Goal: Feedback & Contribution: Leave review/rating

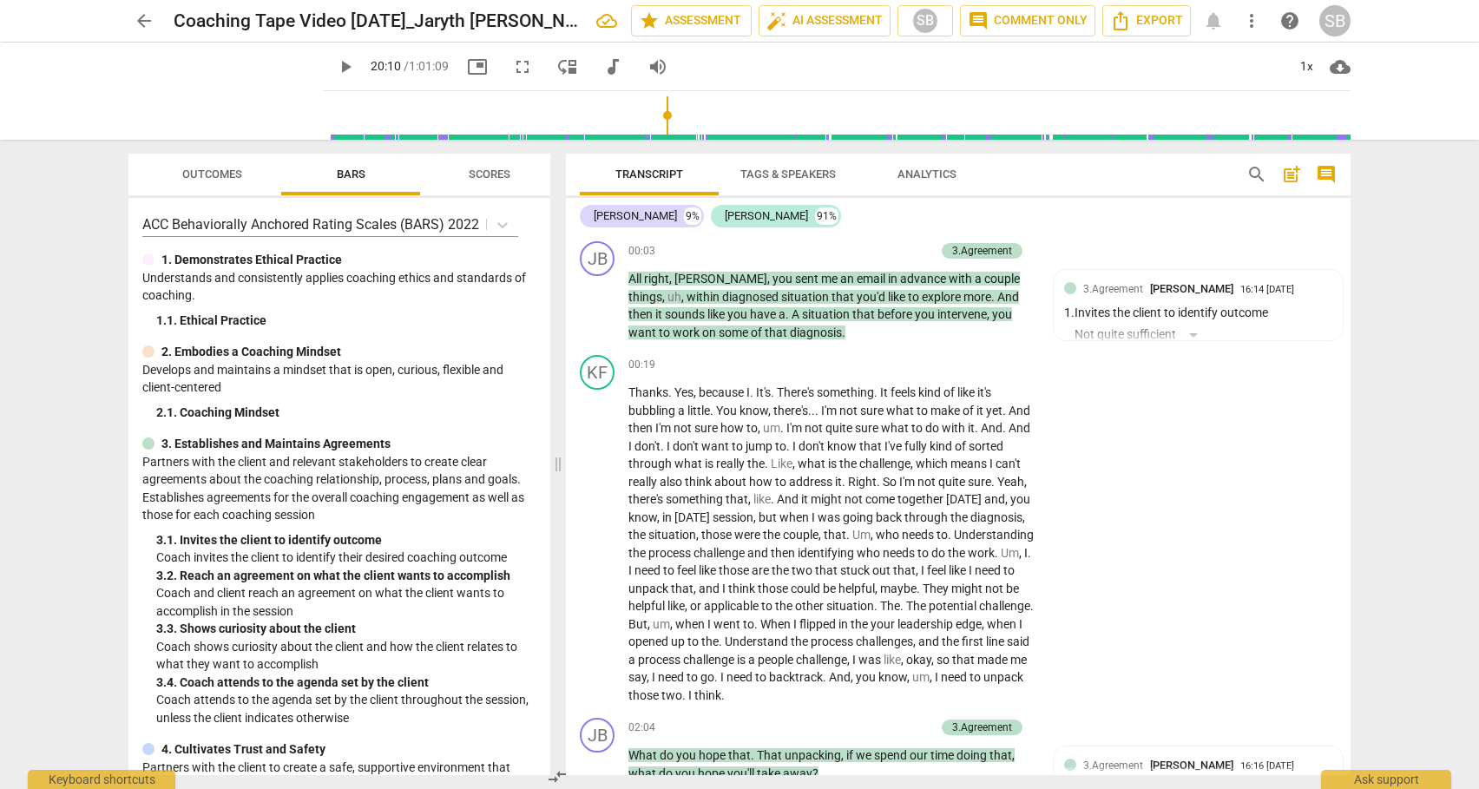
scroll to position [5510, 0]
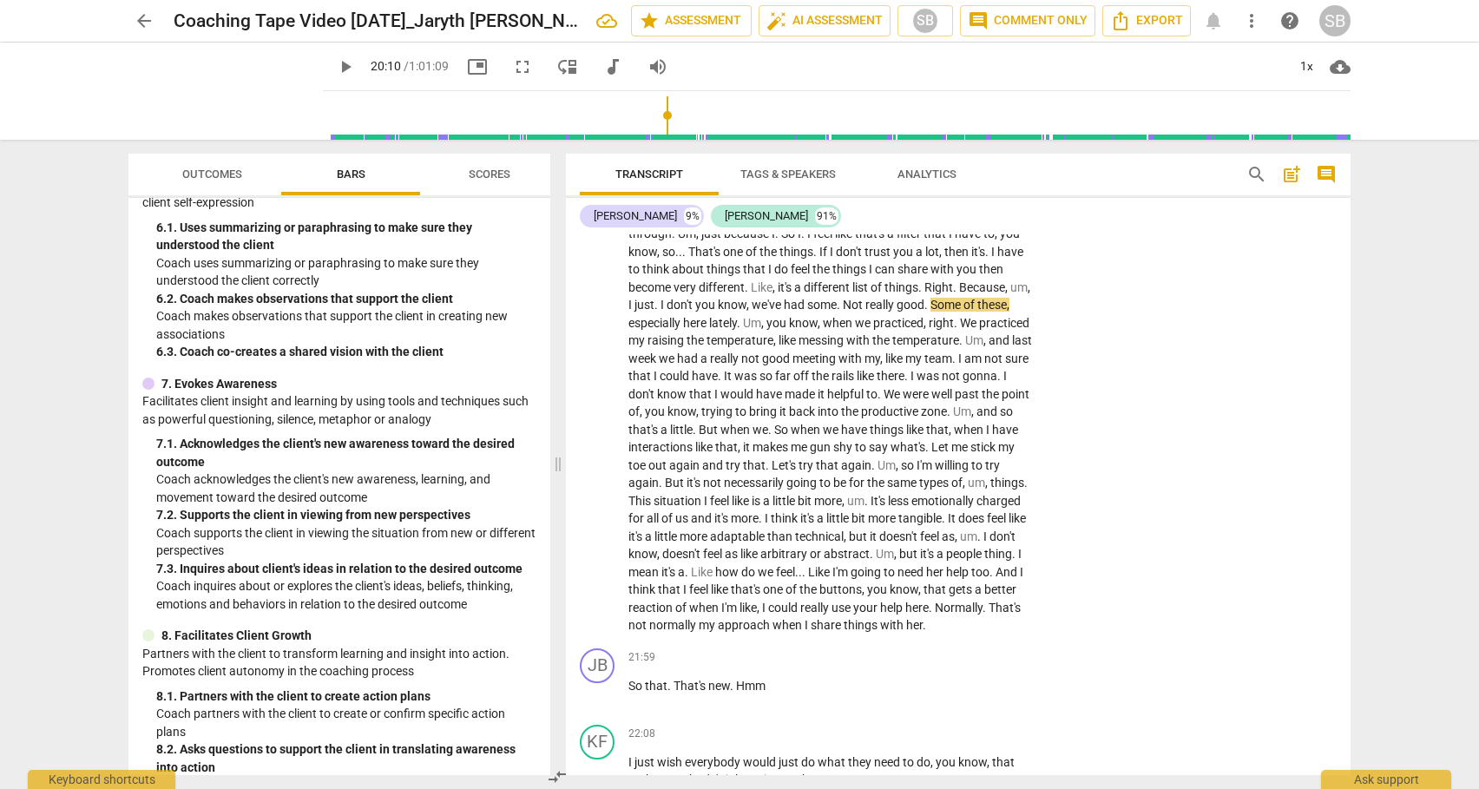
click at [335, 64] on span "play_arrow" at bounding box center [345, 66] width 21 height 21
click at [743, 440] on span "," at bounding box center [740, 447] width 5 height 14
click at [703, 547] on span "doesn't" at bounding box center [682, 554] width 41 height 14
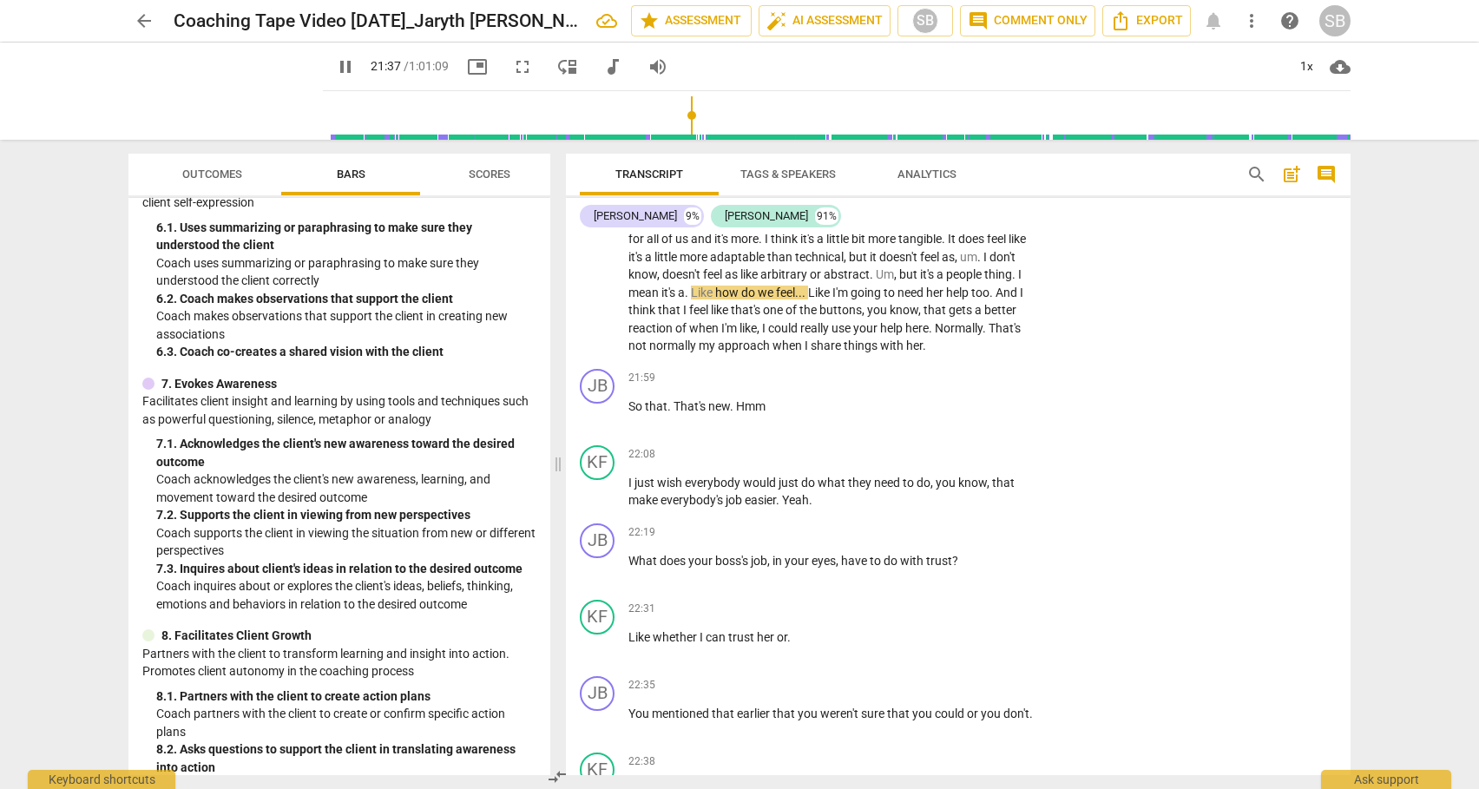
scroll to position [5802, 0]
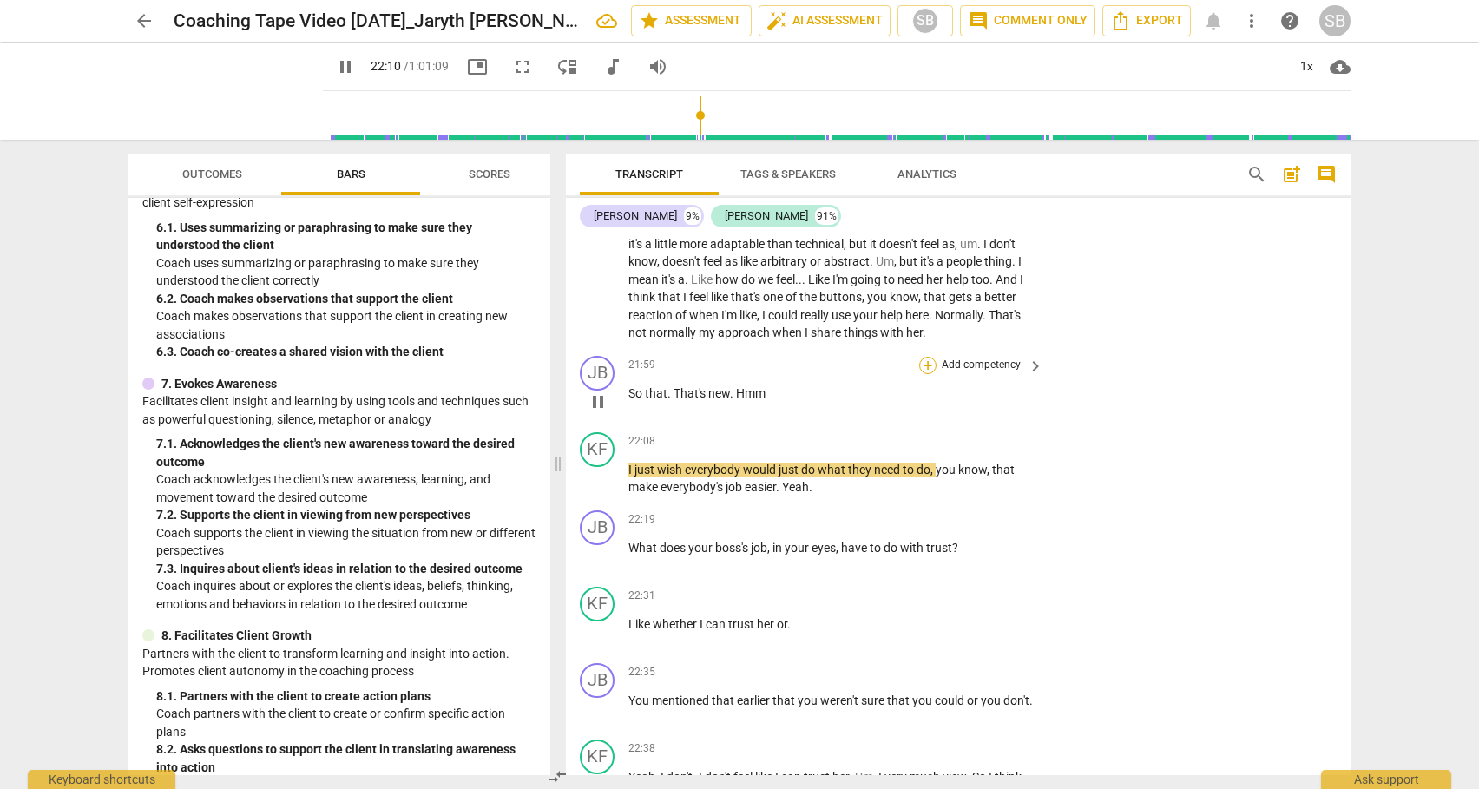
click at [925, 365] on div "+" at bounding box center [927, 365] width 17 height 17
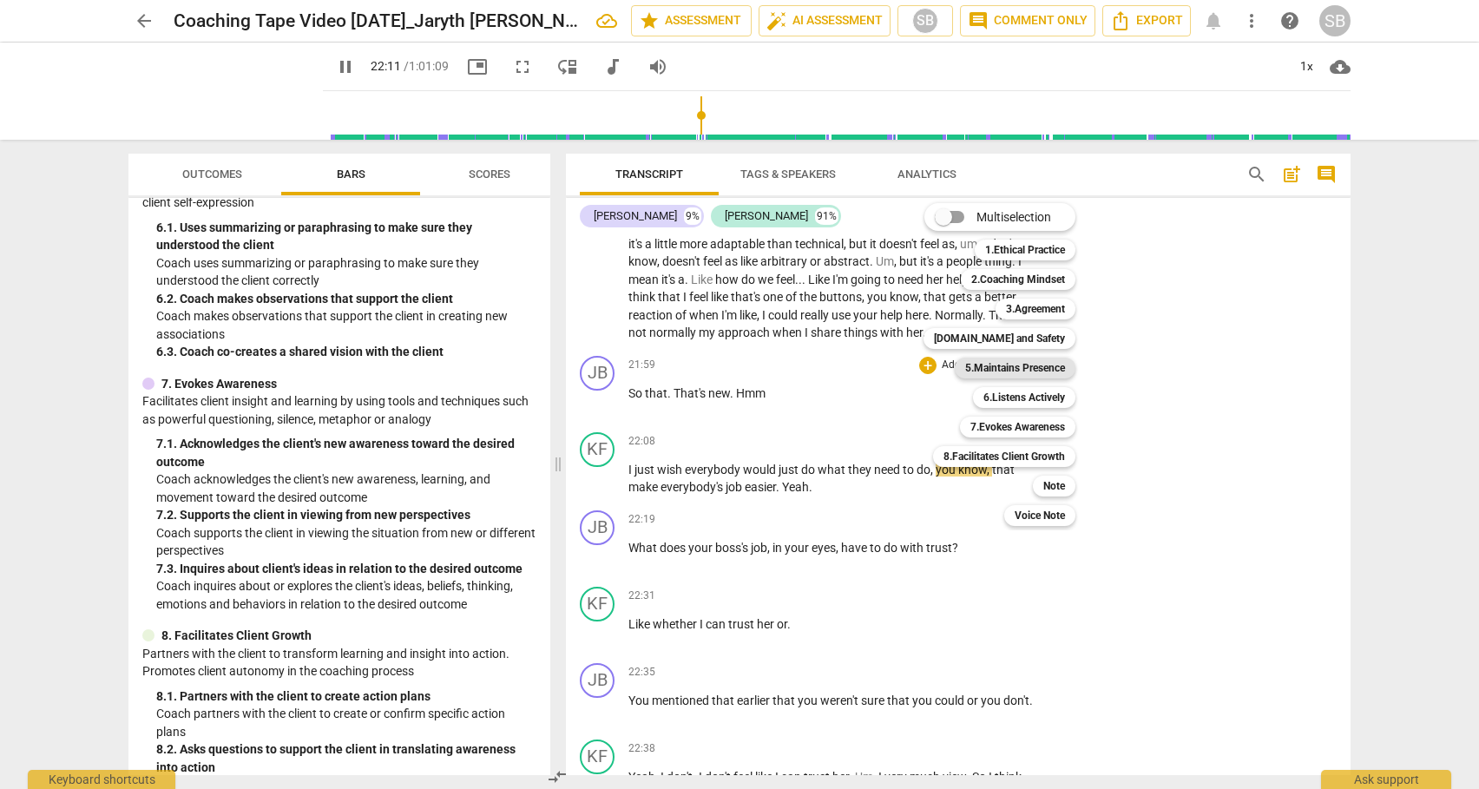
click at [995, 371] on b "5.Maintains Presence" at bounding box center [1015, 367] width 100 height 21
type input "1332"
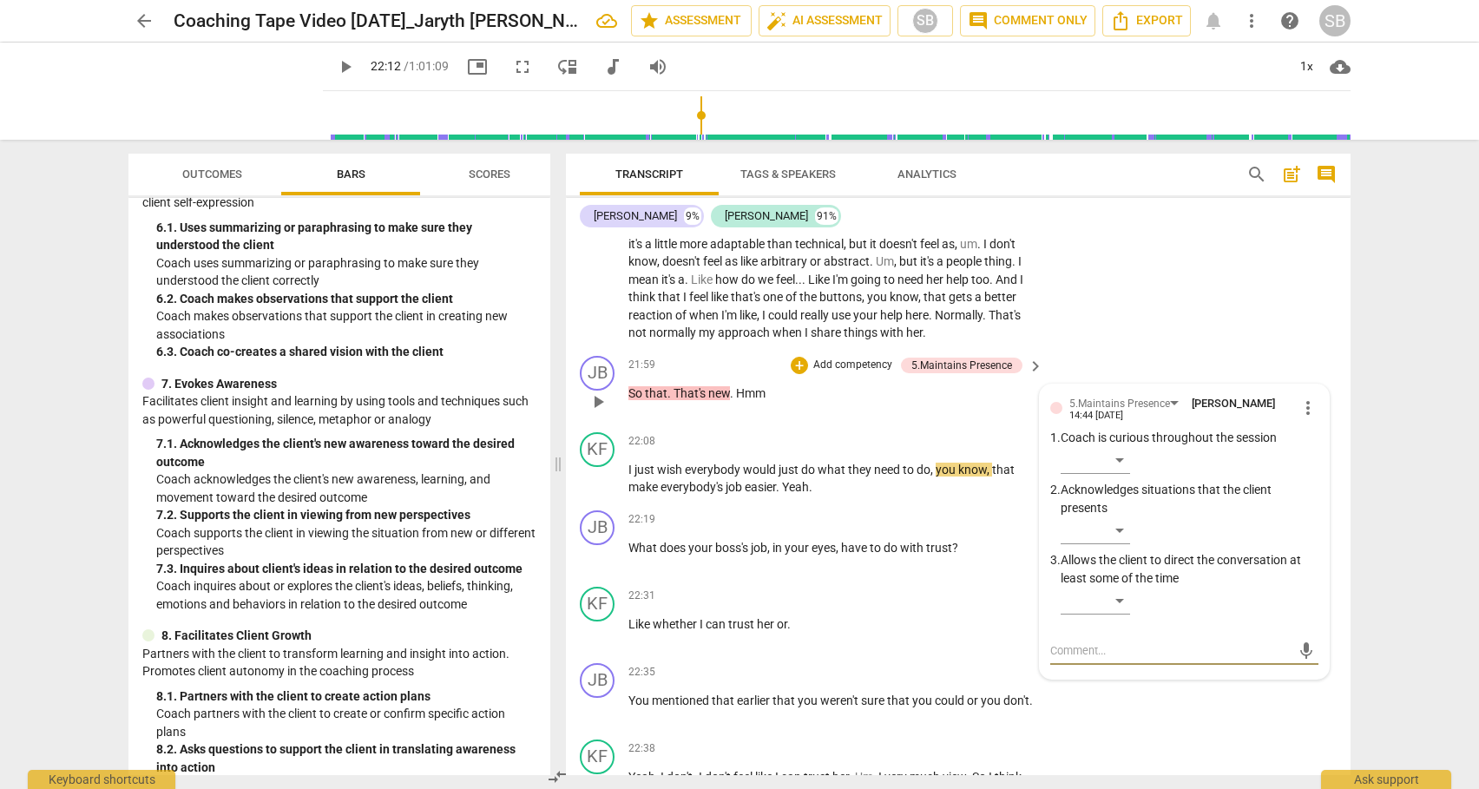
type textarea "L"
type textarea "Lo"
type textarea "Lov"
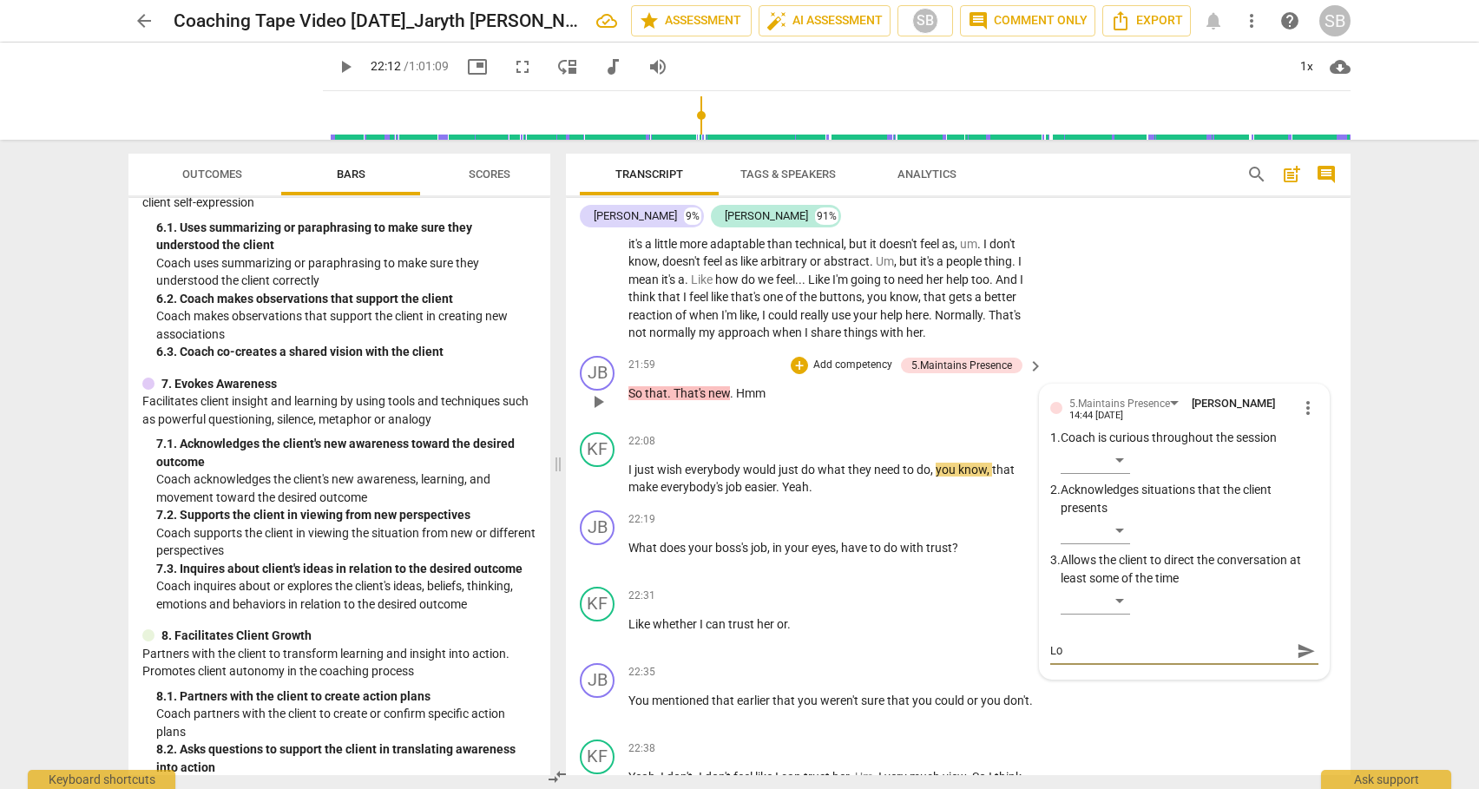
type textarea "Lov"
type textarea "Love"
type textarea "Lovel"
type textarea "Lovely"
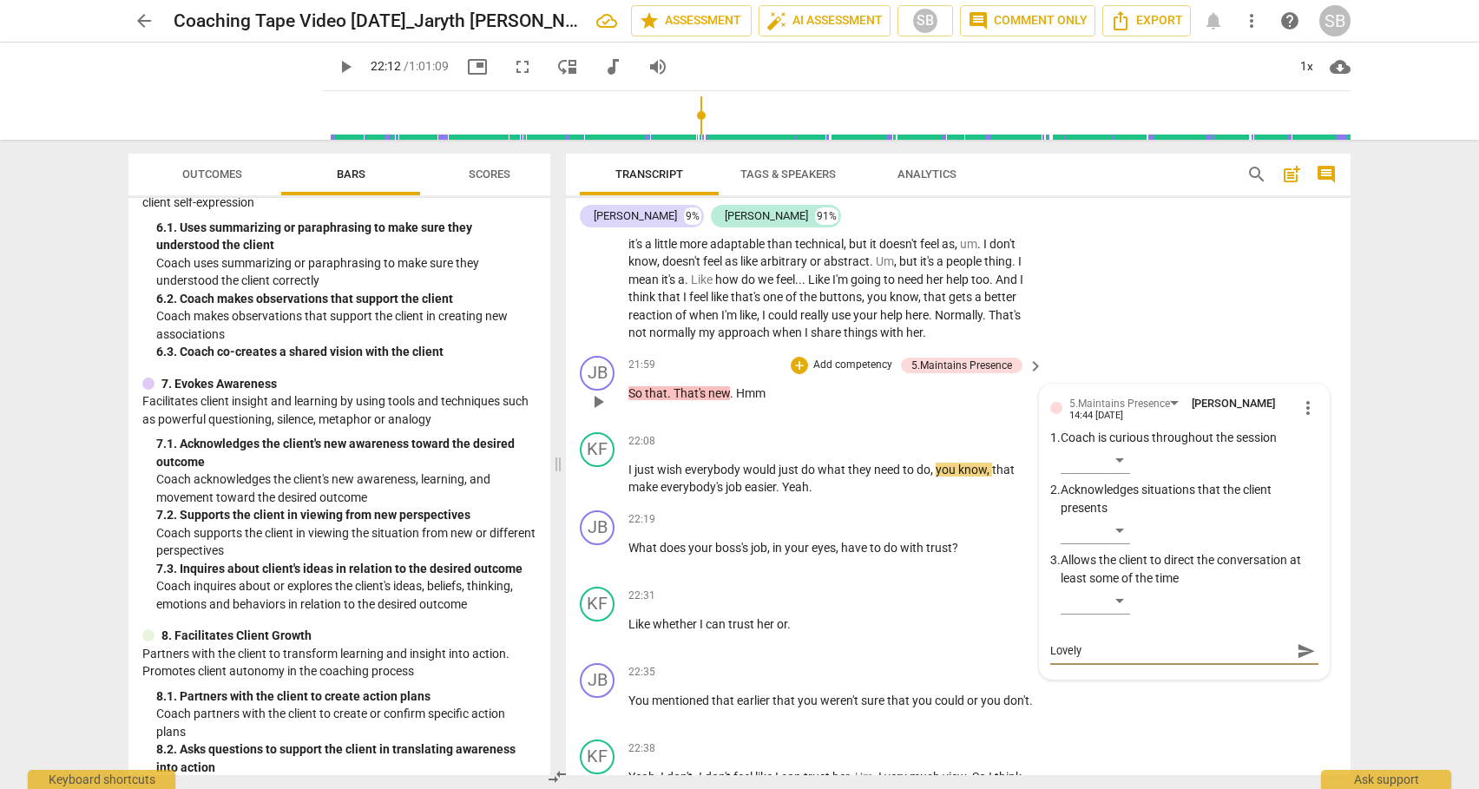
type textarea "Lovely"
type textarea "Lovely p"
type textarea "Lovely pa"
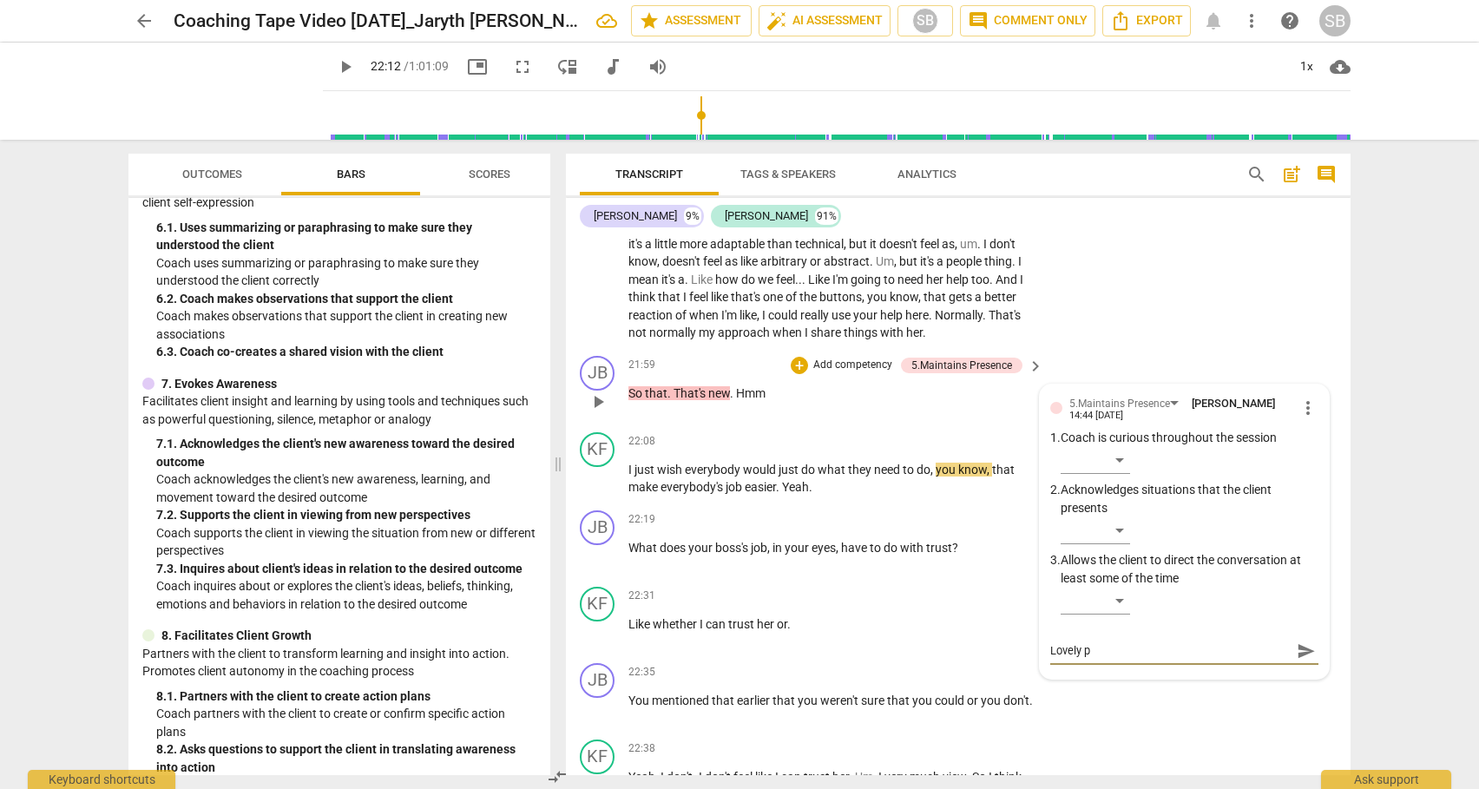
type textarea "Lovely pa"
type textarea "Lovely pau"
type textarea "Lovely paus"
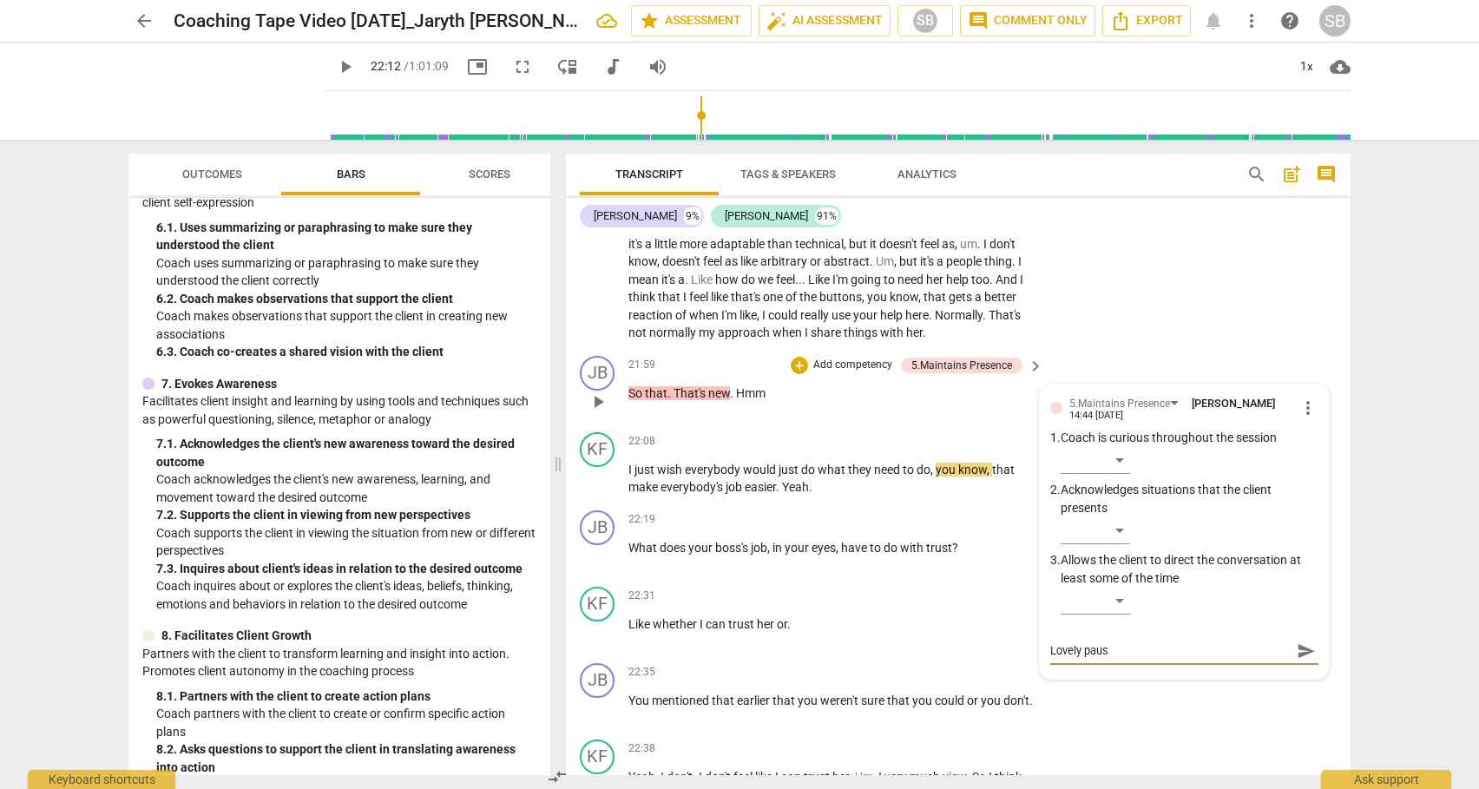
type textarea "Lovely pause"
type textarea "Lovely pause."
click at [1296, 650] on span "send" at bounding box center [1305, 650] width 19 height 19
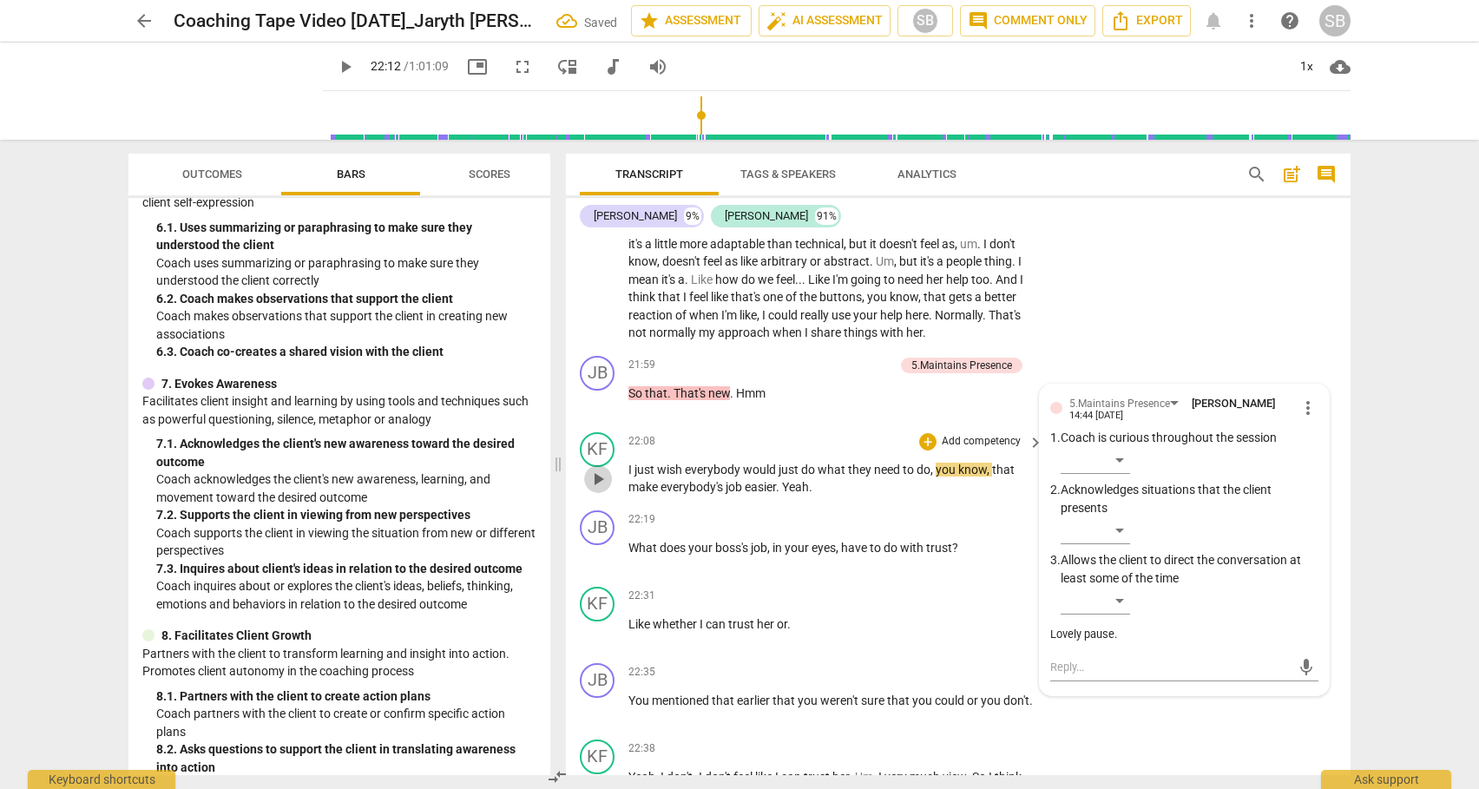
click at [600, 483] on span "play_arrow" at bounding box center [597, 479] width 21 height 21
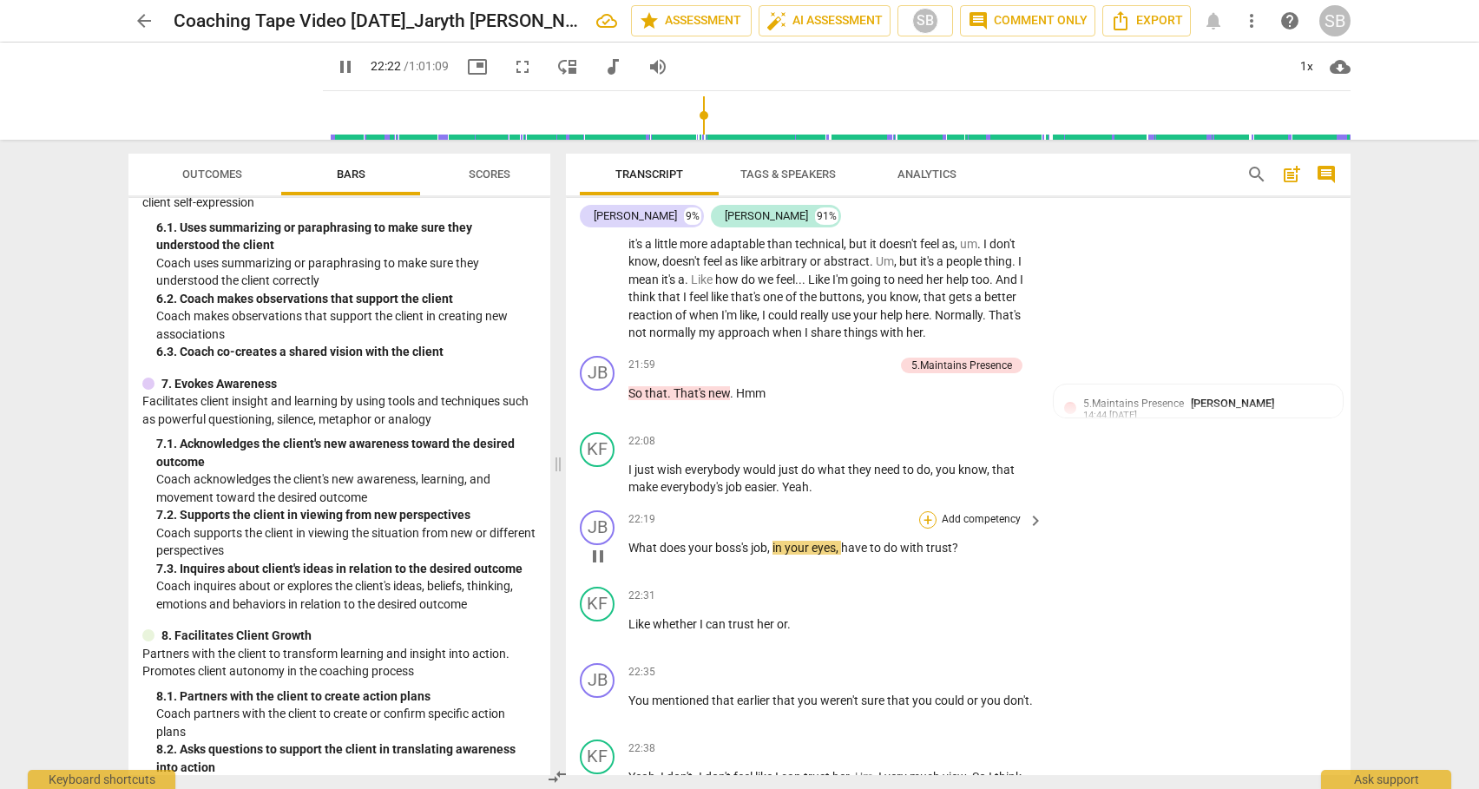
click at [922, 519] on div "+" at bounding box center [927, 519] width 17 height 17
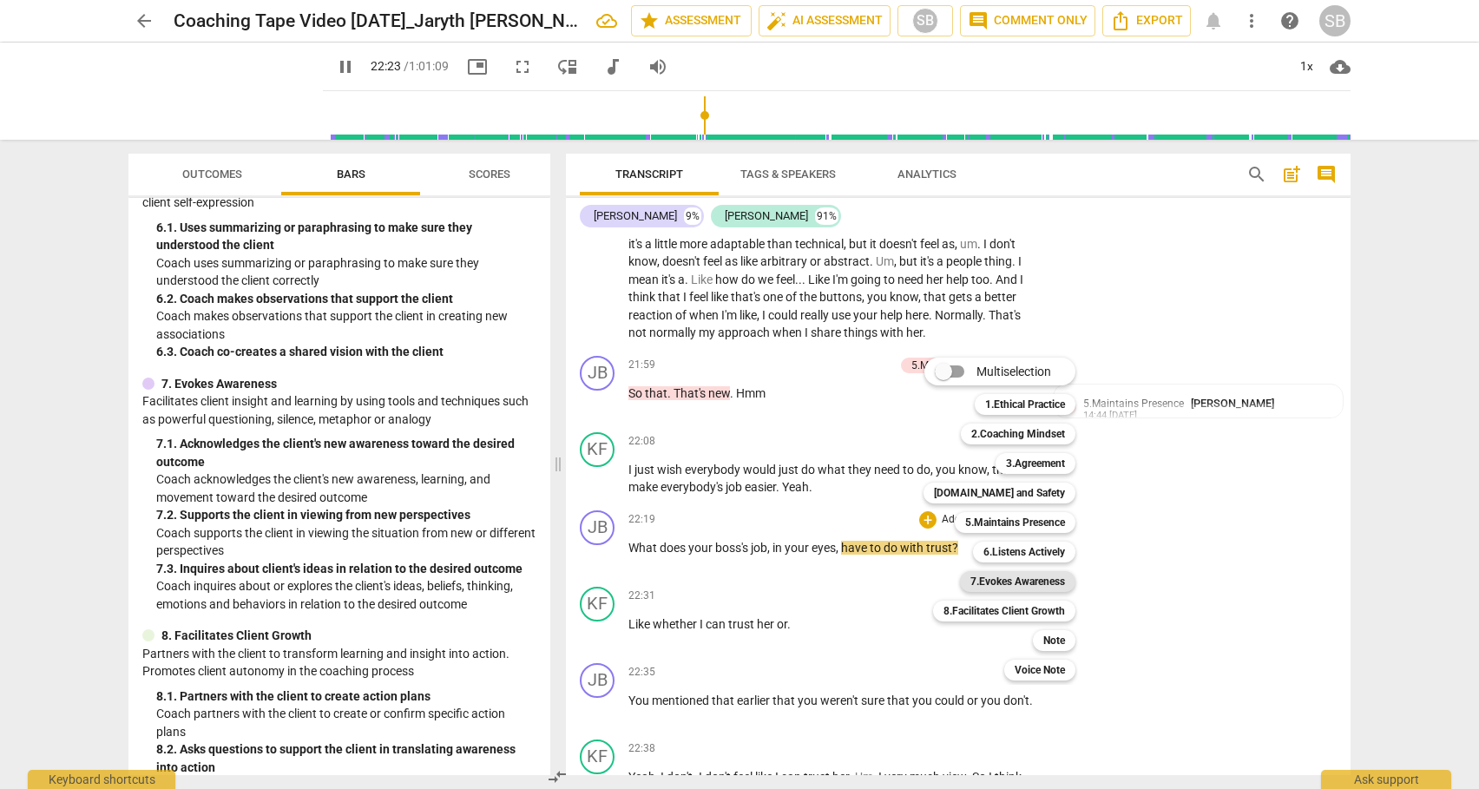
click at [1040, 584] on b "7.Evokes Awareness" at bounding box center [1017, 581] width 95 height 21
type input "1344"
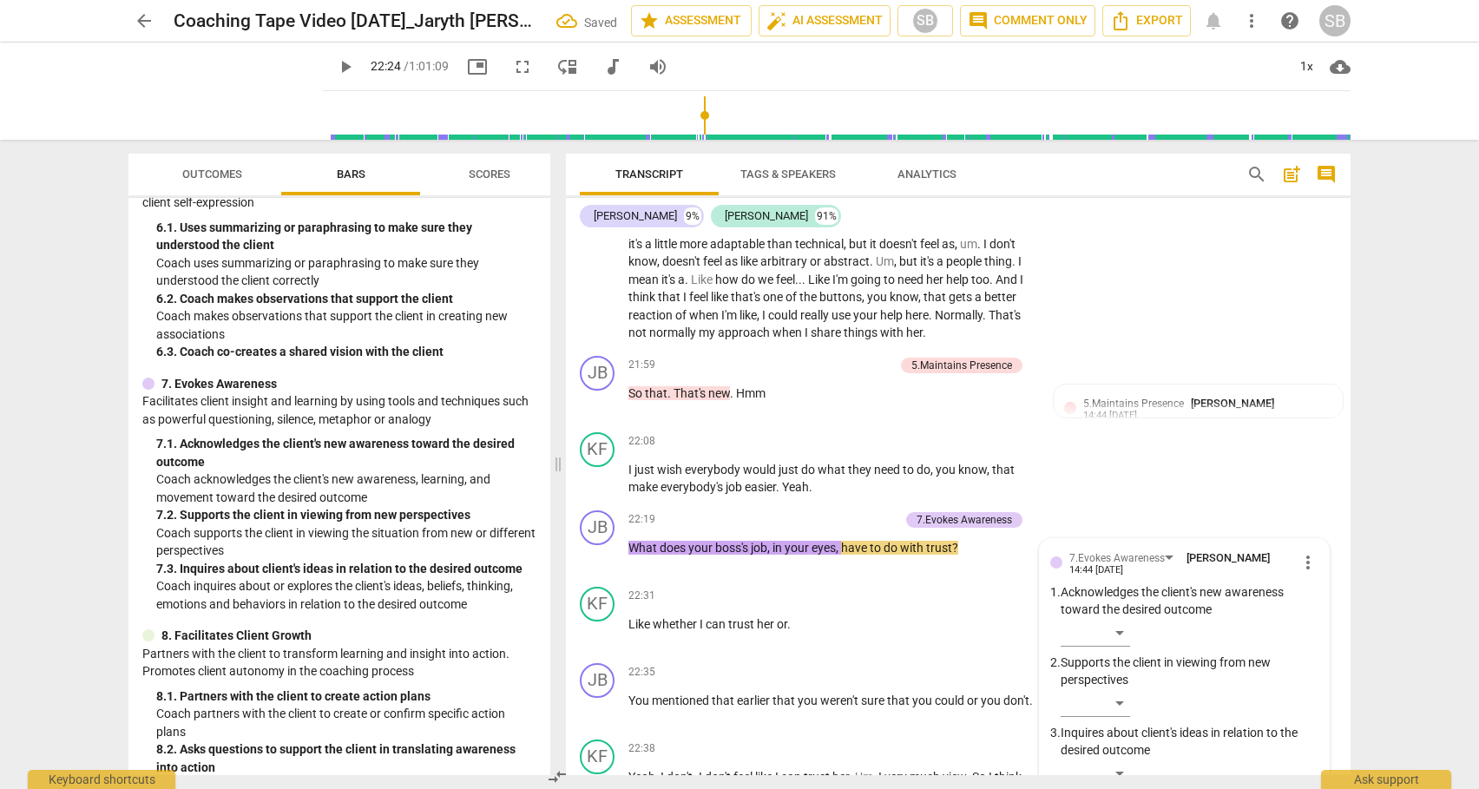
scroll to position [6121, 0]
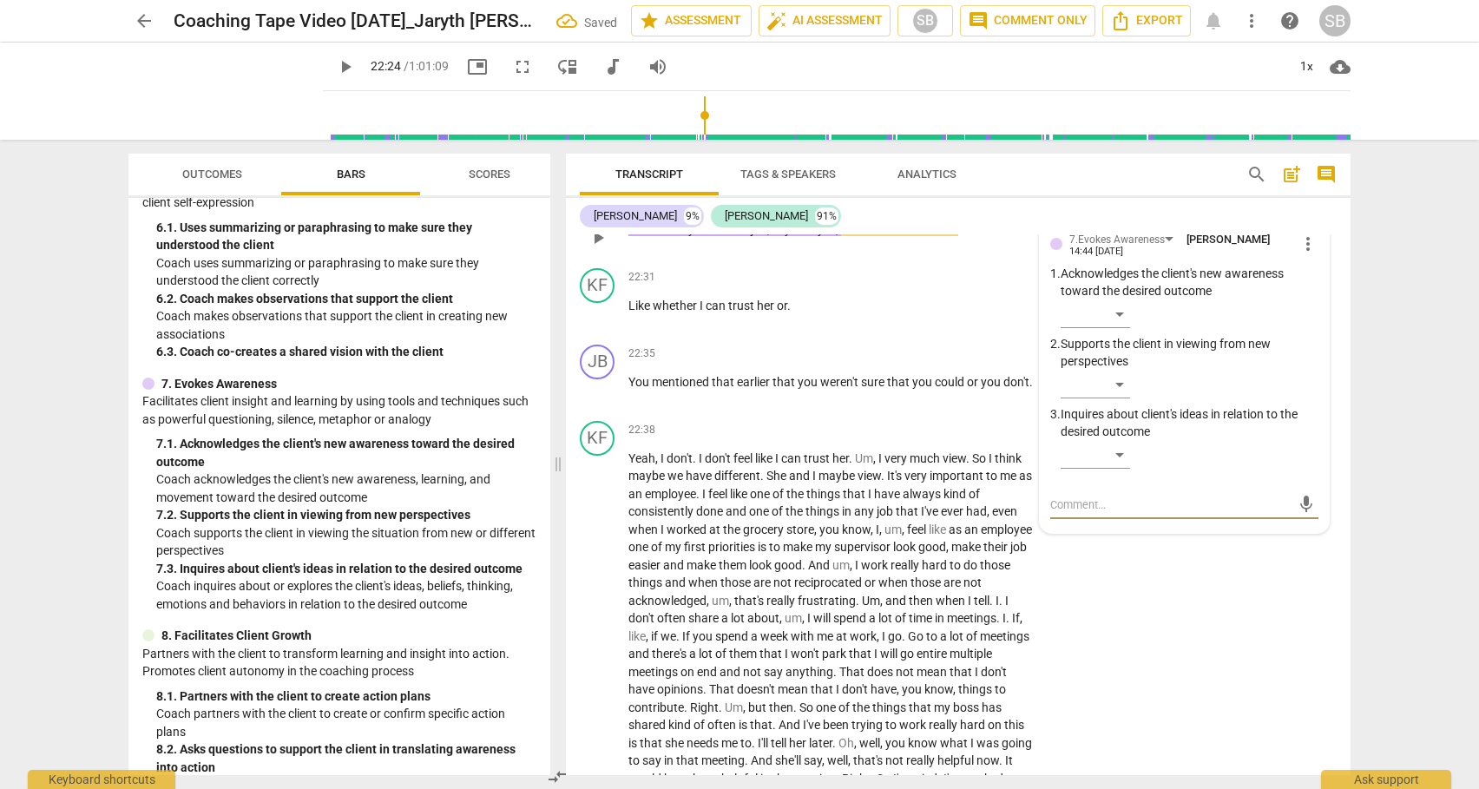
type textarea "B"
type textarea "Be"
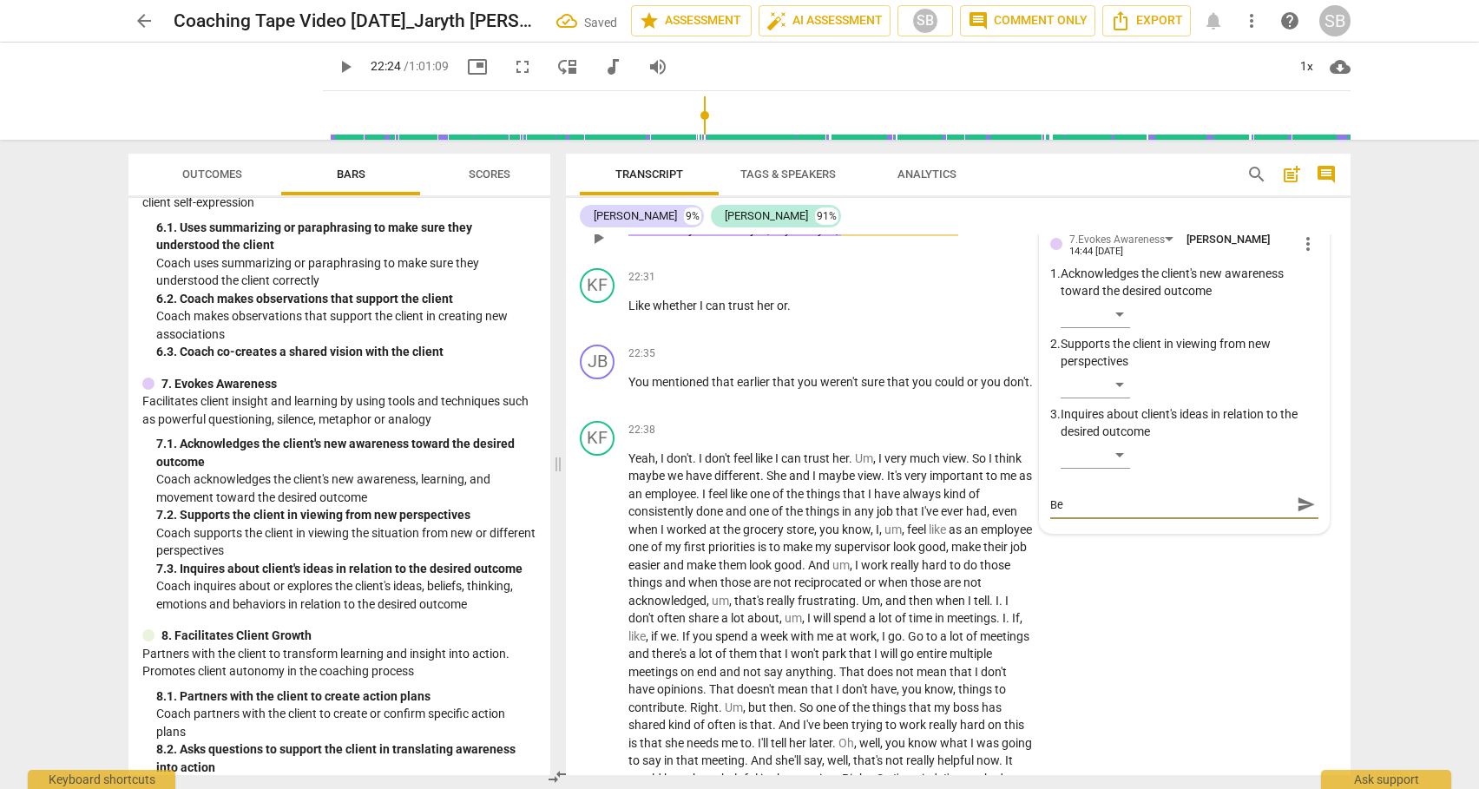
type textarea "Be"
type textarea "Be c"
type textarea "Be ca"
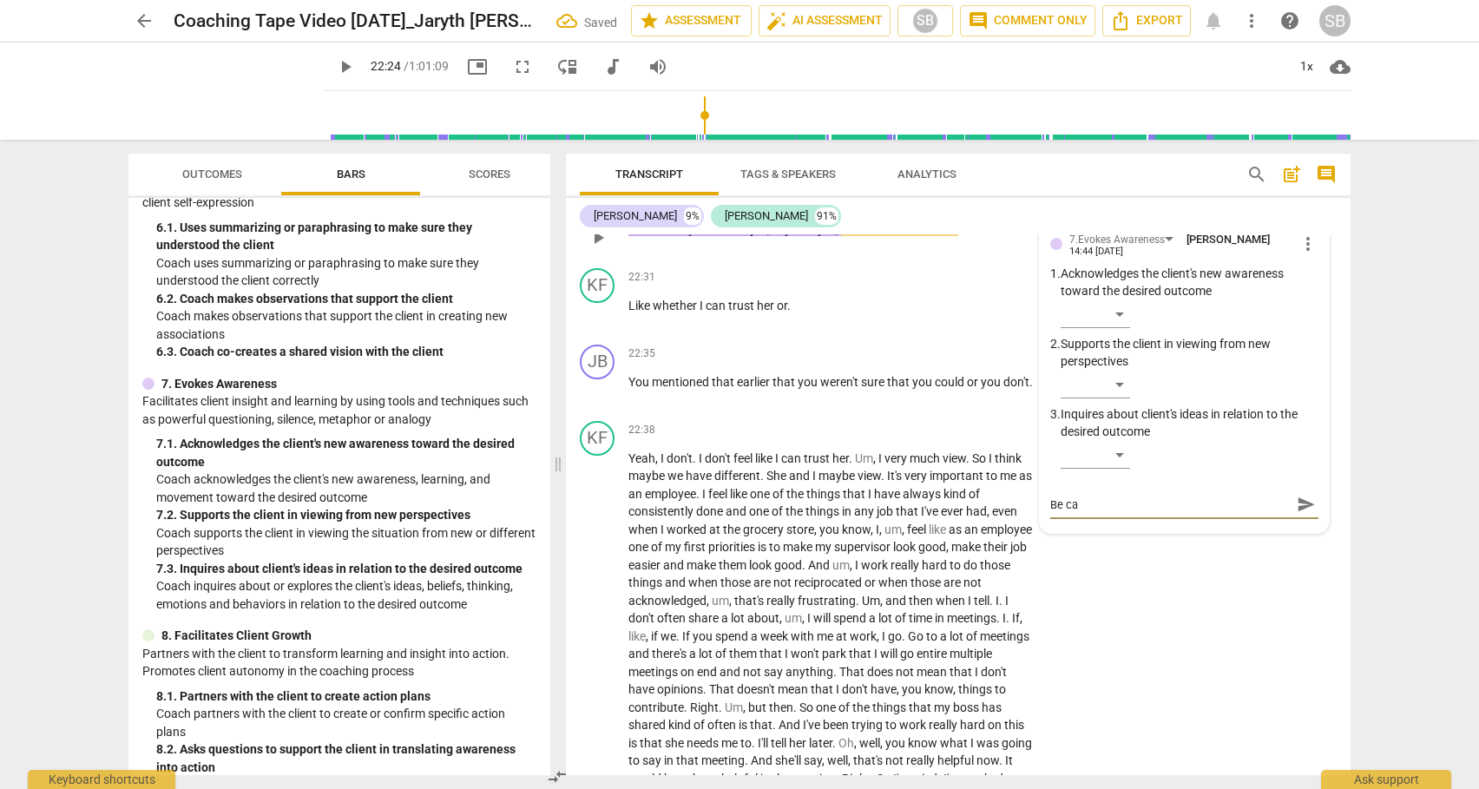
type textarea "Be car"
type textarea "Be care"
type textarea "Be caref"
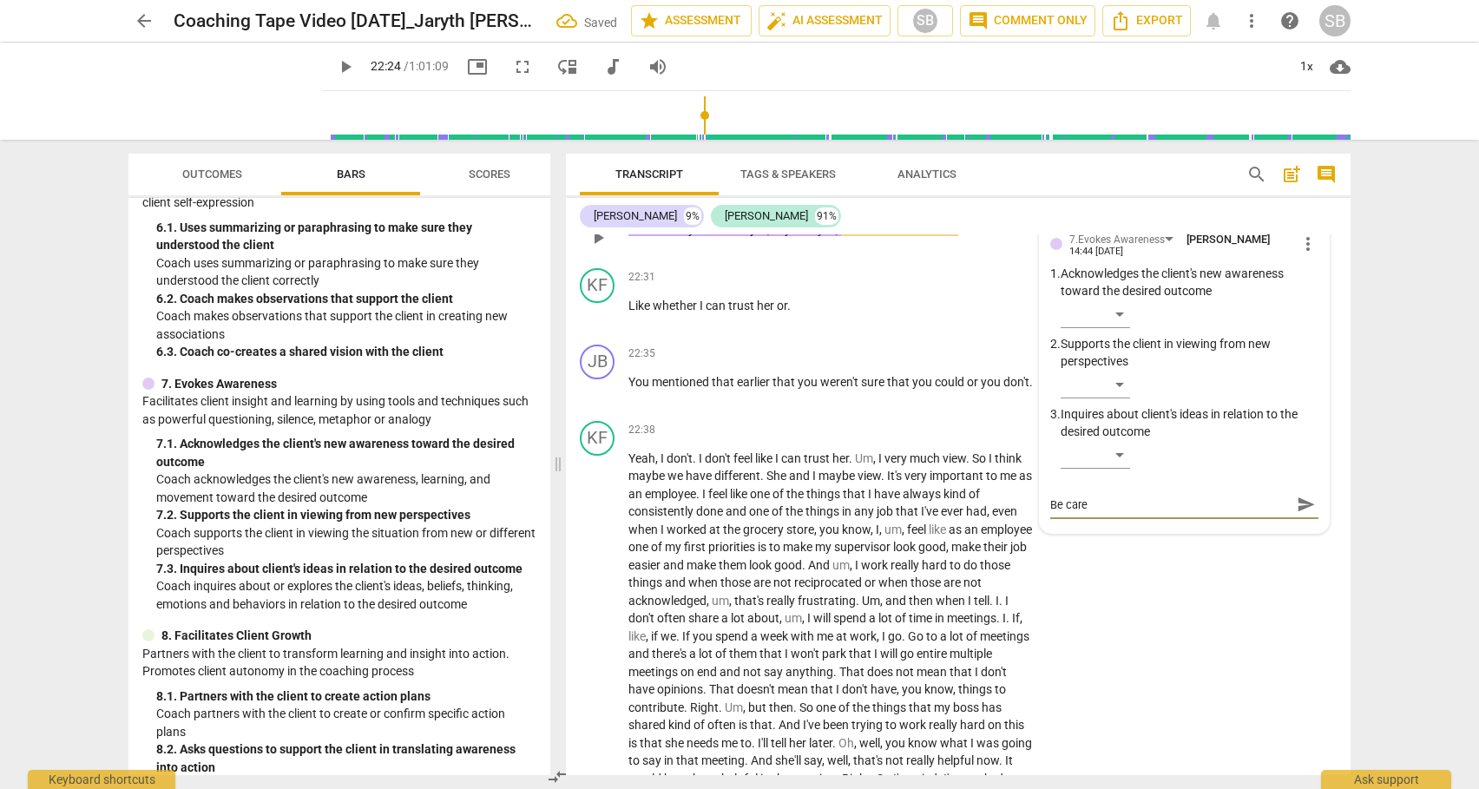
type textarea "Be caref"
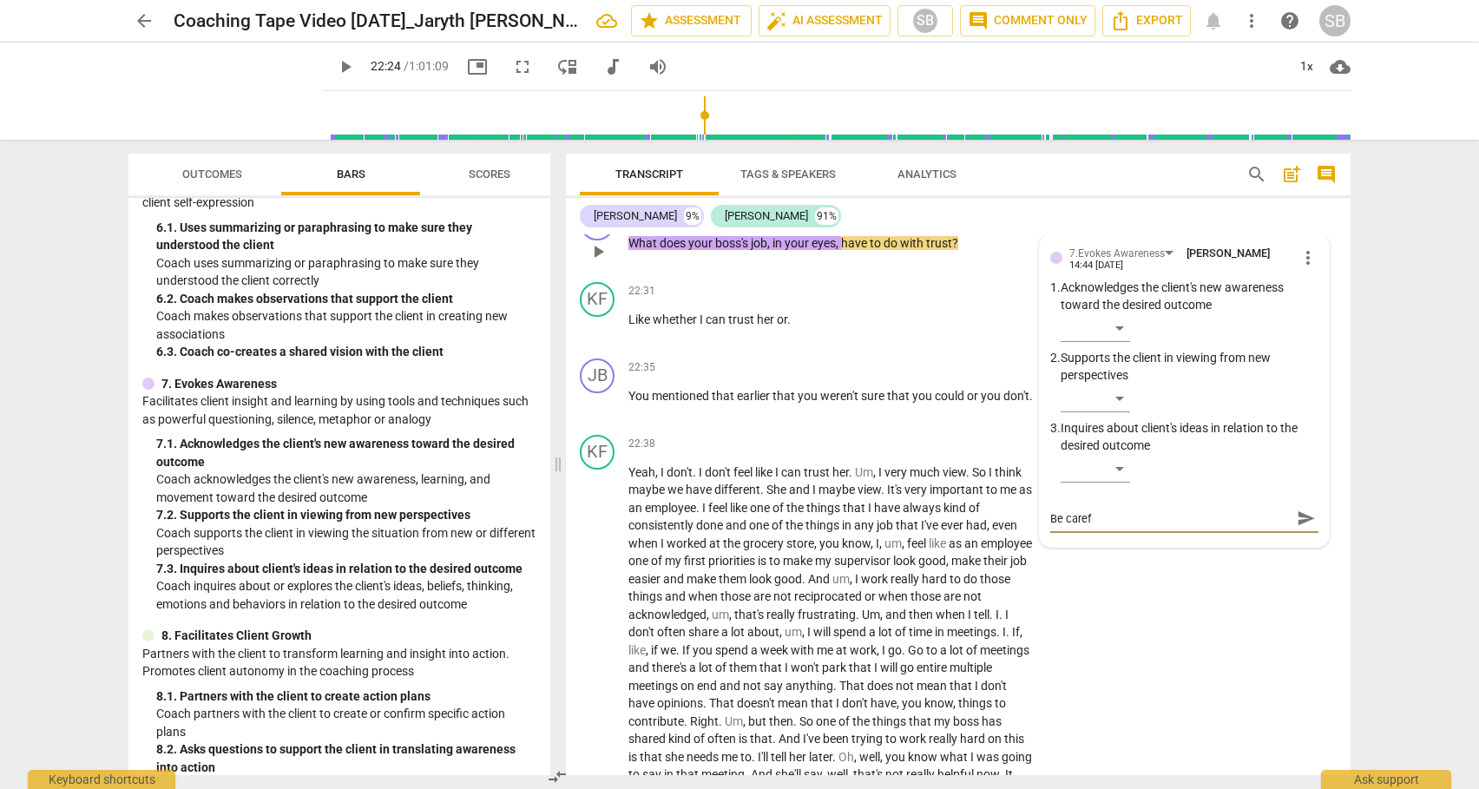
type textarea "Be carefu"
type textarea "Be careful"
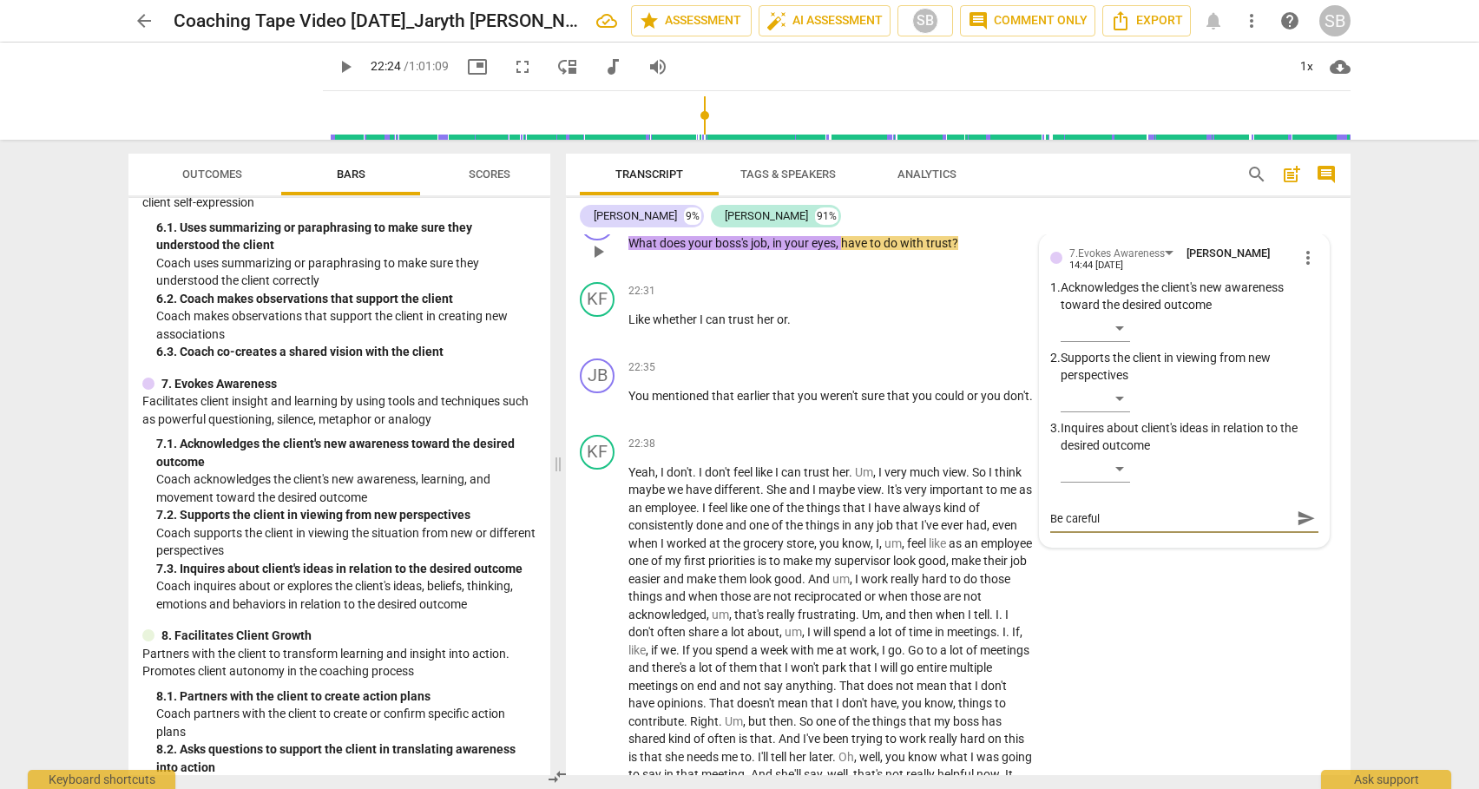
type textarea "Be careful"
type textarea "Be careful h"
type textarea "Be careful he"
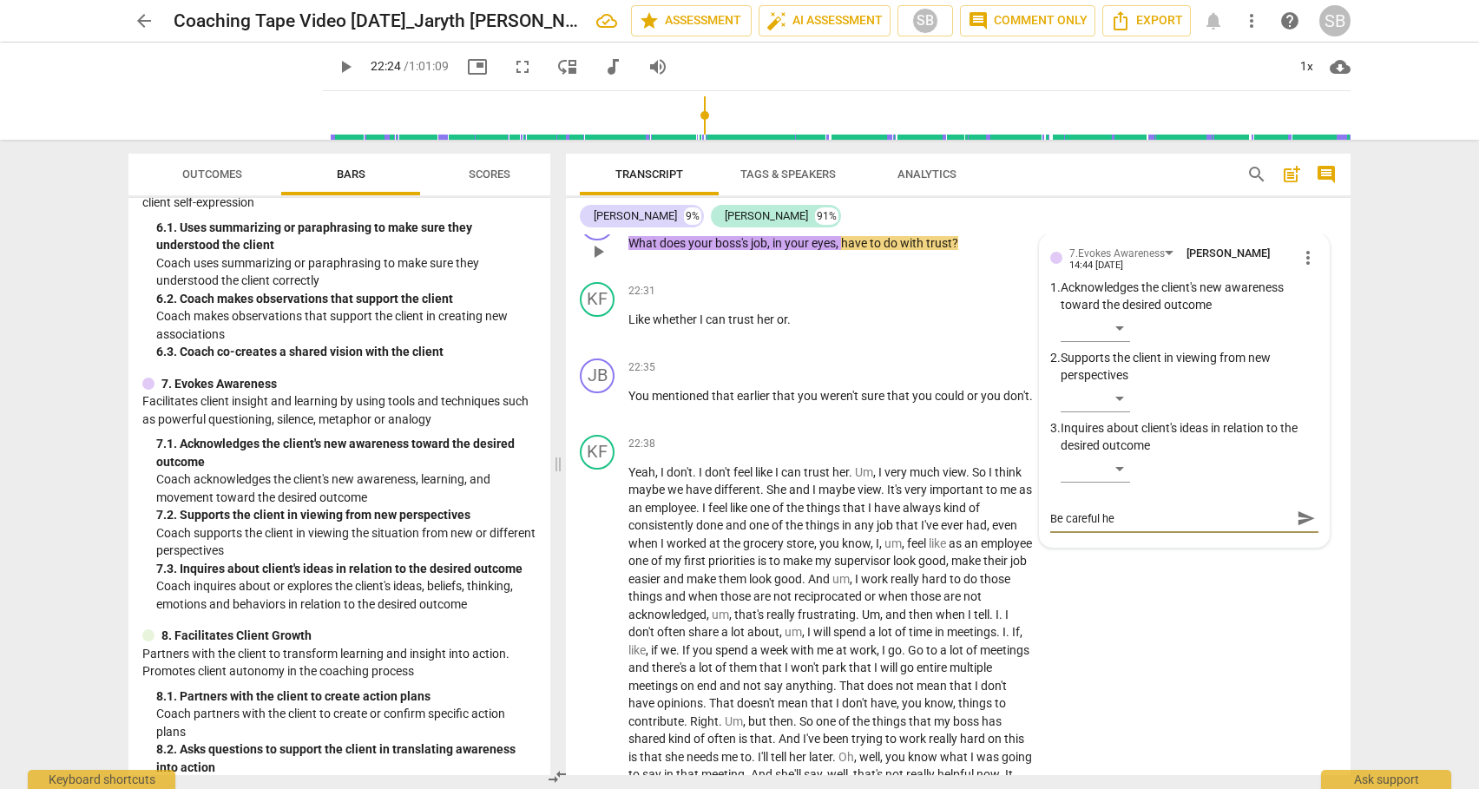
type textarea "Be careful her"
type textarea "Be careful here"
type textarea "Be careful here."
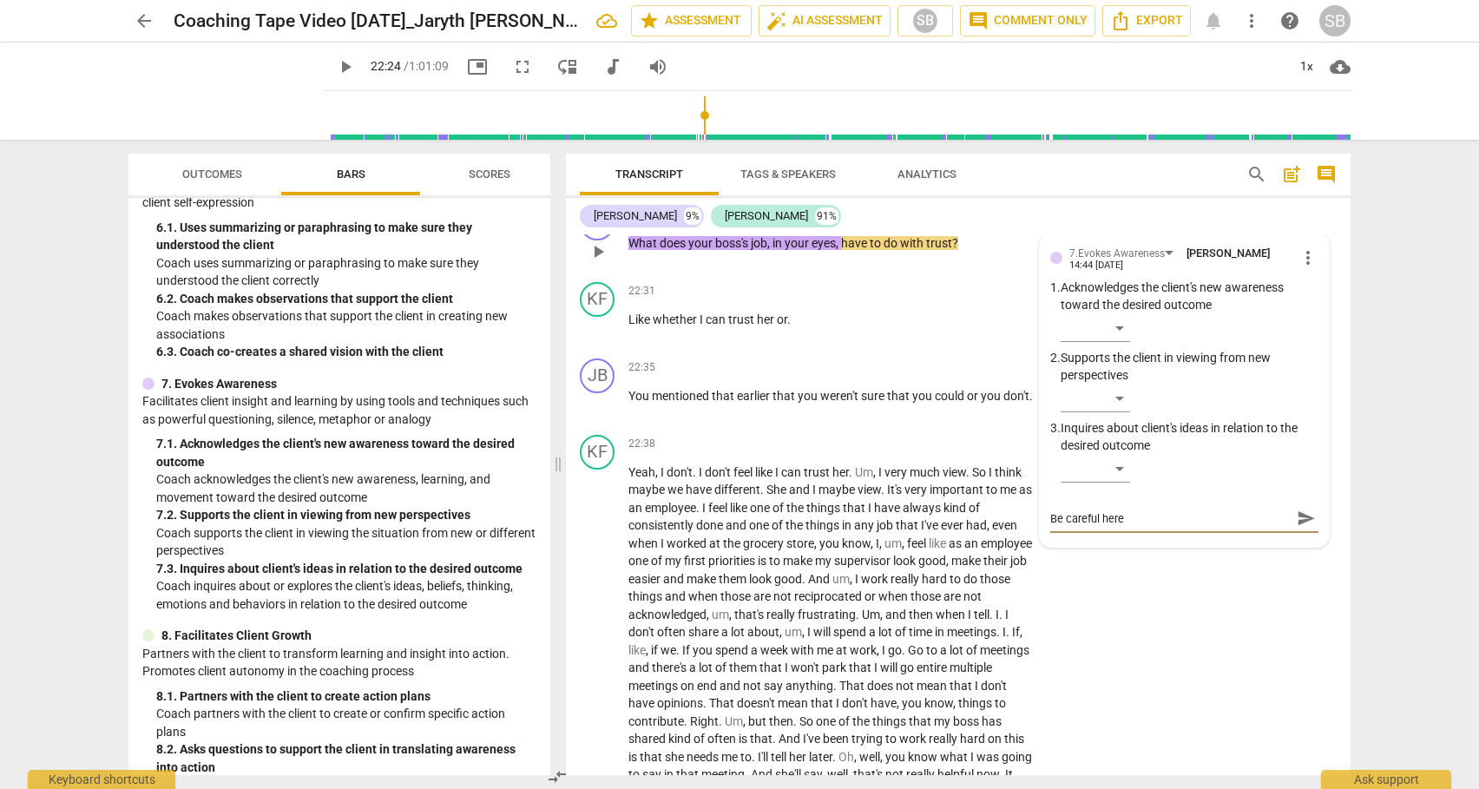
type textarea "Be careful here."
type textarea "Be careful here. T"
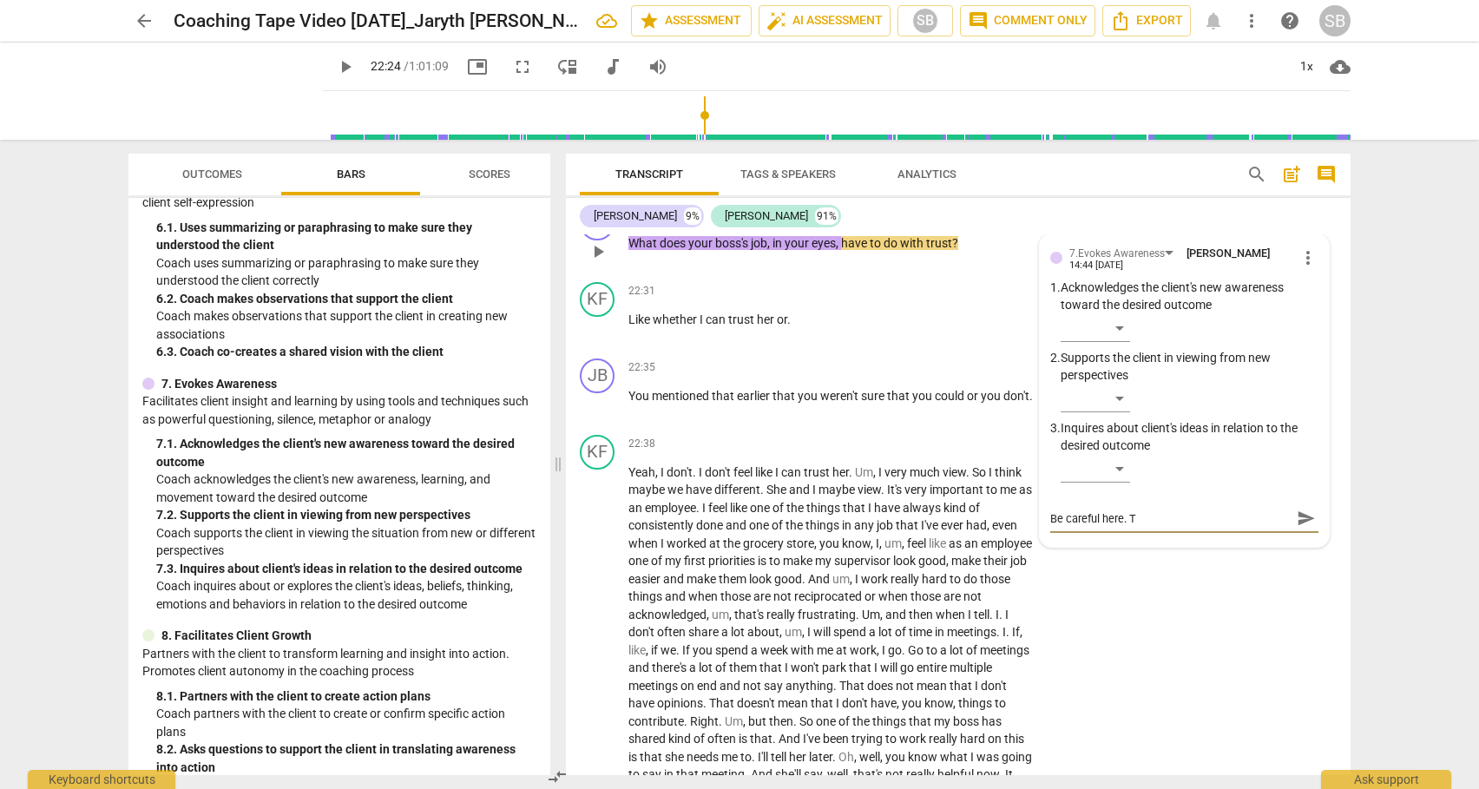
type textarea "Be careful here. Th"
type textarea "Be careful here. Thi"
type textarea "Be careful here. This"
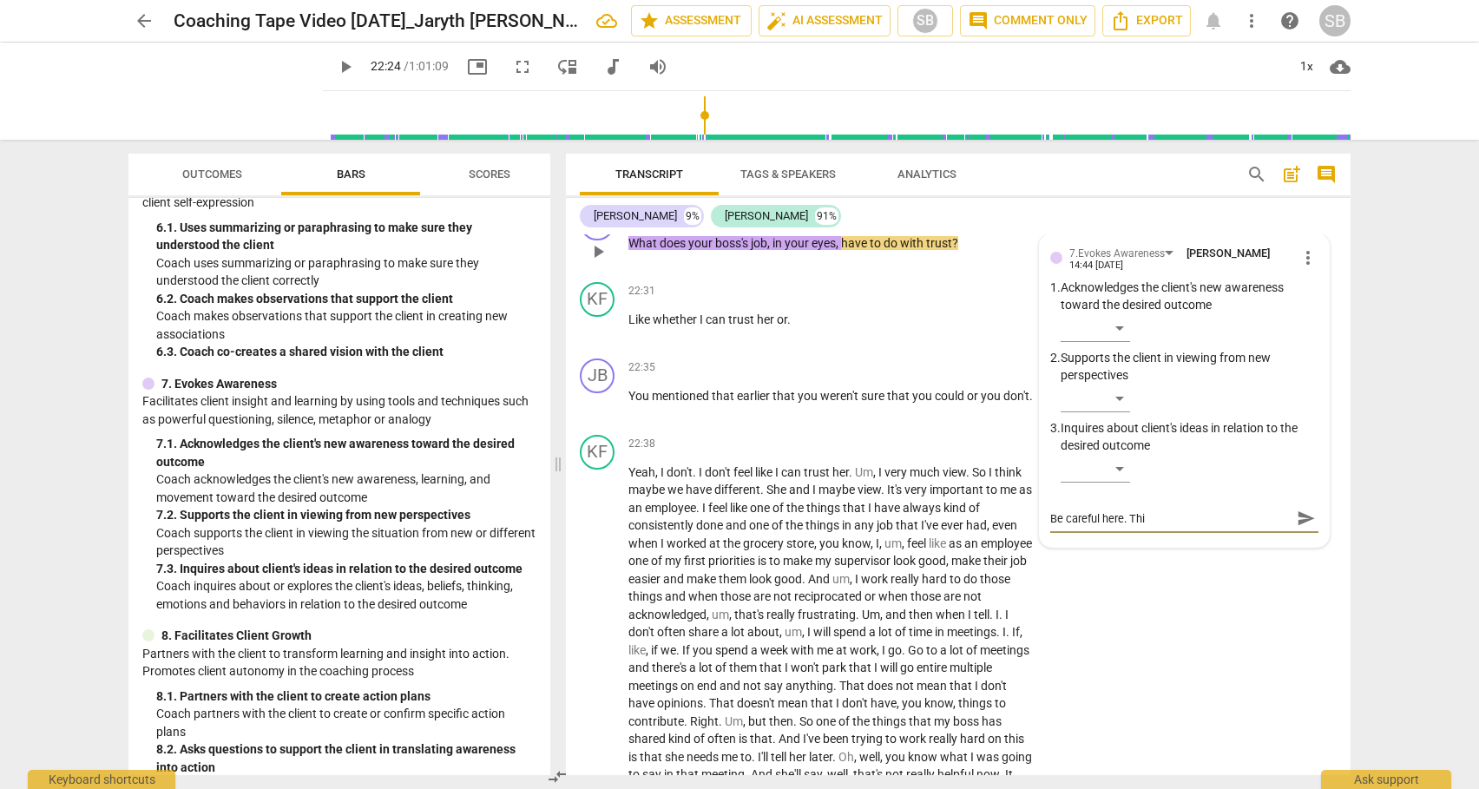
type textarea "Be careful here. This"
type textarea "Be careful here. This m"
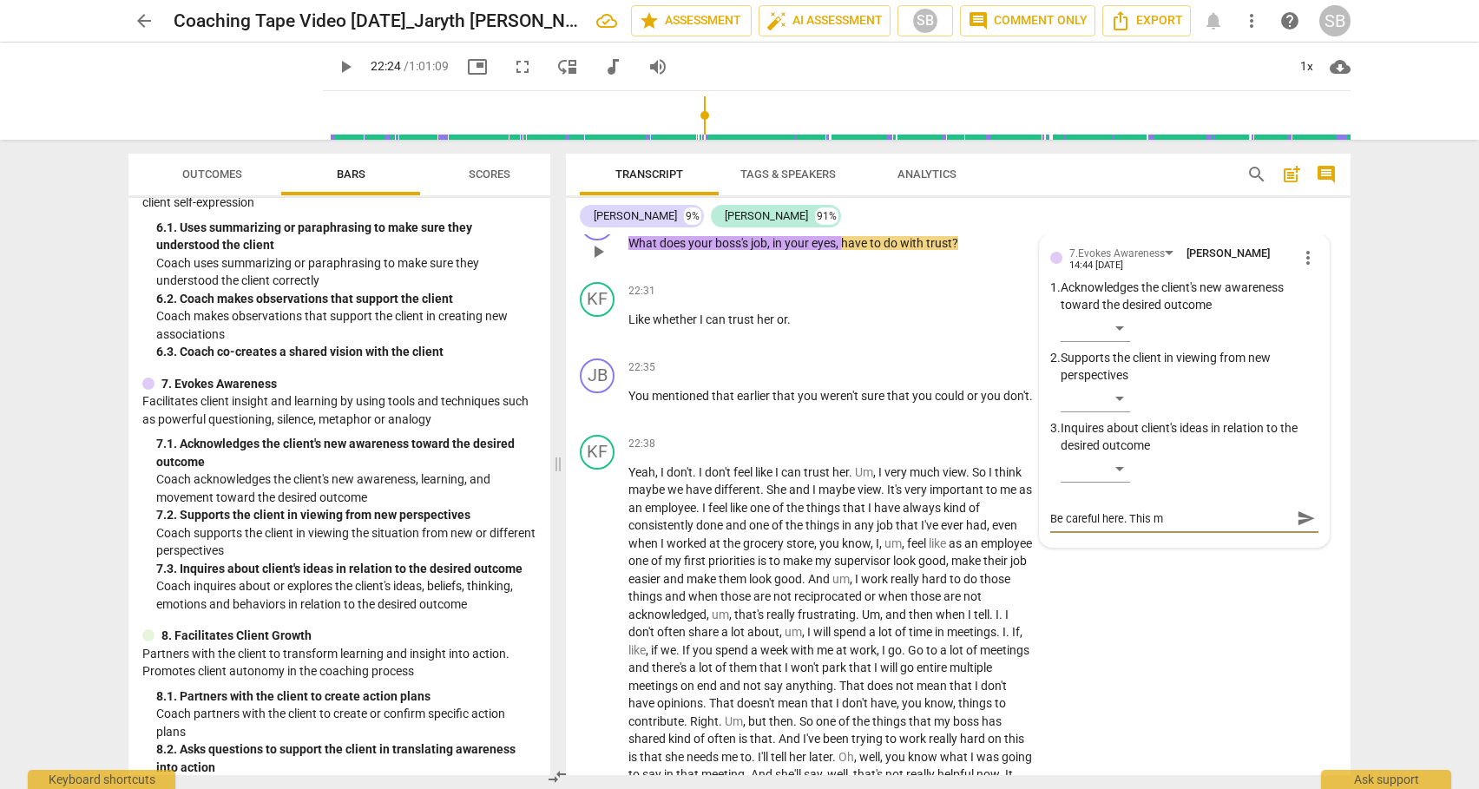
type textarea "Be careful here. This mi"
type textarea "Be careful here. This mig"
type textarea "Be careful here. This migh"
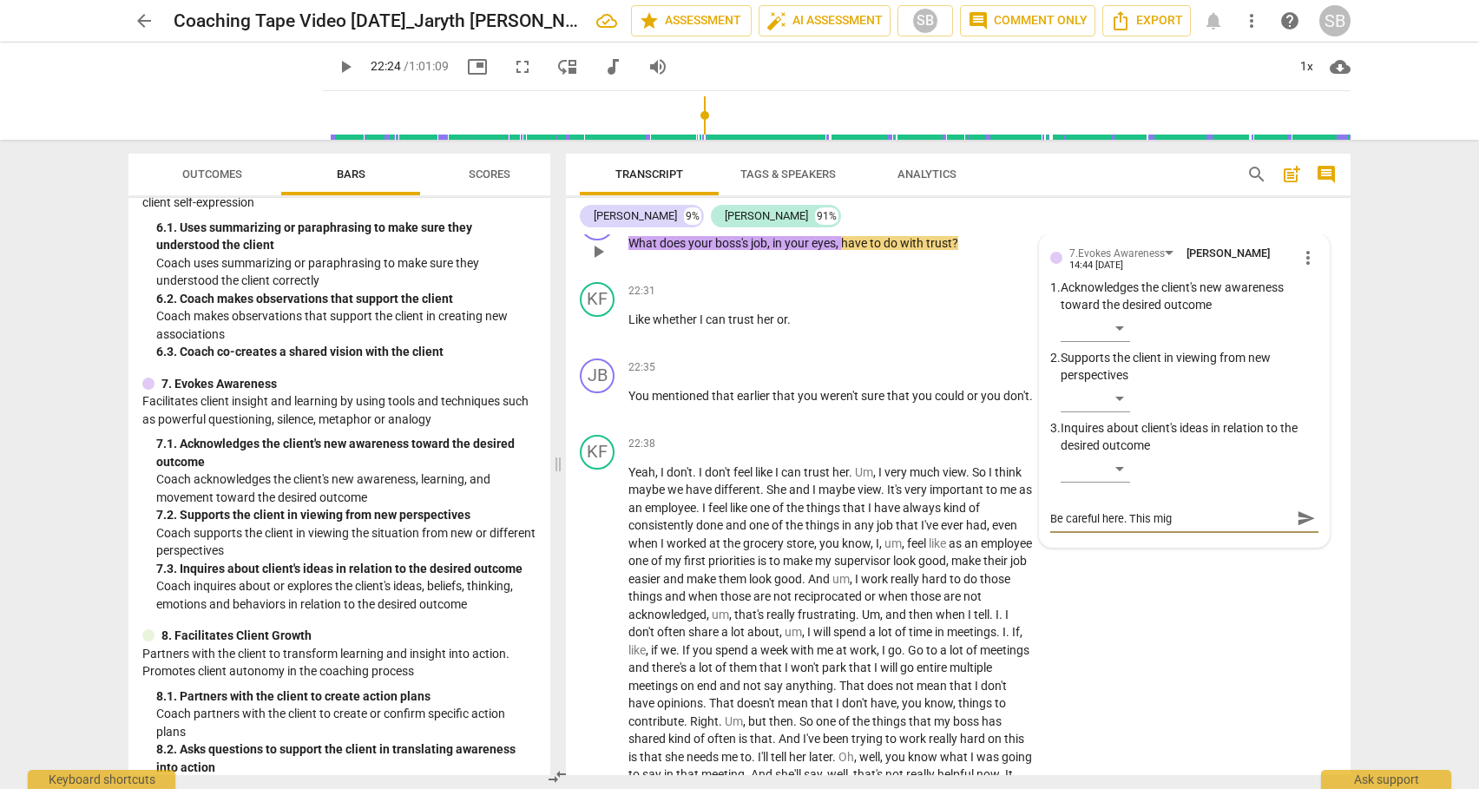
type textarea "Be careful here. This migh"
type textarea "Be careful here. This might"
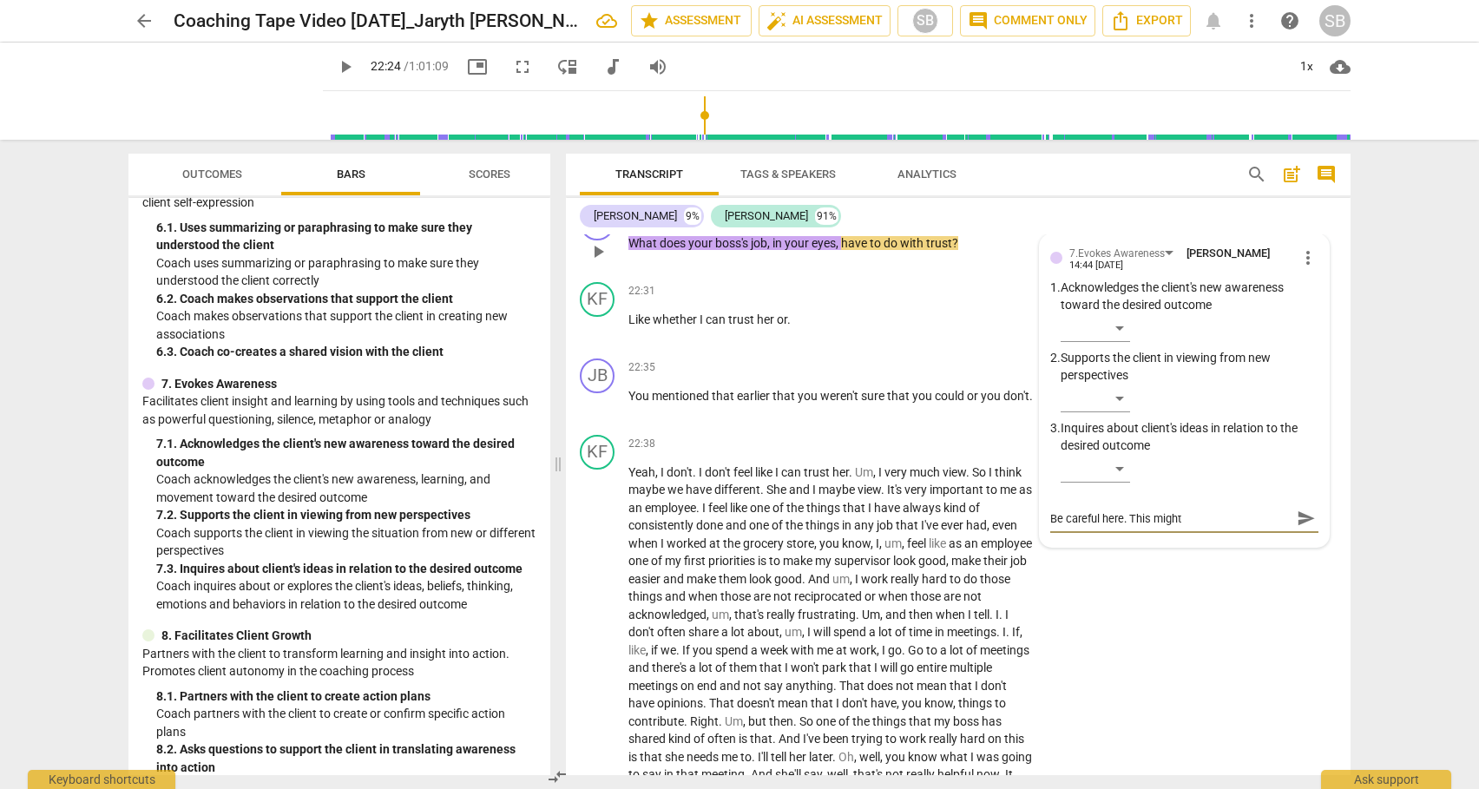
type textarea "Be careful here. This might b"
type textarea "Be careful here. This might be"
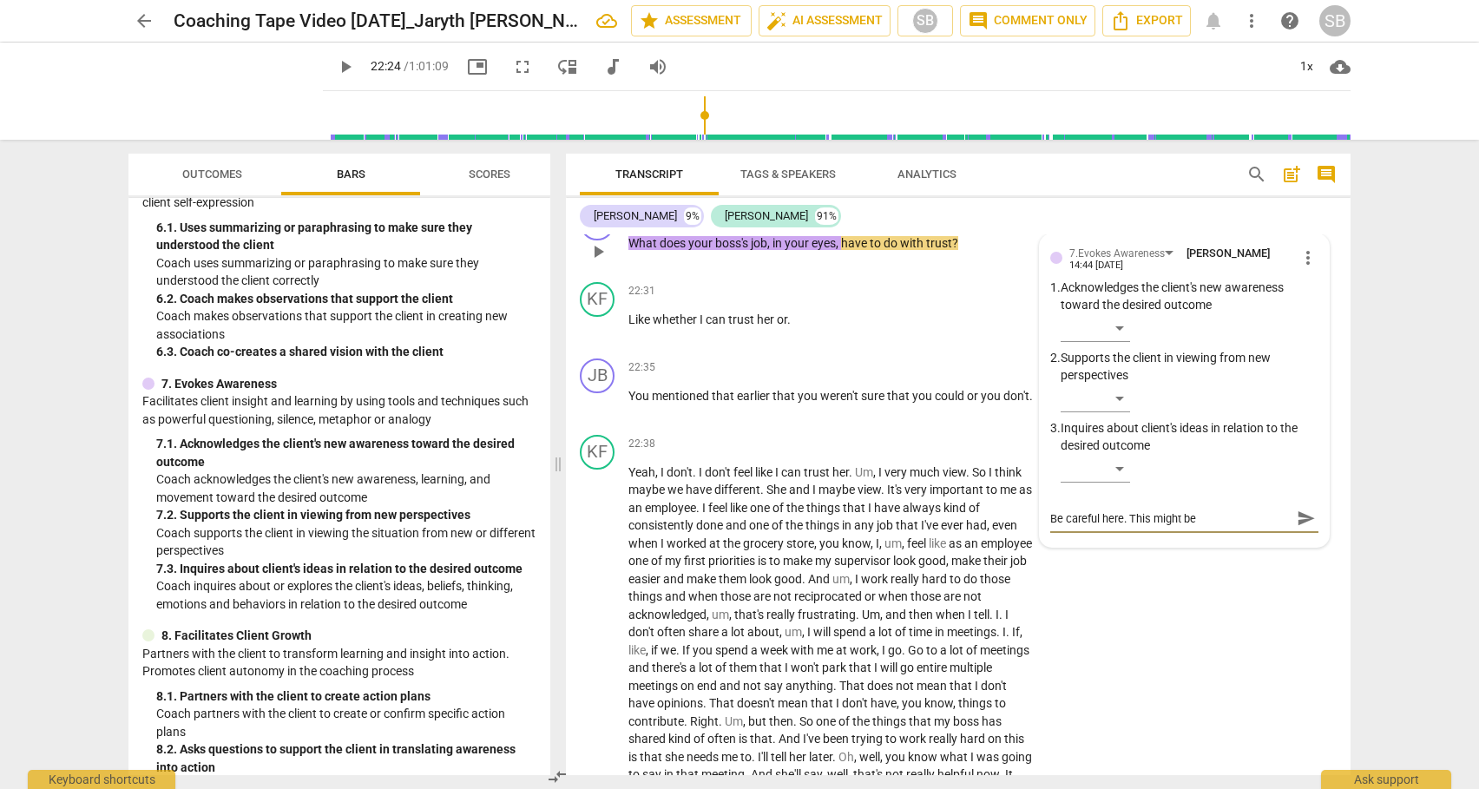
type textarea "Be careful here. This might be"
type textarea "Be careful here. This might be a"
type textarea "Be careful here. This might be a g"
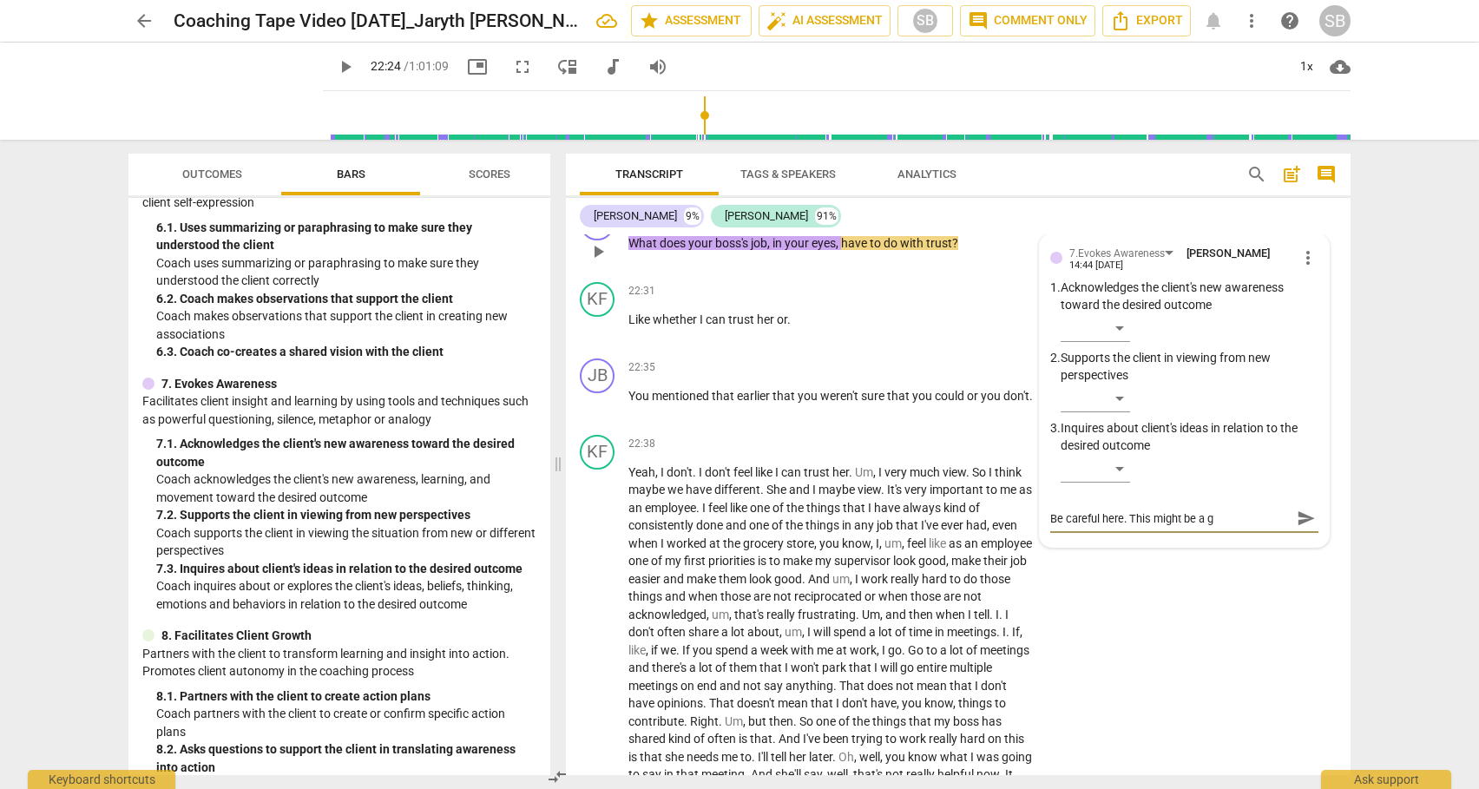
type textarea "Be careful here. This might be a"
type textarea "Be careful here. This might be a n"
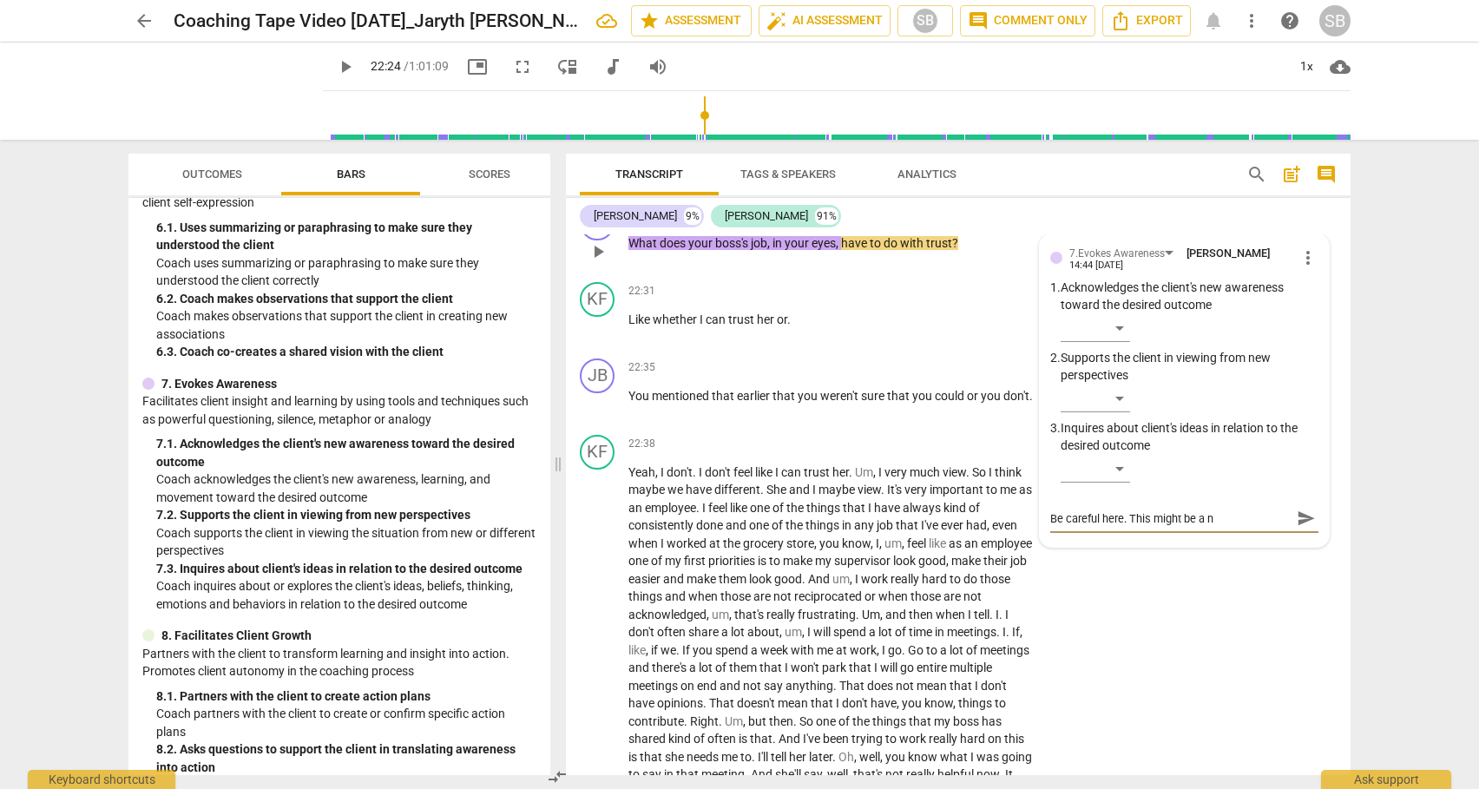
type textarea "Be careful here. This might be a n"
type textarea "Be careful here. This might be a n e"
type textarea "Be careful here. This might be a n ef"
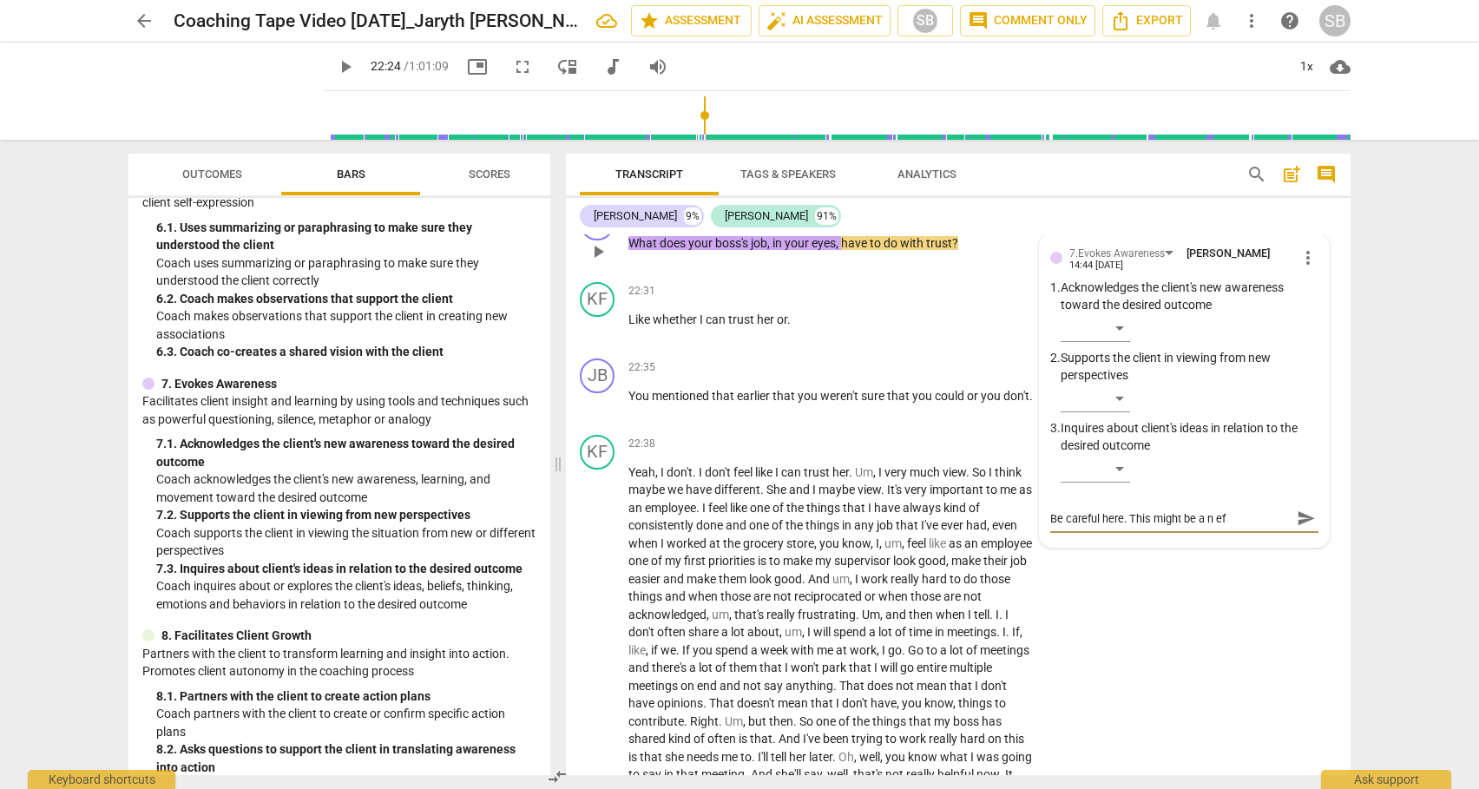
type textarea "Be careful here. This might be a n eff"
type textarea "Be careful here. This might be a n effe"
type textarea "Be careful here. This might be a n effec"
type textarea "Be careful here. This might be a n effect"
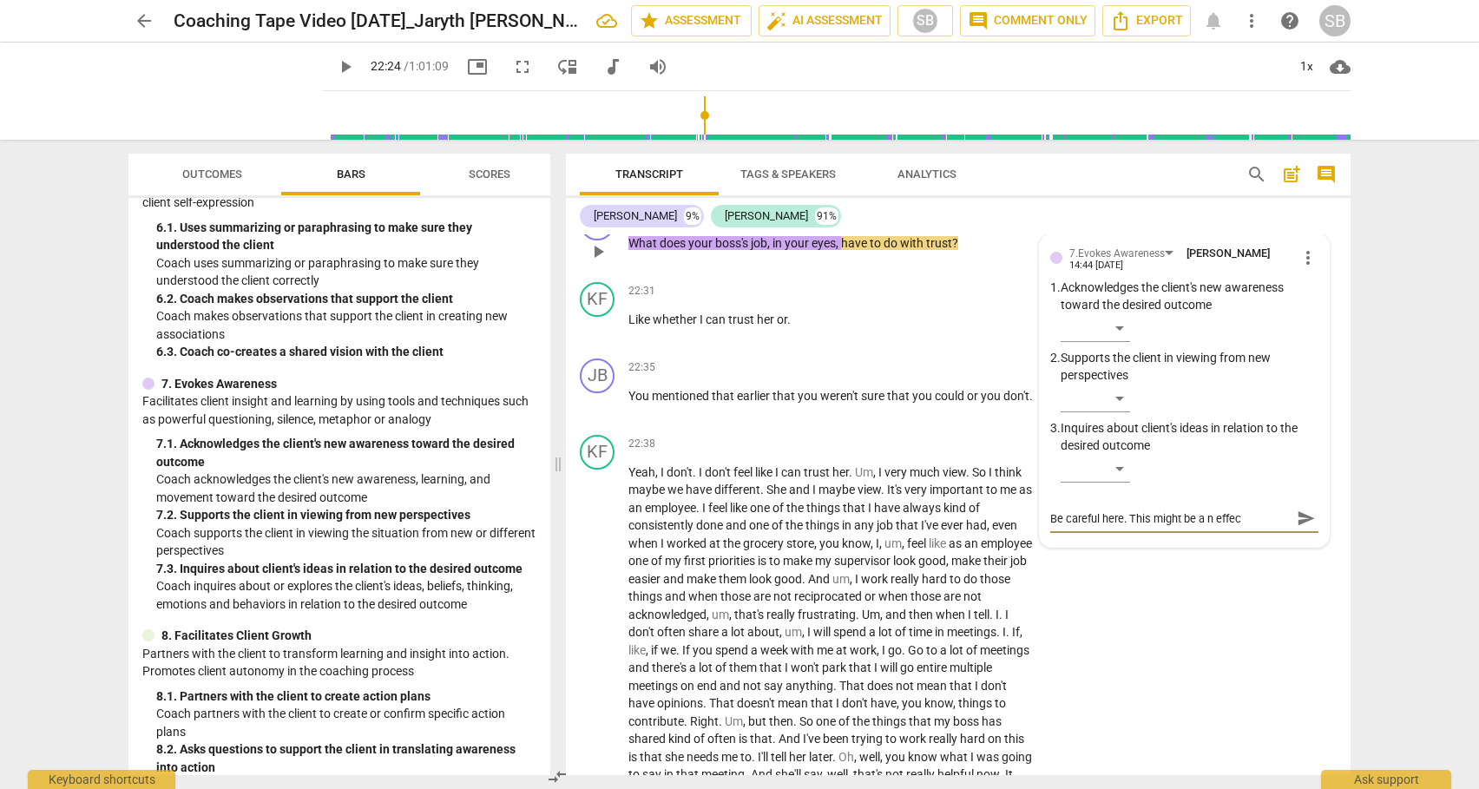
type textarea "Be careful here. This might be a n effect"
type textarea "Be careful here. This might be a n effecti"
type textarea "Be careful here. This might be a n effectiv"
type textarea "Be careful here. This might be a n effective"
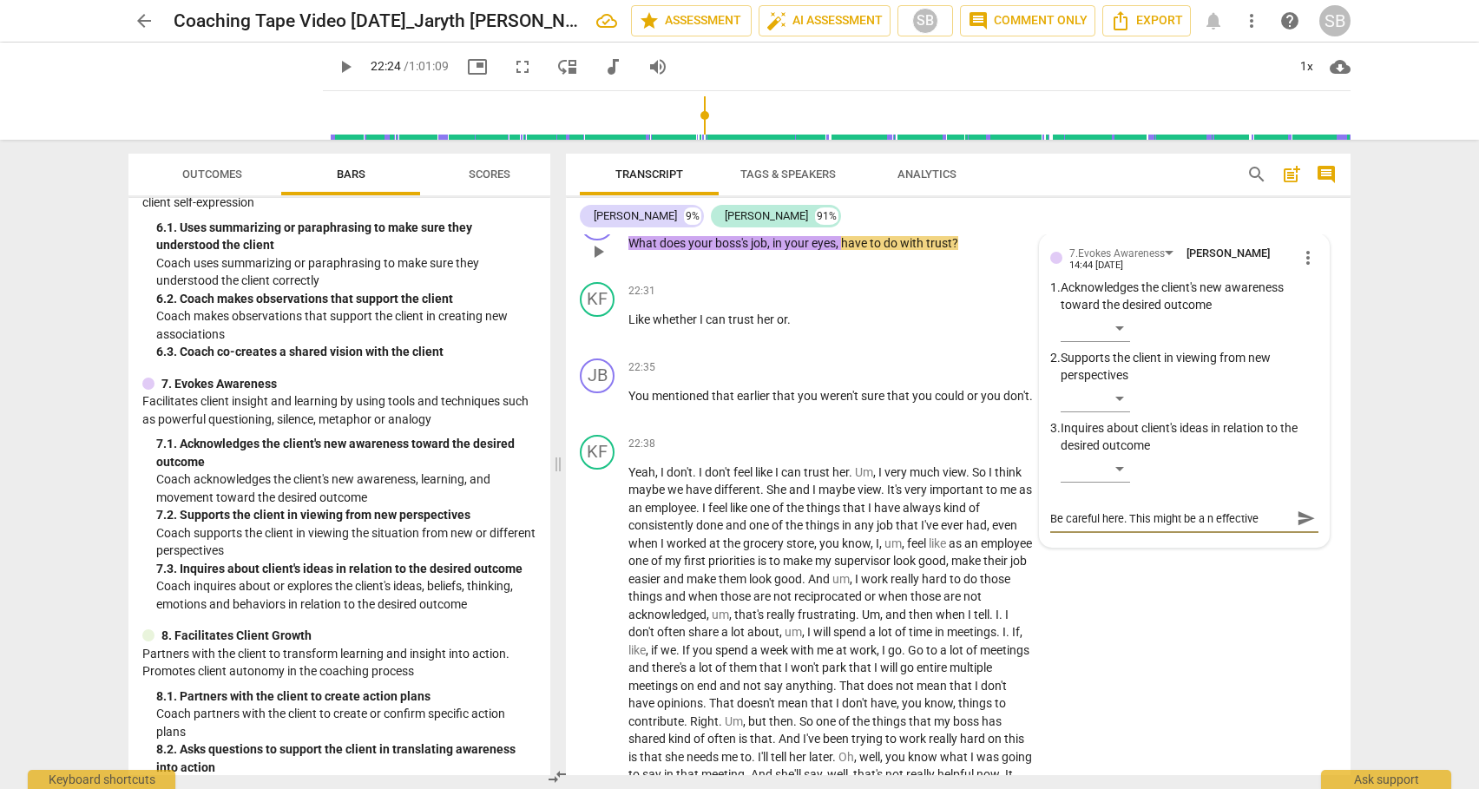
type textarea "Be careful here. This might be a n effective"
type textarea "Be careful here. This might be a n effective q"
type textarea "Be careful here. This might be a n effective qu"
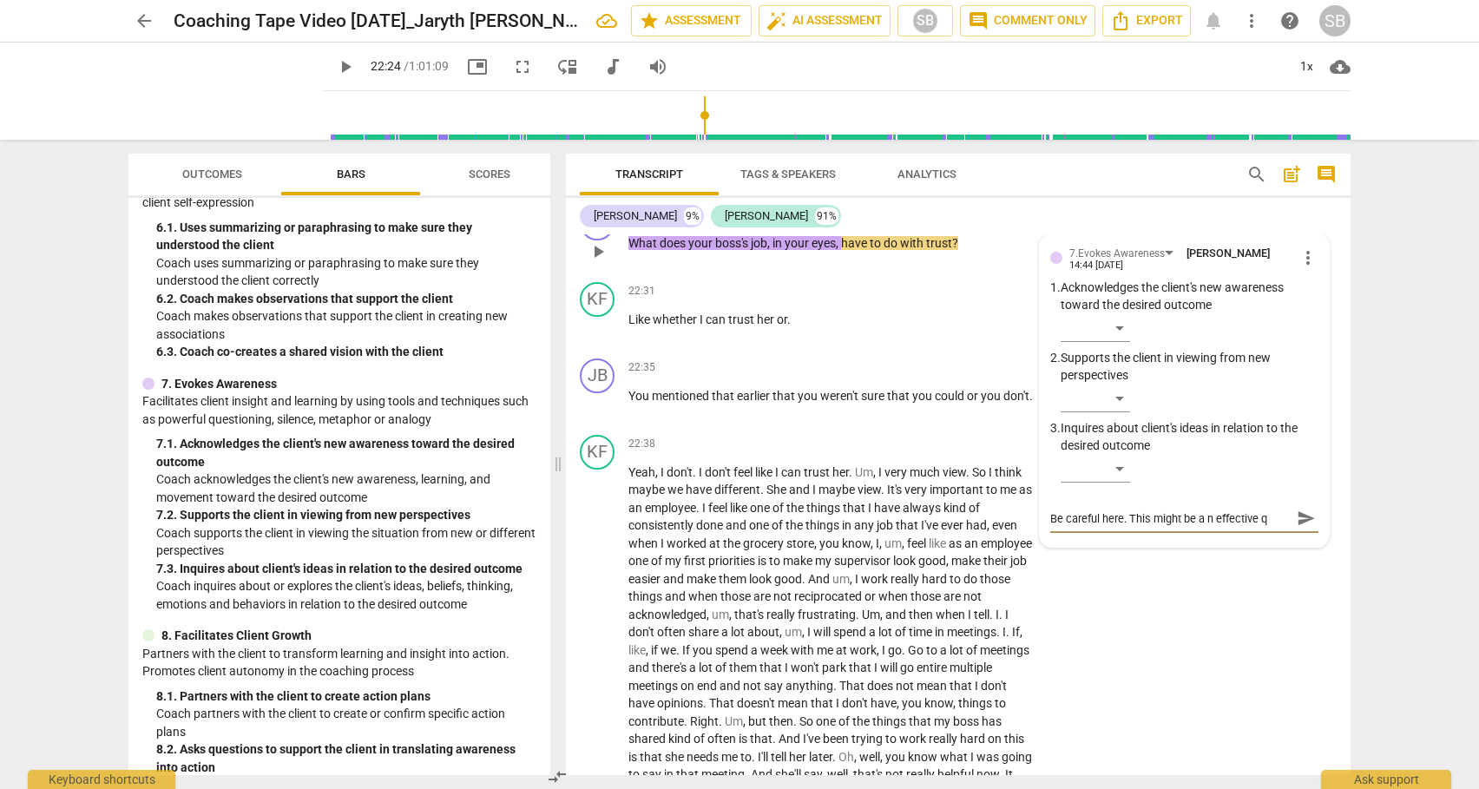
type textarea "Be careful here. This might be a n effective qu"
type textarea "Be careful here. This might be a n effective que"
type textarea "Be careful here. This might be a n effective ques"
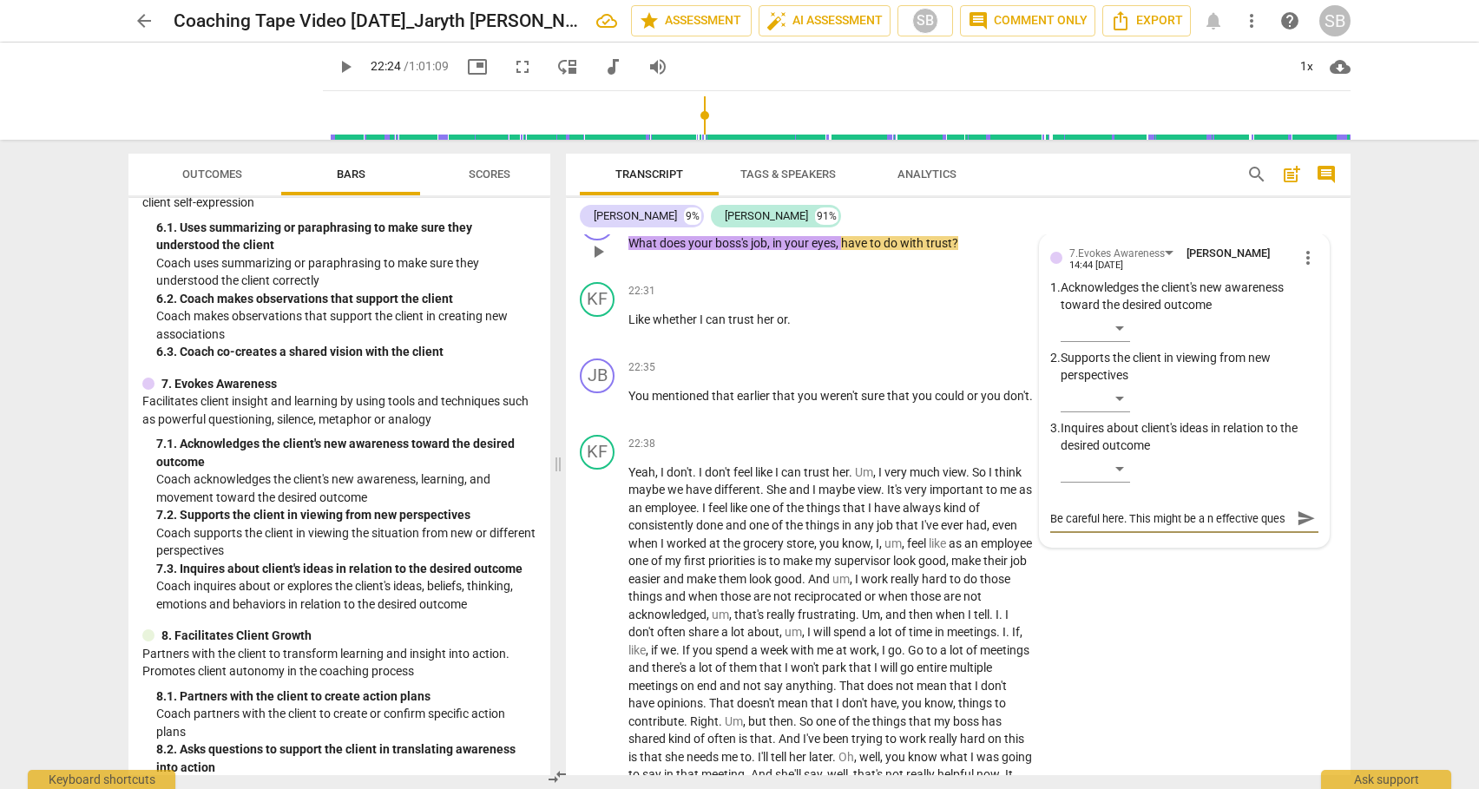
type textarea "Be careful here. This might be a n effective quest"
type textarea "Be careful here. This might be a n effective questi"
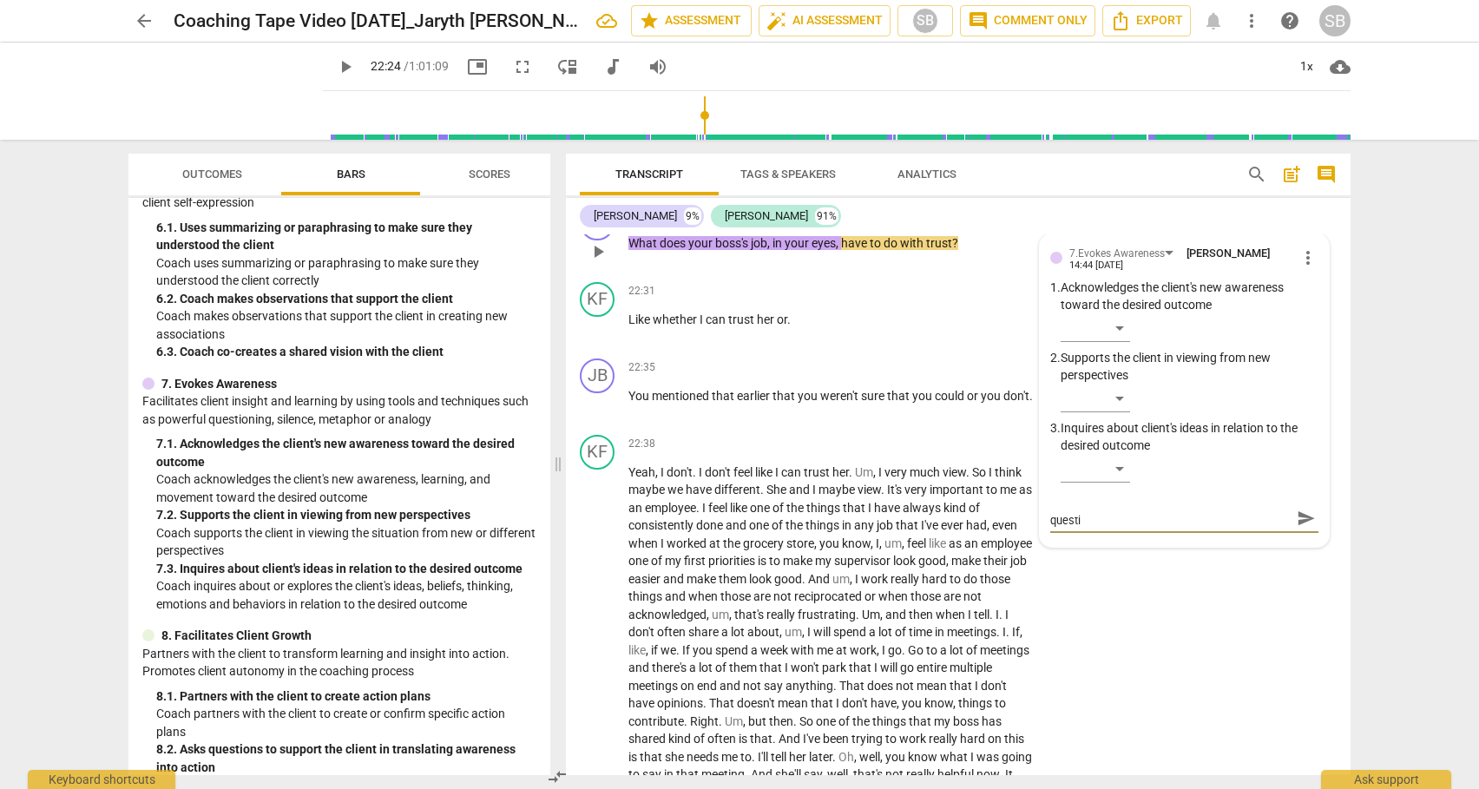
type textarea "Be careful here. This might be a n effective questio"
type textarea "Be careful here. This might be a n effective question"
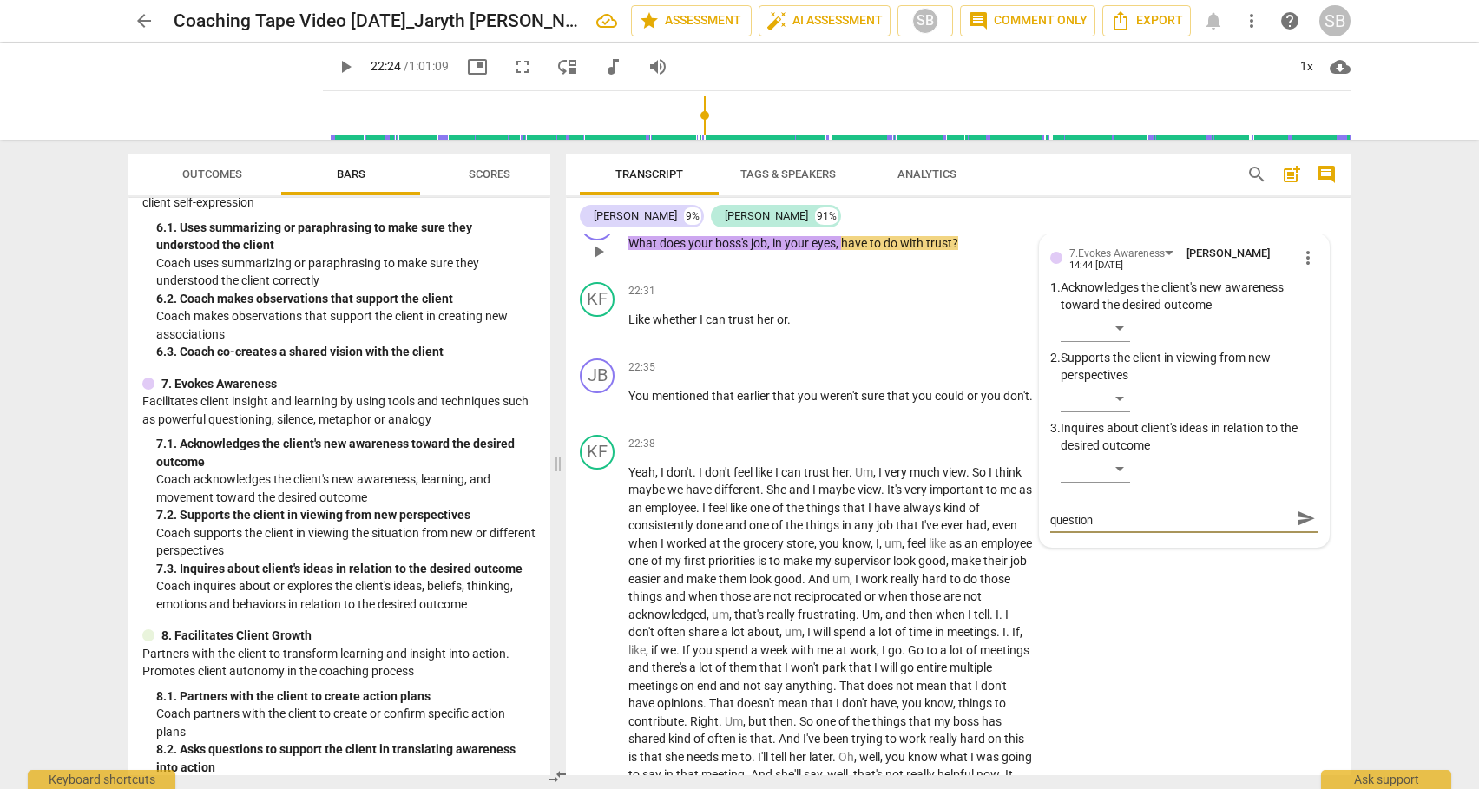
type textarea "Be careful here. This might be a n effective question"
type textarea "Be careful here. This might be a n effective question f"
type textarea "Be careful here. This might be a n effective question fo"
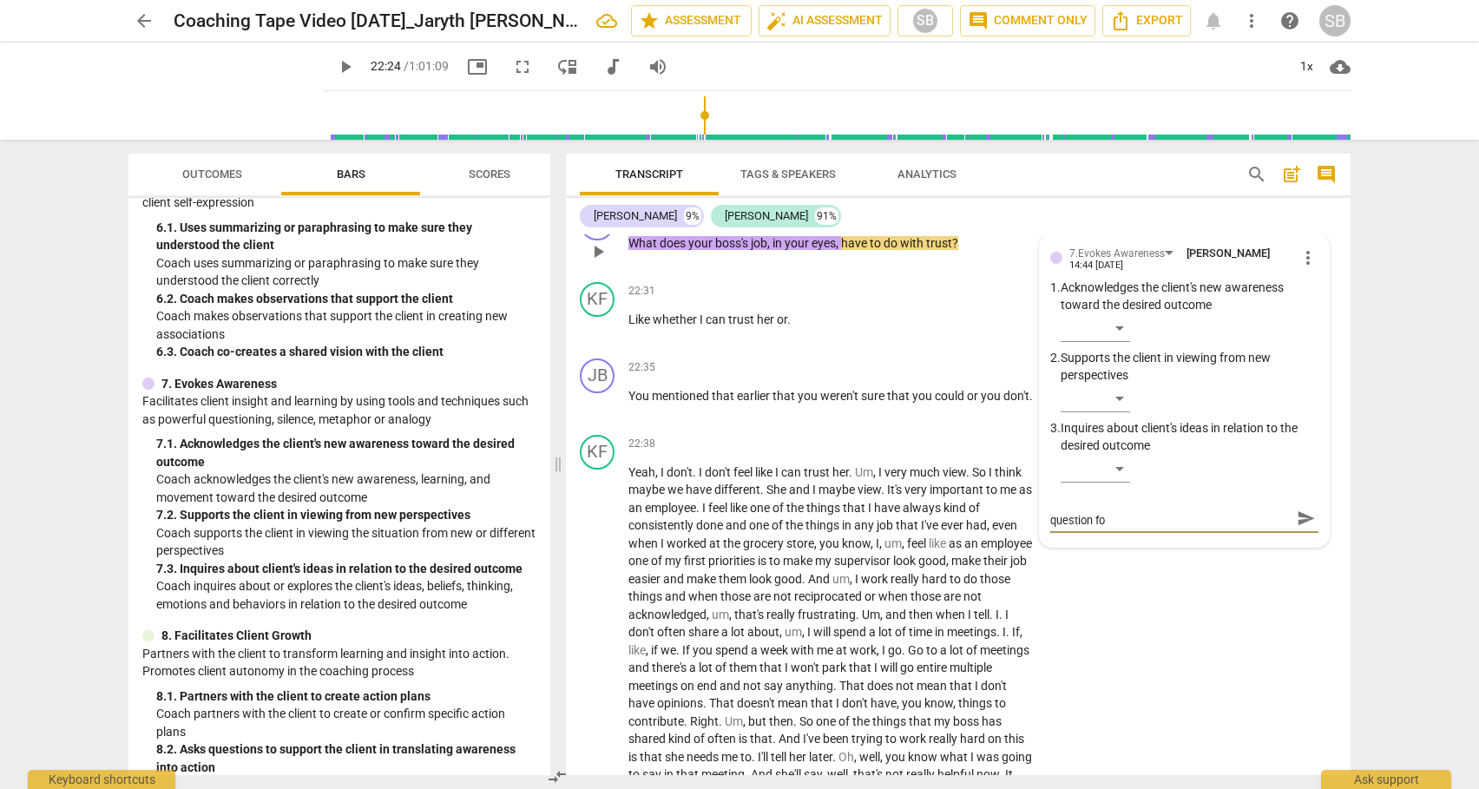
scroll to position [0, 0]
type textarea "Be careful here. This might be a n effective question for"
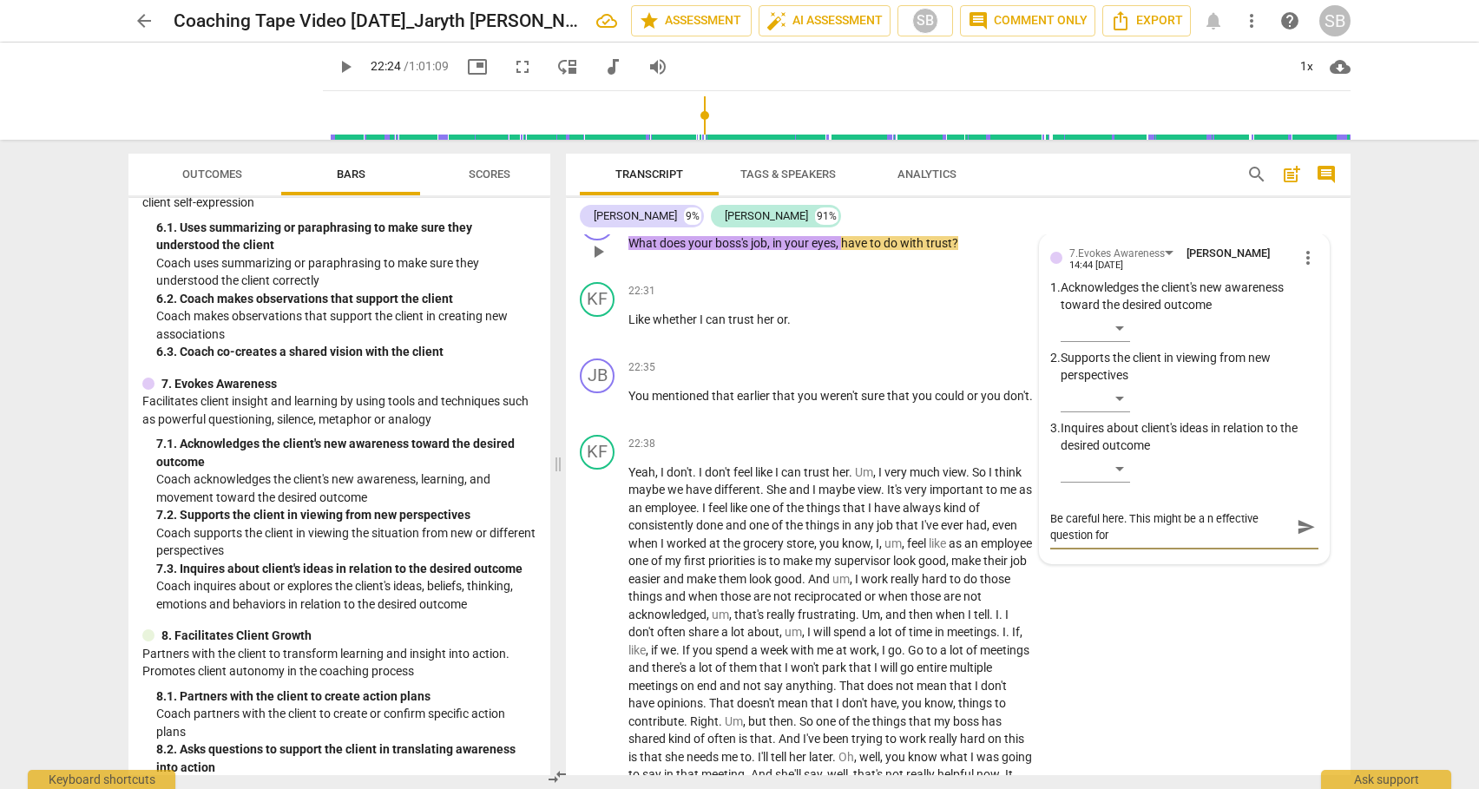
type textarea "Be careful here. This might be a n effective question for i"
type textarea "Be careful here. This might be a n effective question for in"
type textarea "Be careful here. This might be a n effective question for inv"
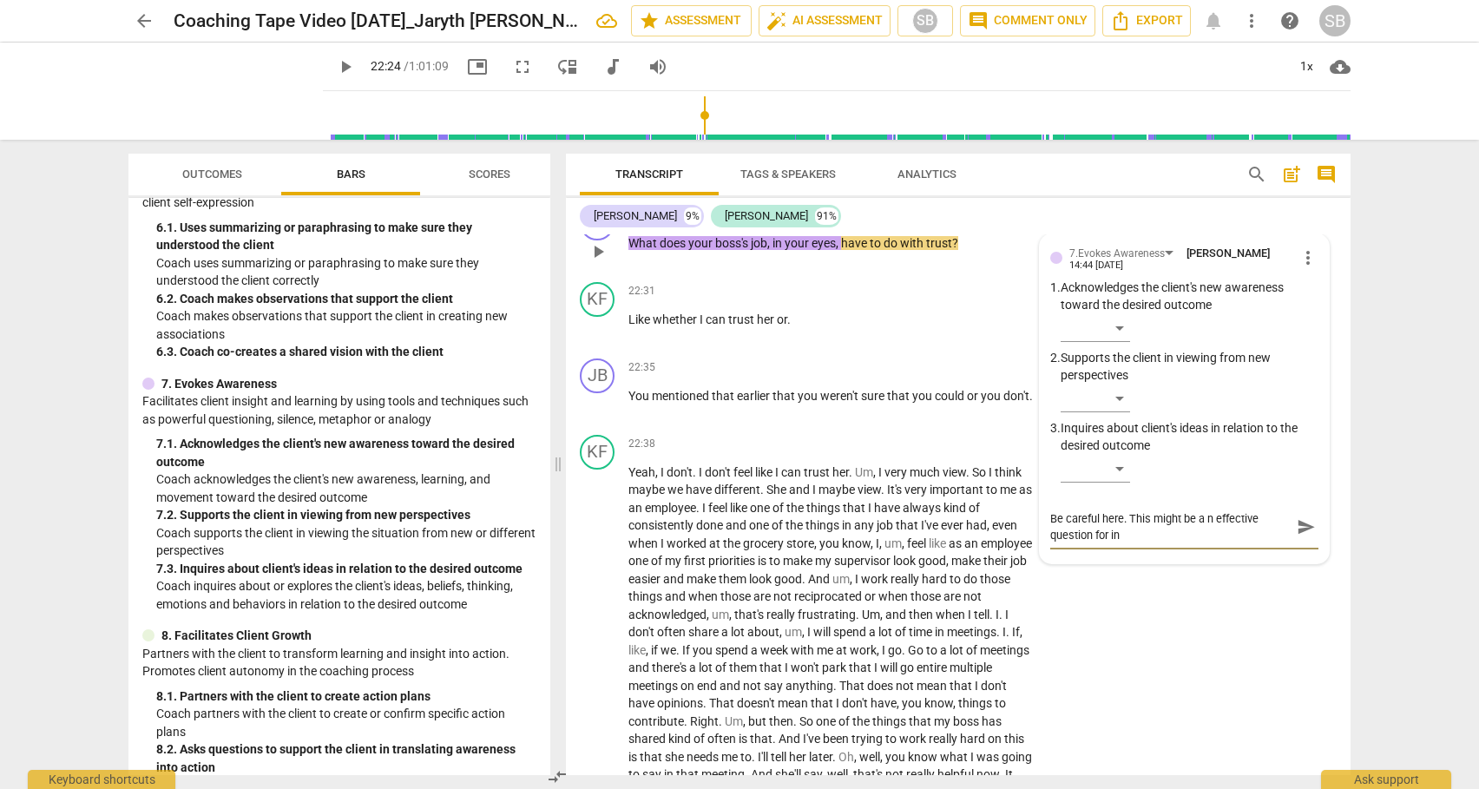
type textarea "Be careful here. This might be a n effective question for inv"
type textarea "Be careful here. This might be a n effective question for invi"
type textarea "Be careful here. This might be a n effective question for invit"
type textarea "Be careful here. This might be a n effective question for inviti"
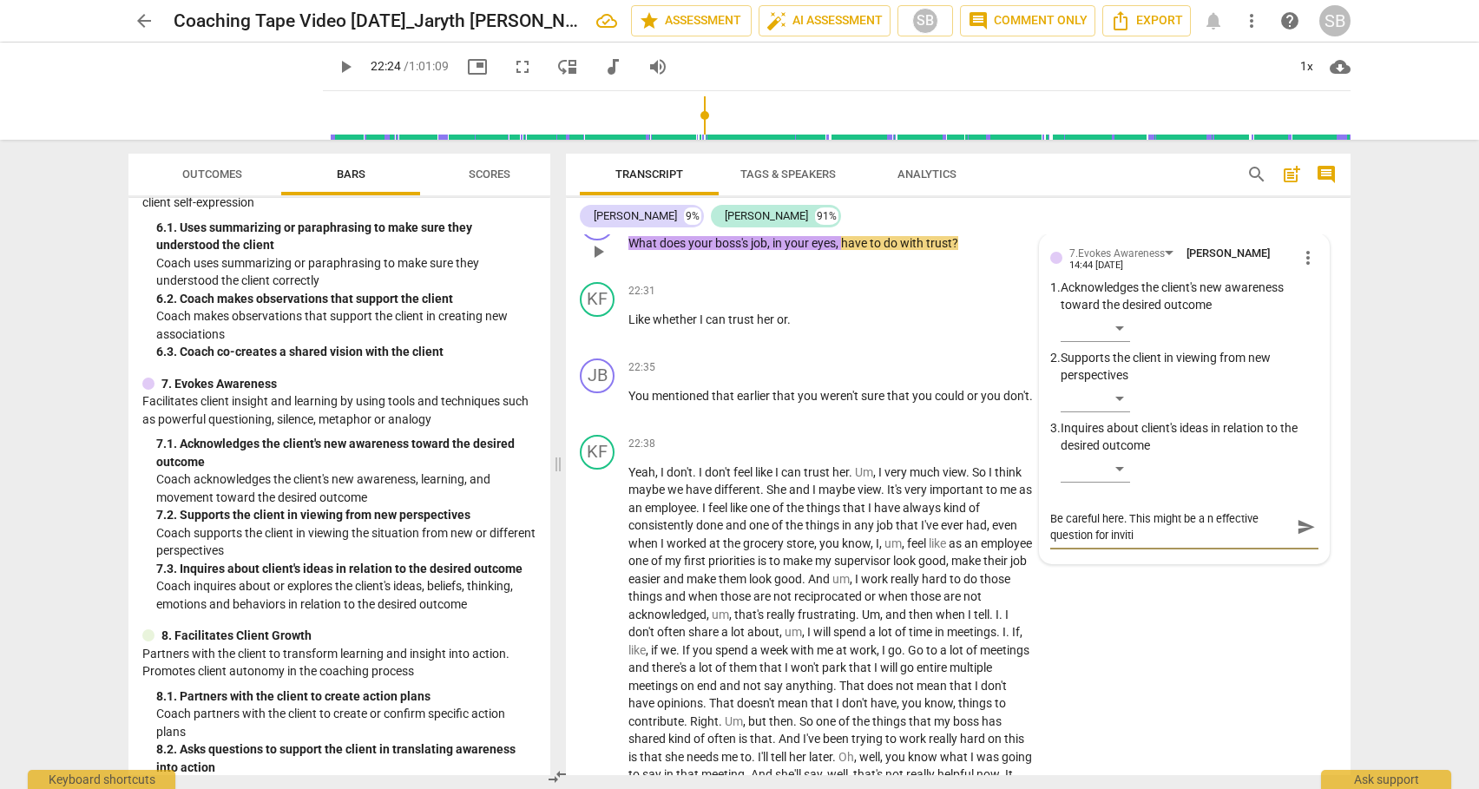
type textarea "Be careful here. This might be a n effective question for invitin"
type textarea "Be careful here. This might be a n effective question for inviting"
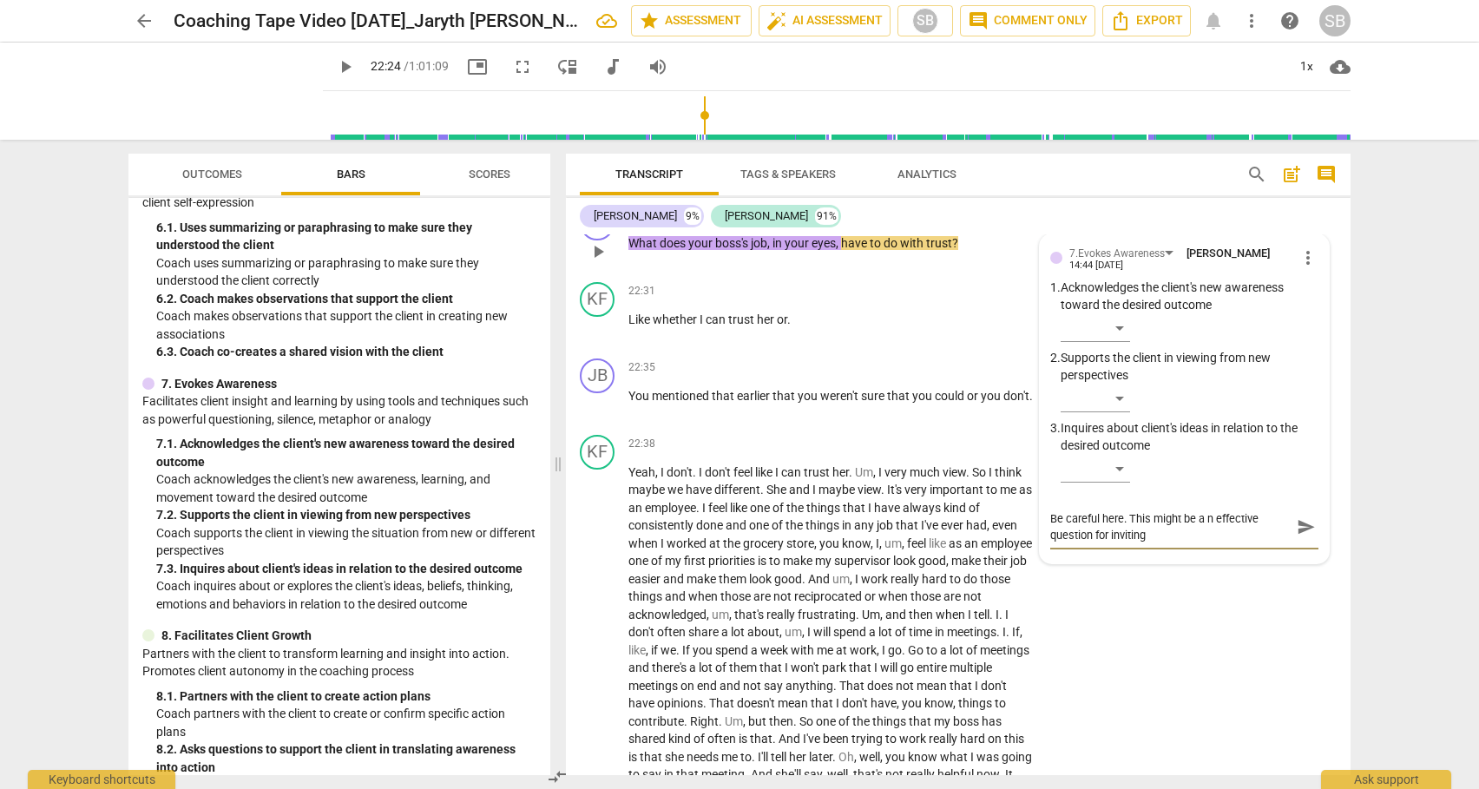
type textarea "Be careful here. This might be a n effective question for inviting"
type textarea "Be careful here. This might be a n effective question for inviting c"
type textarea "Be careful here. This might be a n effective question for inviting cl"
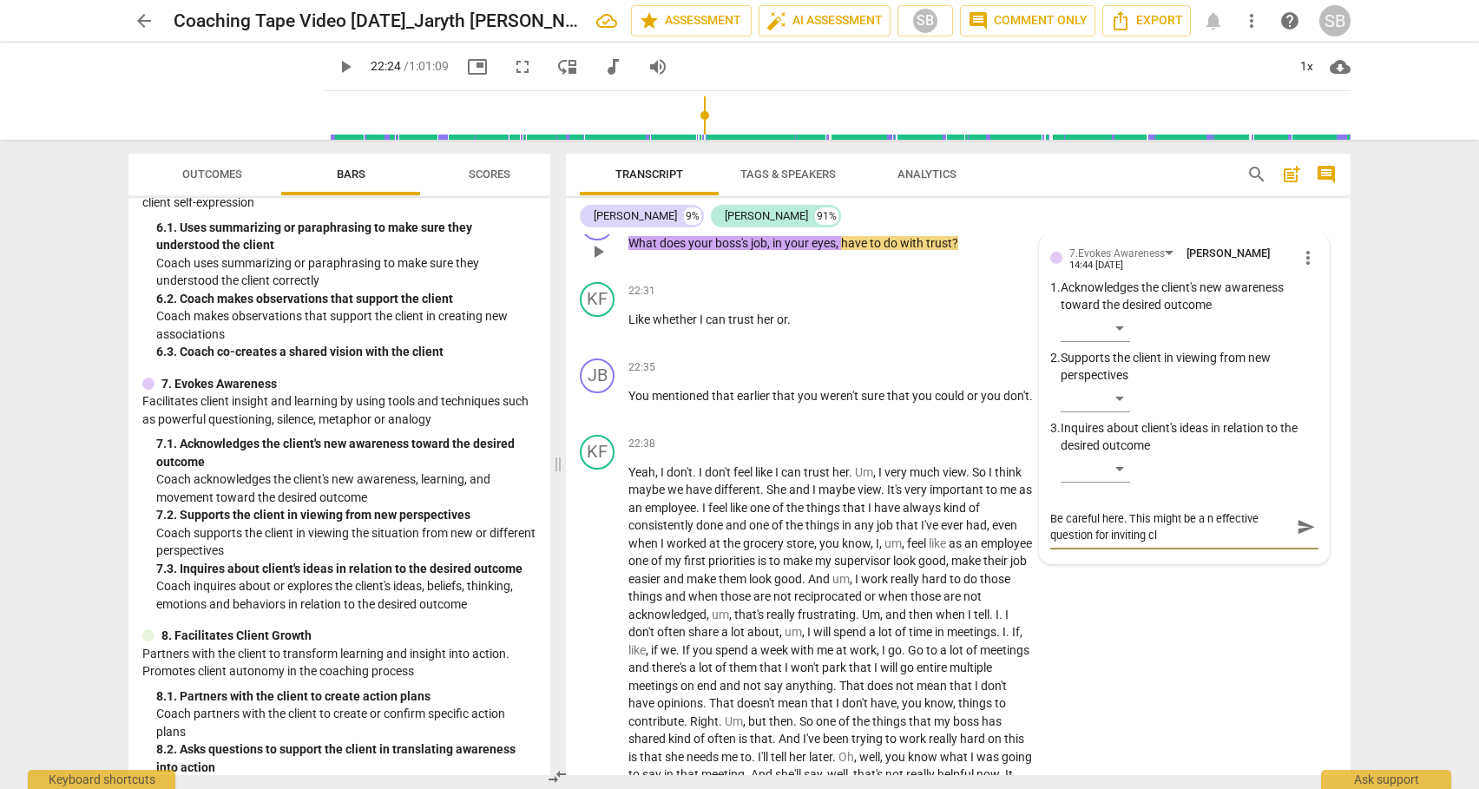
type textarea "Be careful here. This might be a n effective question for inviting cli"
type textarea "Be careful here. This might be a n effective question for inviting clie"
type textarea "Be careful here. This might be a n effective question for inviting clien"
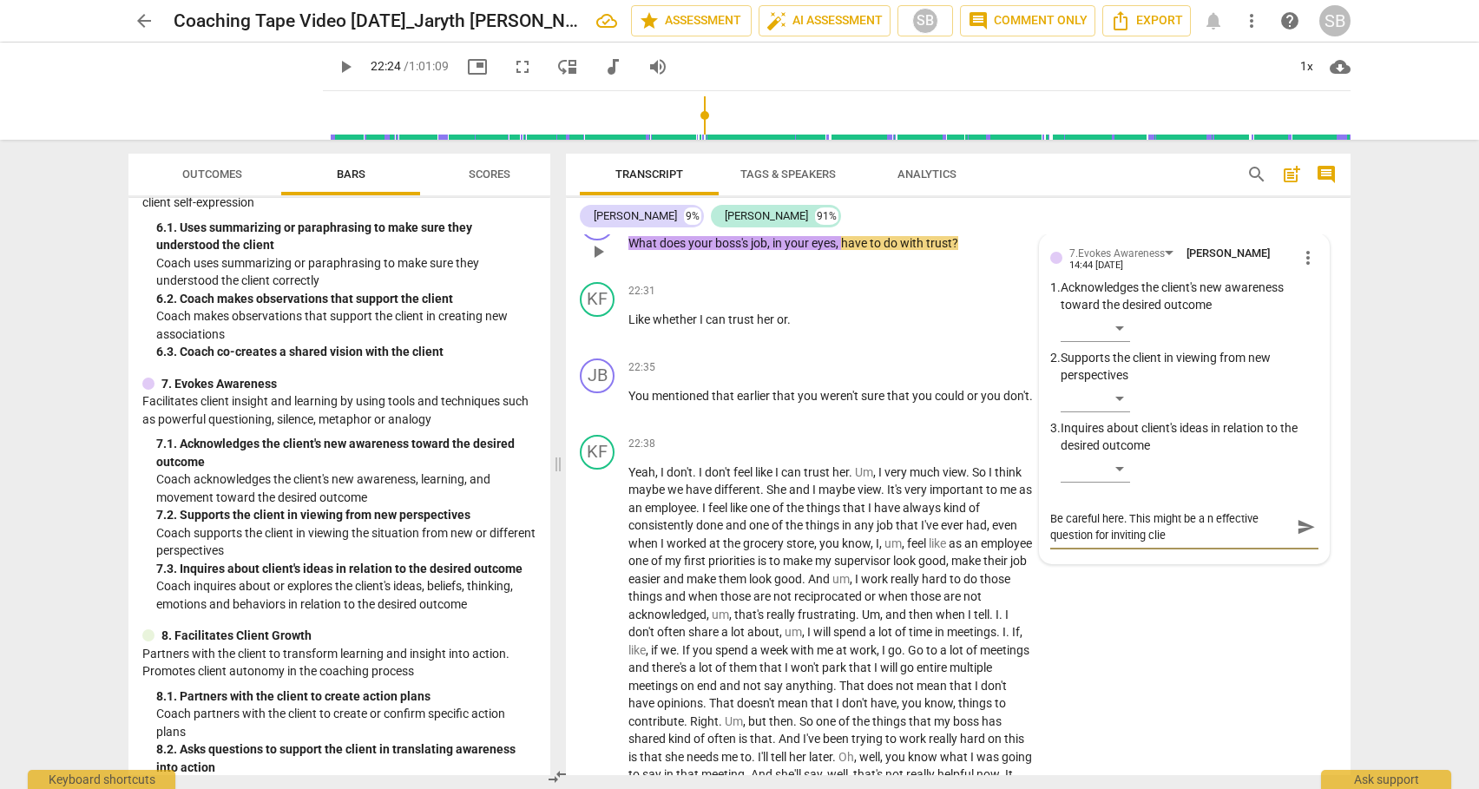
type textarea "Be careful here. This might be a n effective question for inviting clien"
type textarea "Be careful here. This might be a n effective question for inviting client"
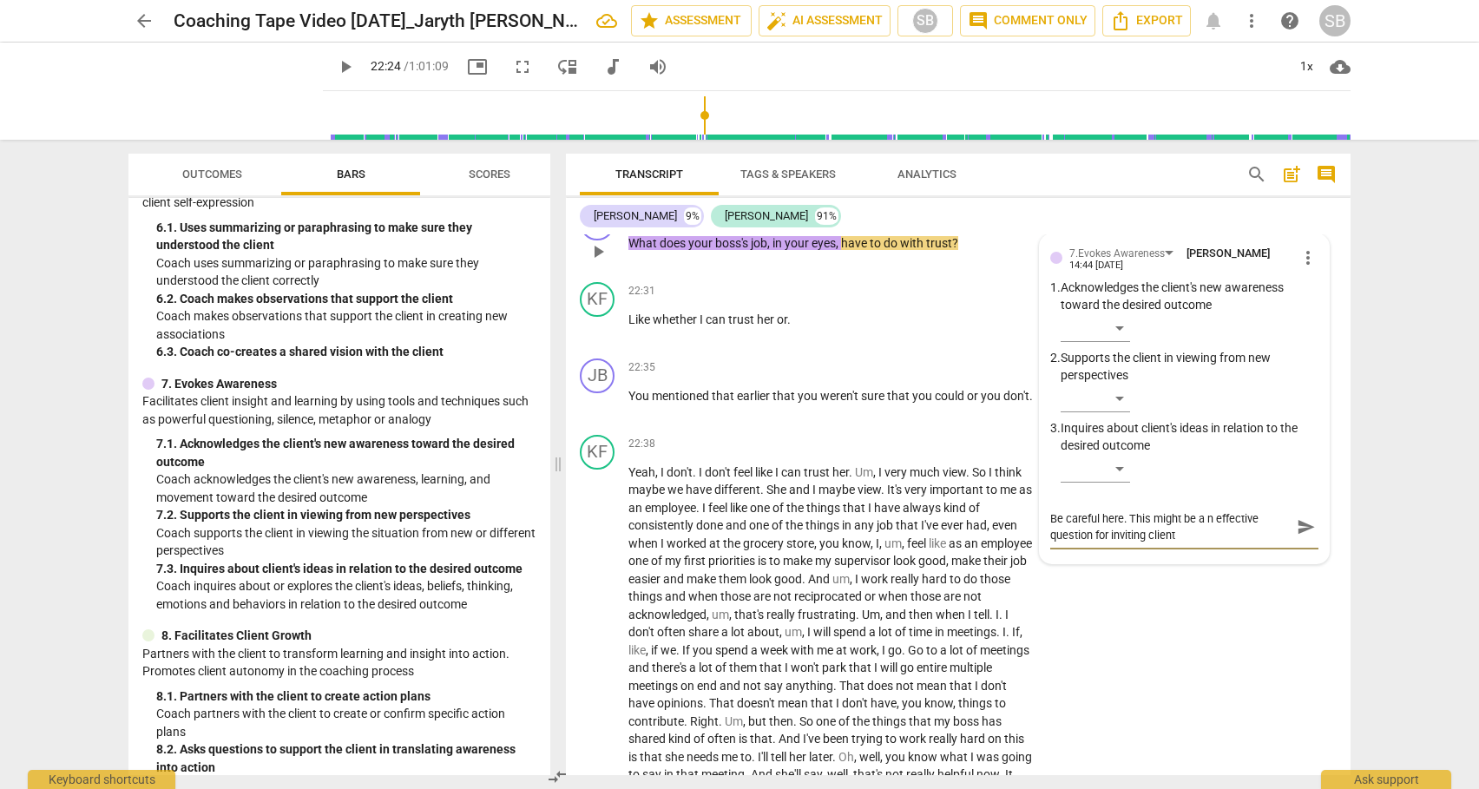
type textarea "Be careful here. This might be a n effective question for inviting client t"
type textarea "Be careful here. This might be a n effective question for inviting client to"
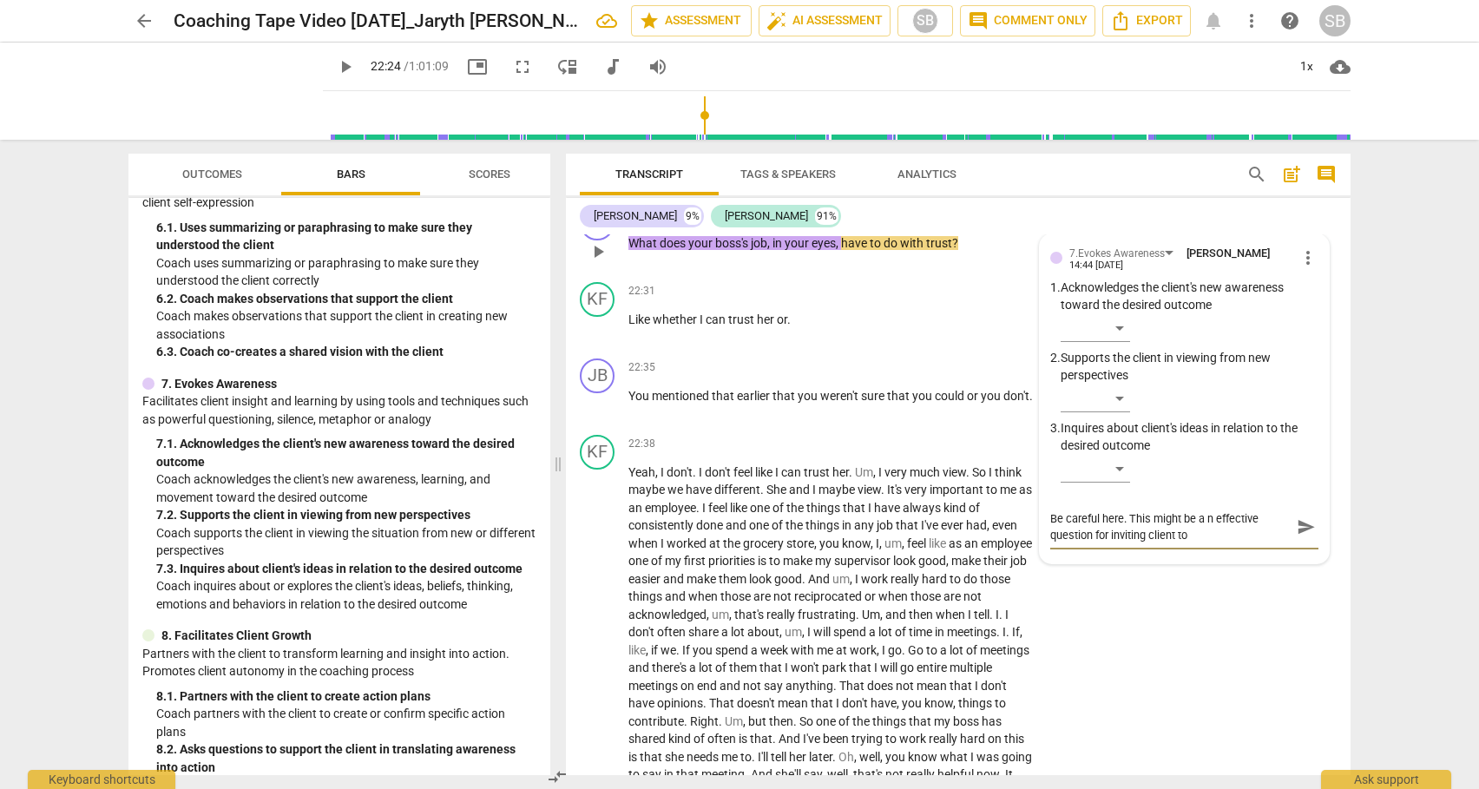
type textarea "Be careful here. This might be a n effective question for inviting client to"
type textarea "Be careful here. This might be a n effective question for inviting client to c"
type textarea "Be careful here. This might be a n effective question for inviting client to"
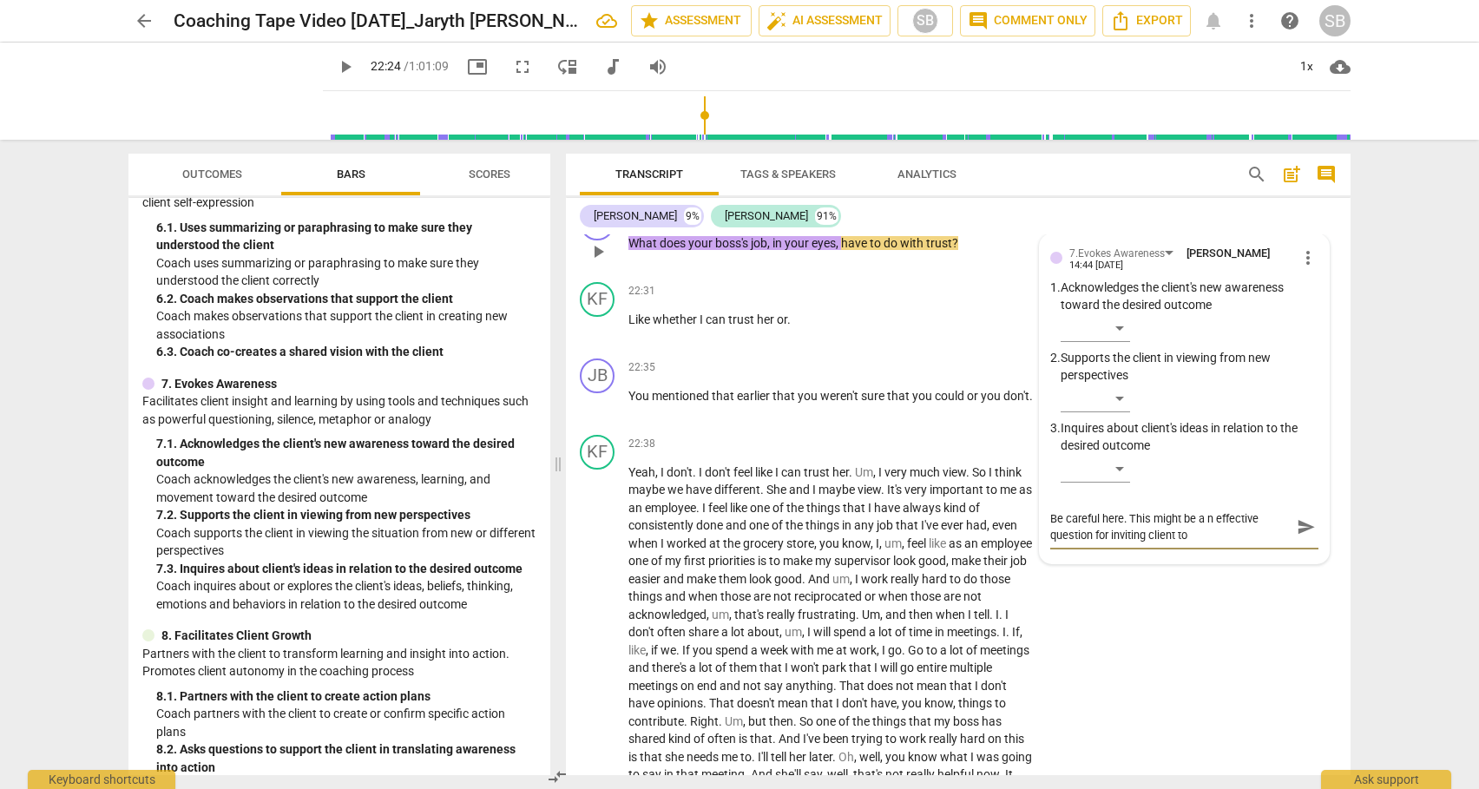
type textarea "Be careful here. This might be a n effective question for inviting client to v"
type textarea "Be careful here. This might be a n effective question for inviting client to vi"
type textarea "Be careful here. This might be a n effective question for inviting client to vie"
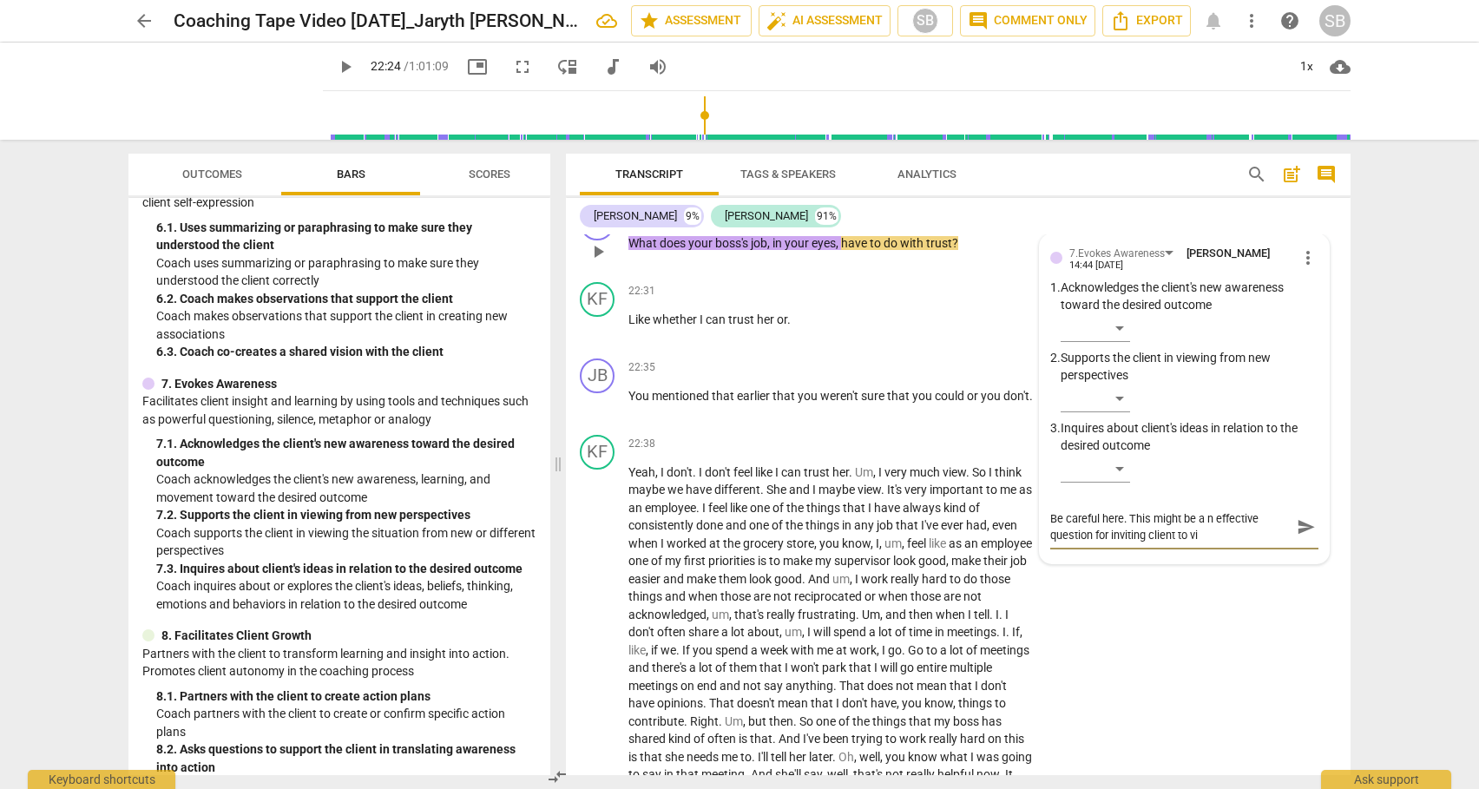
type textarea "Be careful here. This might be a n effective question for inviting client to vie"
type textarea "Be careful here. This might be a n effective question for inviting client to vi…"
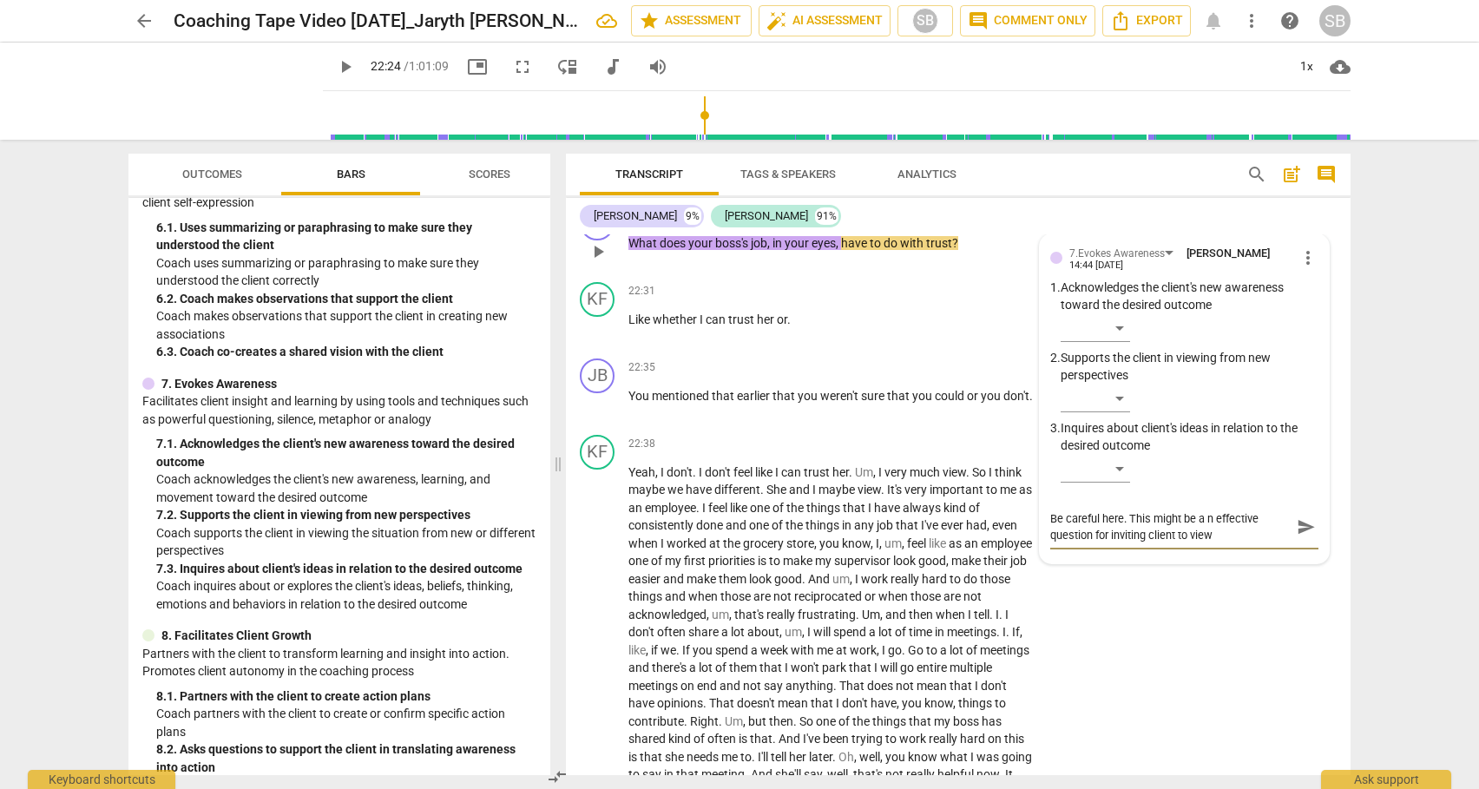
type textarea "Be careful here. This might be a n effective question for inviting client to vi…"
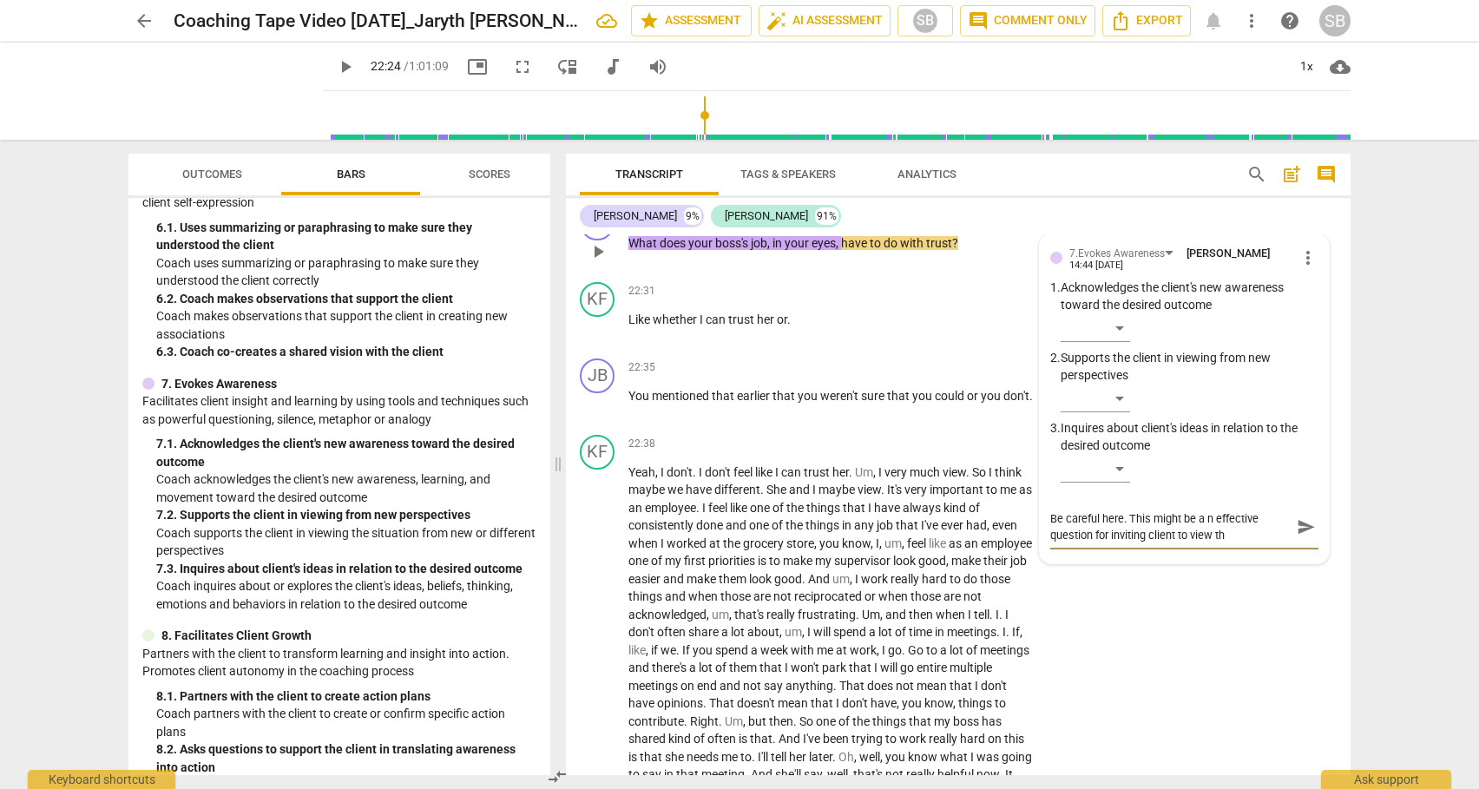
type textarea "Be careful here. This might be a n effective question for inviting client to vi…"
click at [1115, 568] on textarea "Be careful here. This might be a n effective question for inviting client to vi…" at bounding box center [1170, 543] width 240 height 66
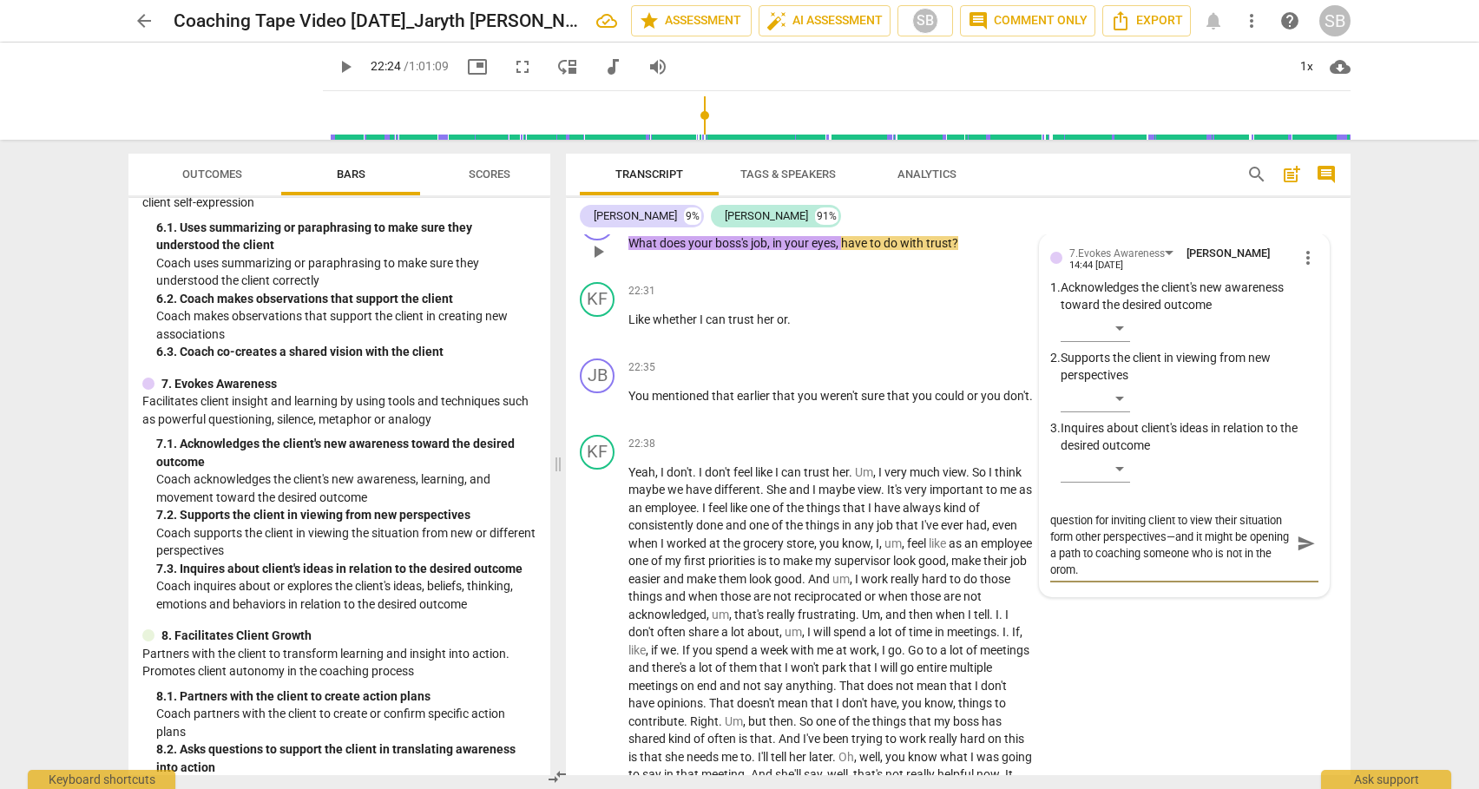
click at [1115, 568] on textarea "Be careful here. This might be a n effective question for inviting client to vi…" at bounding box center [1170, 543] width 240 height 66
click at [1303, 540] on span "send" at bounding box center [1305, 543] width 19 height 19
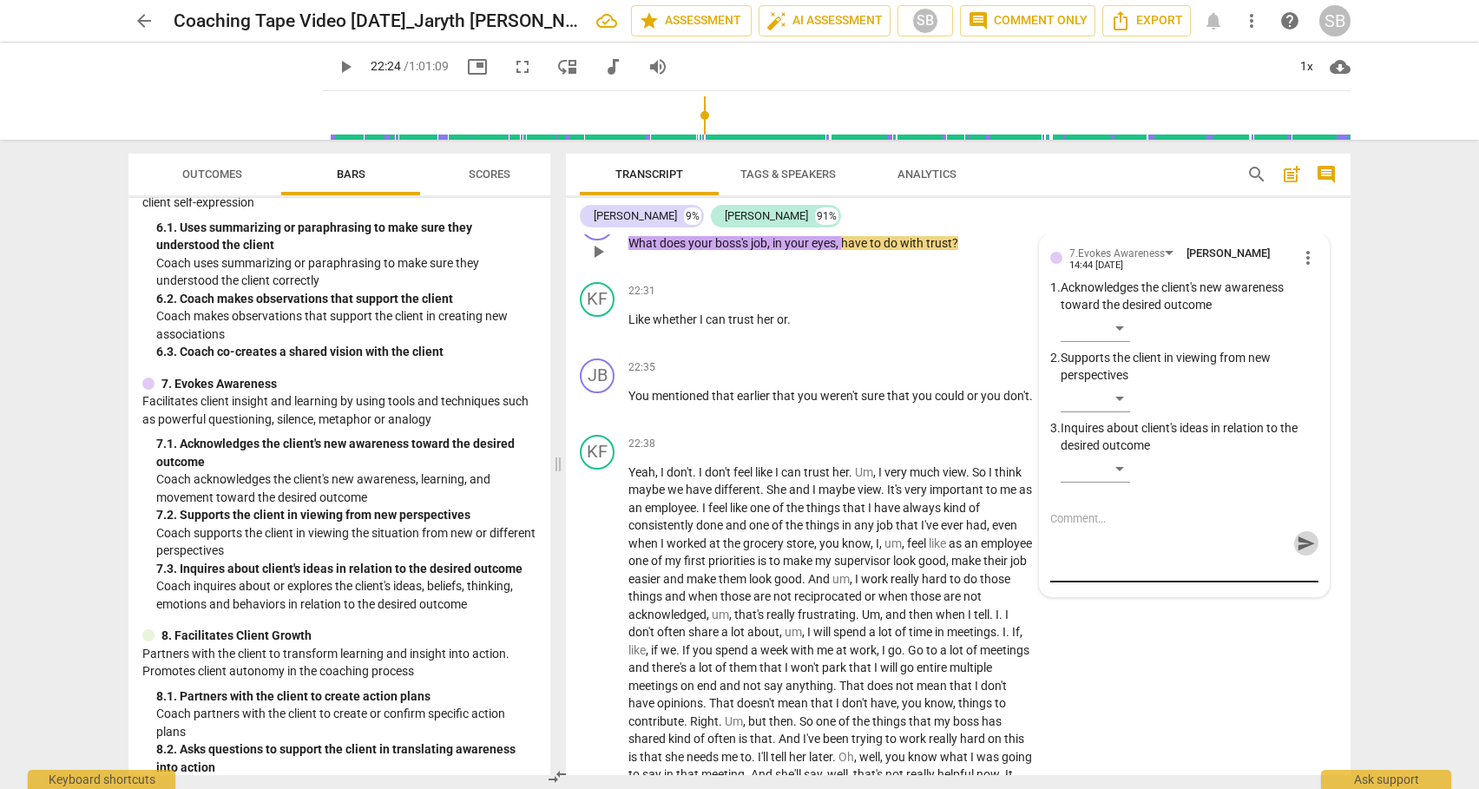
scroll to position [0, 0]
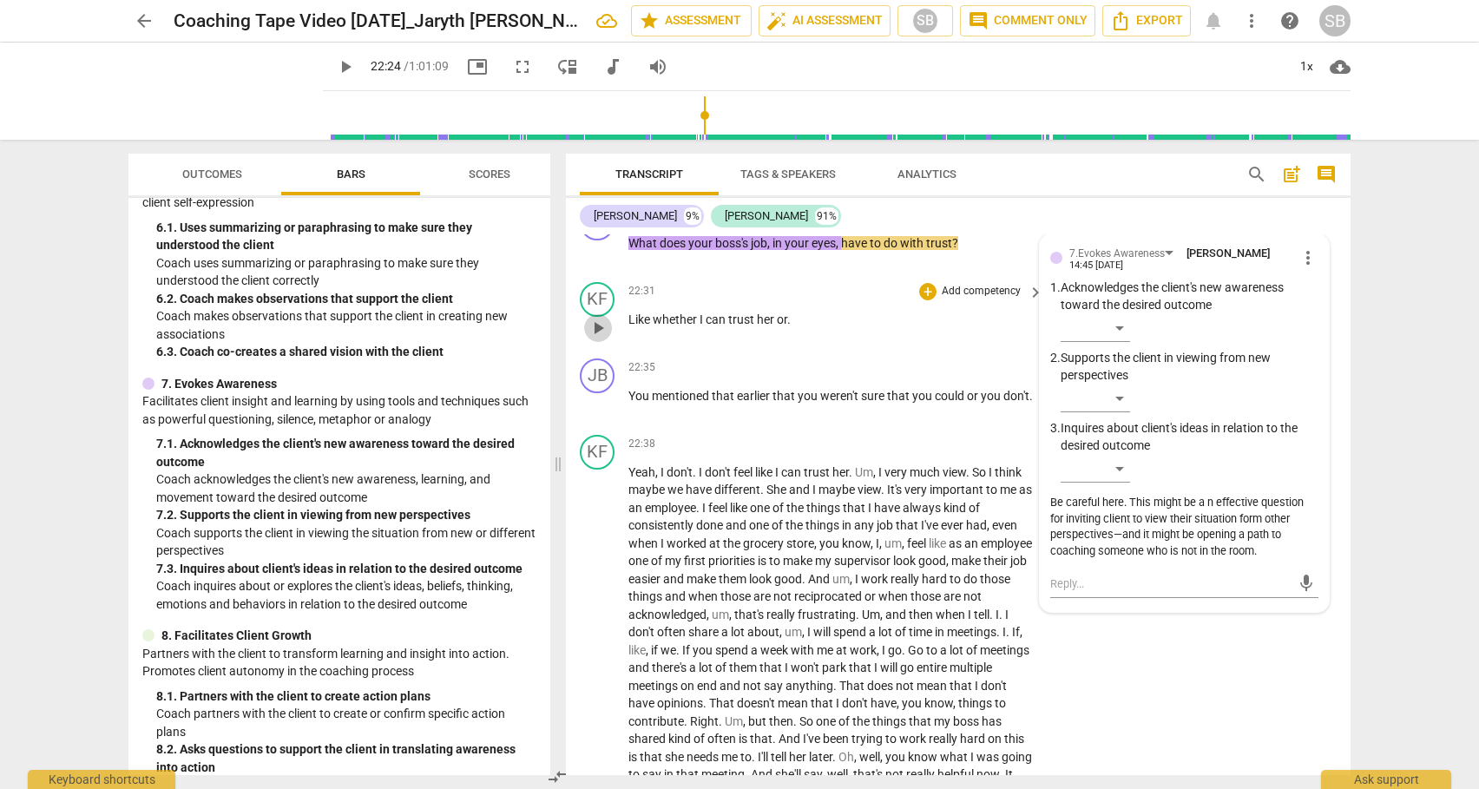
click at [591, 324] on span "play_arrow" at bounding box center [597, 328] width 21 height 21
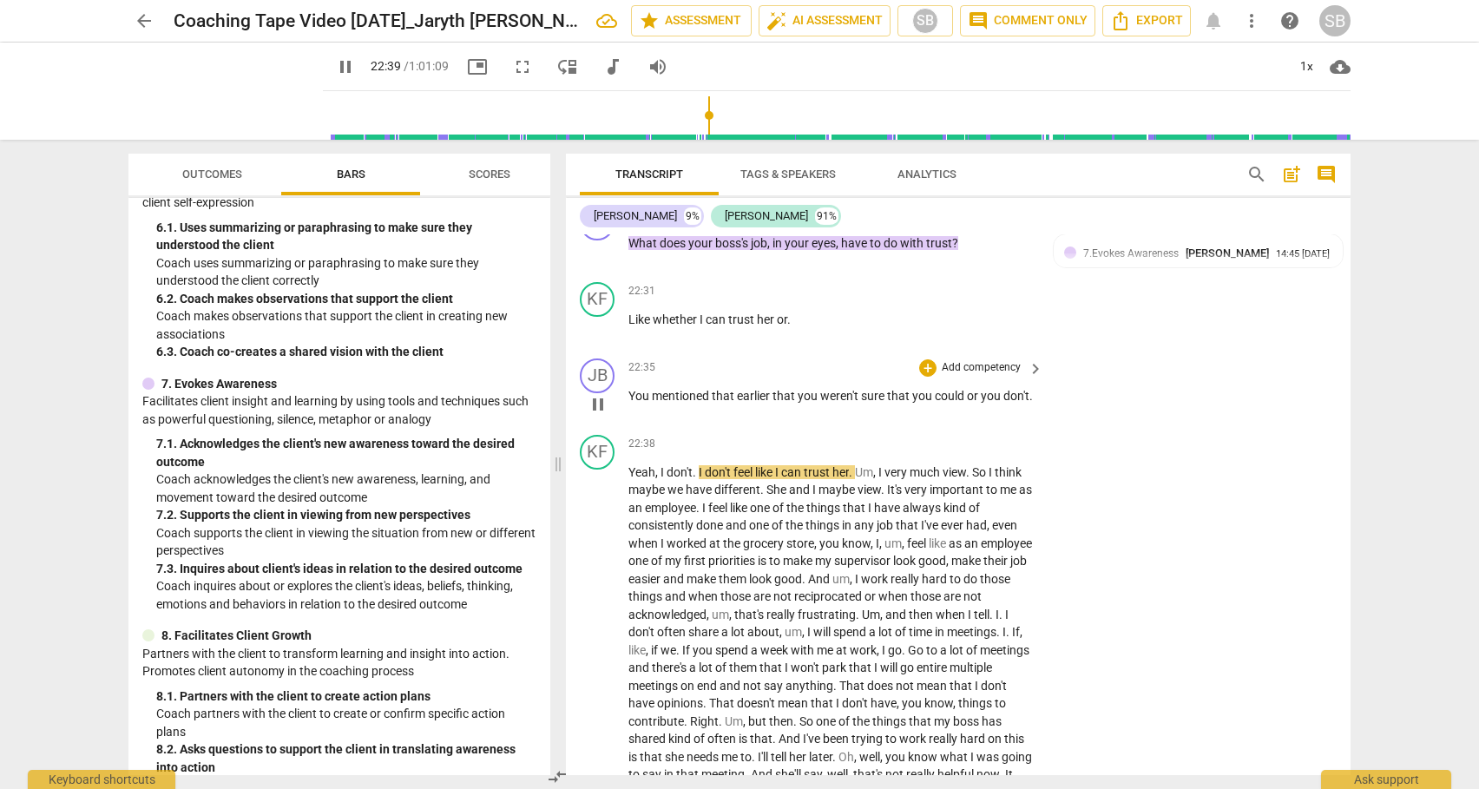
click at [607, 404] on span "pause" at bounding box center [597, 404] width 21 height 21
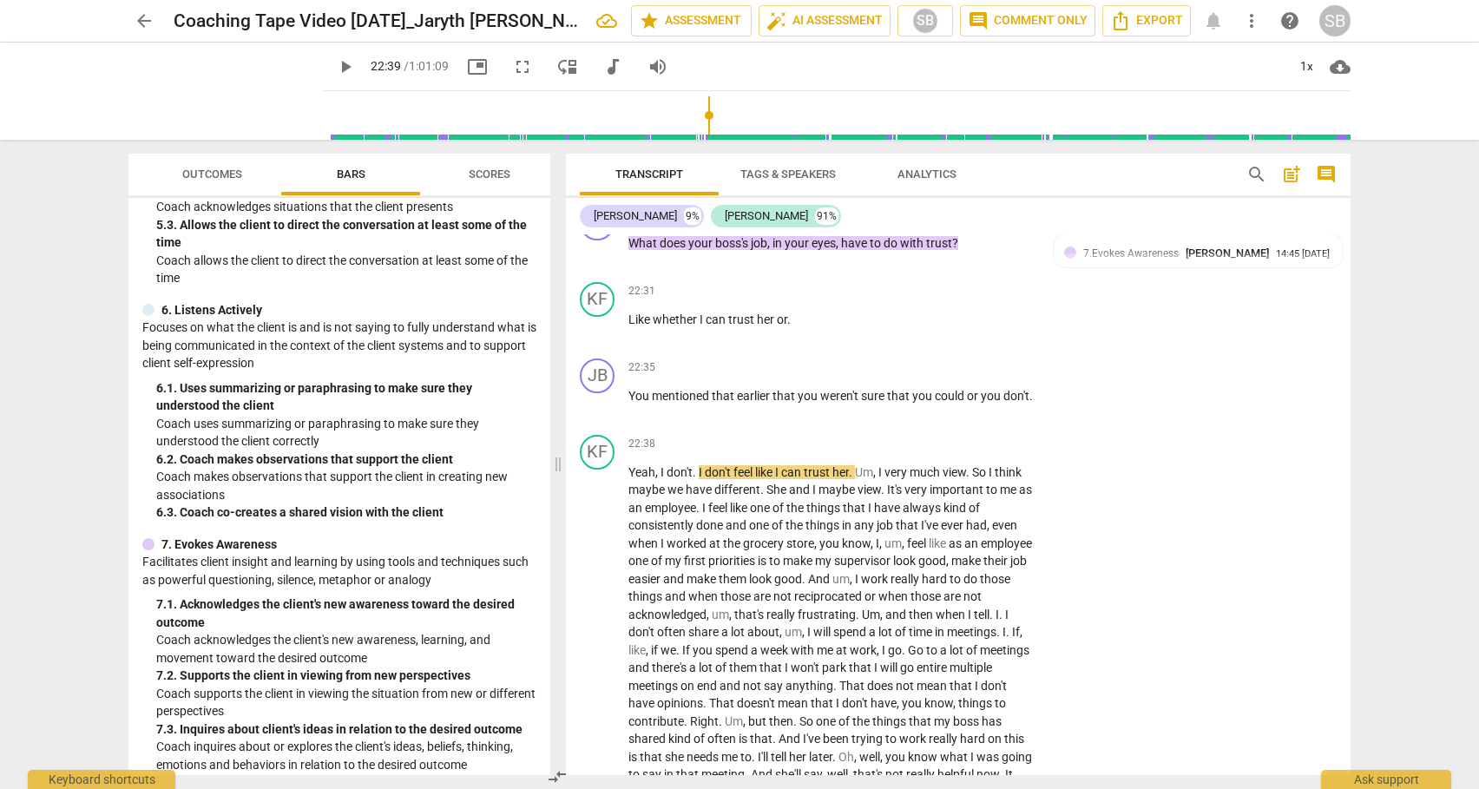
scroll to position [873, 0]
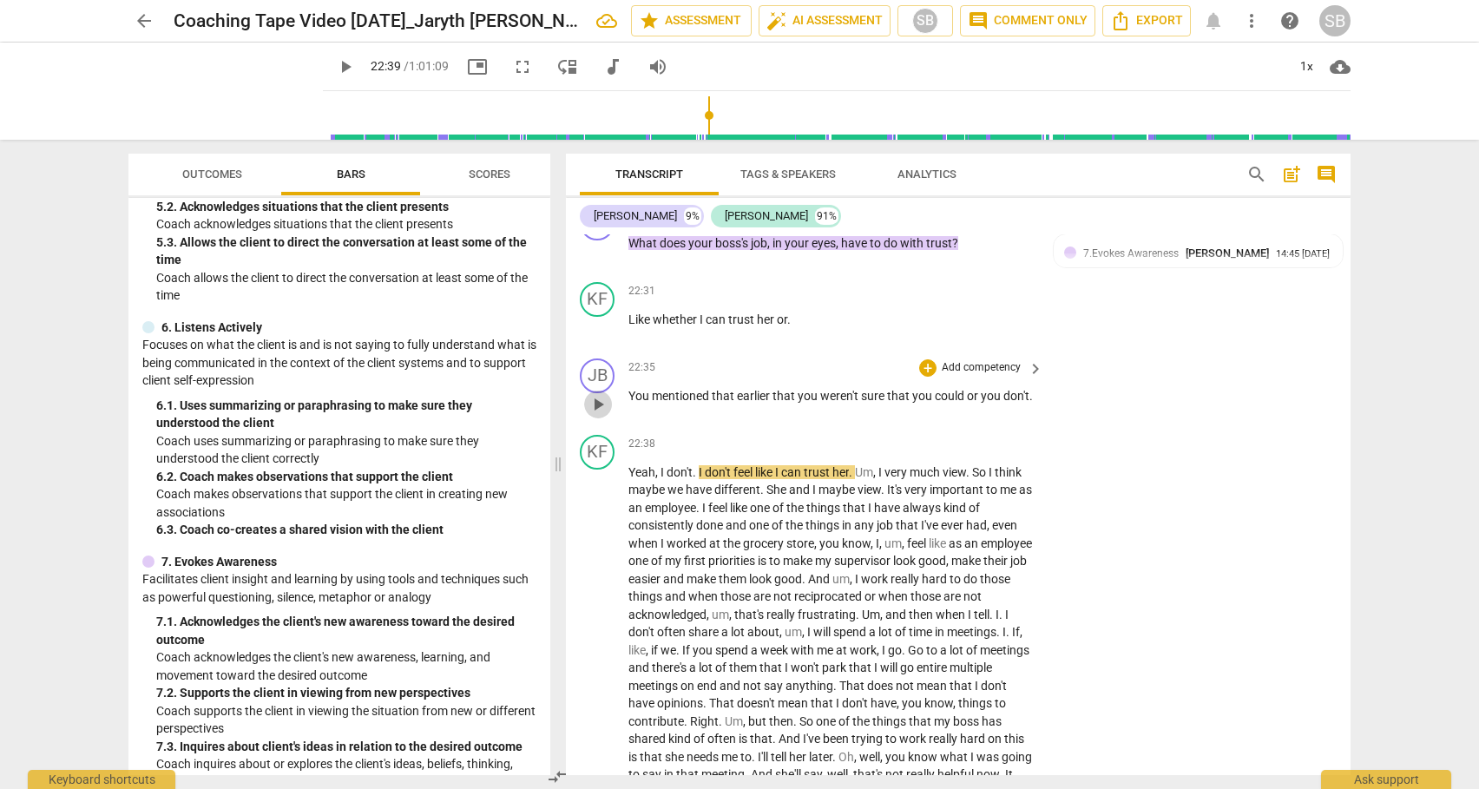
click at [598, 402] on span "play_arrow" at bounding box center [597, 404] width 21 height 21
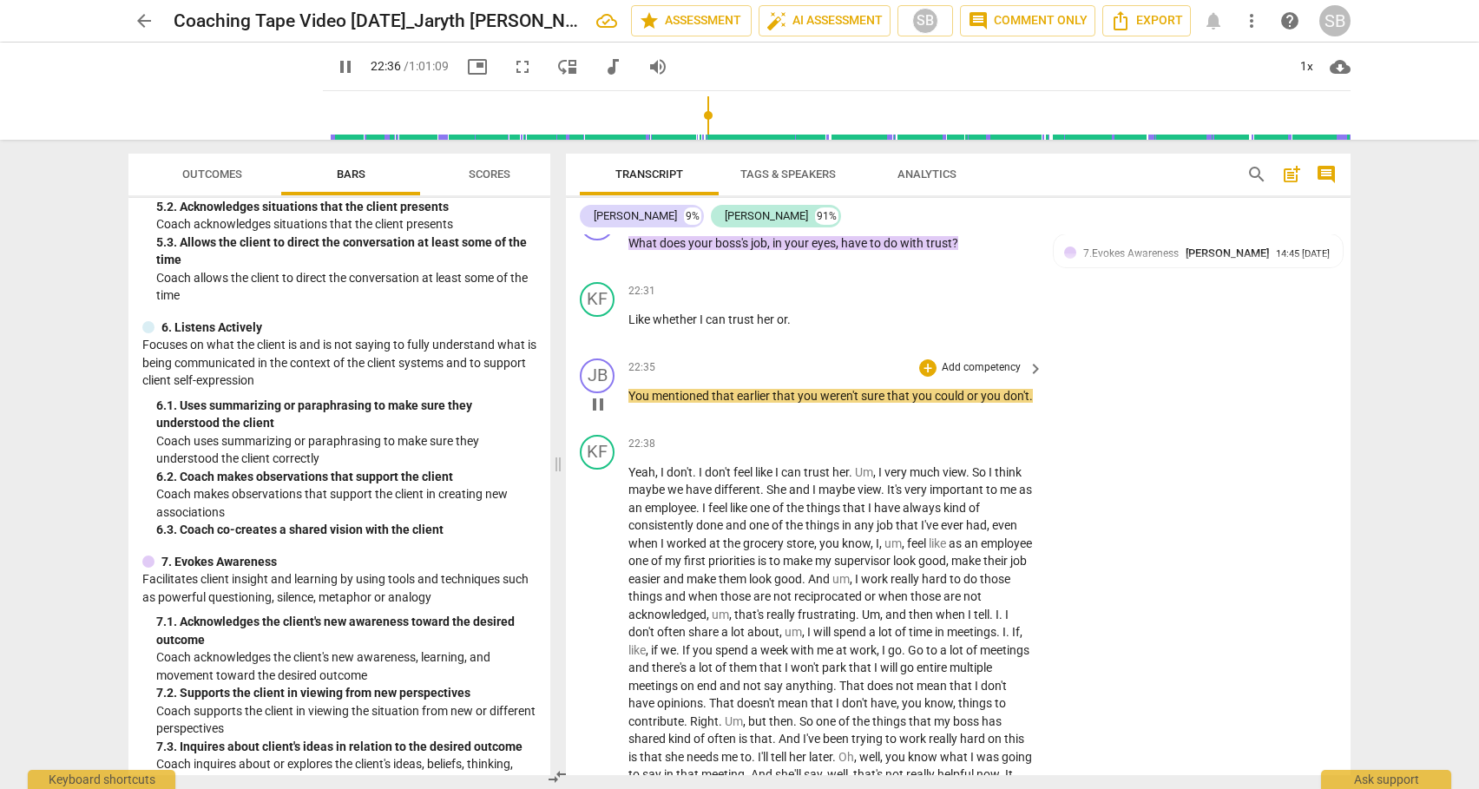
click at [960, 366] on p "Add competency" at bounding box center [981, 368] width 82 height 16
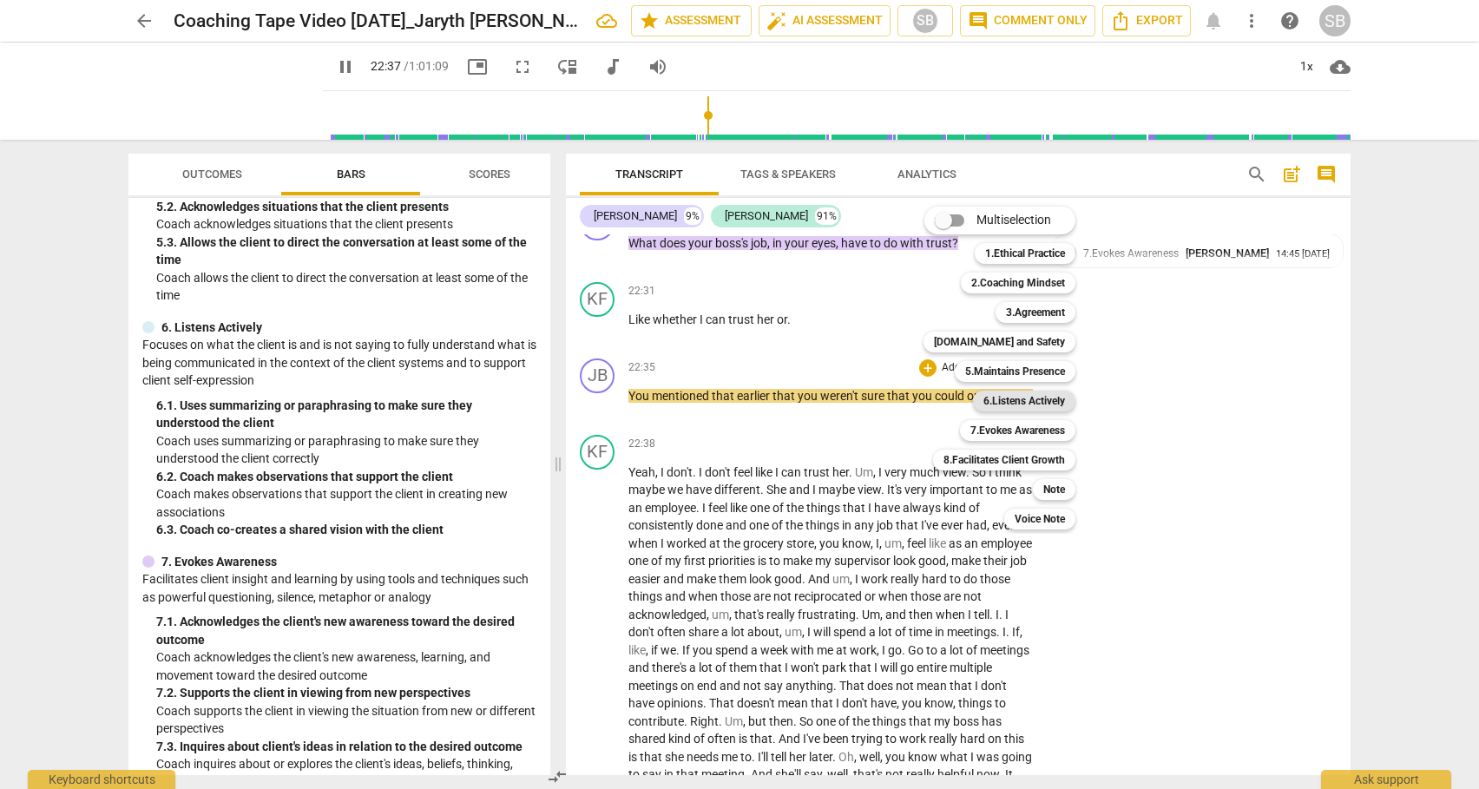
click at [1025, 398] on b "6.Listens Actively" at bounding box center [1024, 400] width 82 height 21
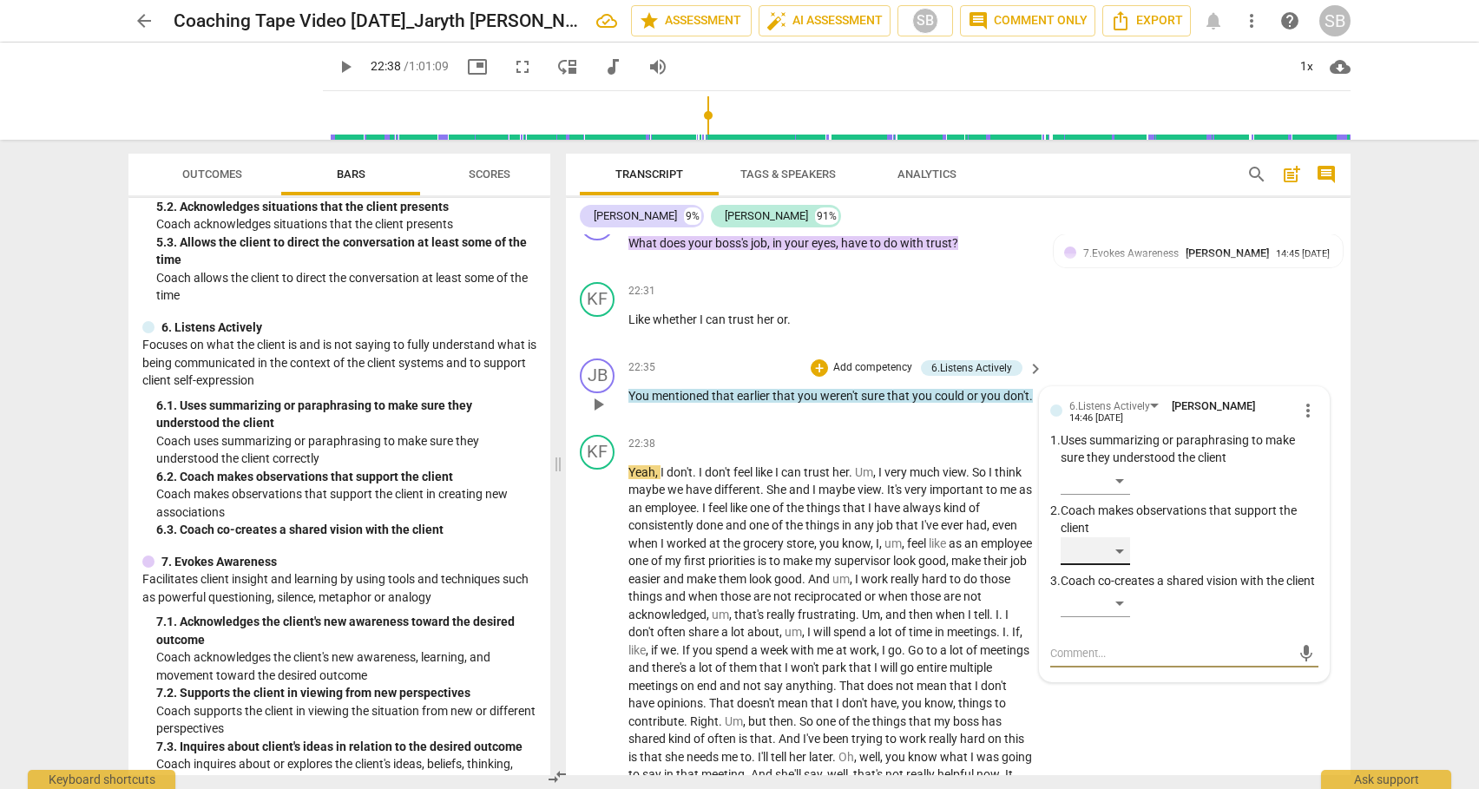
click at [1120, 548] on div "​" at bounding box center [1094, 551] width 69 height 28
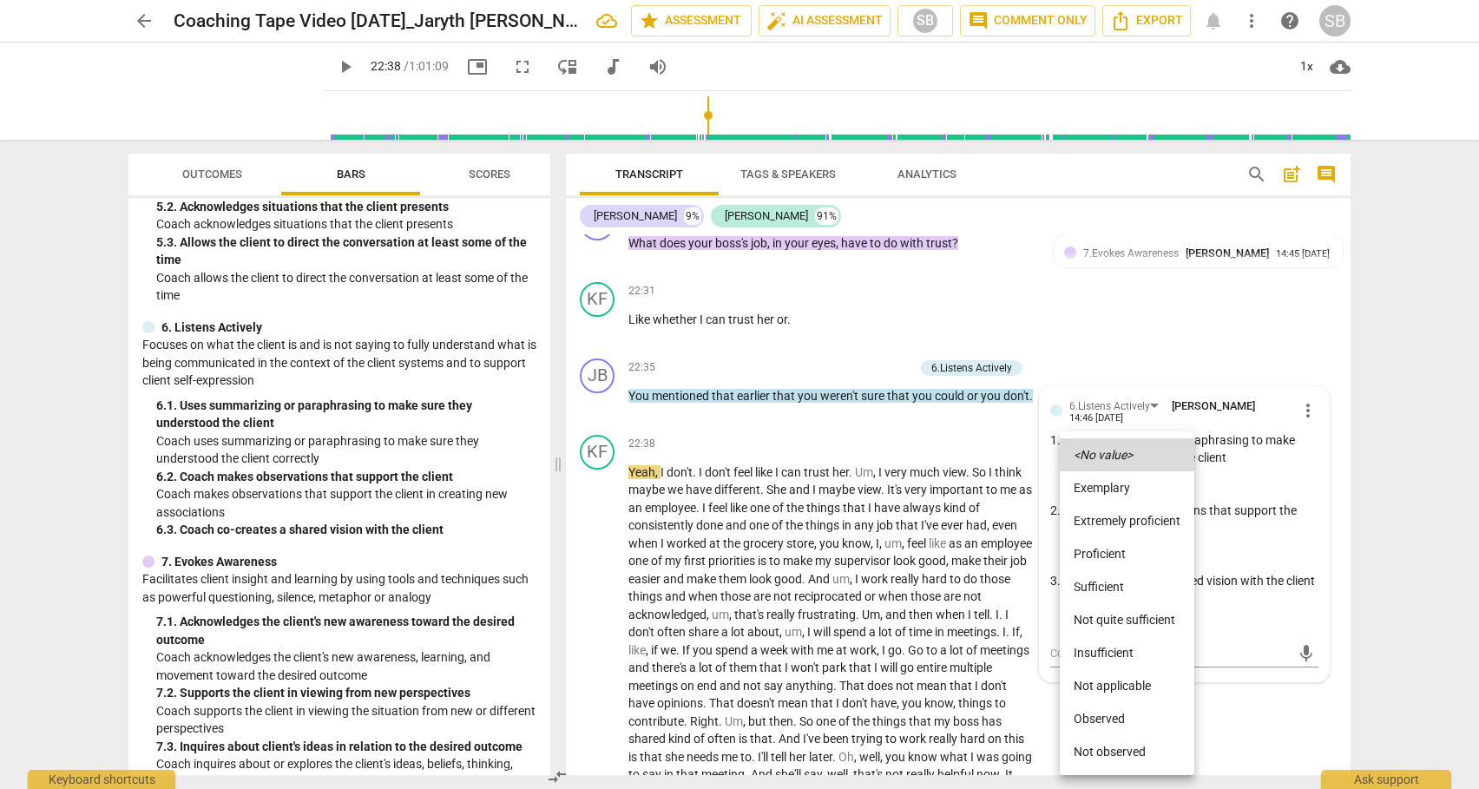
click at [1116, 588] on li "Sufficient" at bounding box center [1126, 586] width 134 height 33
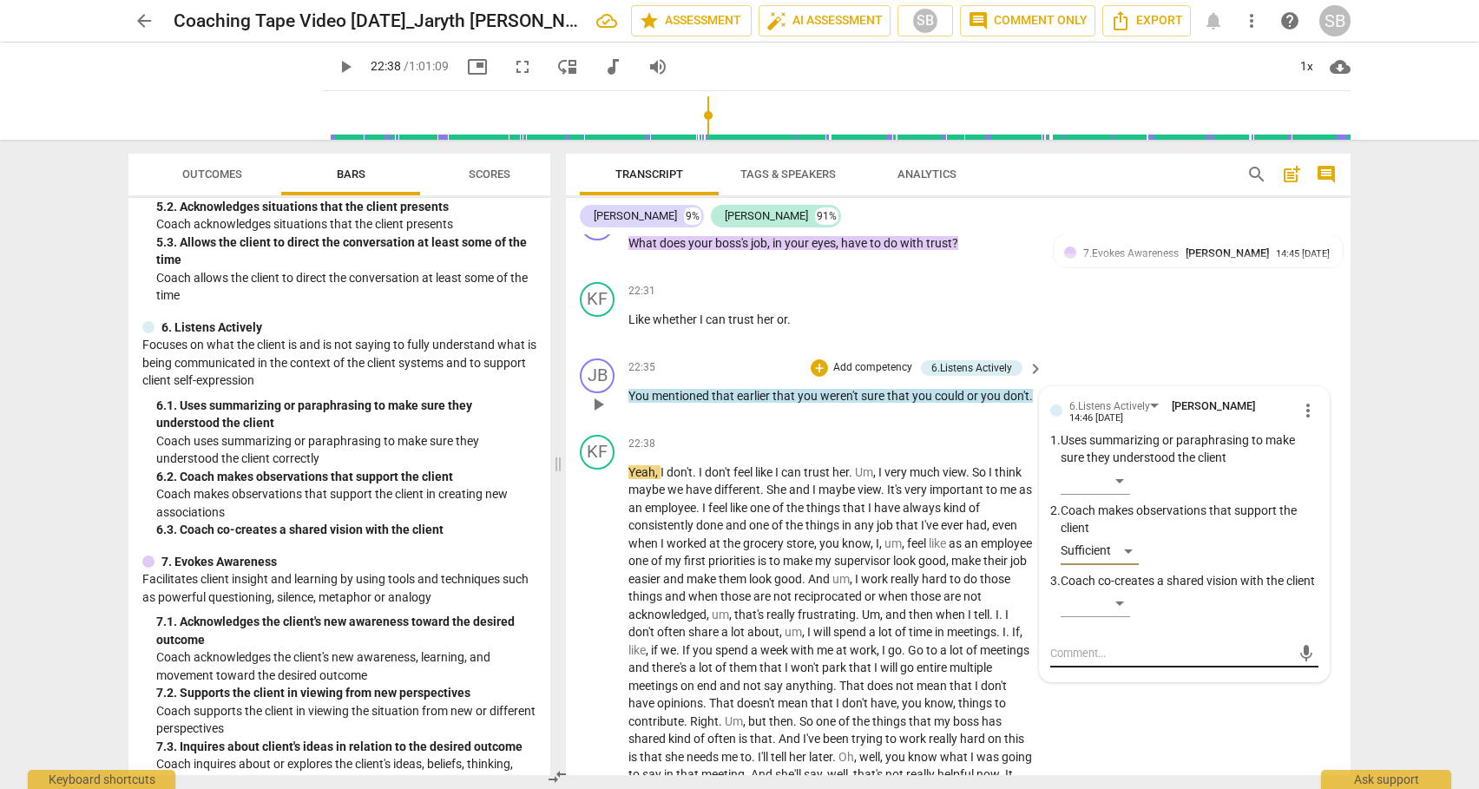
click at [1100, 661] on textarea at bounding box center [1170, 653] width 240 height 16
click at [1296, 663] on span "send" at bounding box center [1305, 653] width 19 height 19
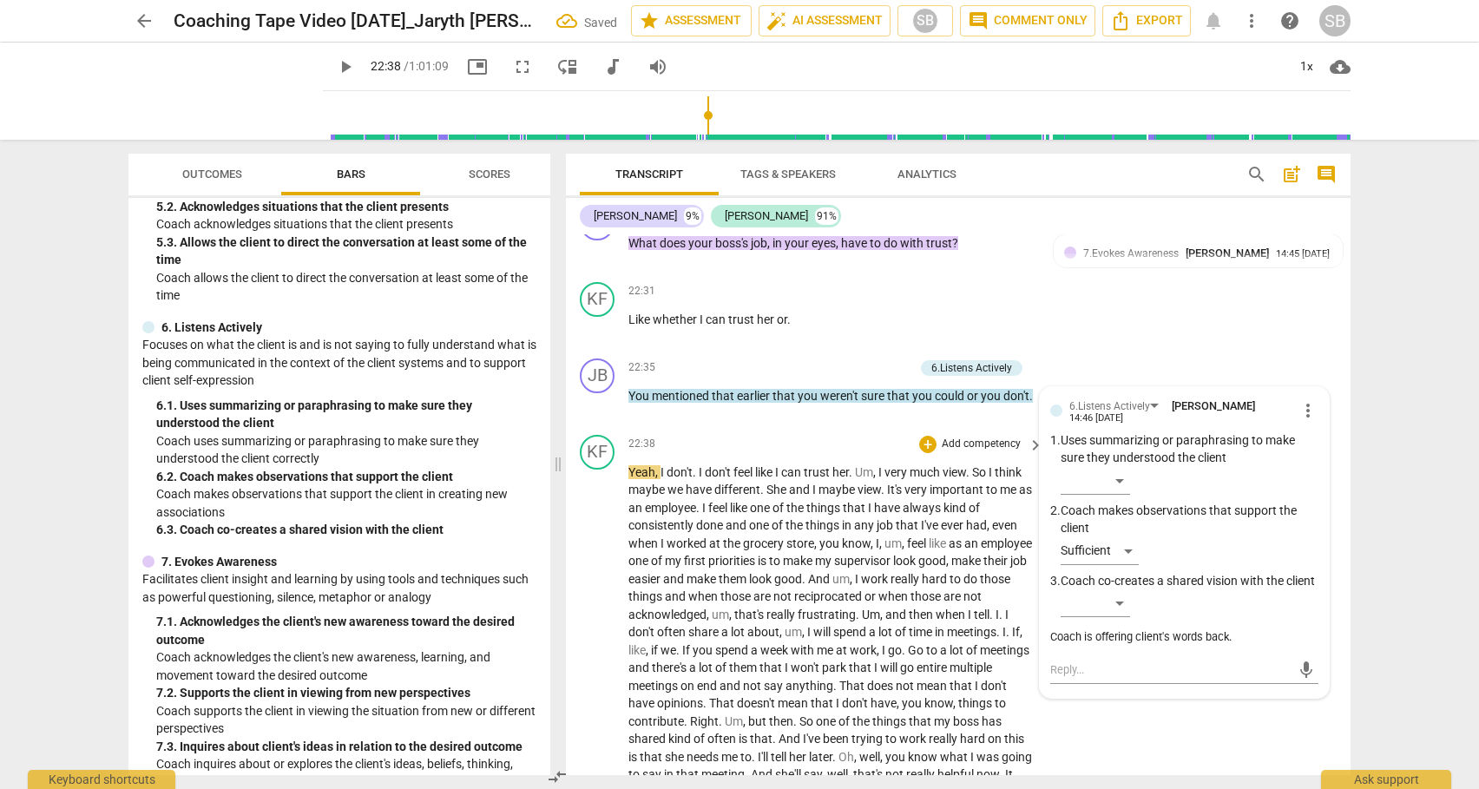
click at [655, 472] on span "," at bounding box center [657, 472] width 5 height 14
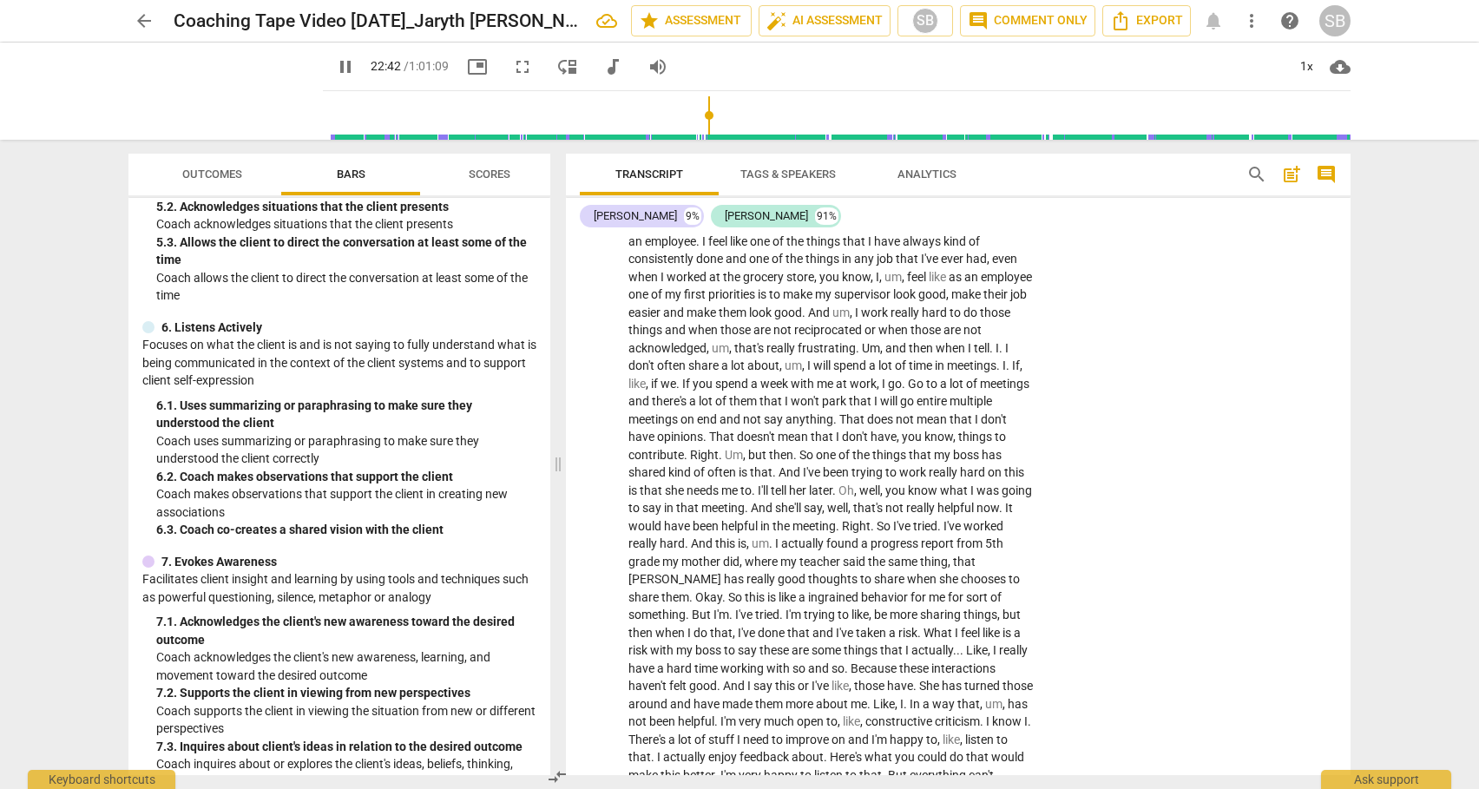
scroll to position [6346, 0]
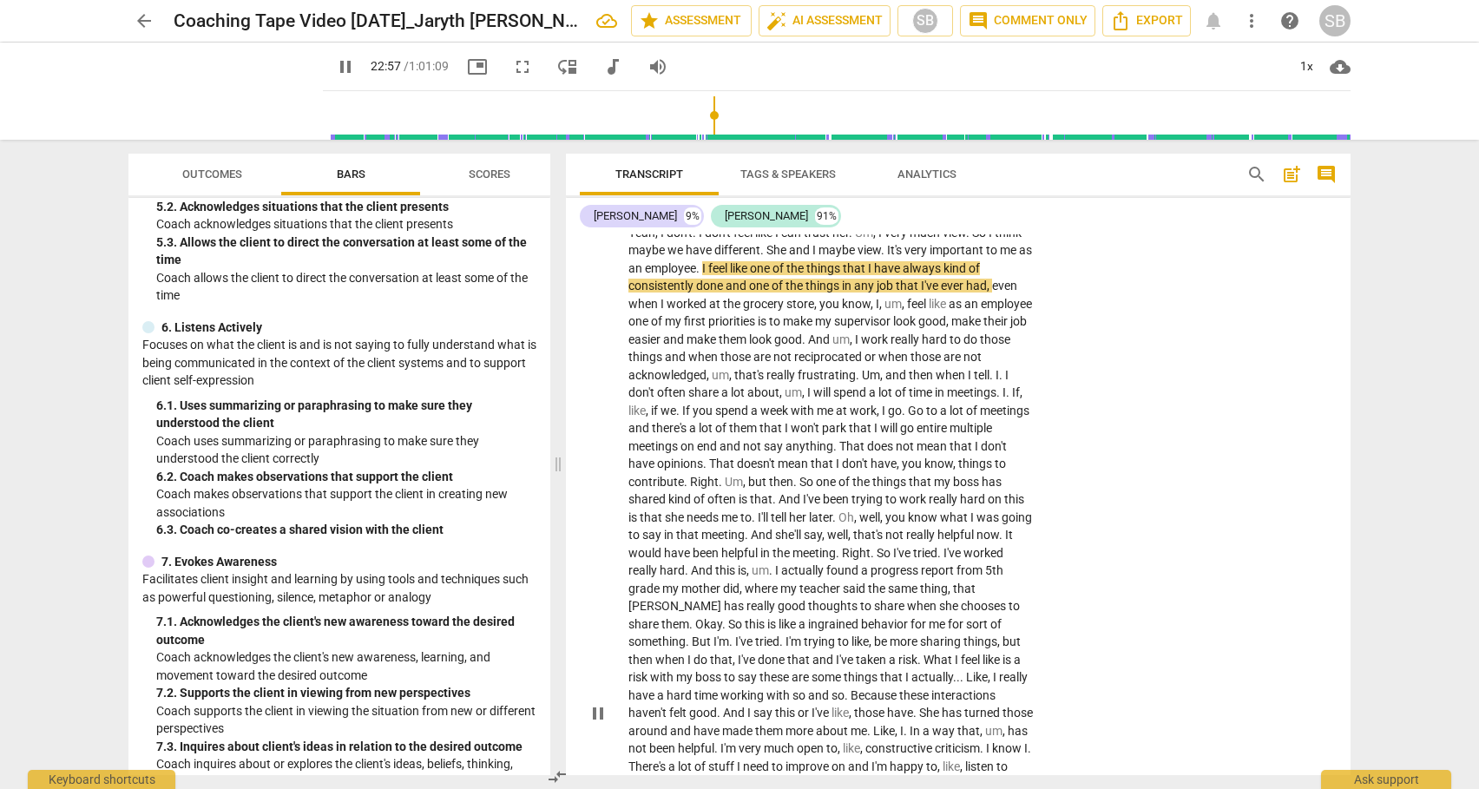
click at [832, 340] on span "And" at bounding box center [820, 339] width 24 height 14
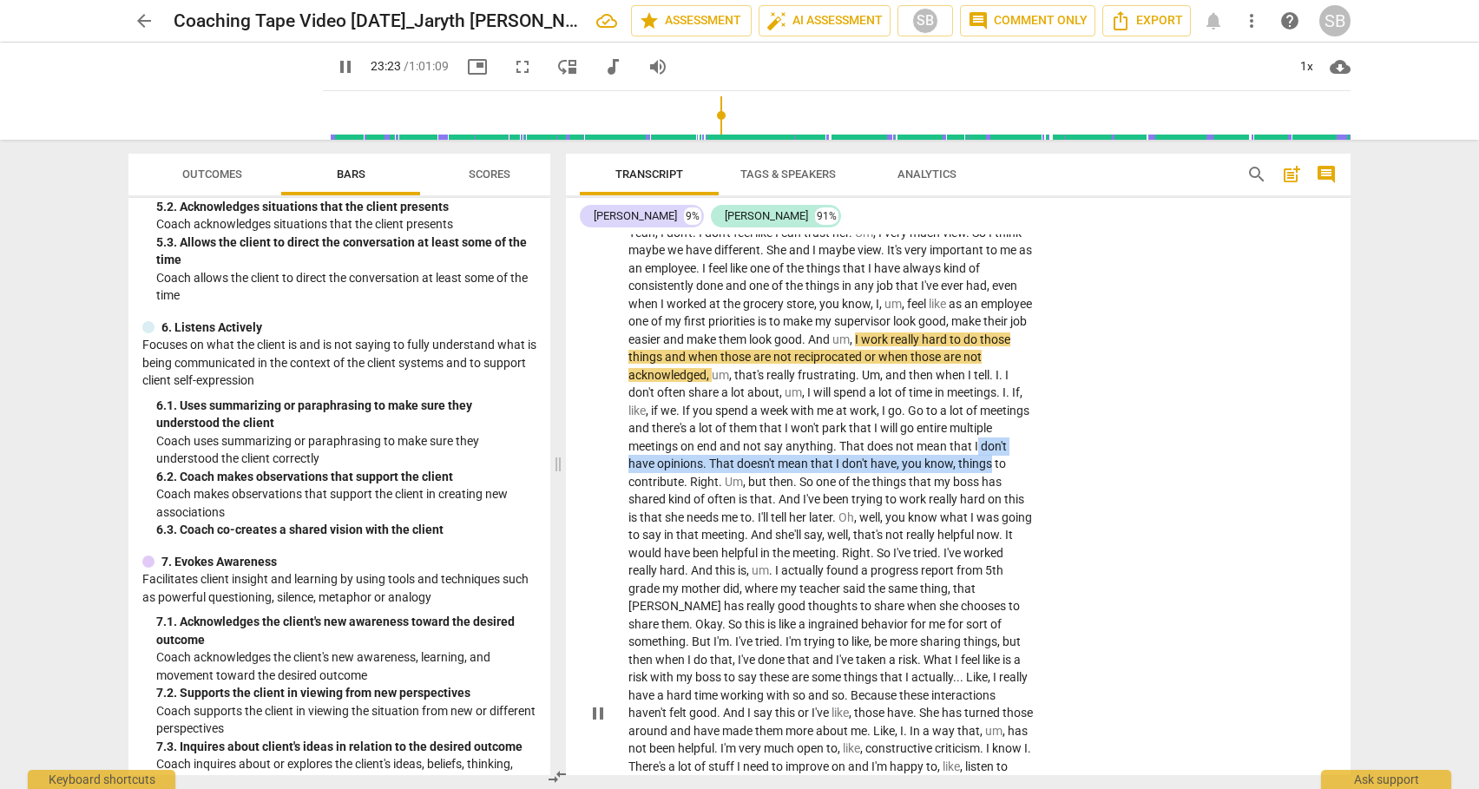
drag, startPoint x: 1341, startPoint y: 444, endPoint x: 1341, endPoint y: 456, distance: 12.1
click at [1341, 456] on div "KF play_arrow pause 22:38 + Add competency keyboard_arrow_right Yeah , I don't …" at bounding box center [958, 698] width 784 height 1021
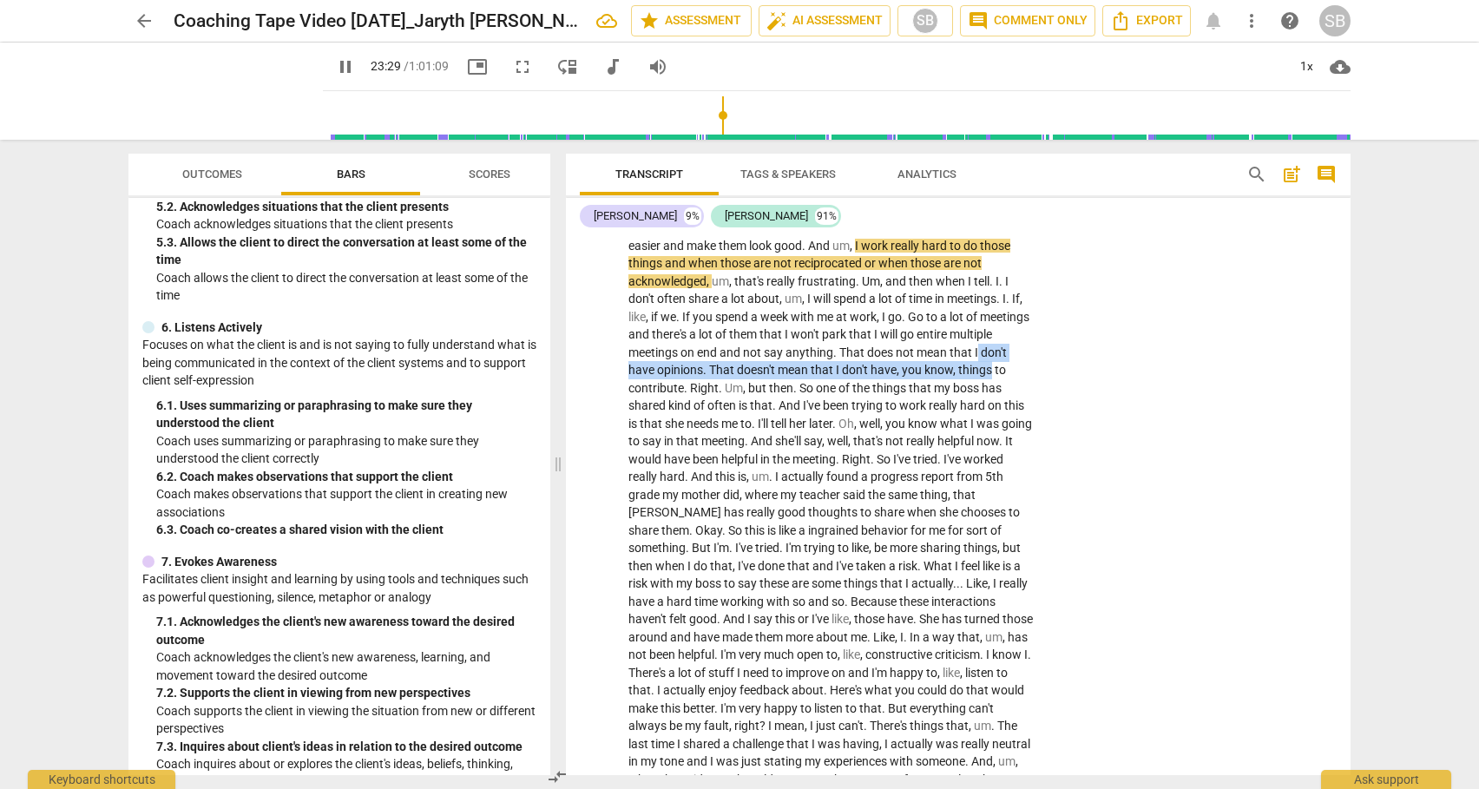
scroll to position [6479, 0]
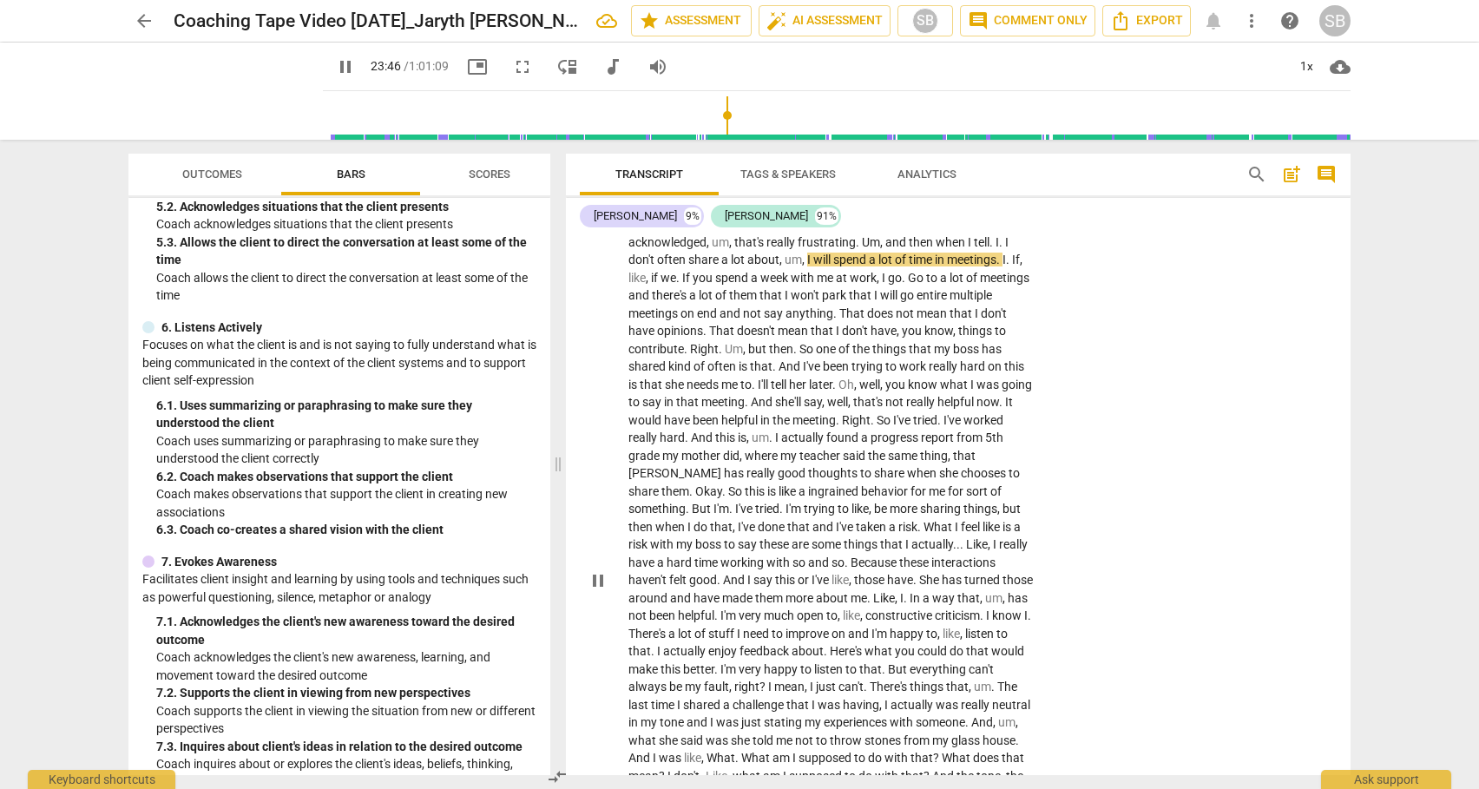
click at [816, 351] on span "So" at bounding box center [807, 349] width 16 height 14
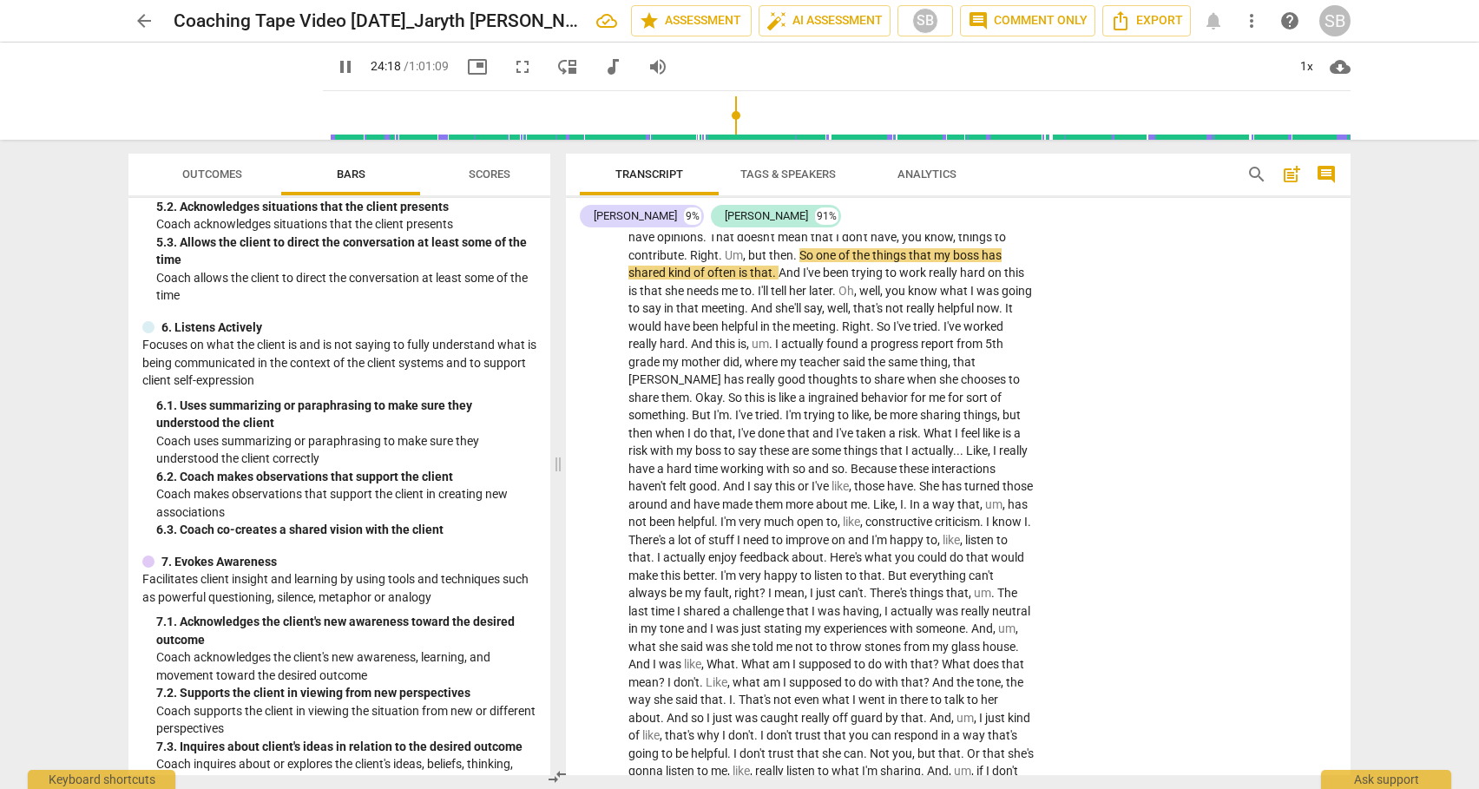
scroll to position [6586, 0]
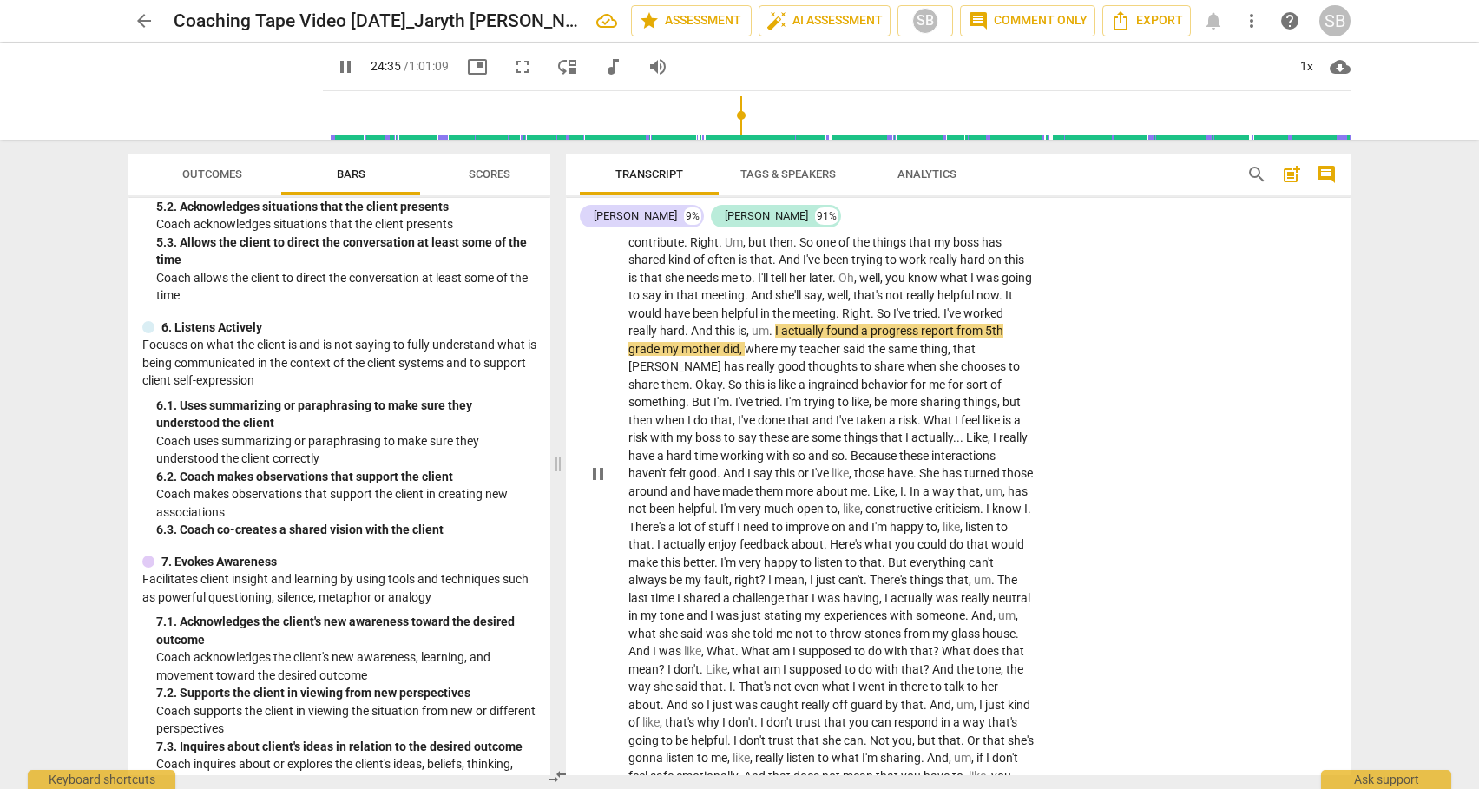
click at [785, 406] on span "I'm" at bounding box center [794, 402] width 18 height 14
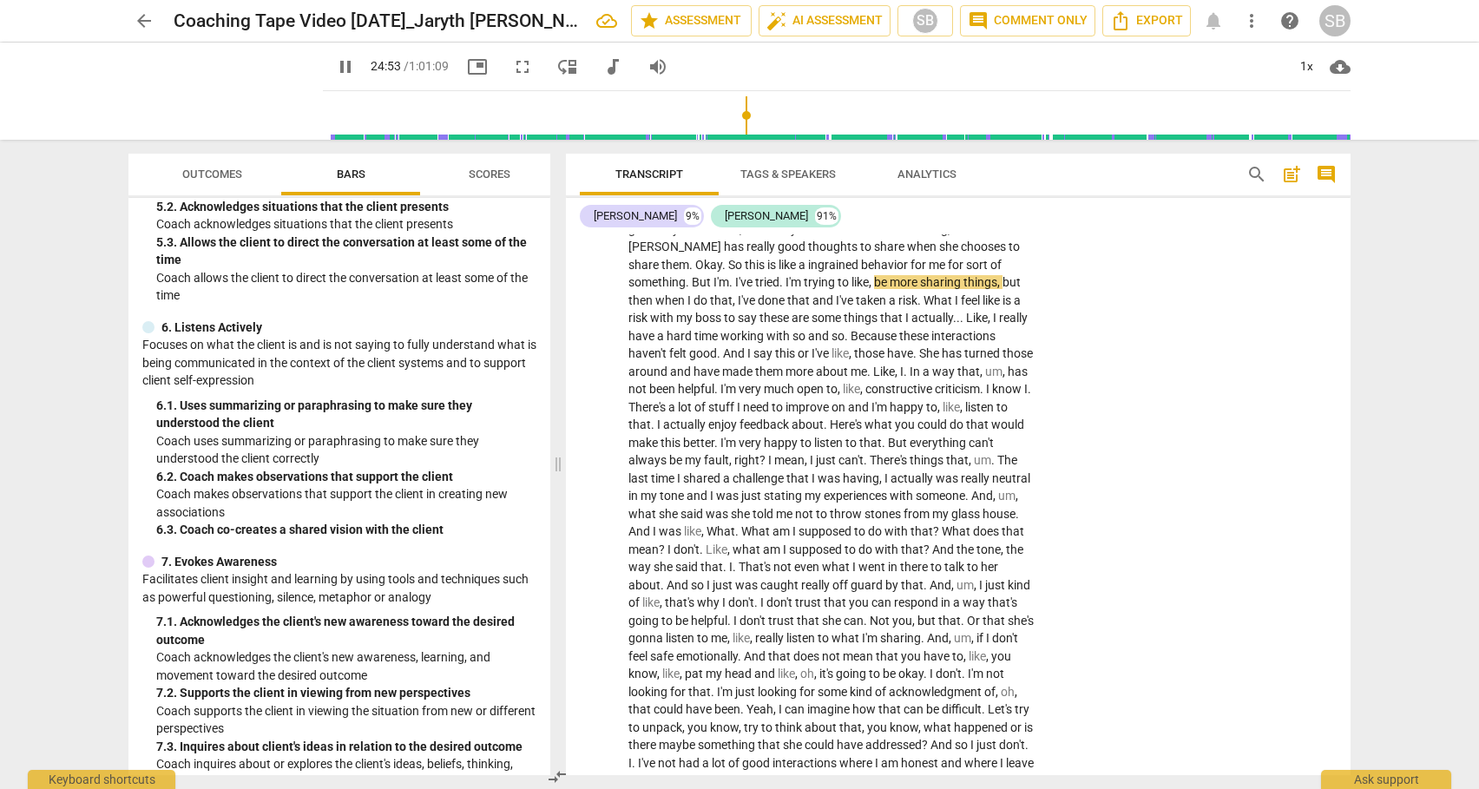
scroll to position [6719, 0]
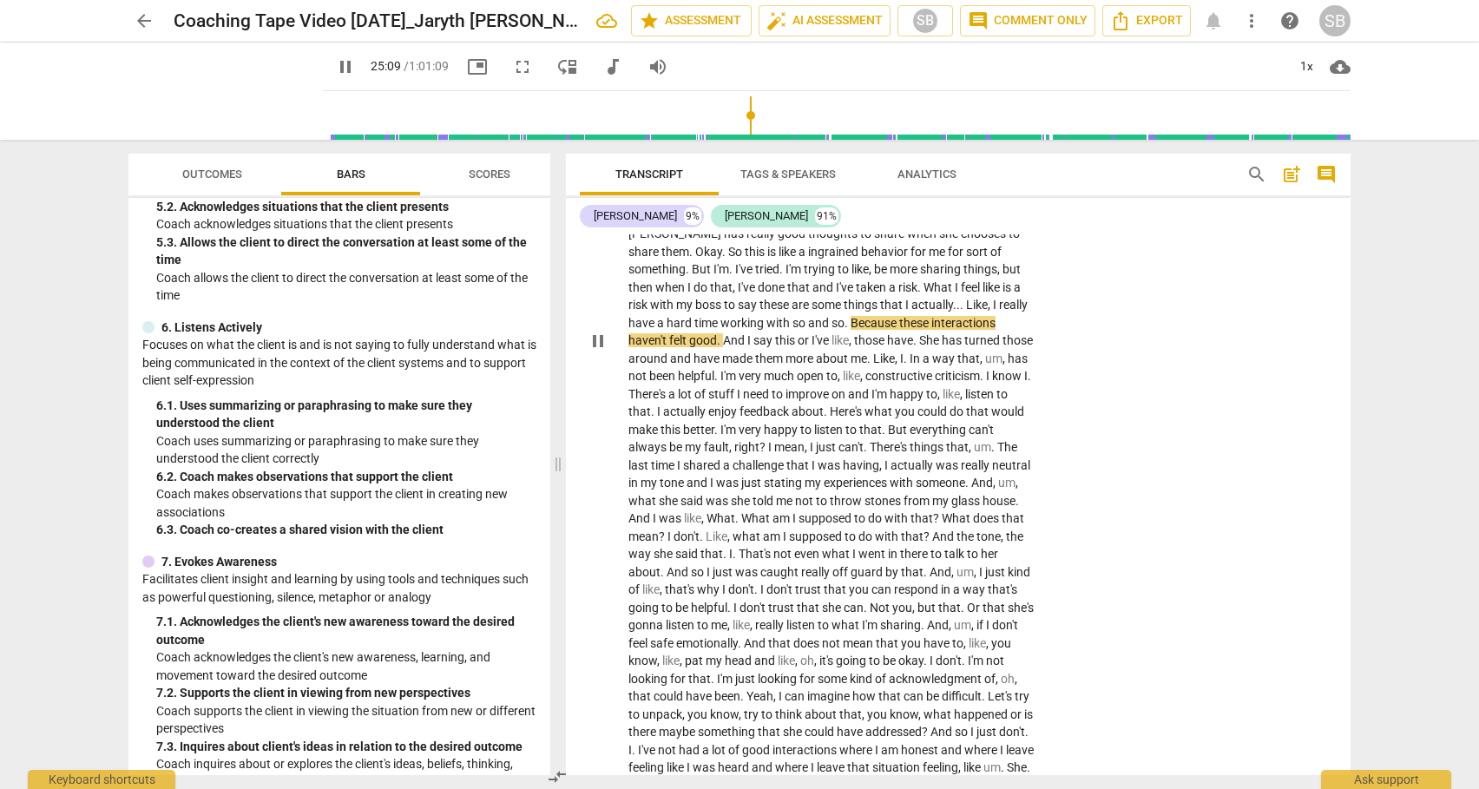
click at [830, 409] on span "Here's" at bounding box center [847, 411] width 35 height 14
click at [1341, 469] on div "KF play_arrow pause 22:38 + Add competency keyboard_arrow_right Yeah , I don't …" at bounding box center [958, 326] width 784 height 1021
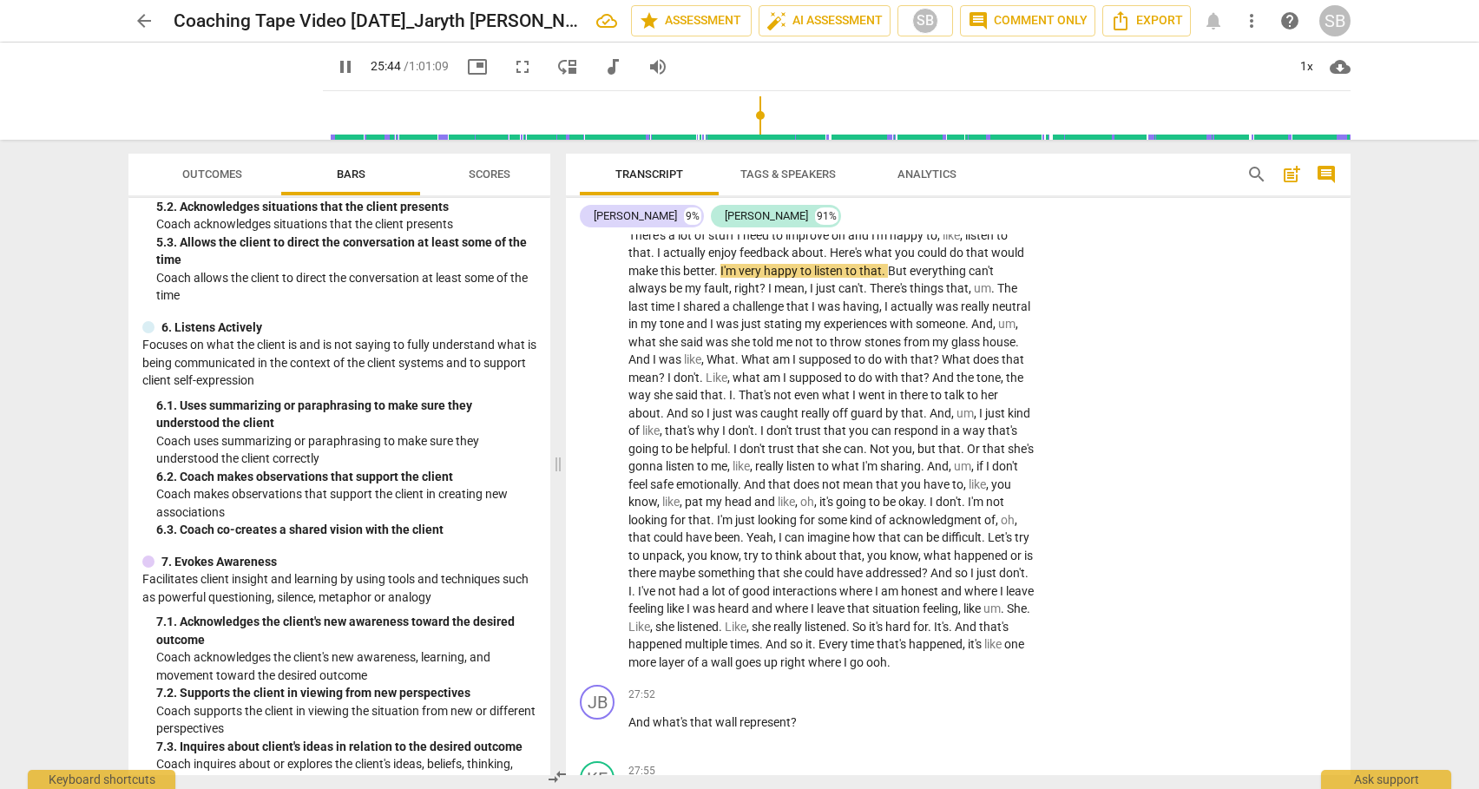
scroll to position [6878, 0]
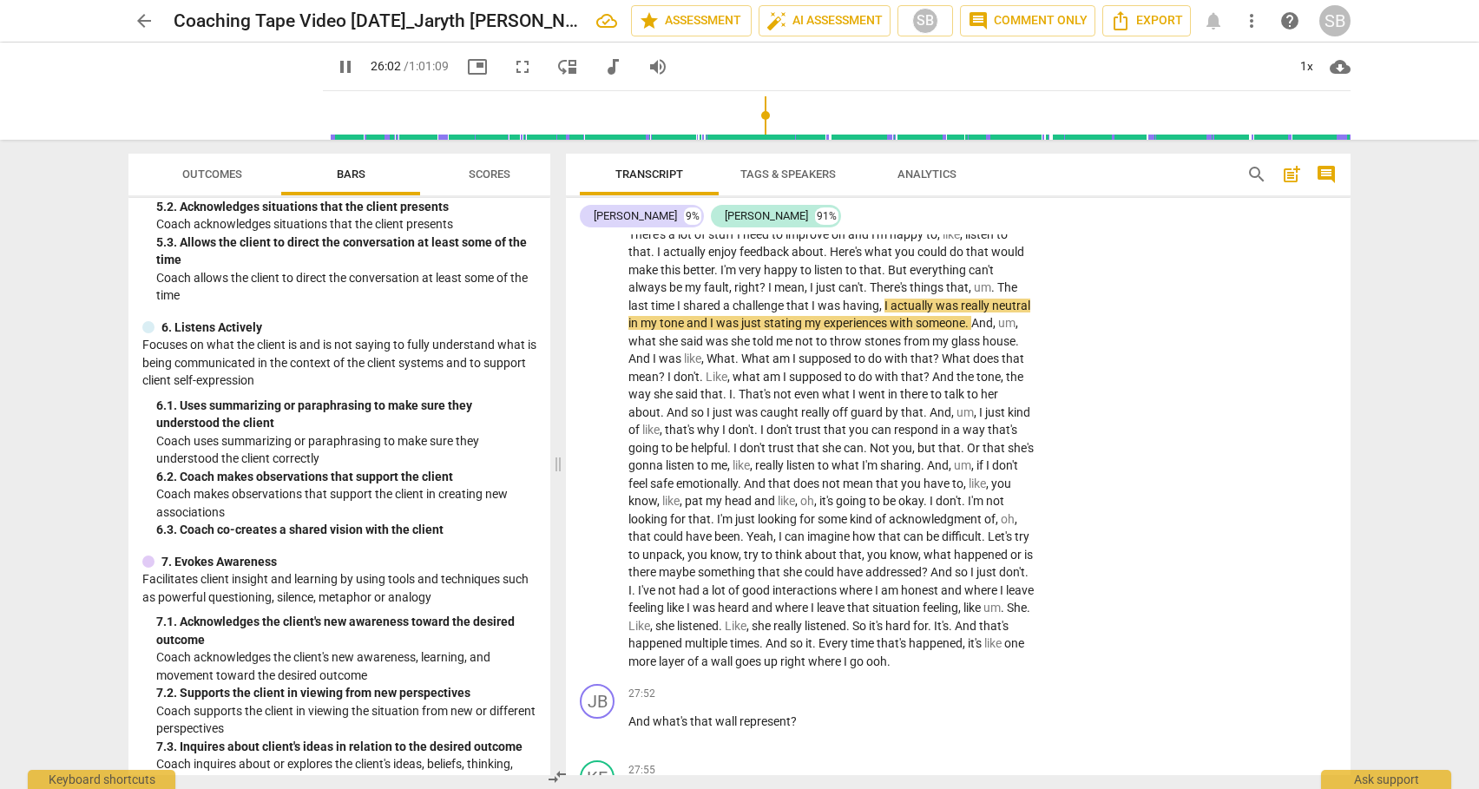
click at [760, 434] on span "." at bounding box center [757, 430] width 6 height 14
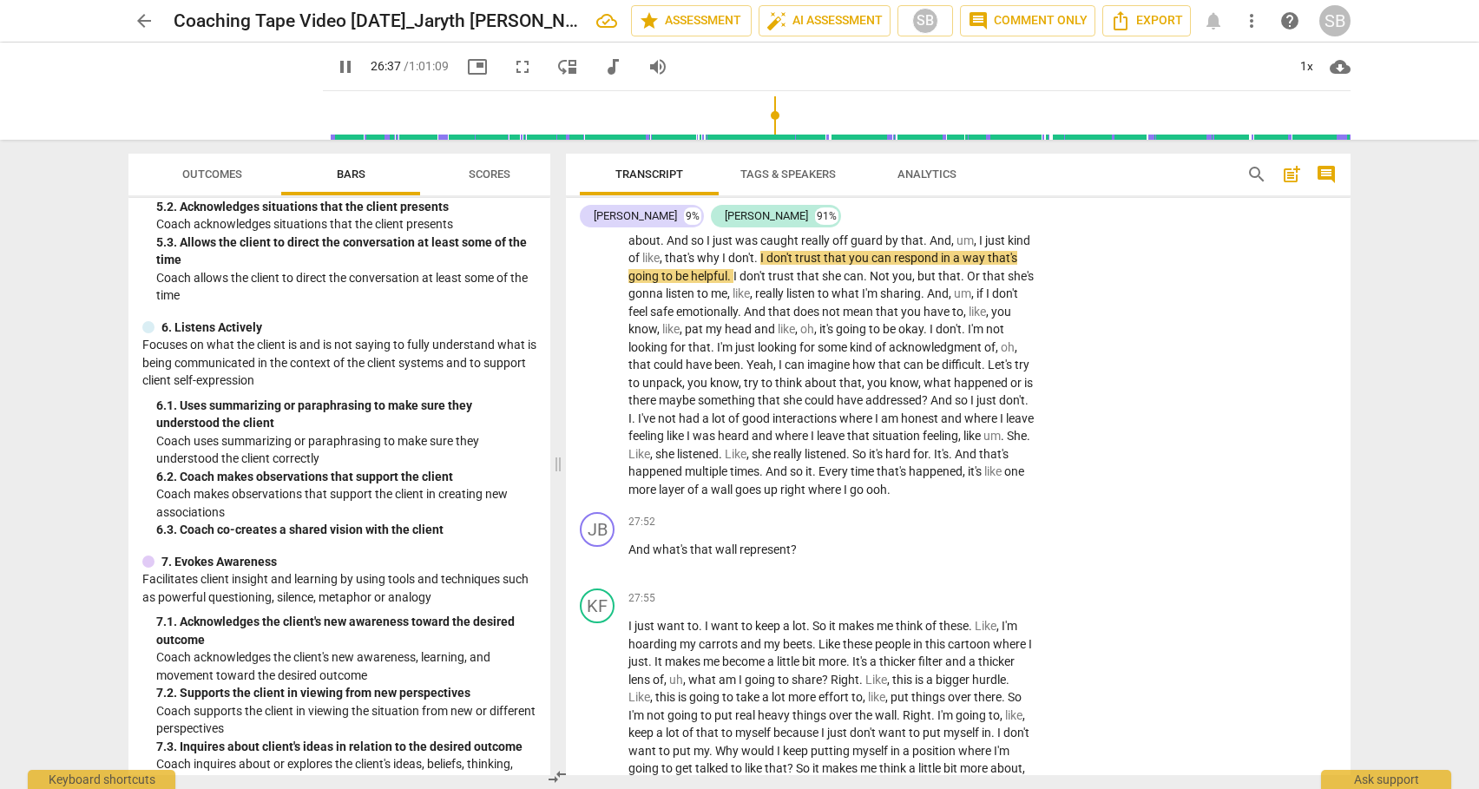
scroll to position [7051, 0]
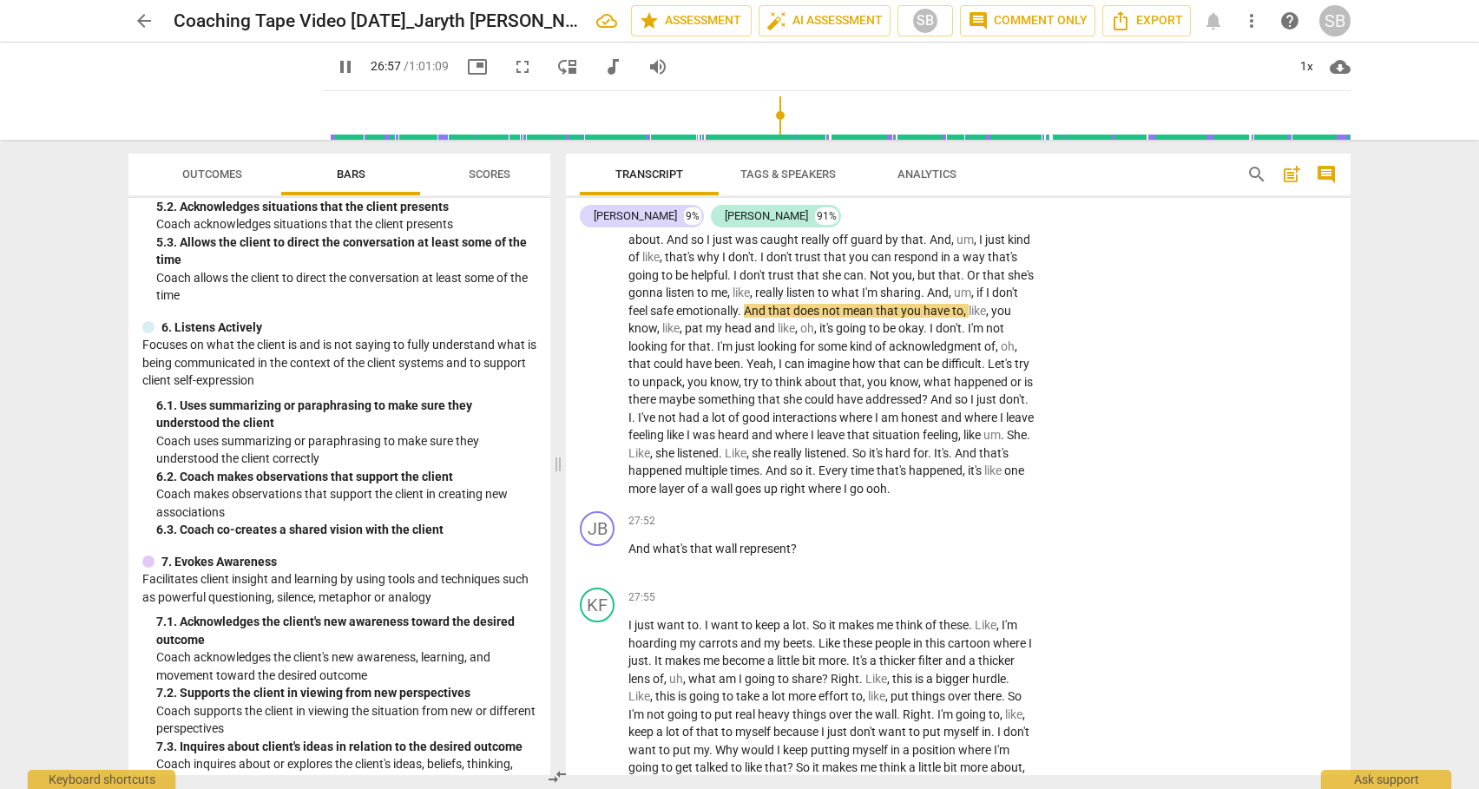
click at [968, 477] on span "it's" at bounding box center [976, 470] width 16 height 14
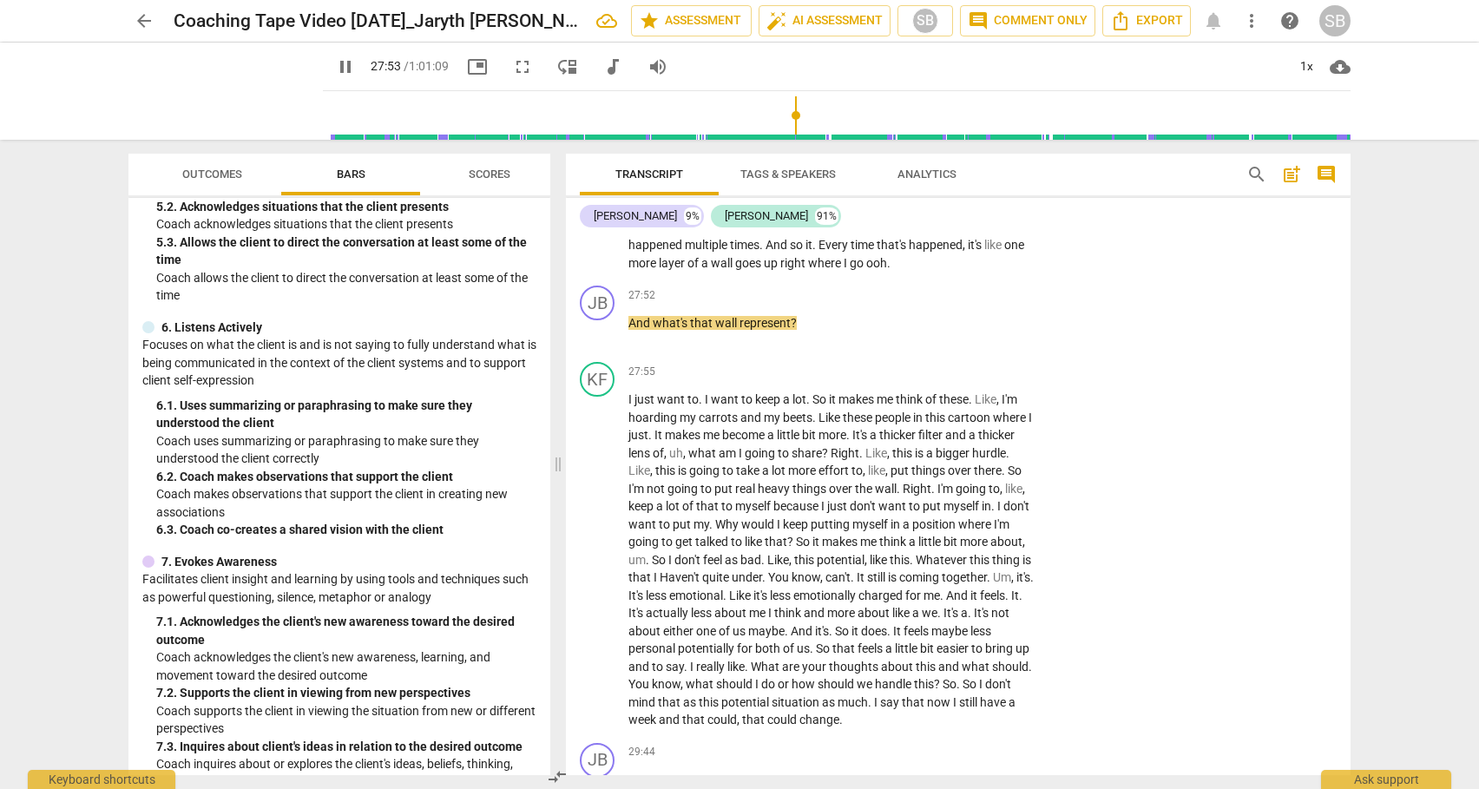
scroll to position [7303, 0]
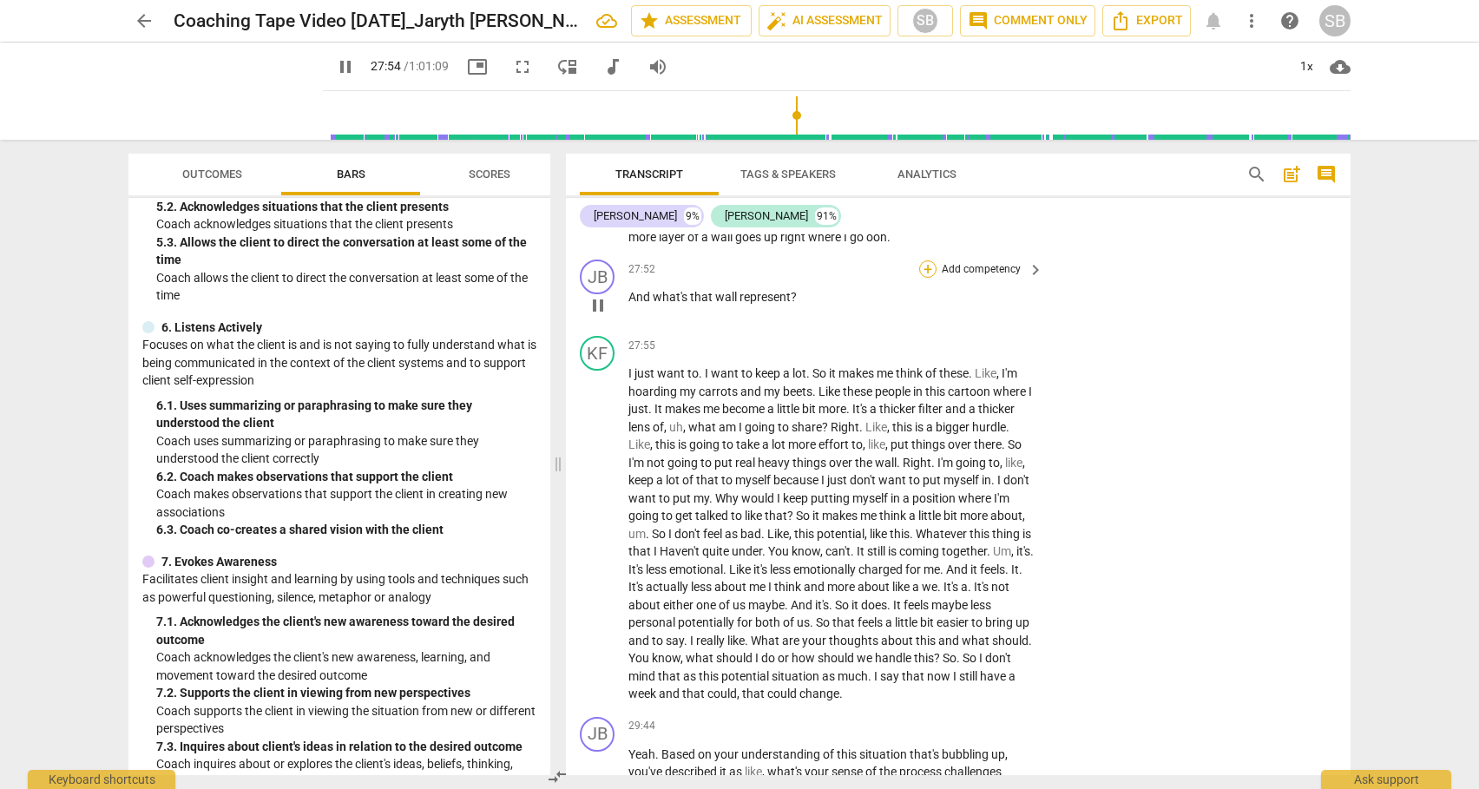
click at [927, 278] on div "+" at bounding box center [927, 268] width 17 height 17
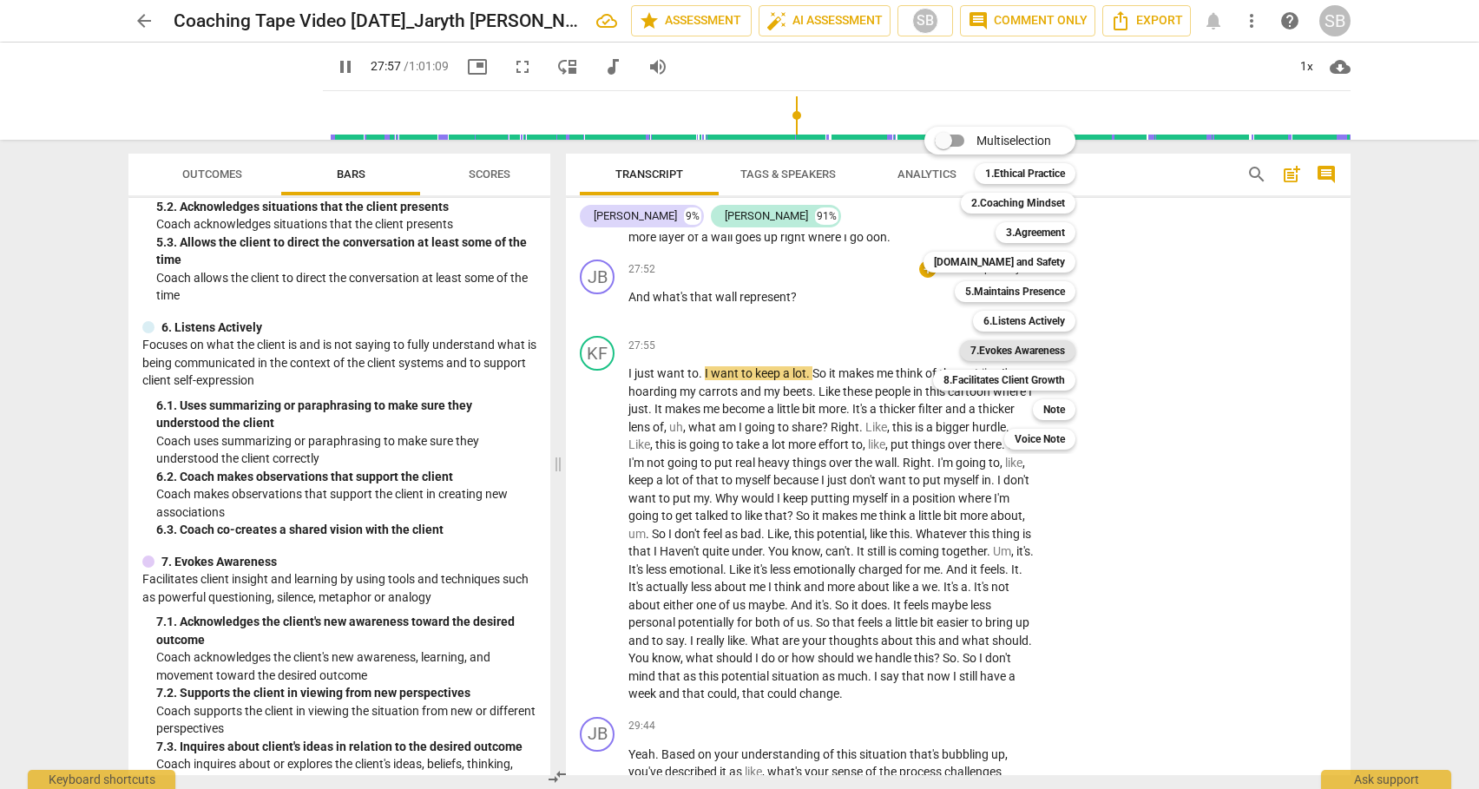
click at [1002, 344] on b "7.Evokes Awareness" at bounding box center [1017, 350] width 95 height 21
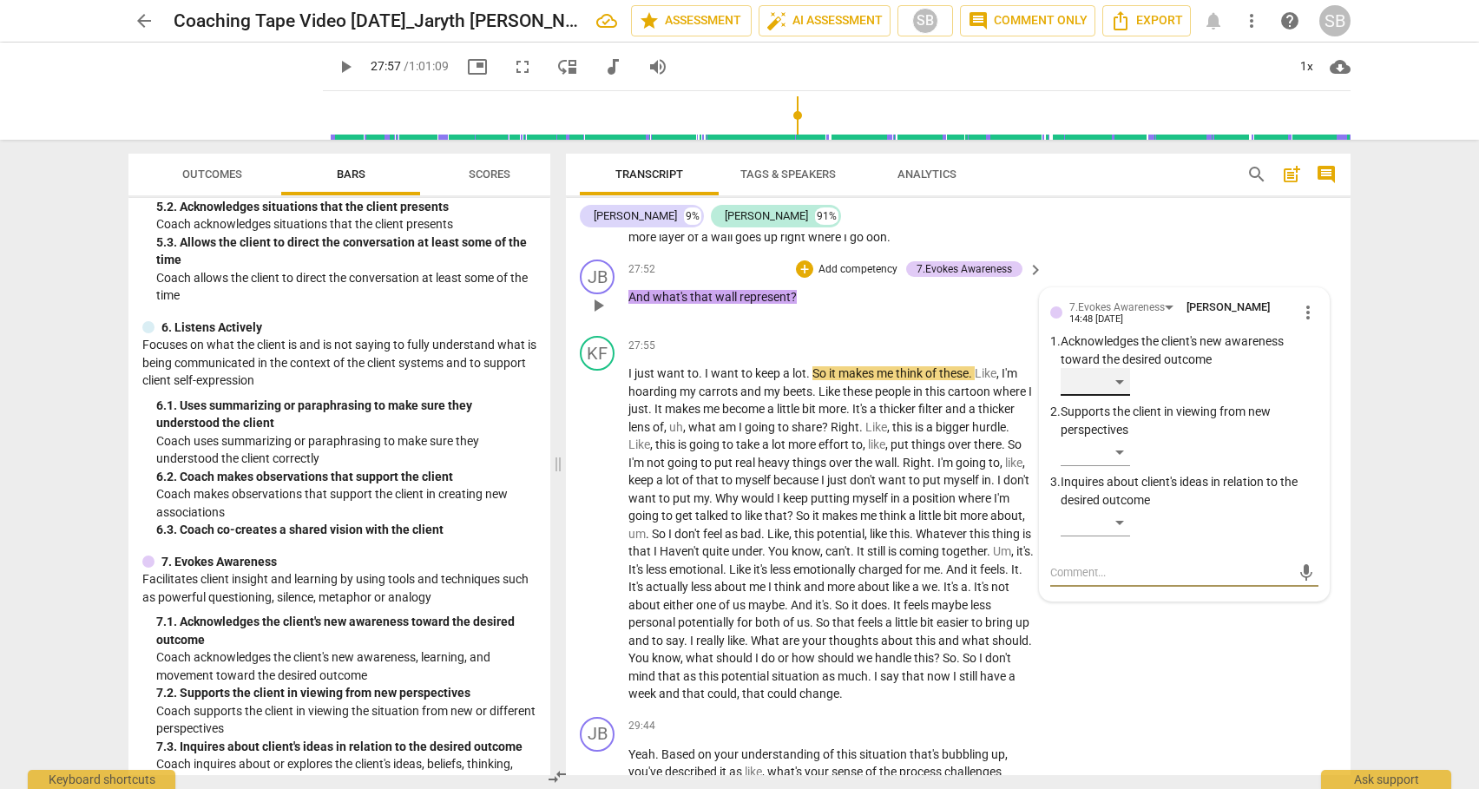
click at [1117, 396] on div "​" at bounding box center [1094, 382] width 69 height 28
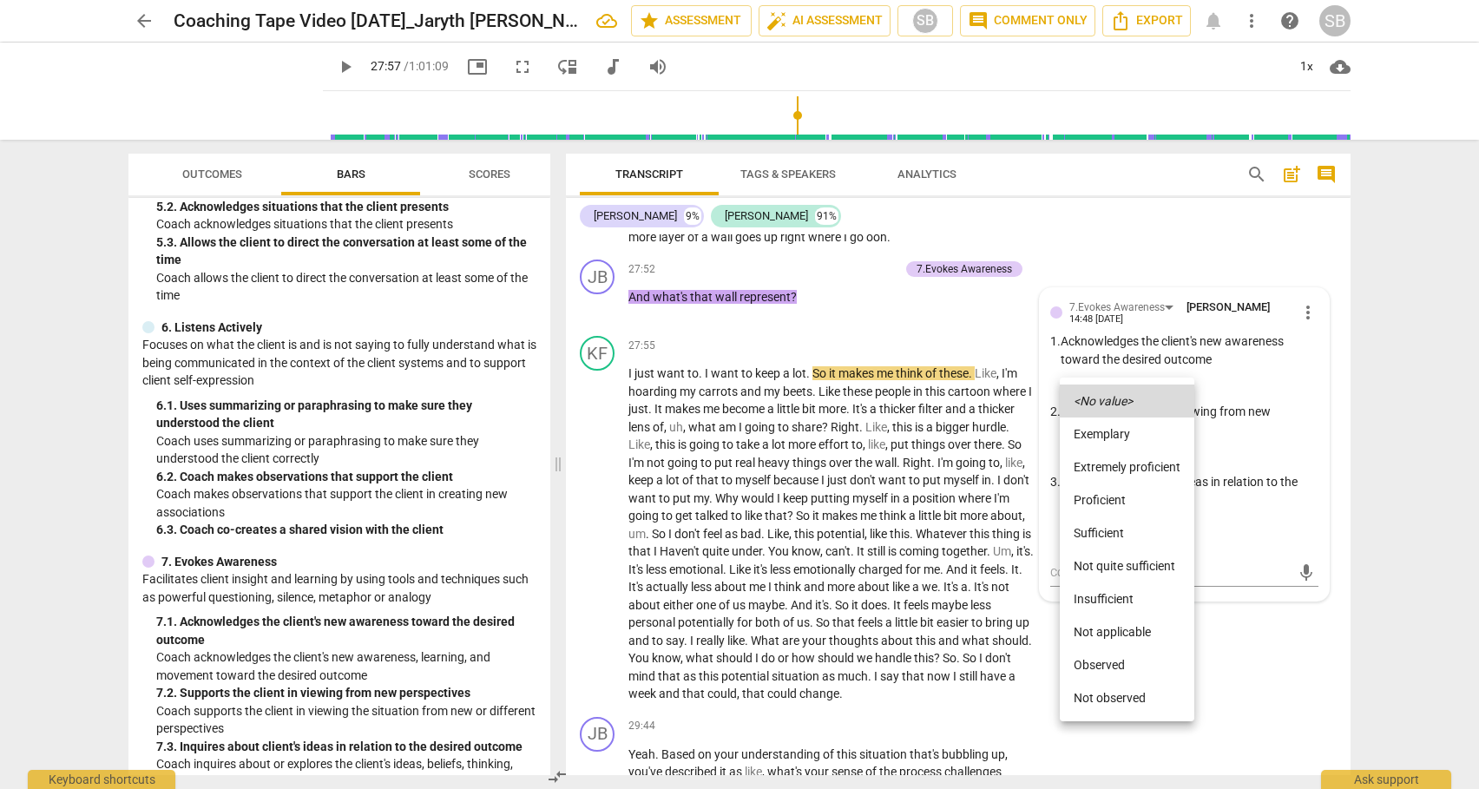
click at [1165, 564] on li "Not quite sufficient" at bounding box center [1126, 565] width 134 height 33
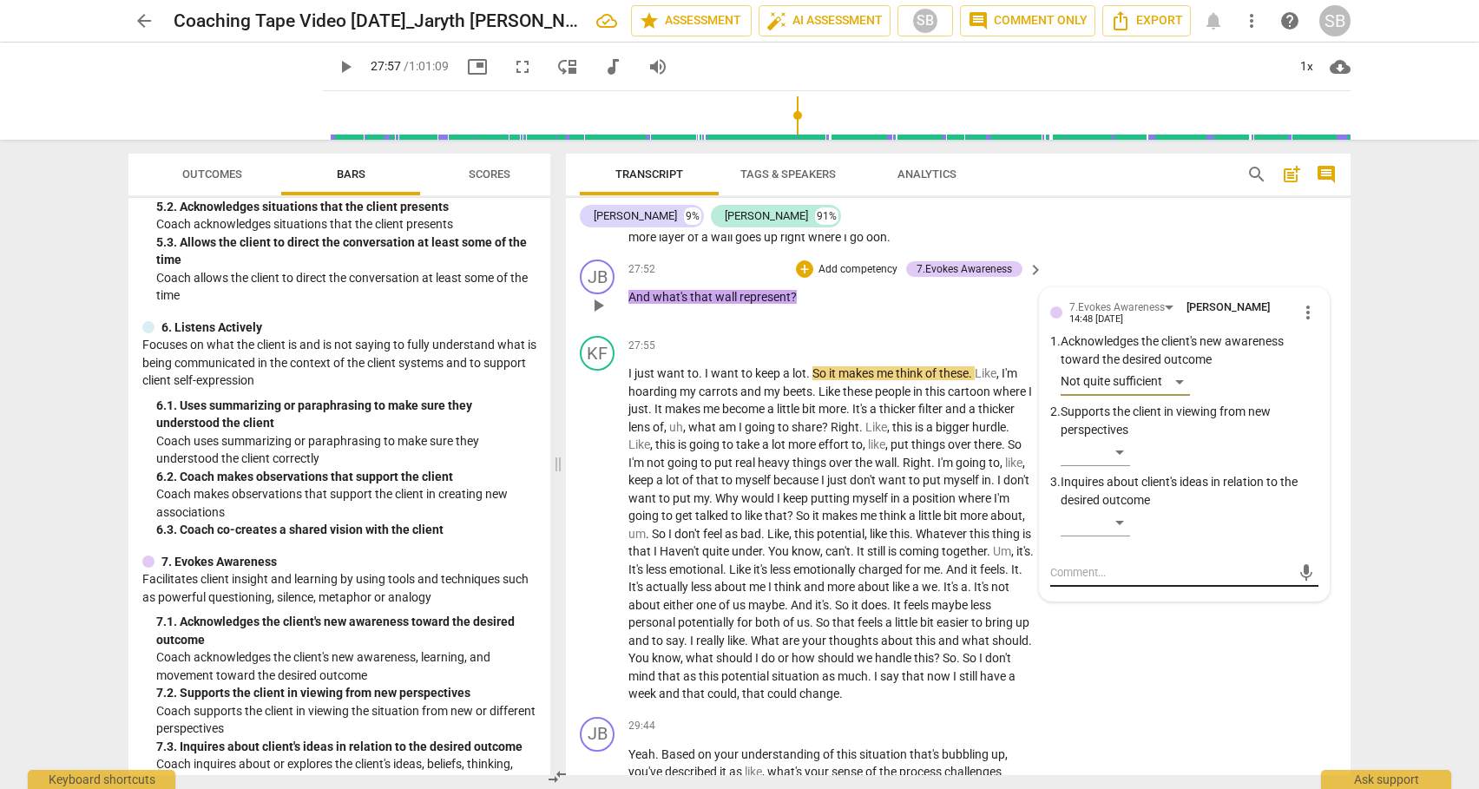
click at [1112, 581] on textarea at bounding box center [1170, 572] width 240 height 16
click at [1179, 396] on div "Not quite sufficient" at bounding box center [1124, 382] width 129 height 28
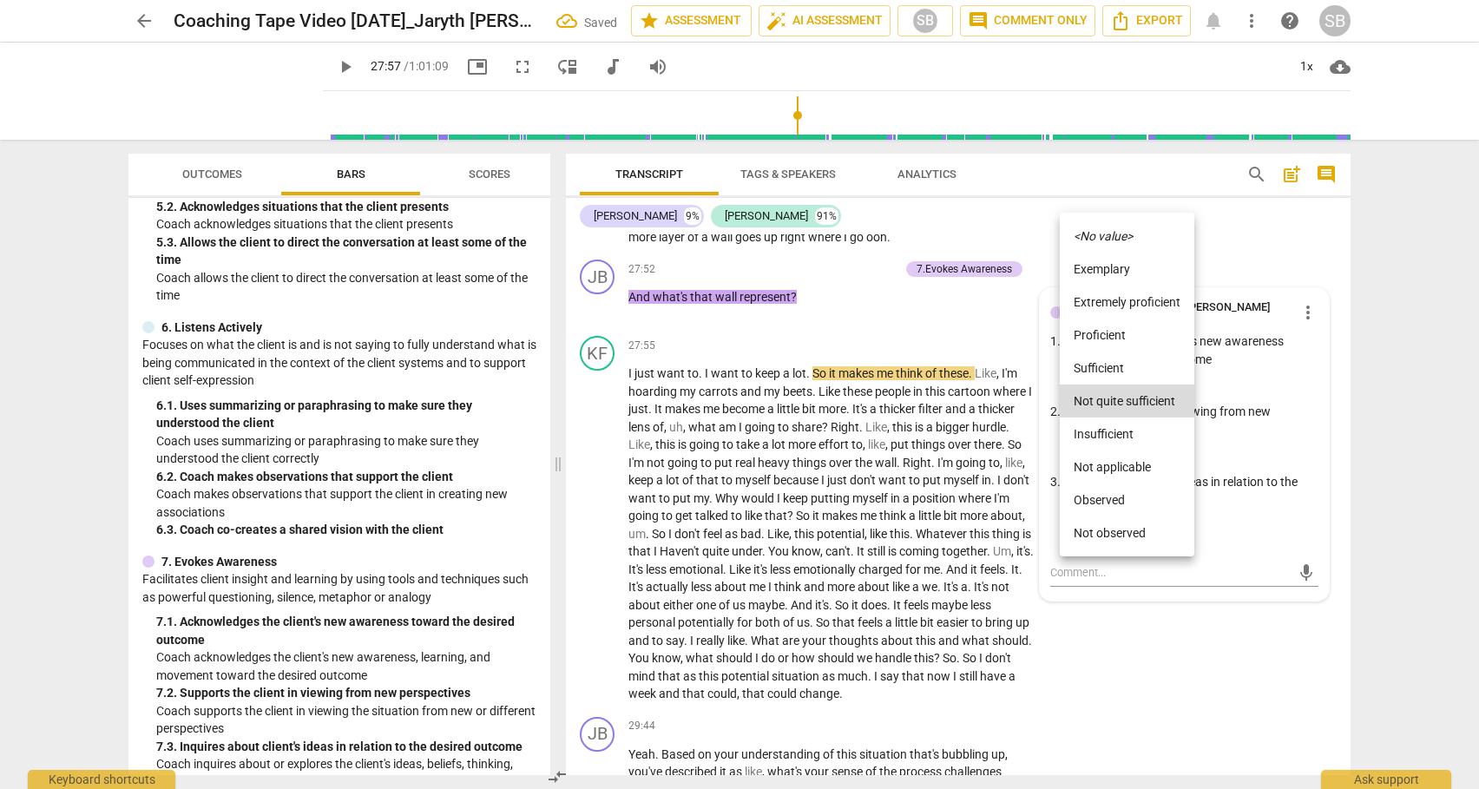
click at [1138, 360] on li "Sufficient" at bounding box center [1126, 367] width 134 height 33
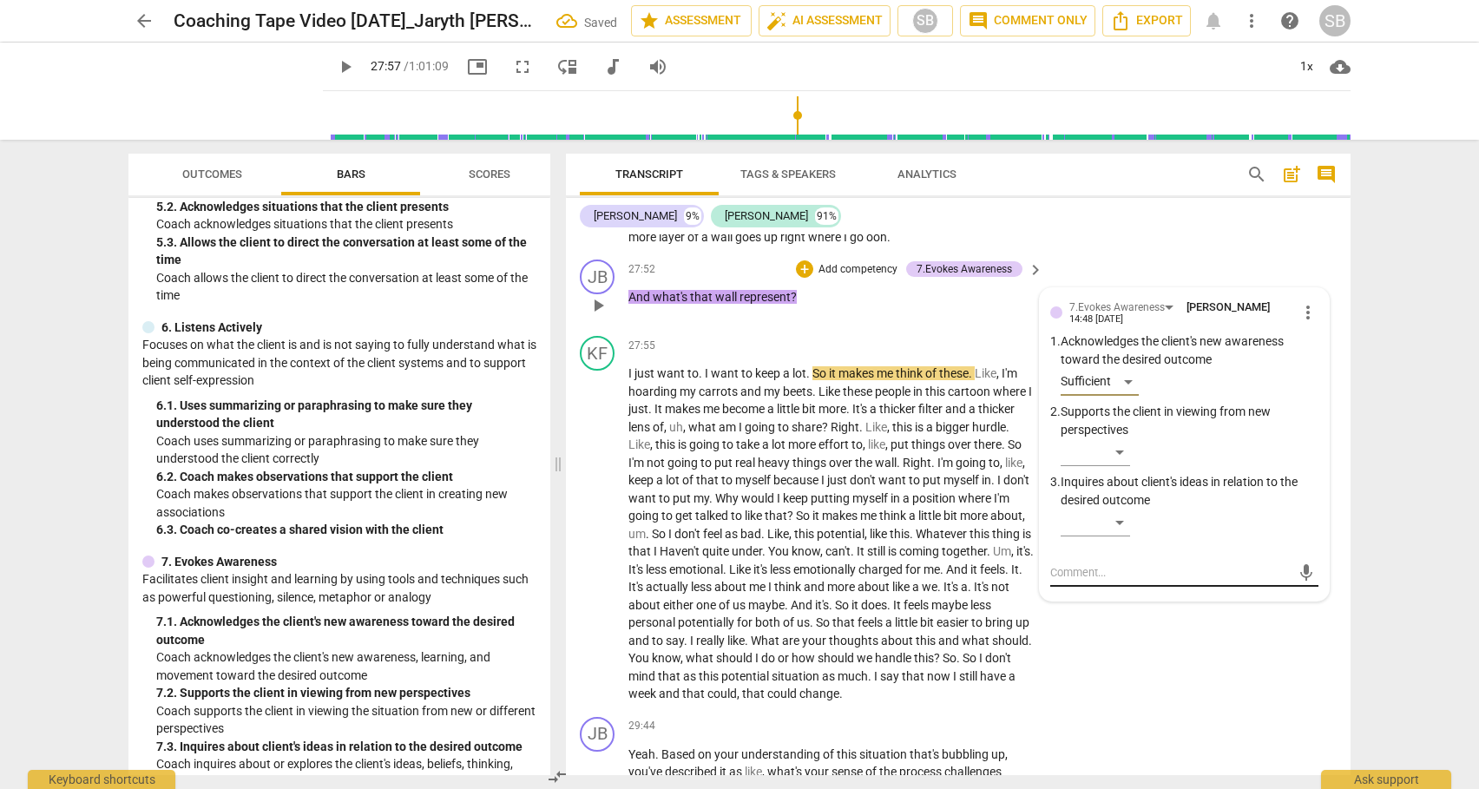
click at [1072, 581] on textarea at bounding box center [1170, 572] width 240 height 16
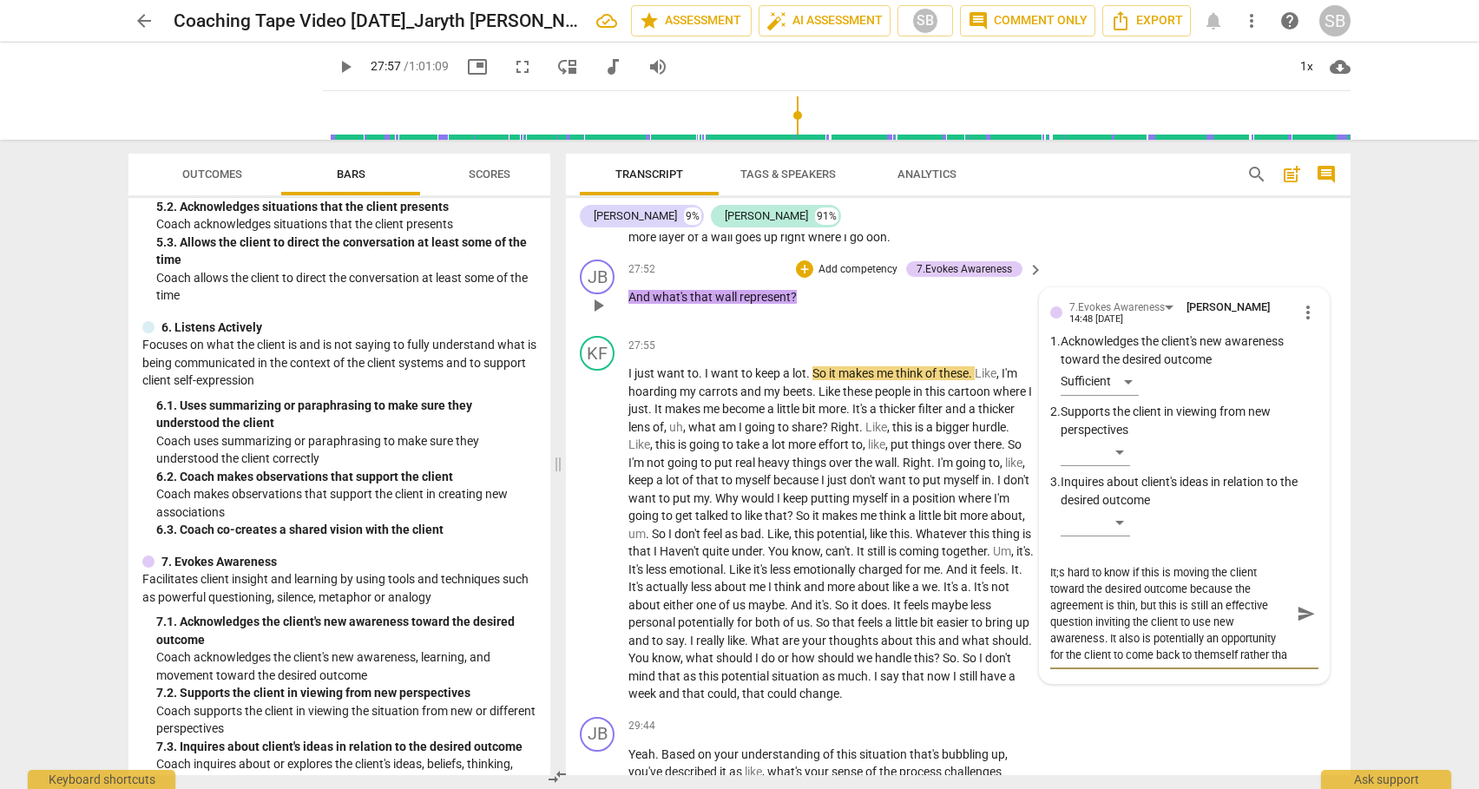
scroll to position [15, 0]
click at [1296, 623] on span "send" at bounding box center [1305, 613] width 19 height 19
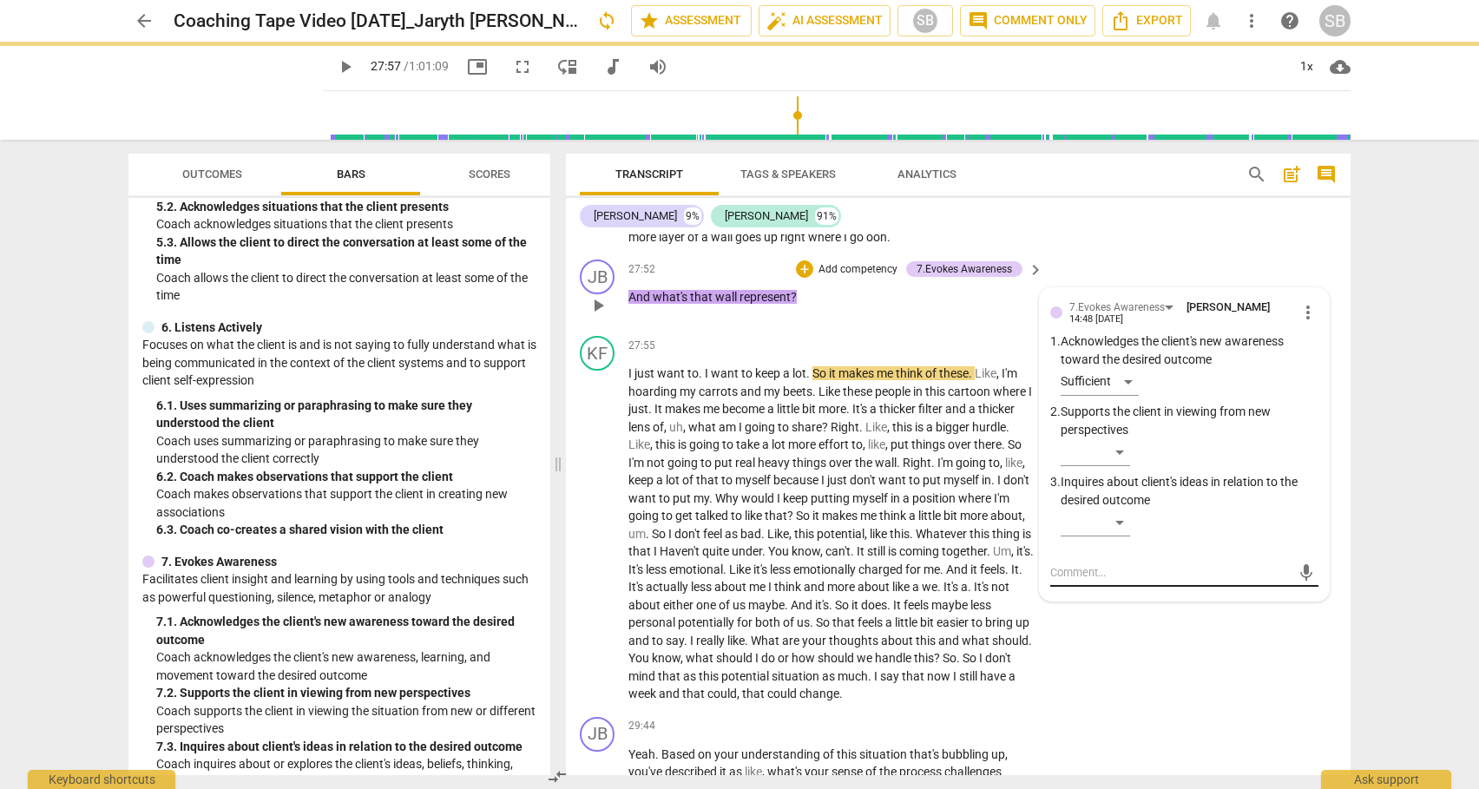
scroll to position [0, 0]
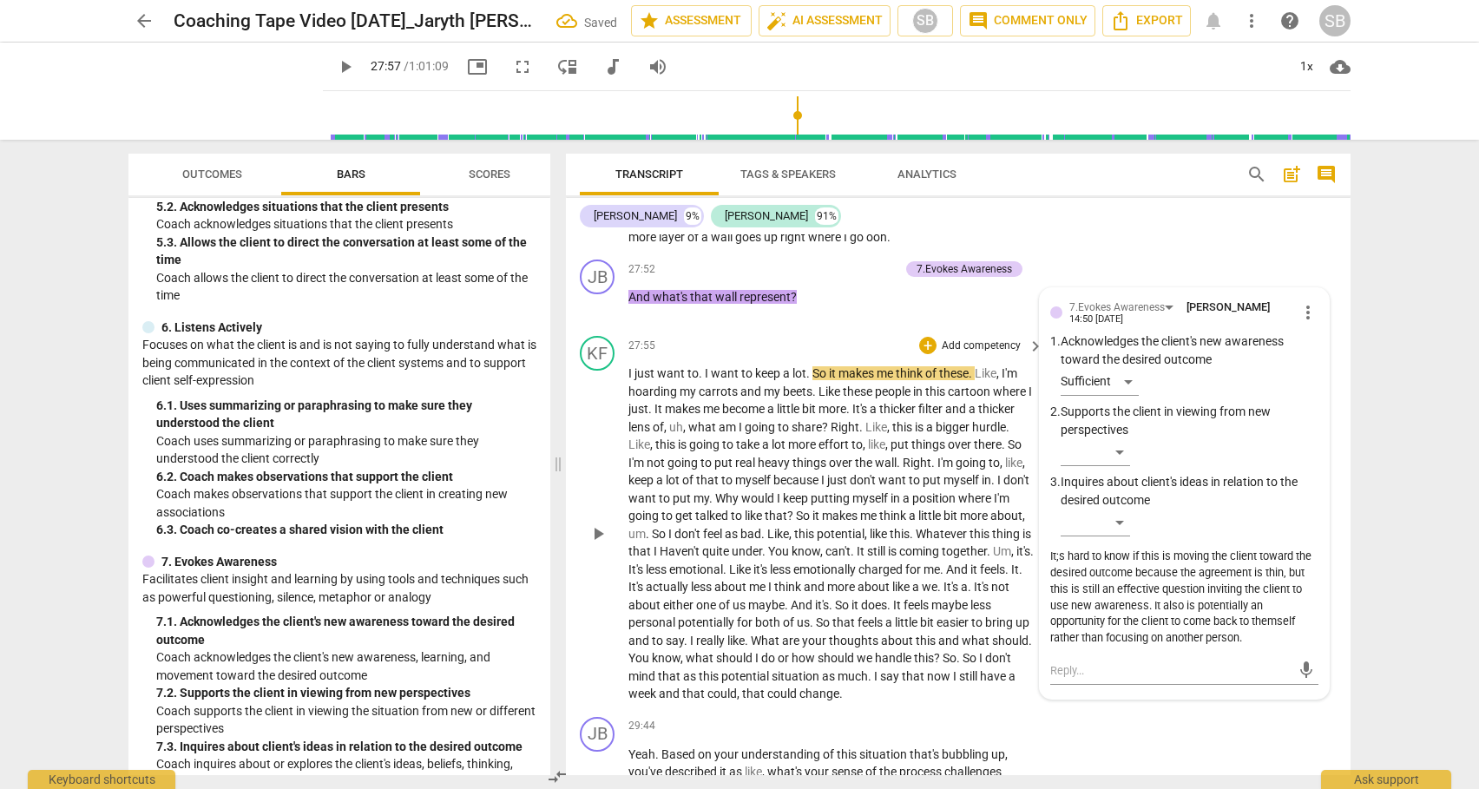
click at [601, 544] on span "play_arrow" at bounding box center [597, 533] width 21 height 21
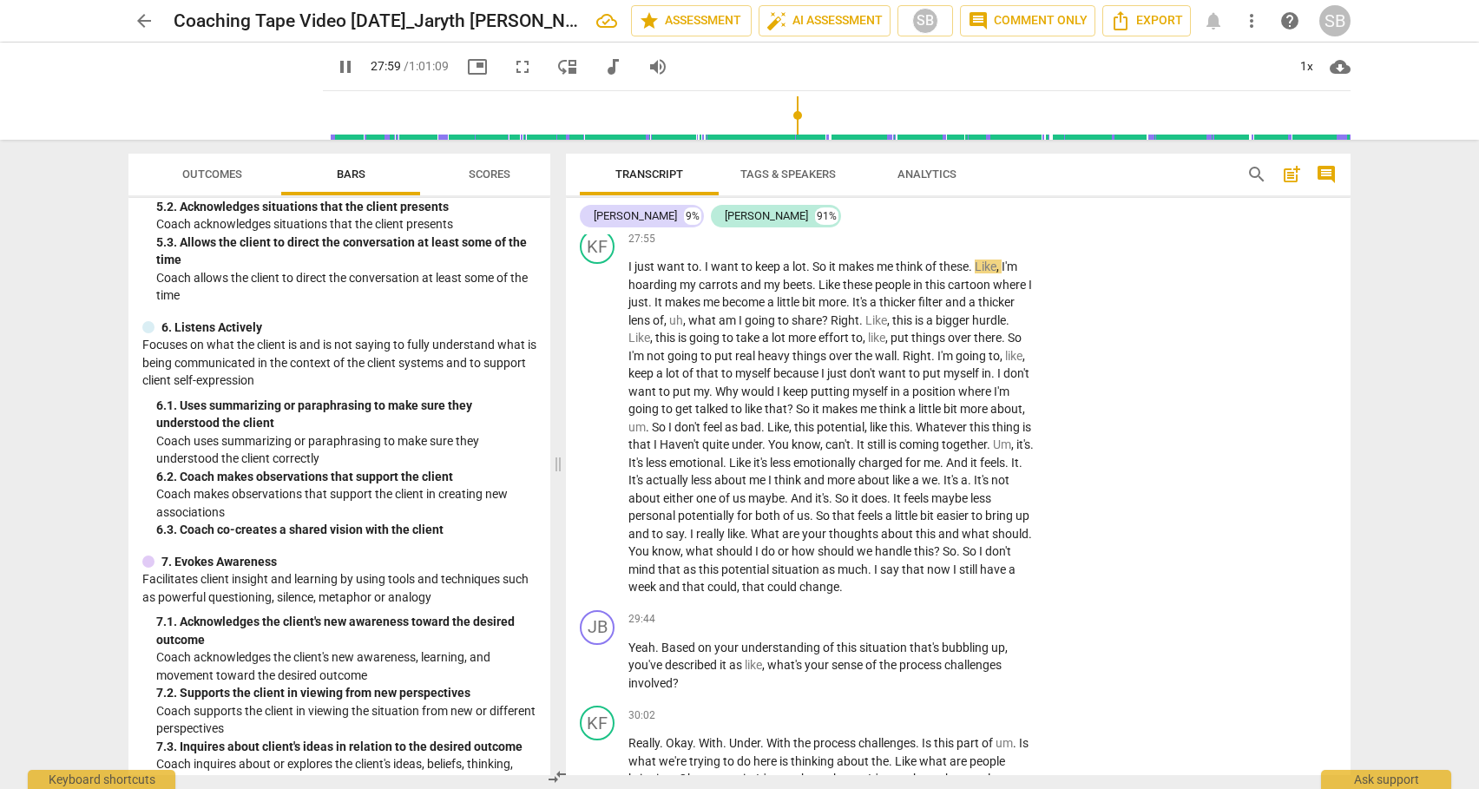
scroll to position [7462, 0]
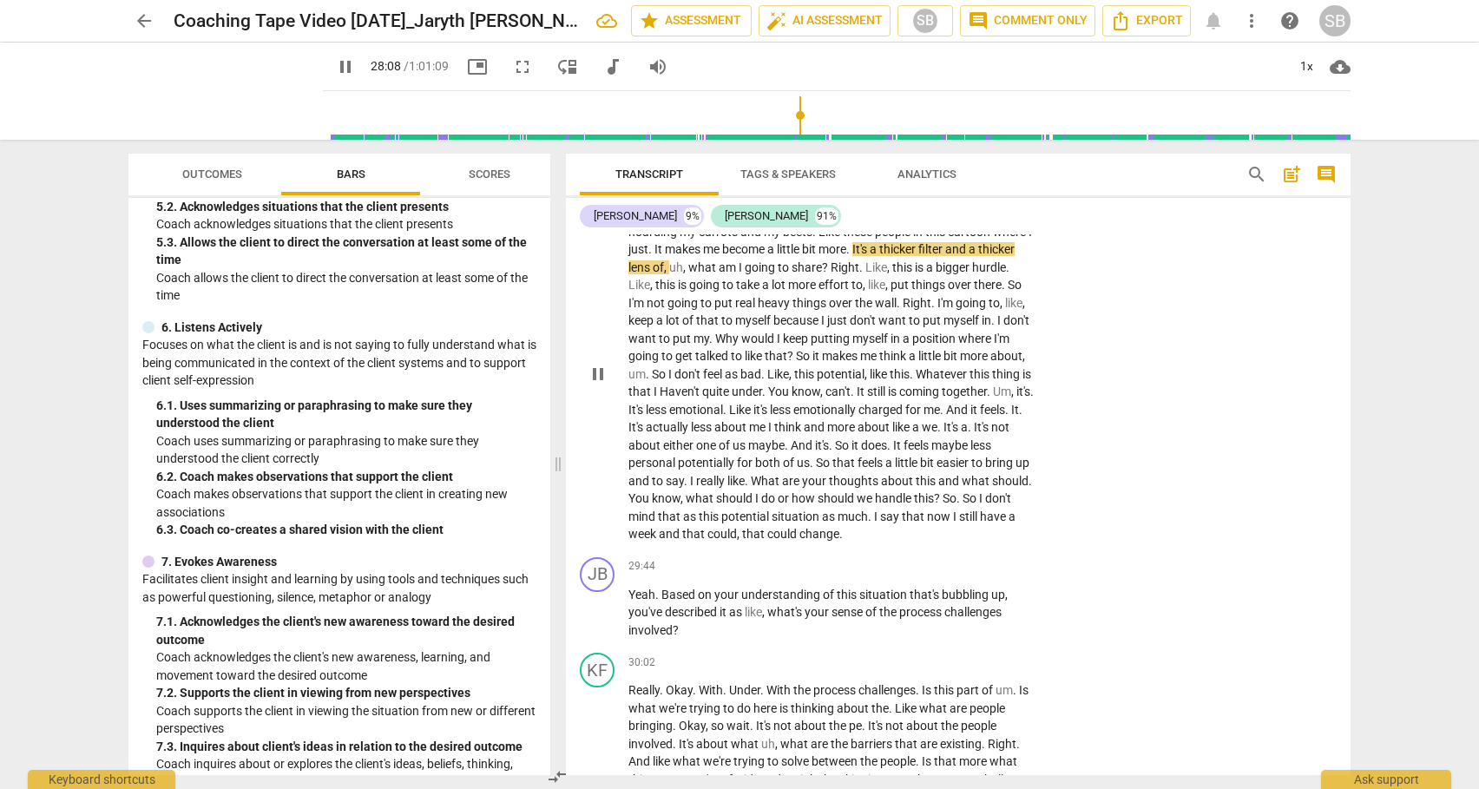
click at [905, 310] on span "Right" at bounding box center [916, 303] width 29 height 14
click at [791, 398] on span "You" at bounding box center [779, 391] width 23 height 14
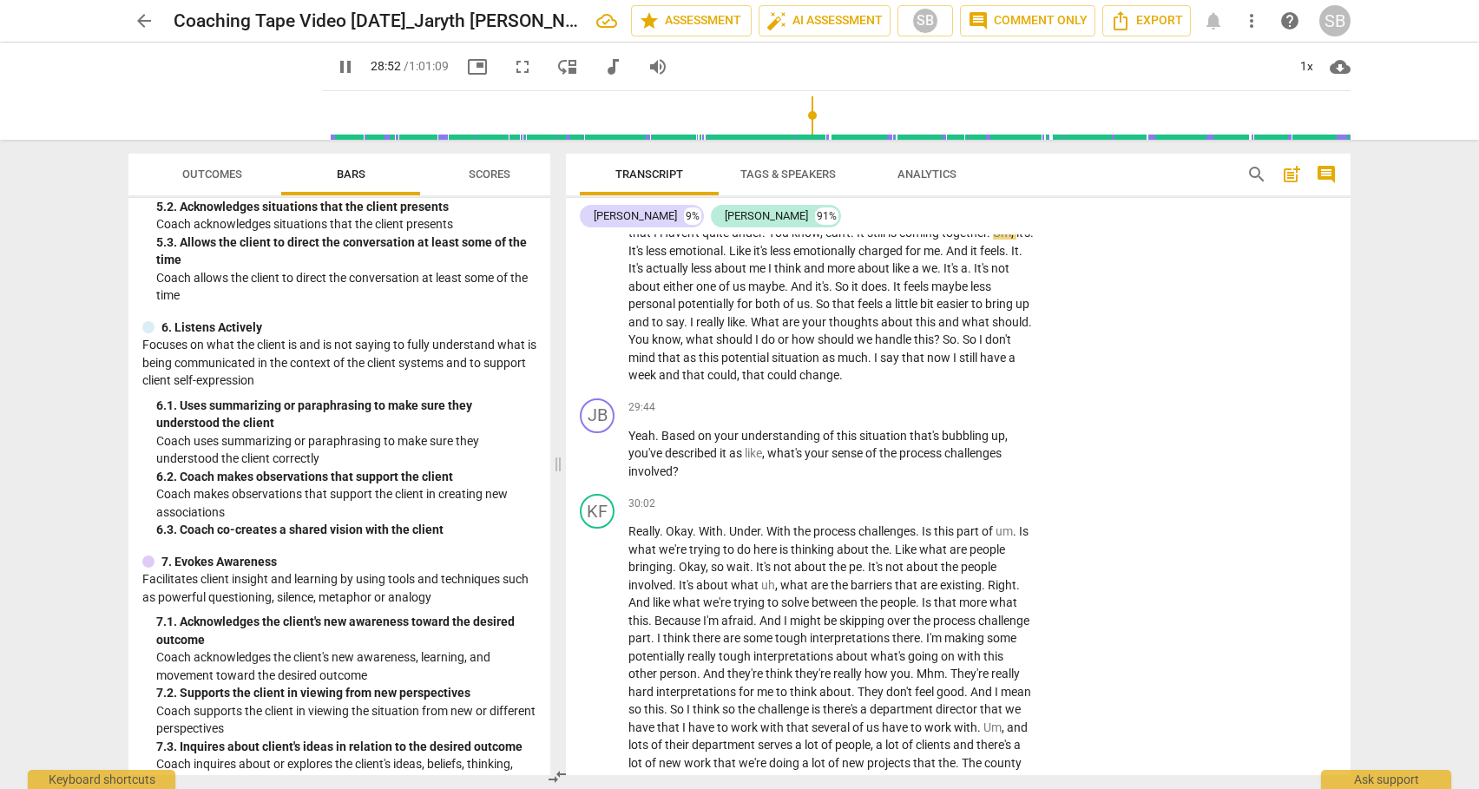
scroll to position [7635, 0]
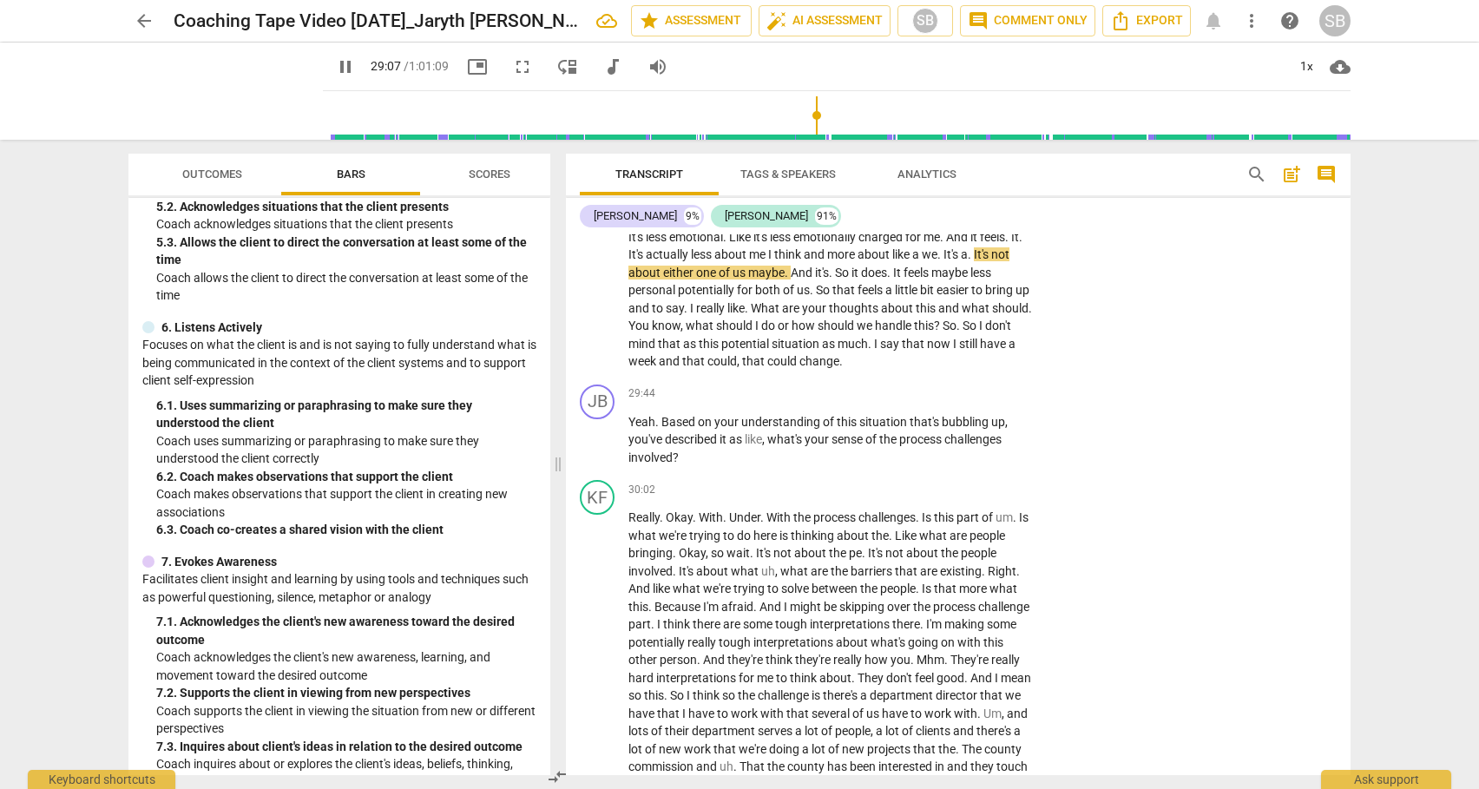
click at [751, 315] on span "." at bounding box center [748, 308] width 6 height 14
click at [925, 403] on div "+" at bounding box center [927, 393] width 17 height 17
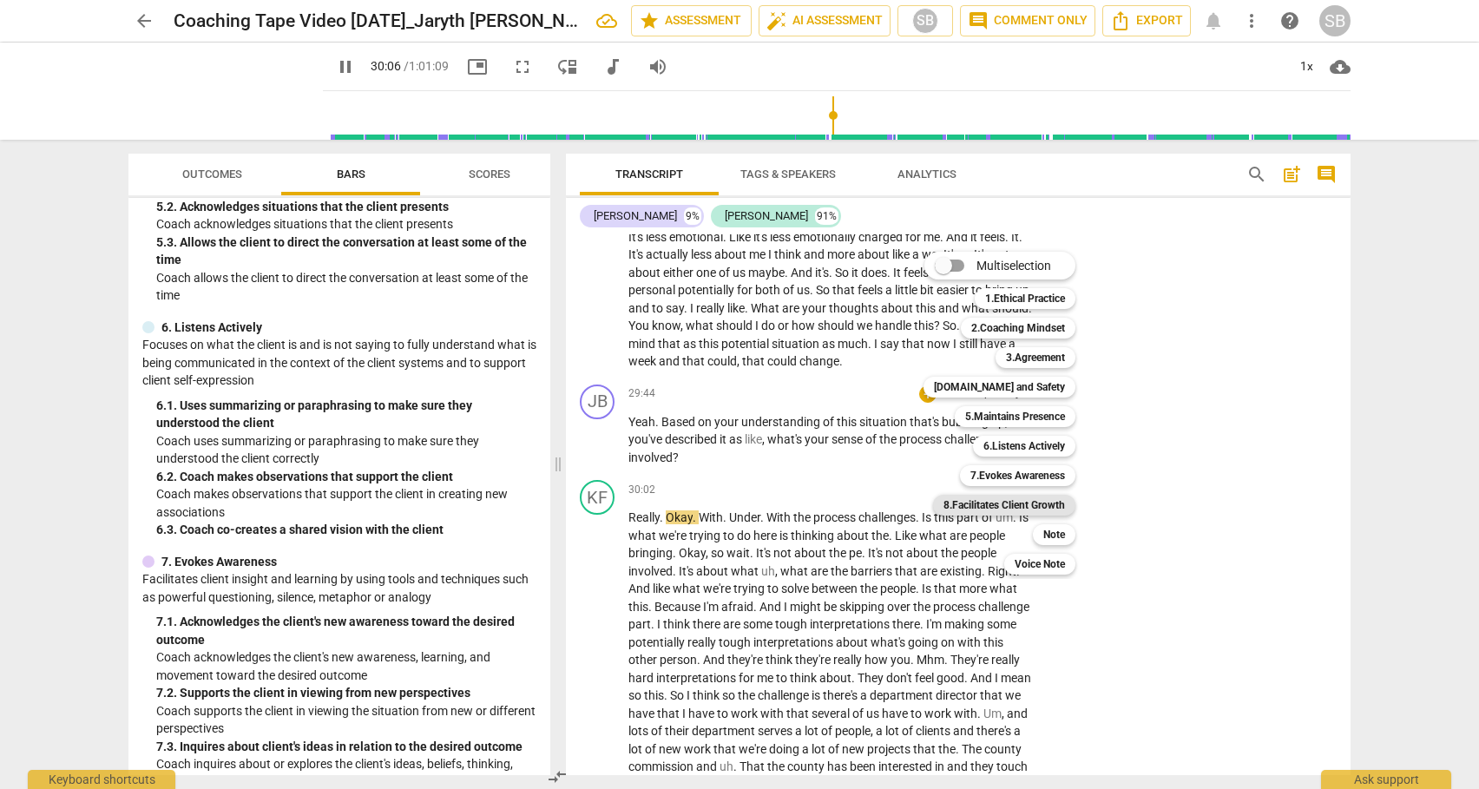
click at [1006, 508] on b "8.Facilitates Client Growth" at bounding box center [1003, 505] width 121 height 21
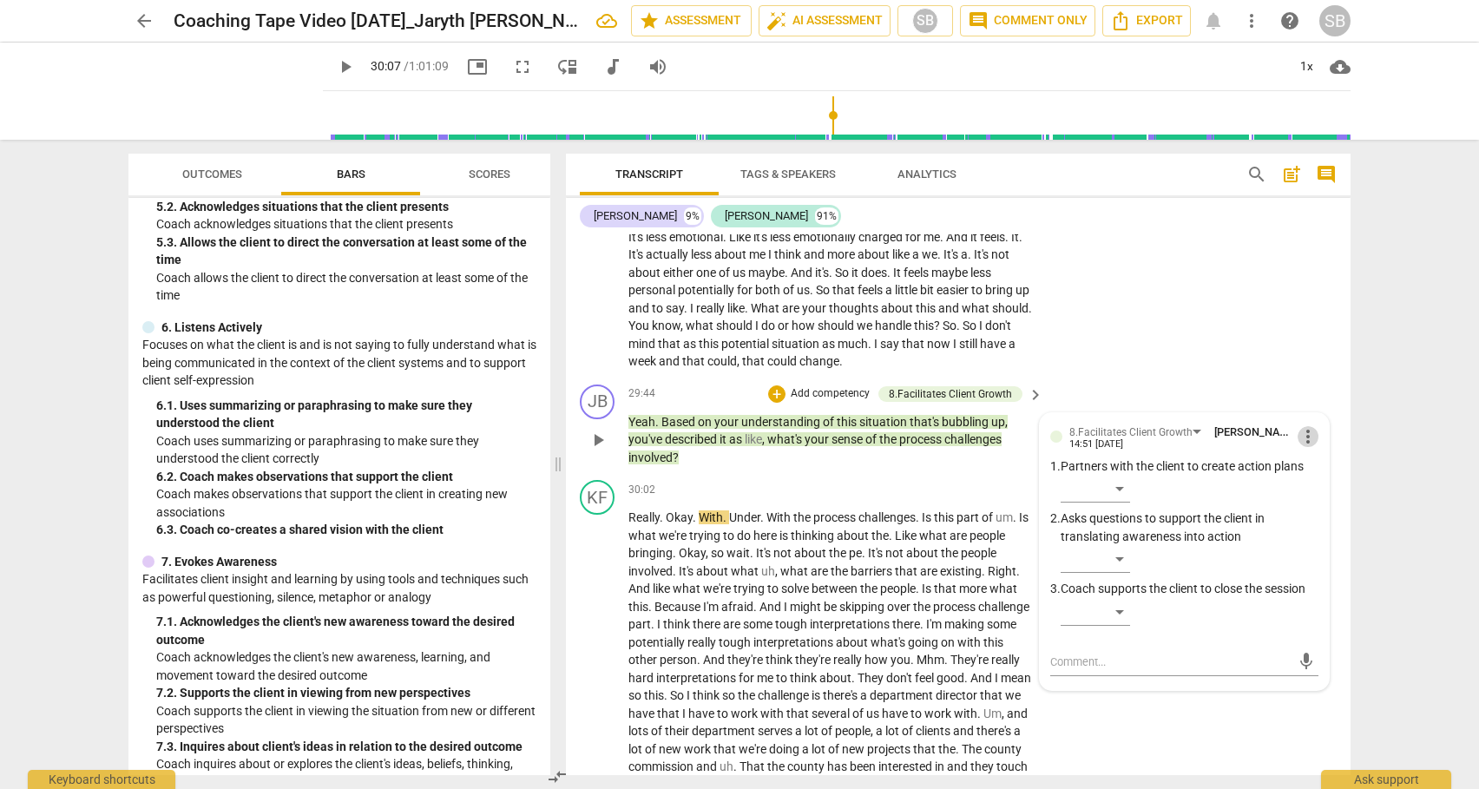
click at [1305, 447] on span "more_vert" at bounding box center [1307, 436] width 21 height 21
click at [1307, 491] on li "Delete" at bounding box center [1321, 488] width 60 height 33
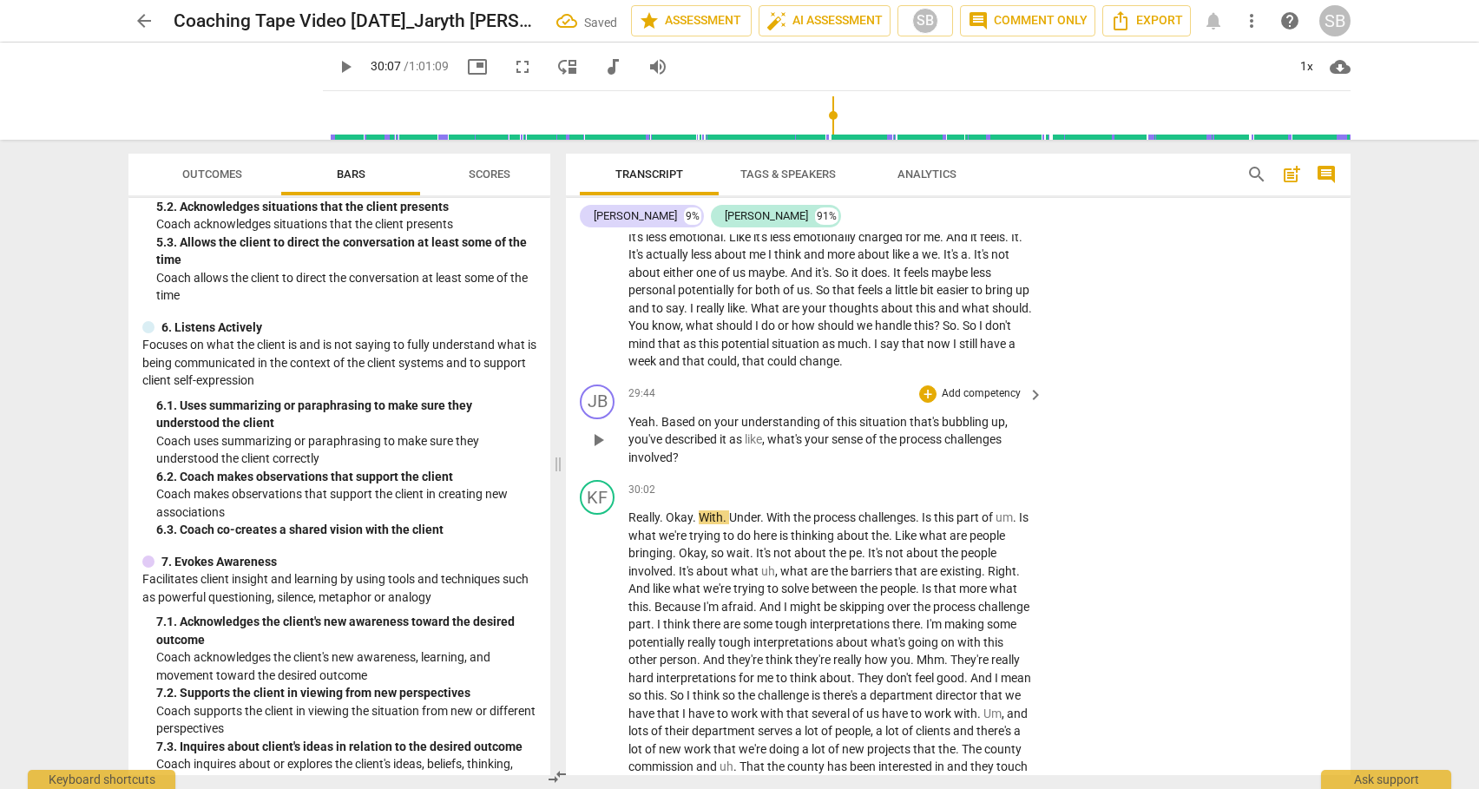
click at [1006, 402] on p "Add competency" at bounding box center [981, 394] width 82 height 16
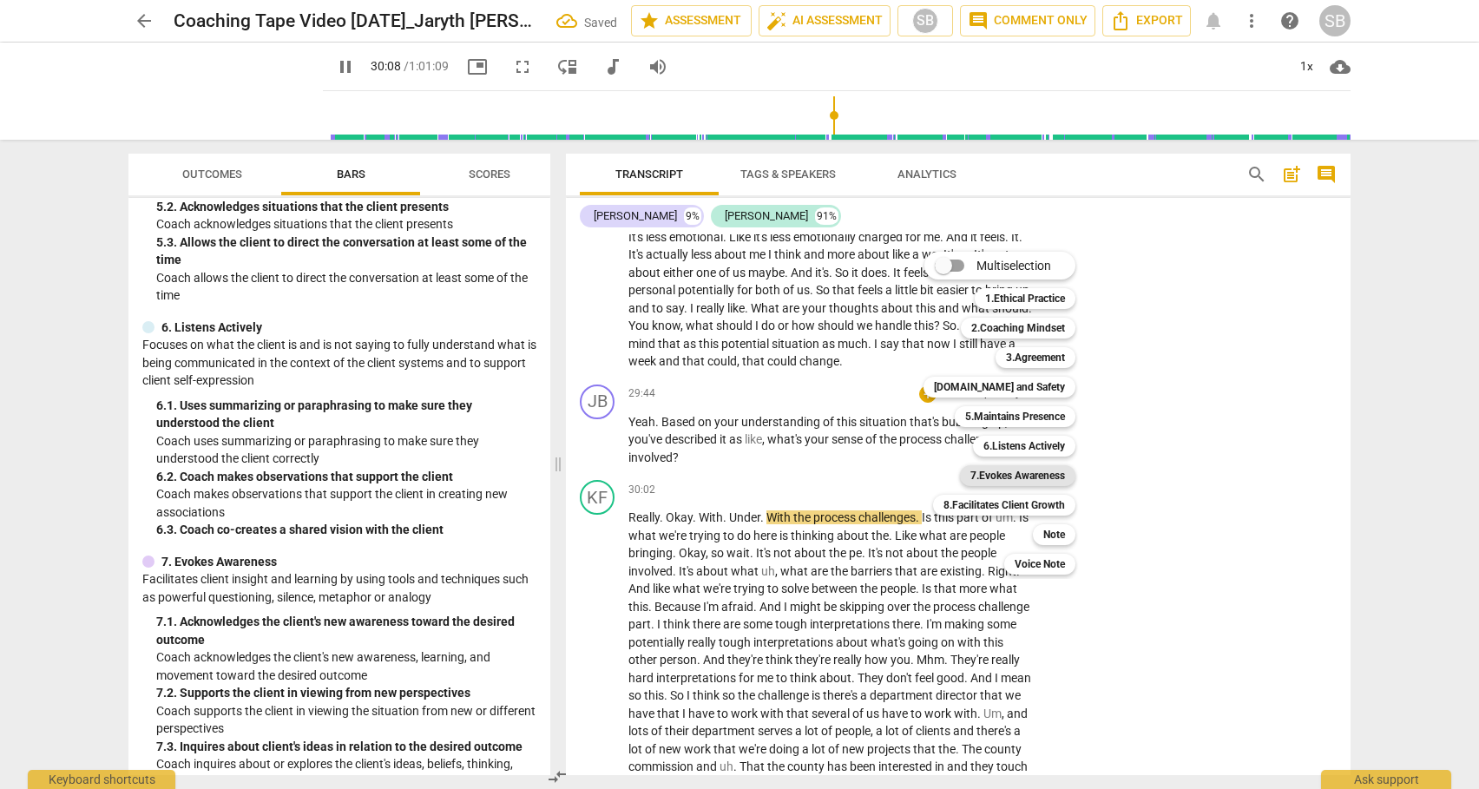
click at [1026, 474] on b "7.Evokes Awareness" at bounding box center [1017, 475] width 95 height 21
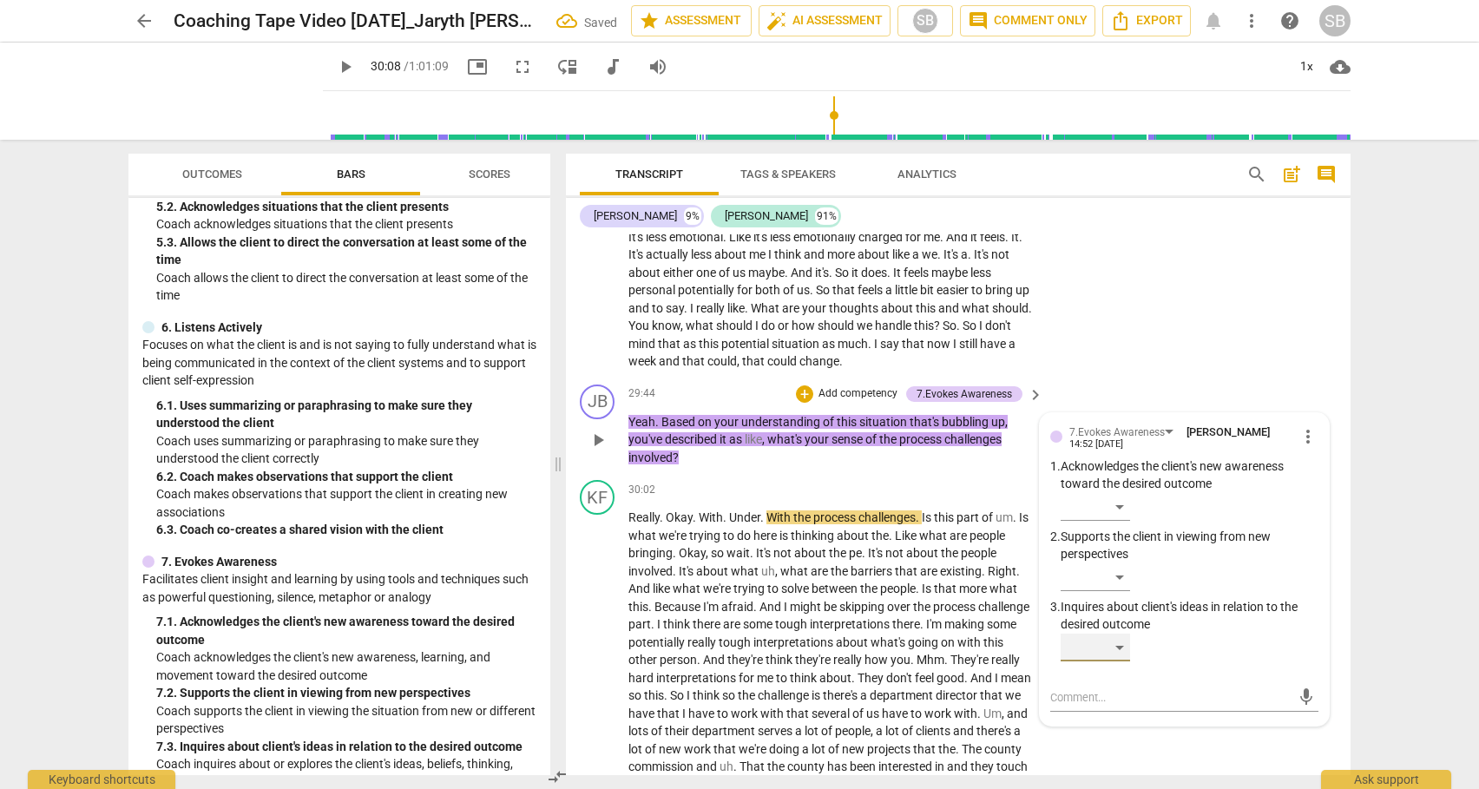
click at [1116, 661] on div "​" at bounding box center [1094, 647] width 69 height 28
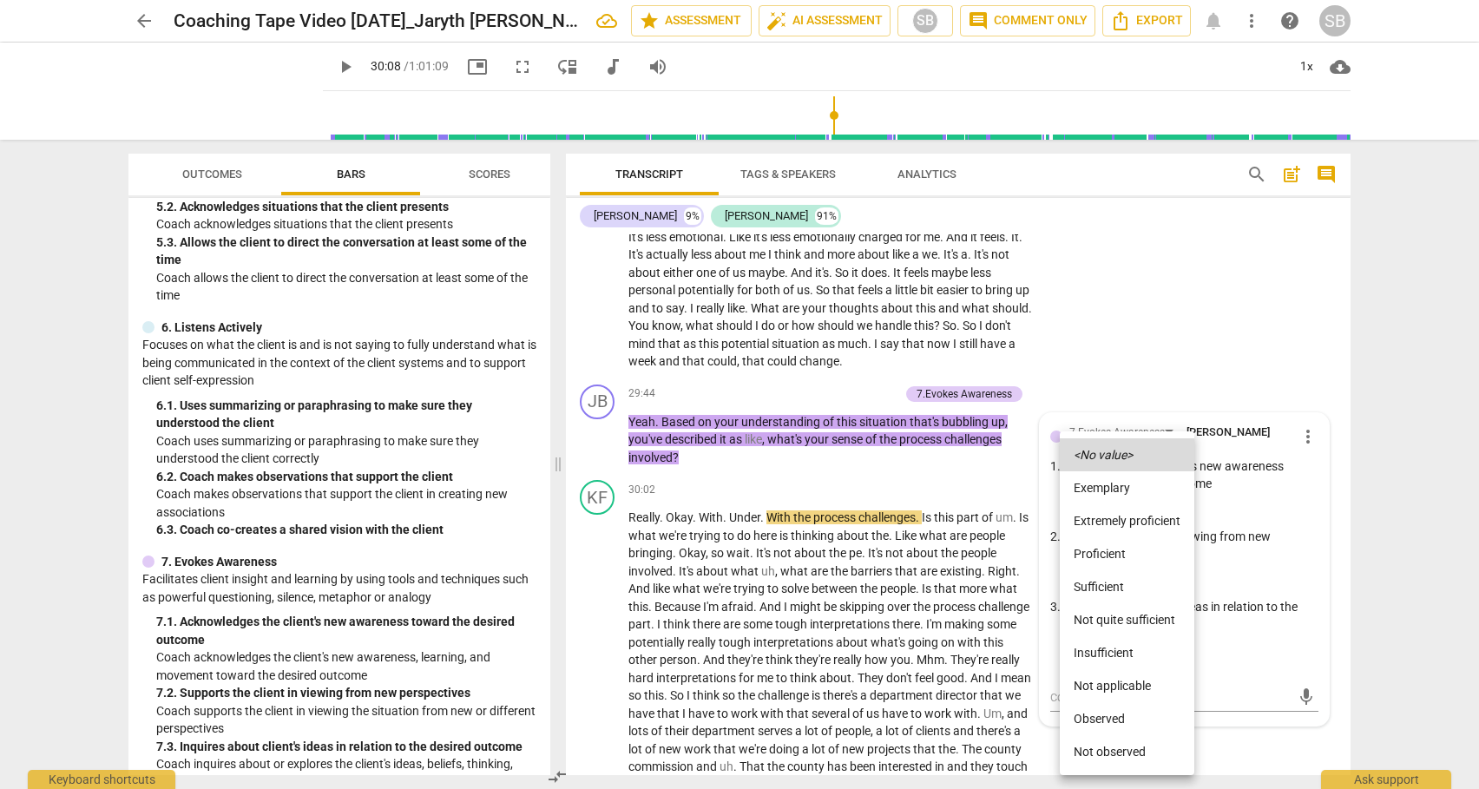
click at [1098, 592] on li "Sufficient" at bounding box center [1126, 586] width 134 height 33
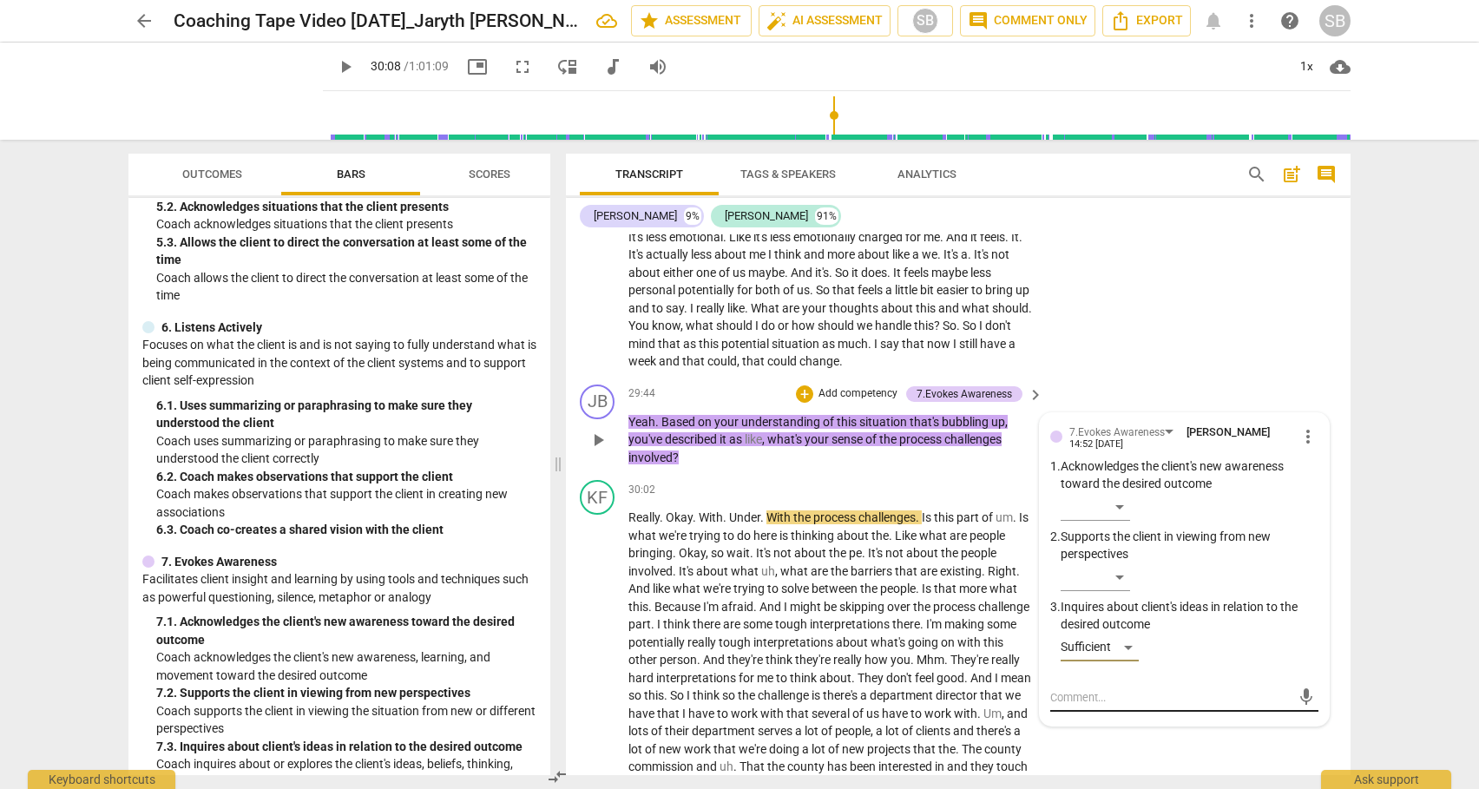
click at [1091, 705] on textarea at bounding box center [1170, 697] width 240 height 16
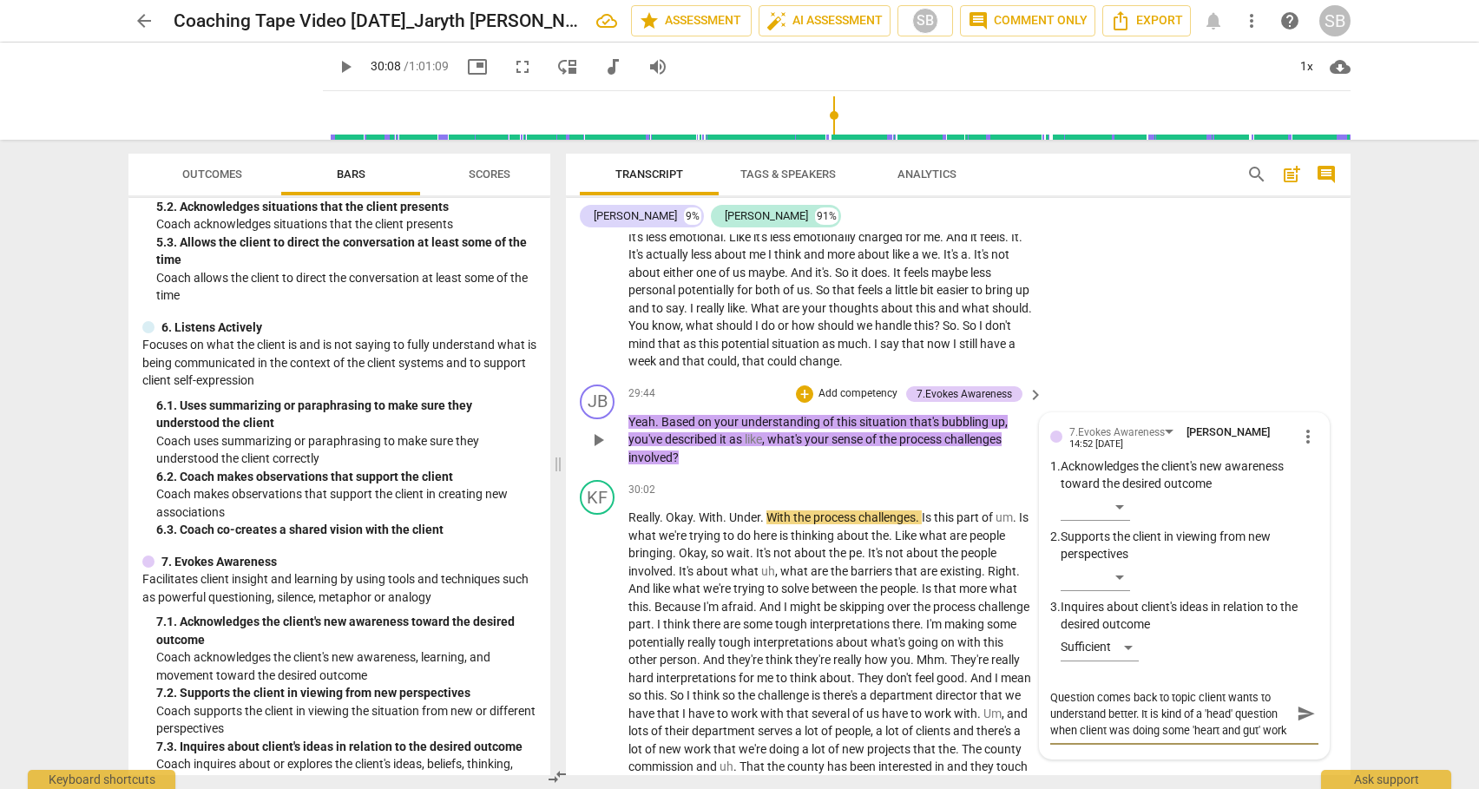
scroll to position [15, 0]
click at [1296, 723] on span "send" at bounding box center [1305, 713] width 19 height 19
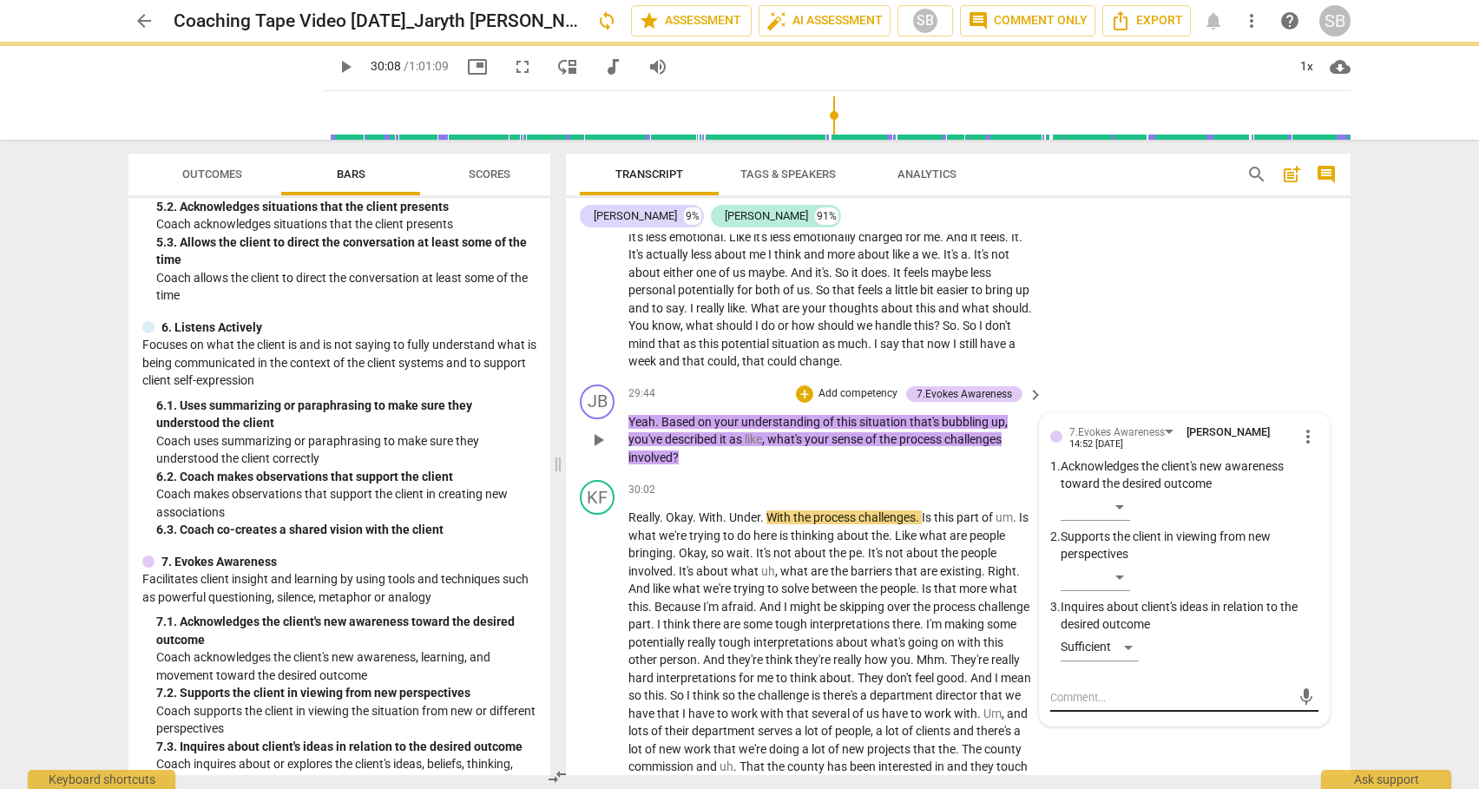
scroll to position [0, 0]
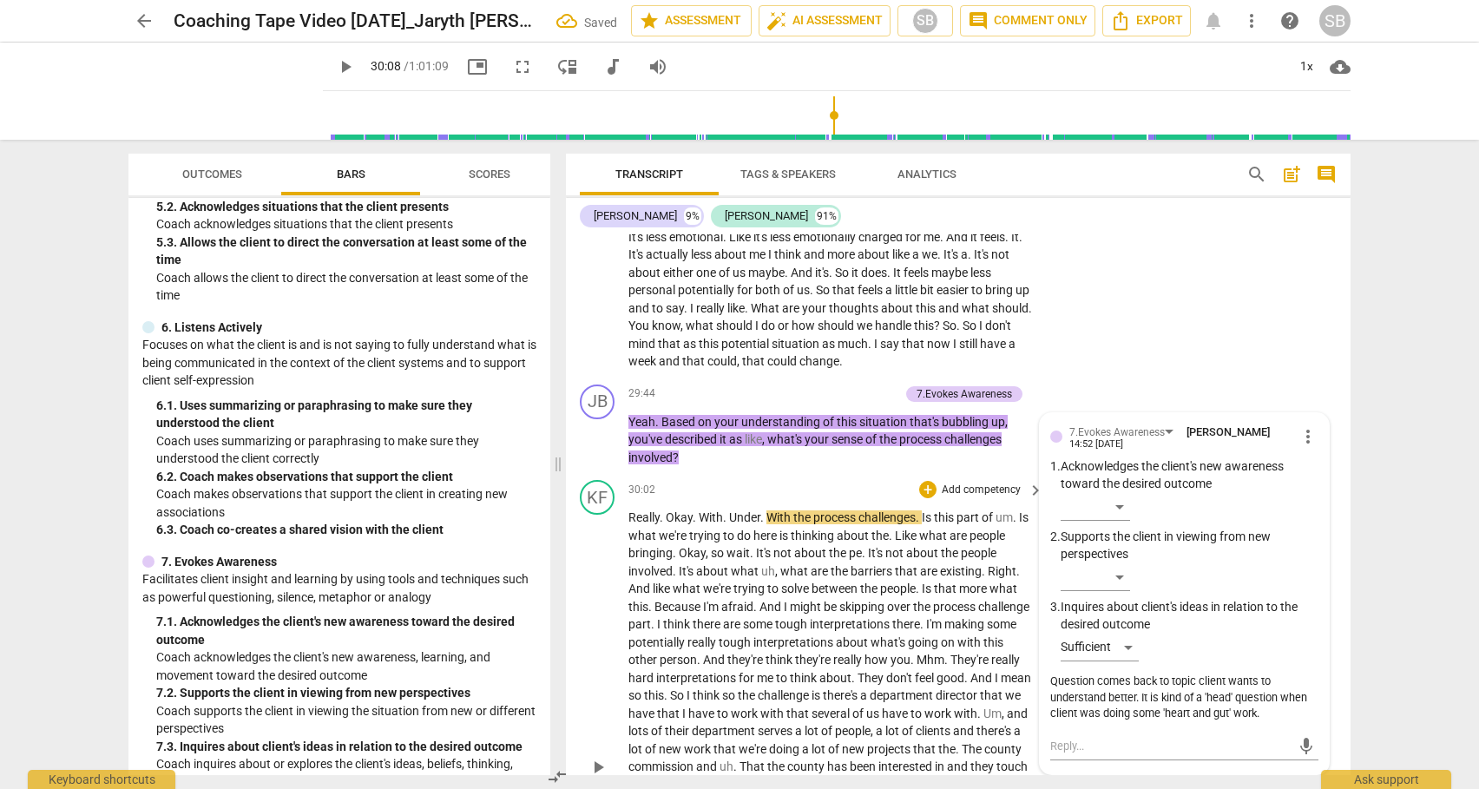
click at [929, 524] on span "Is" at bounding box center [928, 517] width 12 height 14
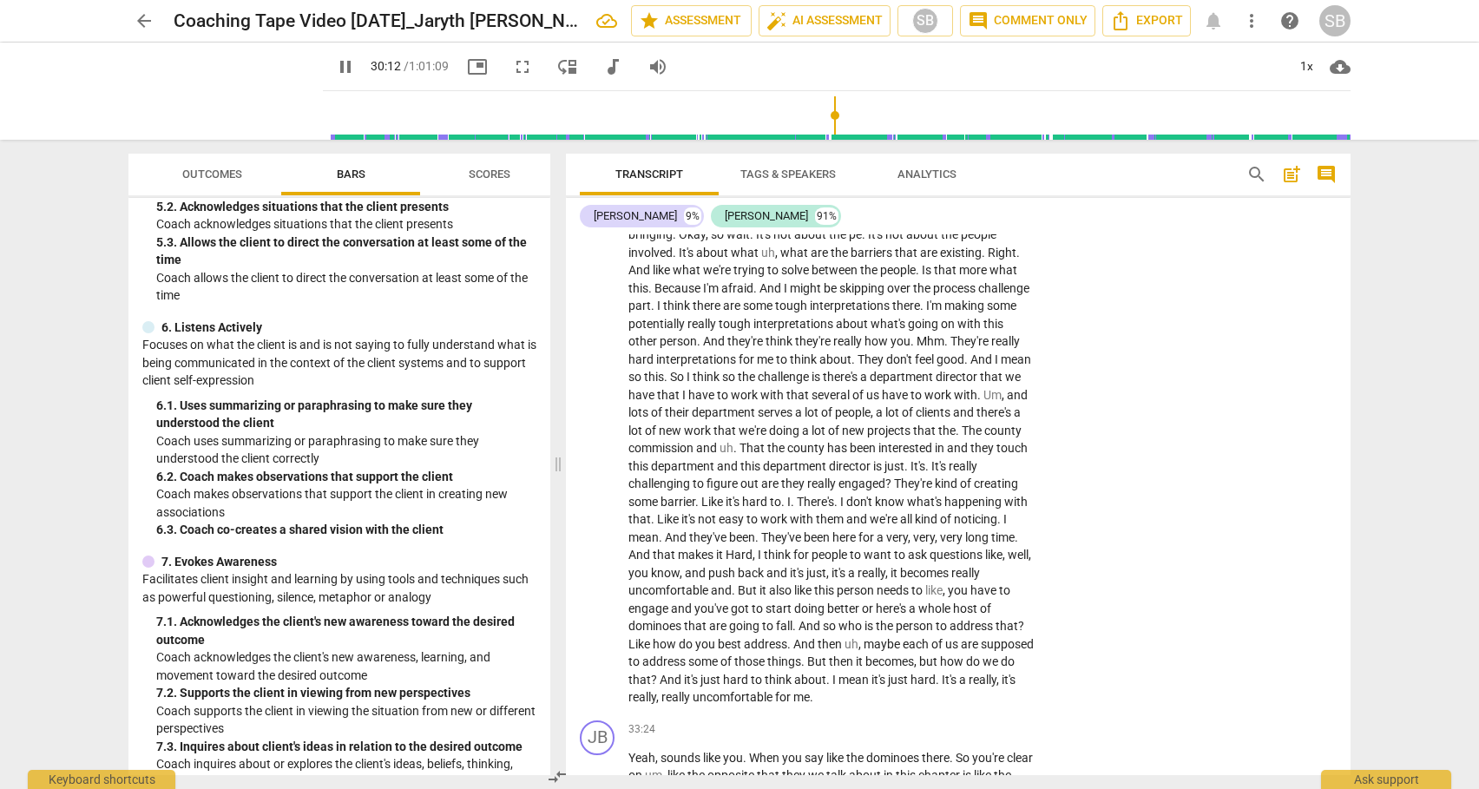
scroll to position [7954, 0]
click at [703, 348] on span "." at bounding box center [700, 341] width 6 height 14
click at [885, 490] on span "?" at bounding box center [889, 483] width 9 height 14
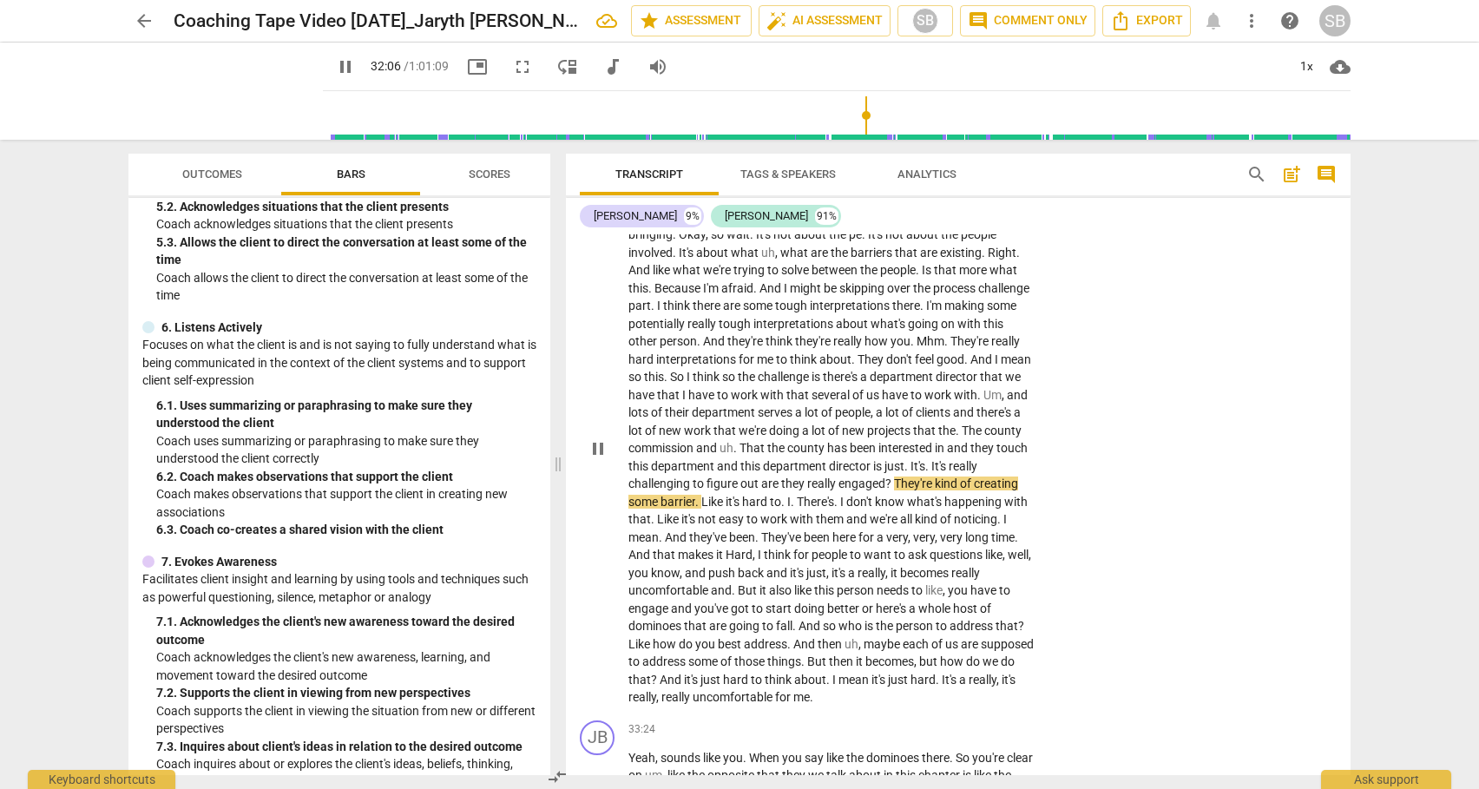
drag, startPoint x: 1343, startPoint y: 499, endPoint x: 1341, endPoint y: 508, distance: 9.7
click at [1341, 508] on div "KF play_arrow pause 30:02 + Add competency keyboard_arrow_right Really . Okay .…" at bounding box center [958, 433] width 784 height 559
drag, startPoint x: 1343, startPoint y: 499, endPoint x: 1343, endPoint y: 509, distance: 10.4
click at [1343, 509] on div "KF play_arrow pause 30:02 + Add competency keyboard_arrow_right Really . Okay .…" at bounding box center [958, 433] width 784 height 559
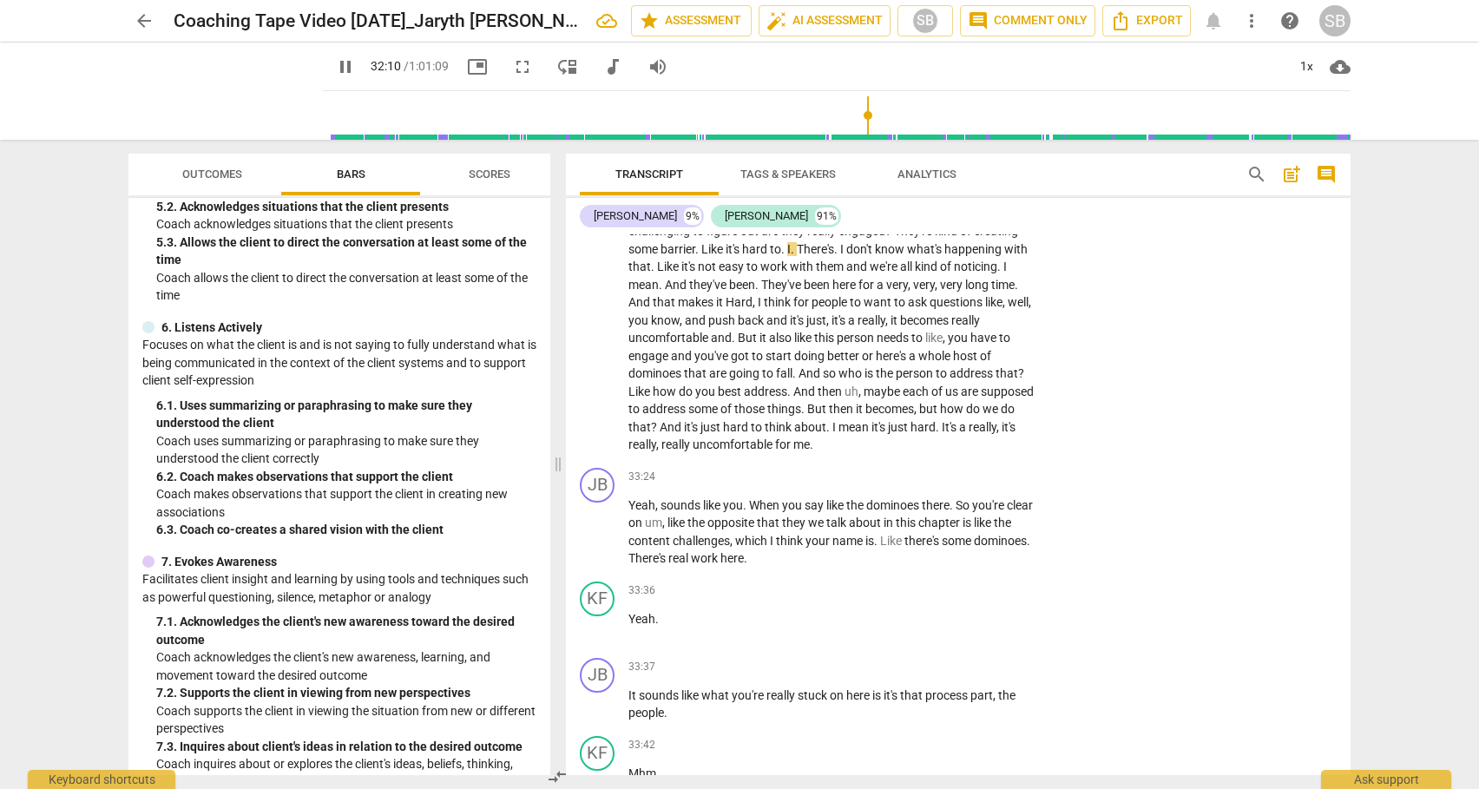
scroll to position [8219, 0]
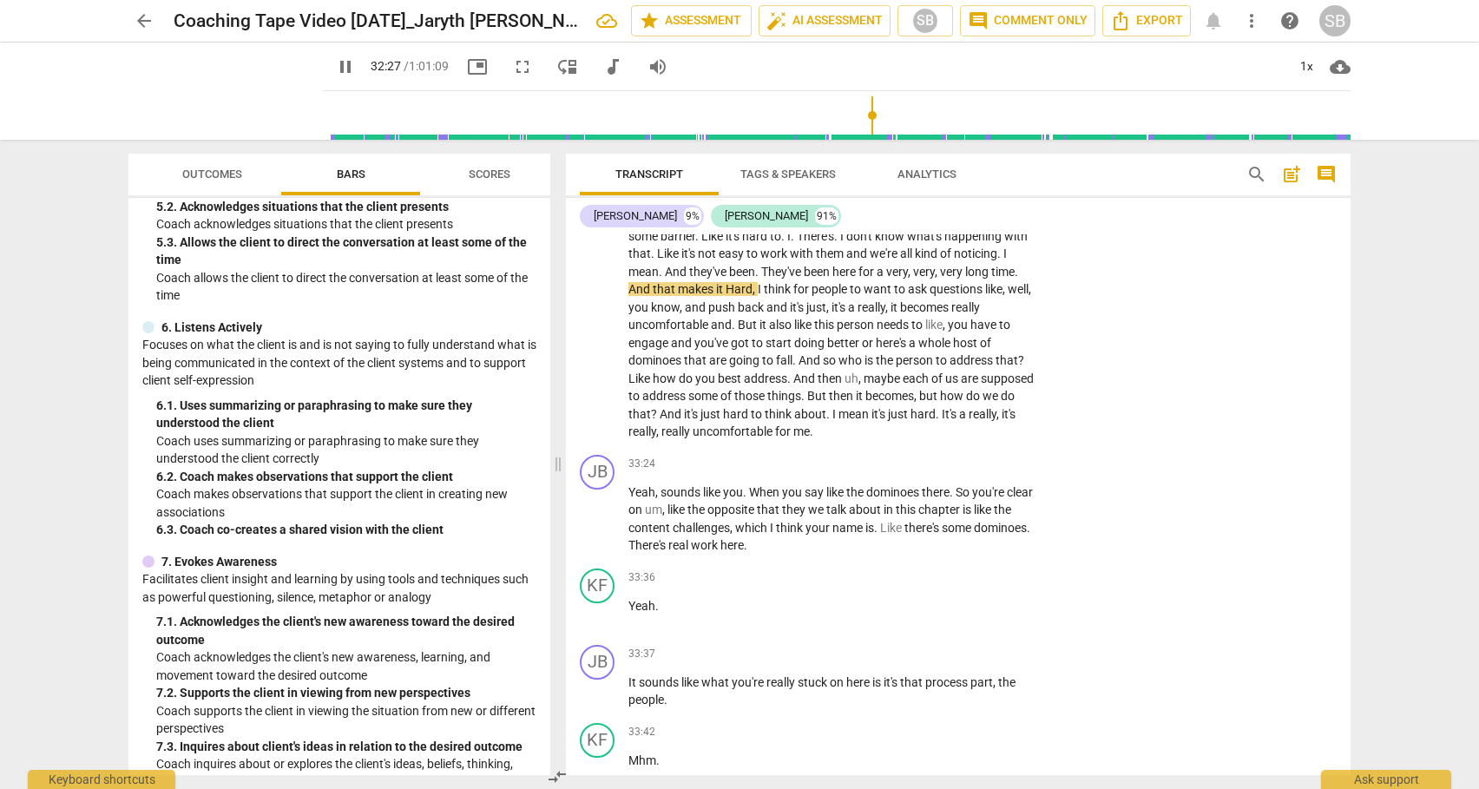
click at [684, 421] on span "And" at bounding box center [671, 414] width 24 height 14
click at [1343, 516] on div "JB play_arrow pause 33:24 + Add competency keyboard_arrow_right Yeah , sounds l…" at bounding box center [958, 505] width 784 height 114
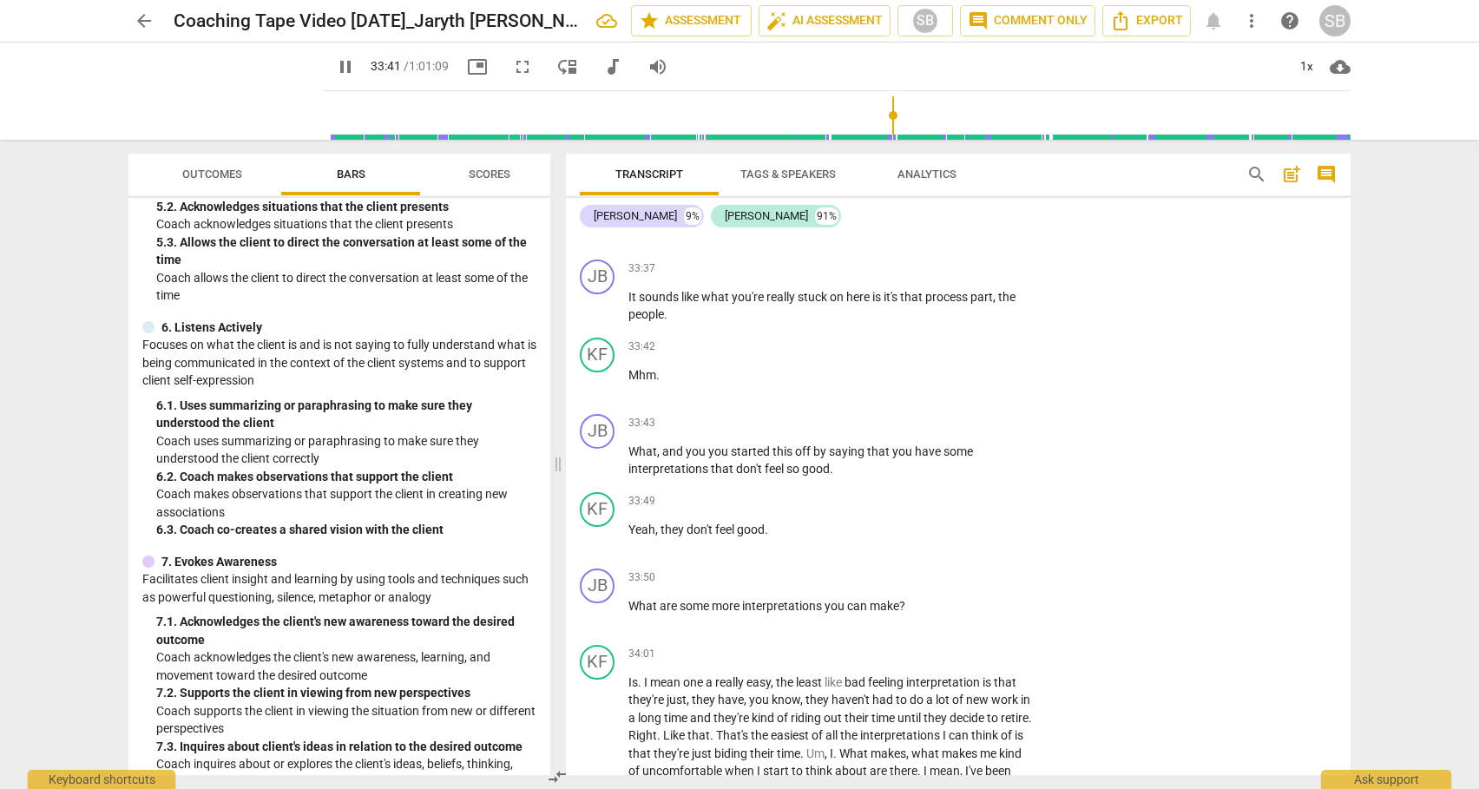
scroll to position [8617, 0]
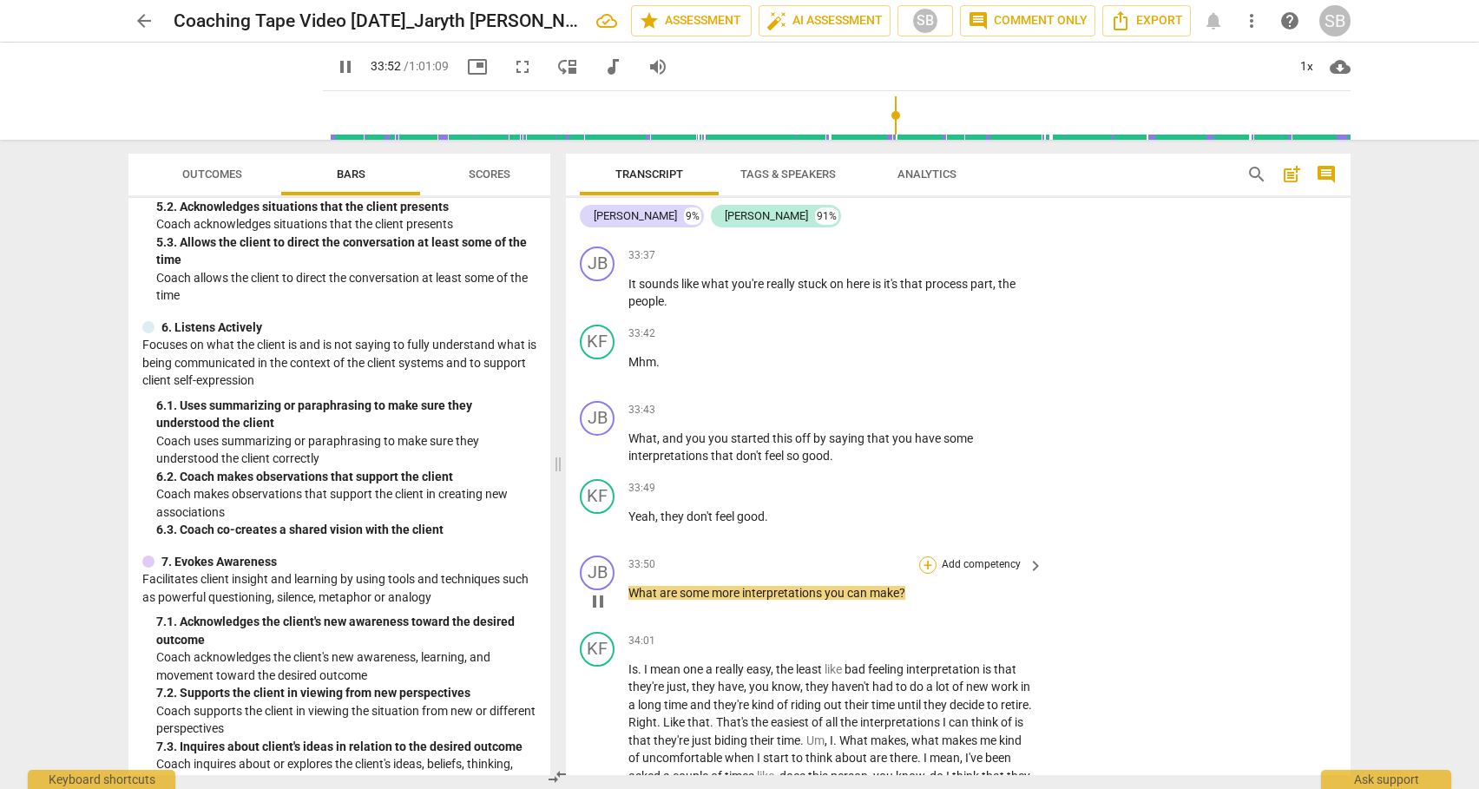
click at [924, 574] on div "+" at bounding box center [927, 564] width 17 height 17
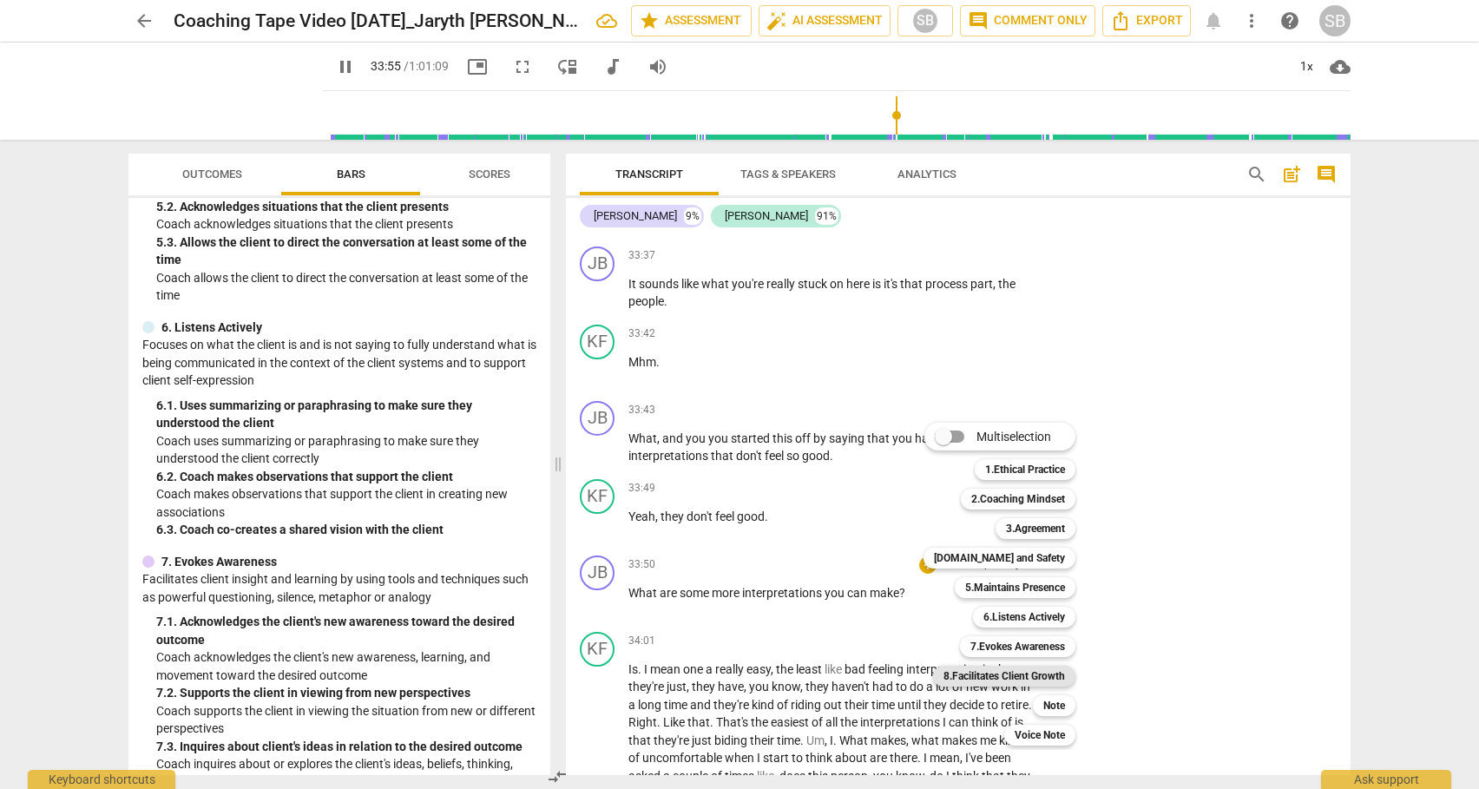
click at [1022, 677] on b "8.Facilitates Client Growth" at bounding box center [1003, 676] width 121 height 21
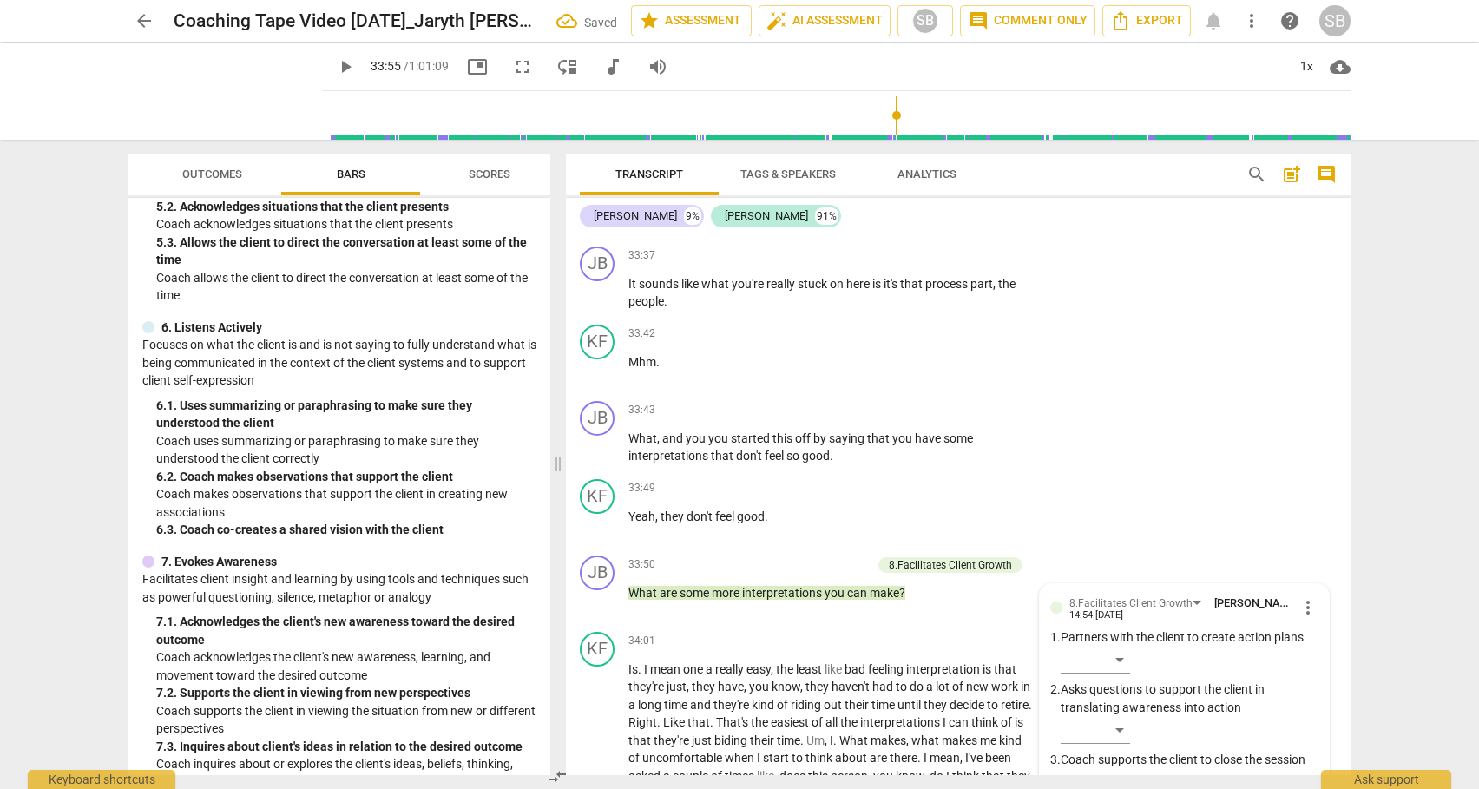
scroll to position [8964, 0]
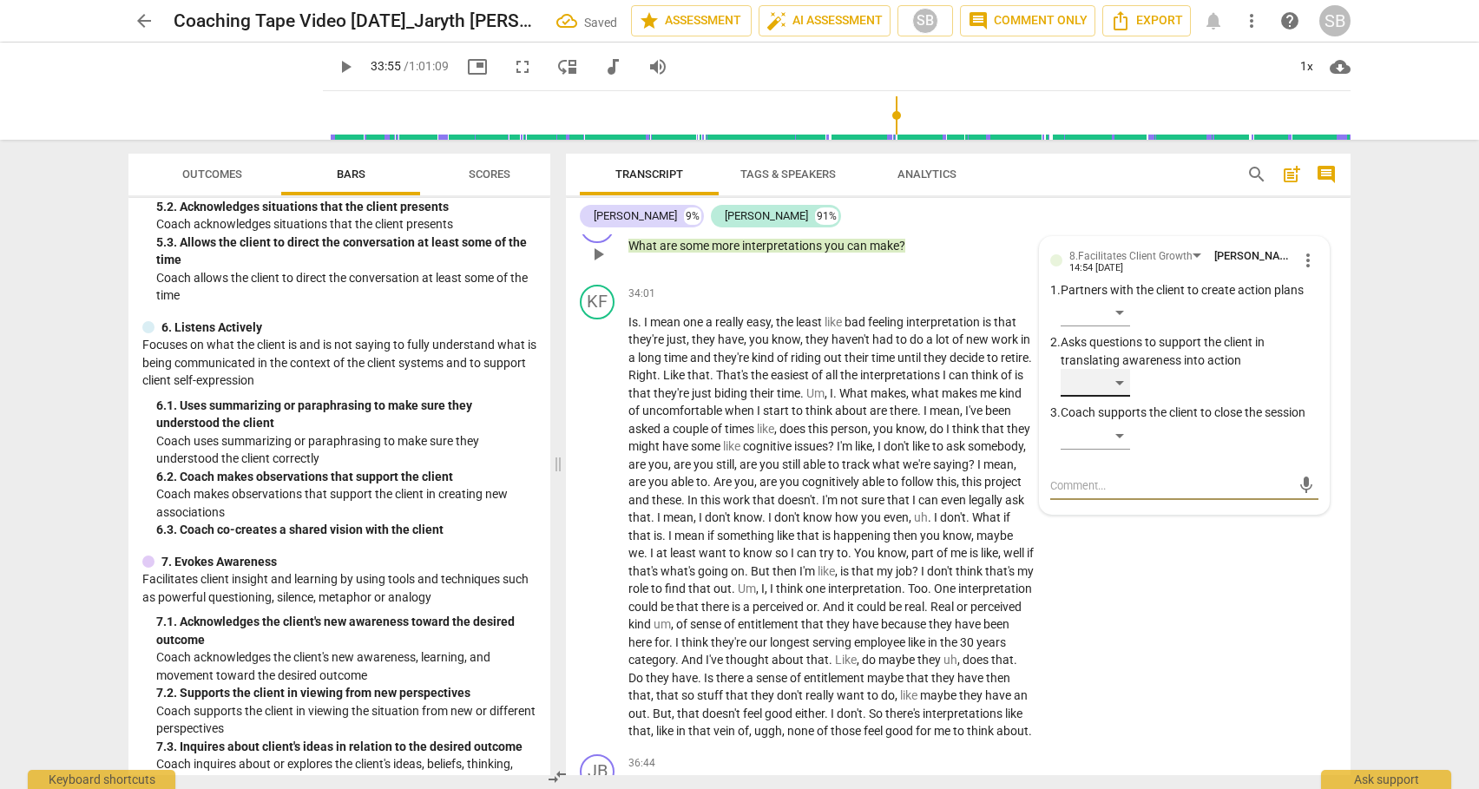
click at [1116, 397] on div "​" at bounding box center [1094, 383] width 69 height 28
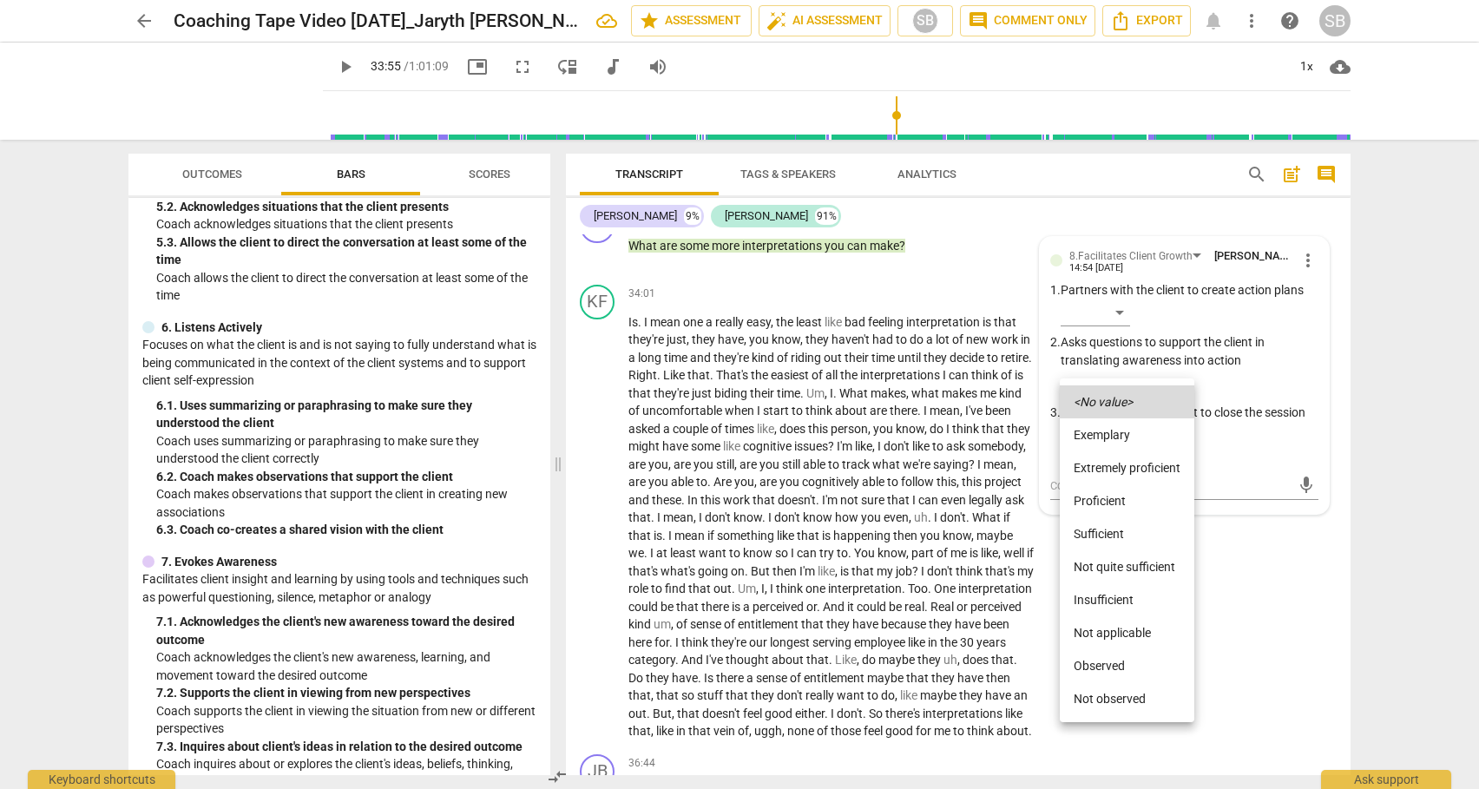
click at [1103, 533] on li "Sufficient" at bounding box center [1126, 533] width 134 height 33
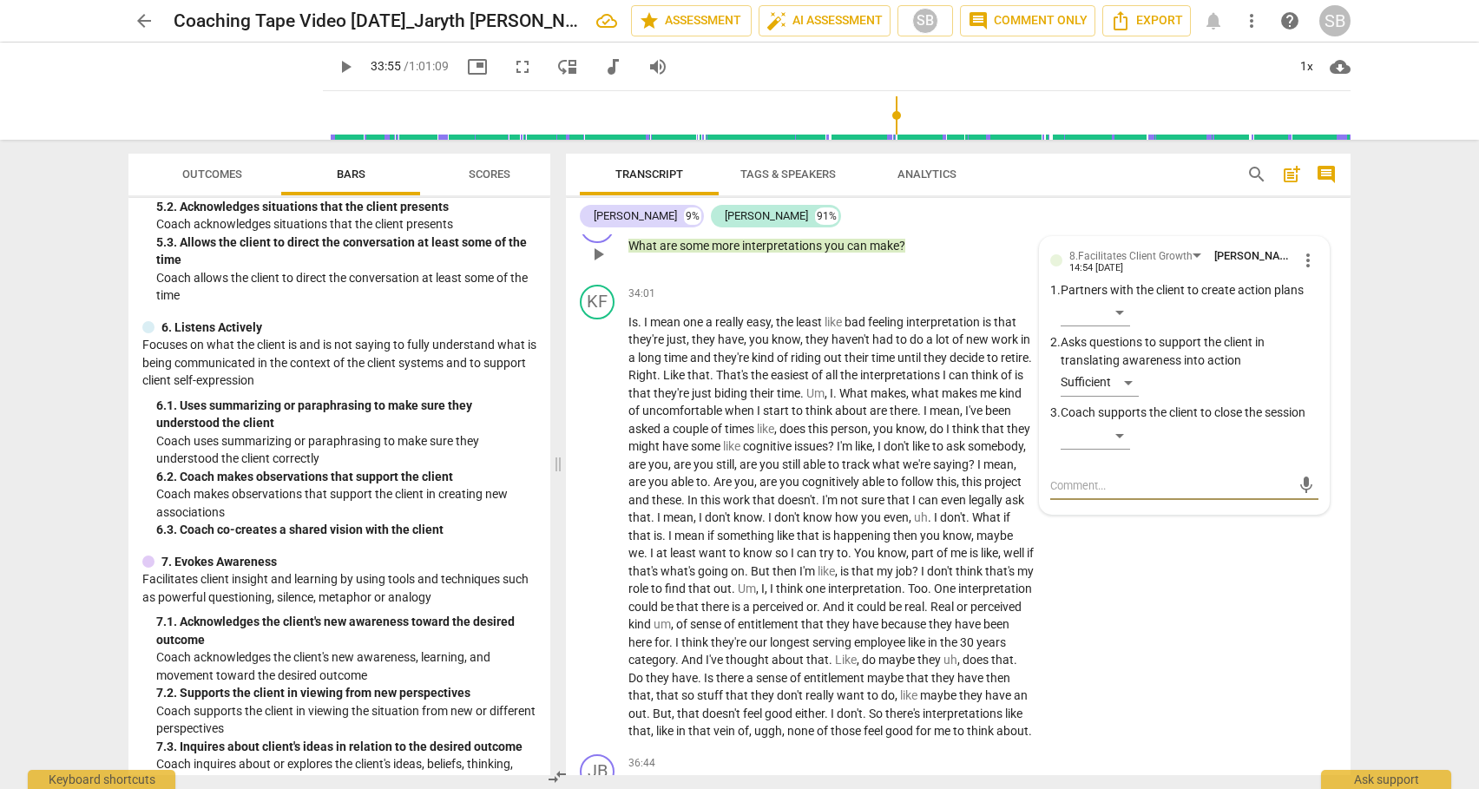
click at [1085, 494] on textarea at bounding box center [1170, 485] width 240 height 16
click at [1297, 495] on span "send" at bounding box center [1305, 485] width 19 height 19
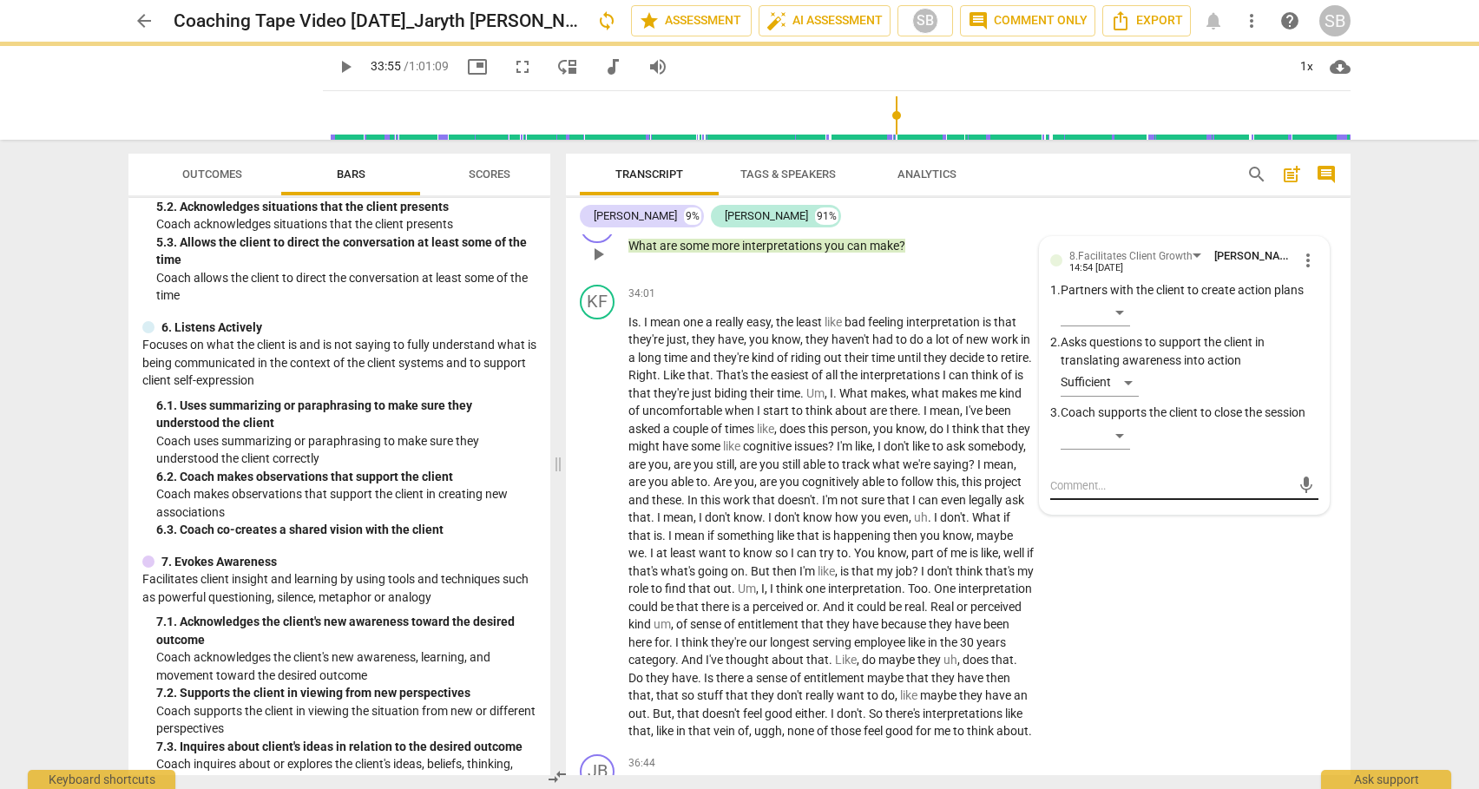
scroll to position [0, 0]
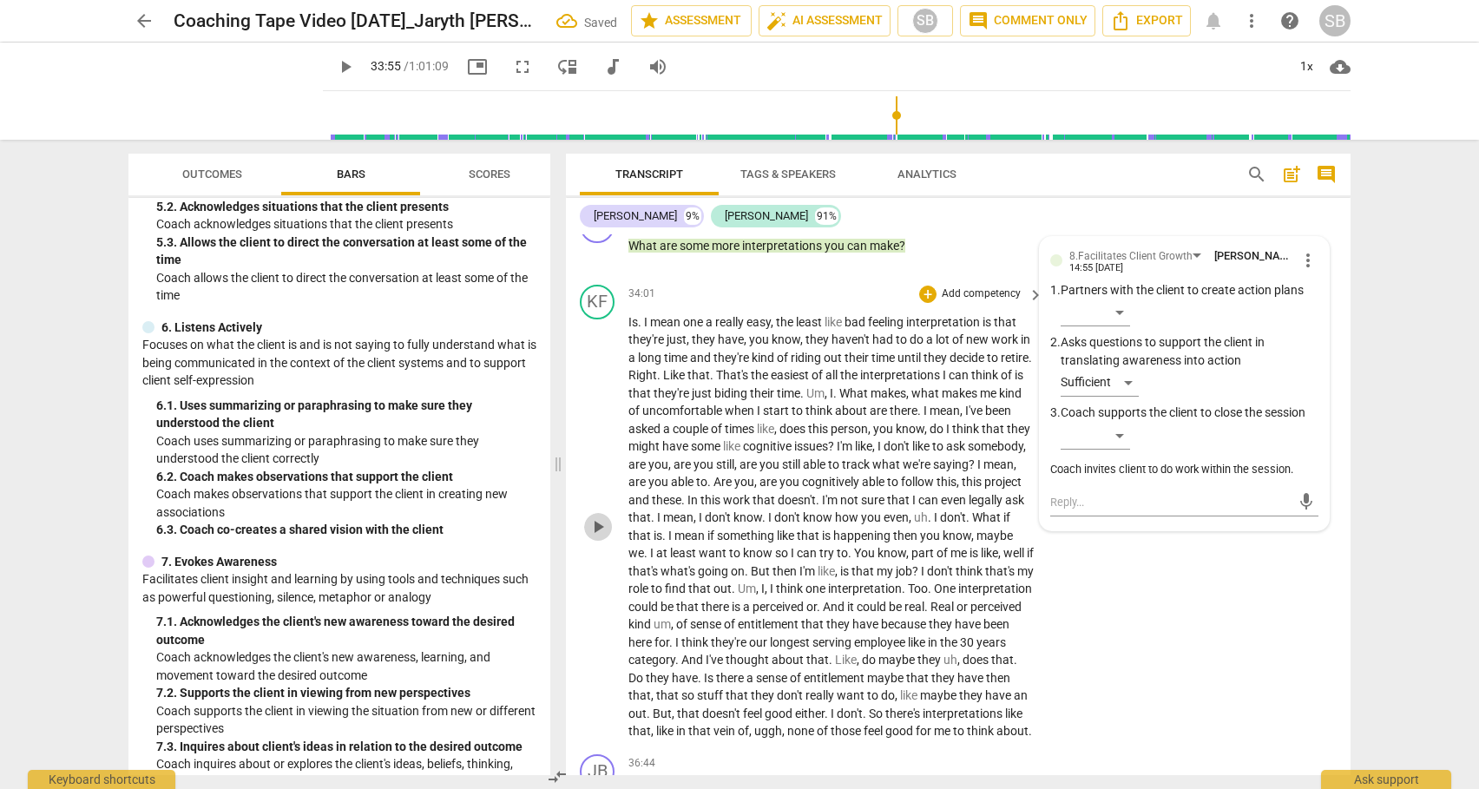
click at [601, 537] on span "play_arrow" at bounding box center [597, 526] width 21 height 21
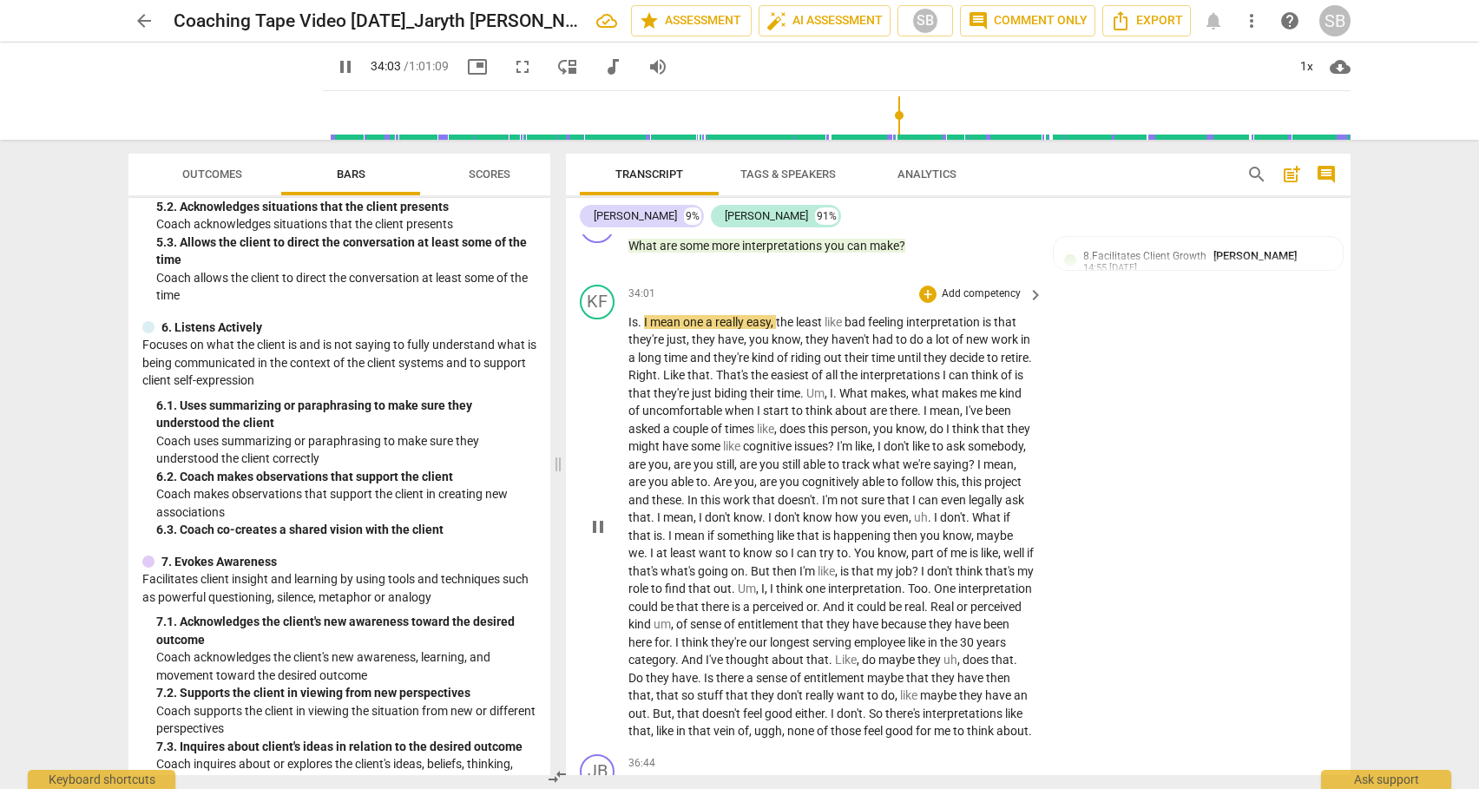
click at [1343, 537] on div "KF play_arrow pause 34:01 + Add competency keyboard_arrow_right Is . I mean one…" at bounding box center [958, 512] width 784 height 469
click at [1343, 535] on div "KF play_arrow pause 34:01 + Add competency keyboard_arrow_right Is . I mean one…" at bounding box center [958, 512] width 784 height 469
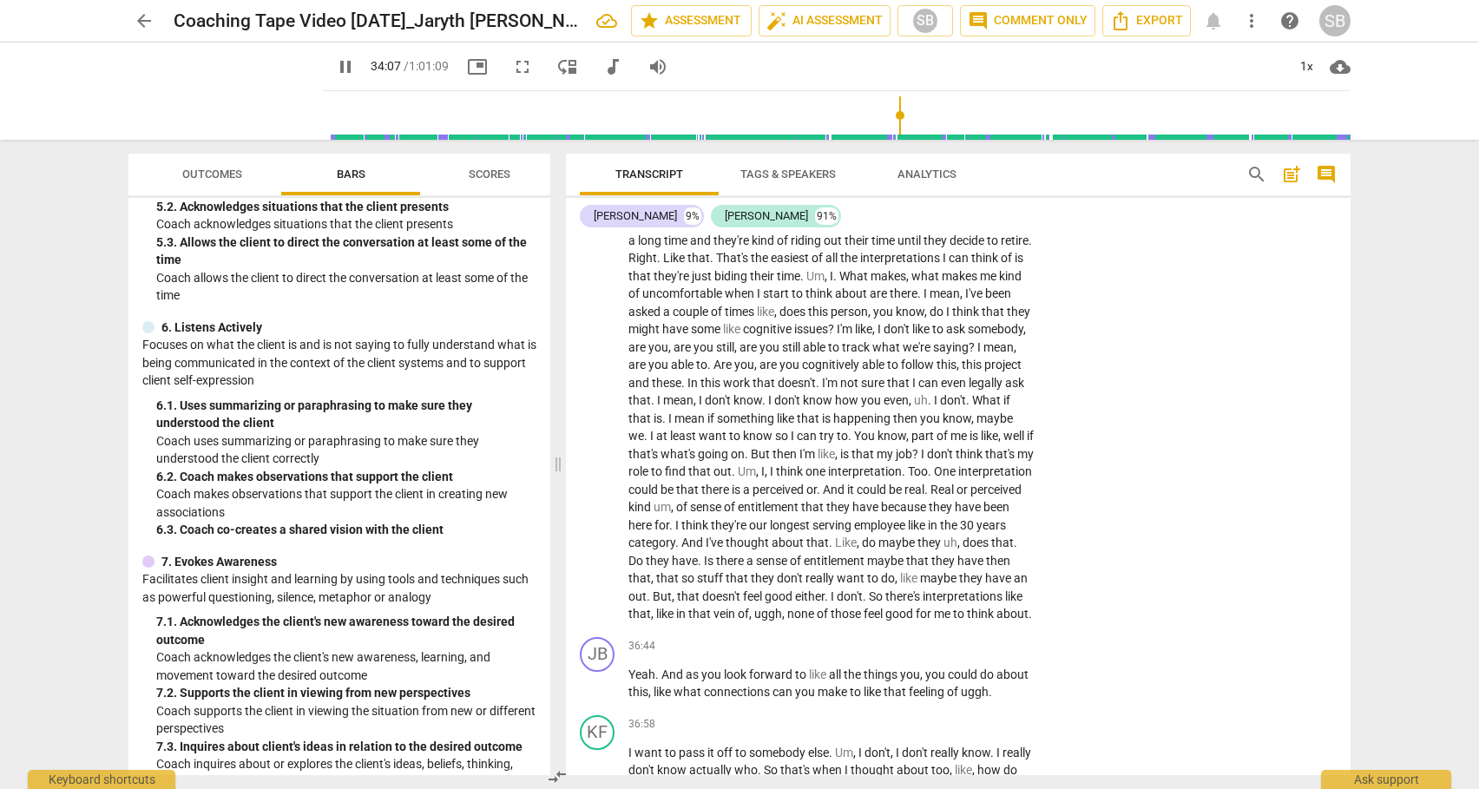
scroll to position [9082, 0]
click at [977, 353] on span "I" at bounding box center [980, 346] width 6 height 14
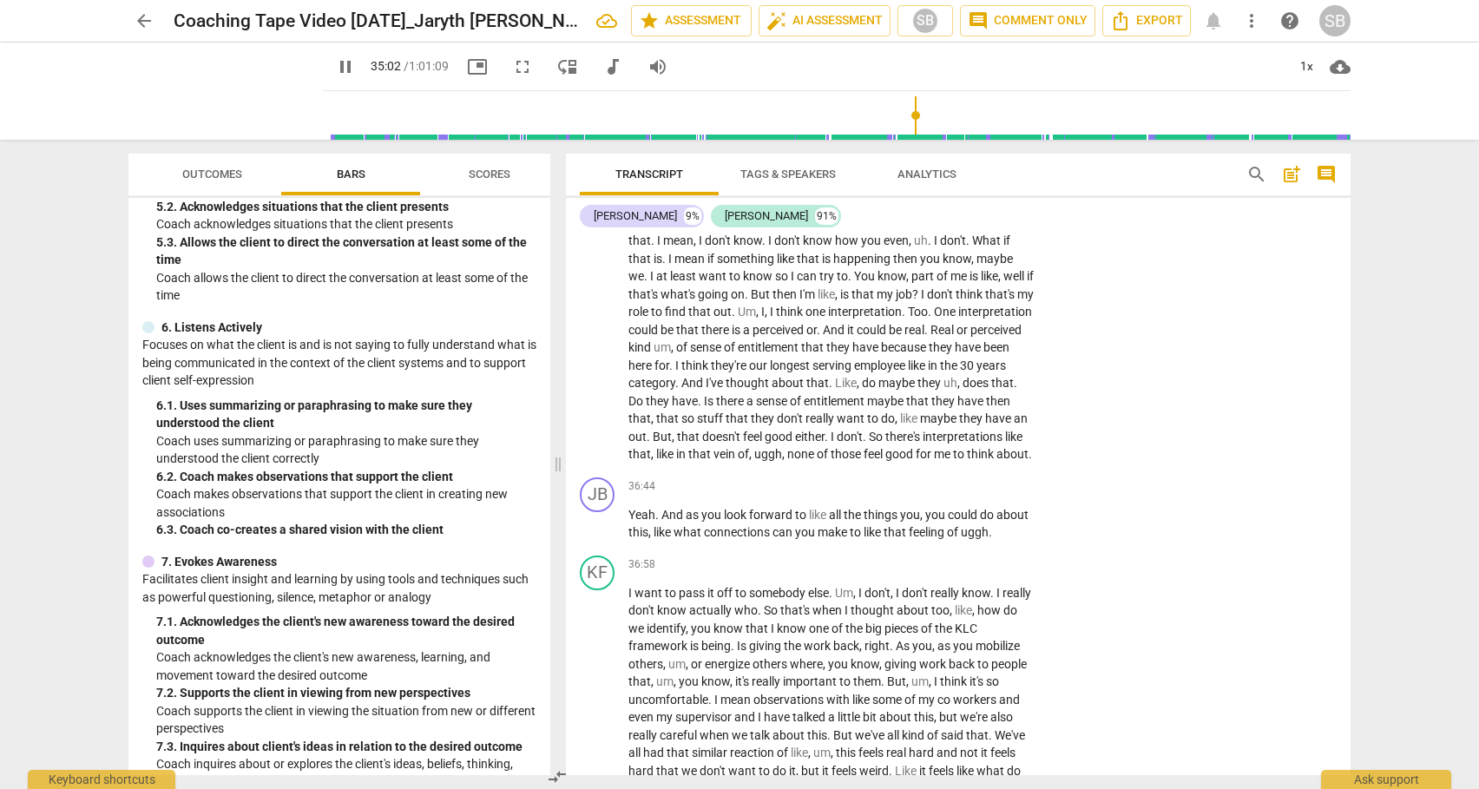
scroll to position [9255, 0]
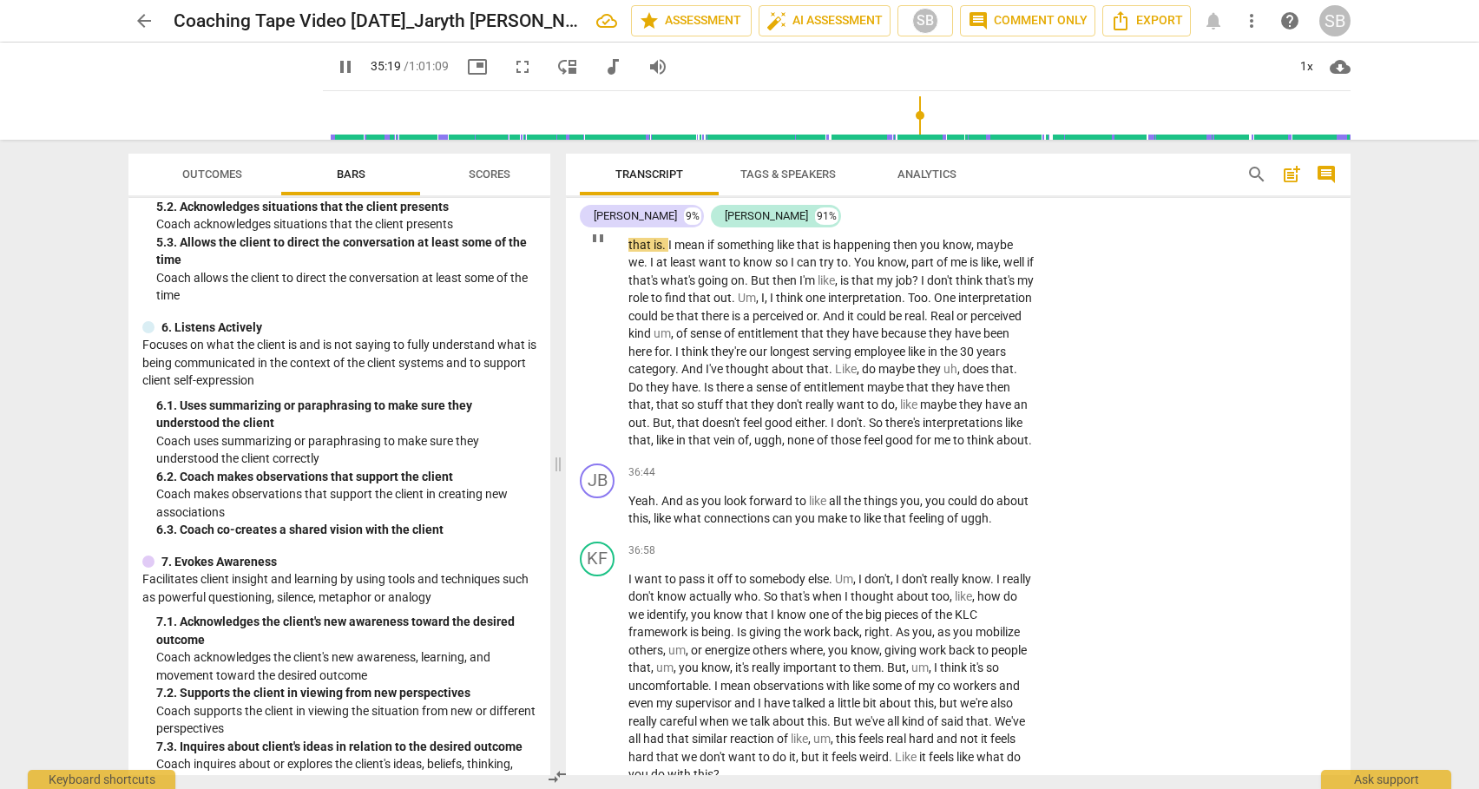
click at [924, 323] on span "." at bounding box center [927, 316] width 6 height 14
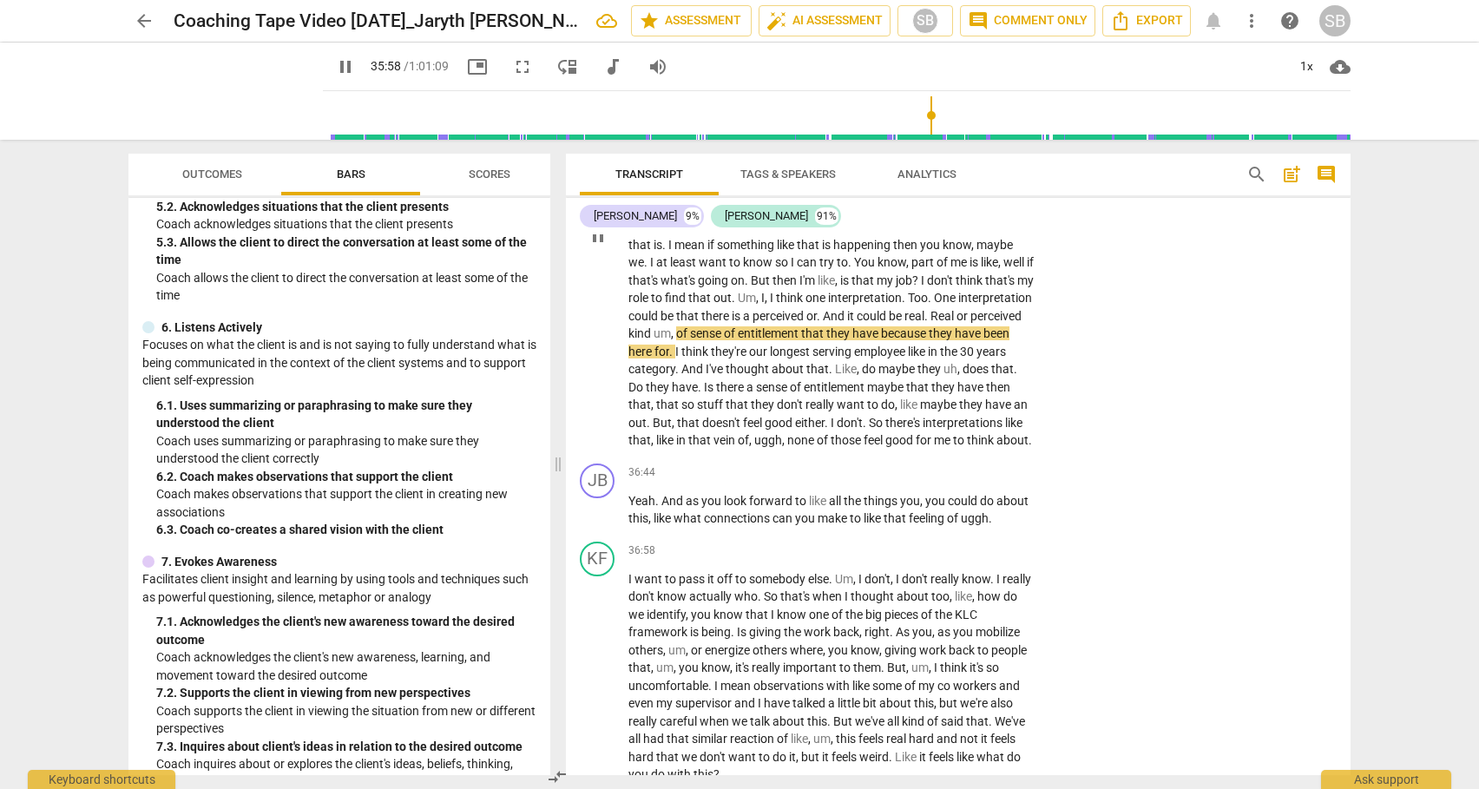
click at [869, 430] on span "So" at bounding box center [877, 423] width 16 height 14
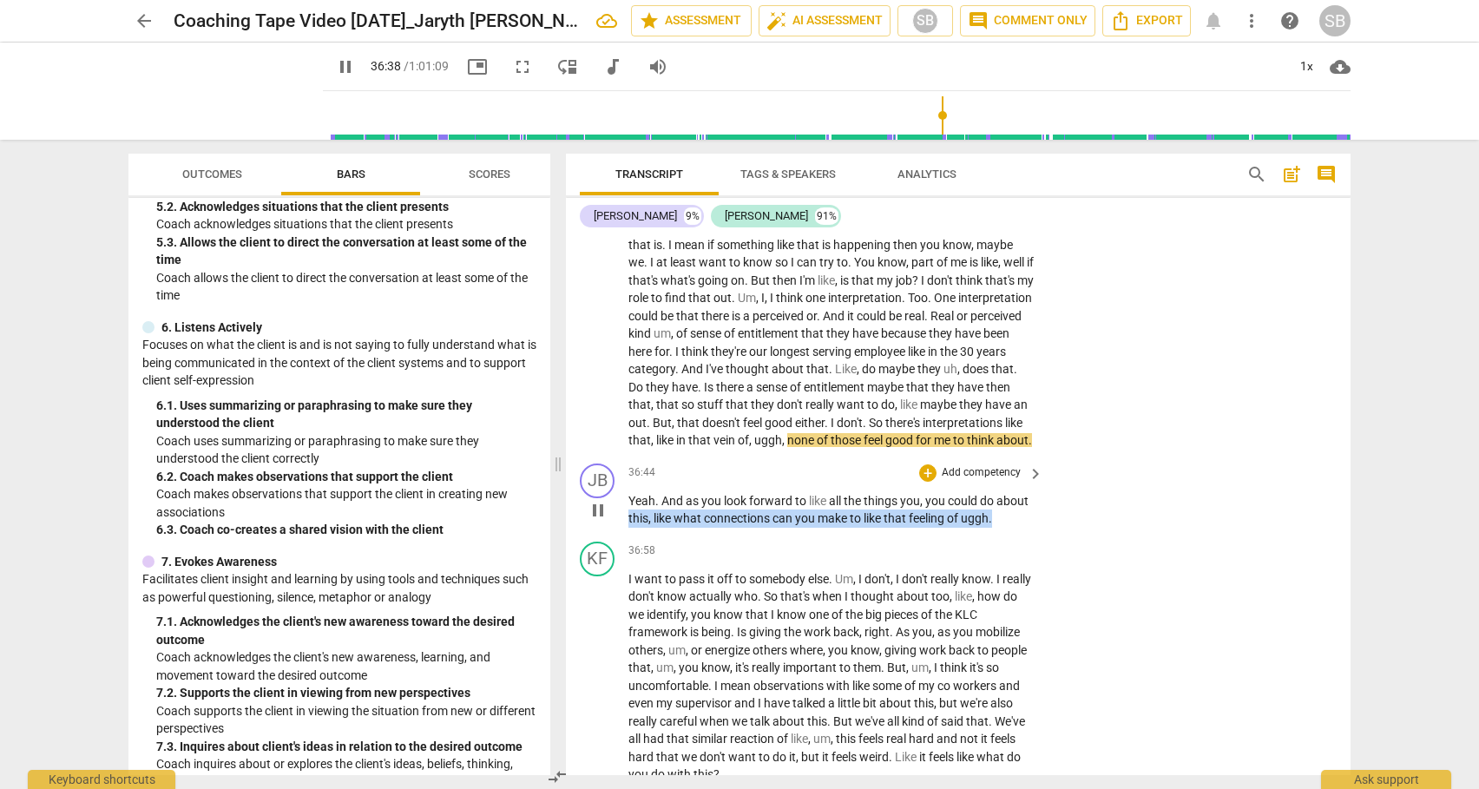
click at [1341, 535] on div "JB play_arrow pause 36:44 + Add competency keyboard_arrow_right Yeah . And as y…" at bounding box center [958, 495] width 784 height 78
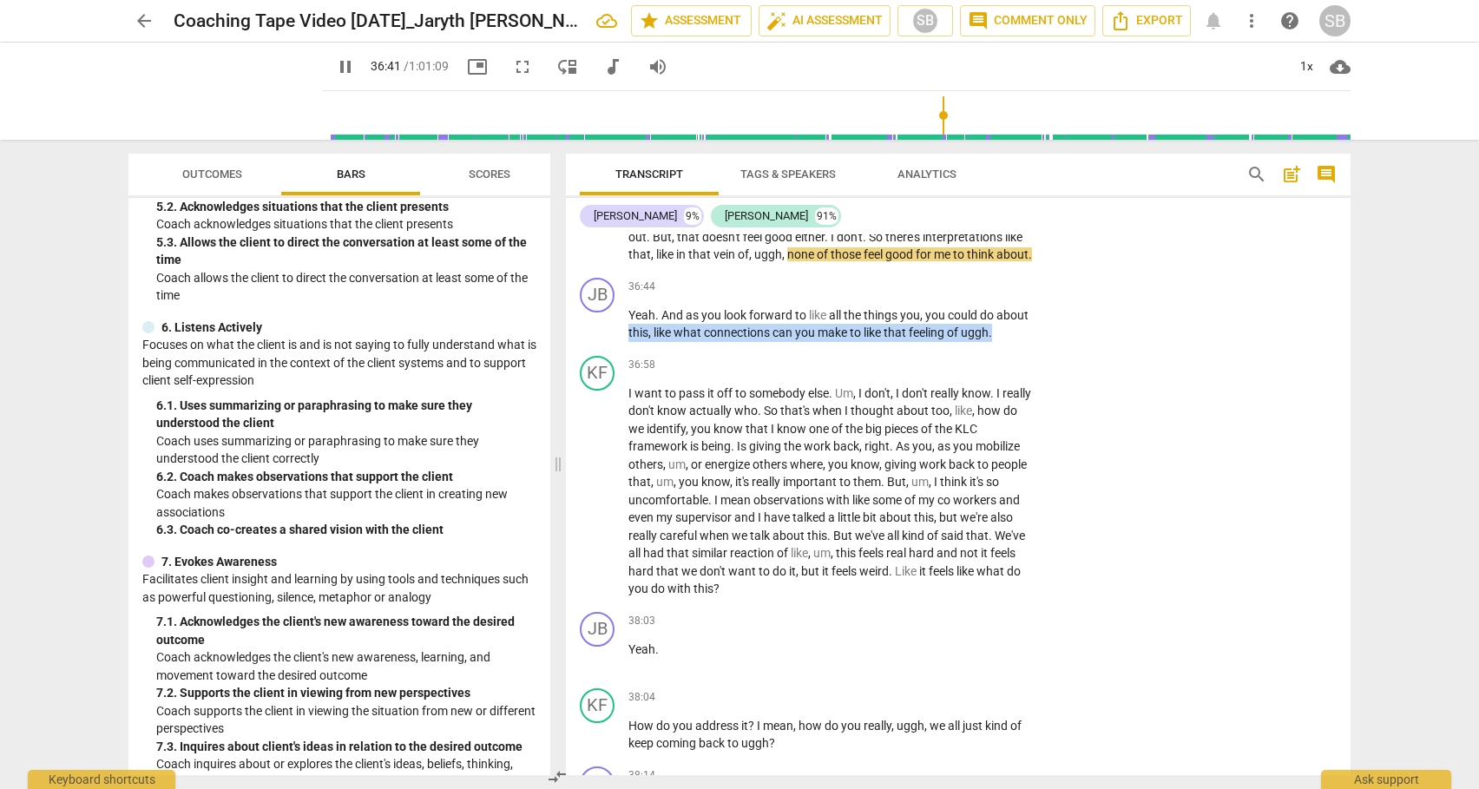
scroll to position [9481, 0]
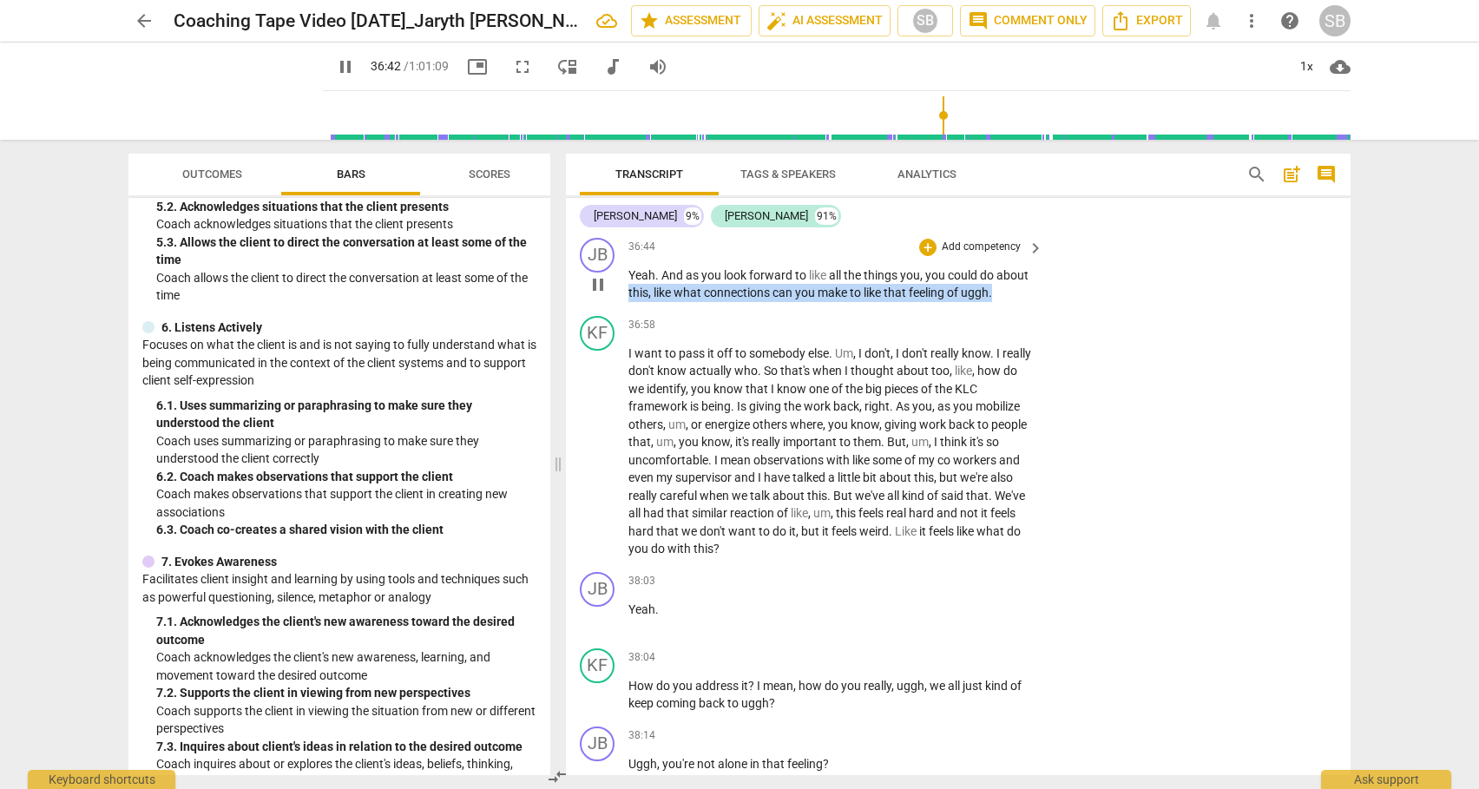
click at [1138, 309] on div "JB play_arrow pause 36:44 + Add competency keyboard_arrow_right Yeah . And as y…" at bounding box center [958, 270] width 784 height 78
click at [997, 255] on p "Add competency" at bounding box center [981, 247] width 82 height 16
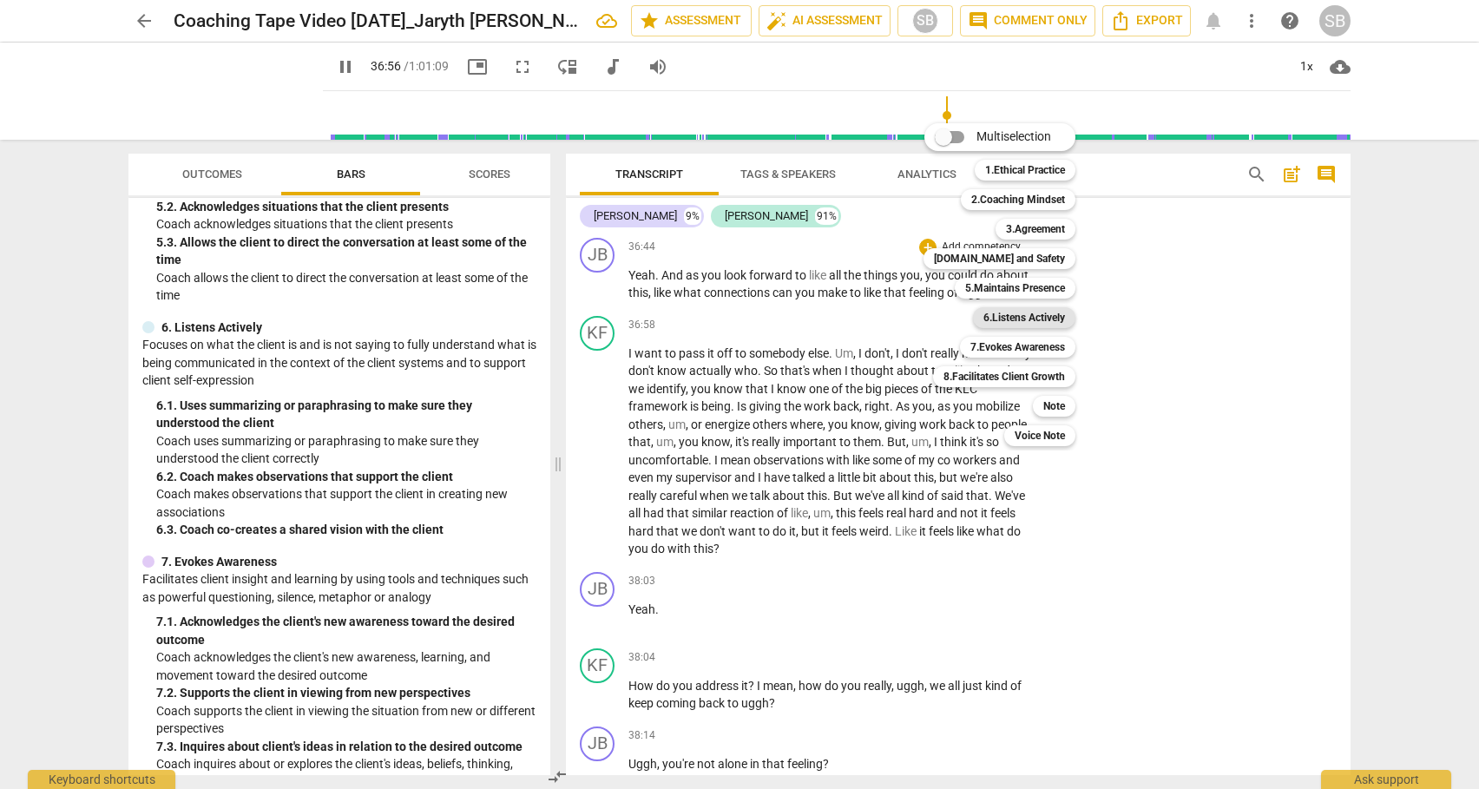
click at [1020, 318] on b "6.Listens Actively" at bounding box center [1024, 317] width 82 height 21
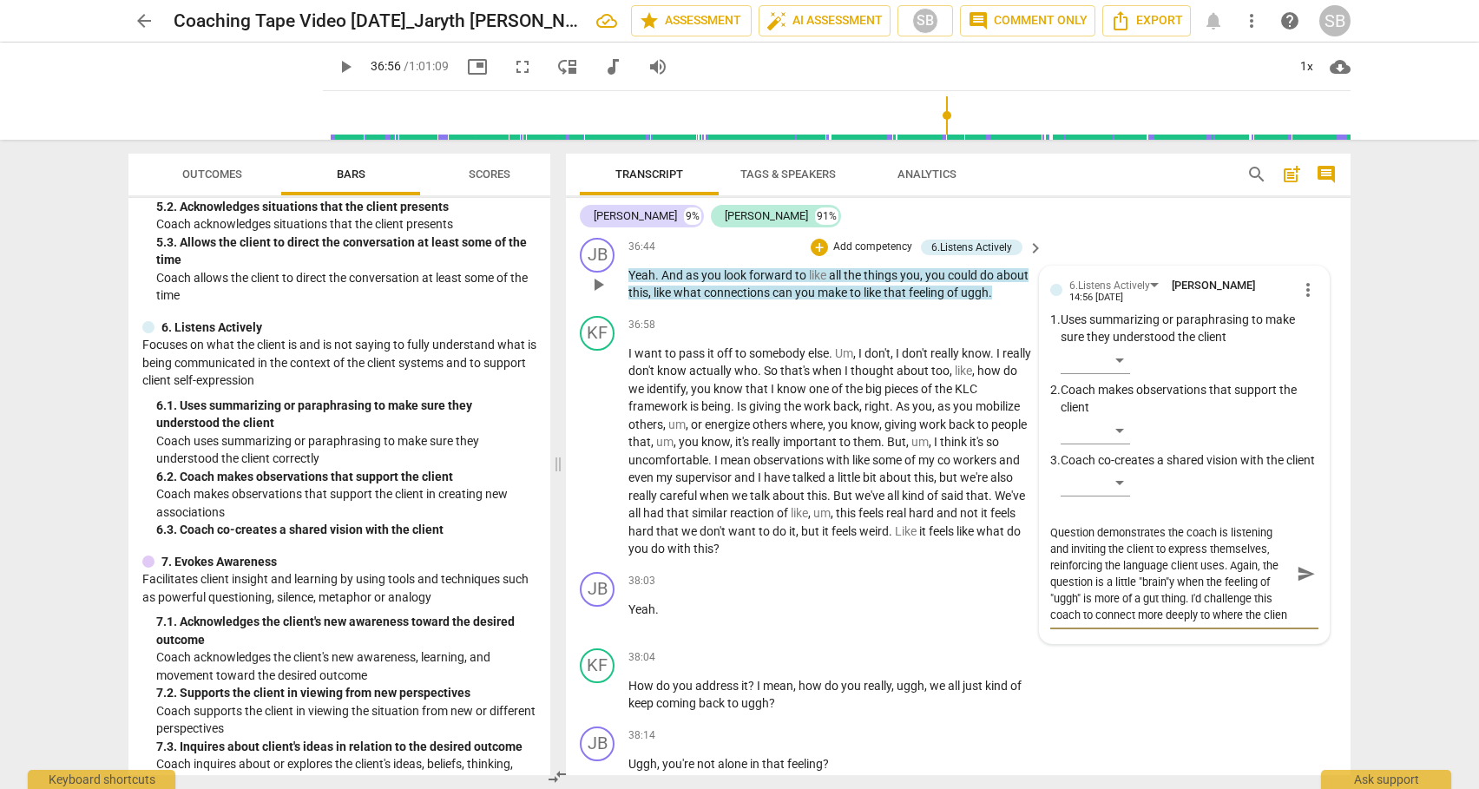
scroll to position [15, 0]
click at [1296, 583] on span "send" at bounding box center [1305, 573] width 19 height 19
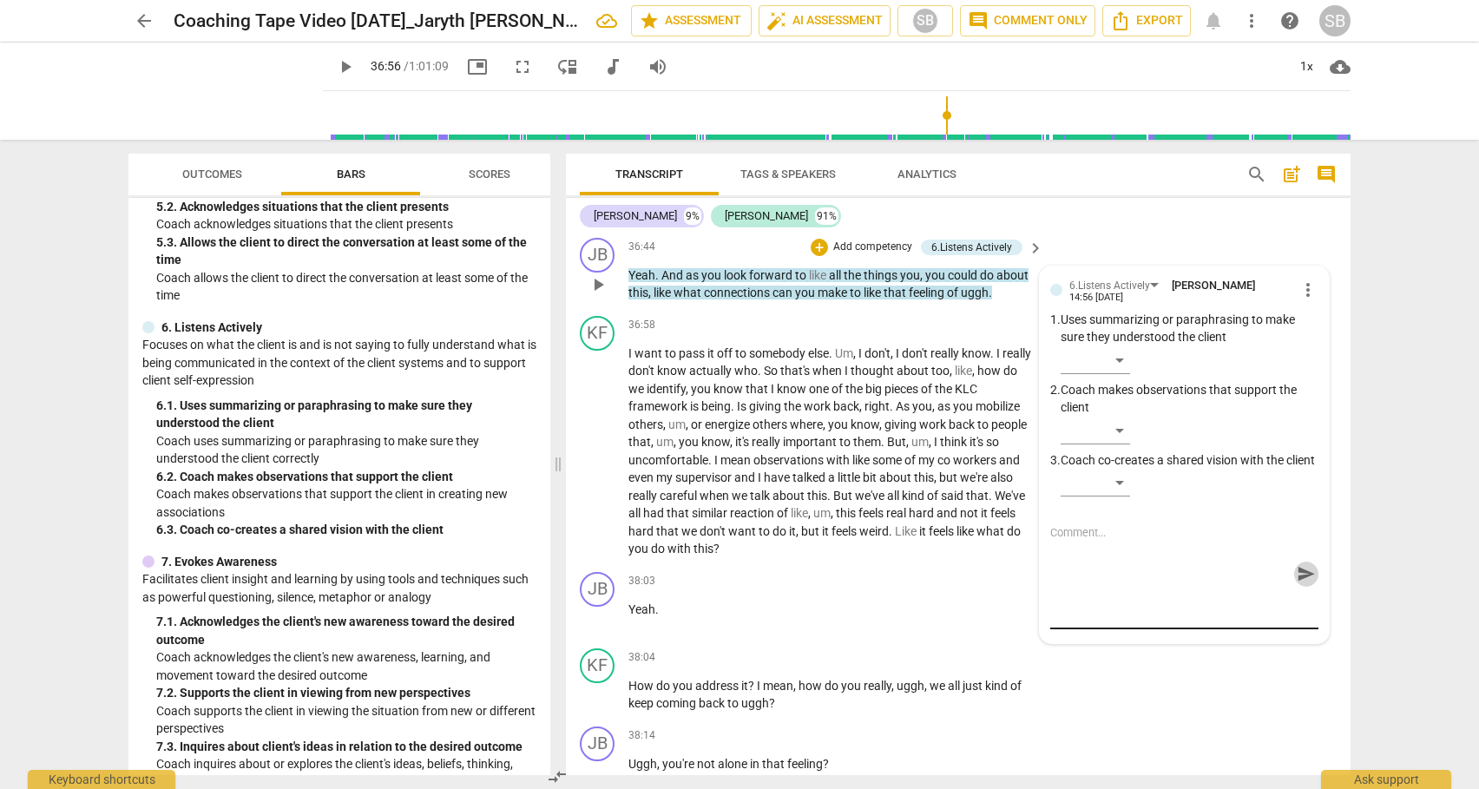
scroll to position [0, 0]
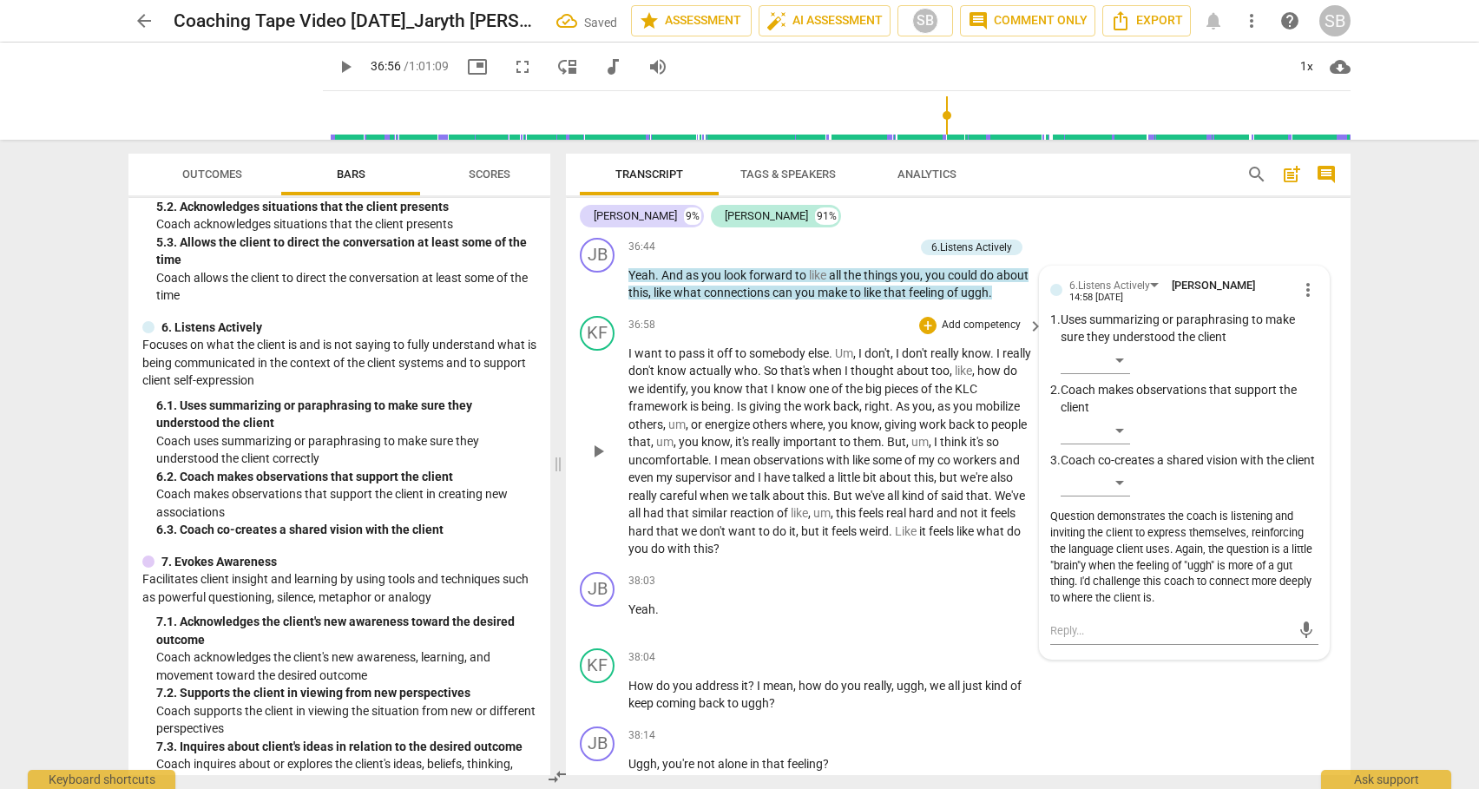
click at [599, 462] on span "play_arrow" at bounding box center [597, 451] width 21 height 21
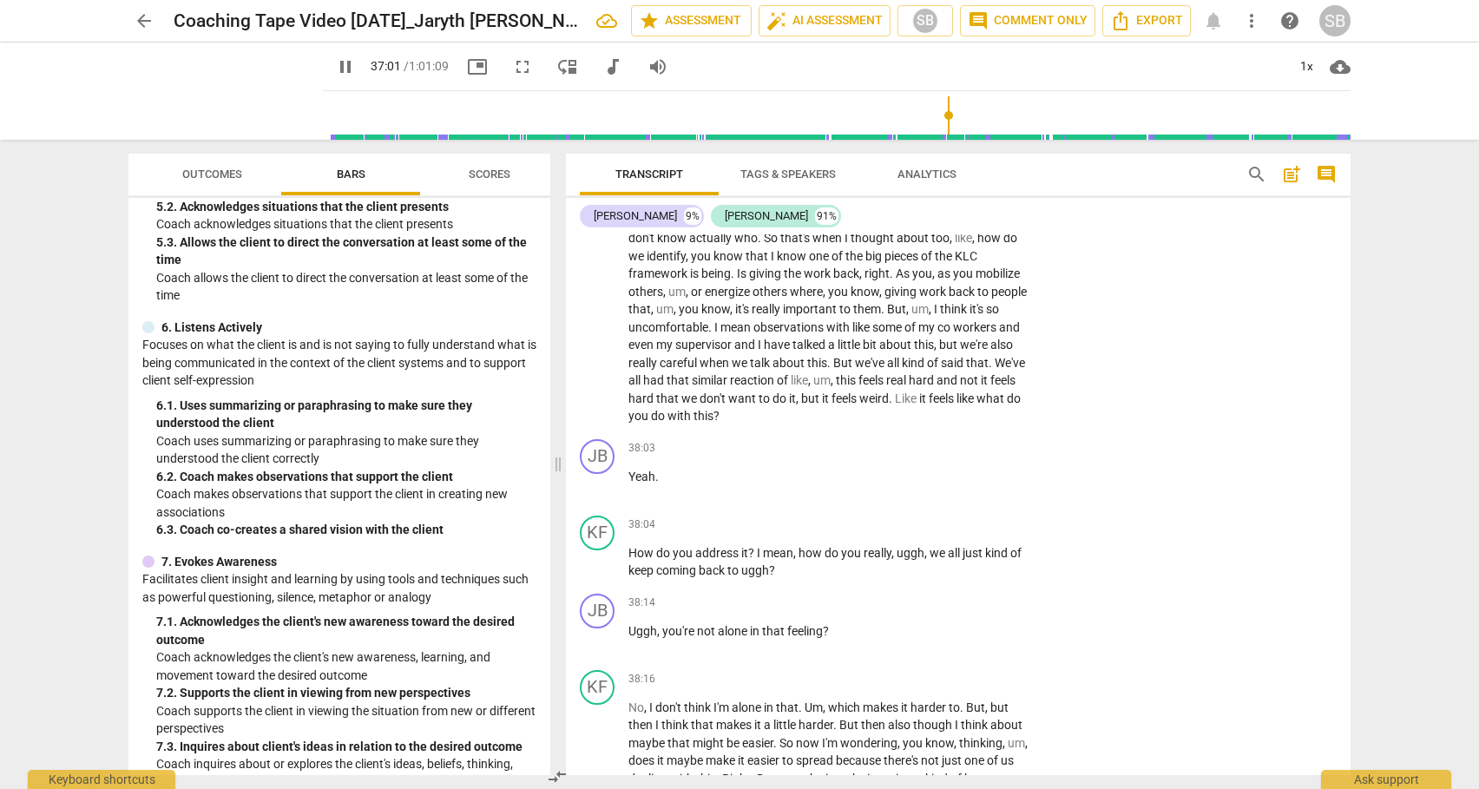
scroll to position [9626, 0]
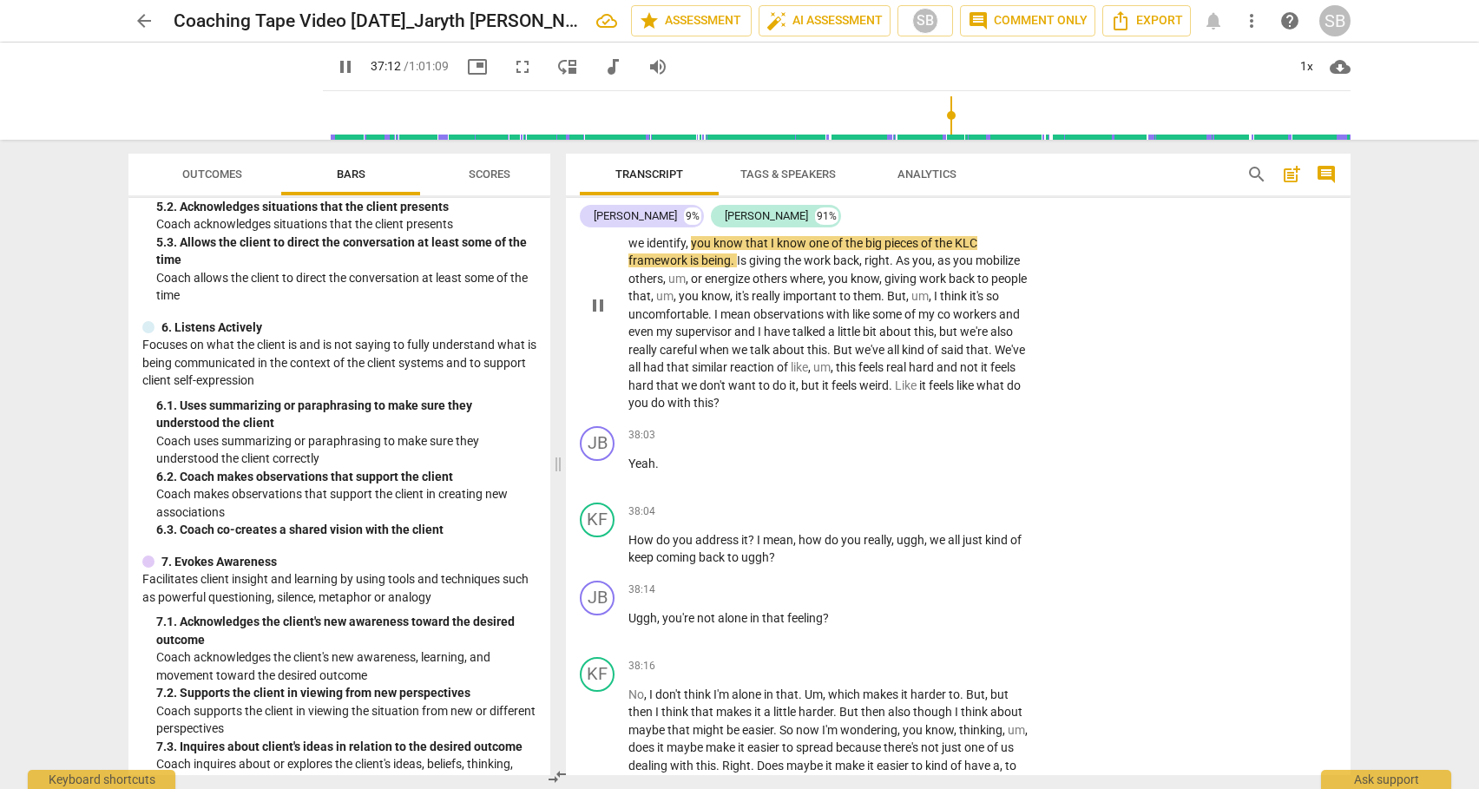
click at [830, 357] on span "." at bounding box center [830, 350] width 6 height 14
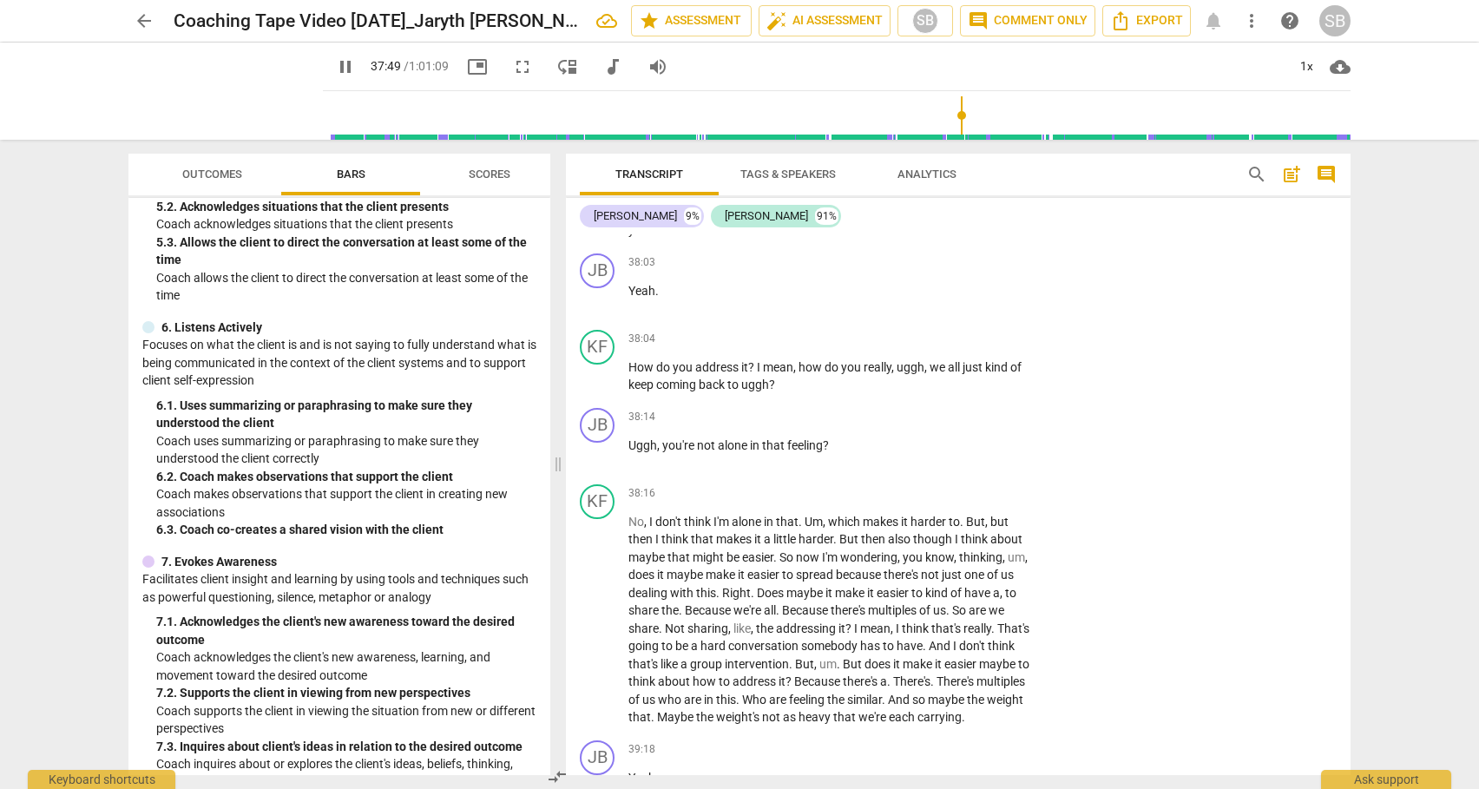
scroll to position [9799, 0]
click at [927, 426] on div "+" at bounding box center [927, 417] width 17 height 17
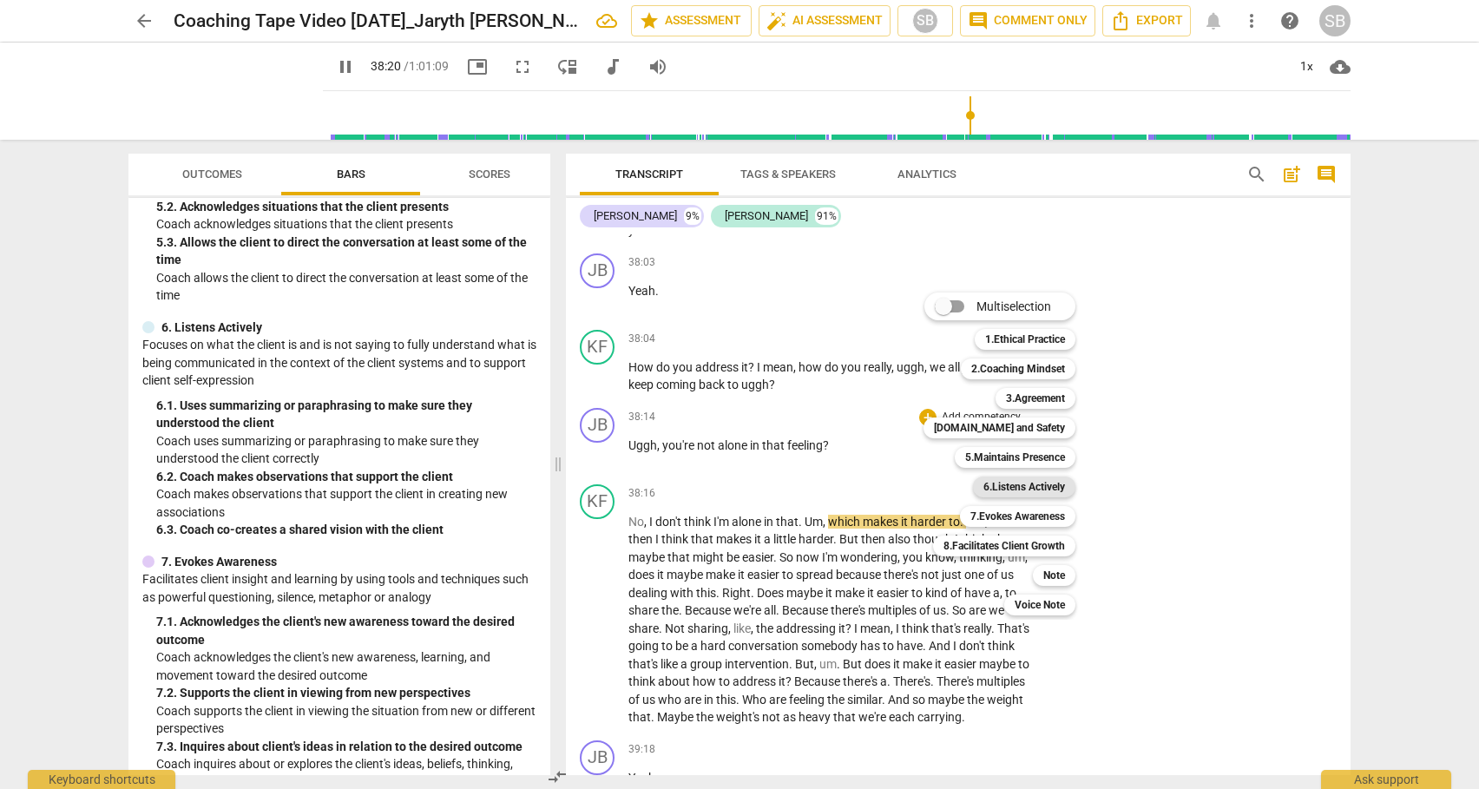
click at [996, 487] on b "6.Listens Actively" at bounding box center [1024, 486] width 82 height 21
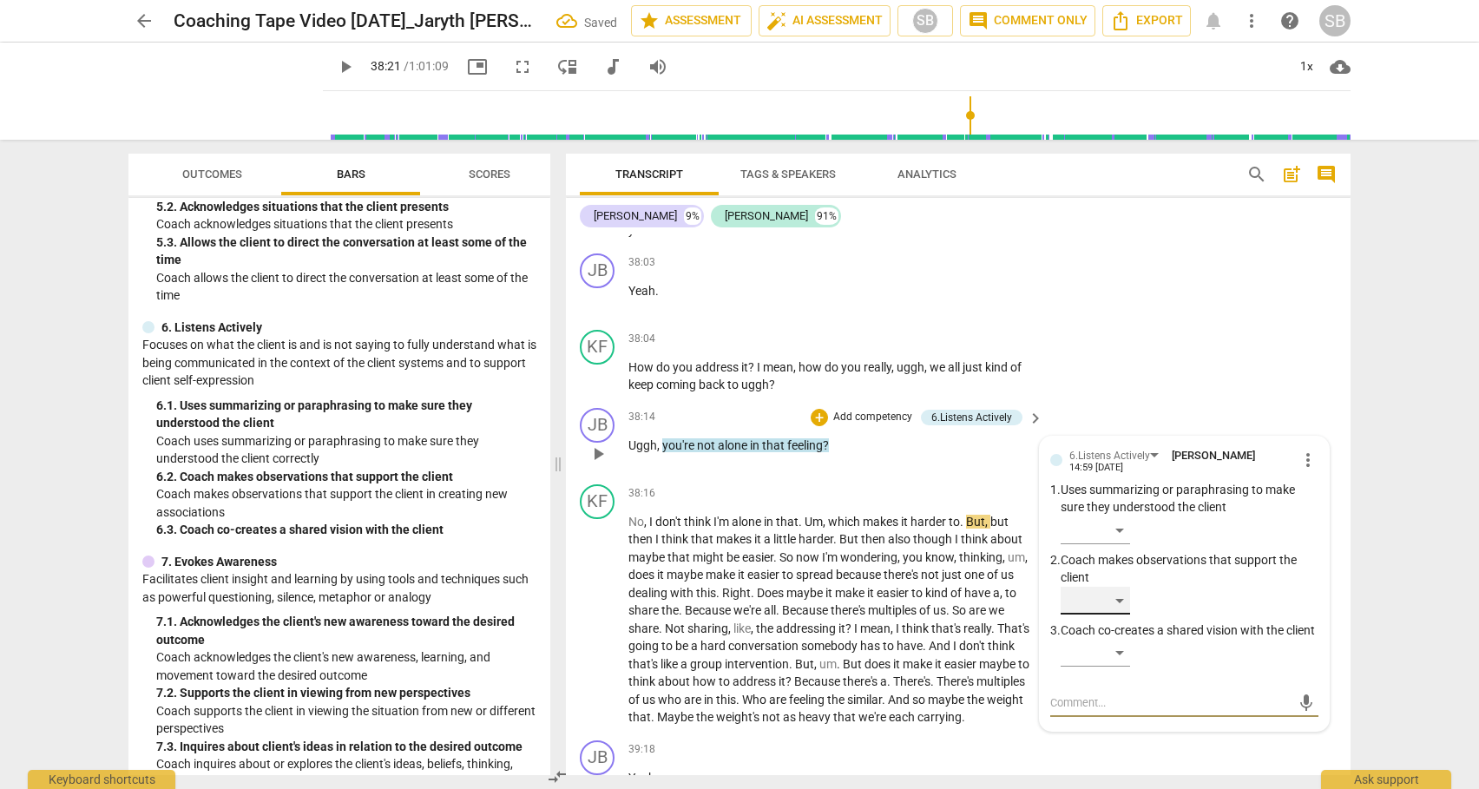
click at [1119, 614] on div "​" at bounding box center [1094, 601] width 69 height 28
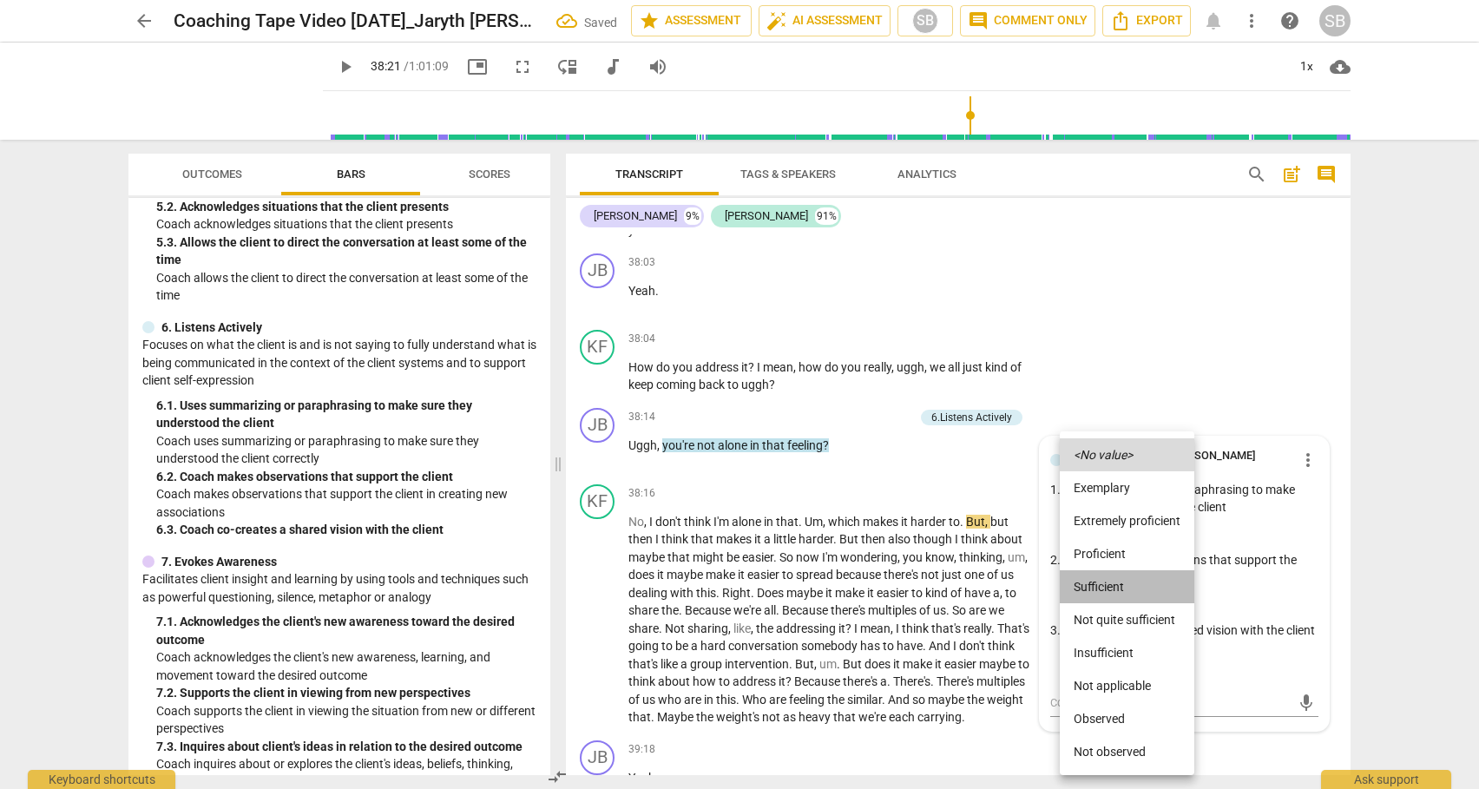
click at [1104, 587] on li "Sufficient" at bounding box center [1126, 586] width 134 height 33
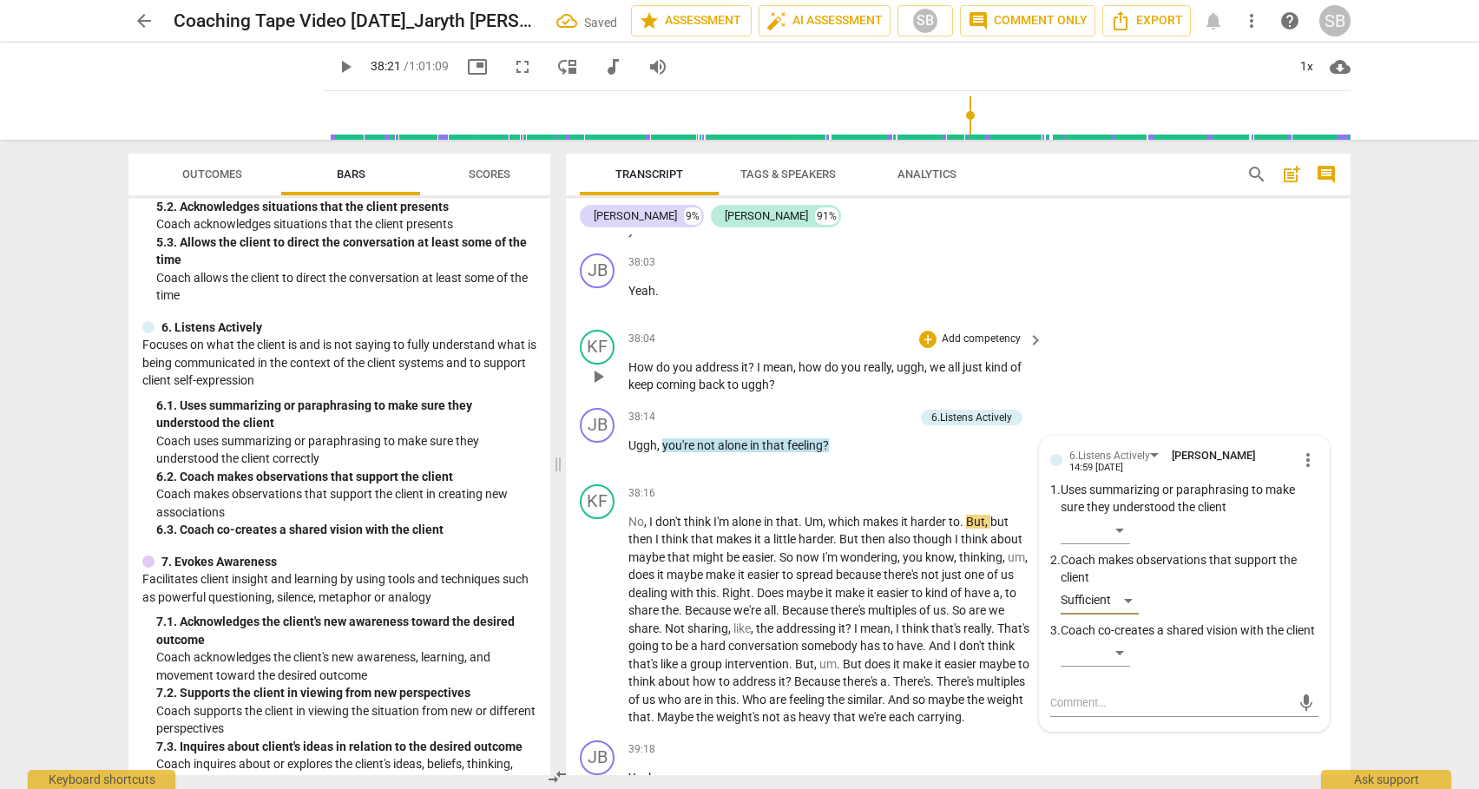
click at [1199, 401] on div "KF play_arrow pause 38:04 + Add competency keyboard_arrow_right How do you addr…" at bounding box center [958, 362] width 784 height 78
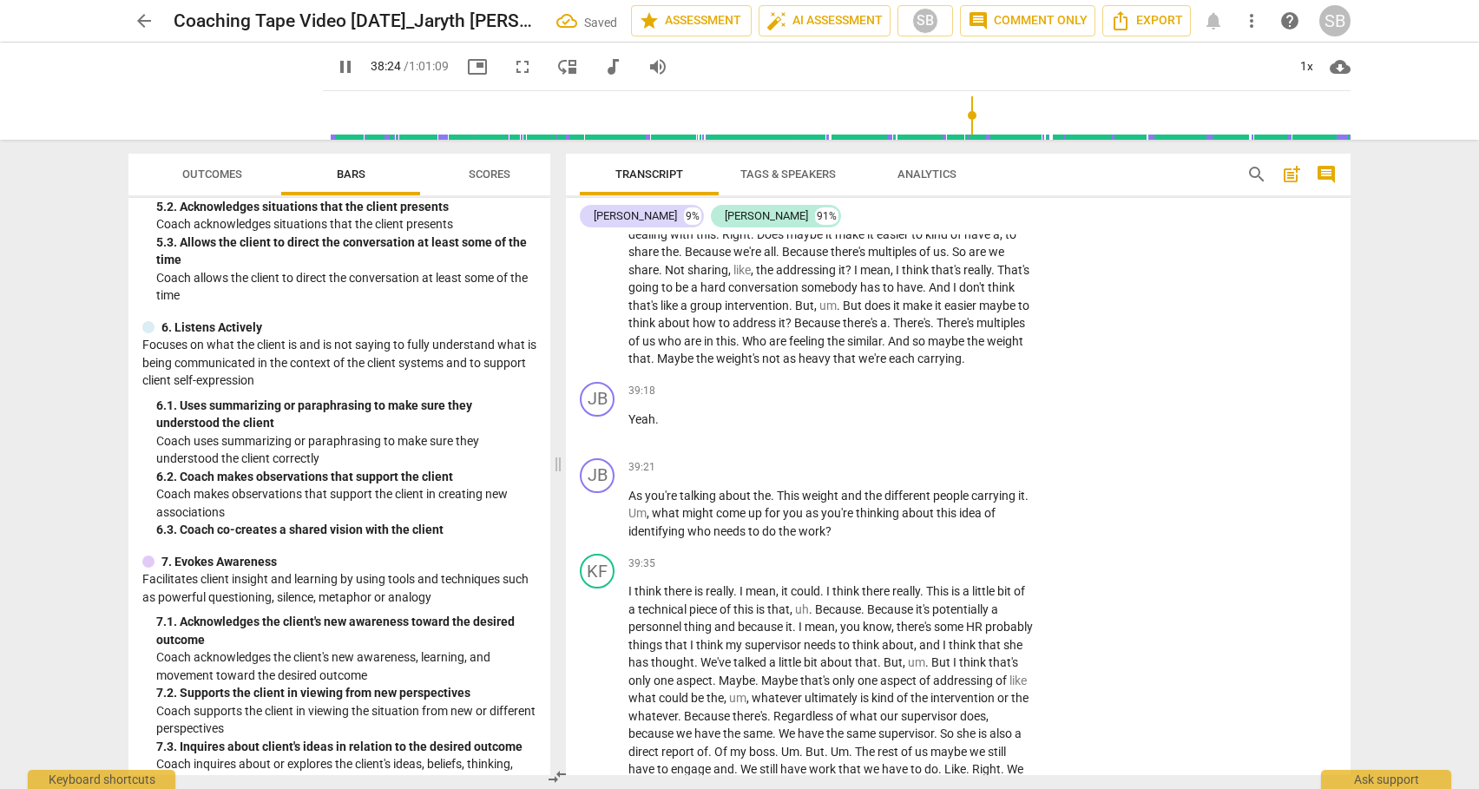
scroll to position [10118, 0]
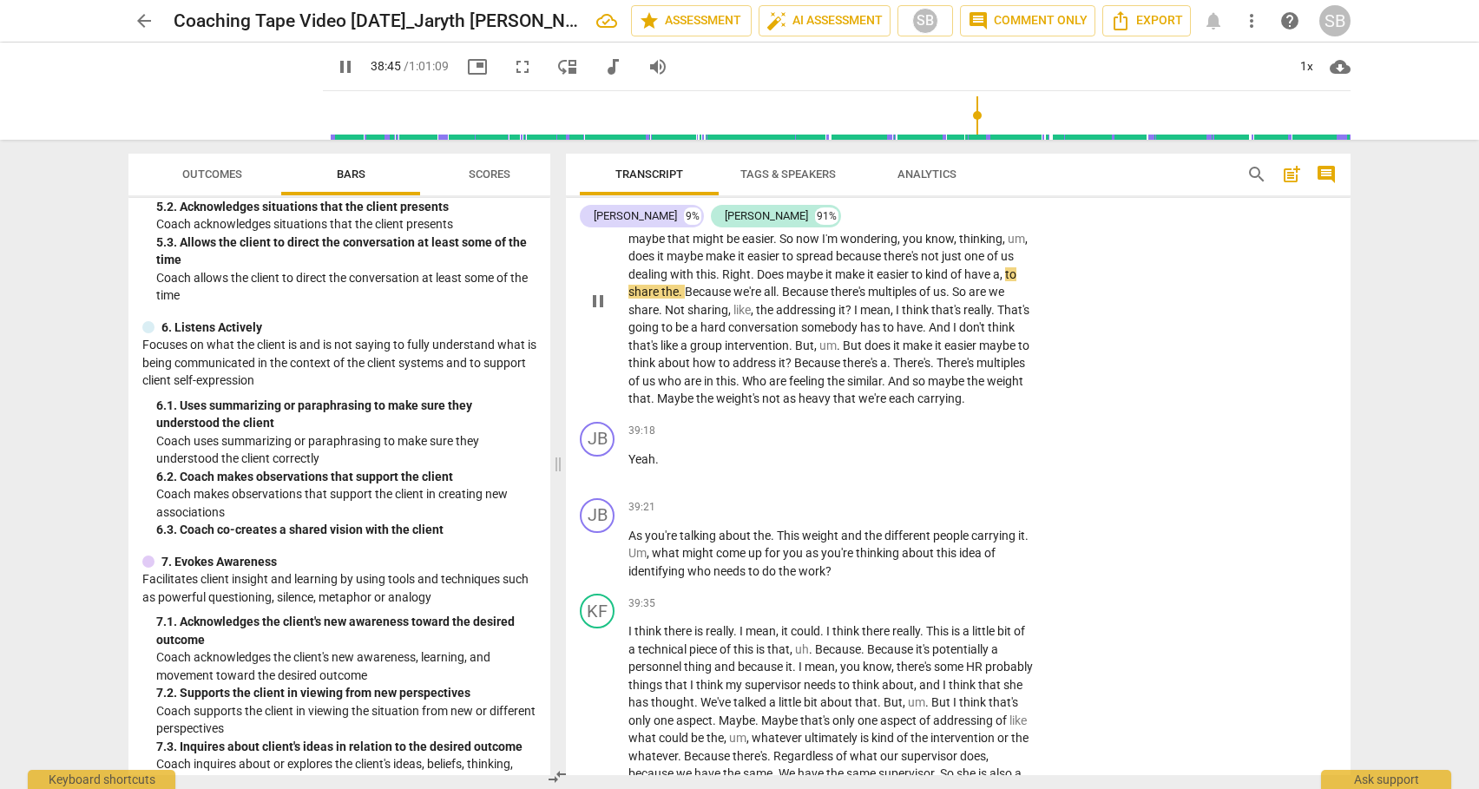
click at [933, 355] on p "No , I don't think I'm alone in that . Um , which makes it harder to . But , bu…" at bounding box center [831, 300] width 406 height 213
click at [903, 298] on span "multiples" at bounding box center [893, 292] width 51 height 14
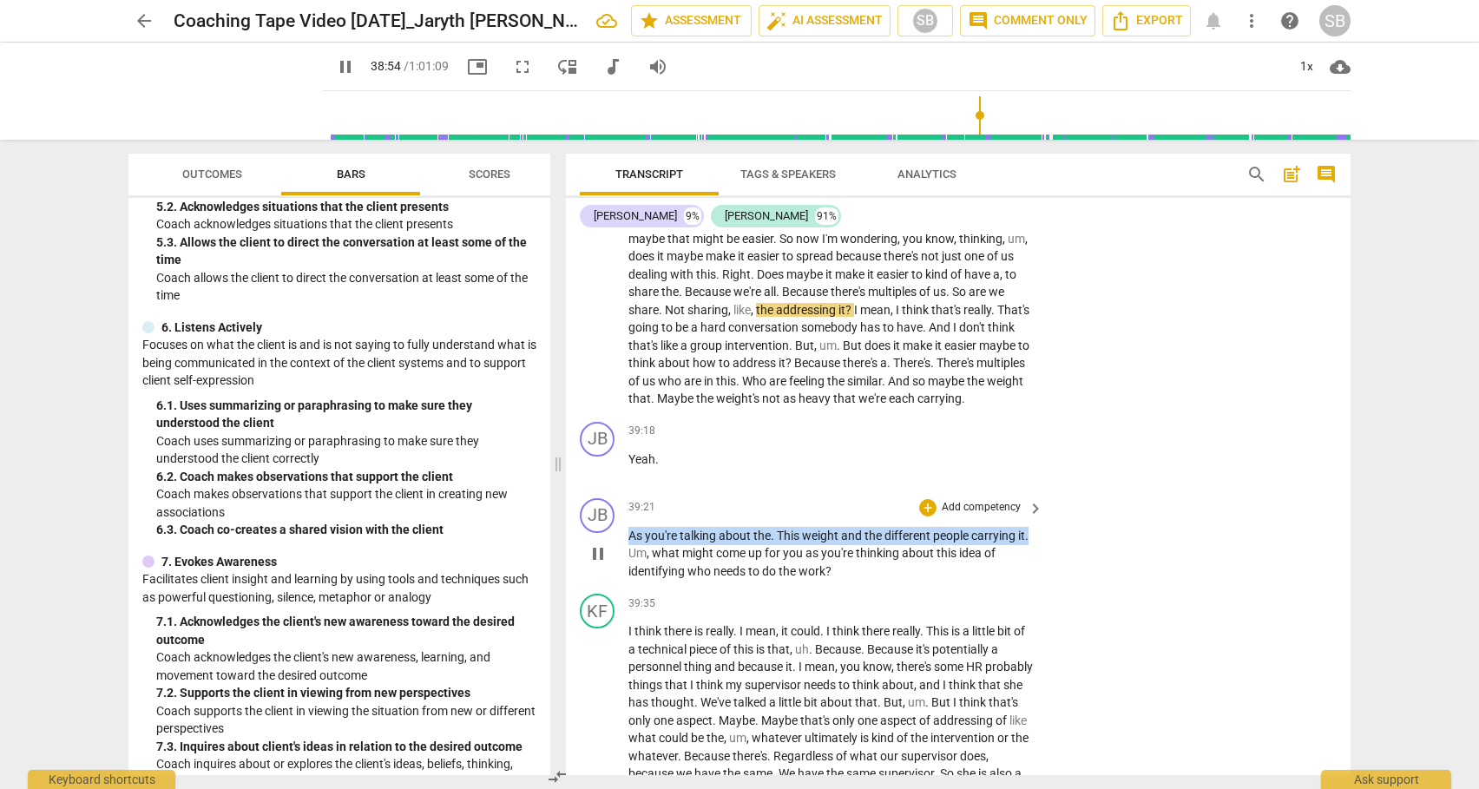
drag, startPoint x: 1341, startPoint y: 567, endPoint x: 1338, endPoint y: 556, distance: 10.7
click at [1338, 556] on div "JB play_arrow pause 39:21 + Add competency keyboard_arrow_right As you're talki…" at bounding box center [958, 539] width 784 height 96
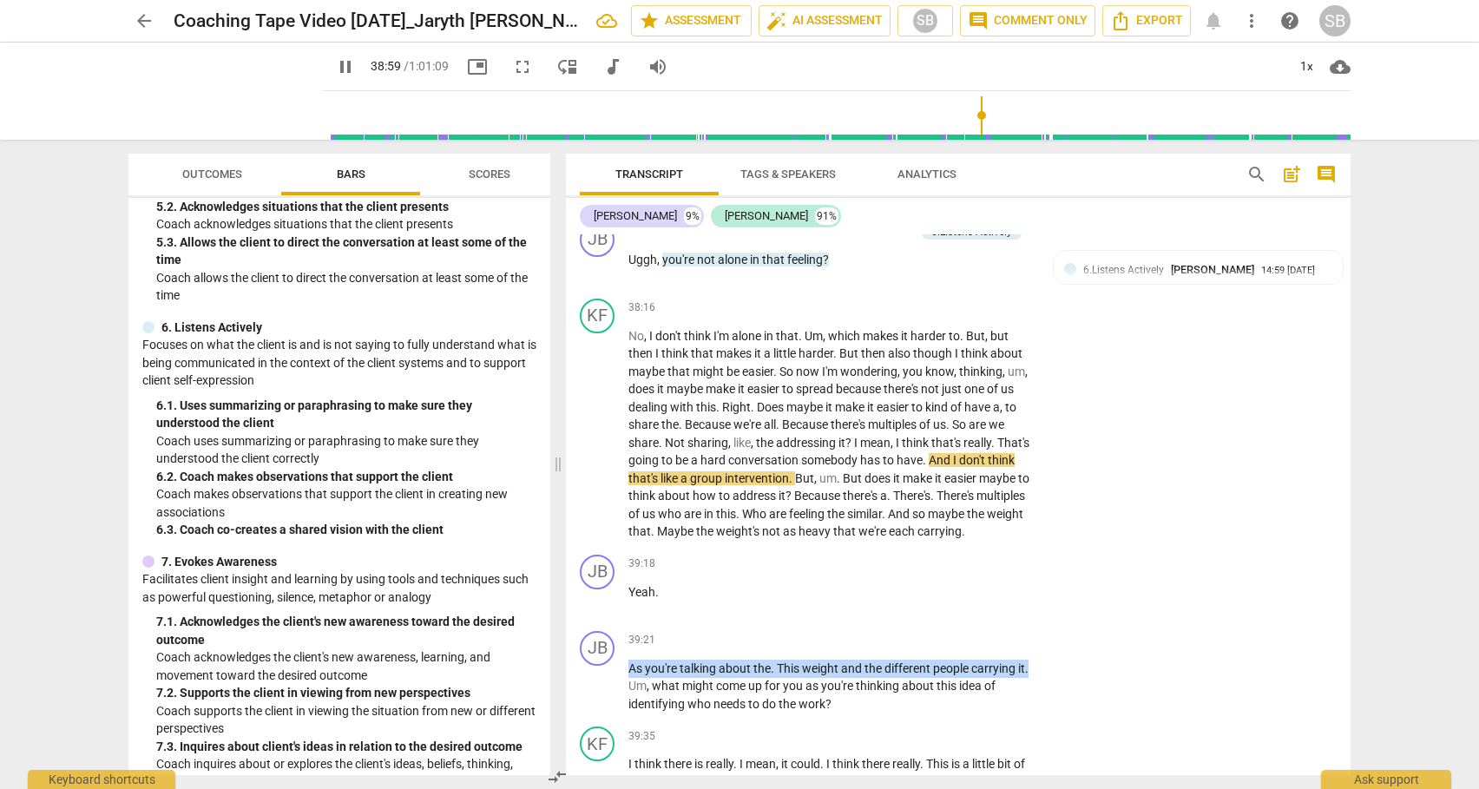
scroll to position [9945, 0]
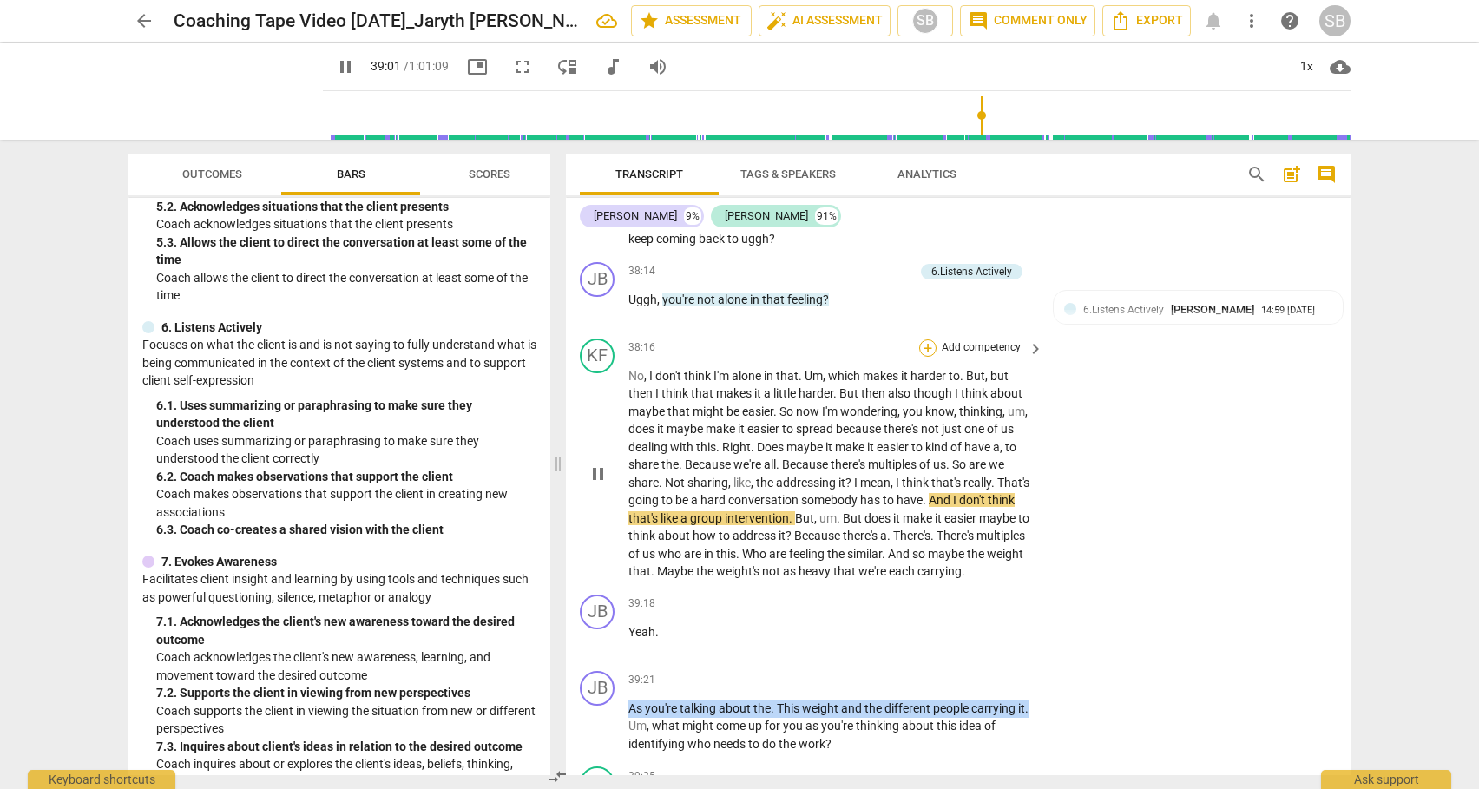
click at [930, 357] on div "+" at bounding box center [927, 347] width 17 height 17
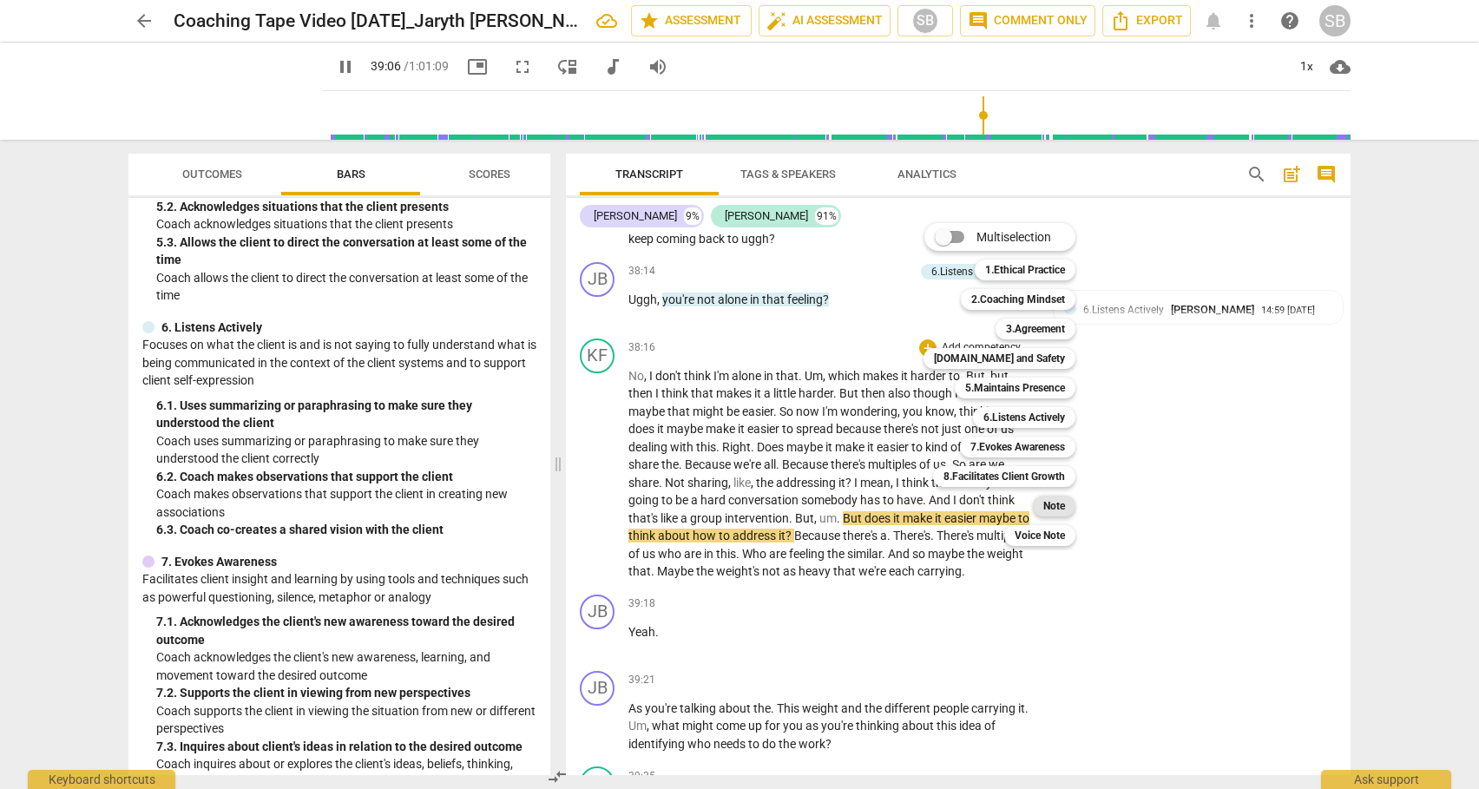
click at [1066, 508] on div "Note" at bounding box center [1054, 505] width 43 height 21
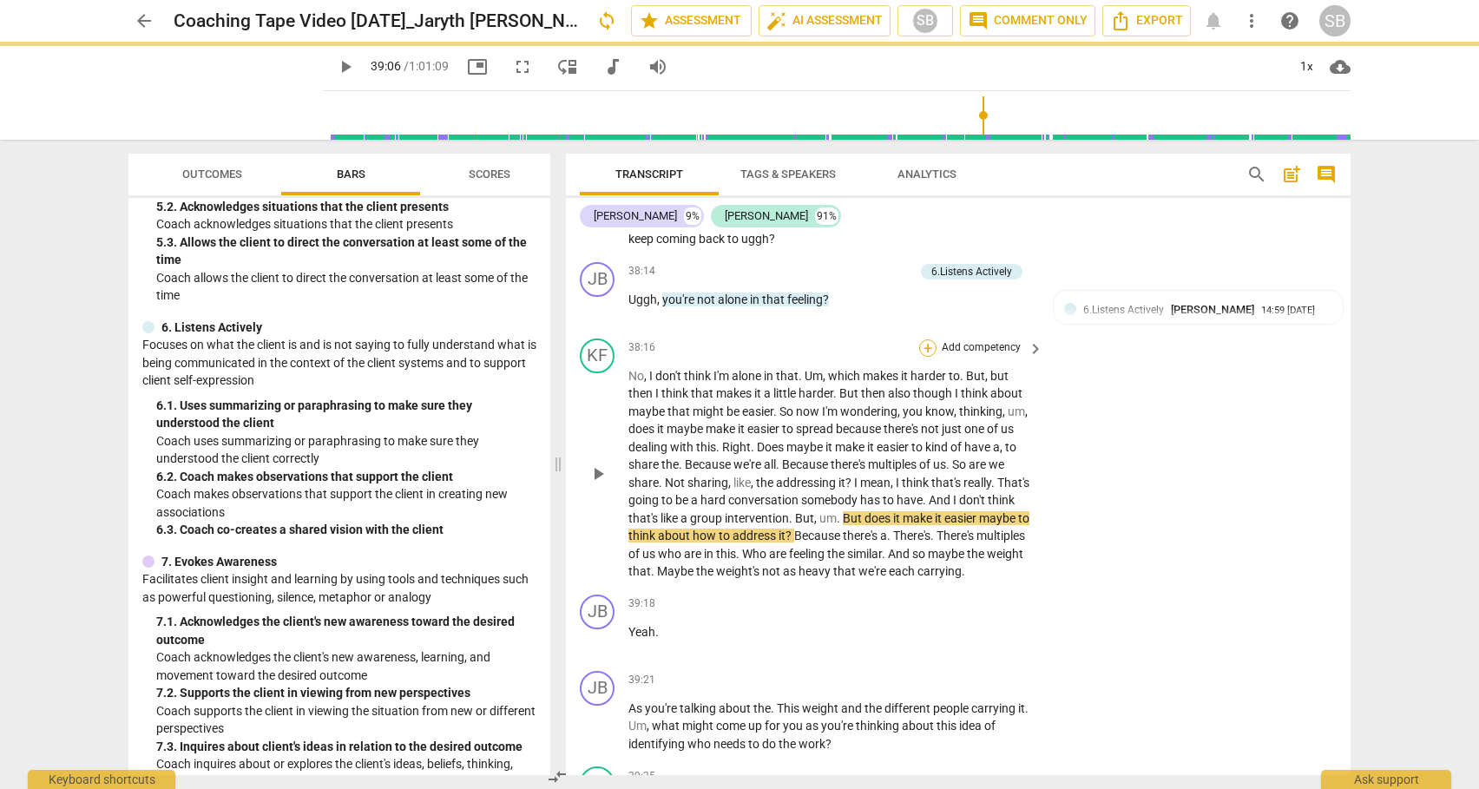
click at [927, 357] on div "+" at bounding box center [927, 347] width 17 height 17
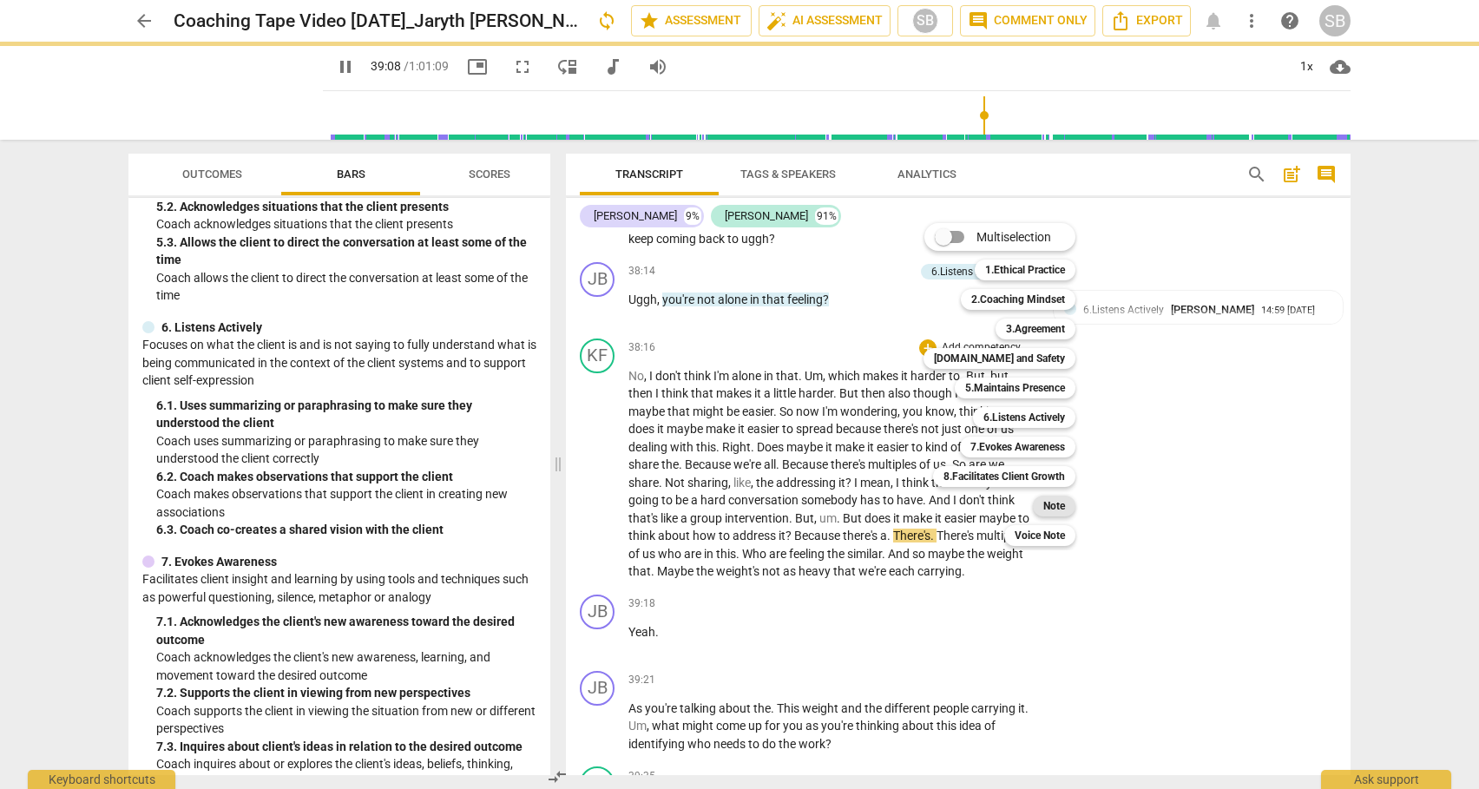
click at [1051, 513] on b "Note" at bounding box center [1054, 505] width 22 height 21
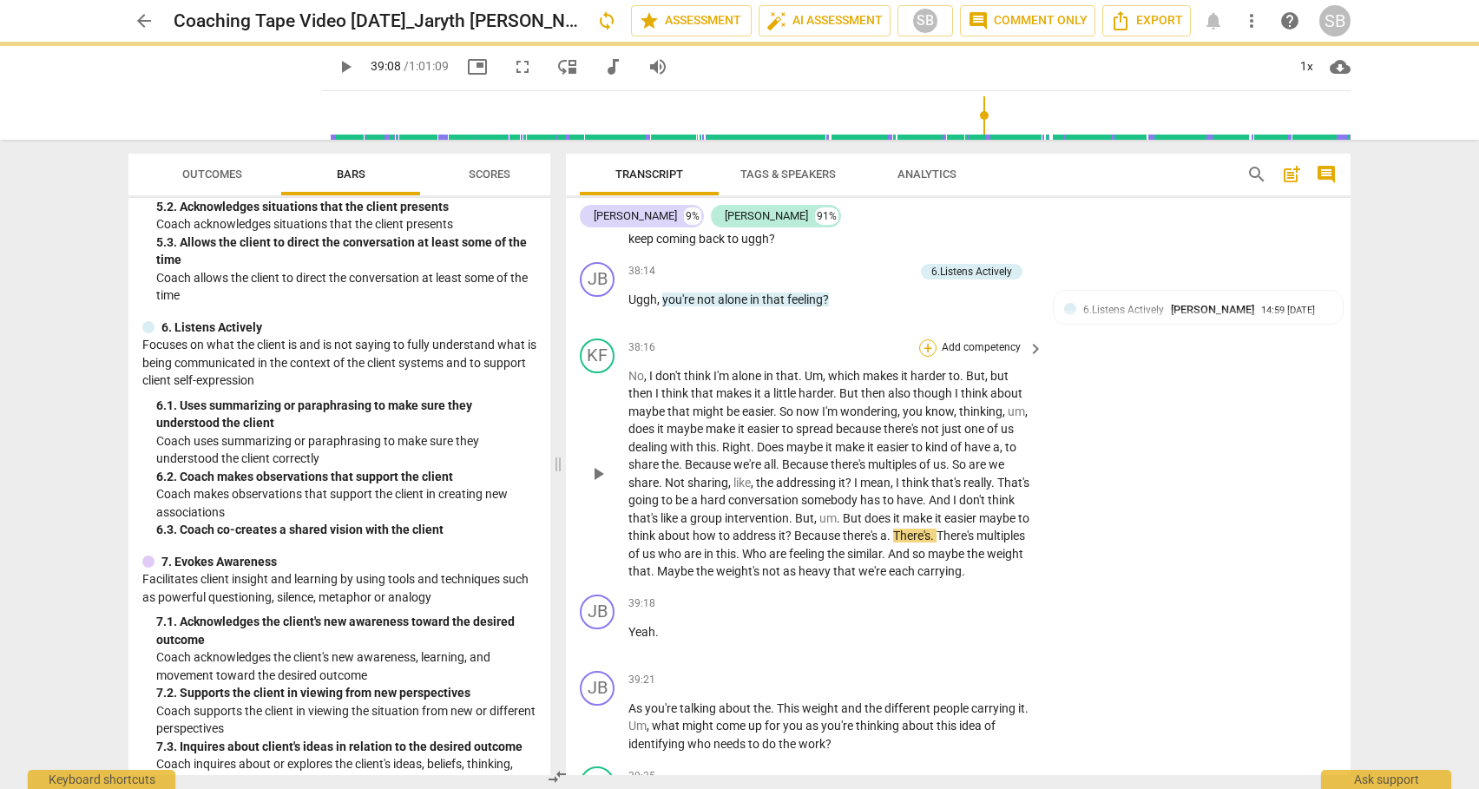
click at [924, 357] on div "+" at bounding box center [927, 347] width 17 height 17
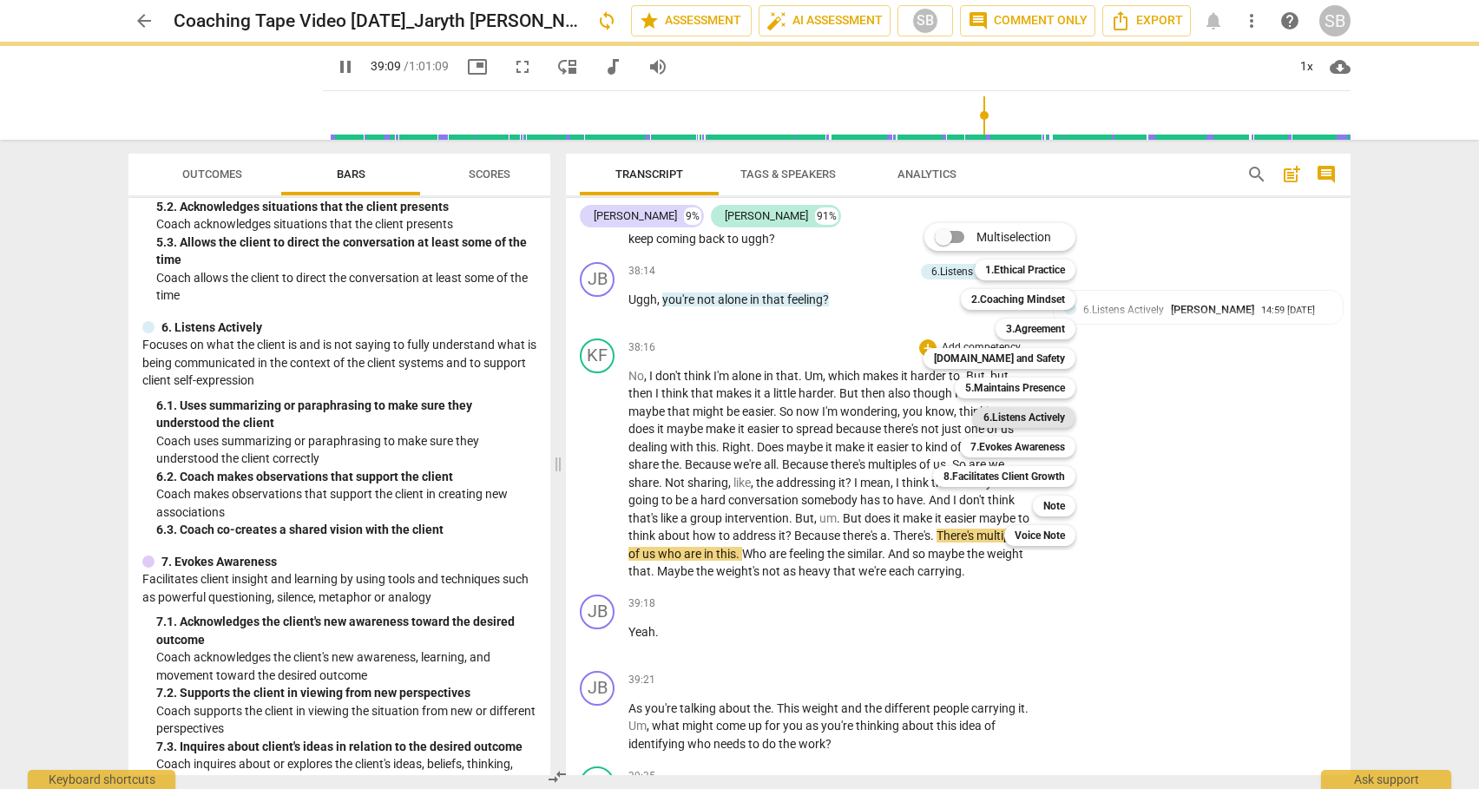
click at [1009, 420] on b "6.Listens Actively" at bounding box center [1024, 417] width 82 height 21
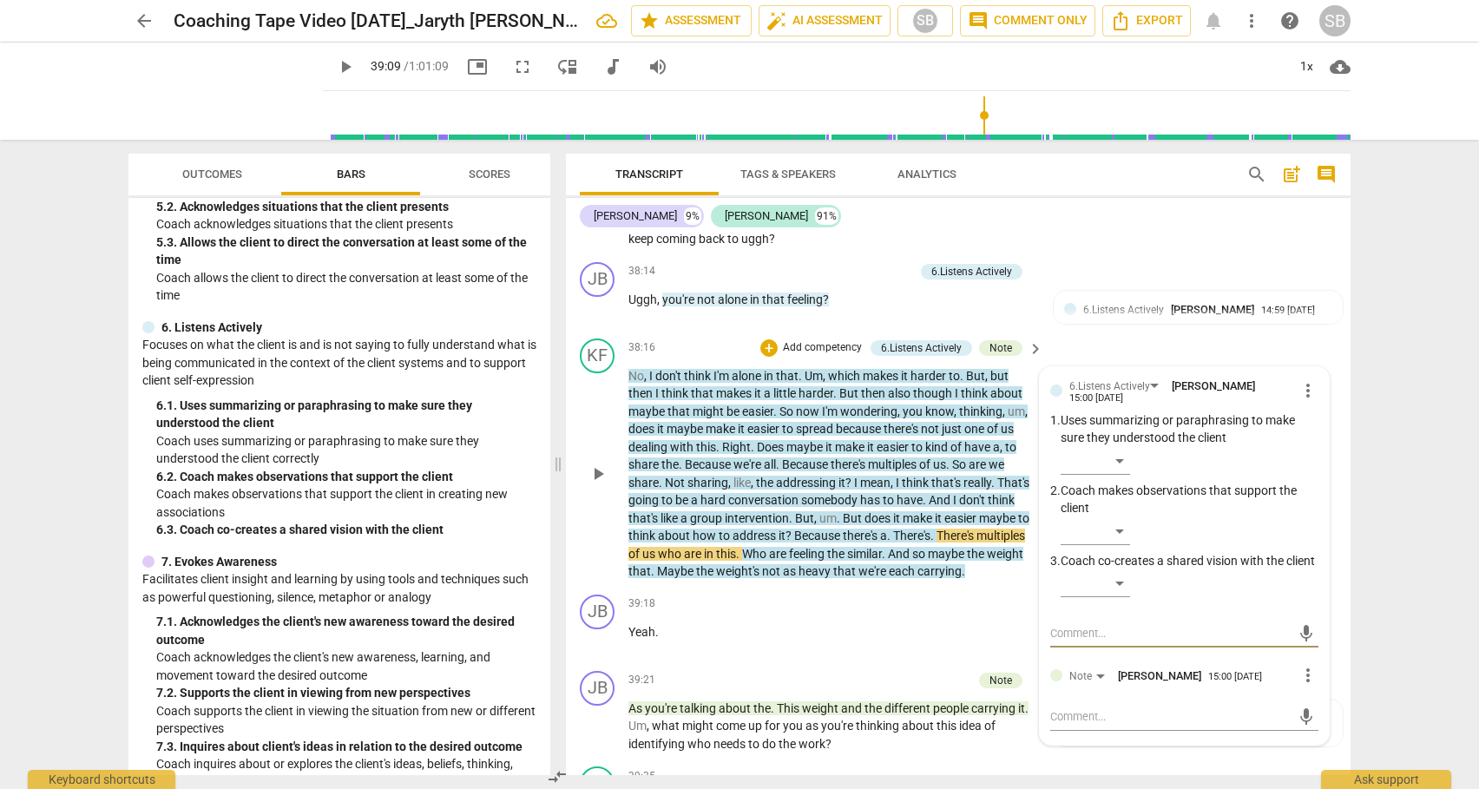
click at [1307, 685] on span "more_vert" at bounding box center [1307, 675] width 21 height 21
click at [1315, 752] on li "Delete" at bounding box center [1321, 752] width 60 height 33
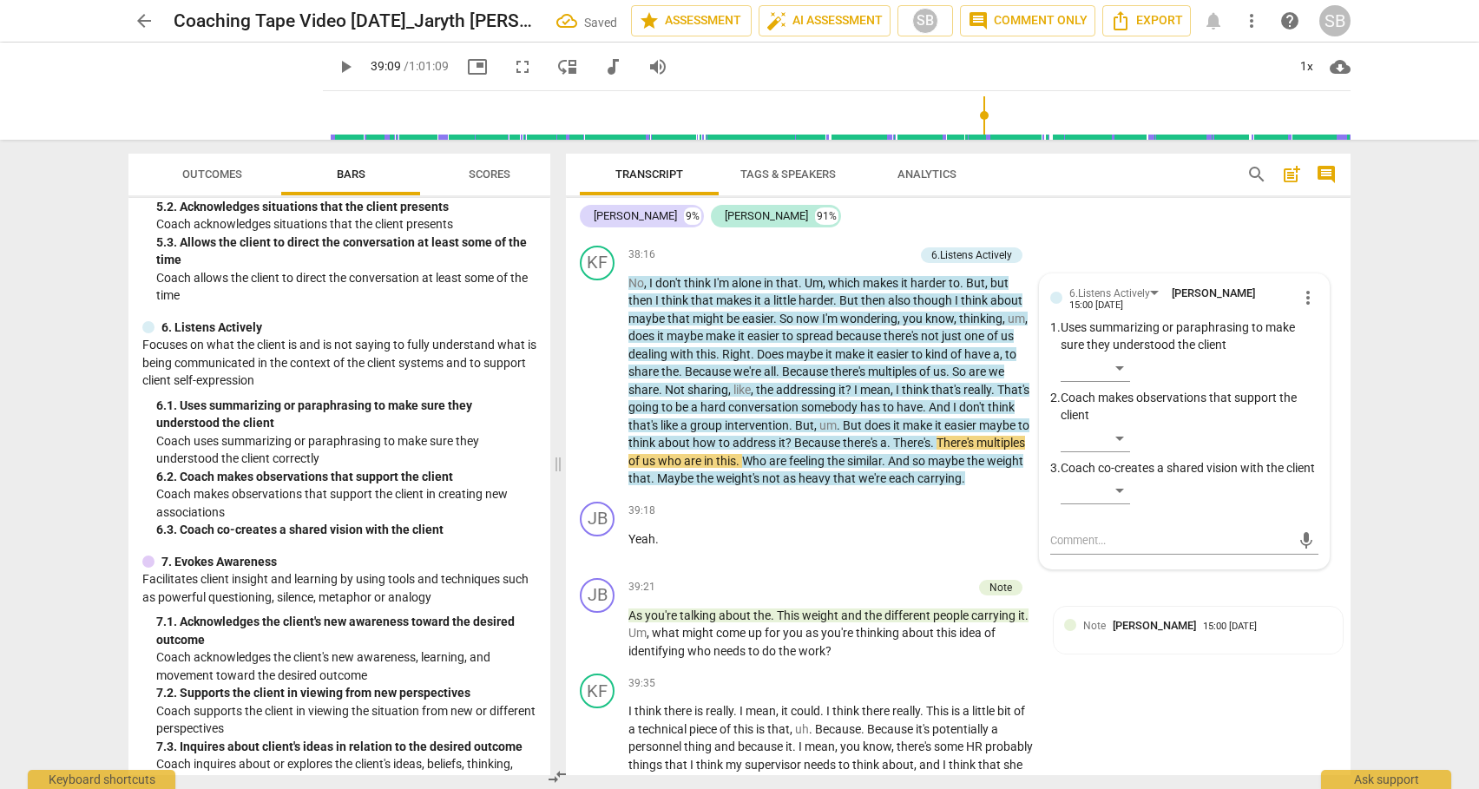
scroll to position [10039, 0]
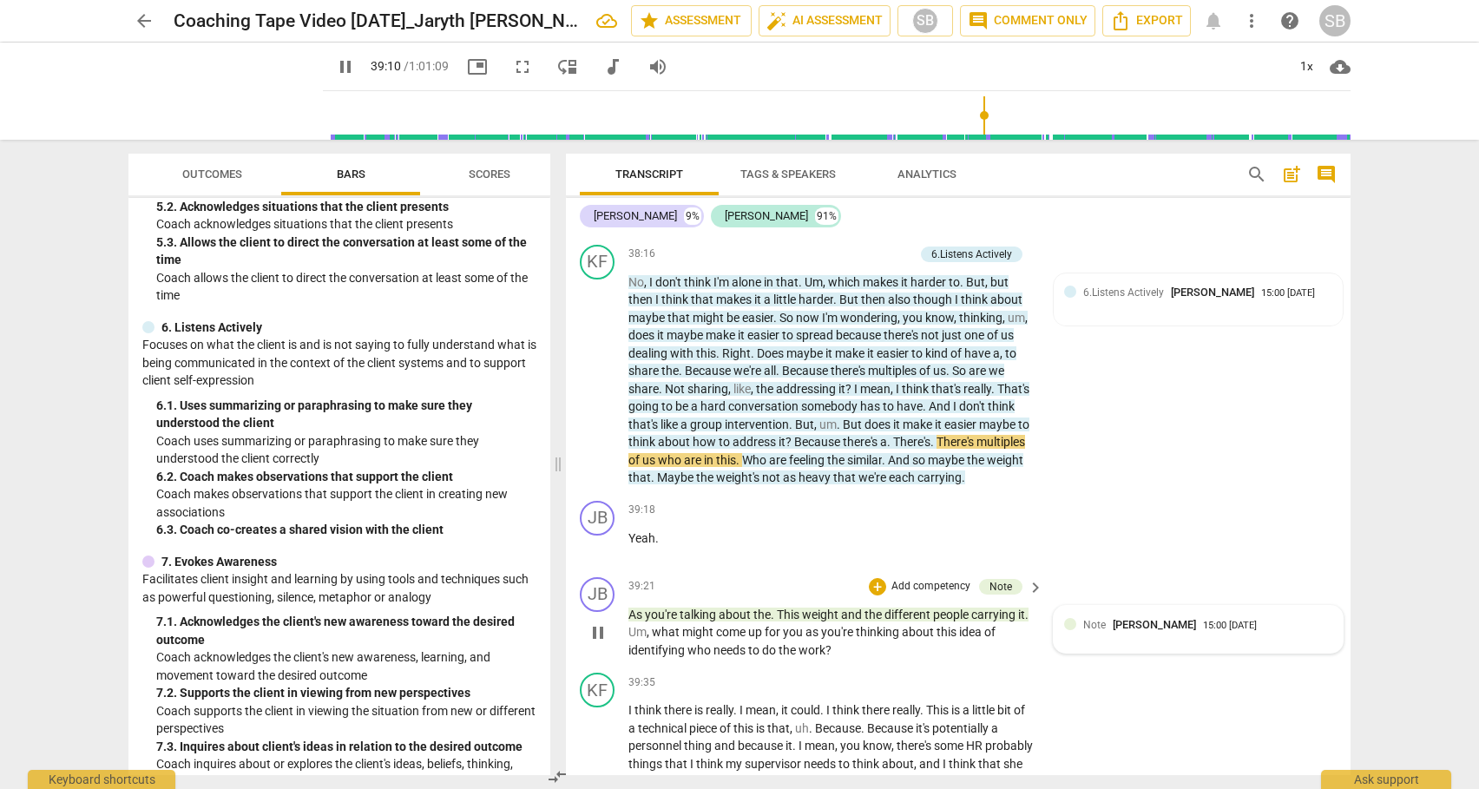
click at [1248, 633] on div "Note [PERSON_NAME] 15:00 [DATE]" at bounding box center [1207, 624] width 249 height 16
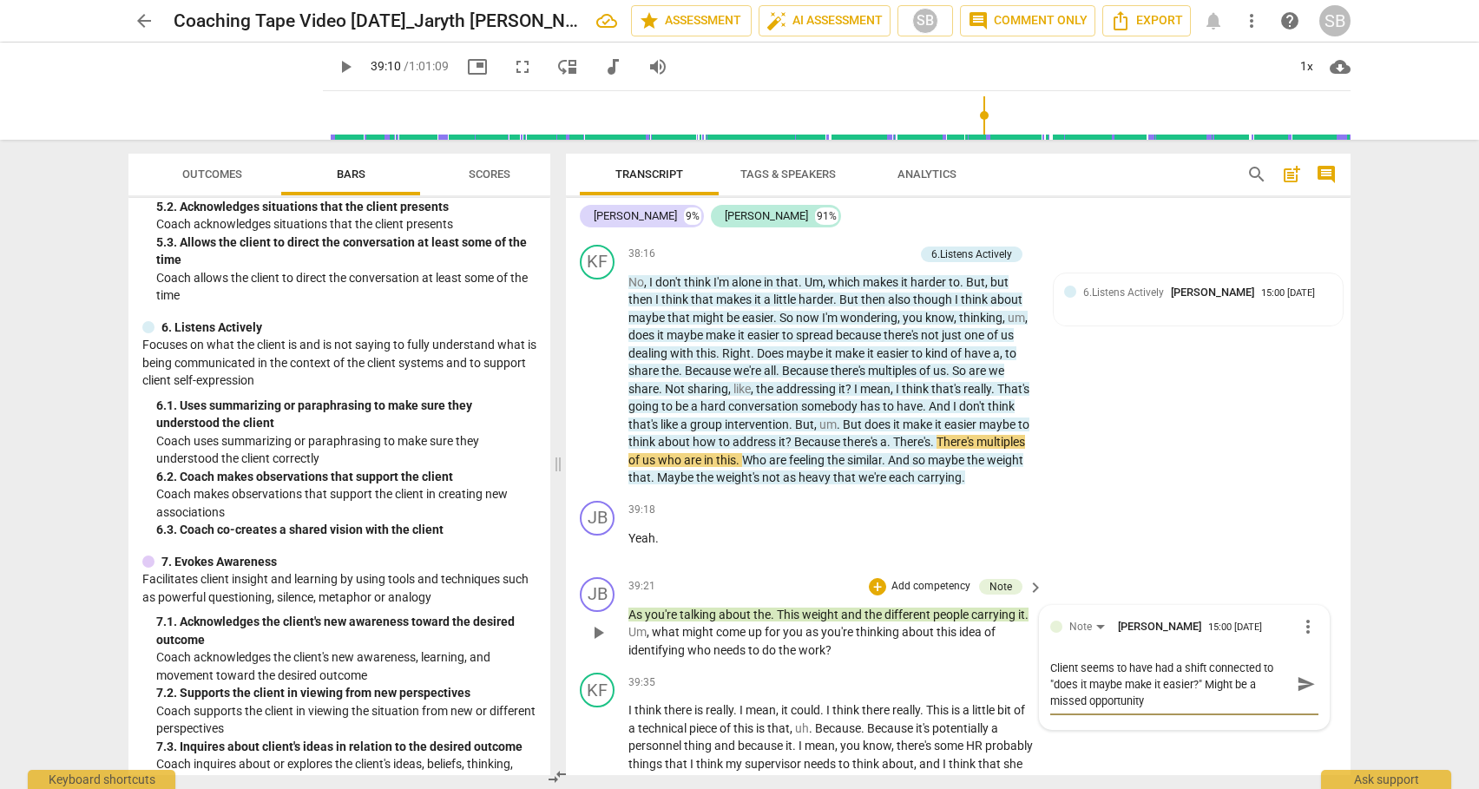
scroll to position [0, 0]
click at [1061, 570] on div "JB play_arrow pause 39:18 + Add competency keyboard_arrow_right Yeah ." at bounding box center [958, 532] width 784 height 76
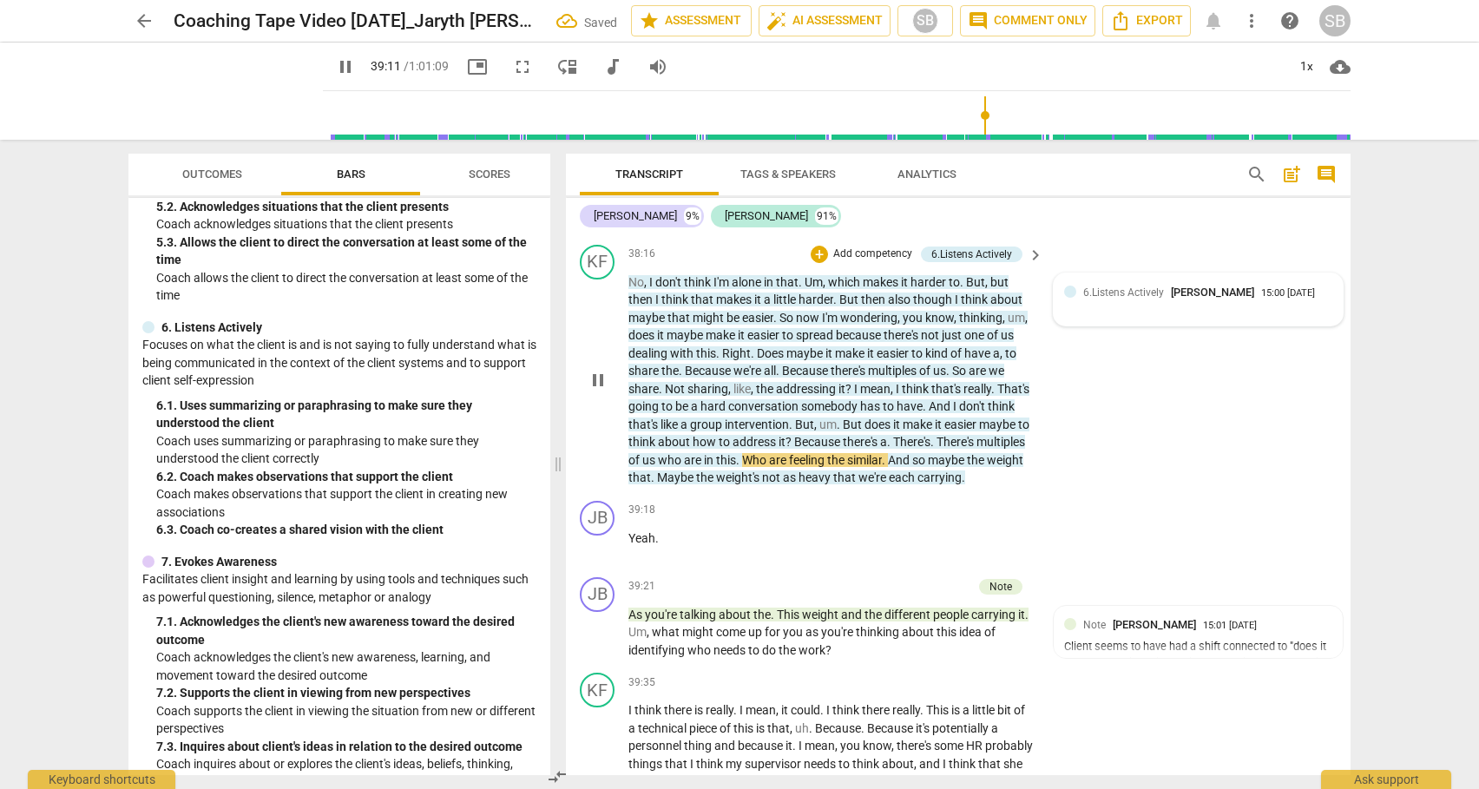
click at [1307, 300] on div "6.Listens Actively [PERSON_NAME] 15:00 [DATE]" at bounding box center [1207, 292] width 249 height 16
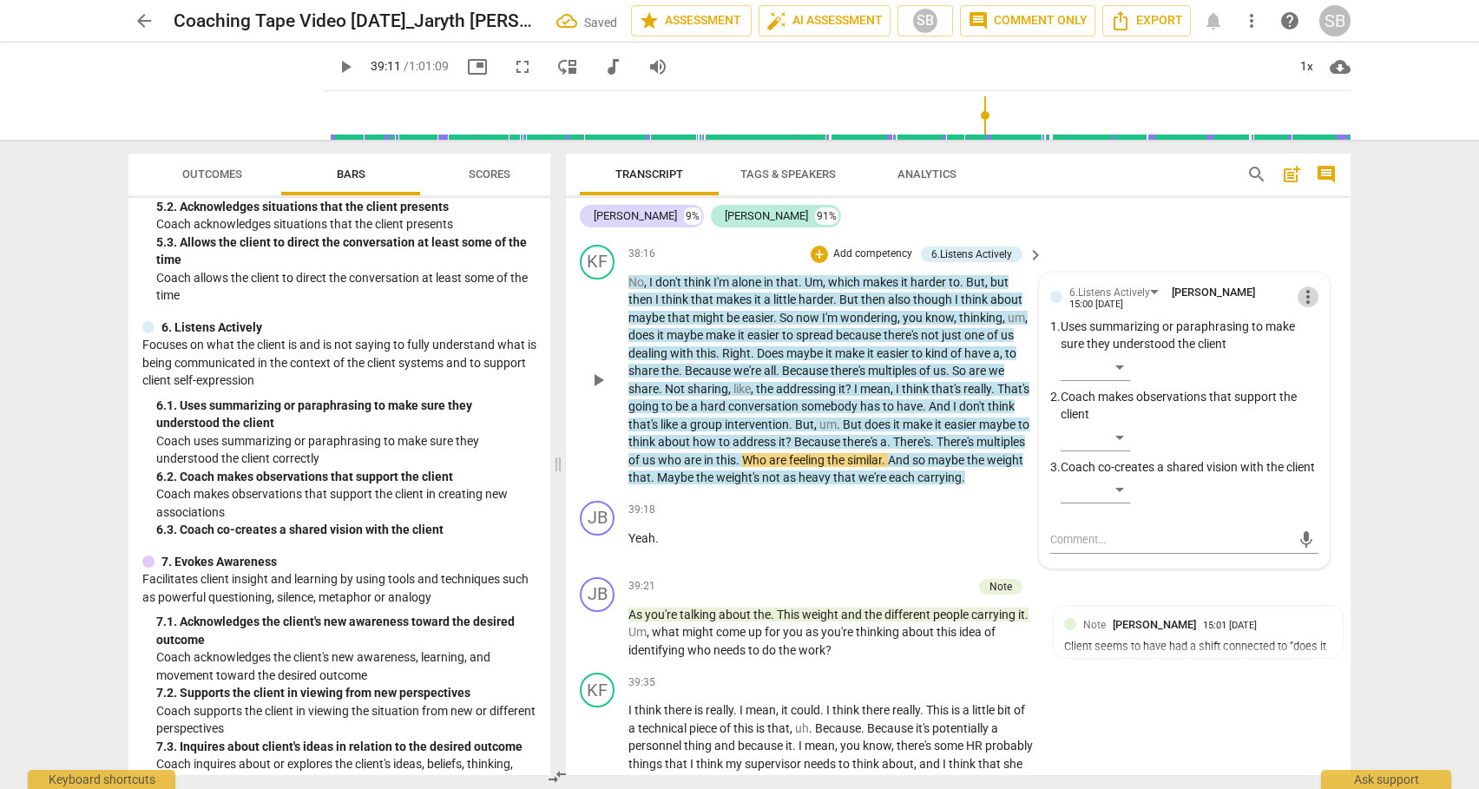
click at [1303, 307] on span "more_vert" at bounding box center [1307, 296] width 21 height 21
click at [1317, 362] on li "Delete" at bounding box center [1321, 367] width 60 height 33
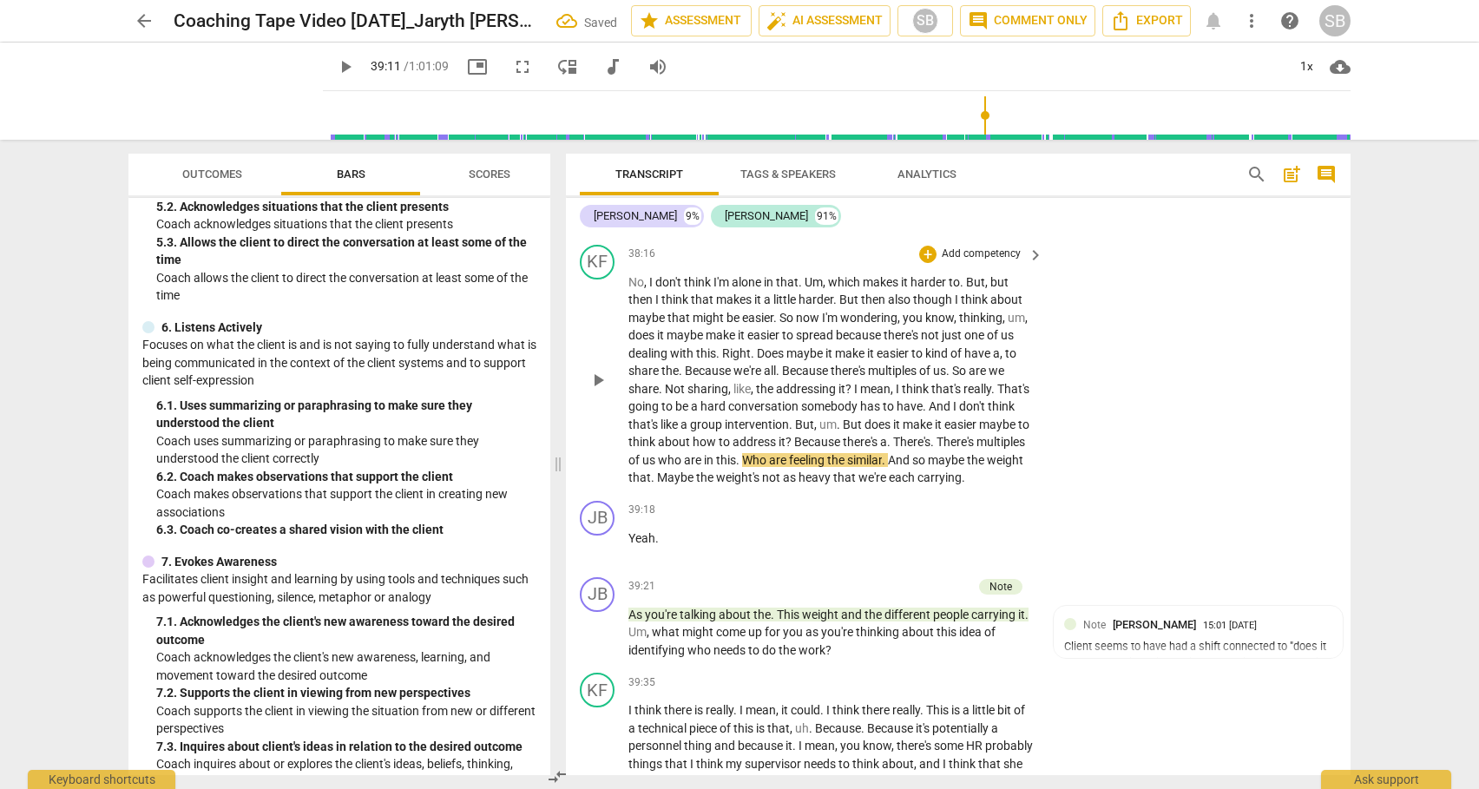
click at [654, 487] on p "No , I don't think I'm alone in that . Um , which makes it harder to . But , bu…" at bounding box center [831, 379] width 406 height 213
click at [596, 390] on span "play_arrow" at bounding box center [597, 380] width 21 height 21
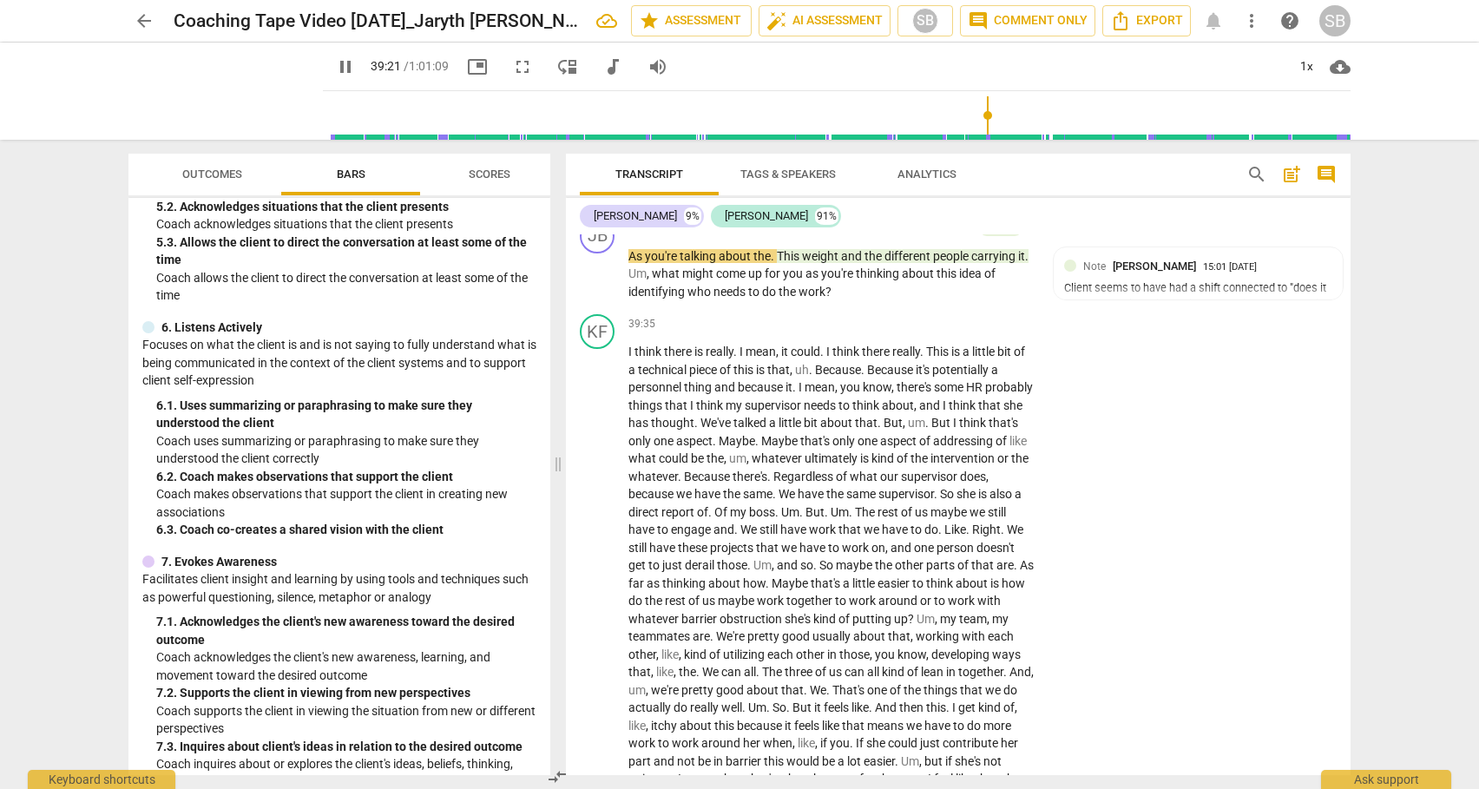
scroll to position [10383, 0]
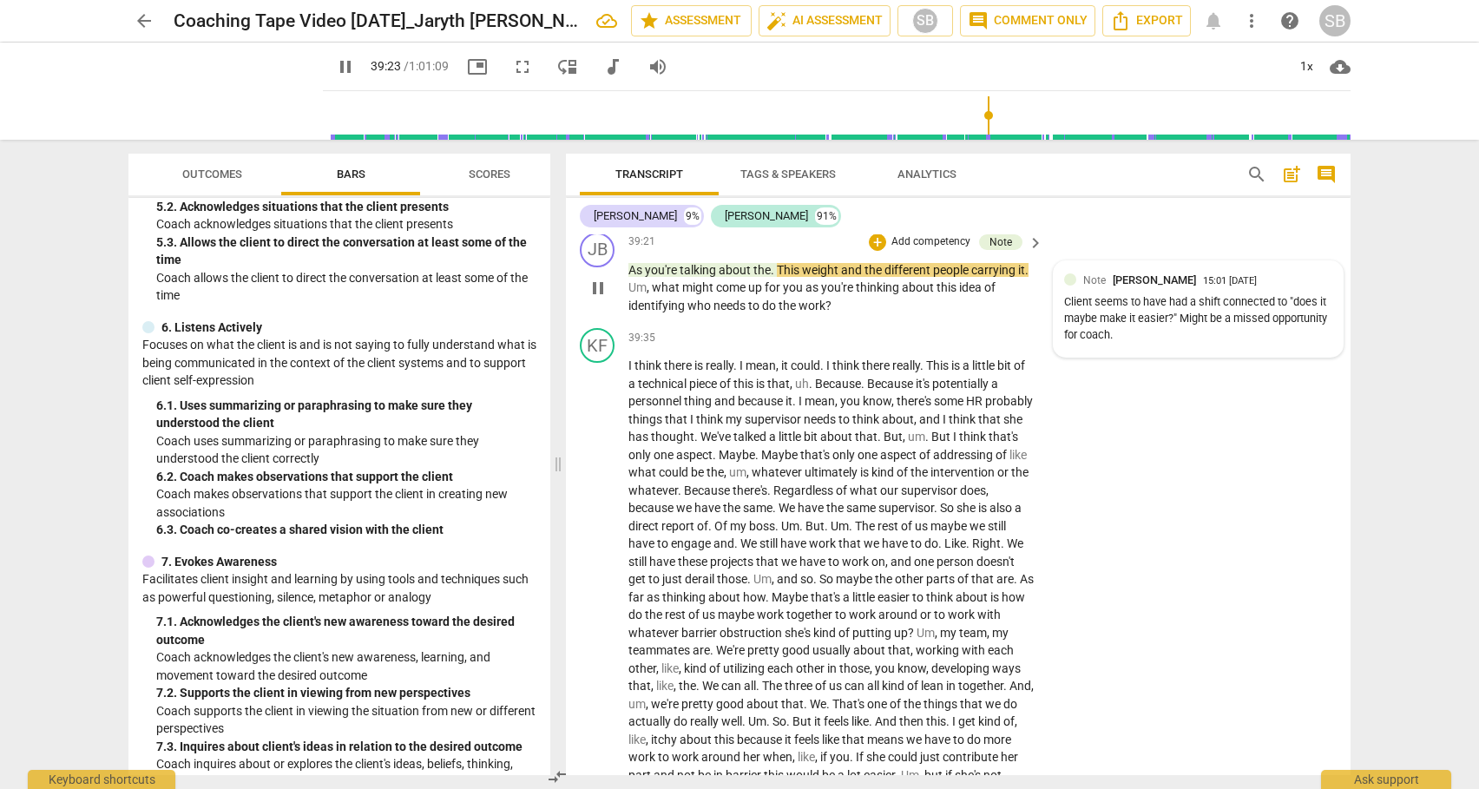
click at [1220, 343] on div "Client seems to have had a shift connected to "does it maybe make it easier?" M…" at bounding box center [1198, 318] width 268 height 49
click at [1164, 348] on div "Client seems to have had a shift connected to "does it maybe make it easier?" M…" at bounding box center [1184, 323] width 268 height 49
click at [1165, 348] on div "Client seems to have had a shift connected to "does it maybe make it easier?" M…" at bounding box center [1184, 323] width 268 height 49
click at [1306, 292] on span "more_vert" at bounding box center [1307, 282] width 21 height 21
click at [1317, 320] on li "Edit" at bounding box center [1321, 318] width 60 height 33
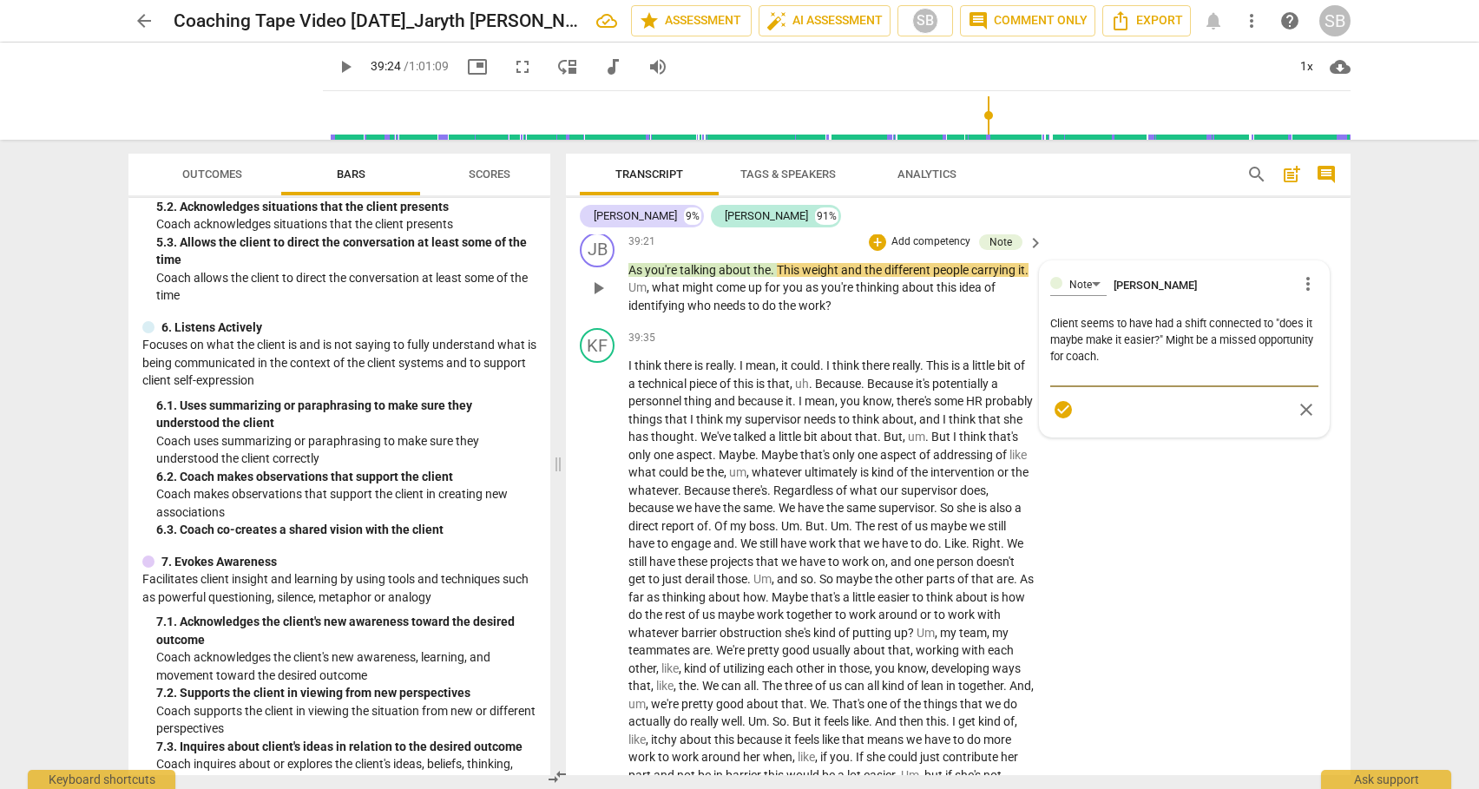
click at [1163, 376] on textarea "Client seems to have had a shift connected to "does it maybe make it easier?" M…" at bounding box center [1184, 348] width 268 height 66
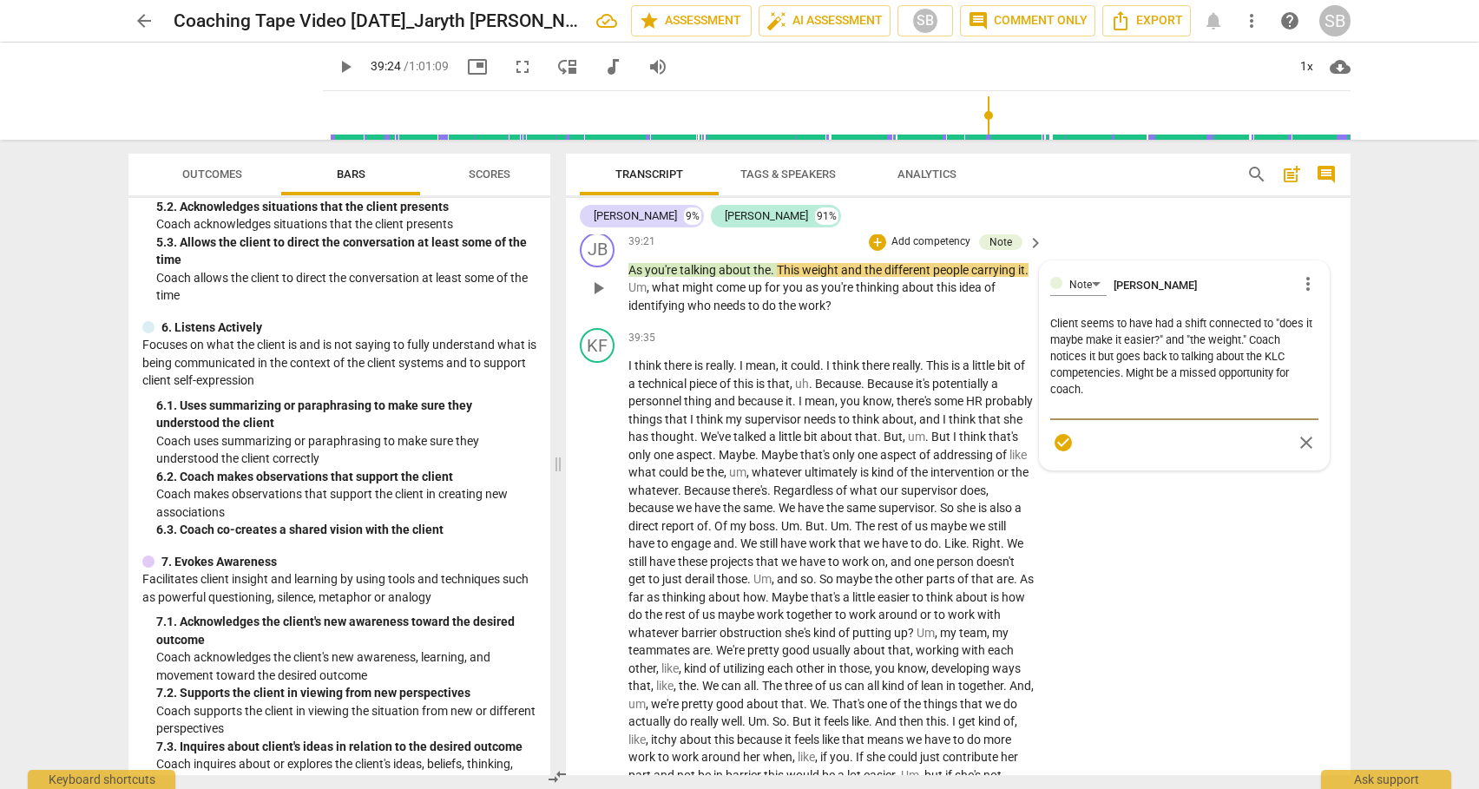
click at [1054, 453] on span "check_circle" at bounding box center [1063, 442] width 21 height 21
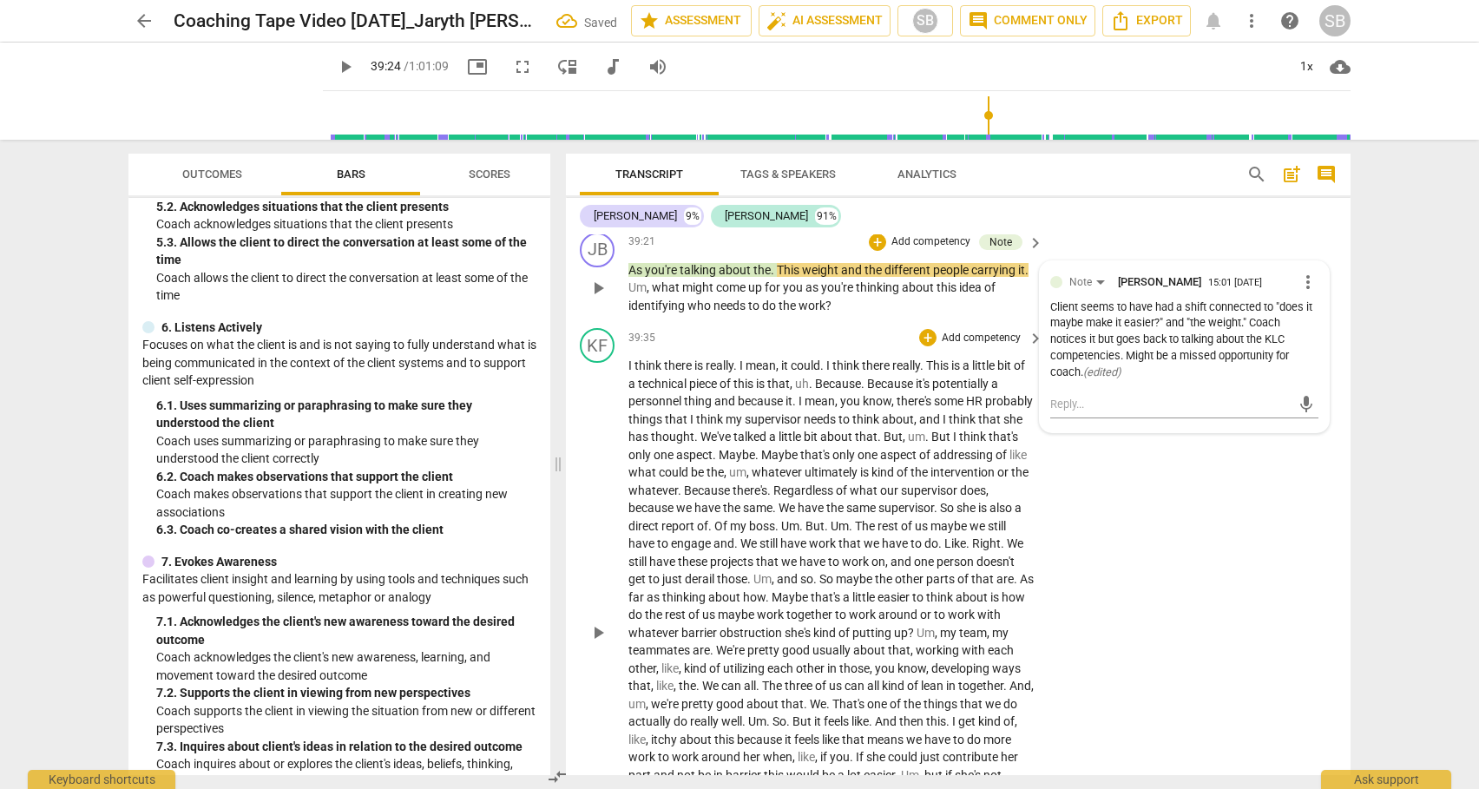
click at [598, 643] on span "play_arrow" at bounding box center [597, 632] width 21 height 21
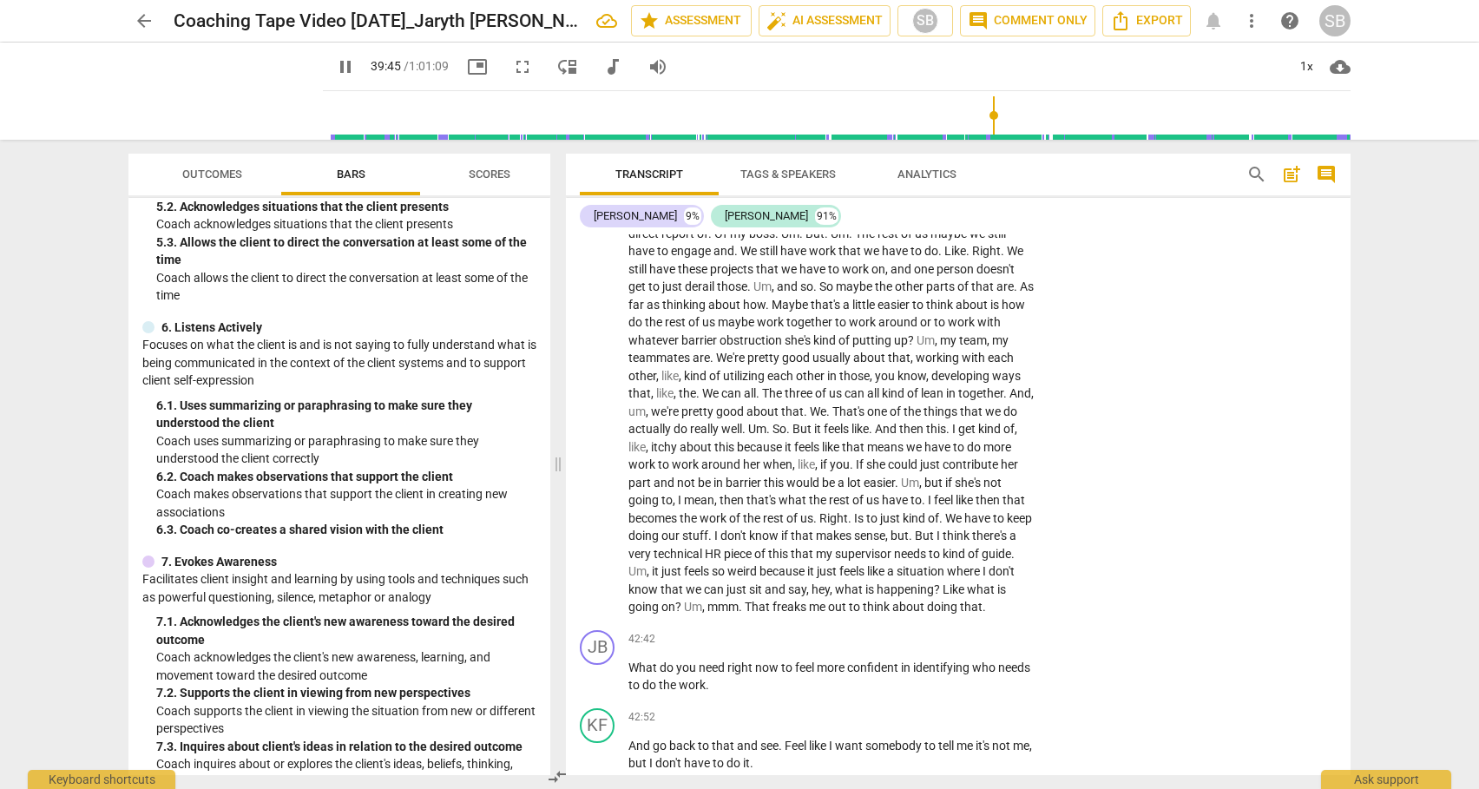
scroll to position [10702, 0]
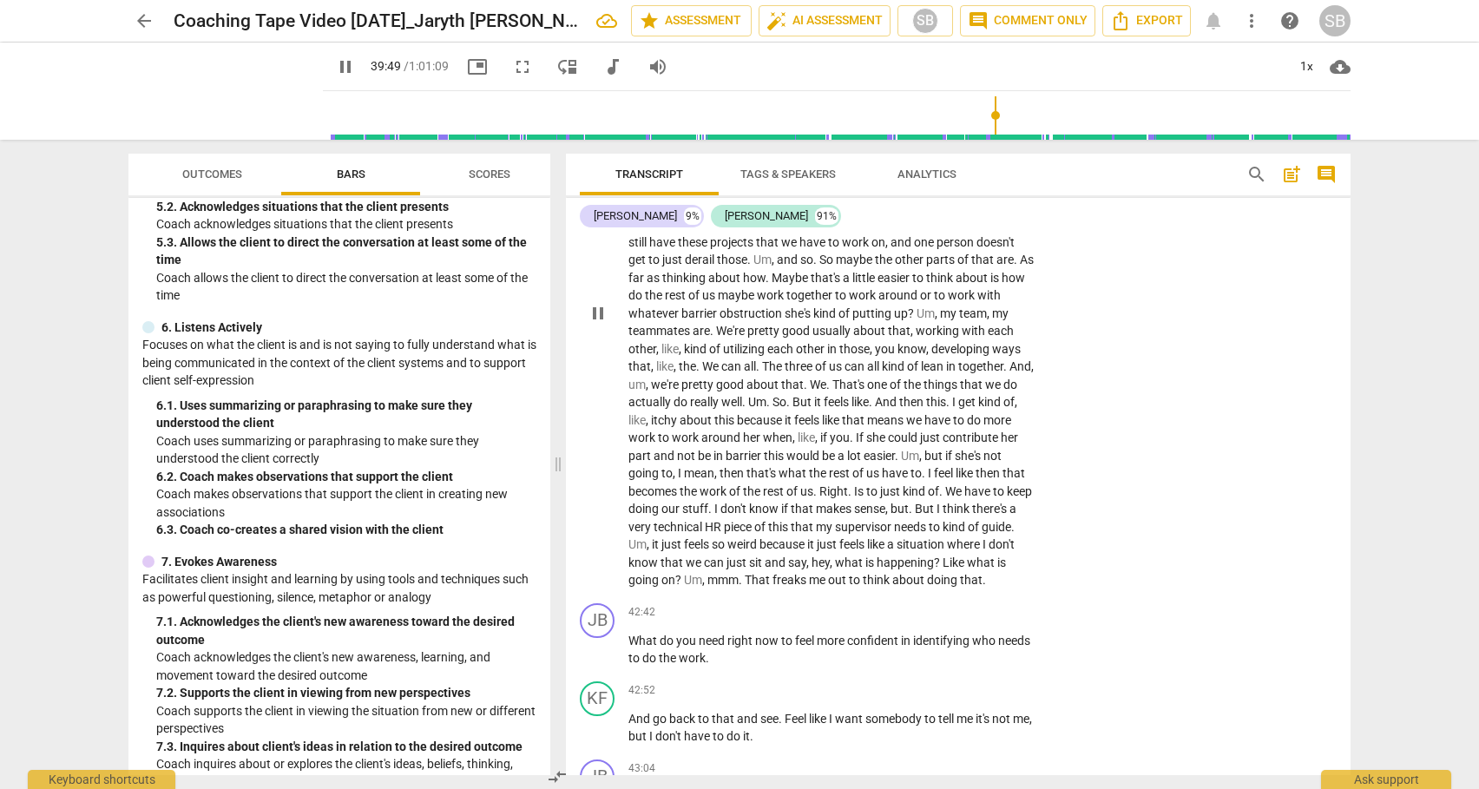
click at [1007, 231] on span "We" at bounding box center [1015, 224] width 16 height 14
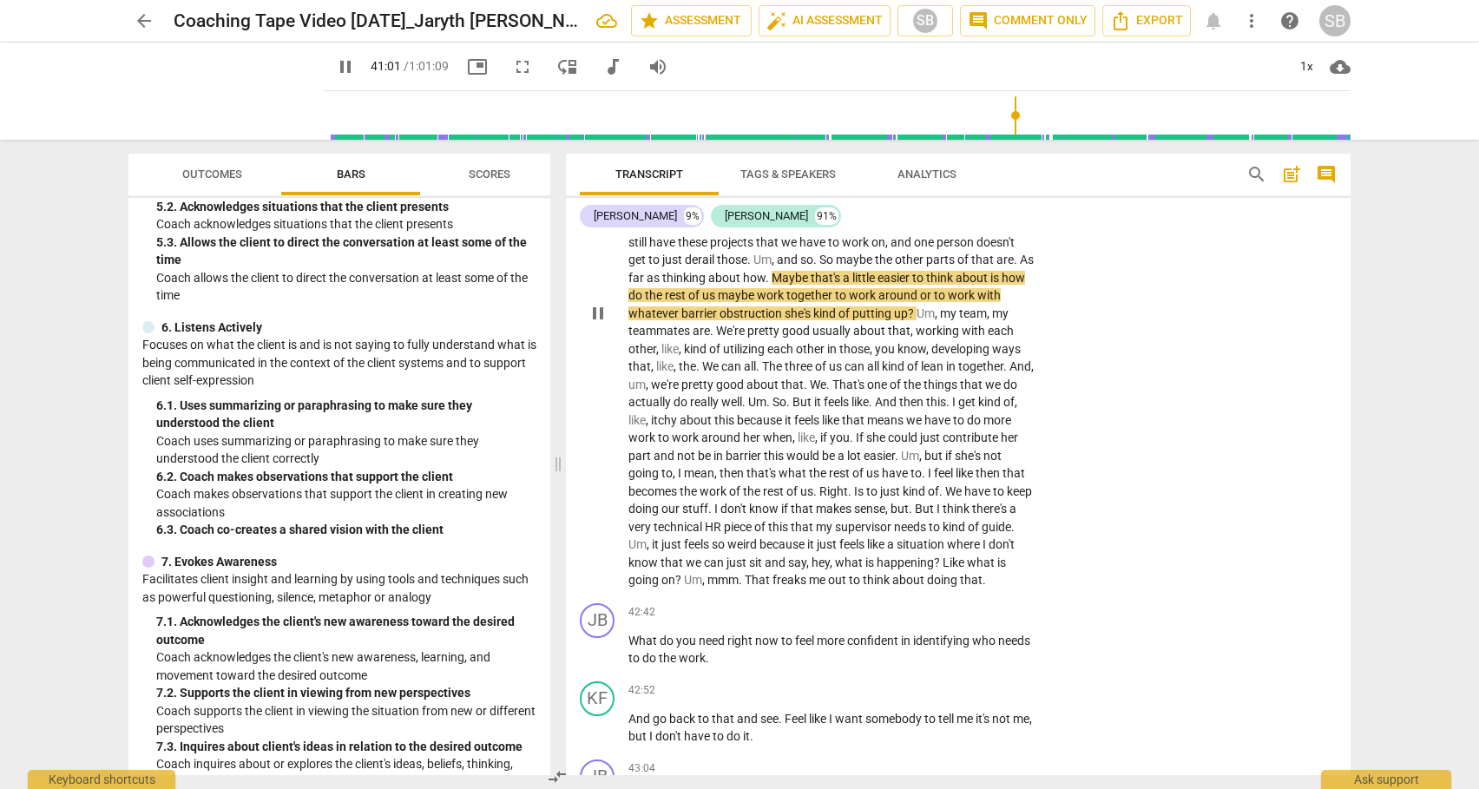
click at [856, 444] on span "If" at bounding box center [861, 437] width 10 height 14
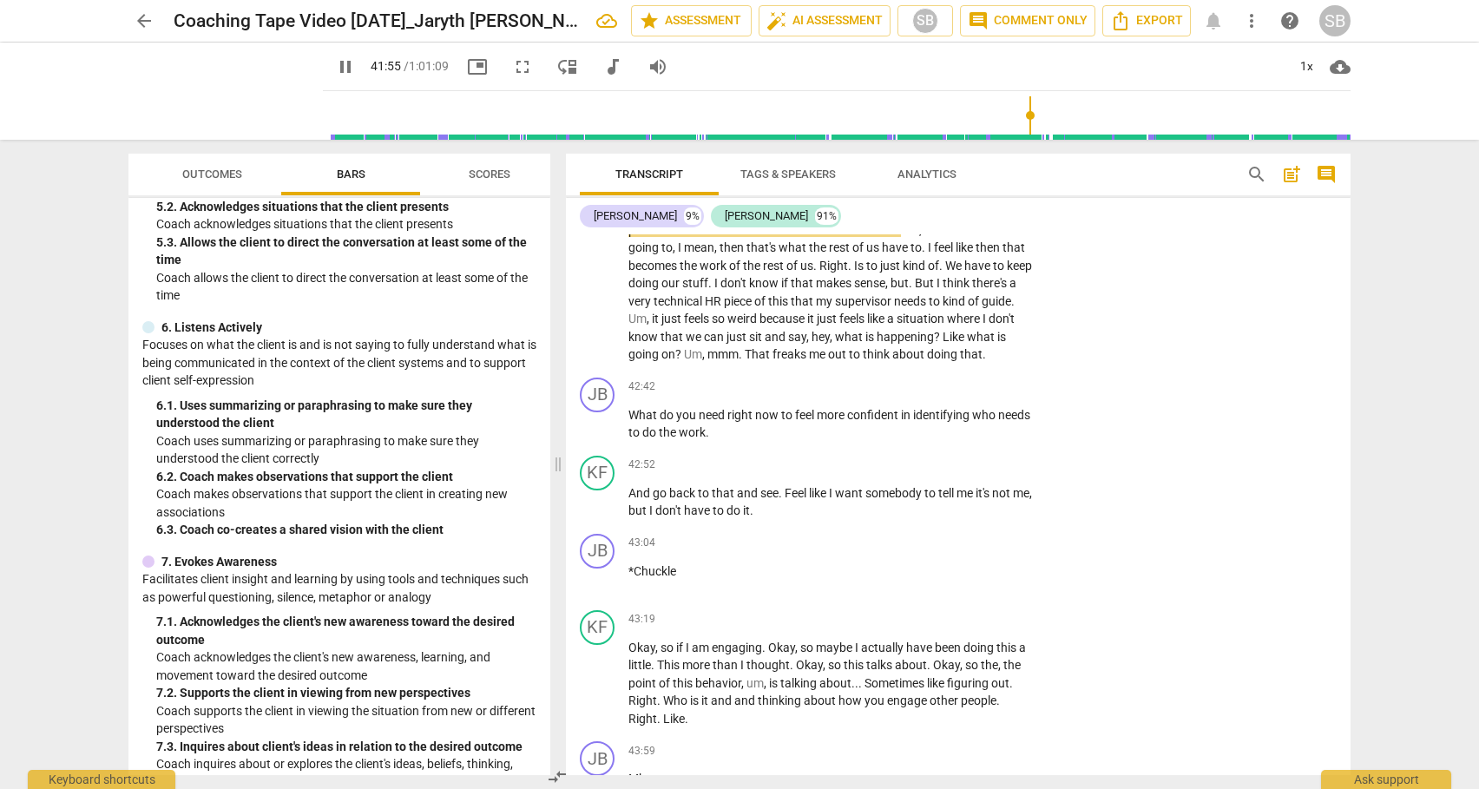
scroll to position [10941, 0]
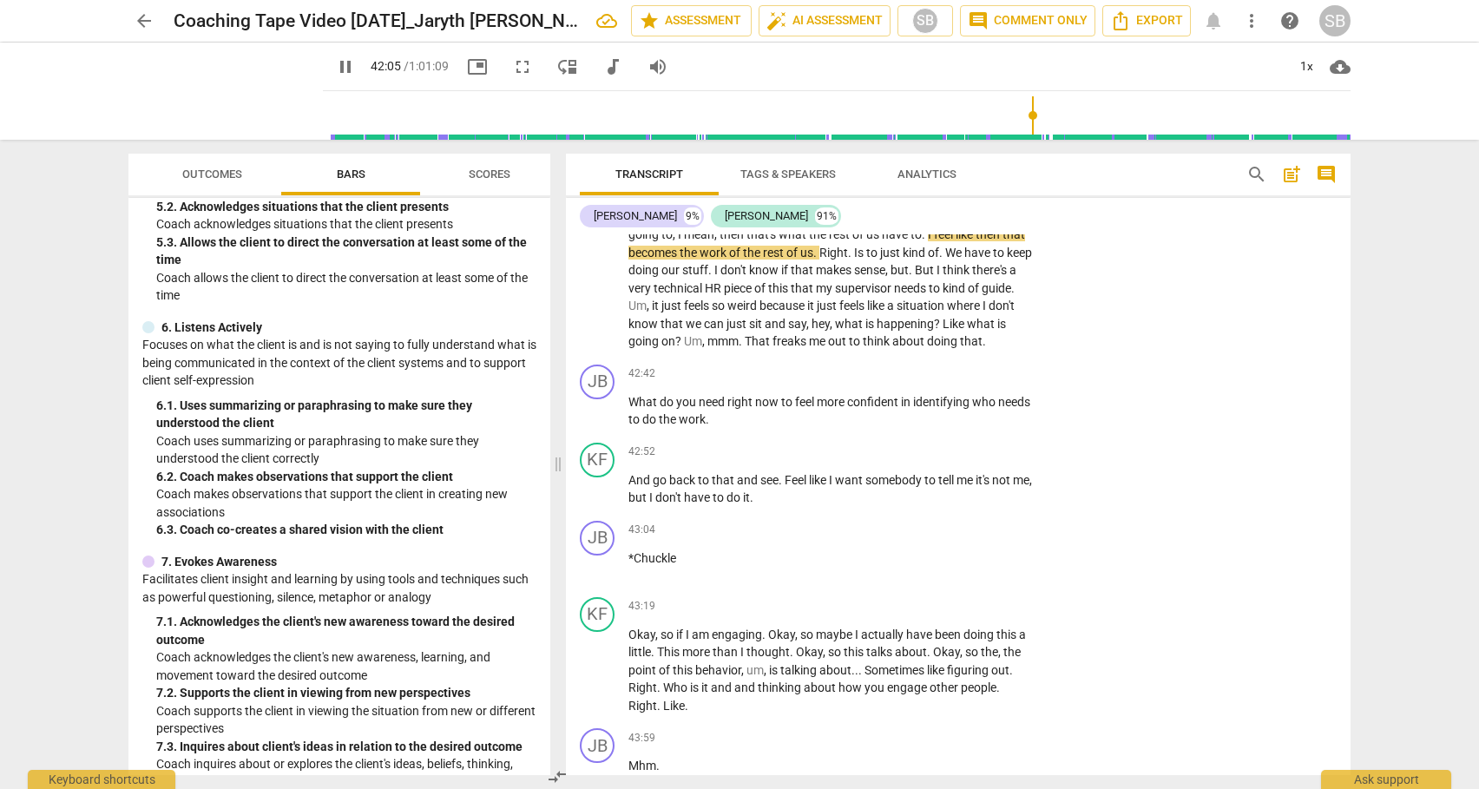
click at [1011, 295] on span "." at bounding box center [1012, 288] width 3 height 14
click at [925, 383] on div "+" at bounding box center [927, 373] width 17 height 17
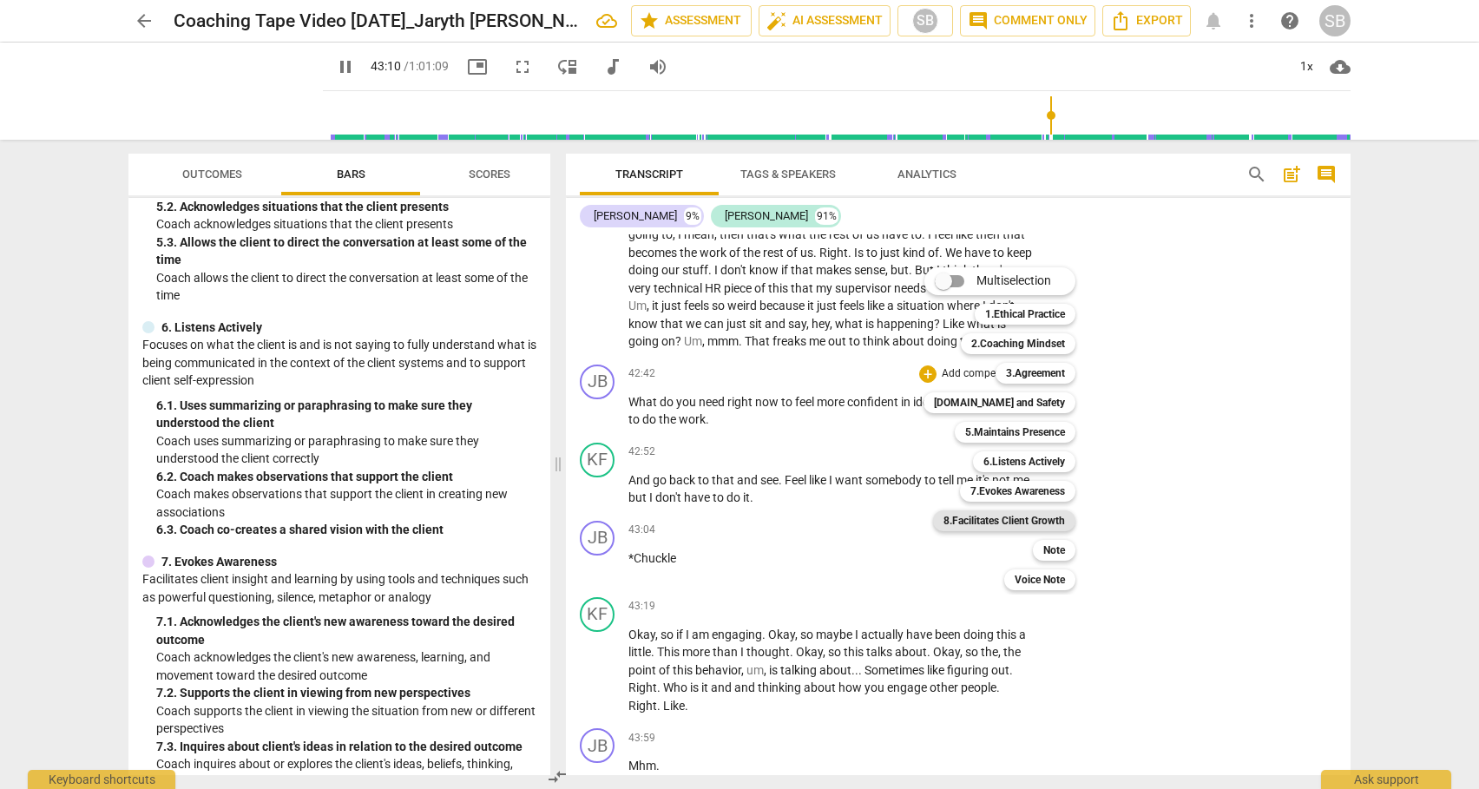
click at [992, 516] on b "8.Facilitates Client Growth" at bounding box center [1003, 520] width 121 height 21
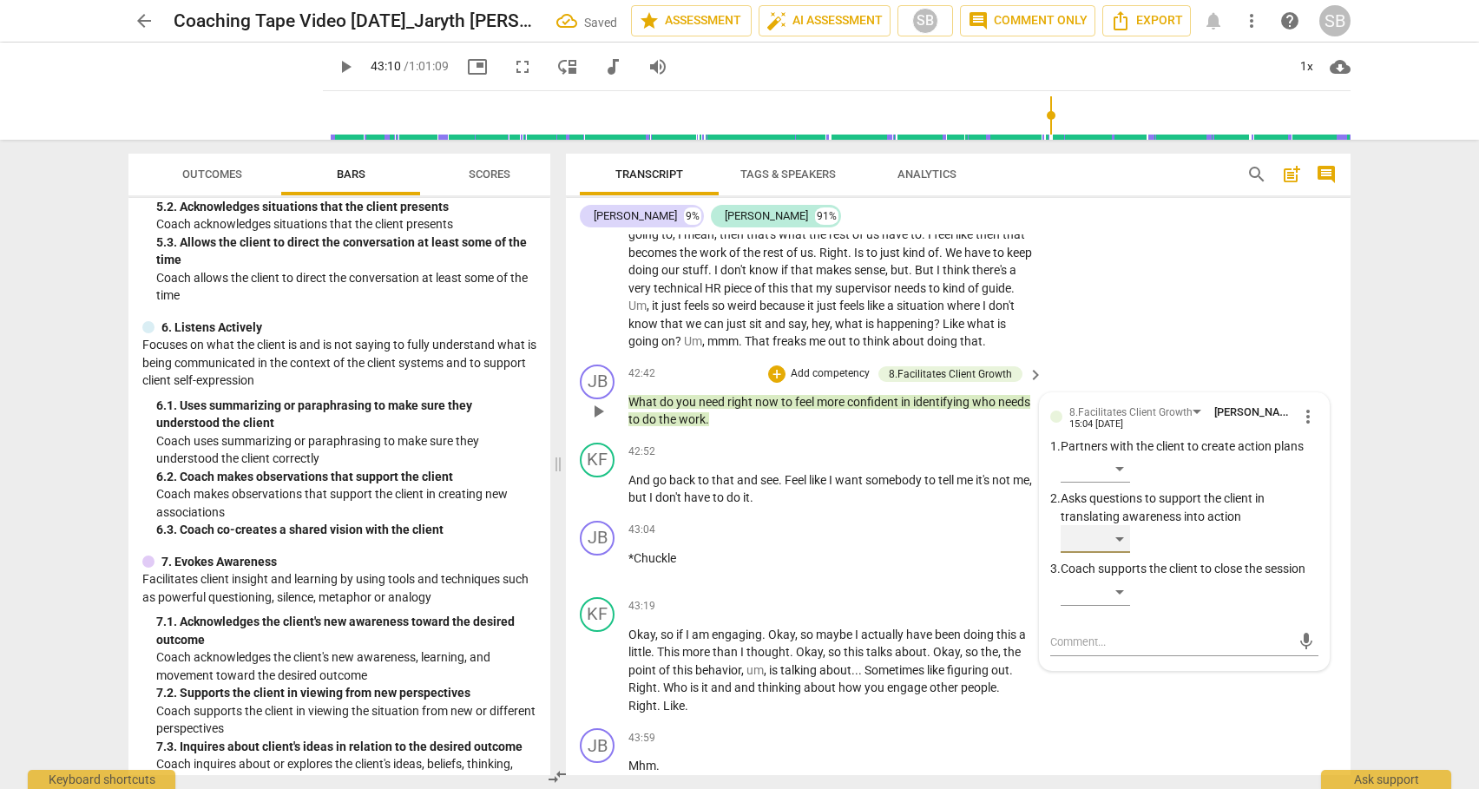
click at [1118, 553] on div "​" at bounding box center [1094, 539] width 69 height 28
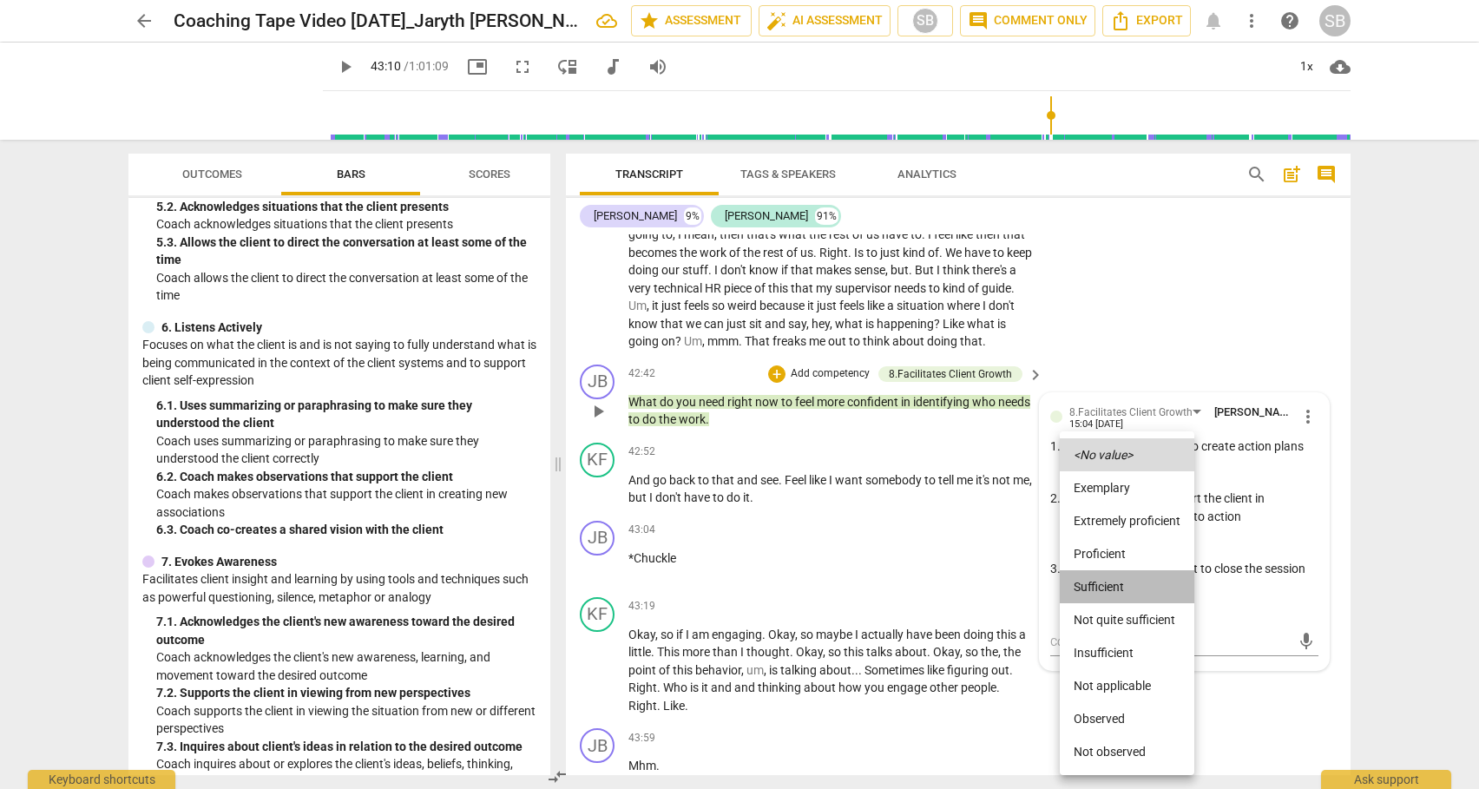
click at [1118, 588] on li "Sufficient" at bounding box center [1126, 586] width 134 height 33
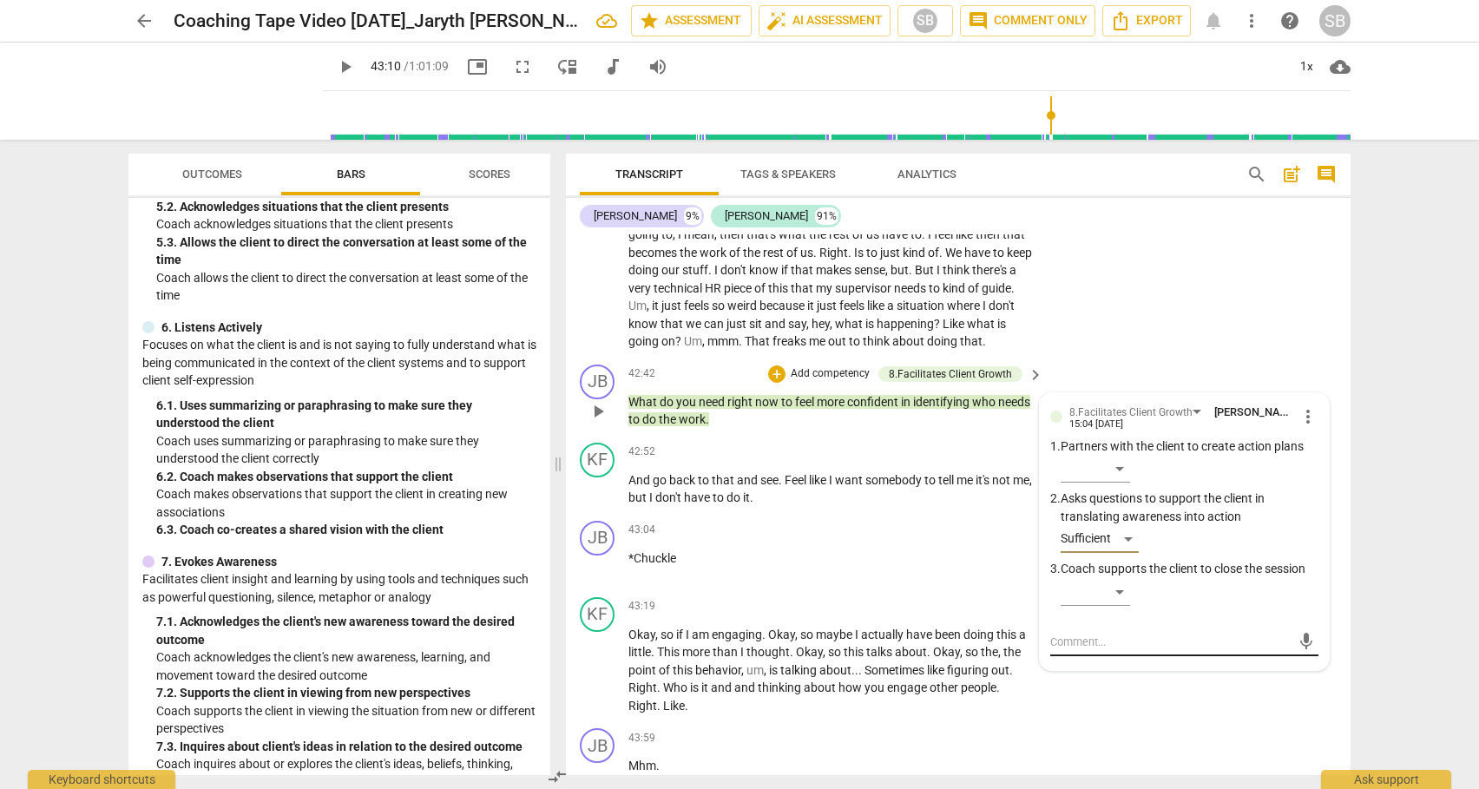
click at [1088, 650] on textarea at bounding box center [1170, 641] width 240 height 16
click at [1296, 667] on span "send" at bounding box center [1305, 657] width 19 height 19
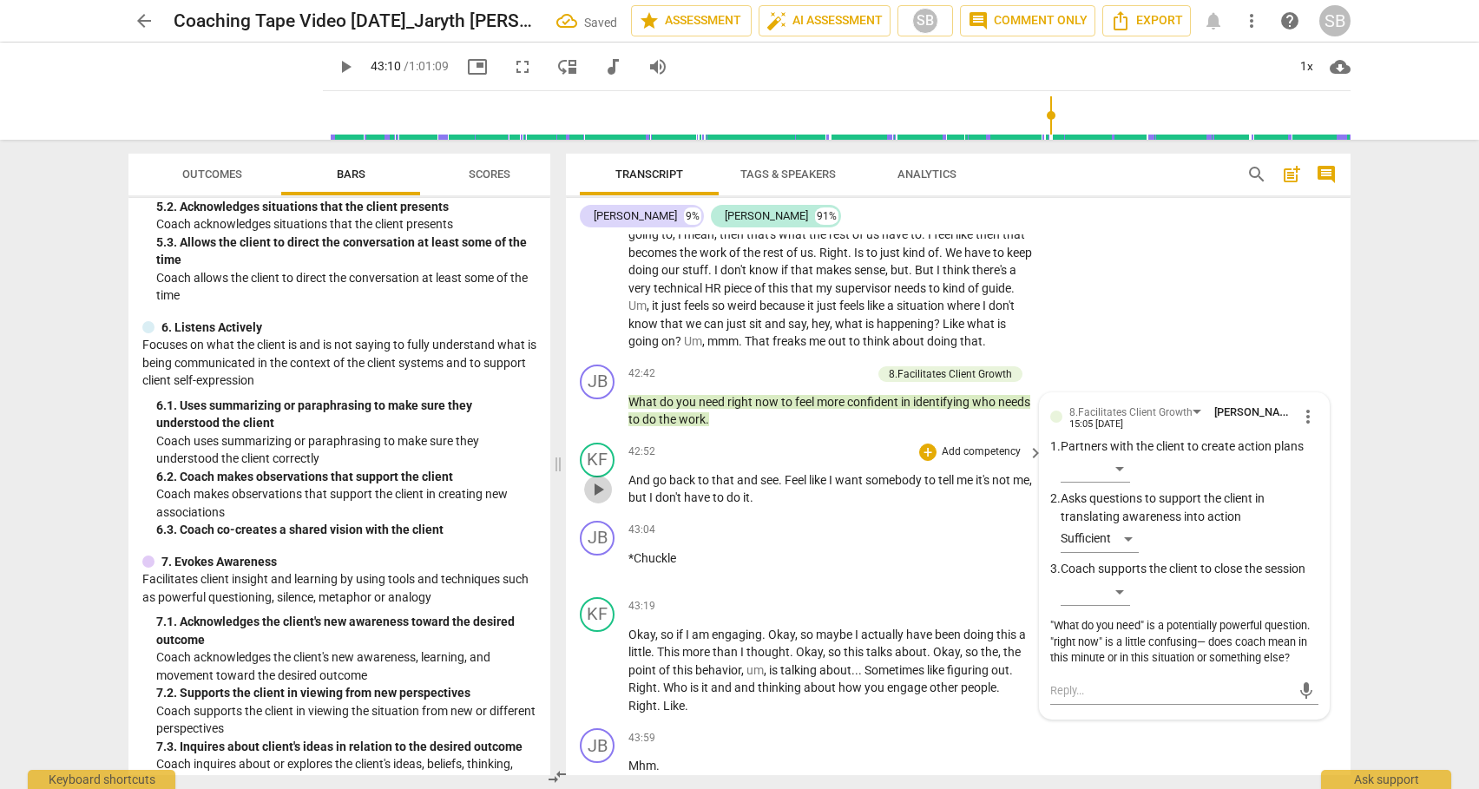
click at [598, 500] on span "play_arrow" at bounding box center [597, 489] width 21 height 21
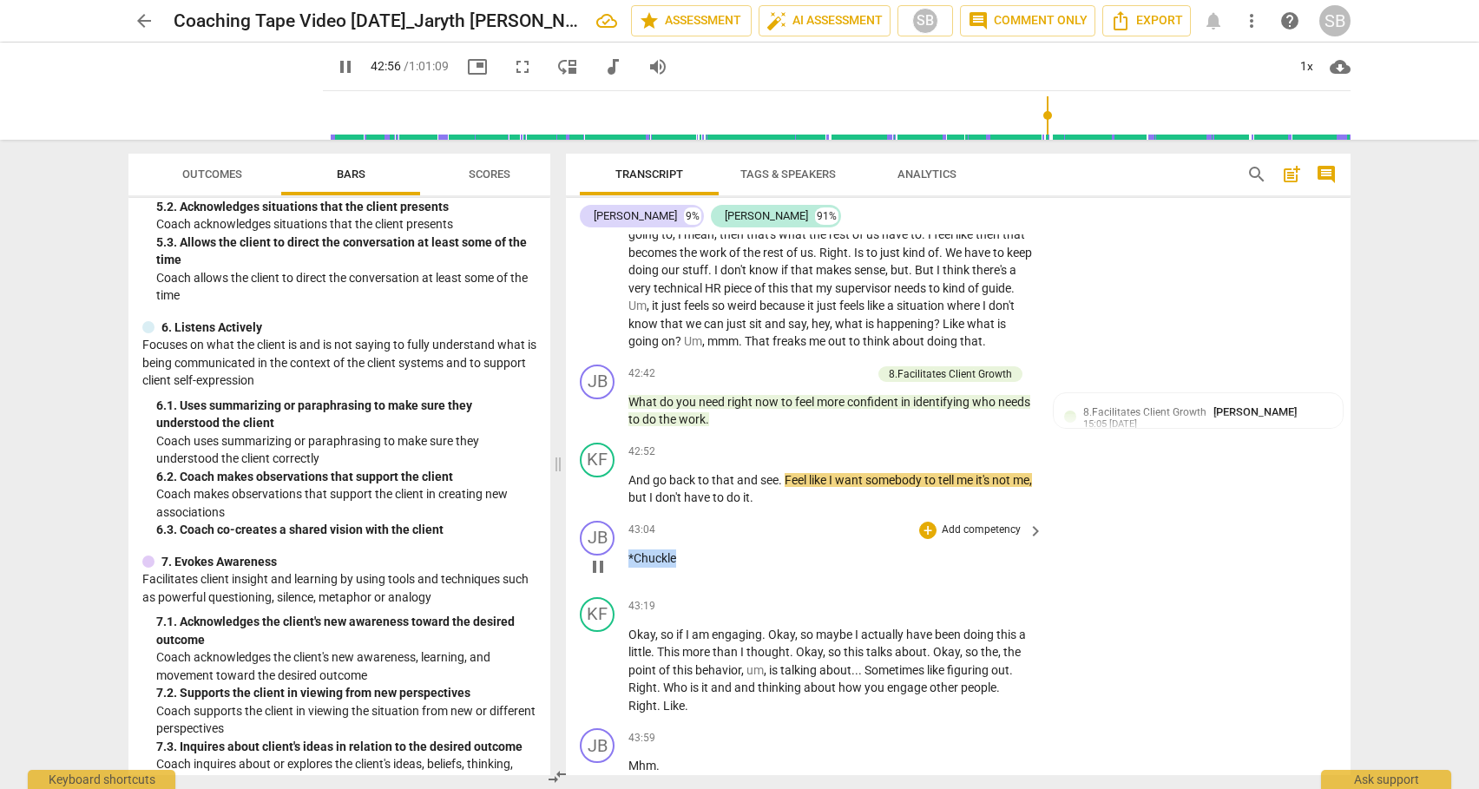
drag, startPoint x: 1343, startPoint y: 599, endPoint x: 1341, endPoint y: 614, distance: 15.8
click at [1341, 590] on div "JB play_arrow pause 43:04 + Add competency keyboard_arrow_right *Chuckle" at bounding box center [958, 552] width 784 height 76
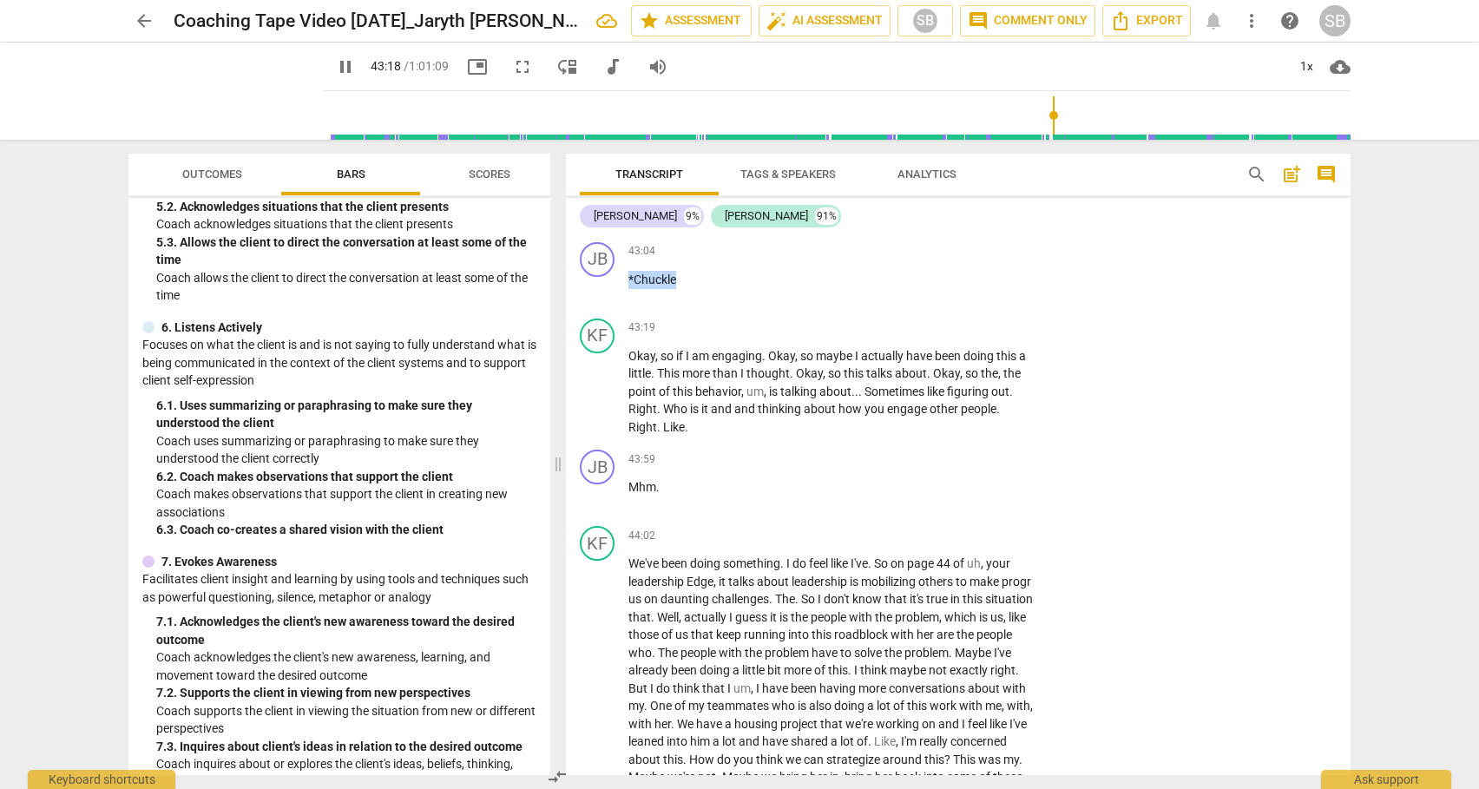
scroll to position [11194, 0]
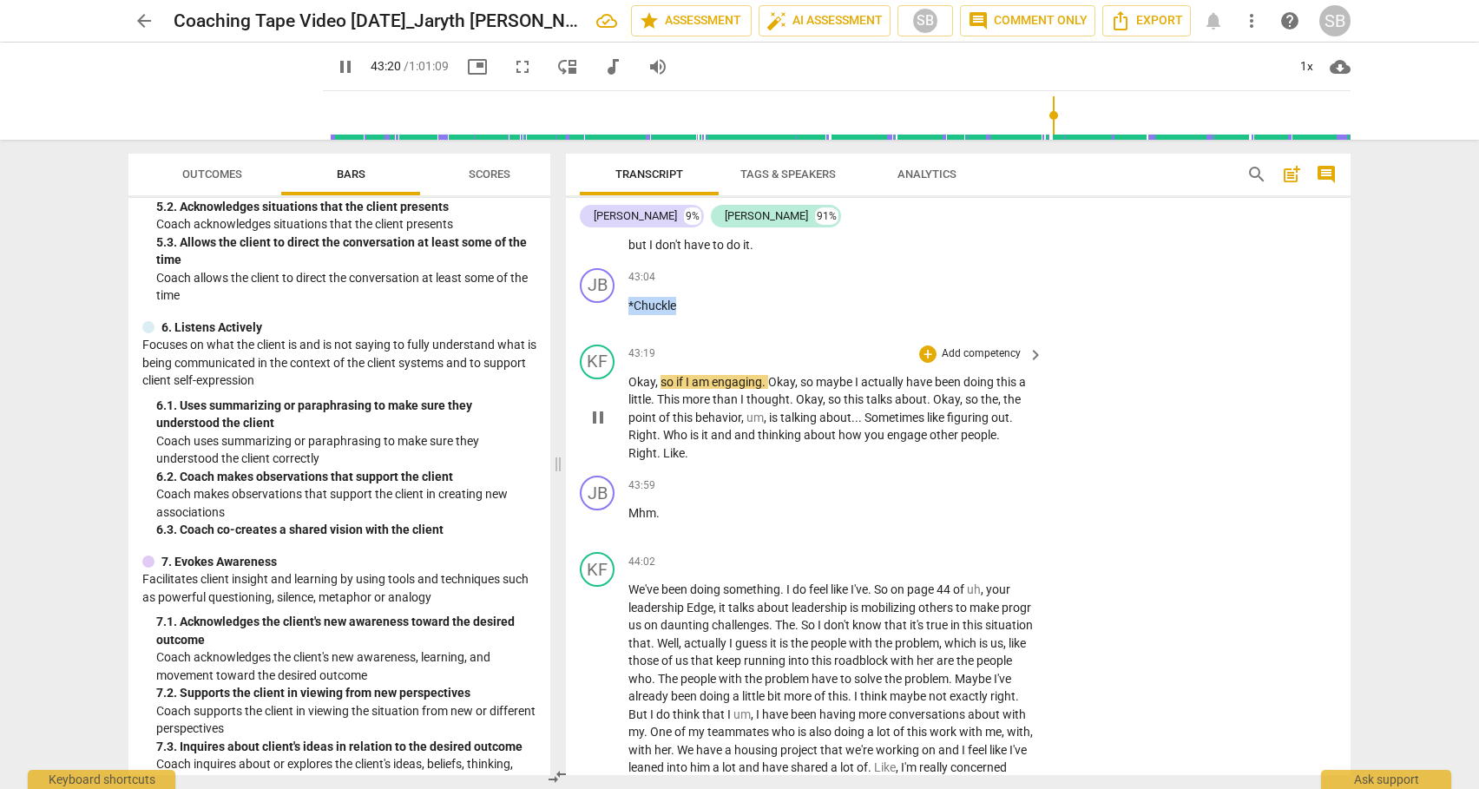
click at [935, 363] on div "+ Add competency" at bounding box center [970, 353] width 103 height 17
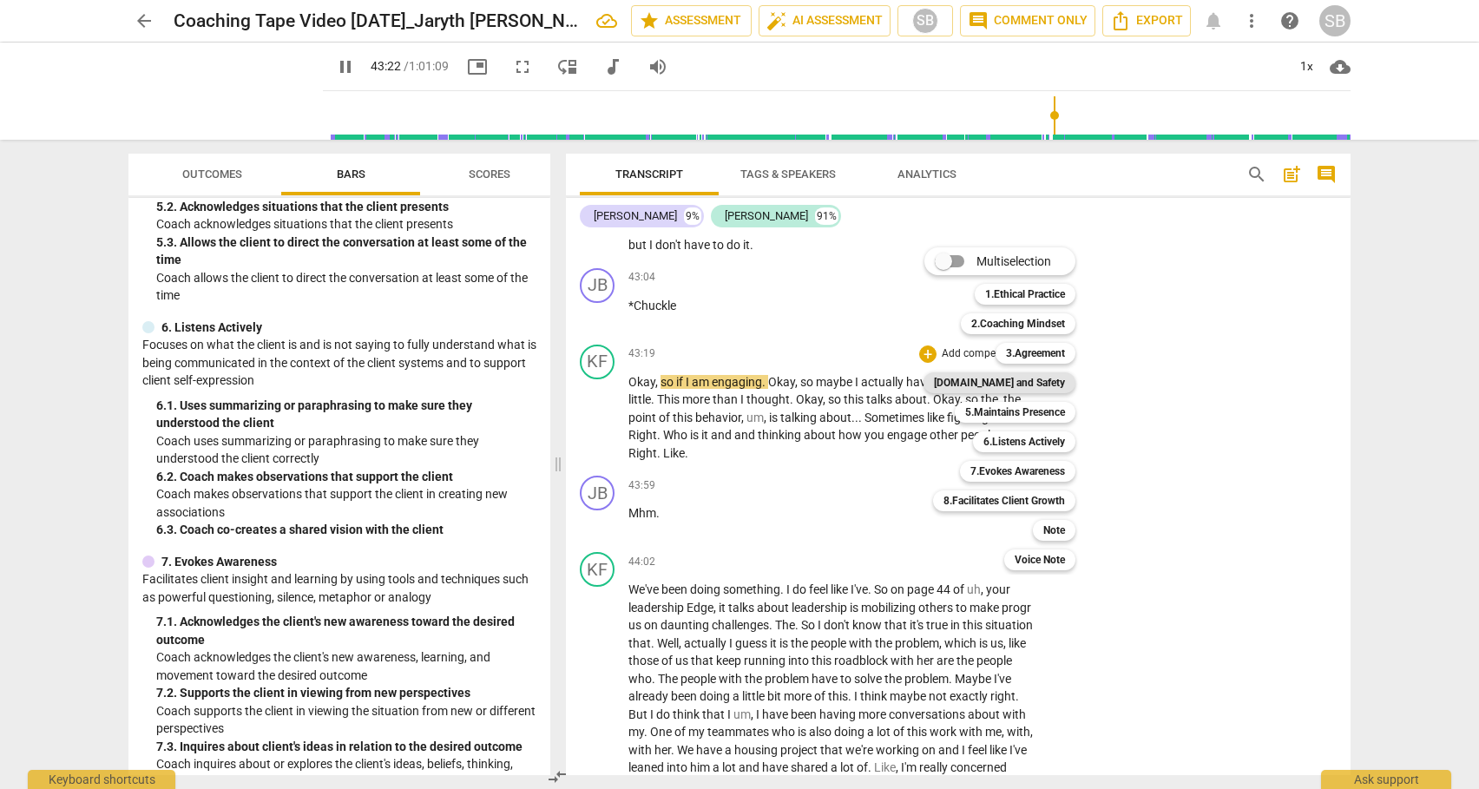
click at [1002, 381] on b "[DOMAIN_NAME] and Safety" at bounding box center [999, 382] width 131 height 21
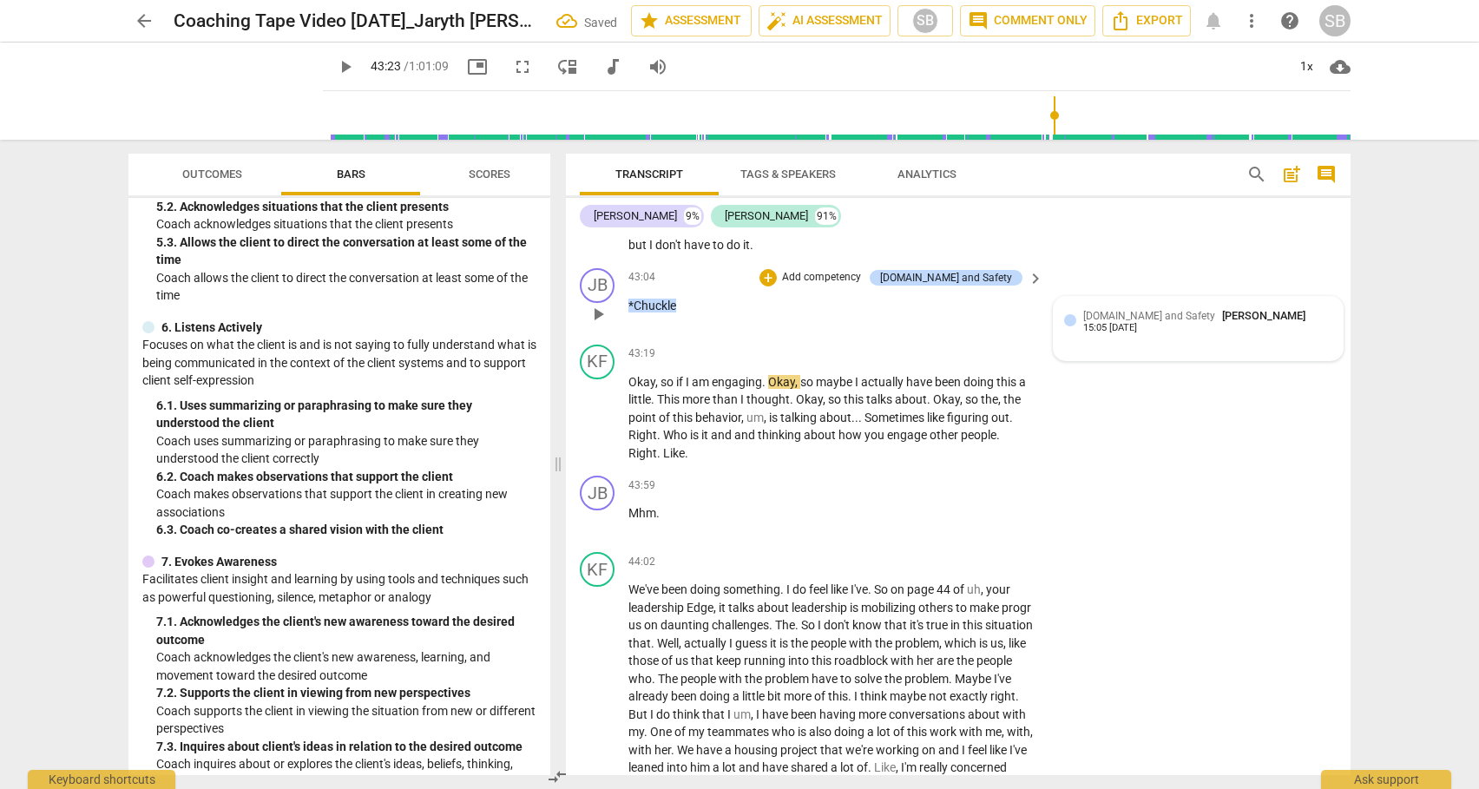
click at [1096, 322] on span "[DOMAIN_NAME] and Safety" at bounding box center [1149, 316] width 132 height 12
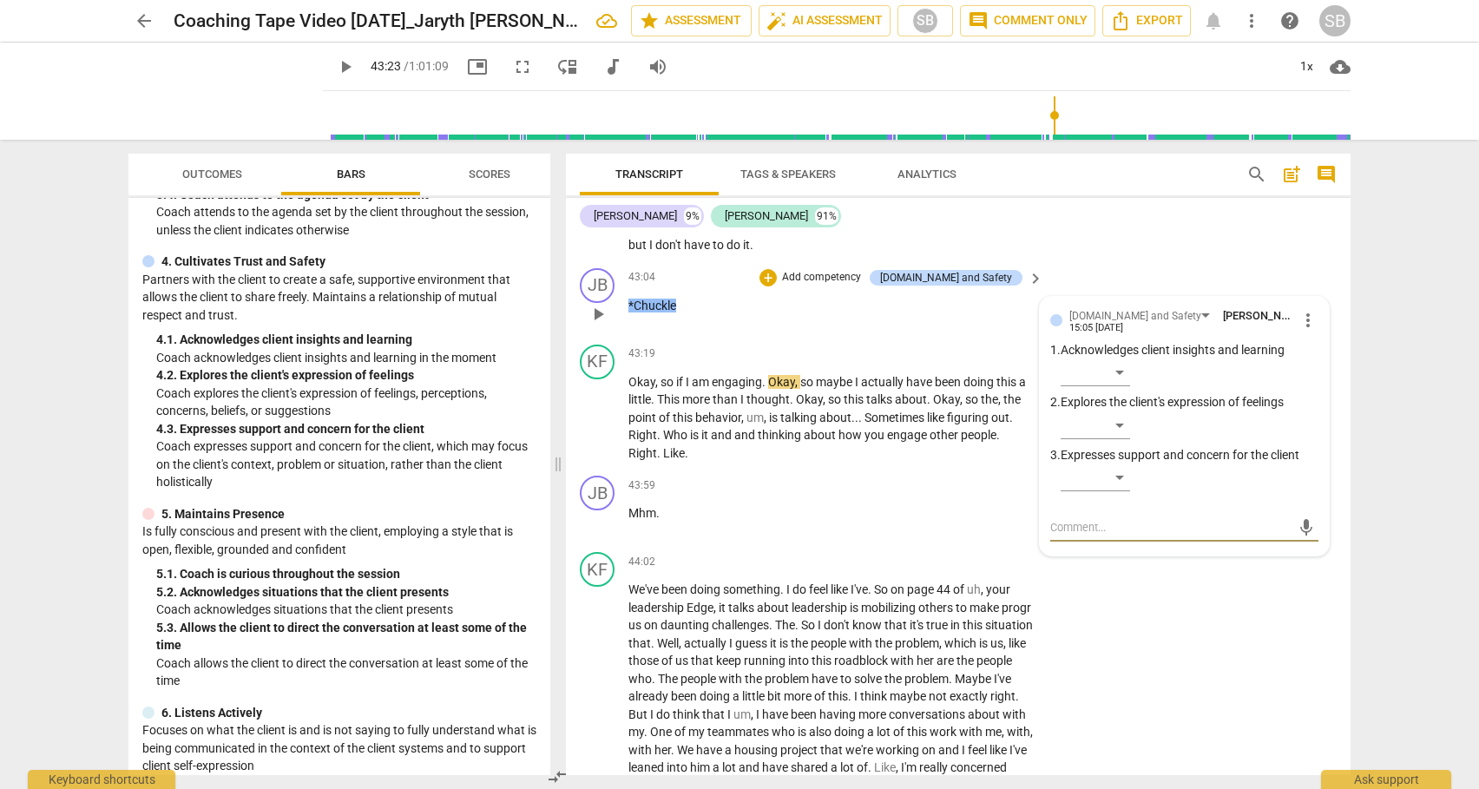
scroll to position [486, 0]
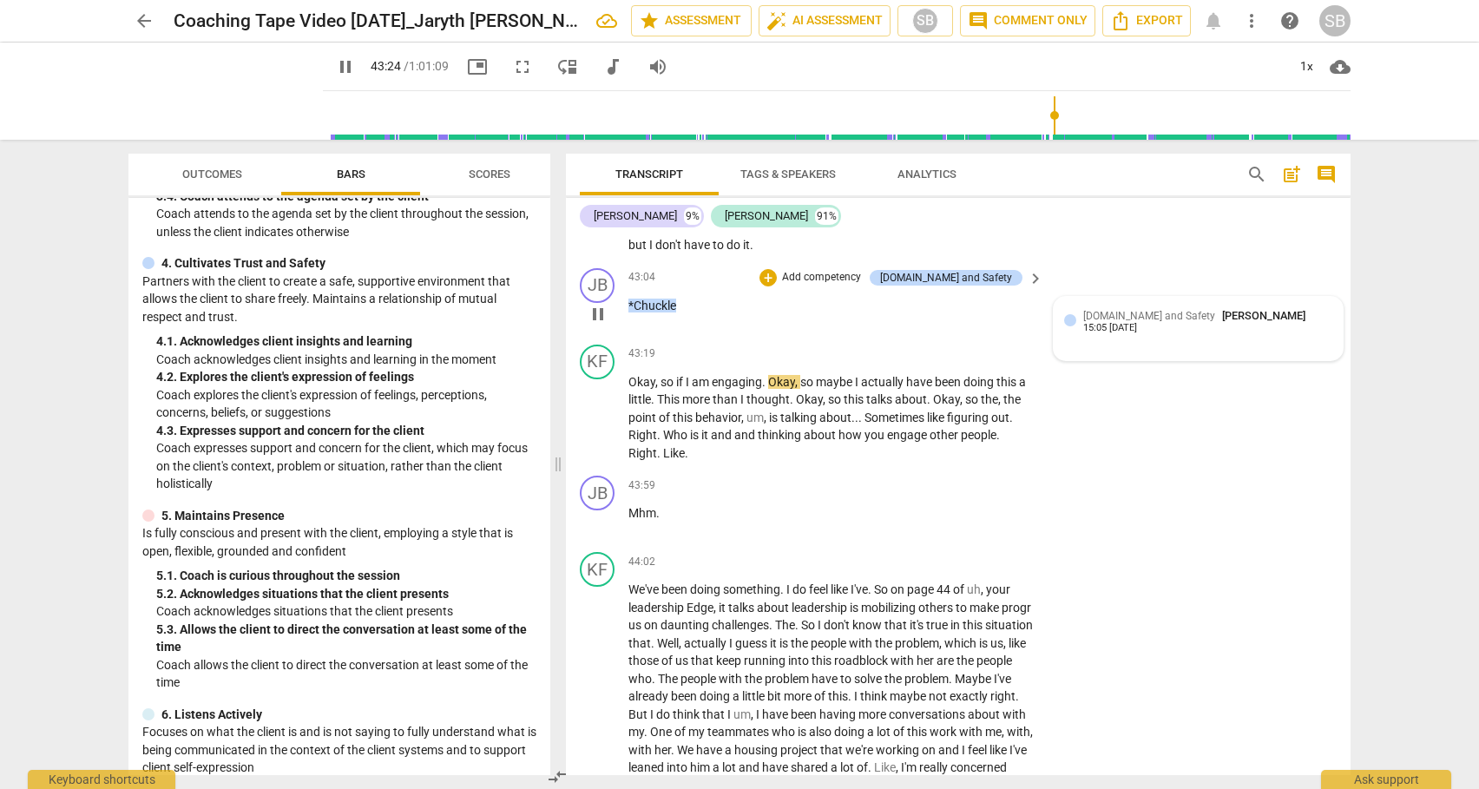
click at [1119, 350] on div "[DOMAIN_NAME] and Safety [PERSON_NAME] 15:05 [DATE]" at bounding box center [1198, 328] width 268 height 43
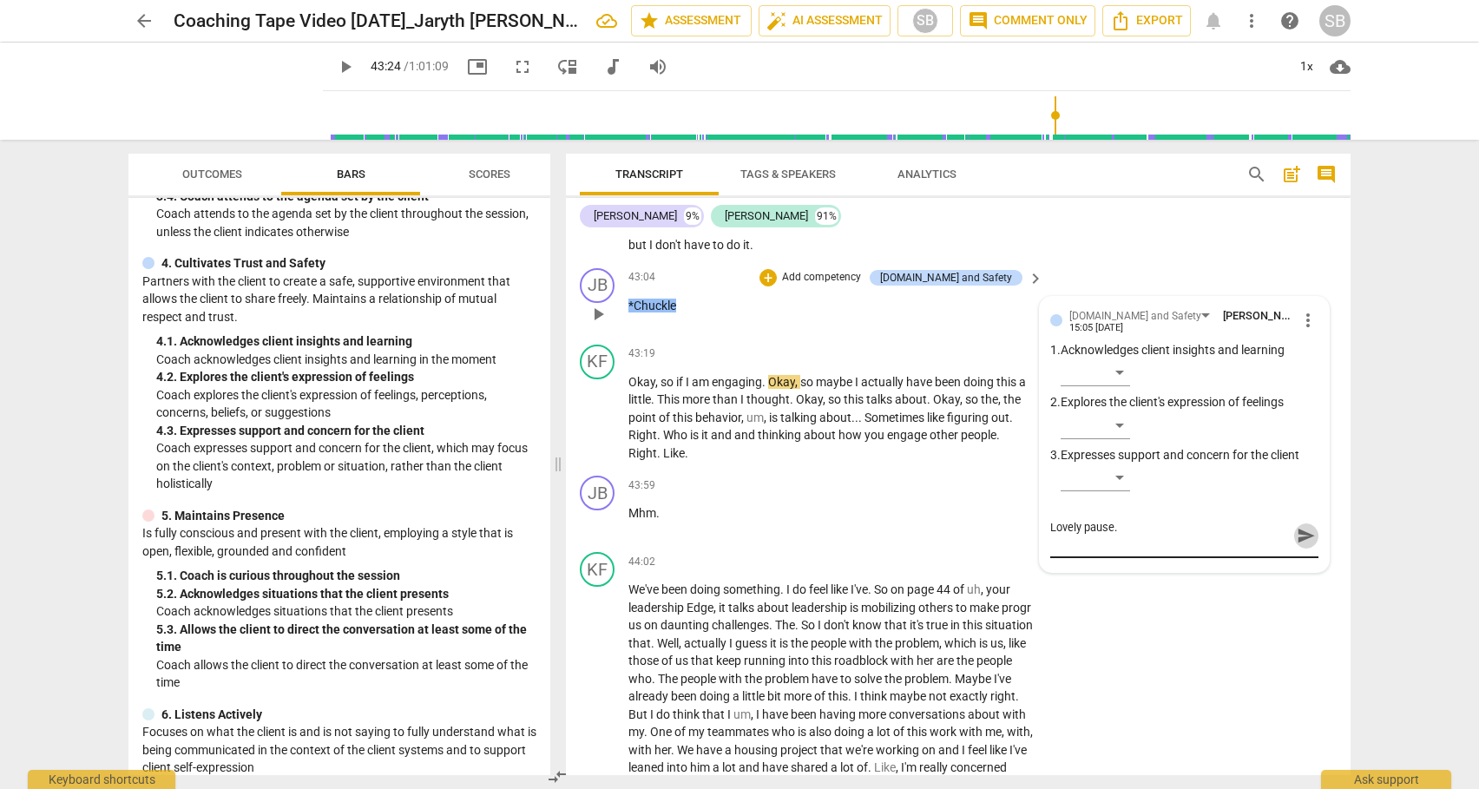
click at [1296, 545] on span "send" at bounding box center [1305, 535] width 19 height 19
click at [603, 428] on span "play_arrow" at bounding box center [597, 417] width 21 height 21
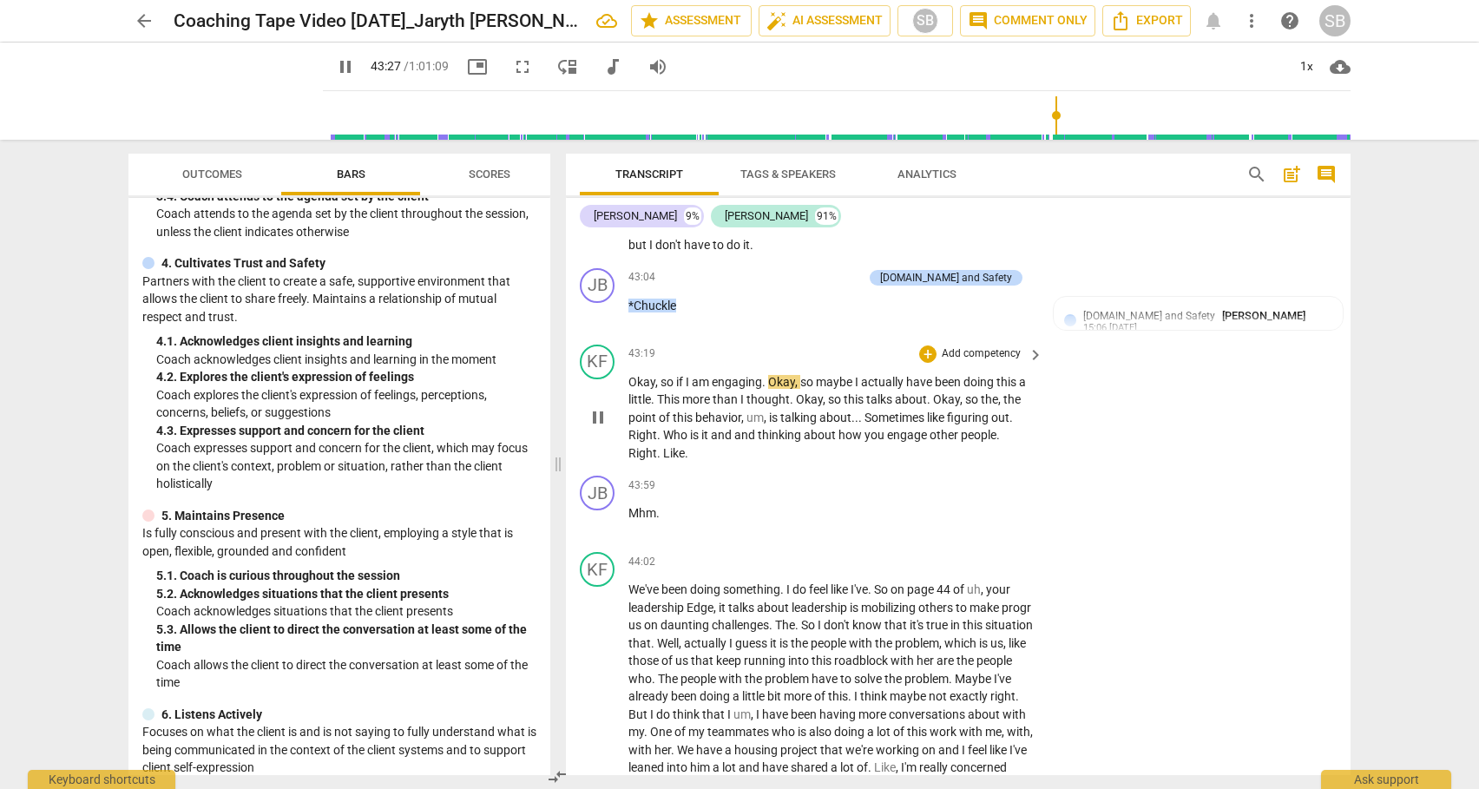
click at [847, 442] on span "how" at bounding box center [851, 435] width 26 height 14
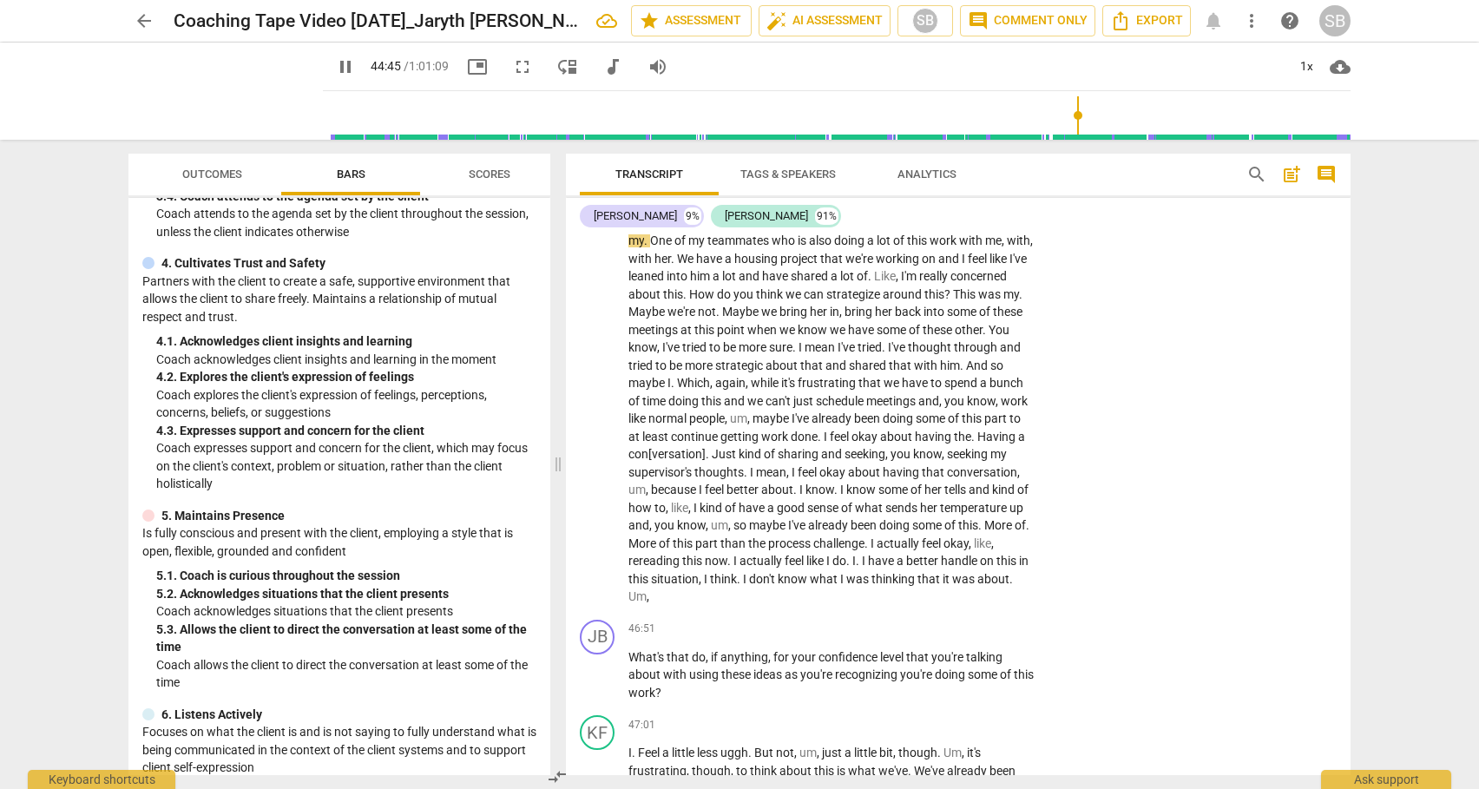
scroll to position [11725, 0]
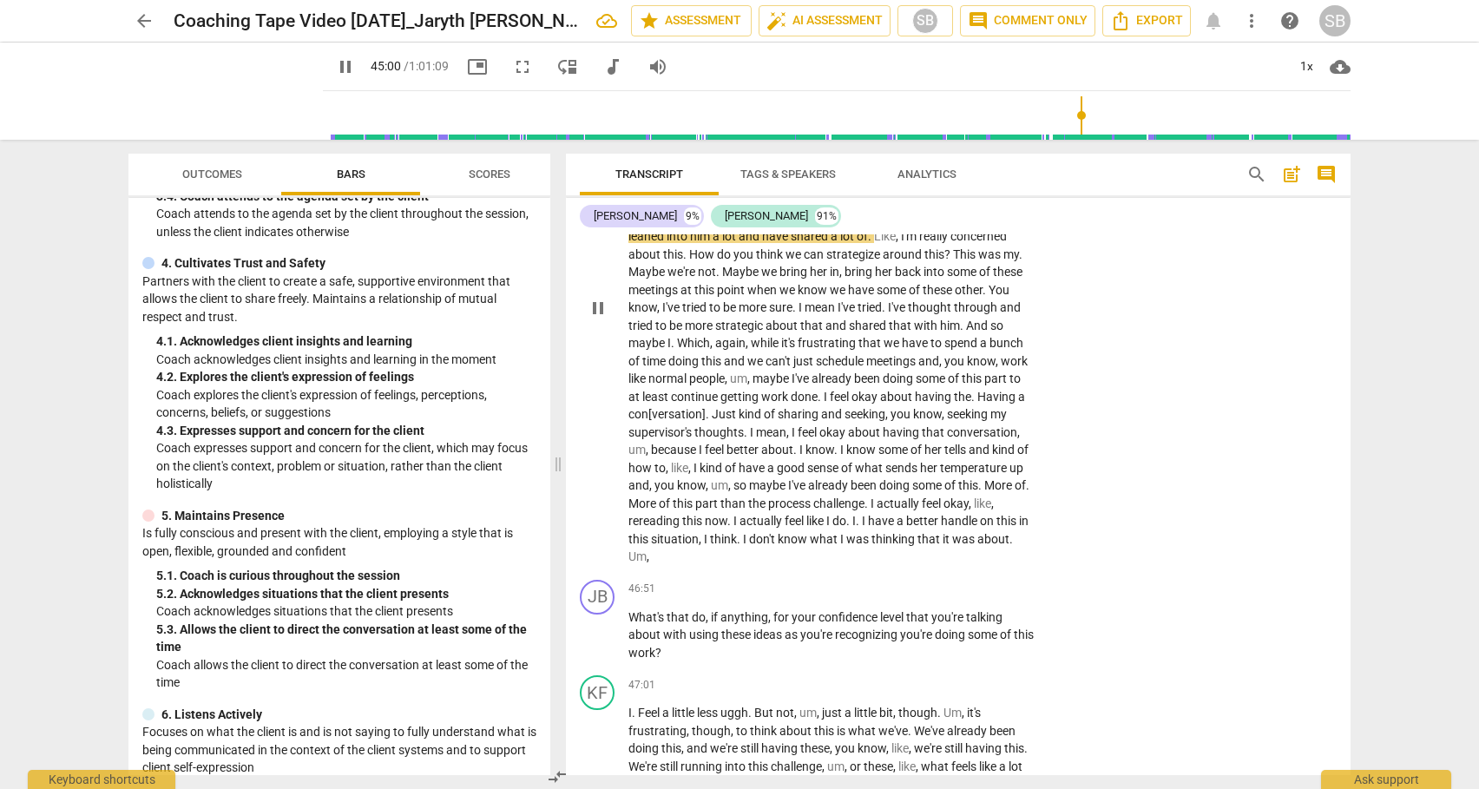
click at [954, 314] on span "through" at bounding box center [977, 307] width 46 height 14
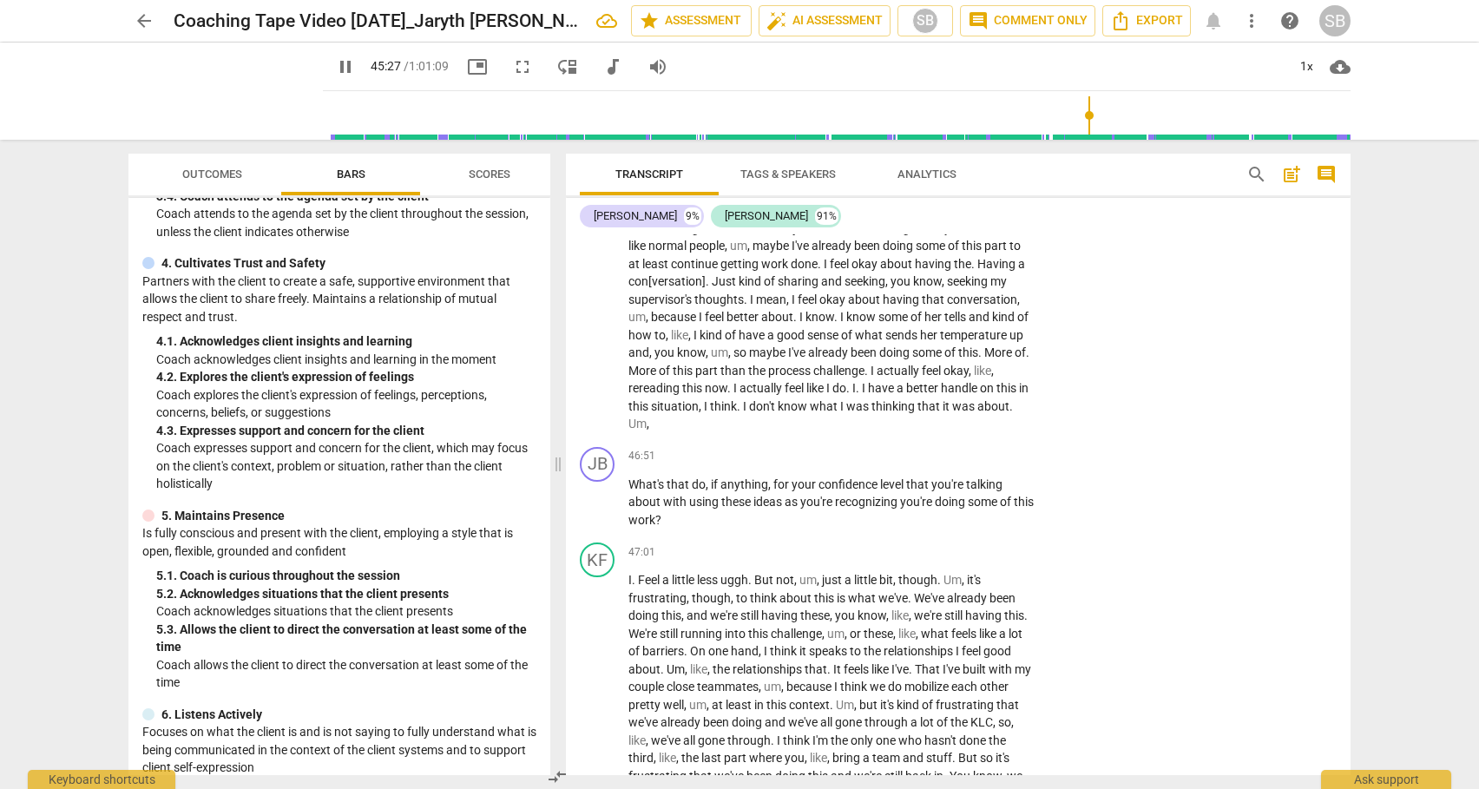
scroll to position [11857, 0]
click at [984, 359] on span "More" at bounding box center [999, 352] width 30 height 14
click at [1343, 637] on div "KF play_arrow pause 47:01 + Add competency keyboard_arrow_right I . Feel a litt…" at bounding box center [958, 725] width 784 height 381
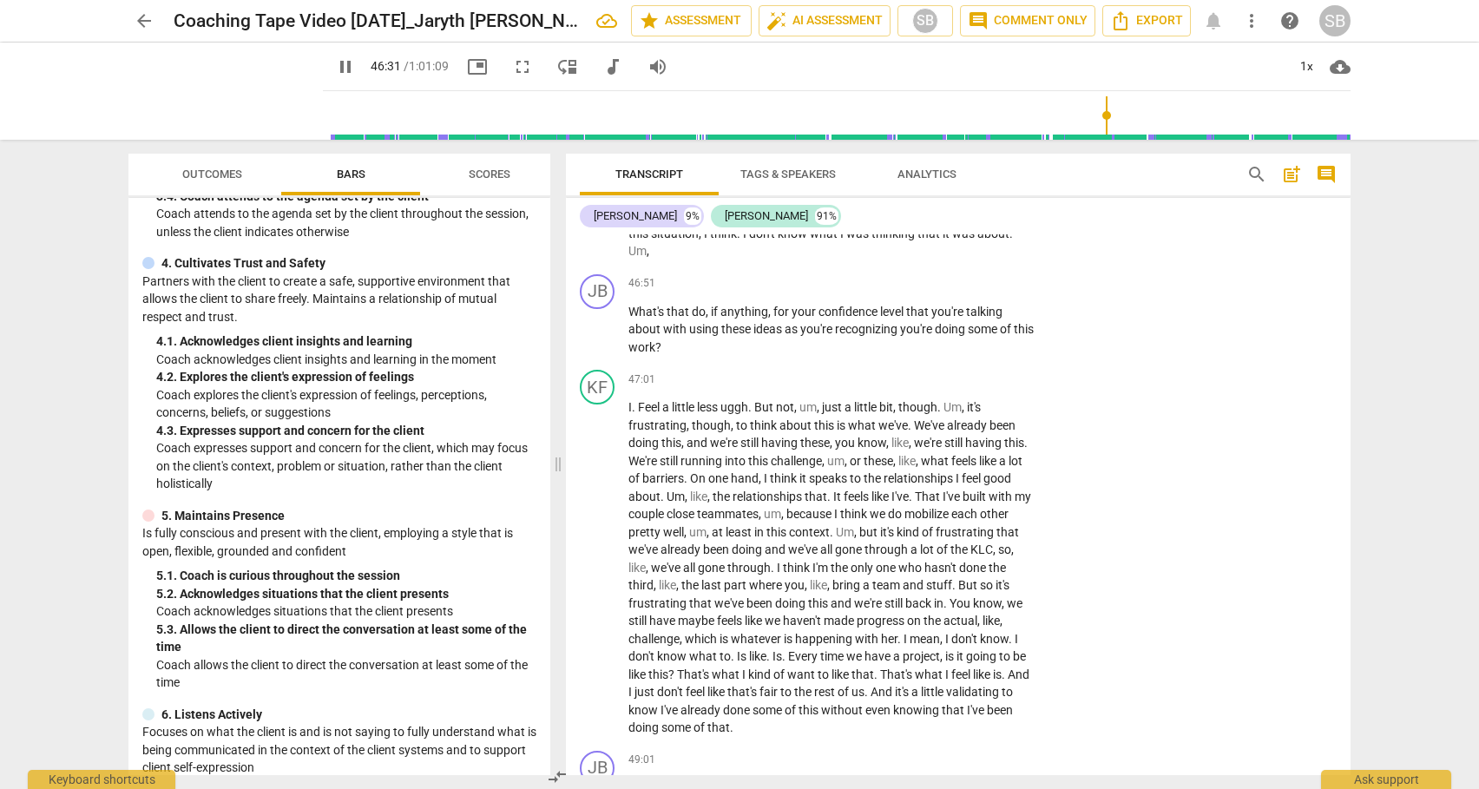
scroll to position [12043, 0]
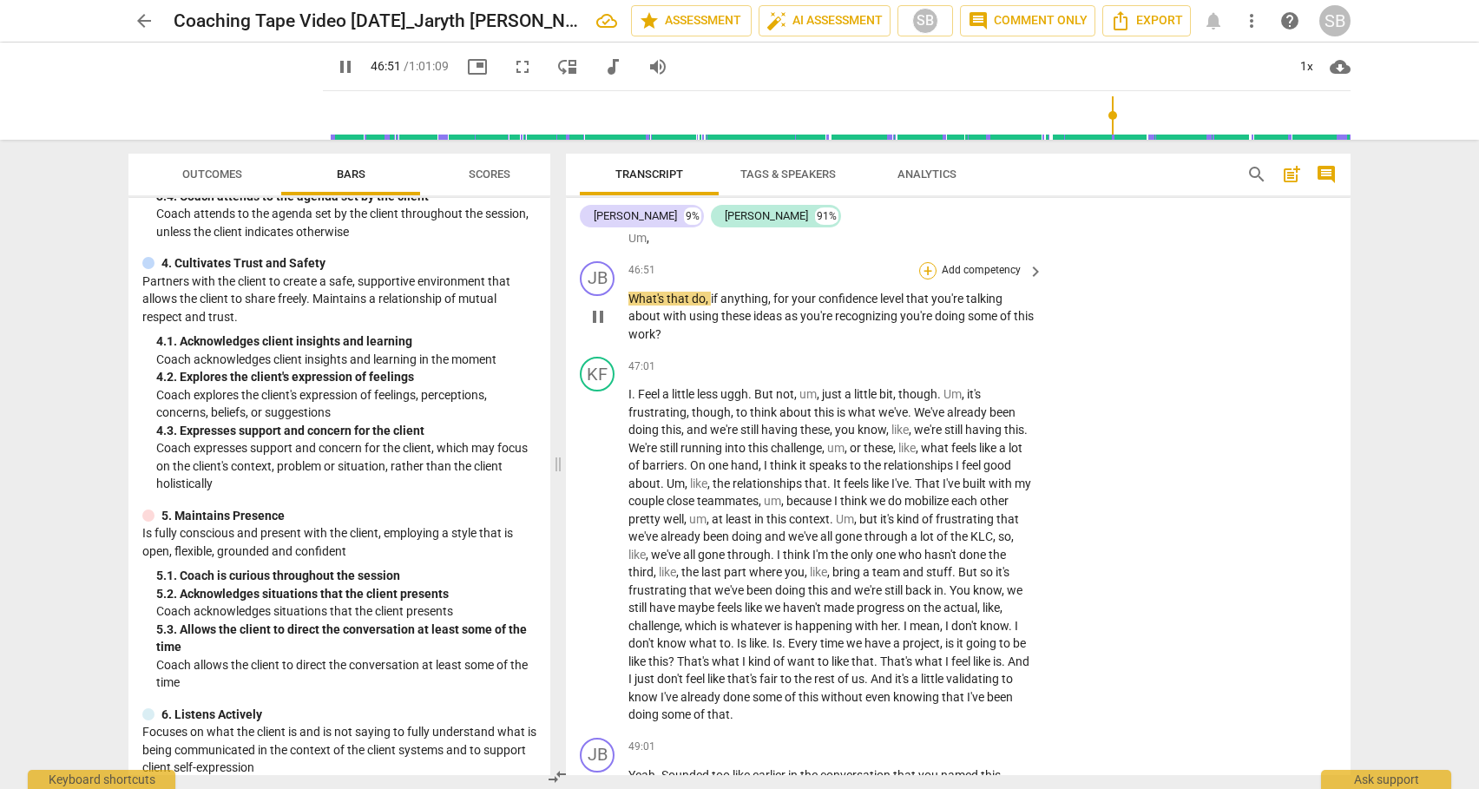
click at [926, 279] on div "+" at bounding box center [927, 270] width 17 height 17
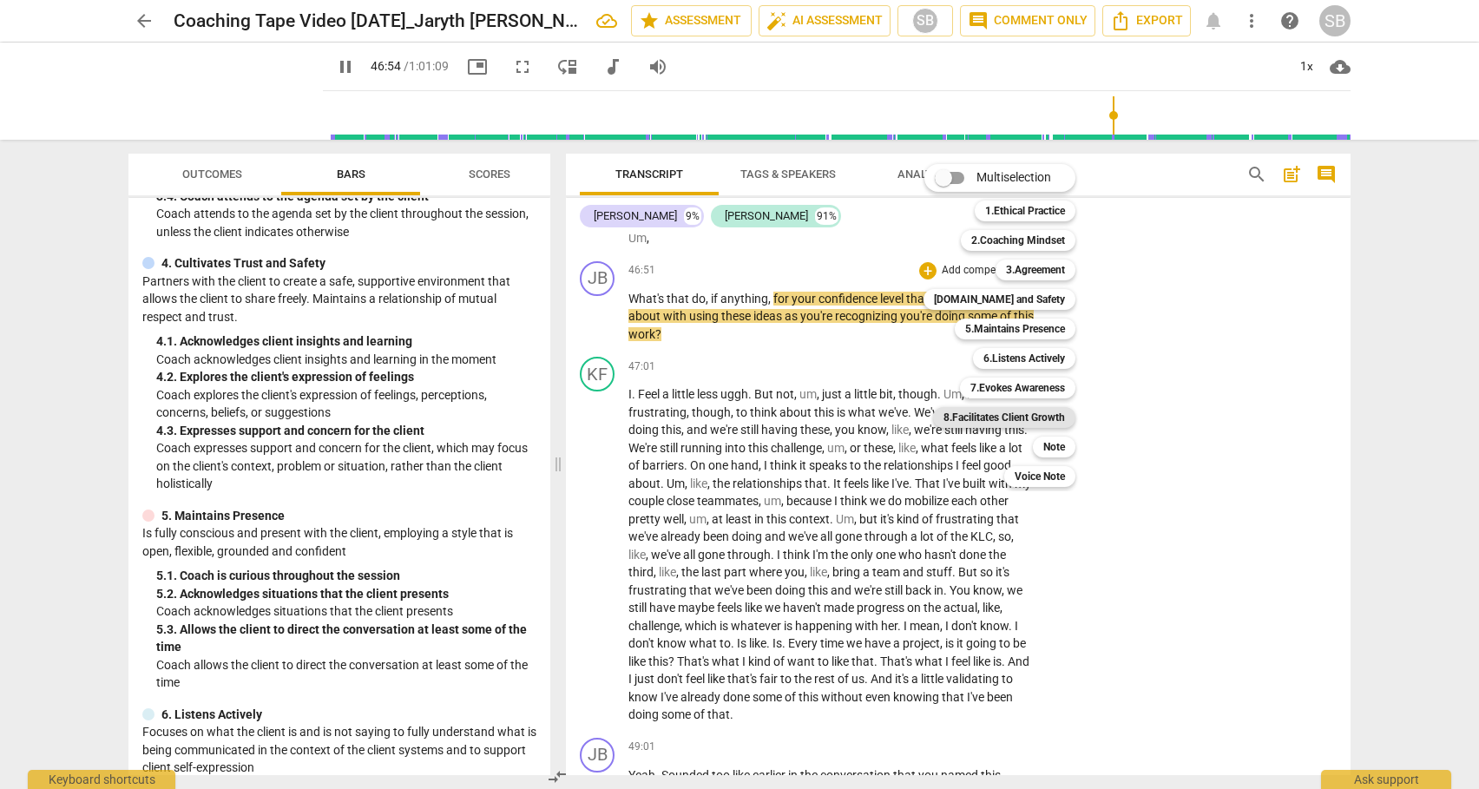
click at [1022, 414] on b "8.Facilitates Client Growth" at bounding box center [1003, 417] width 121 height 21
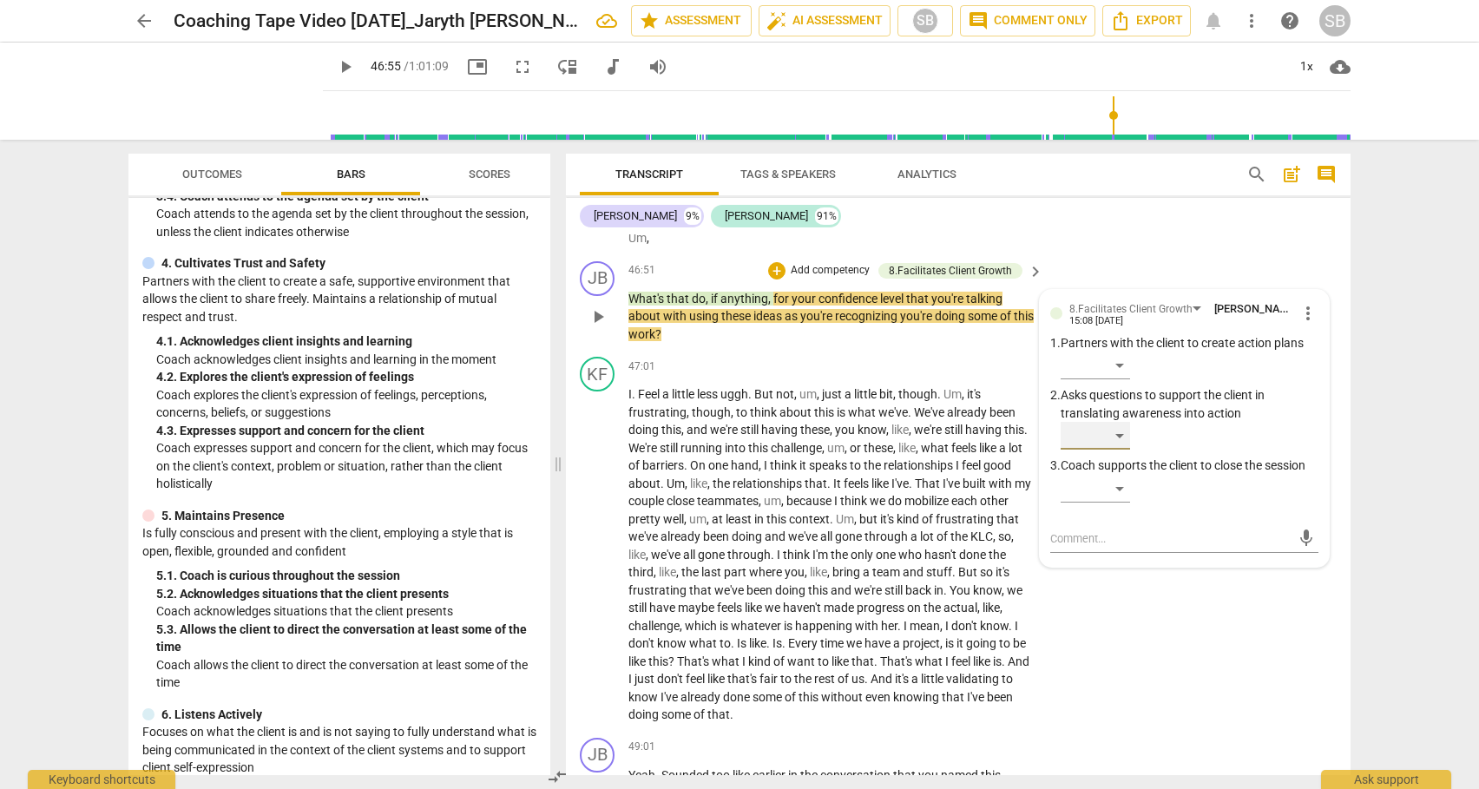
click at [1120, 449] on div "​" at bounding box center [1094, 436] width 69 height 28
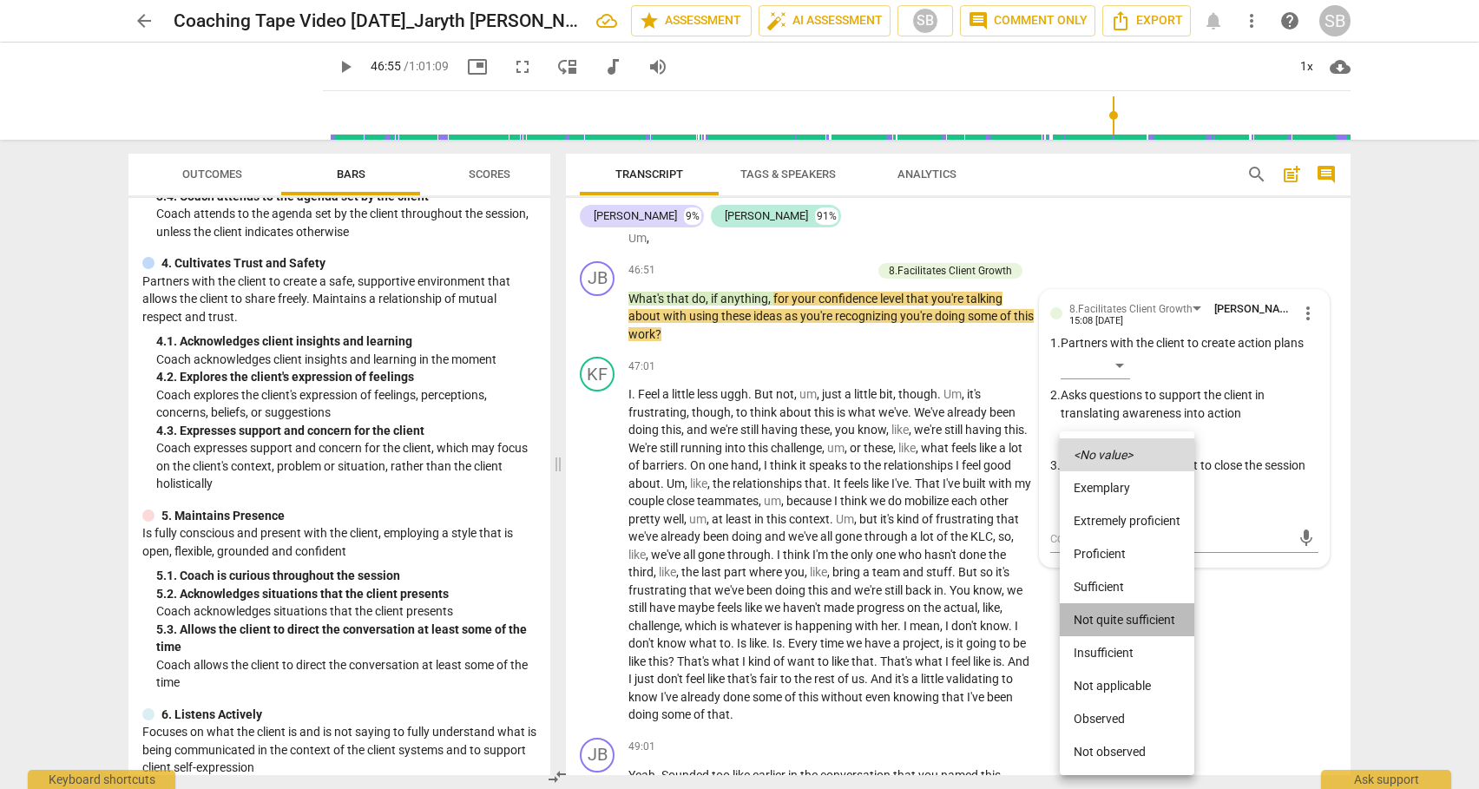
click at [1117, 617] on li "Not quite sufficient" at bounding box center [1126, 619] width 134 height 33
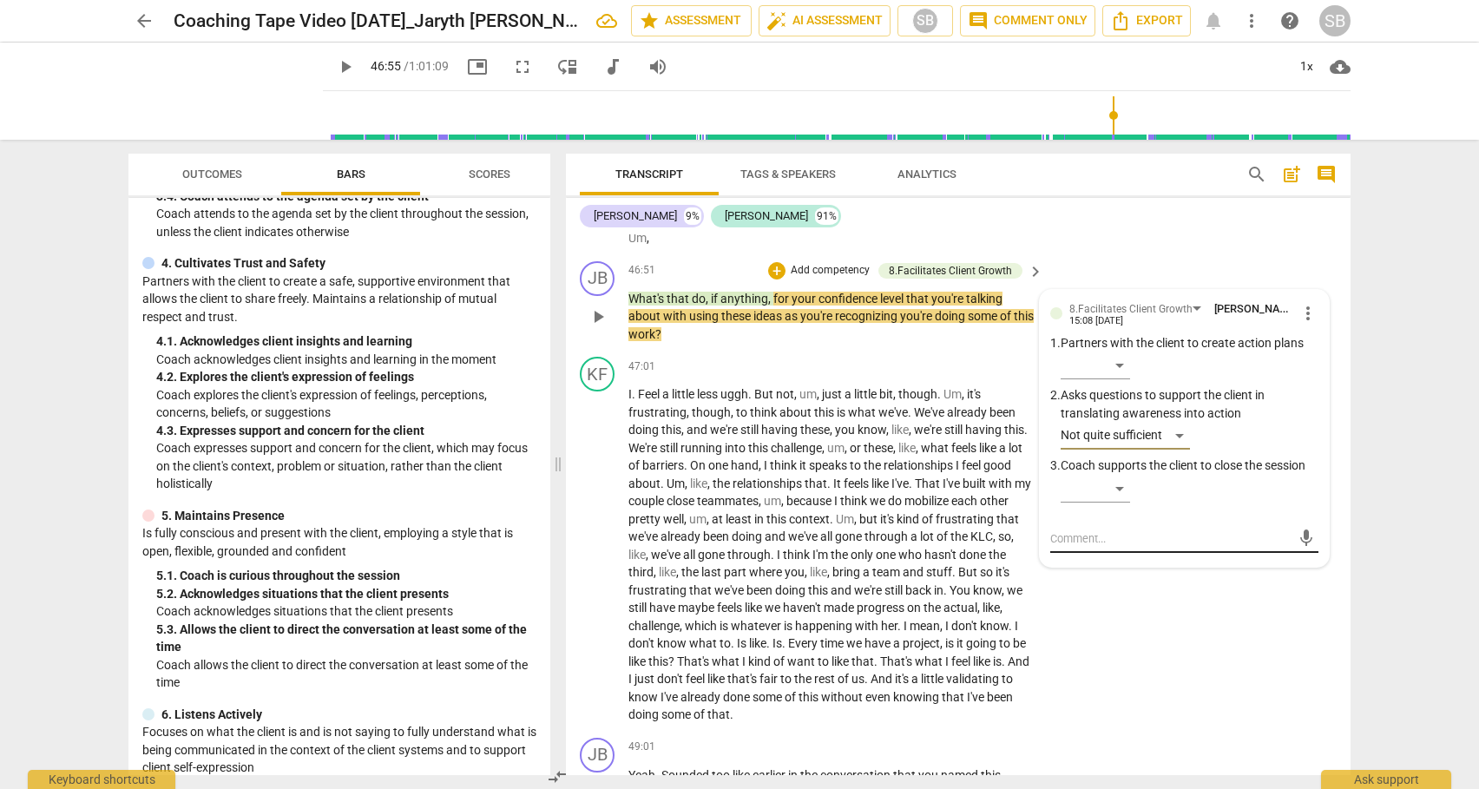
click at [1098, 547] on textarea at bounding box center [1170, 538] width 240 height 16
click at [1297, 564] on span "send" at bounding box center [1305, 554] width 19 height 19
click at [598, 327] on span "play_arrow" at bounding box center [597, 316] width 21 height 21
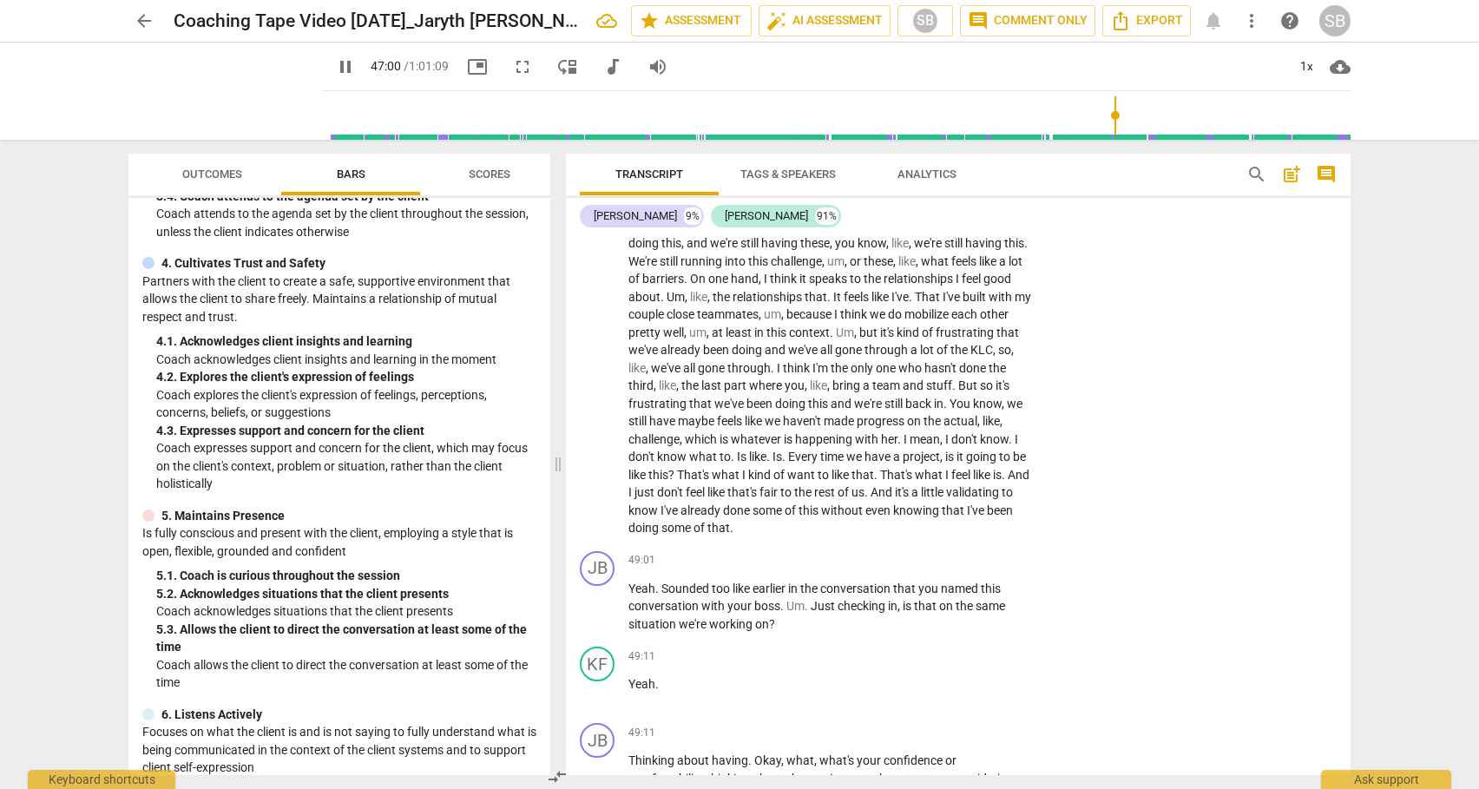
scroll to position [12243, 0]
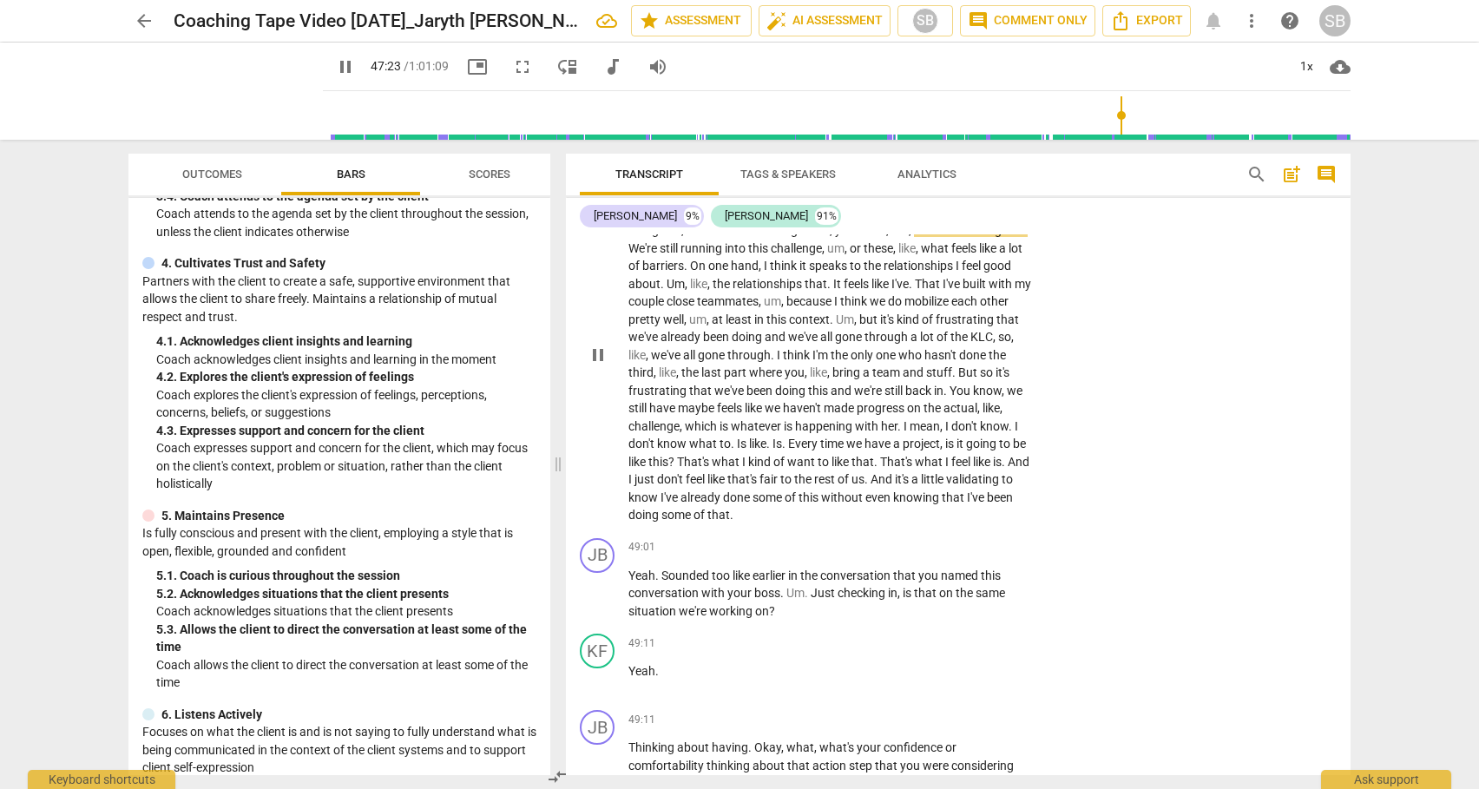
click at [777, 362] on span "." at bounding box center [774, 355] width 6 height 14
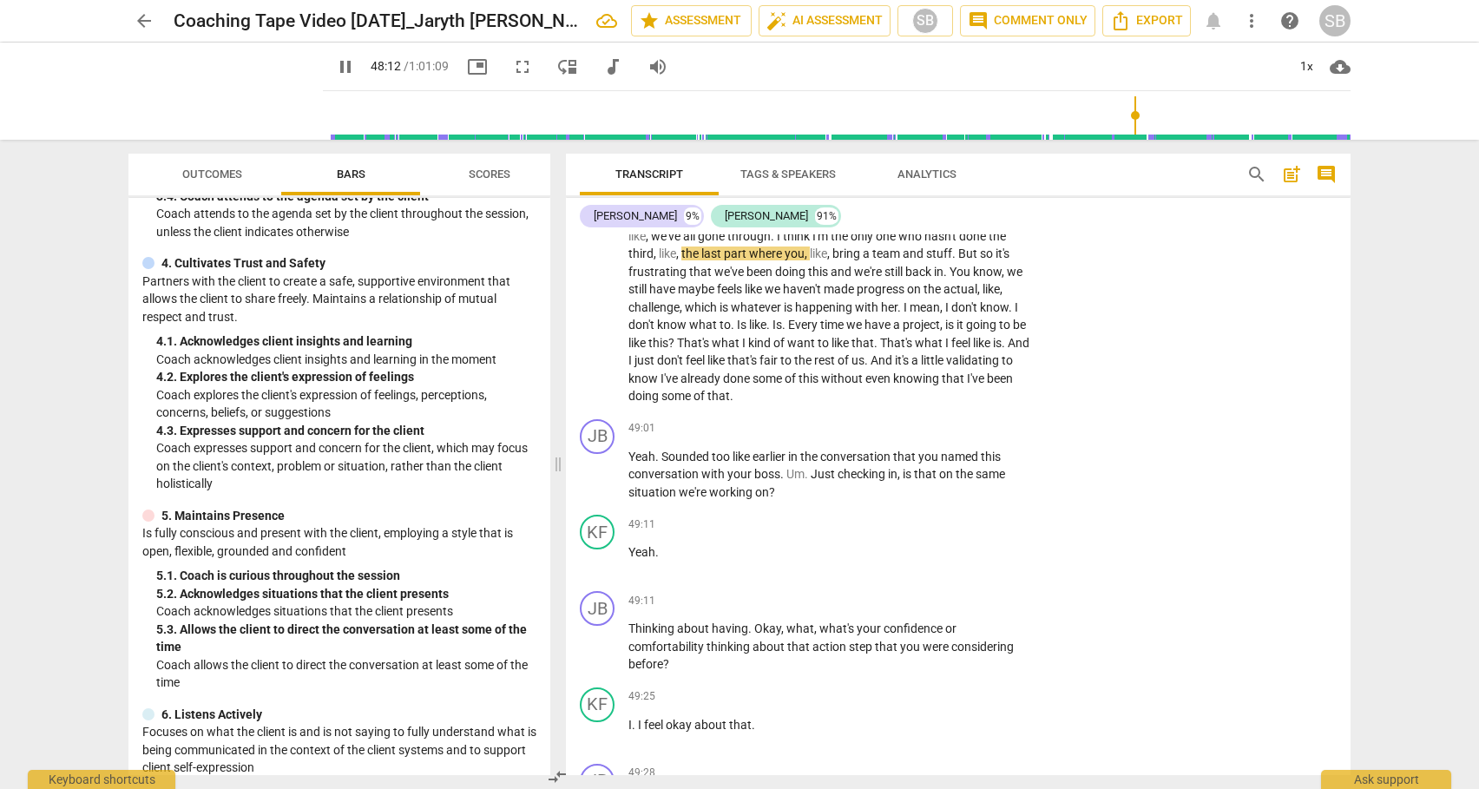
scroll to position [12388, 0]
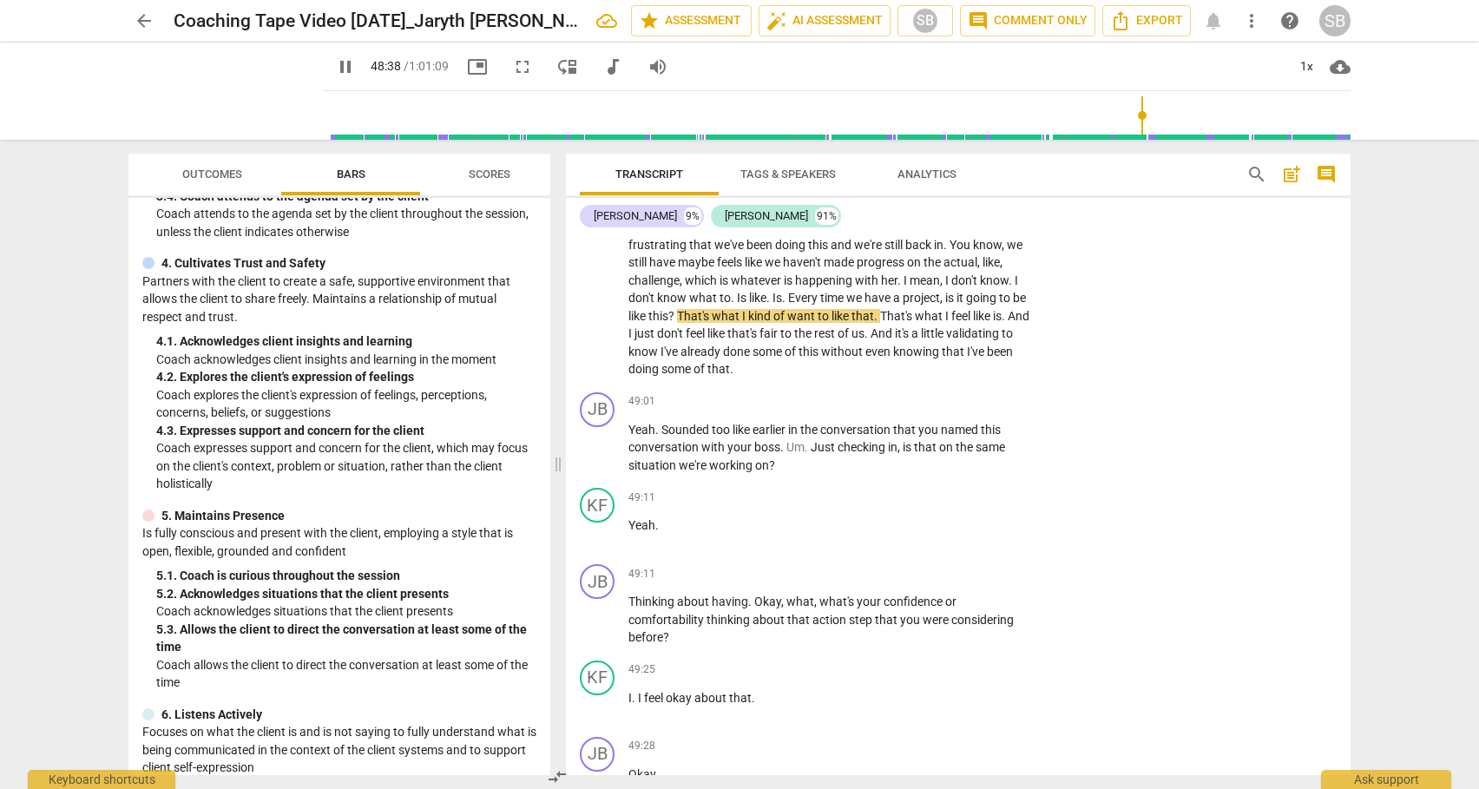
click at [895, 340] on span "And" at bounding box center [882, 333] width 24 height 14
click at [923, 410] on div "+" at bounding box center [927, 401] width 17 height 17
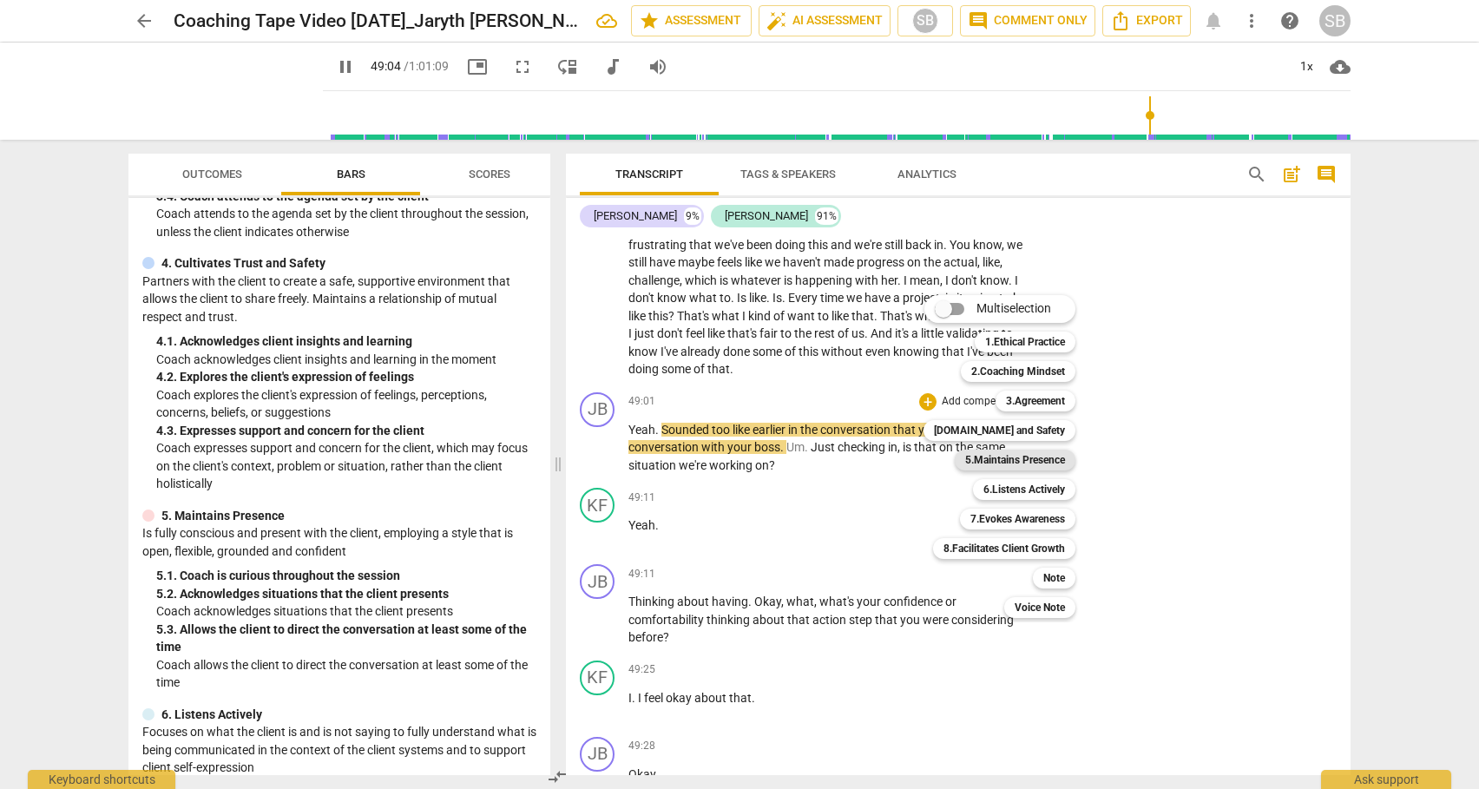
click at [998, 456] on b "5.Maintains Presence" at bounding box center [1015, 459] width 100 height 21
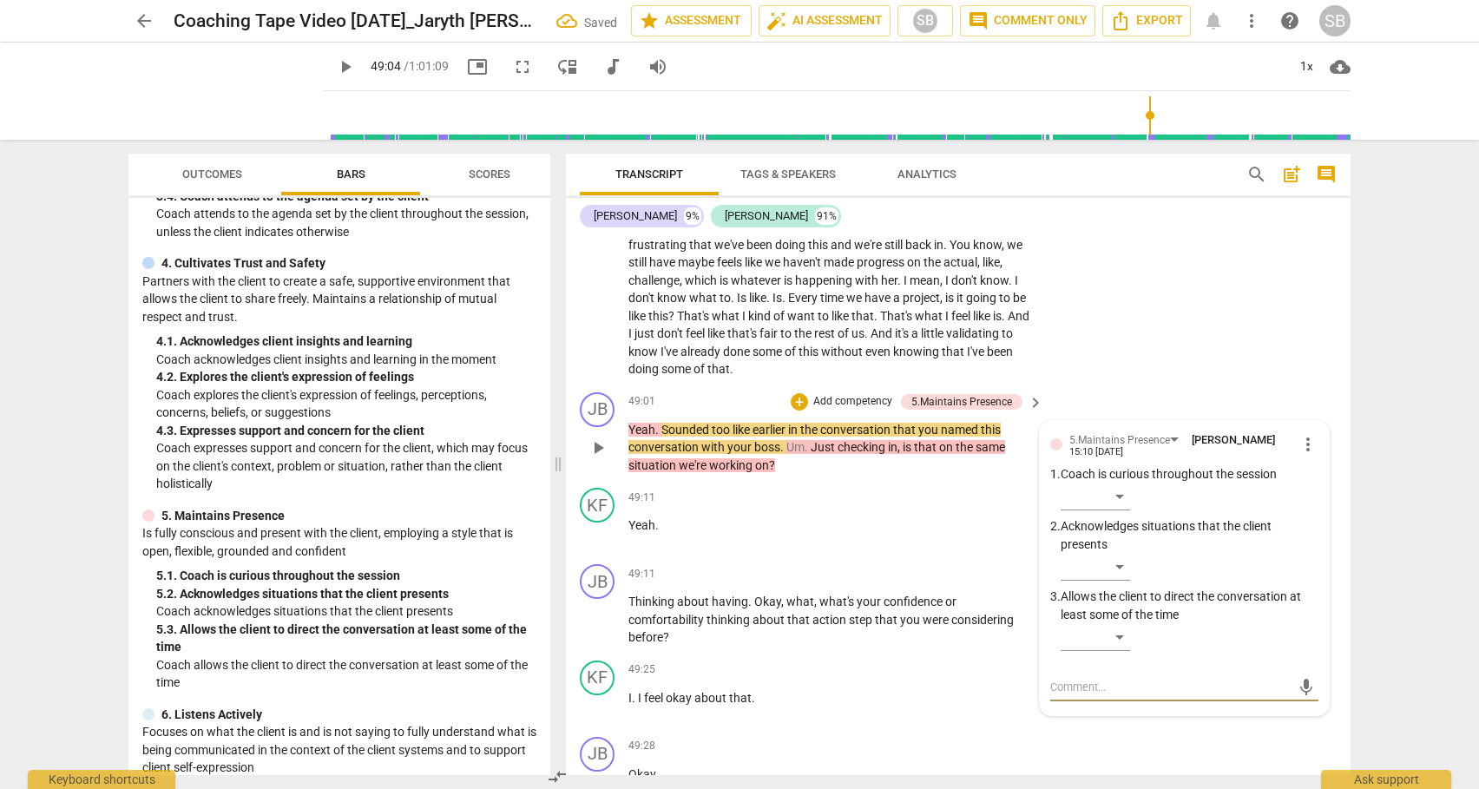
click at [1302, 455] on span "more_vert" at bounding box center [1307, 444] width 21 height 21
click at [1305, 528] on li "Delete" at bounding box center [1321, 531] width 60 height 33
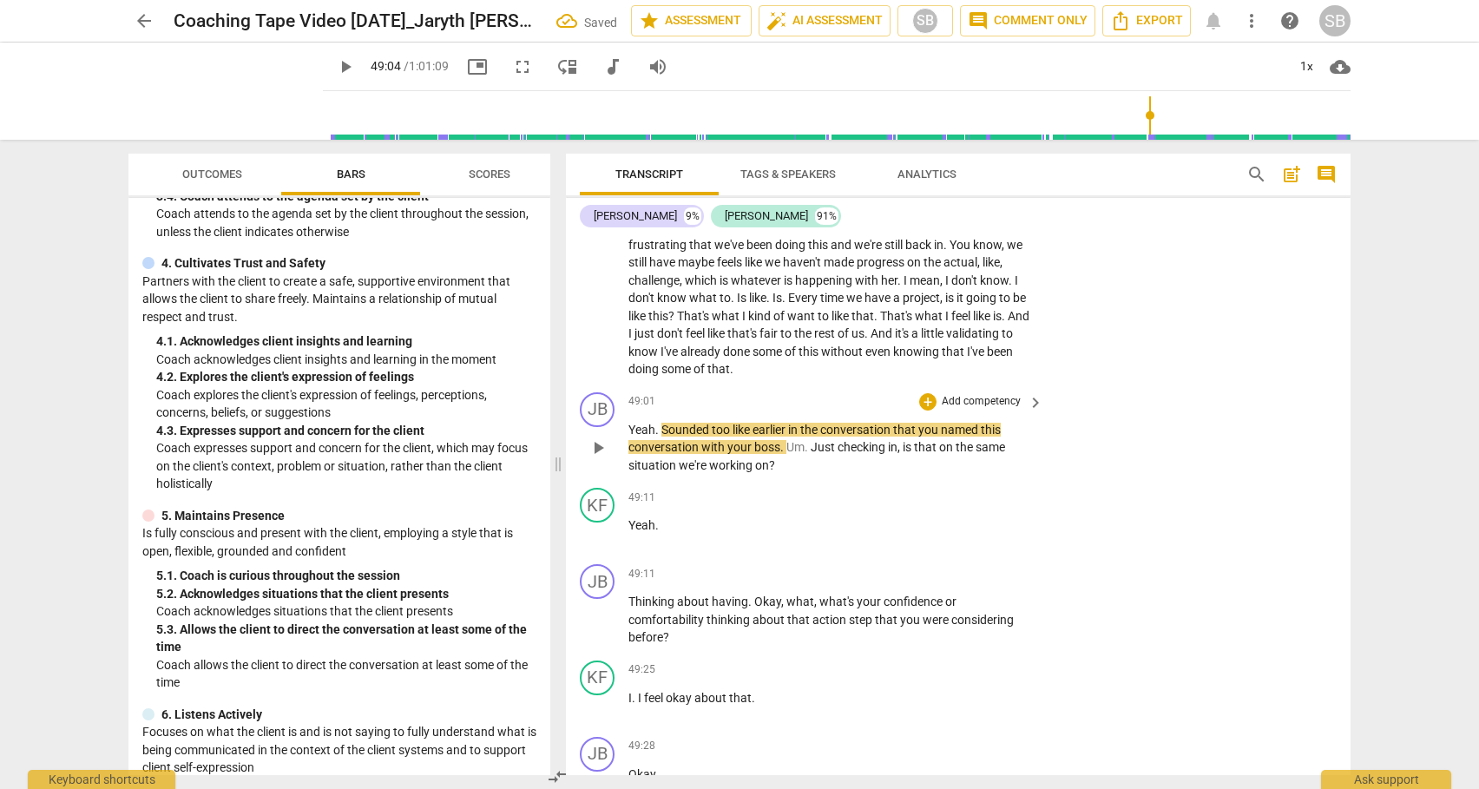
click at [995, 410] on p "Add competency" at bounding box center [981, 402] width 82 height 16
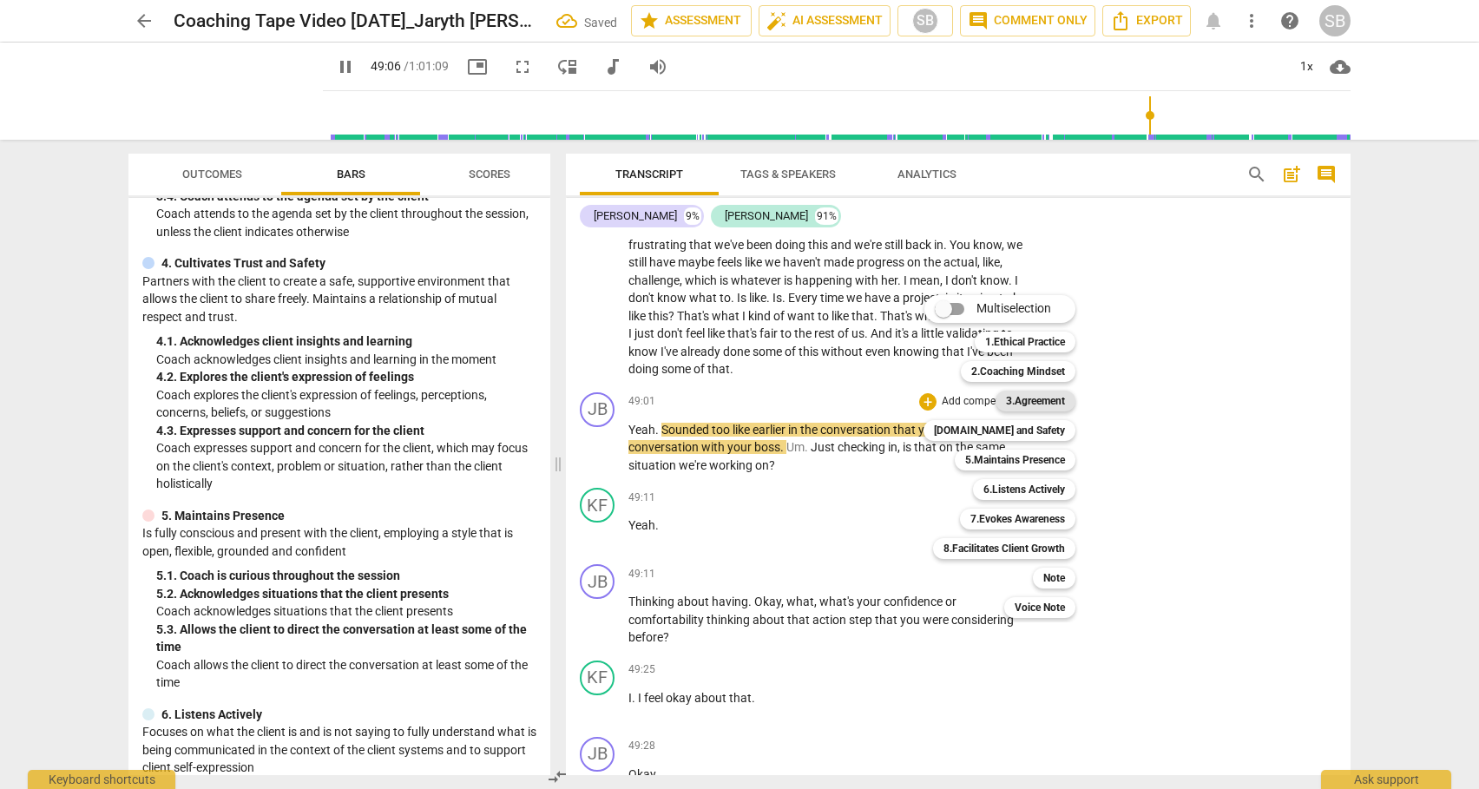
click at [1029, 397] on b "3.Agreement" at bounding box center [1035, 400] width 59 height 21
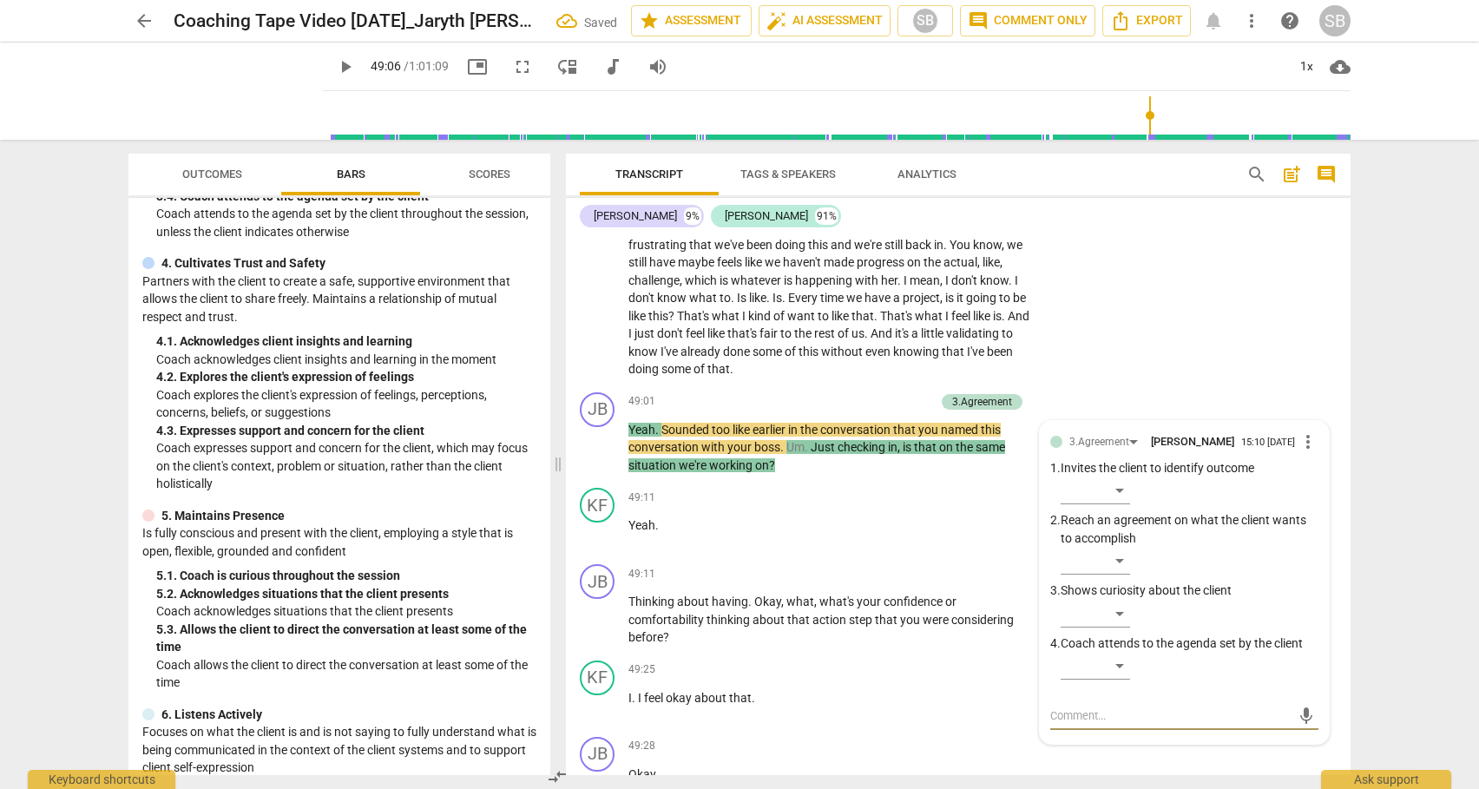
scroll to position [12390, 0]
click at [1118, 678] on div "​" at bounding box center [1094, 664] width 69 height 28
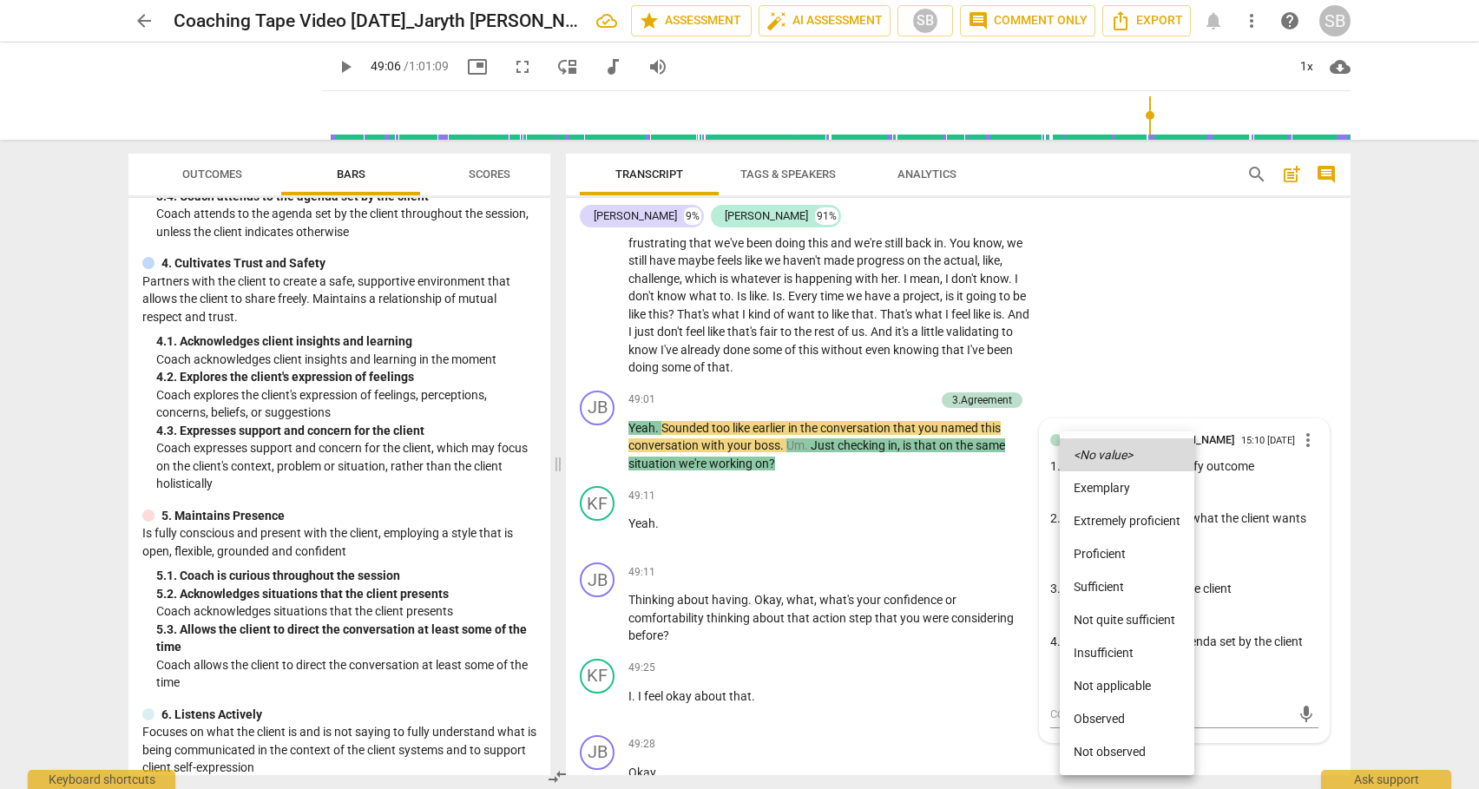
click at [1092, 587] on li "Sufficient" at bounding box center [1126, 586] width 134 height 33
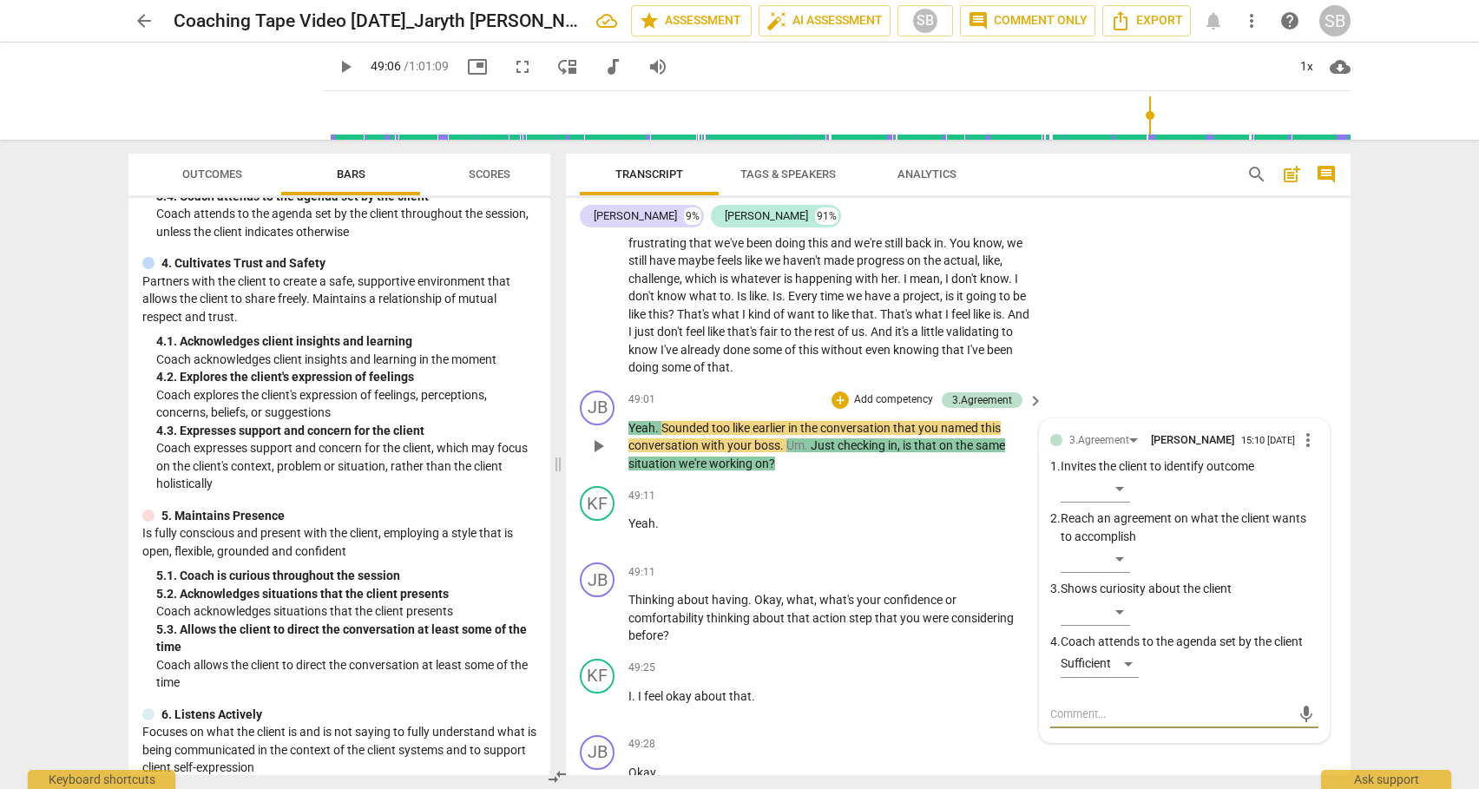
click at [1078, 722] on textarea at bounding box center [1170, 713] width 240 height 16
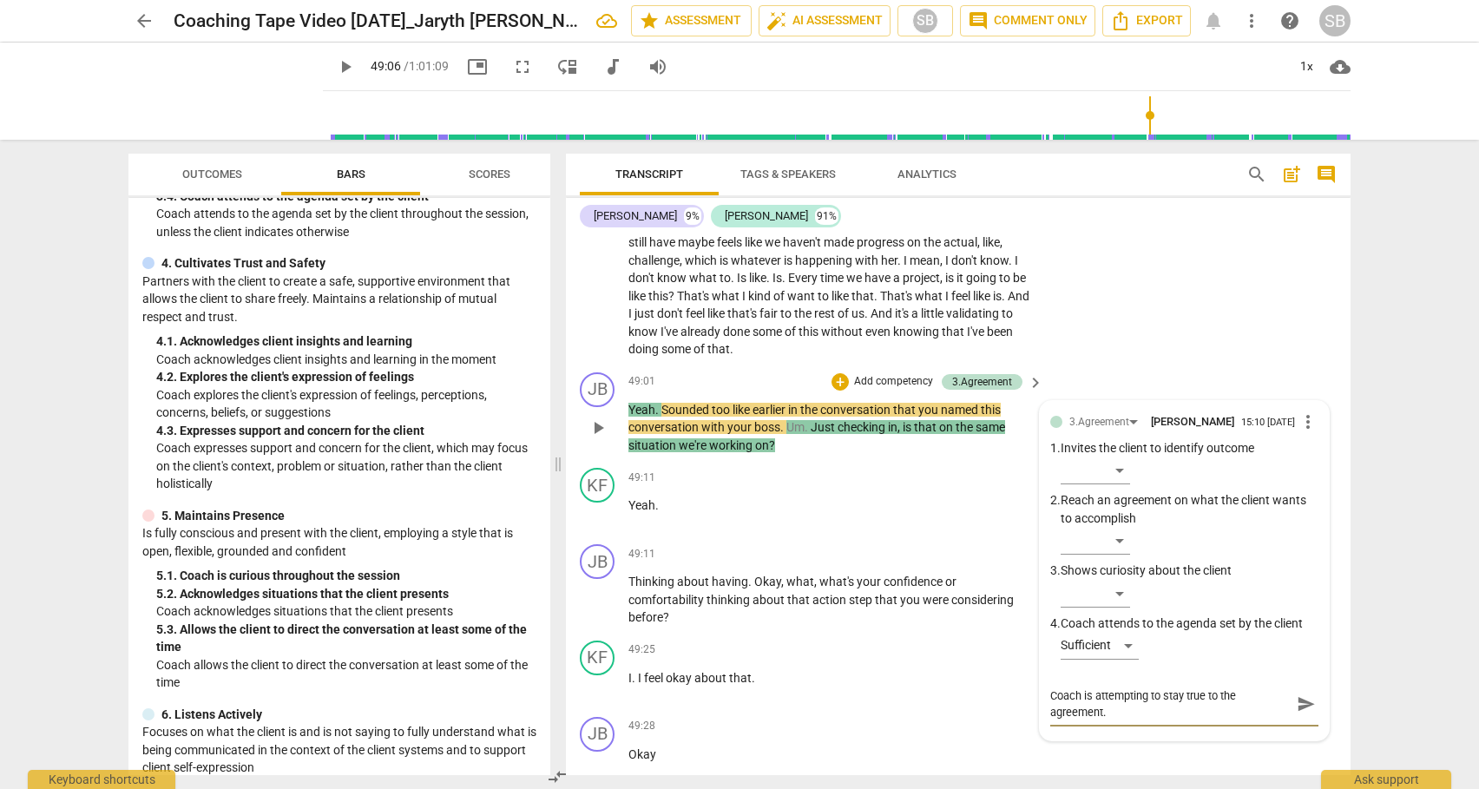
click at [1296, 713] on span "send" at bounding box center [1305, 703] width 19 height 19
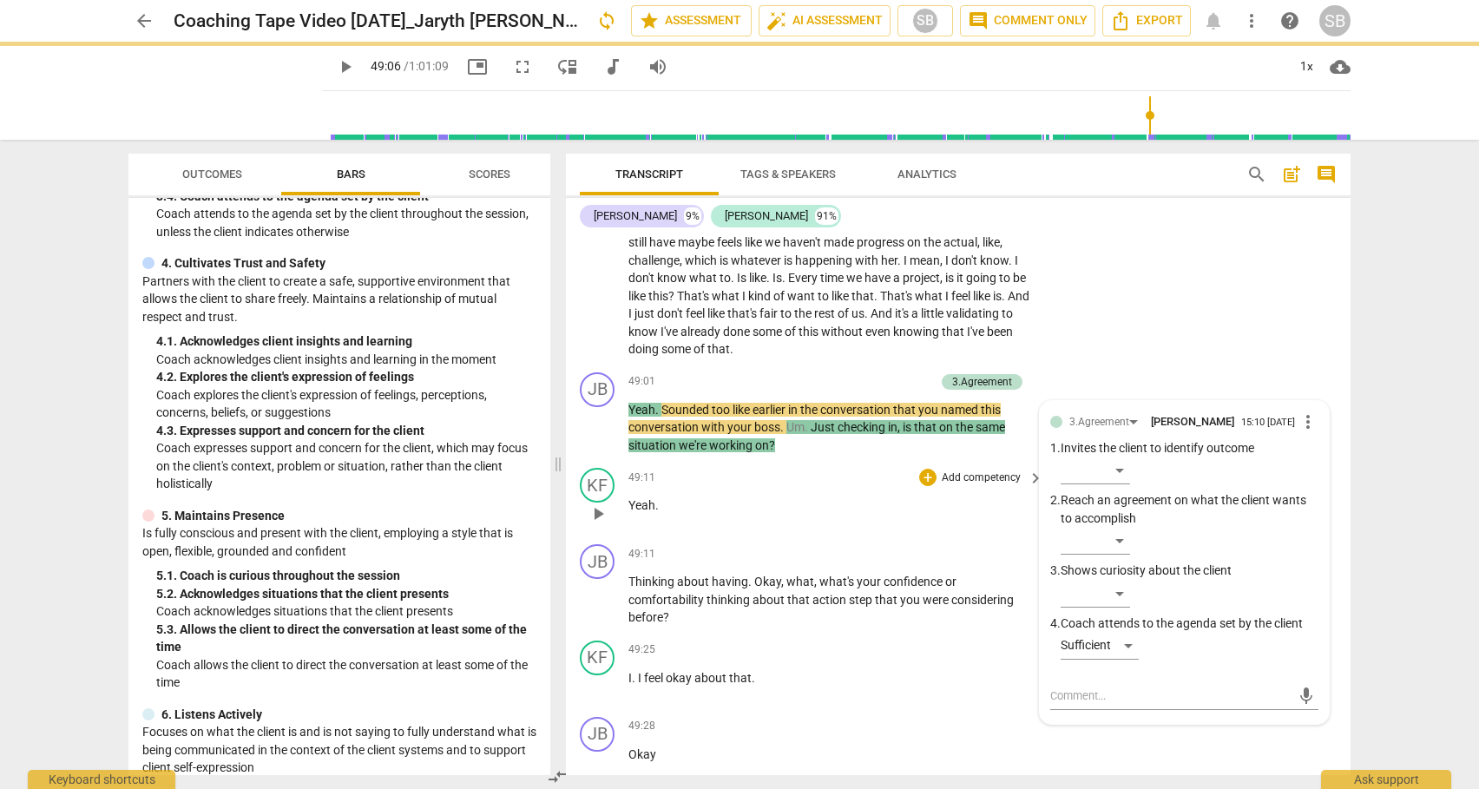
scroll to position [0, 0]
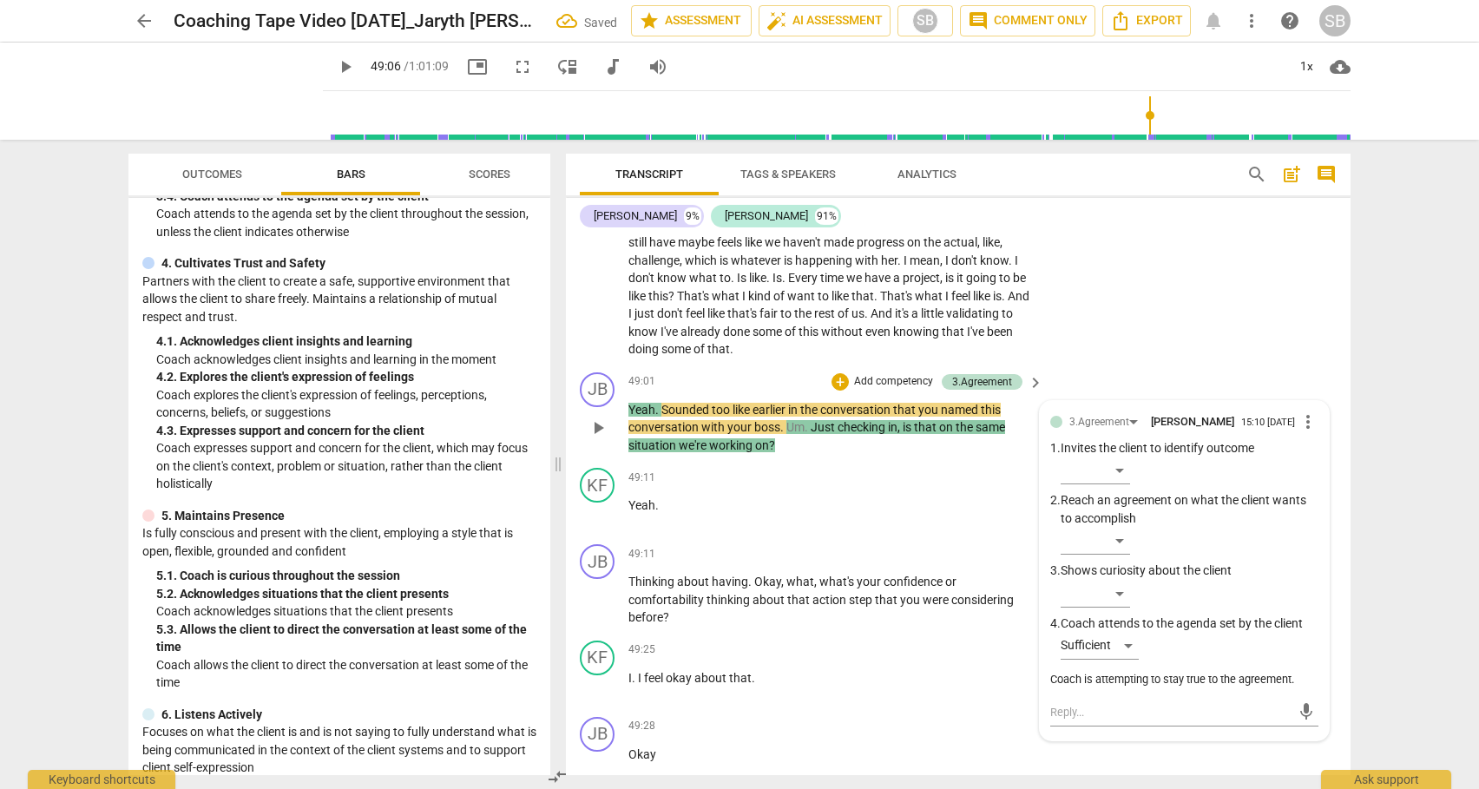
click at [592, 438] on span "play_arrow" at bounding box center [597, 427] width 21 height 21
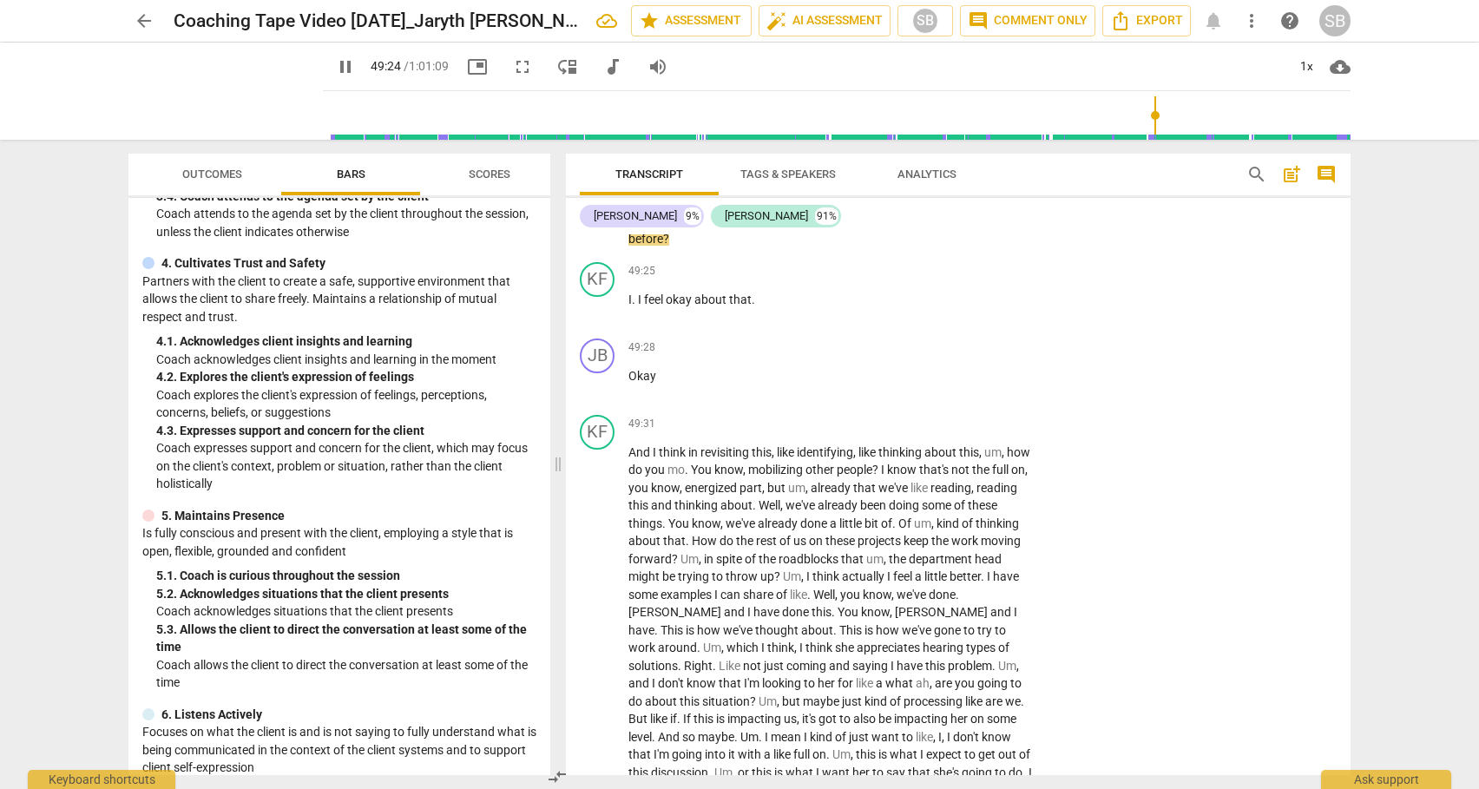
scroll to position [12734, 0]
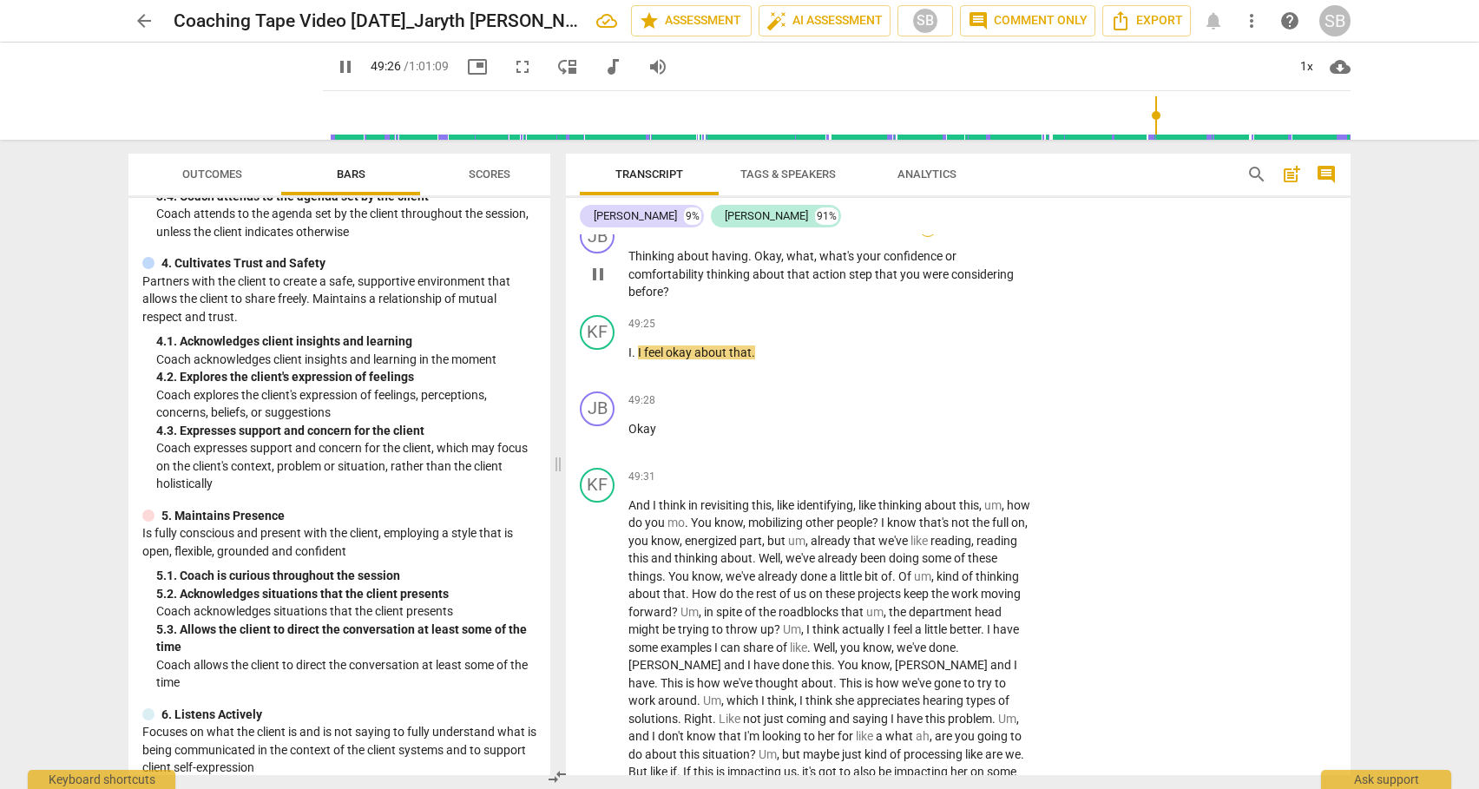
click at [932, 237] on div "+" at bounding box center [927, 228] width 17 height 17
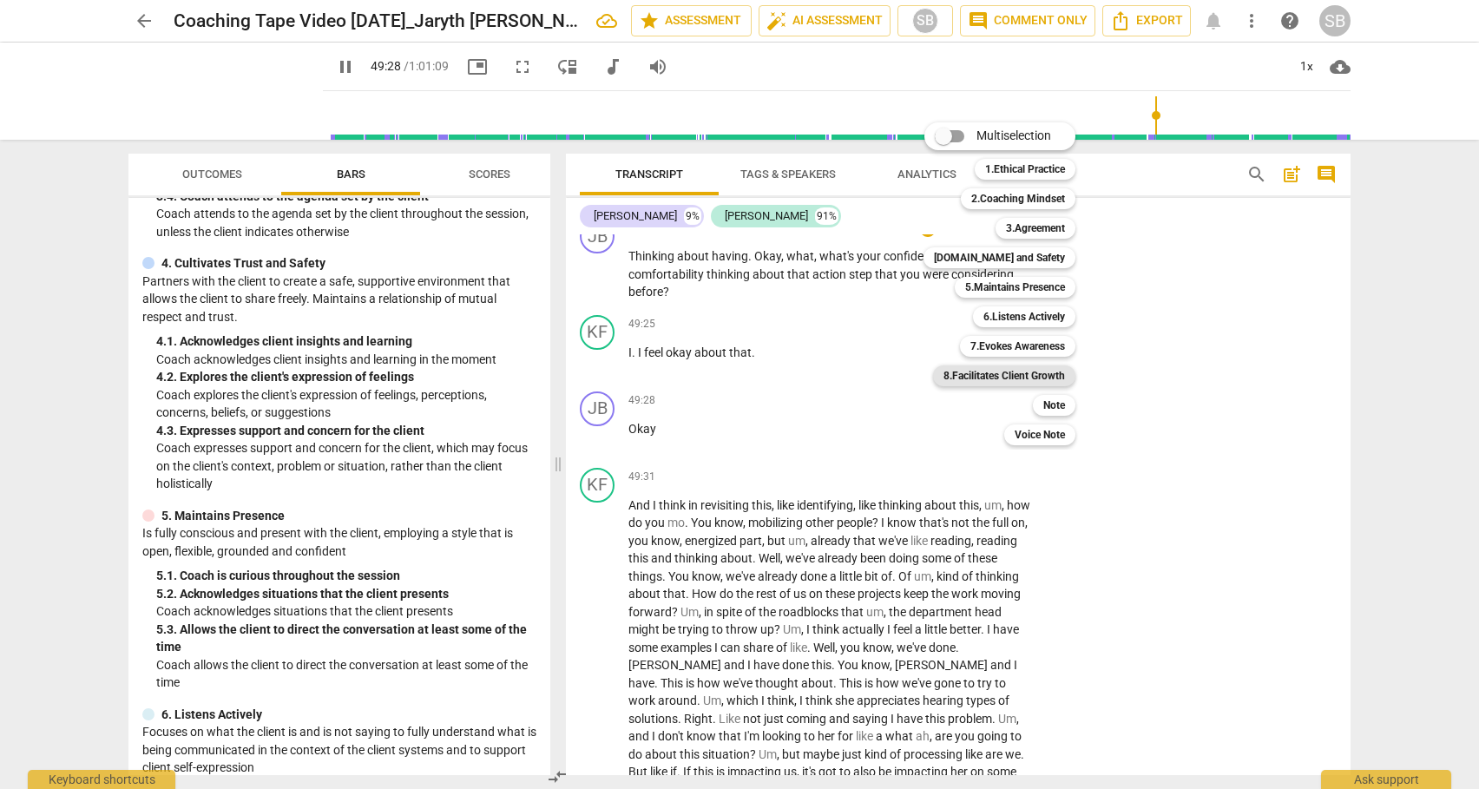
click at [1033, 374] on b "8.Facilitates Client Growth" at bounding box center [1003, 375] width 121 height 21
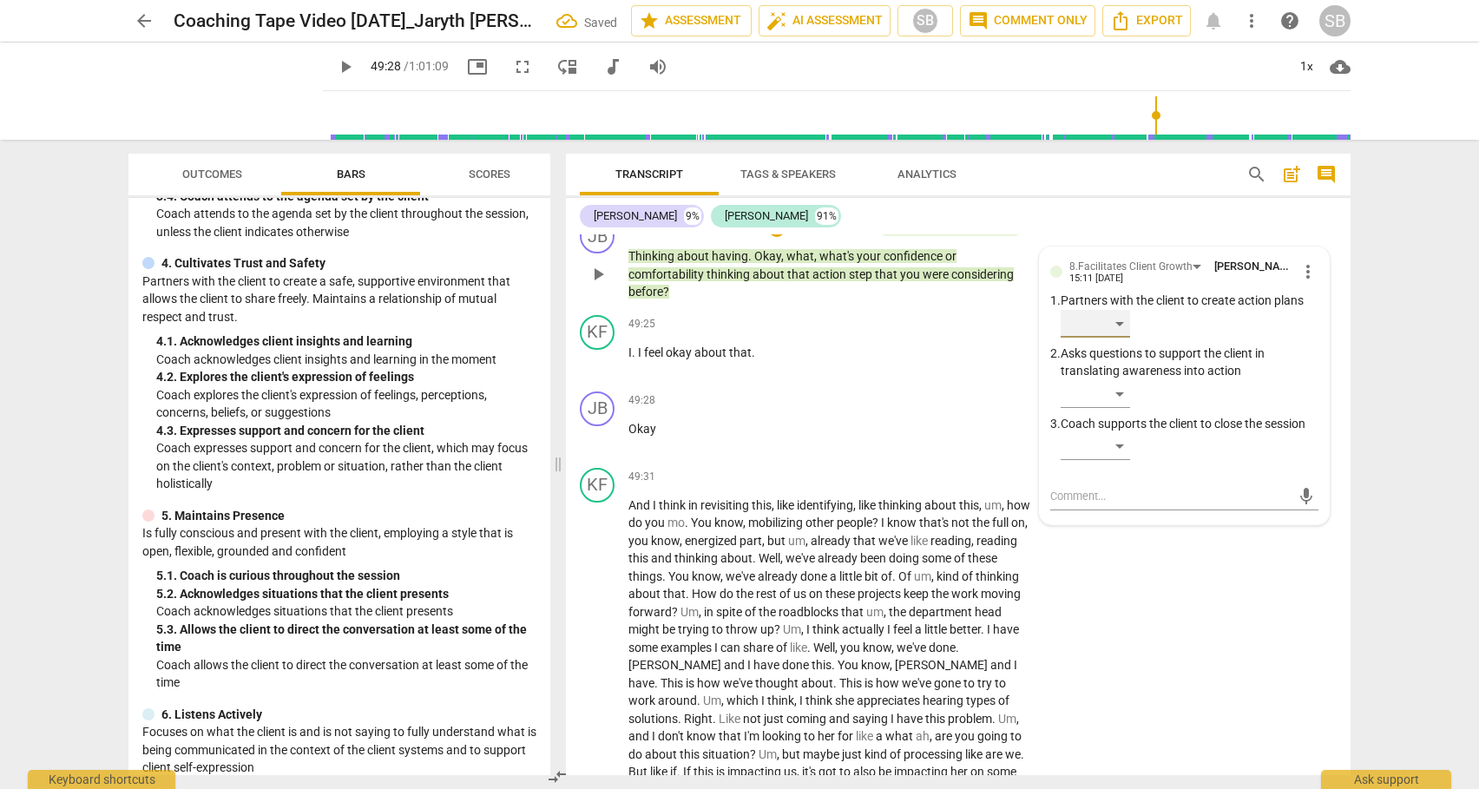
click at [1117, 338] on div "​" at bounding box center [1094, 324] width 69 height 28
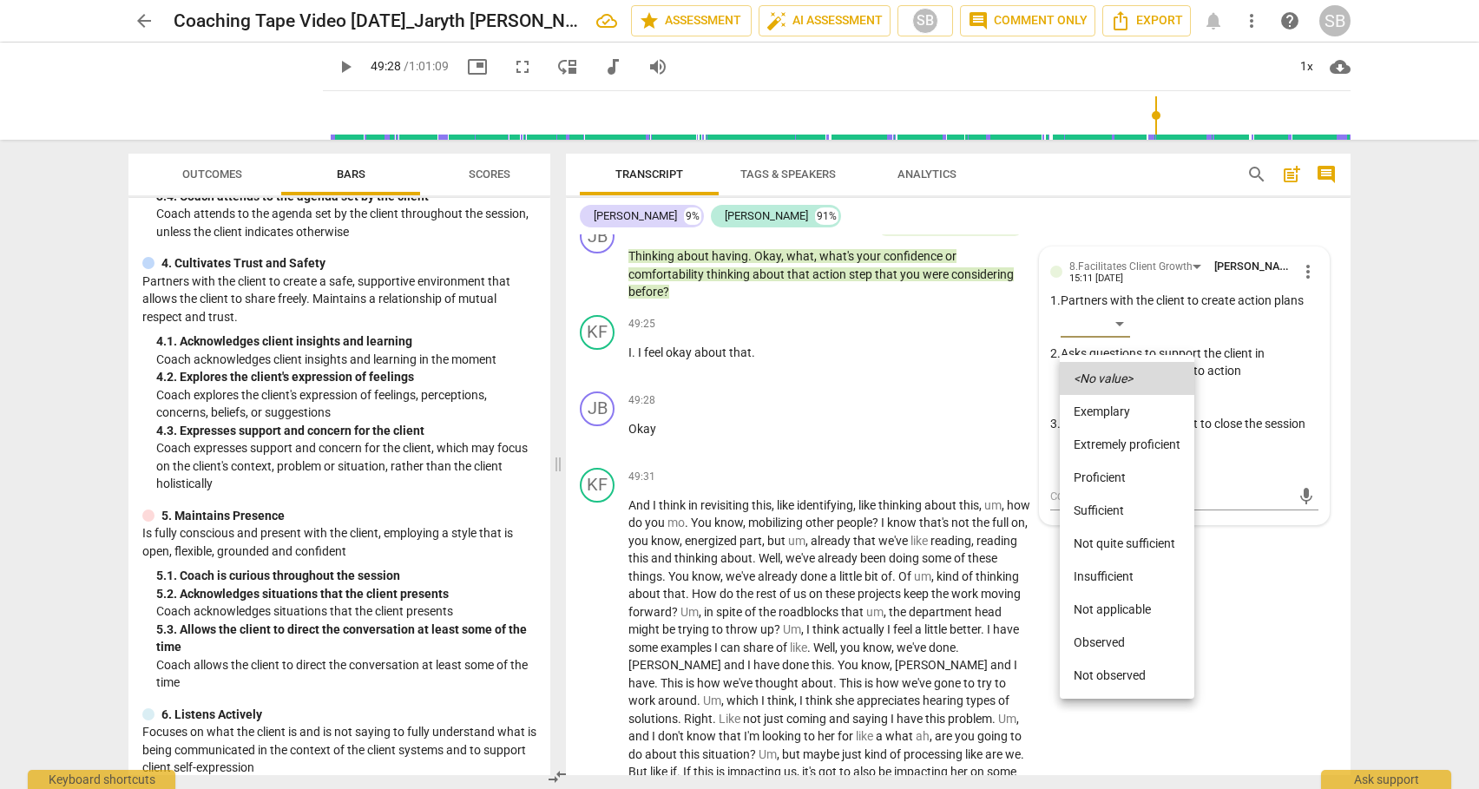
click at [1106, 514] on li "Sufficient" at bounding box center [1126, 510] width 134 height 33
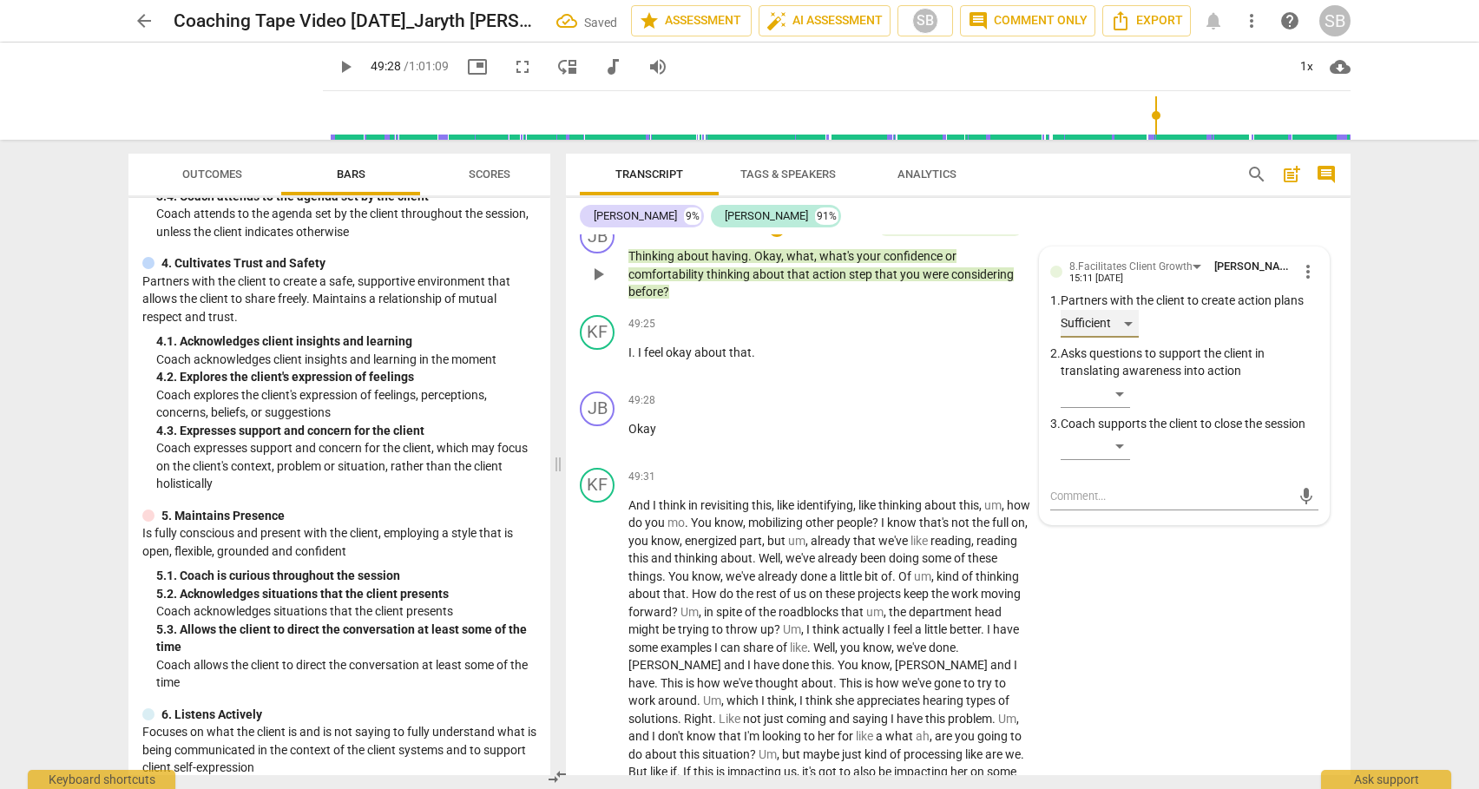
click at [1129, 338] on div "Sufficient" at bounding box center [1099, 324] width 78 height 28
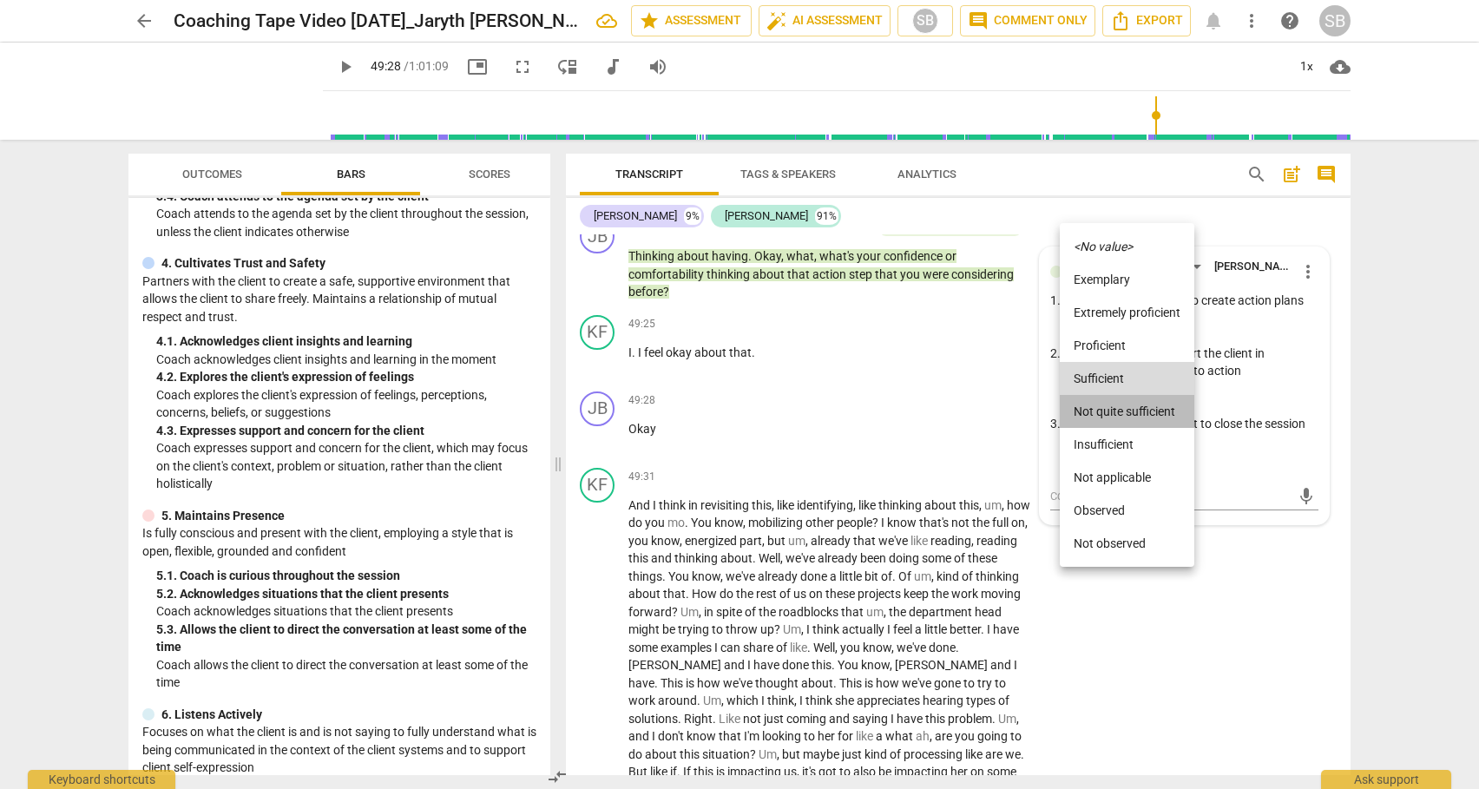
click at [1131, 408] on li "Not quite sufficient" at bounding box center [1126, 411] width 134 height 33
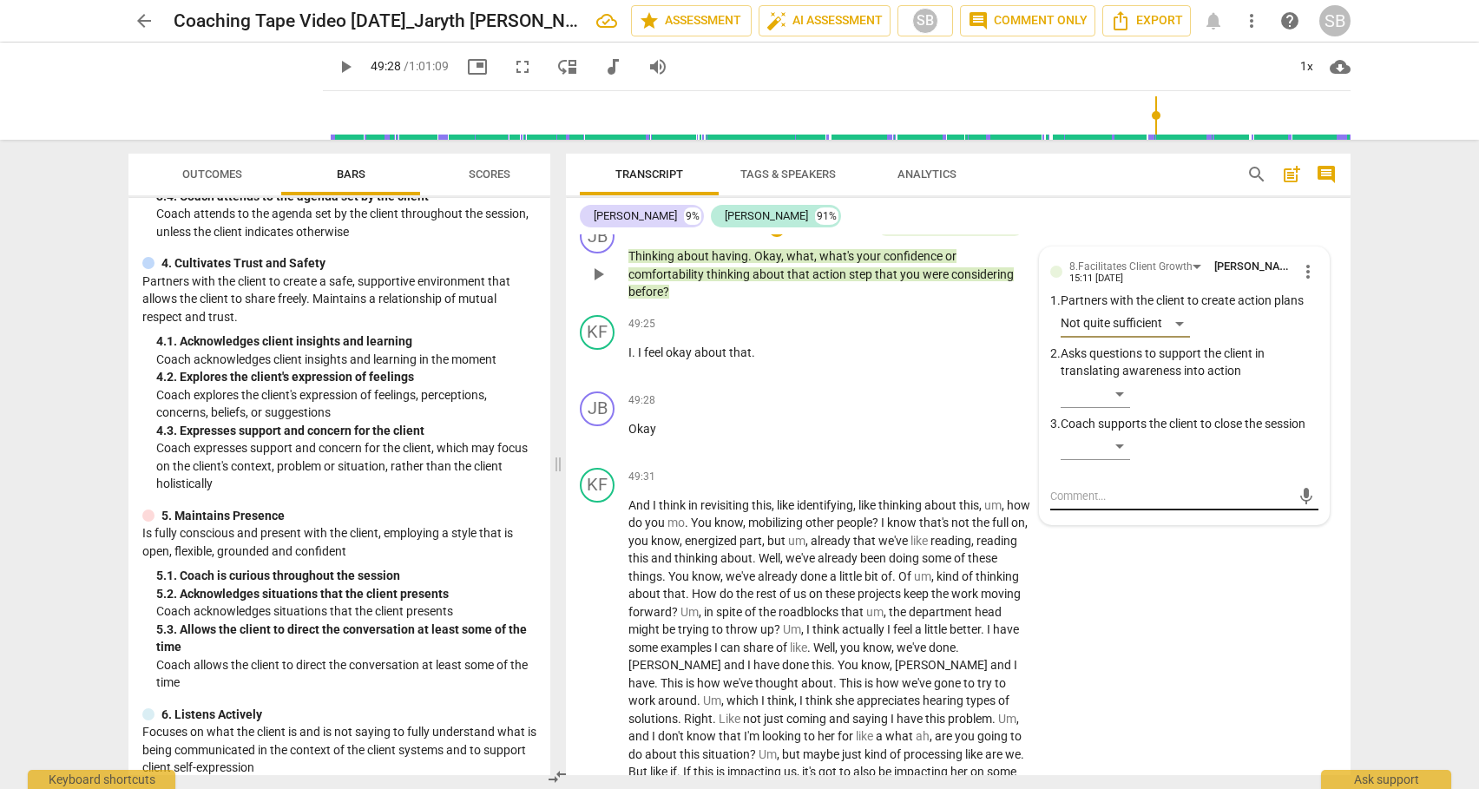
click at [1091, 504] on textarea at bounding box center [1170, 496] width 240 height 16
click at [1296, 522] on span "send" at bounding box center [1305, 512] width 19 height 19
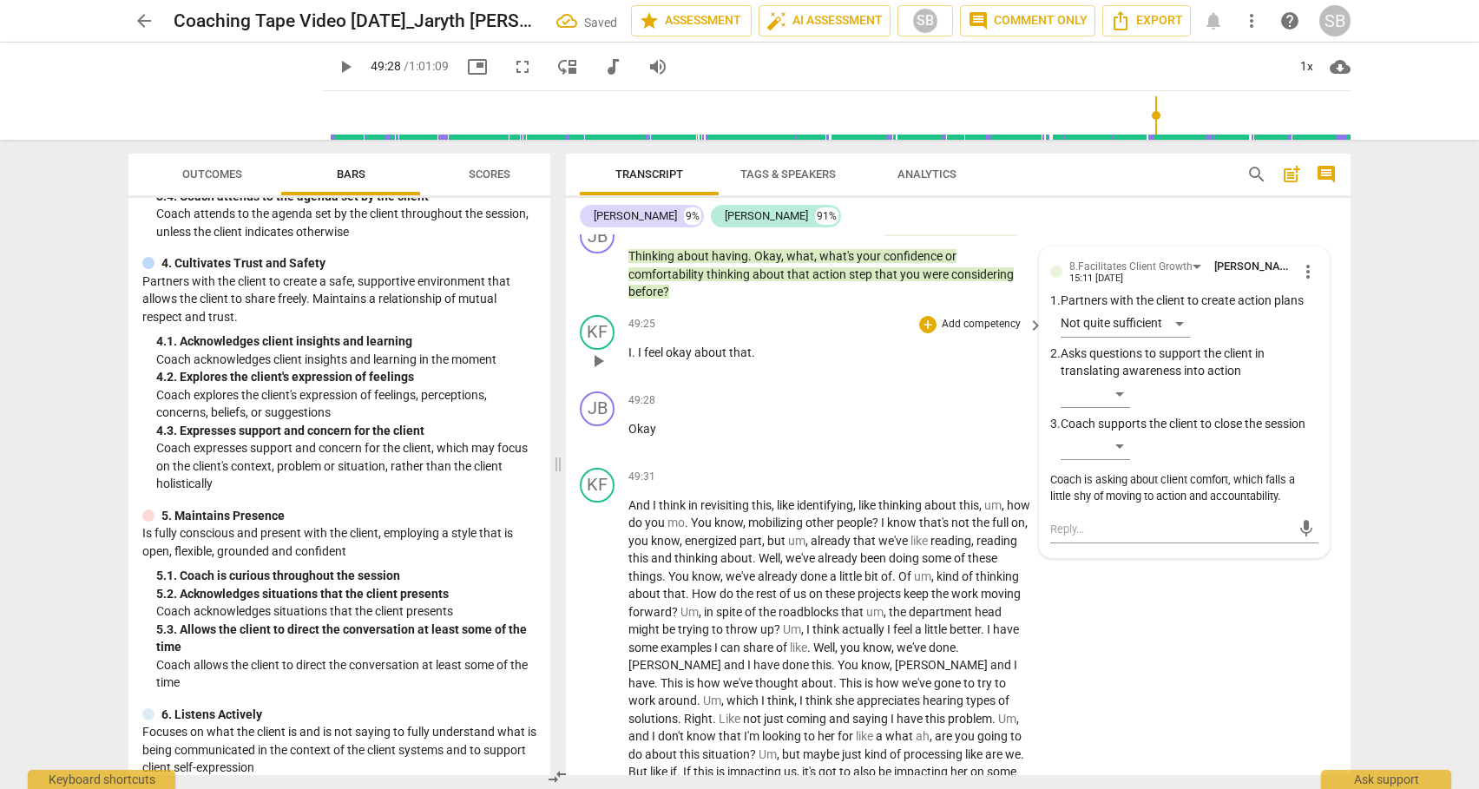
click at [591, 371] on span "play_arrow" at bounding box center [597, 361] width 21 height 21
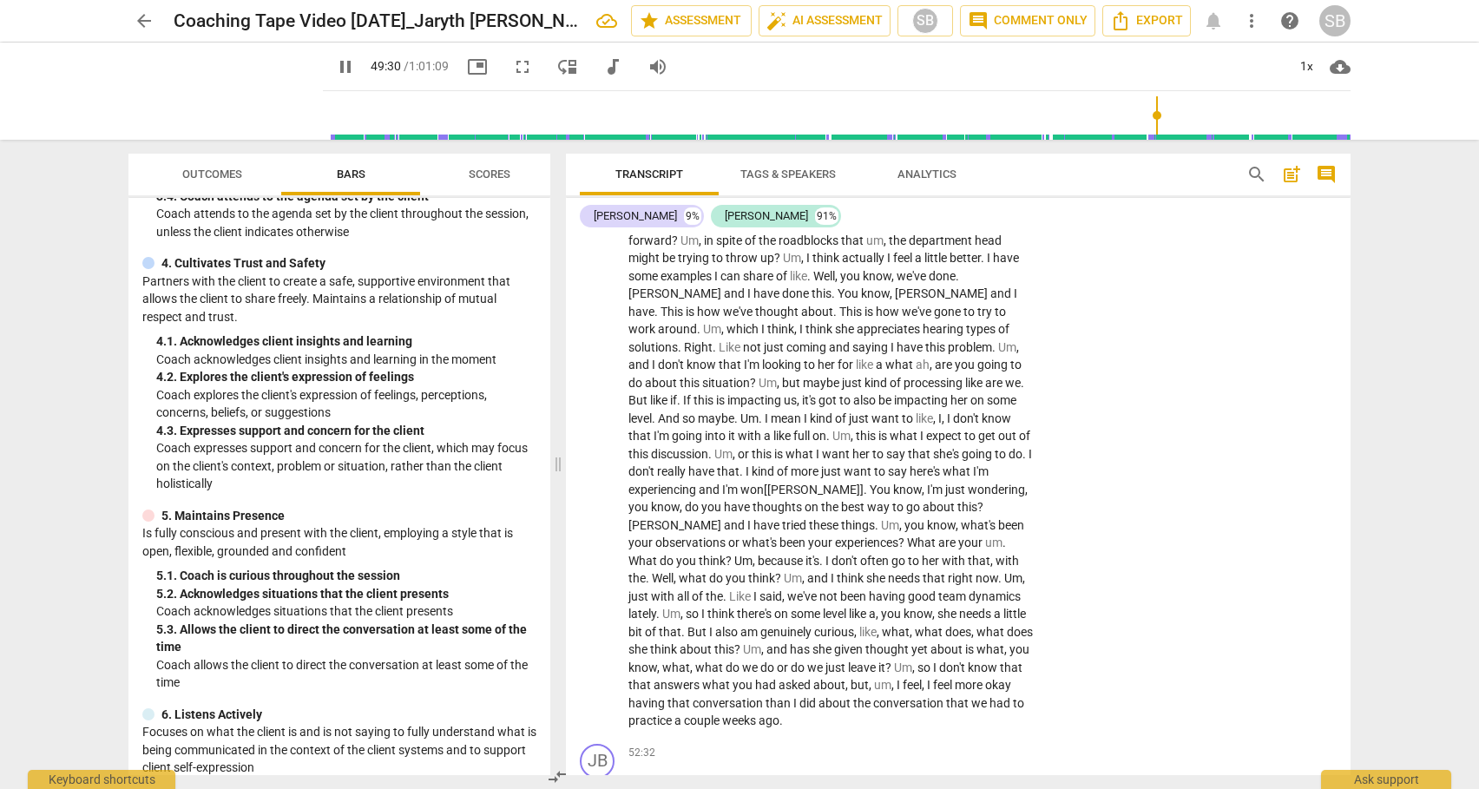
scroll to position [13039, 0]
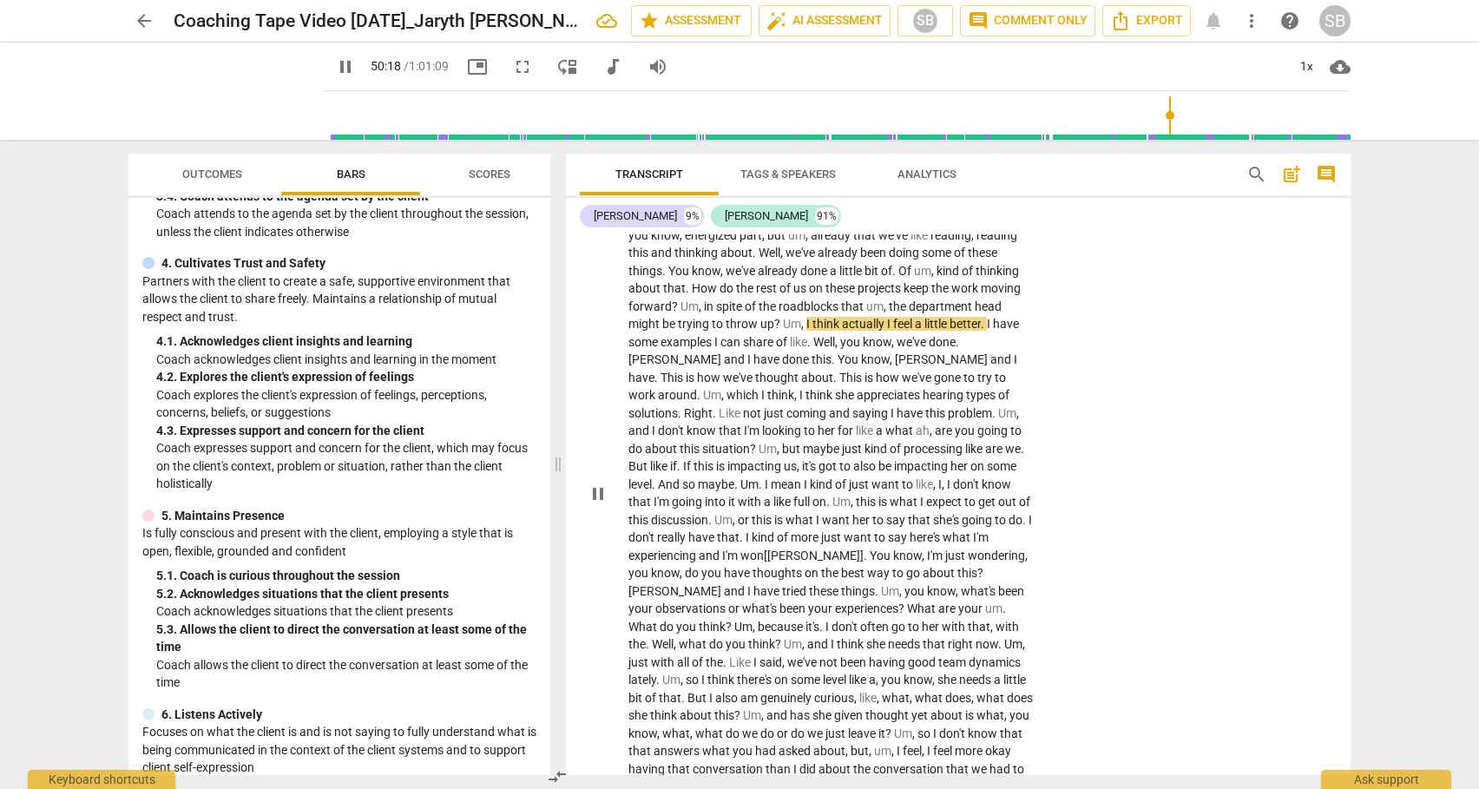
click at [650, 473] on span "But" at bounding box center [639, 466] width 22 height 14
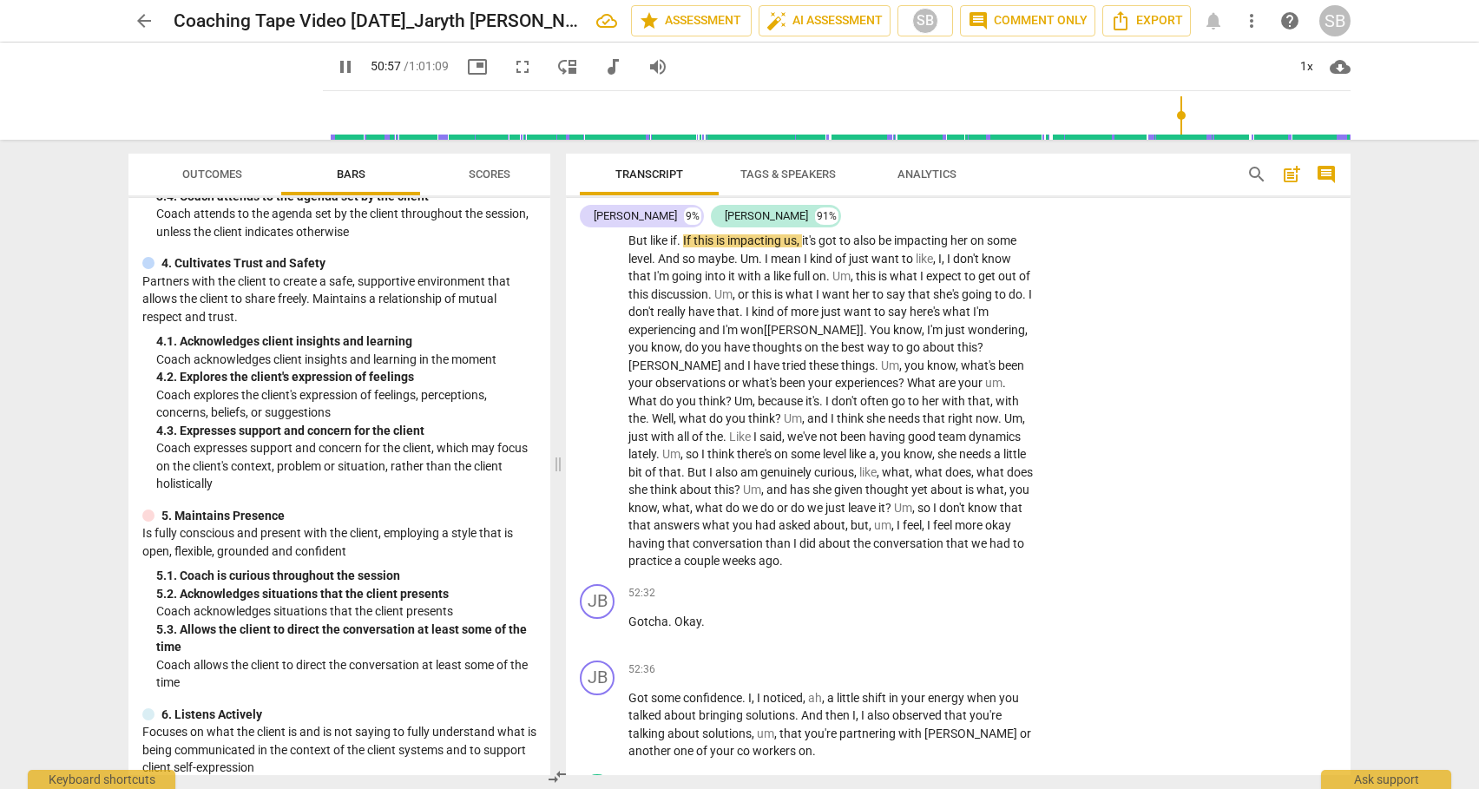
scroll to position [13278, 0]
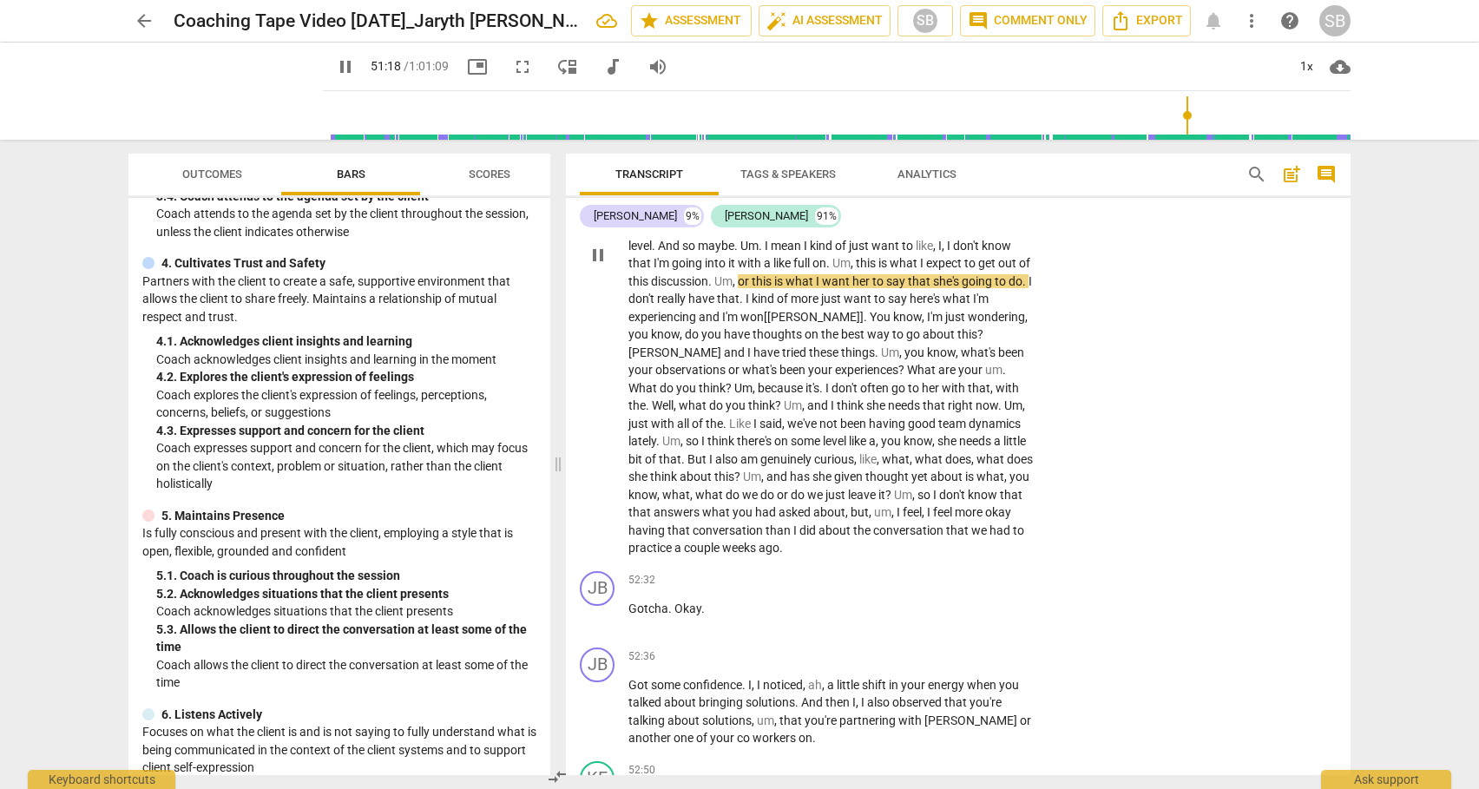
click at [819, 395] on span "." at bounding box center [822, 388] width 6 height 14
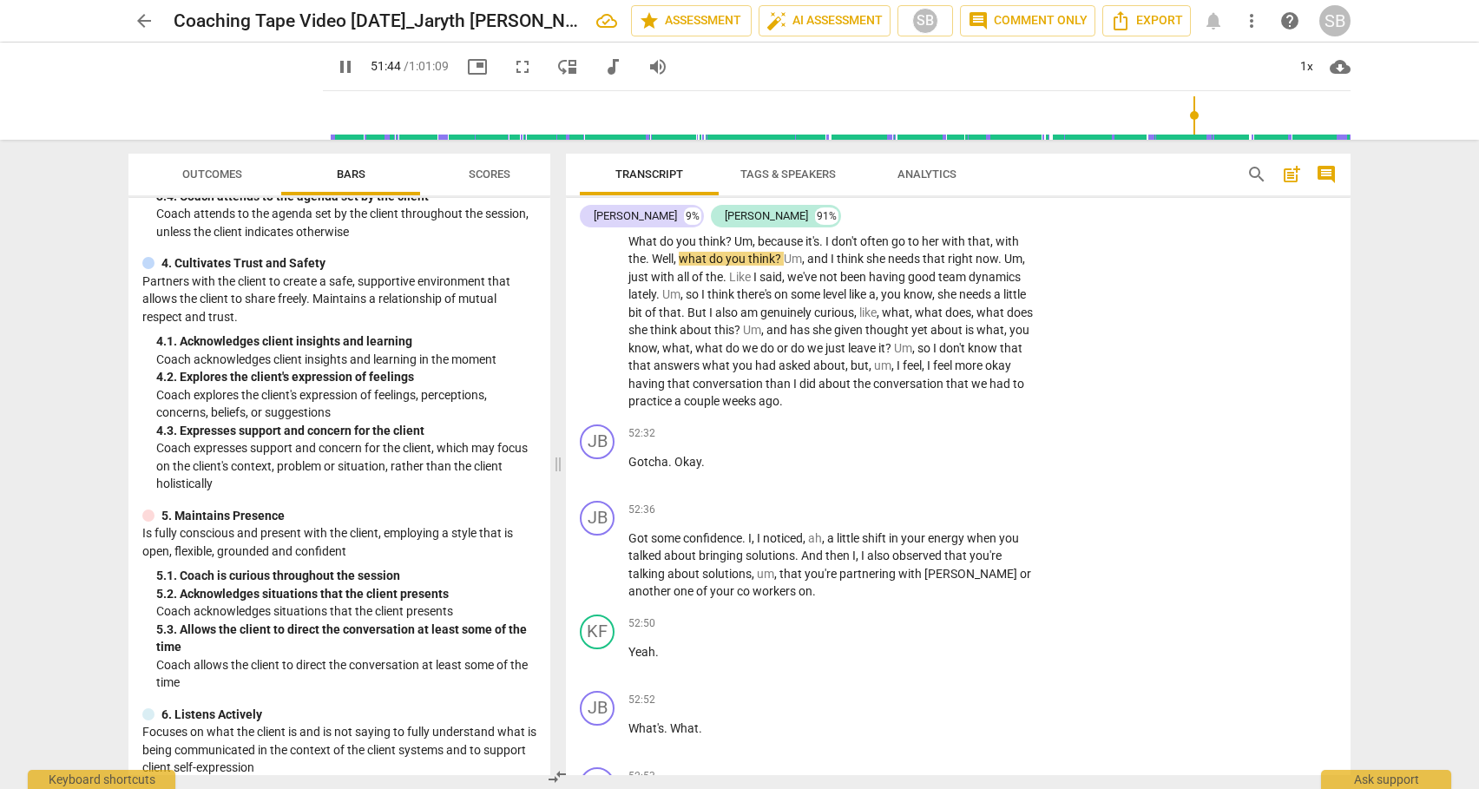
scroll to position [13437, 0]
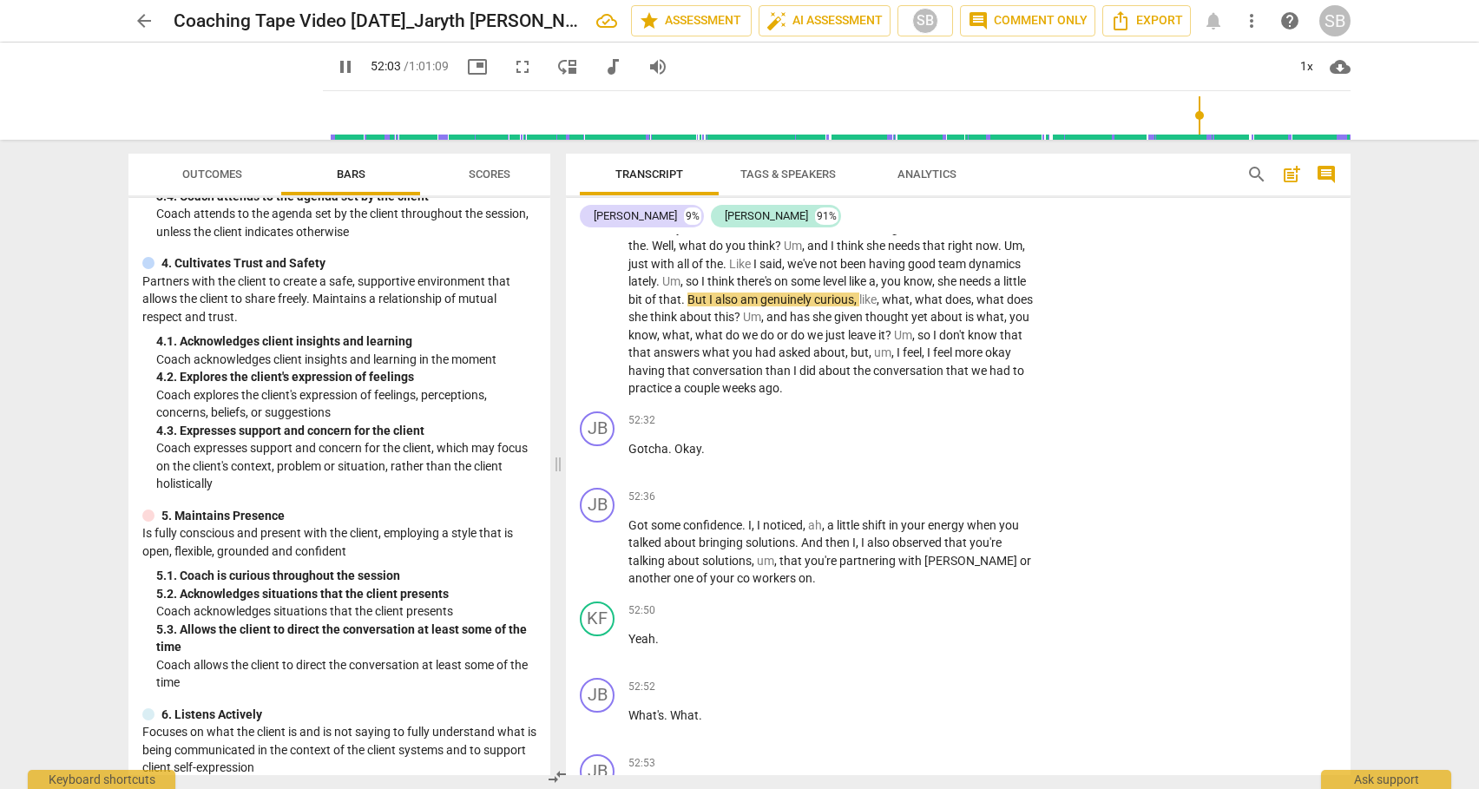
click at [917, 342] on span "so" at bounding box center [925, 335] width 16 height 14
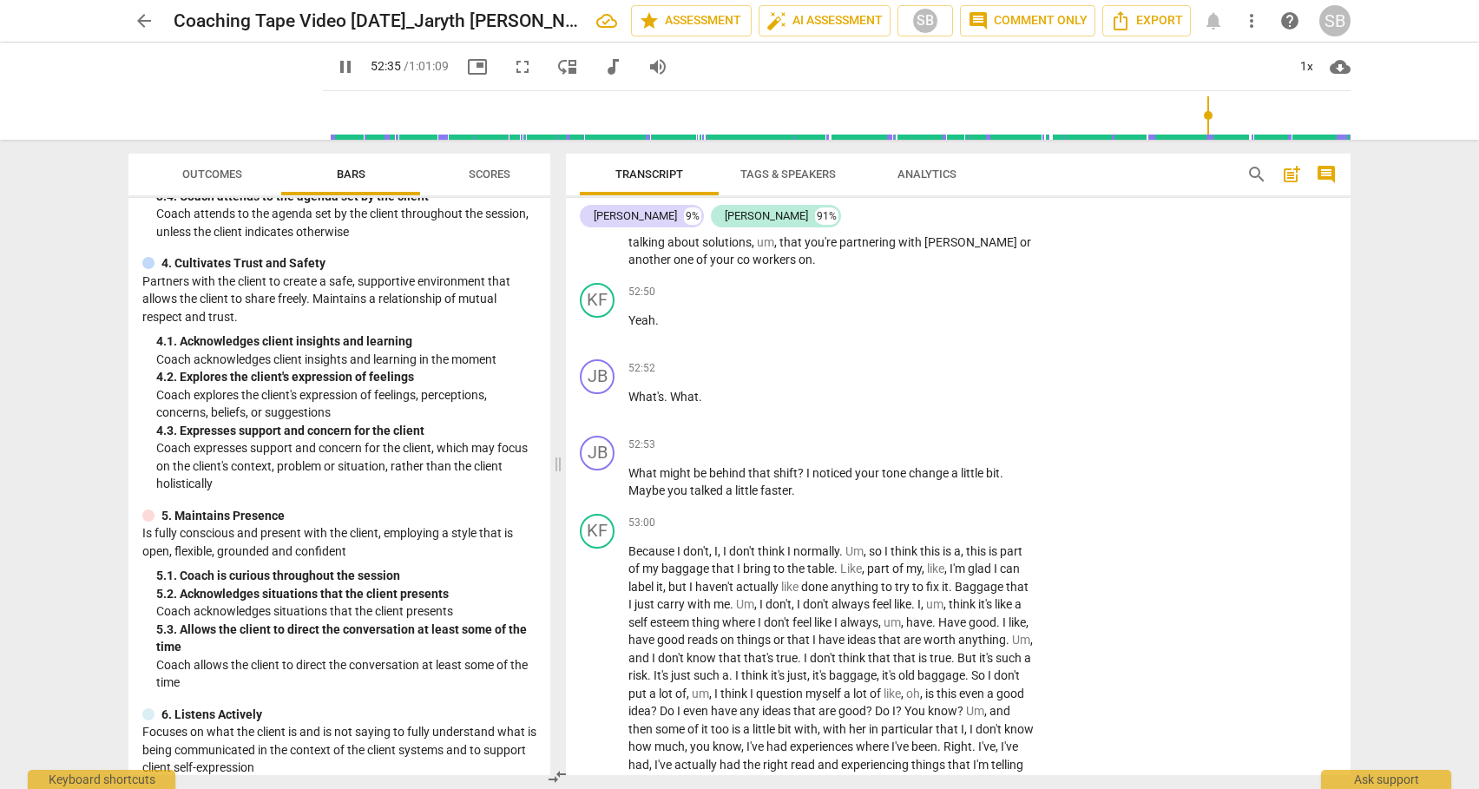
scroll to position [13756, 0]
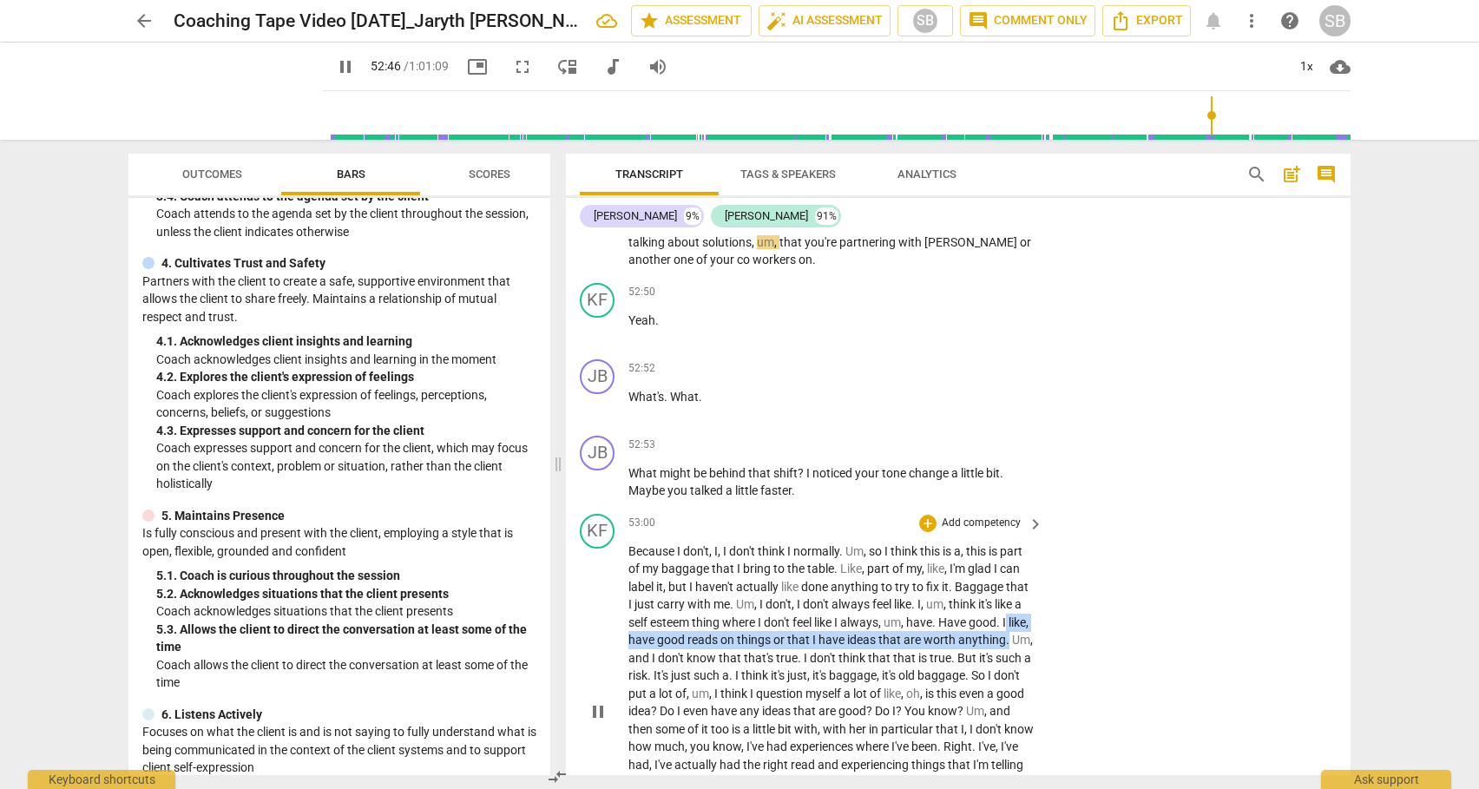
click at [1343, 684] on div "KF play_arrow pause 53:00 + Add competency keyboard_arrow_right Because I don't…" at bounding box center [958, 697] width 784 height 381
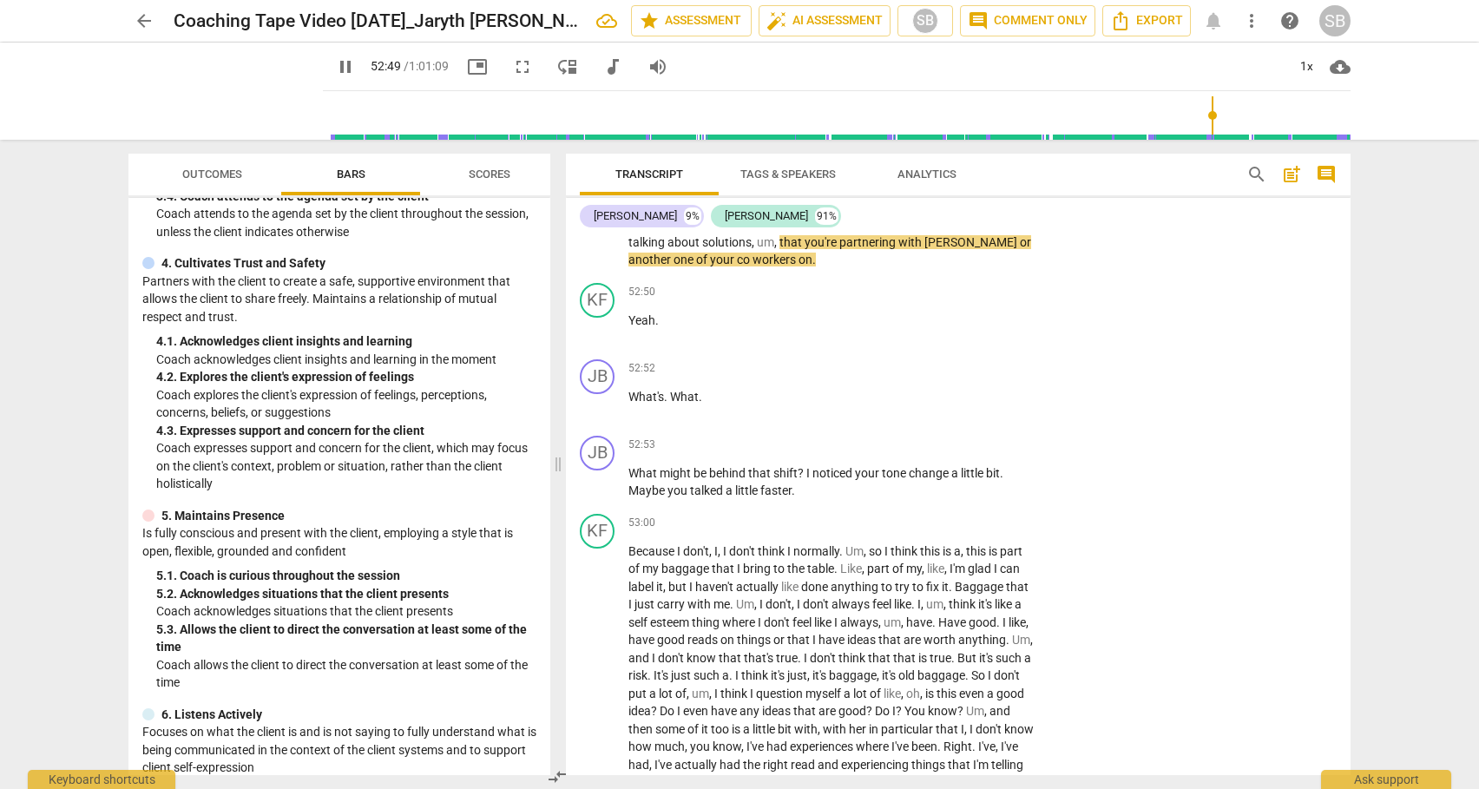
click at [998, 231] on div "[PERSON_NAME] 9% [PERSON_NAME] 91% JB play_arrow pause 00:03 + Add competency 3…" at bounding box center [958, 486] width 784 height 577
click at [1001, 187] on p "Add competency" at bounding box center [981, 179] width 82 height 16
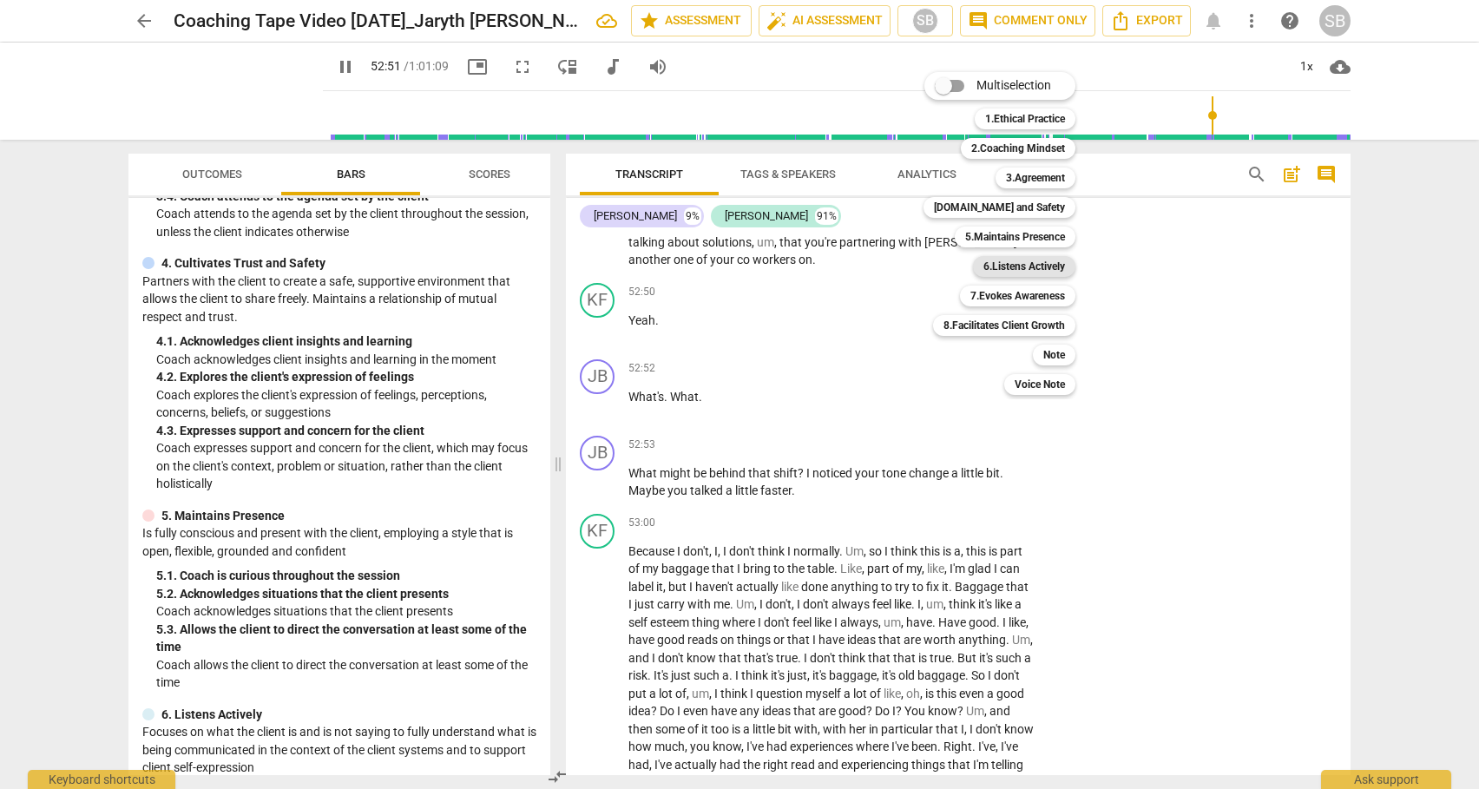
click at [1037, 259] on b "6.Listens Actively" at bounding box center [1024, 266] width 82 height 21
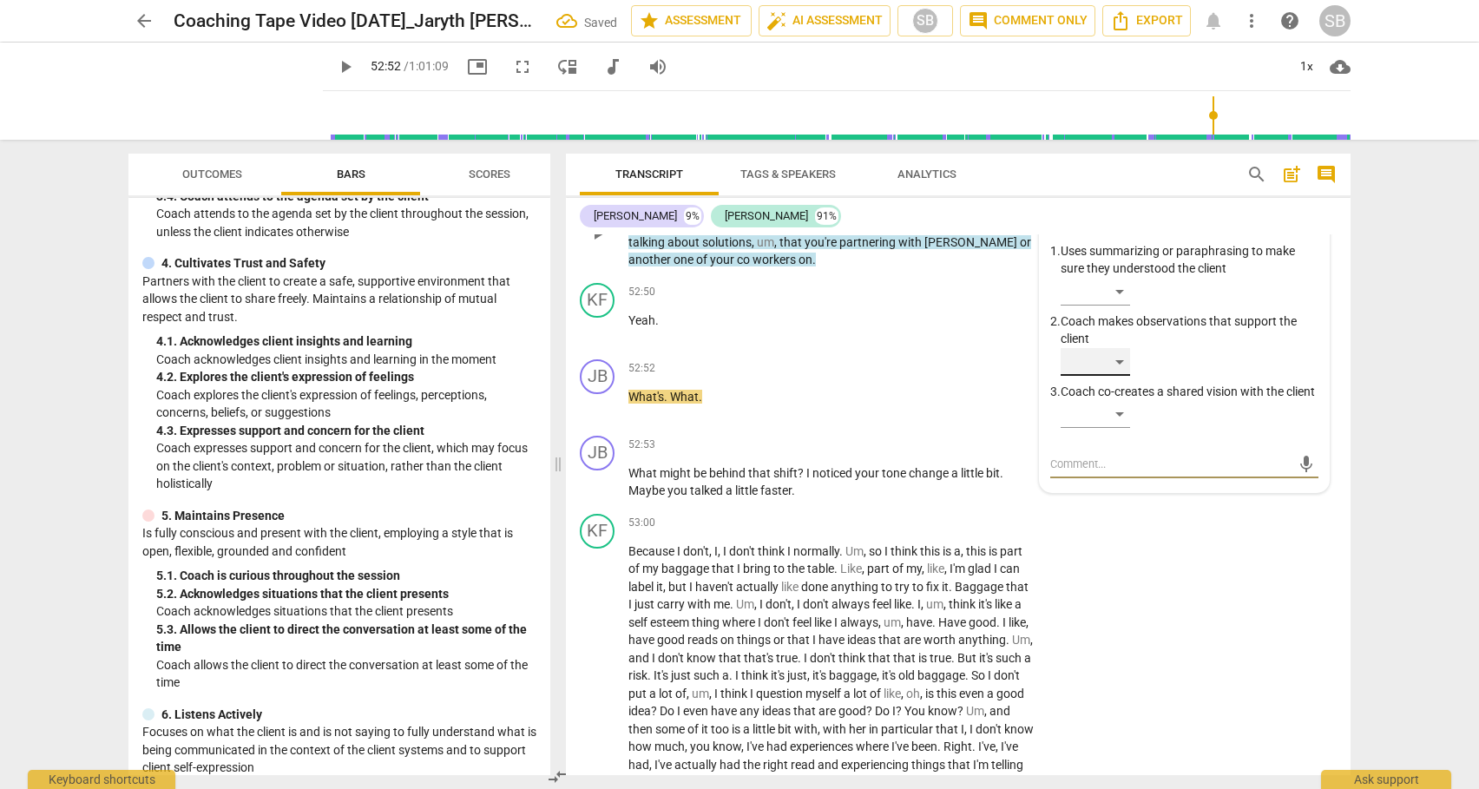
click at [1121, 376] on div "​" at bounding box center [1094, 362] width 69 height 28
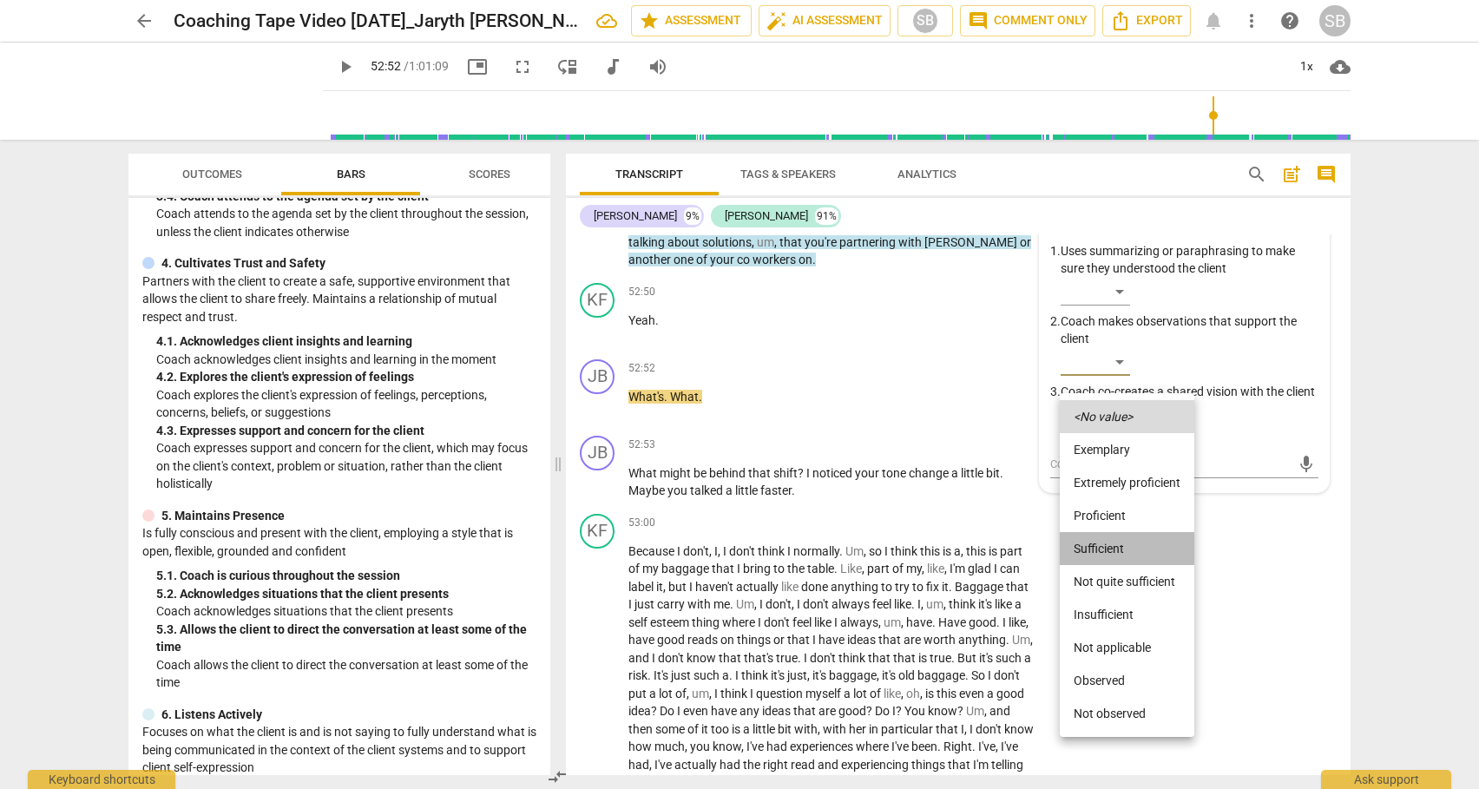
click at [1106, 551] on li "Sufficient" at bounding box center [1126, 548] width 134 height 33
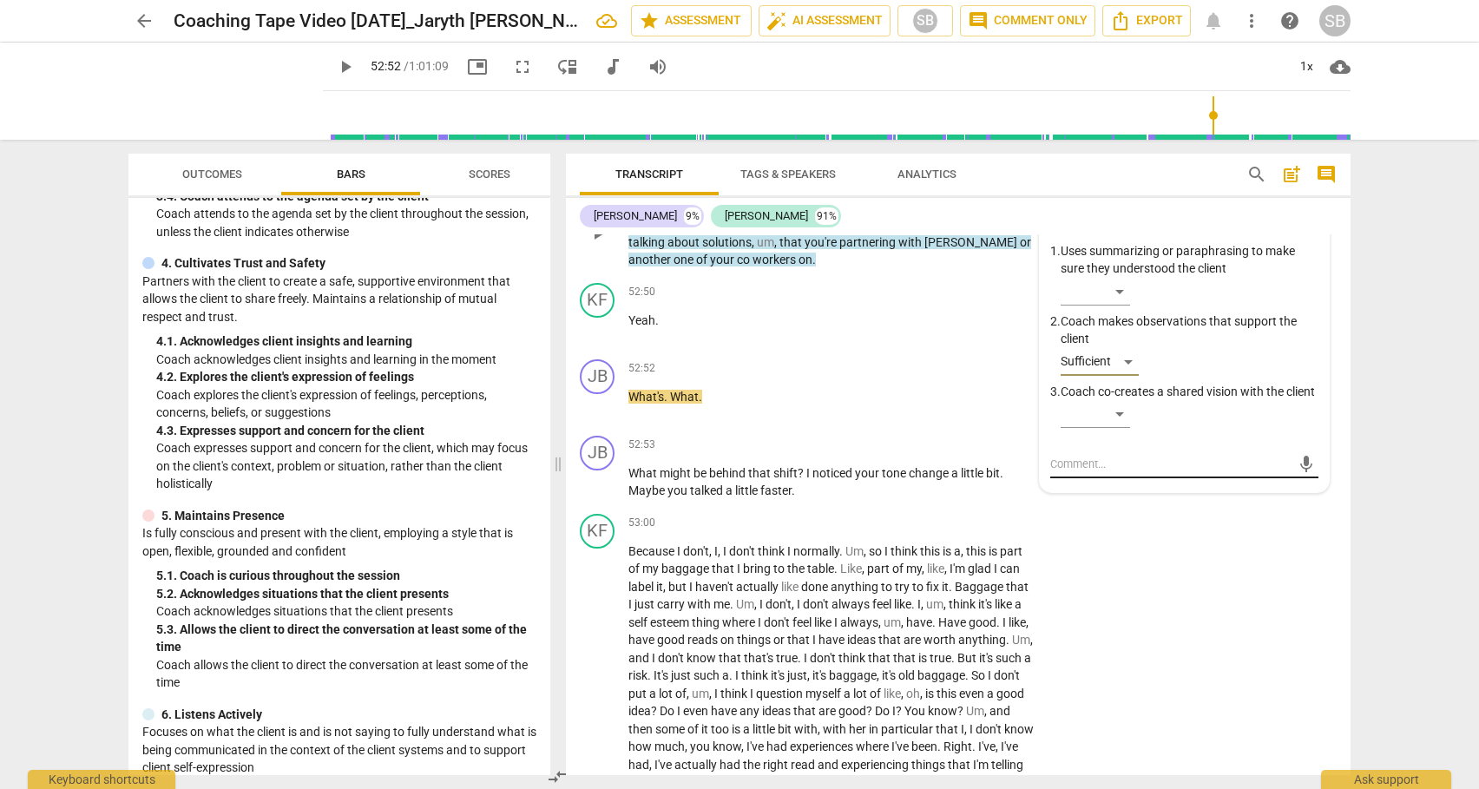
click at [1079, 472] on textarea at bounding box center [1170, 464] width 240 height 16
click at [600, 493] on span "play_arrow" at bounding box center [597, 482] width 21 height 21
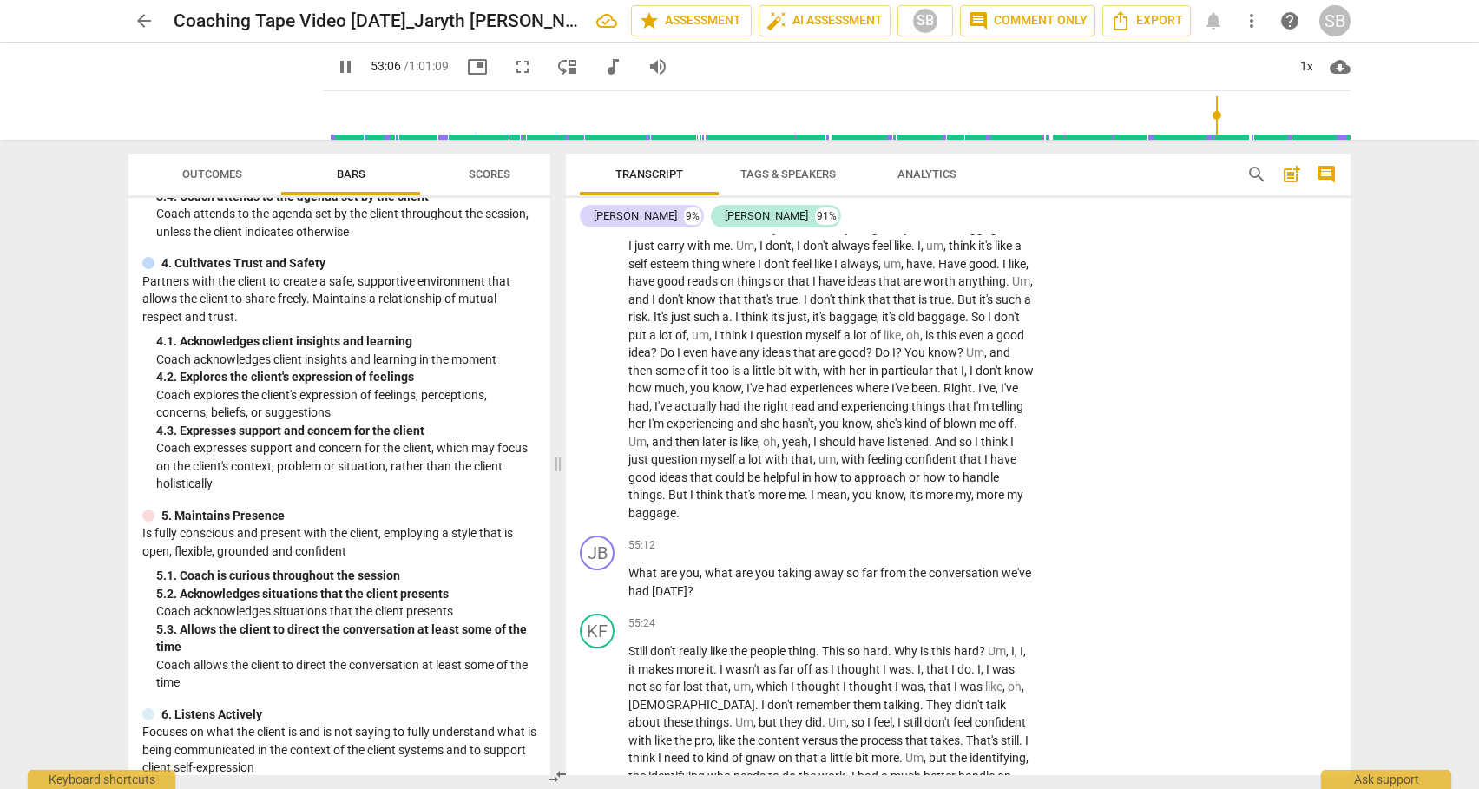
scroll to position [14128, 0]
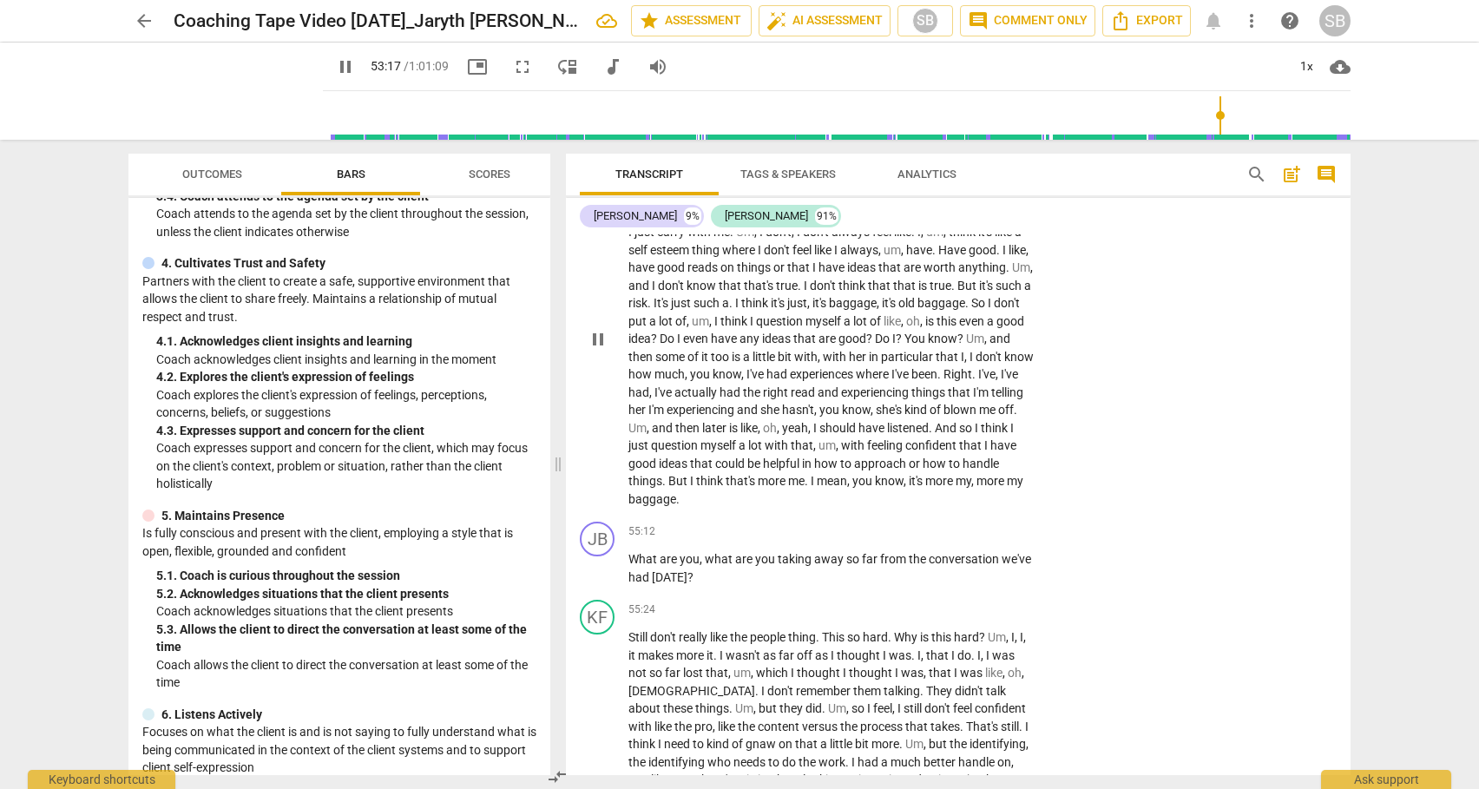
click at [810, 292] on span "I" at bounding box center [807, 286] width 6 height 14
click at [690, 470] on span "ideas" at bounding box center [674, 463] width 31 height 14
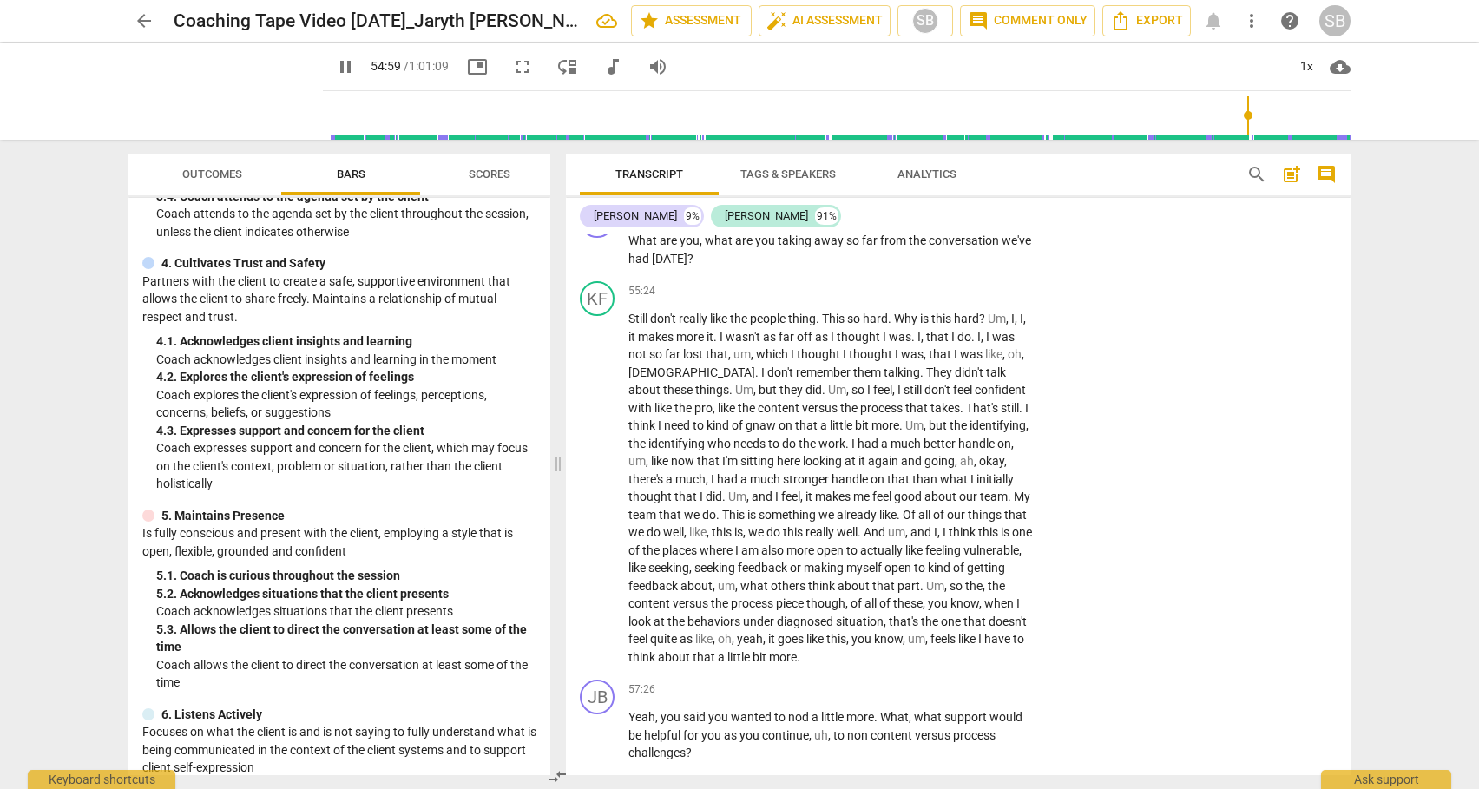
scroll to position [14473, 0]
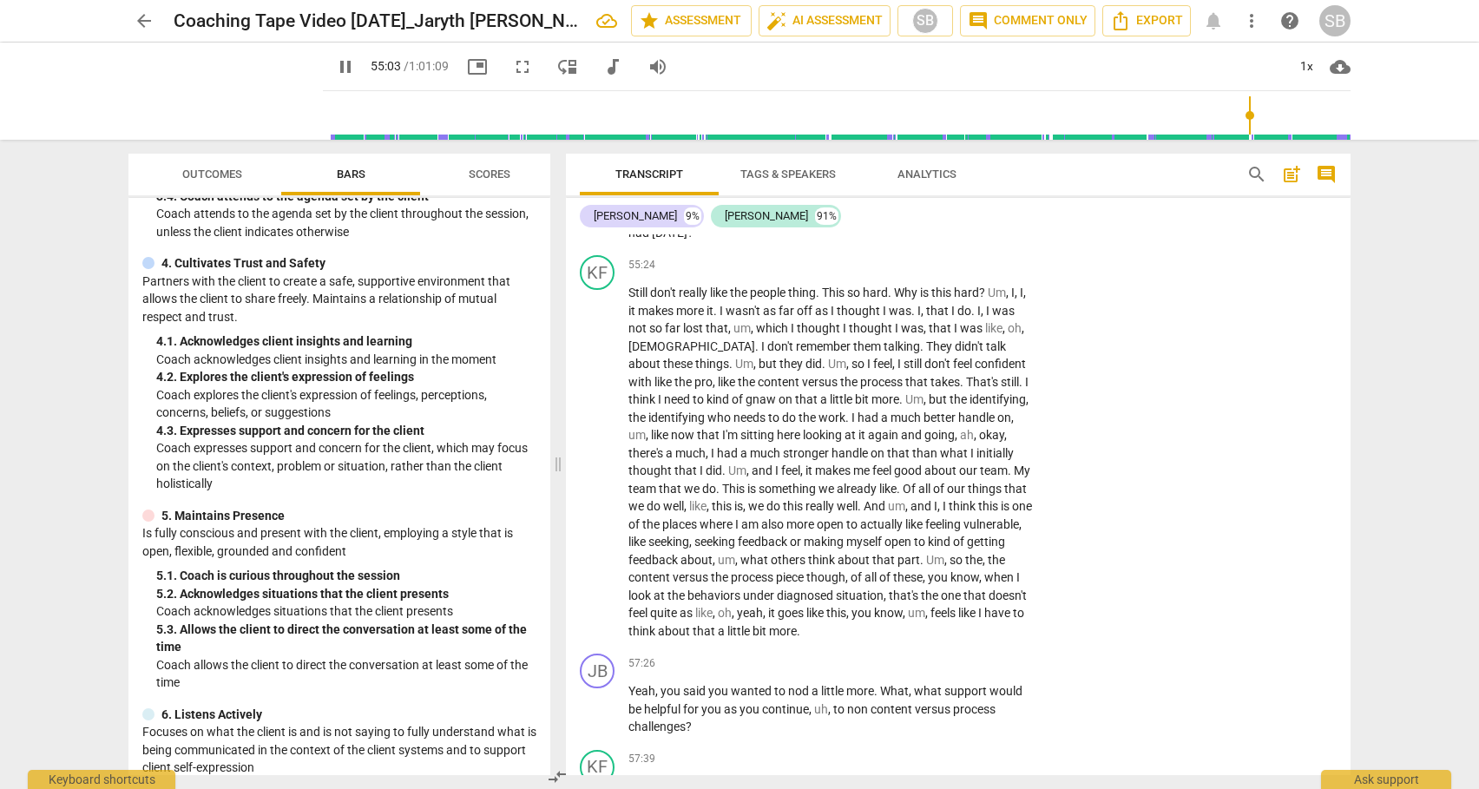
click at [928, 195] on div "+" at bounding box center [927, 186] width 17 height 17
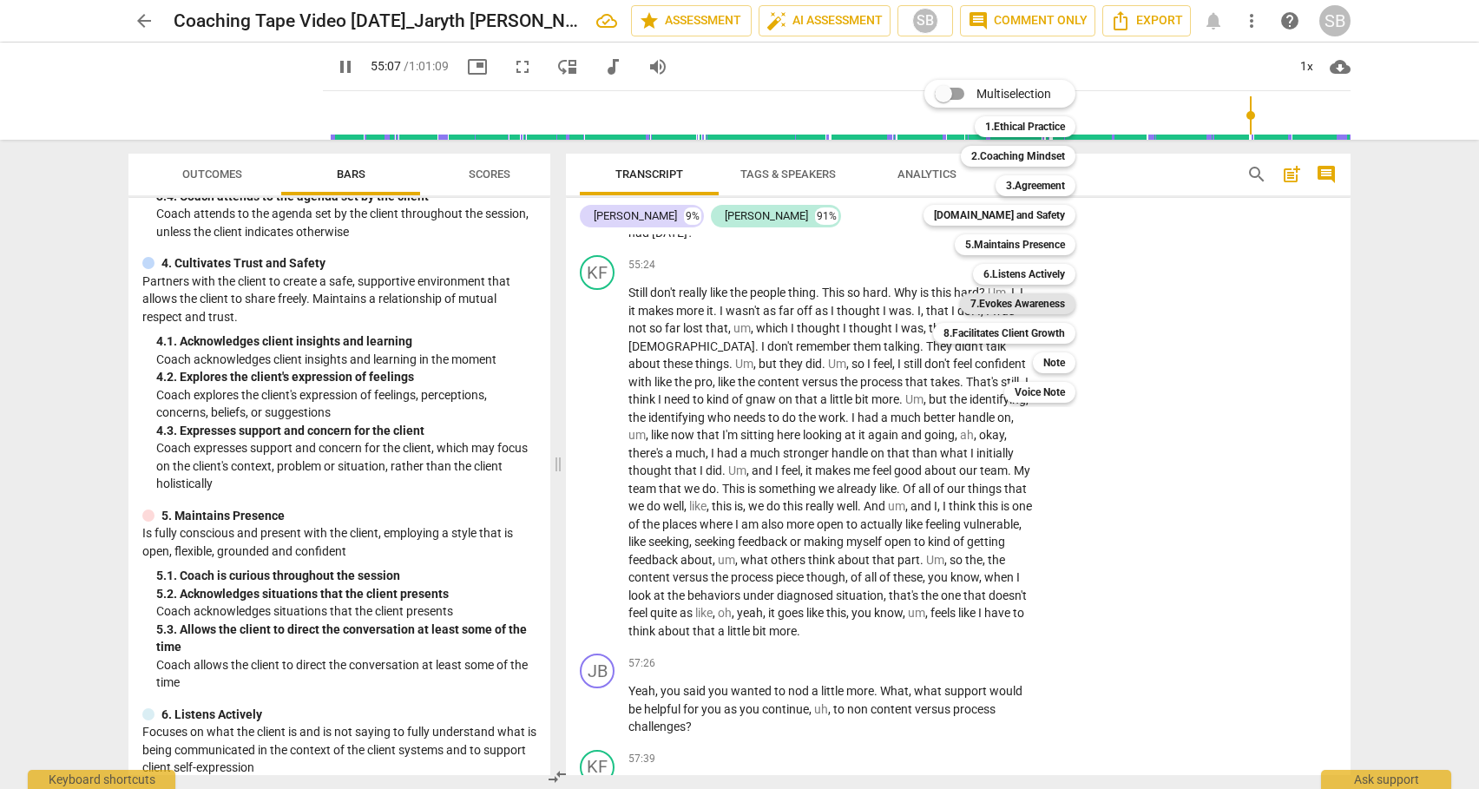
click at [992, 299] on b "7.Evokes Awareness" at bounding box center [1017, 303] width 95 height 21
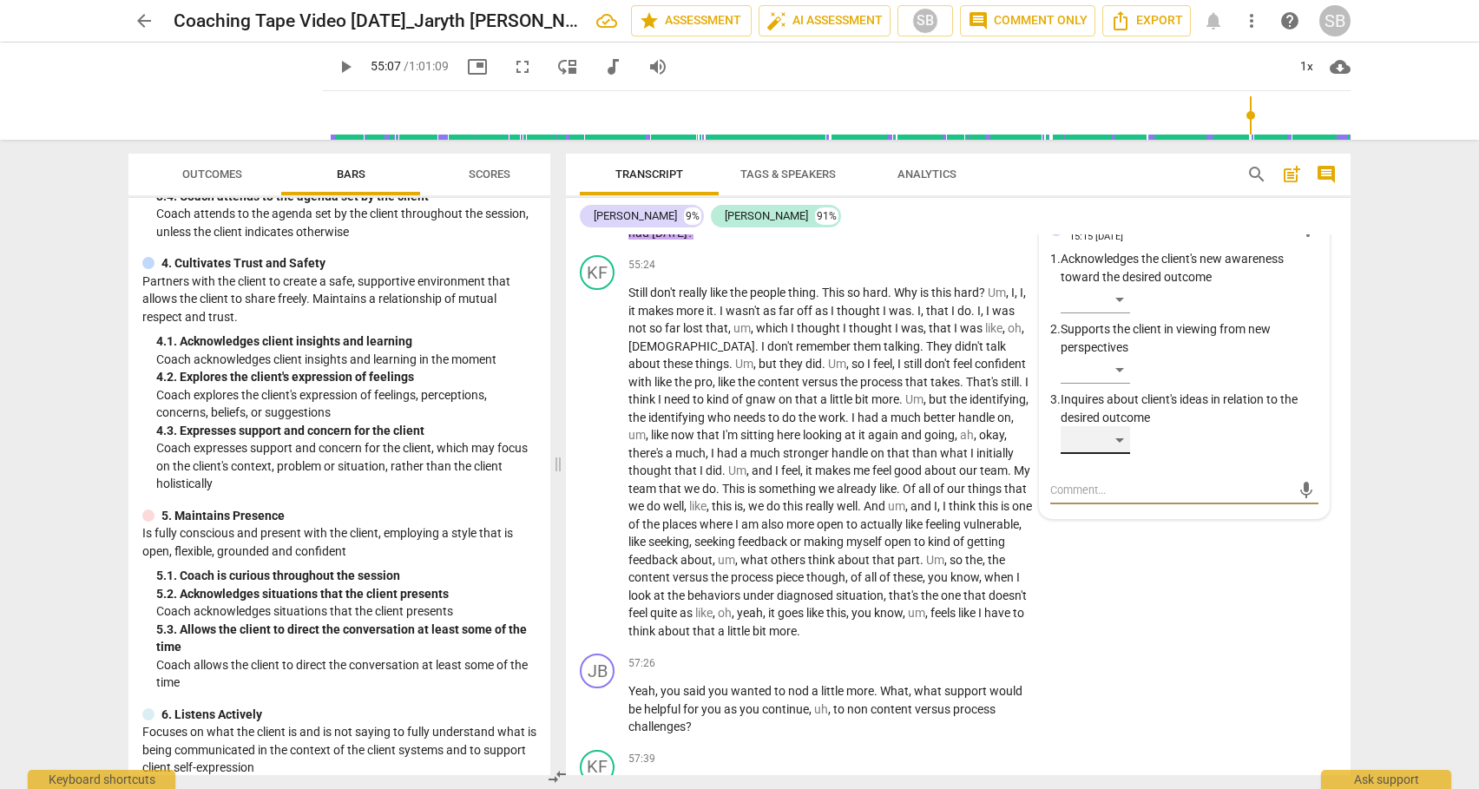
click at [1120, 454] on div "​" at bounding box center [1094, 440] width 69 height 28
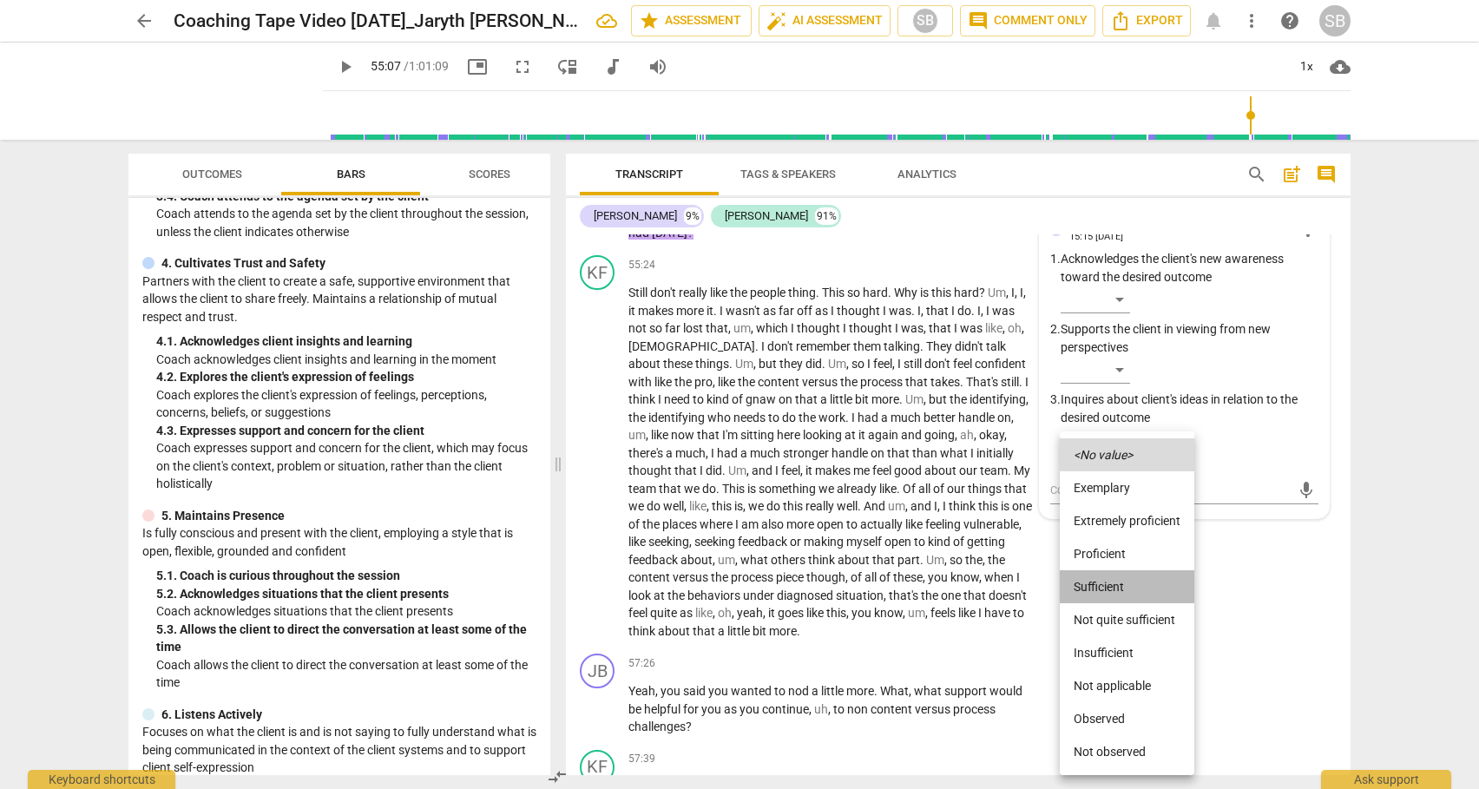
click at [1112, 585] on li "Sufficient" at bounding box center [1126, 586] width 134 height 33
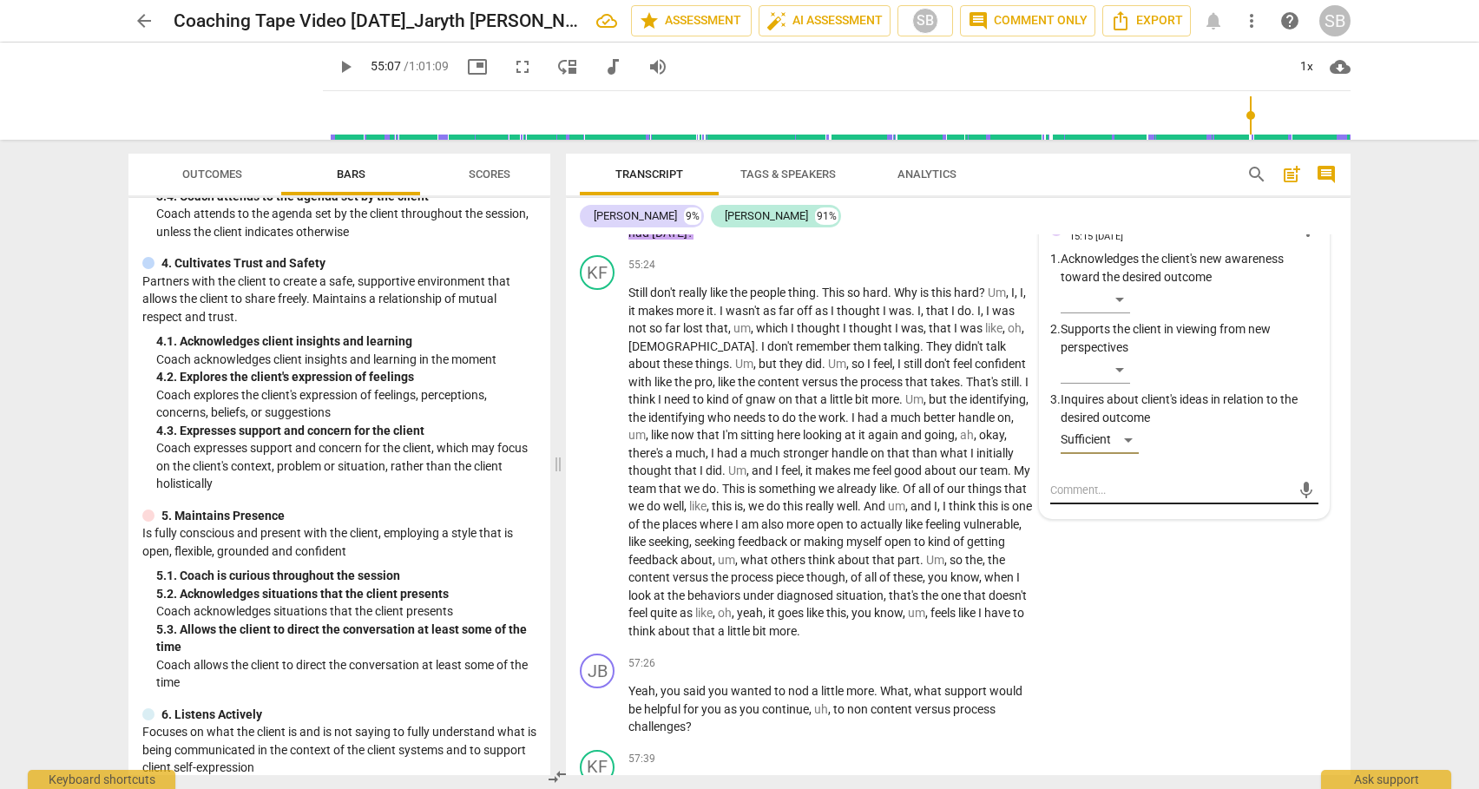
click at [1089, 498] on textarea at bounding box center [1170, 490] width 240 height 16
click at [1296, 500] on span "send" at bounding box center [1305, 490] width 19 height 19
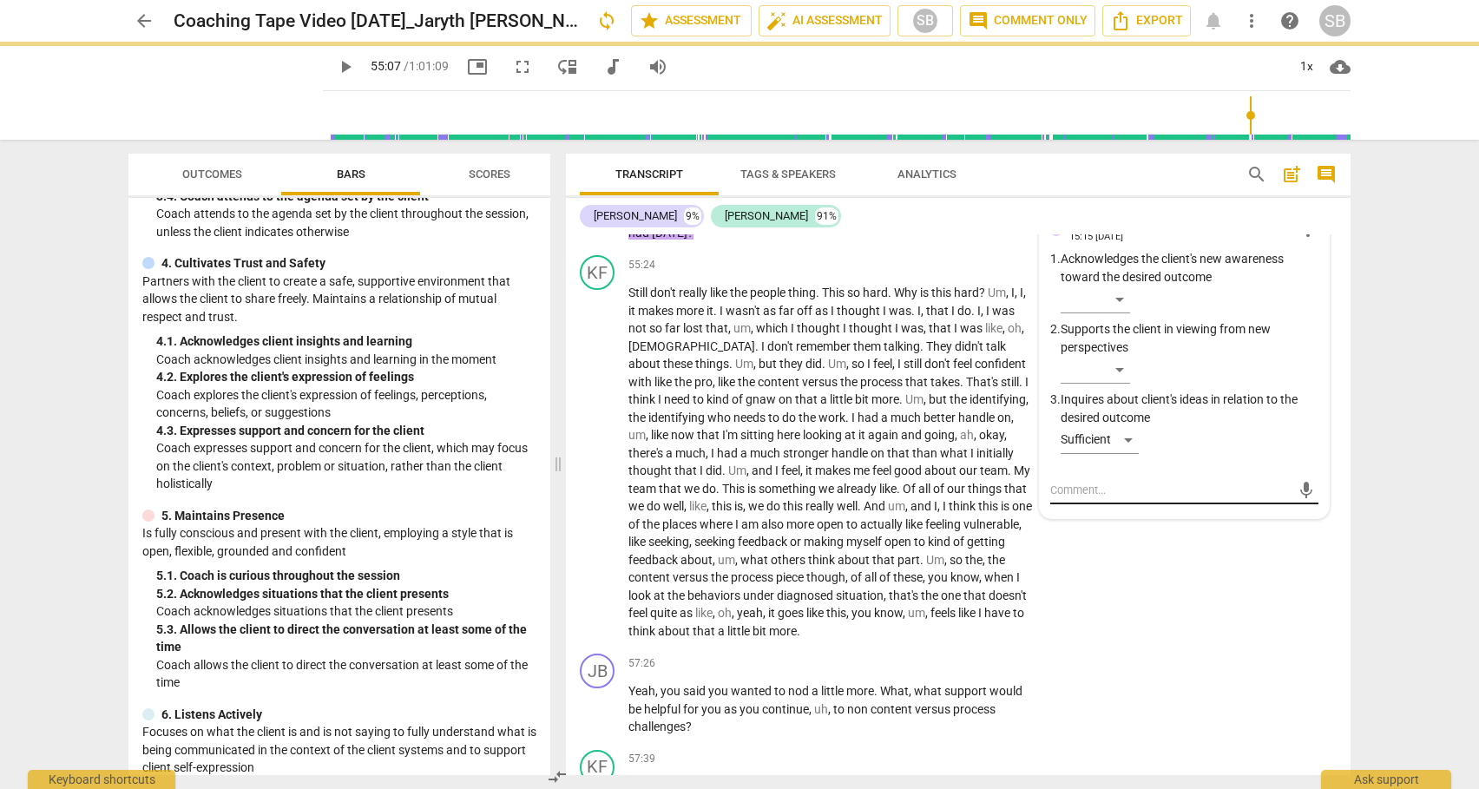
scroll to position [0, 0]
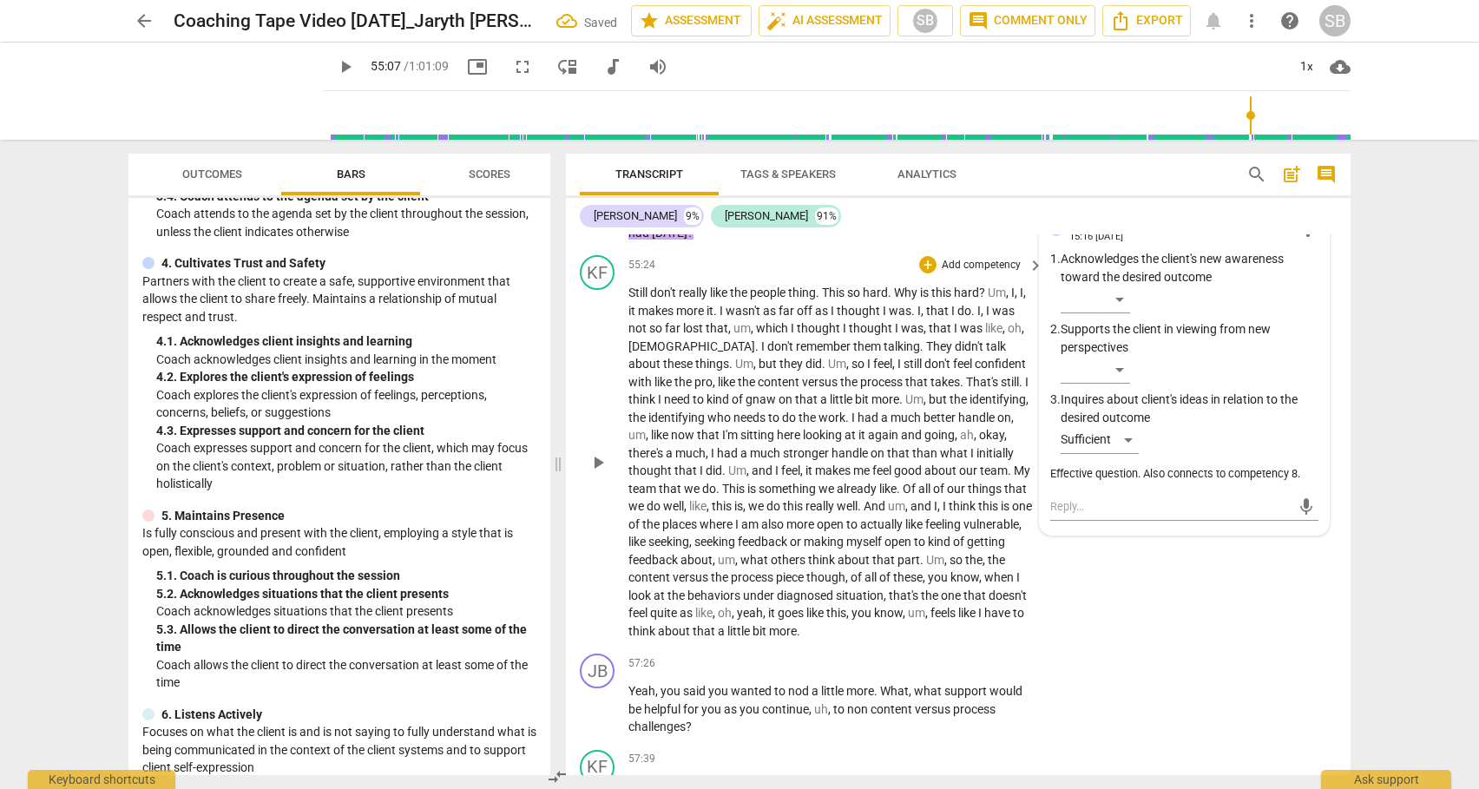
click at [598, 473] on span "play_arrow" at bounding box center [597, 462] width 21 height 21
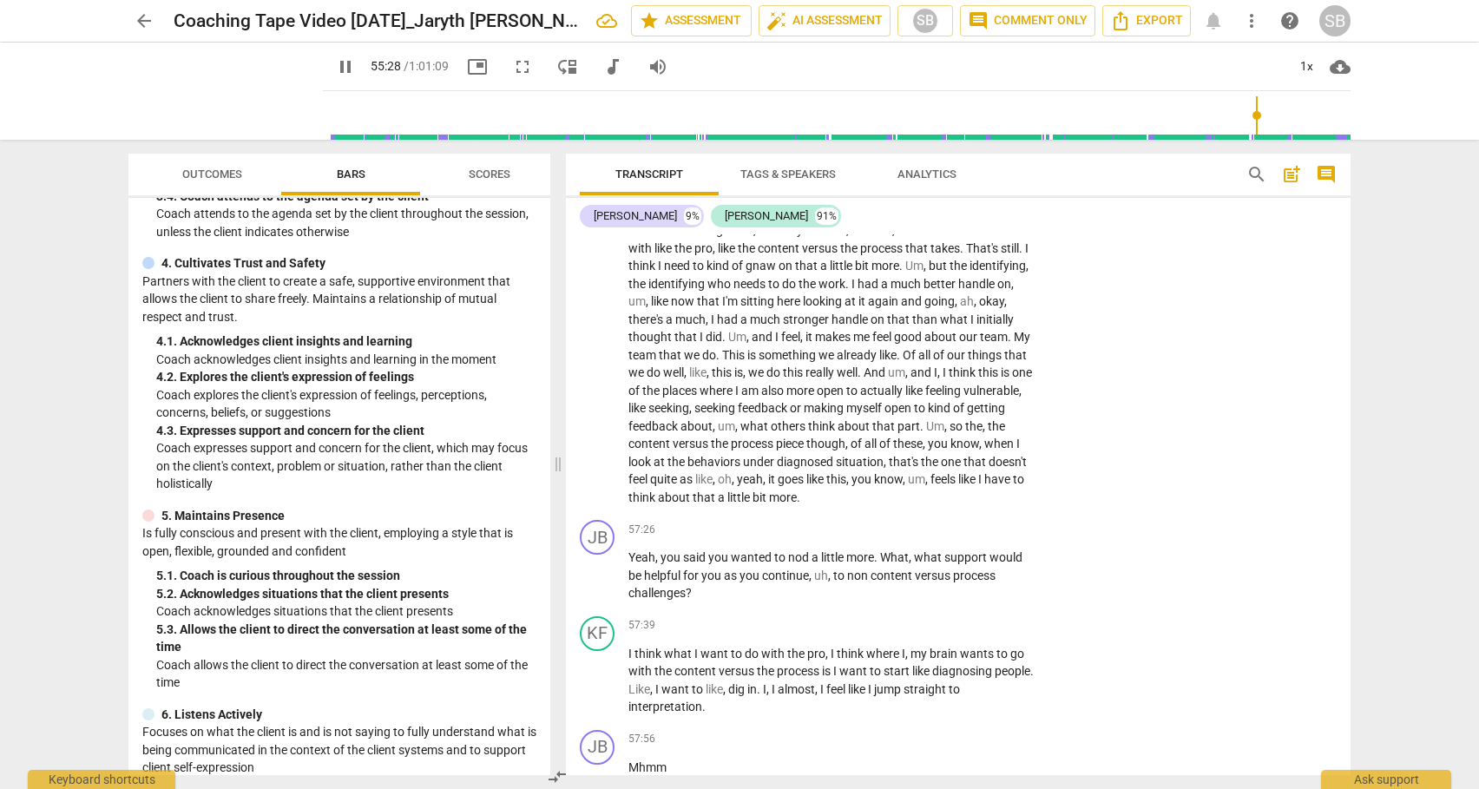
scroll to position [14579, 0]
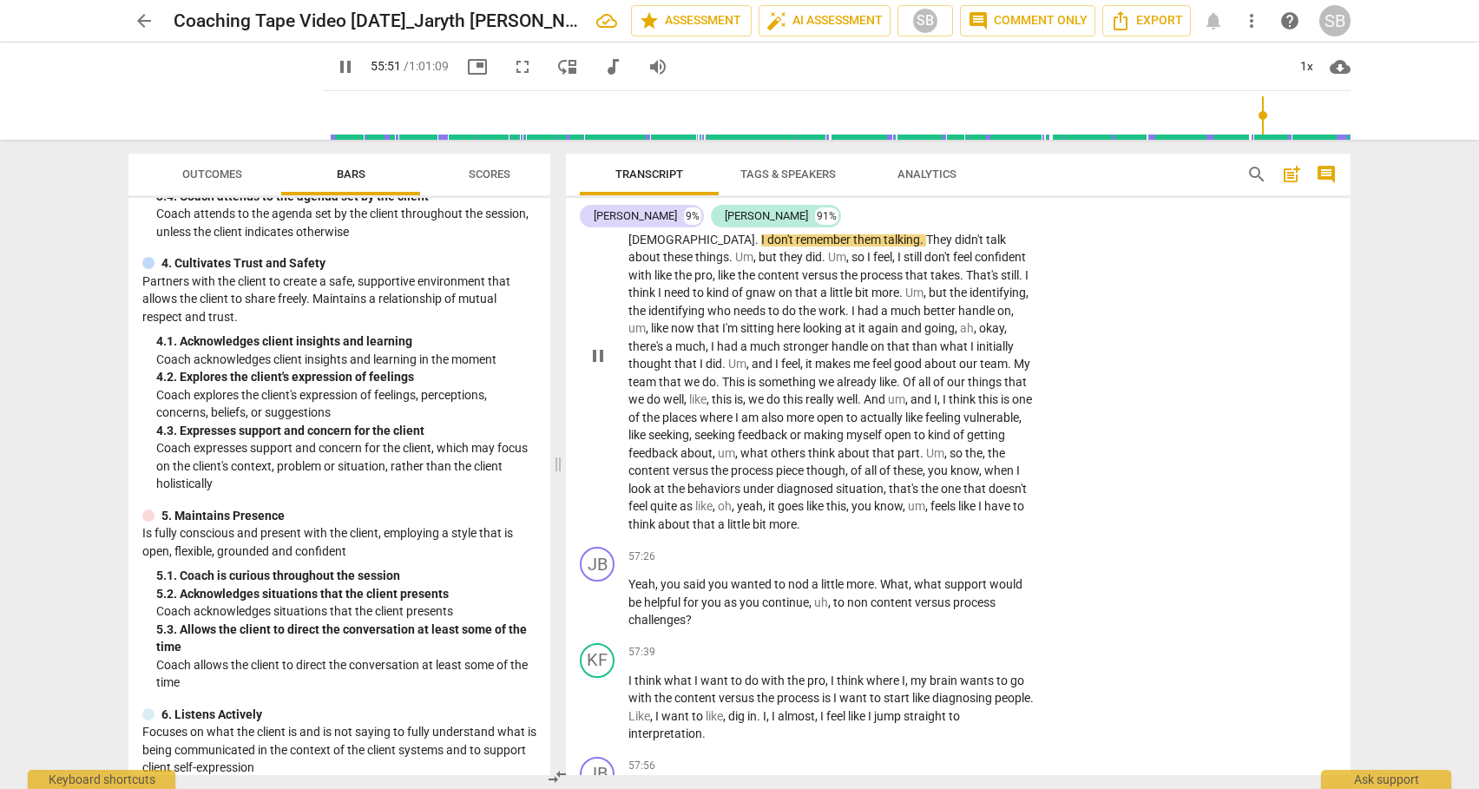
click at [896, 389] on span "." at bounding box center [899, 382] width 6 height 14
click at [805, 513] on span "goes" at bounding box center [791, 506] width 29 height 14
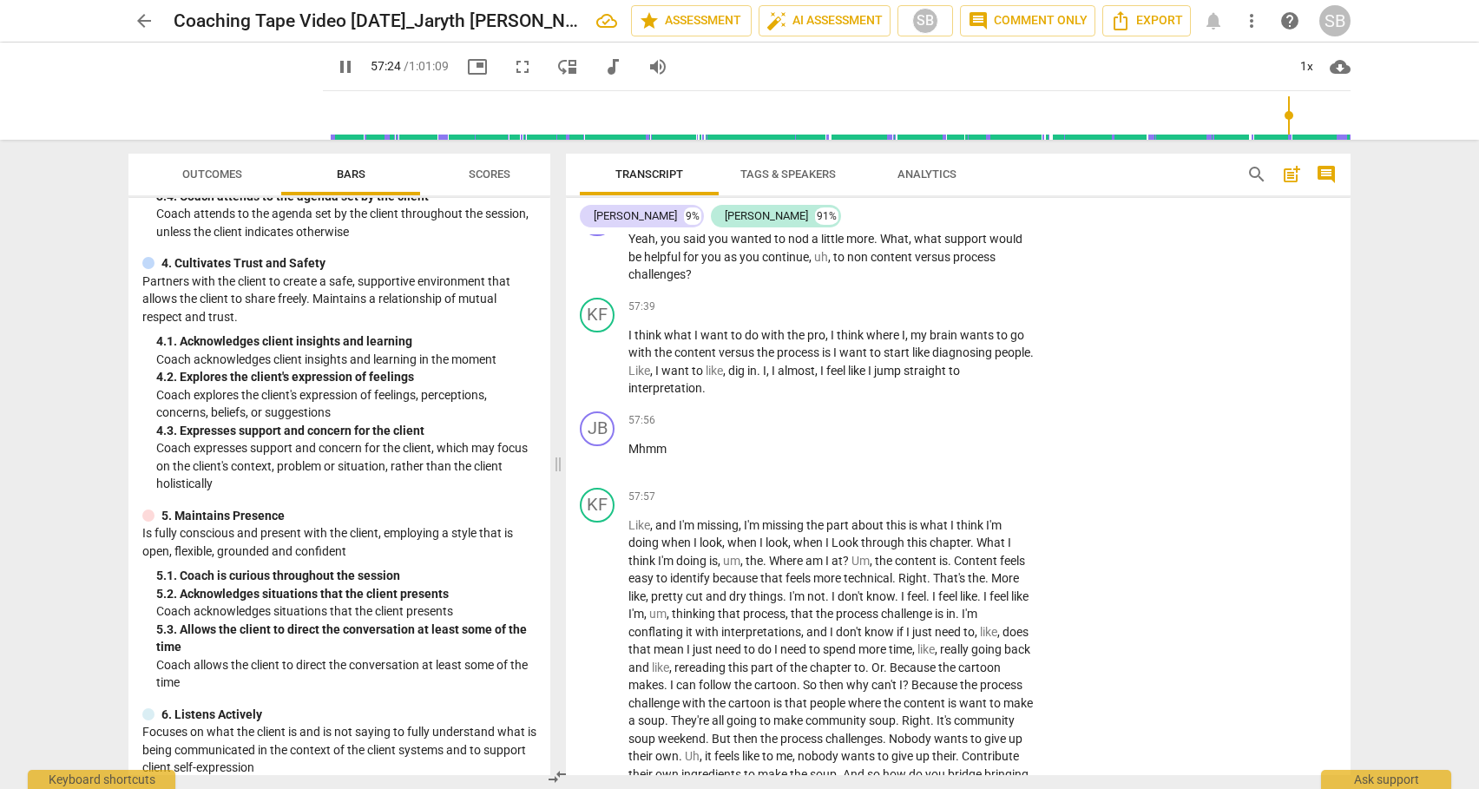
scroll to position [14938, 0]
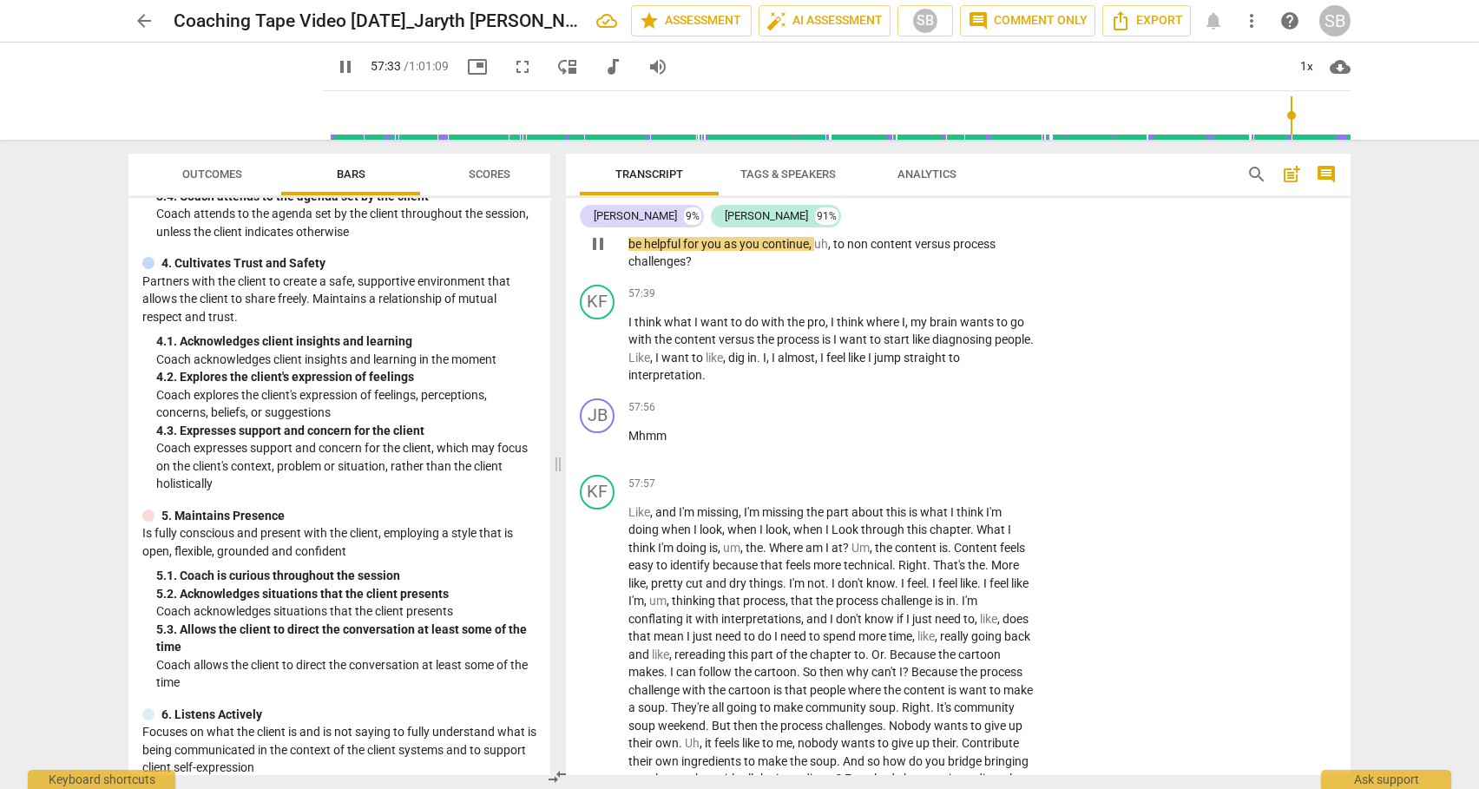
click at [927, 207] on div "+" at bounding box center [927, 197] width 17 height 17
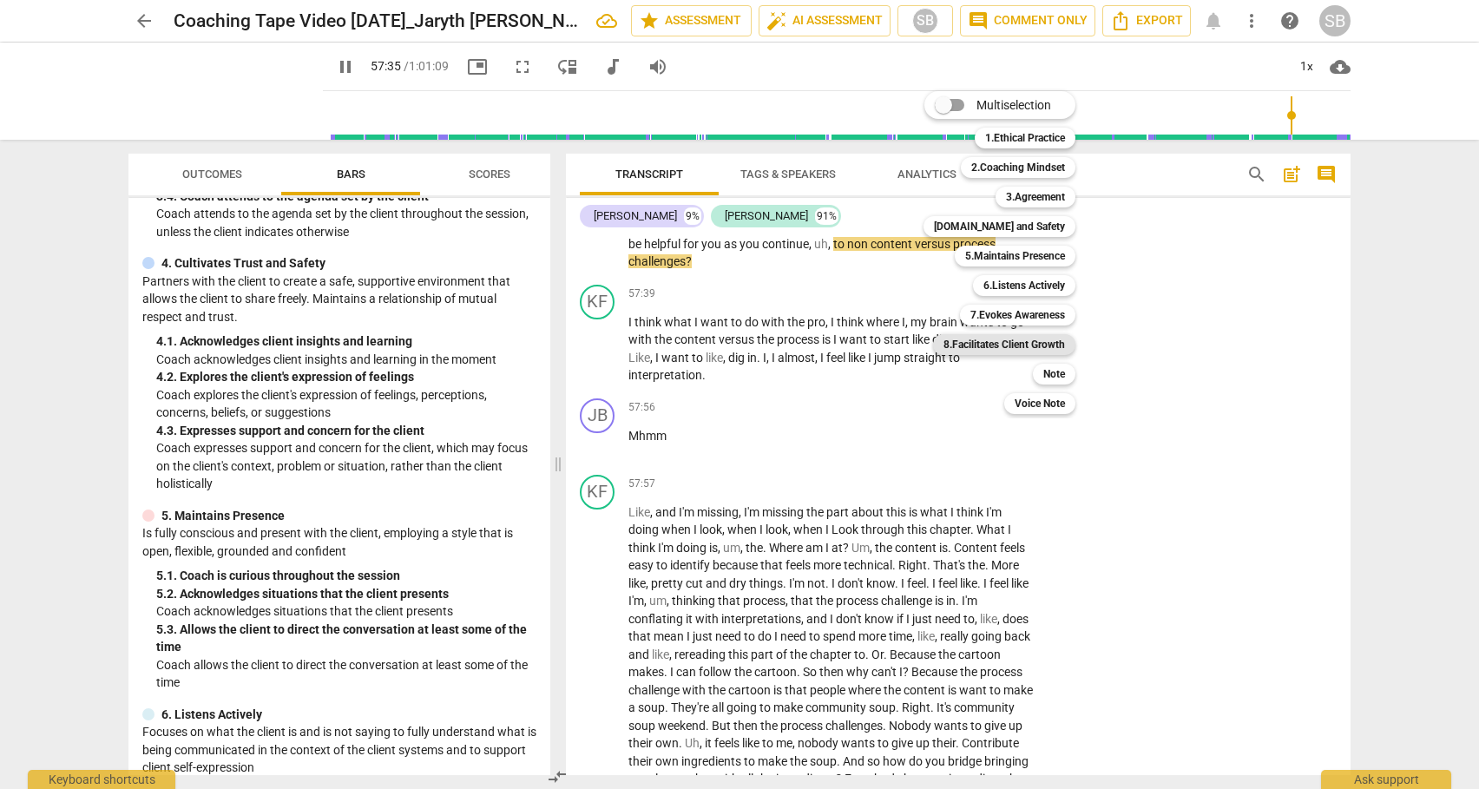
click at [995, 339] on b "8.Facilitates Client Growth" at bounding box center [1003, 344] width 121 height 21
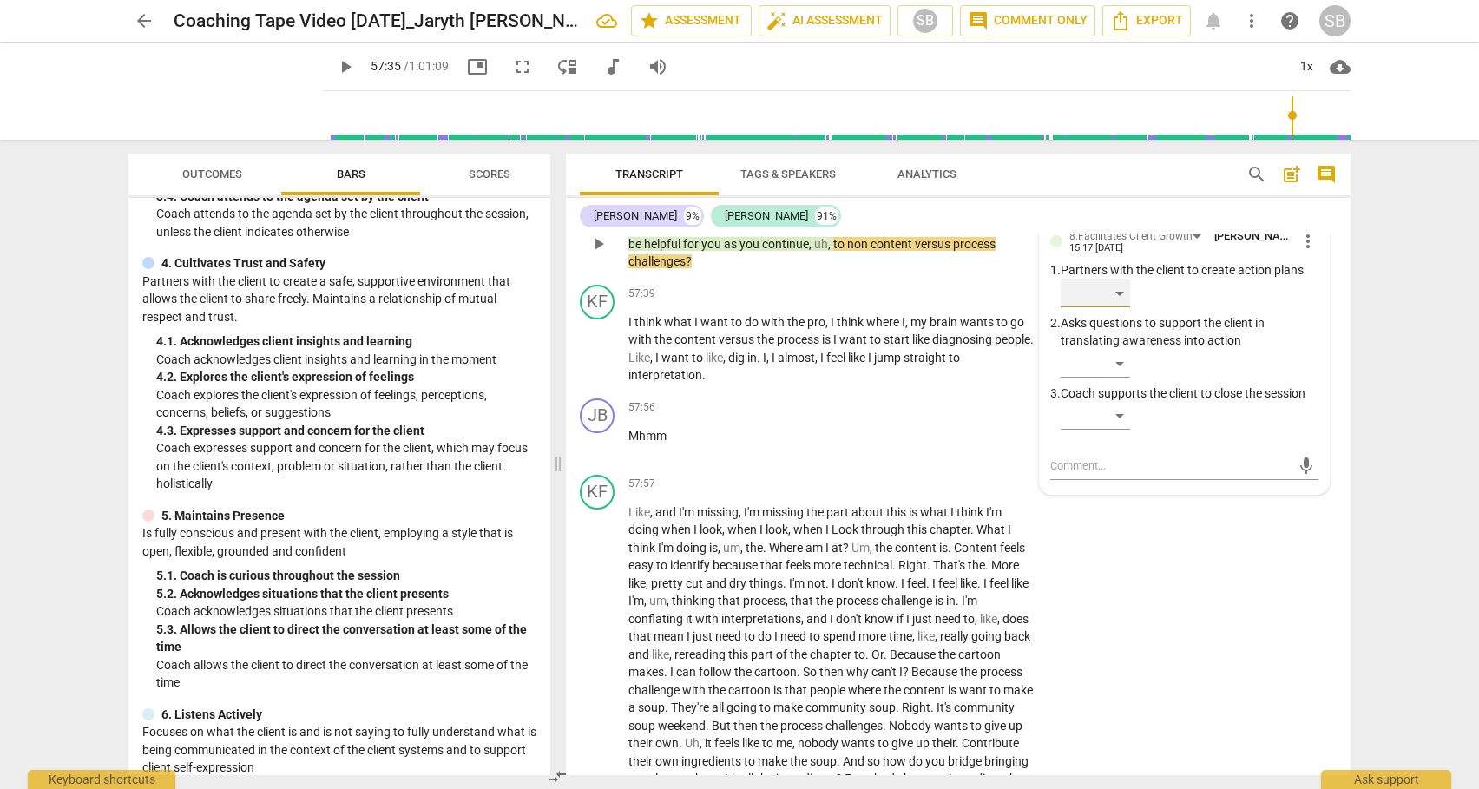
click at [1120, 307] on div "​" at bounding box center [1094, 293] width 69 height 28
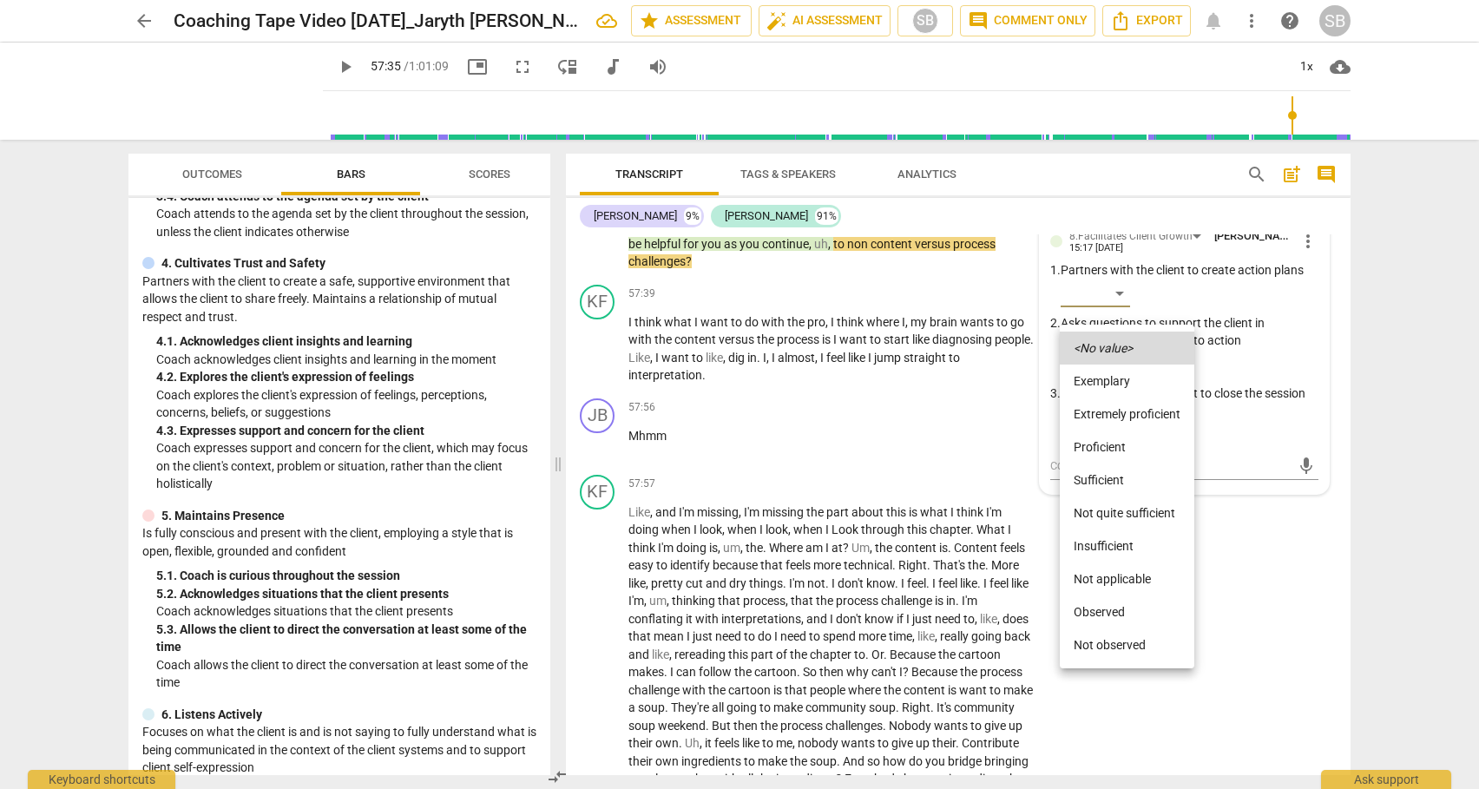
click at [1118, 481] on li "Sufficient" at bounding box center [1126, 479] width 134 height 33
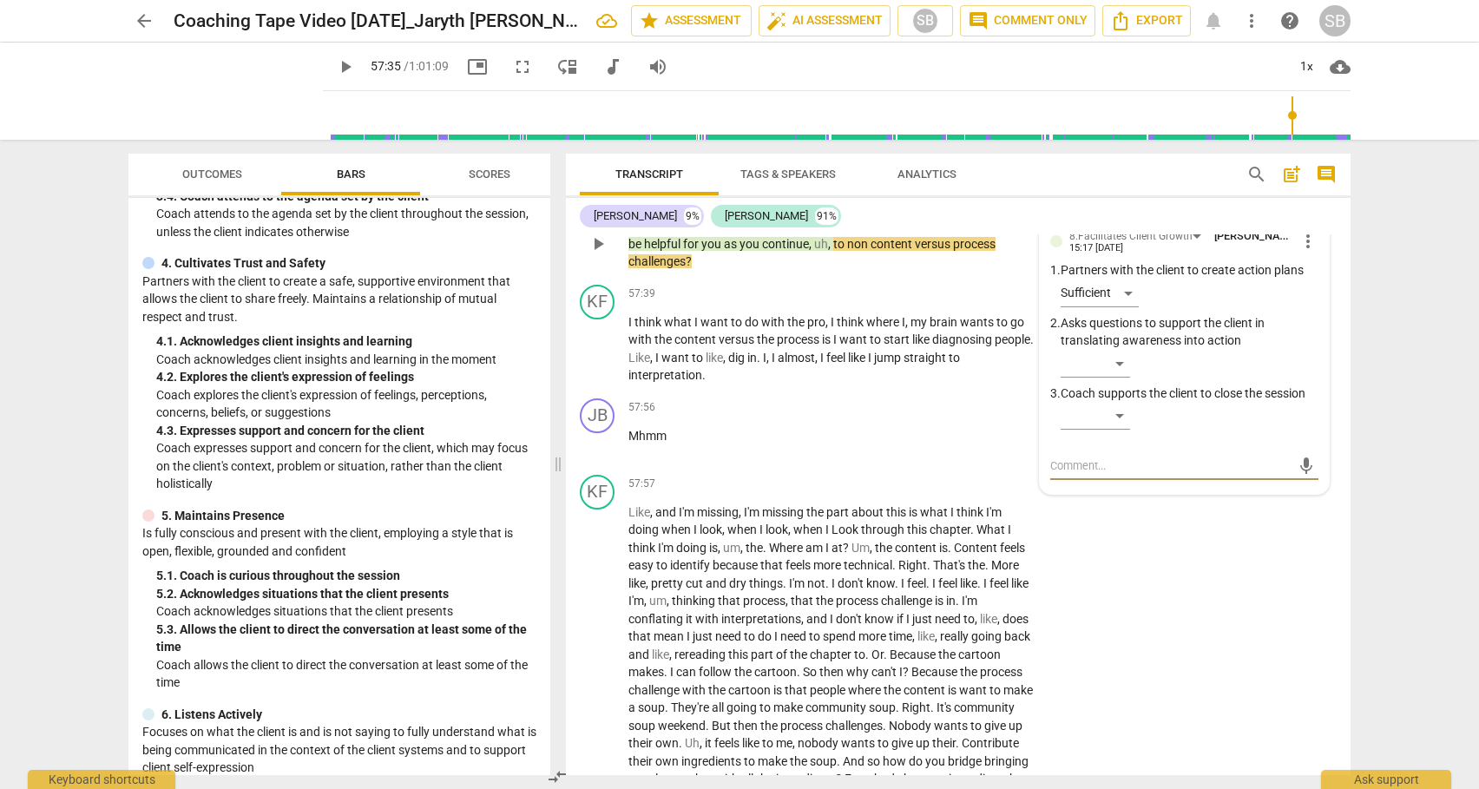
click at [1086, 474] on textarea at bounding box center [1170, 465] width 240 height 16
click at [1296, 476] on span "send" at bounding box center [1305, 465] width 19 height 19
click at [598, 359] on span "play_arrow" at bounding box center [597, 348] width 21 height 21
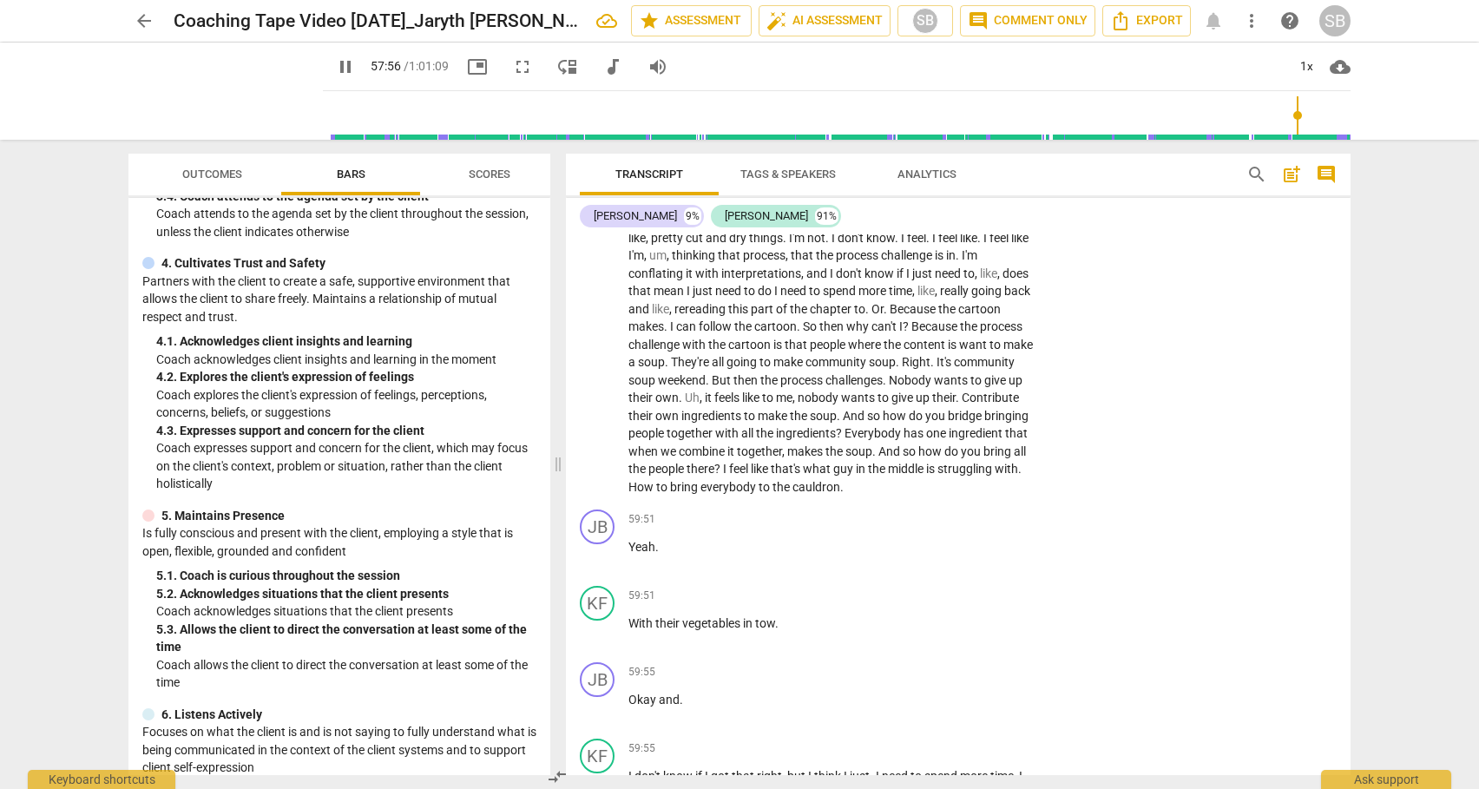
scroll to position [15269, 0]
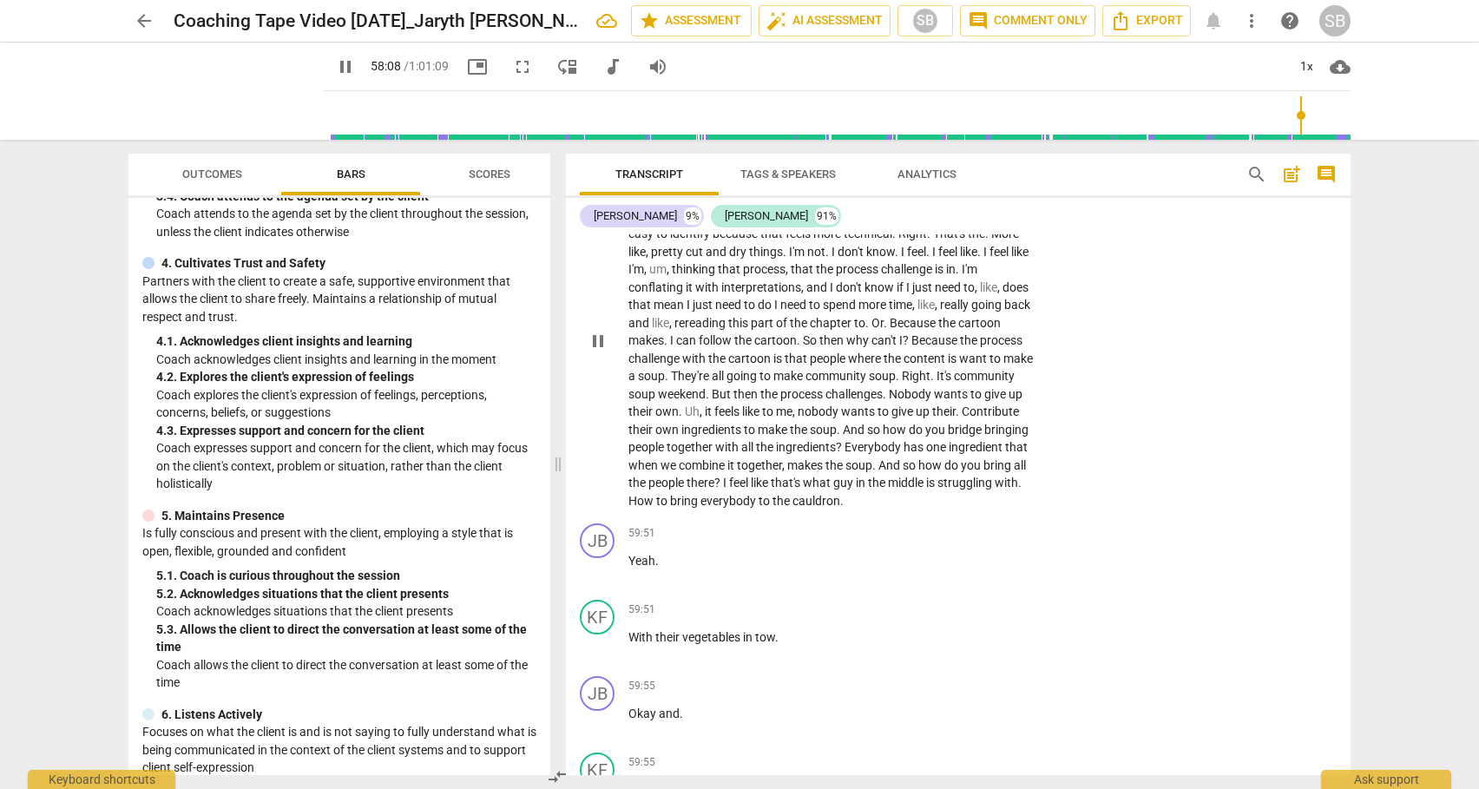
click at [728, 330] on span "rereading" at bounding box center [701, 323] width 54 height 14
click at [723, 489] on span "?" at bounding box center [718, 483] width 9 height 14
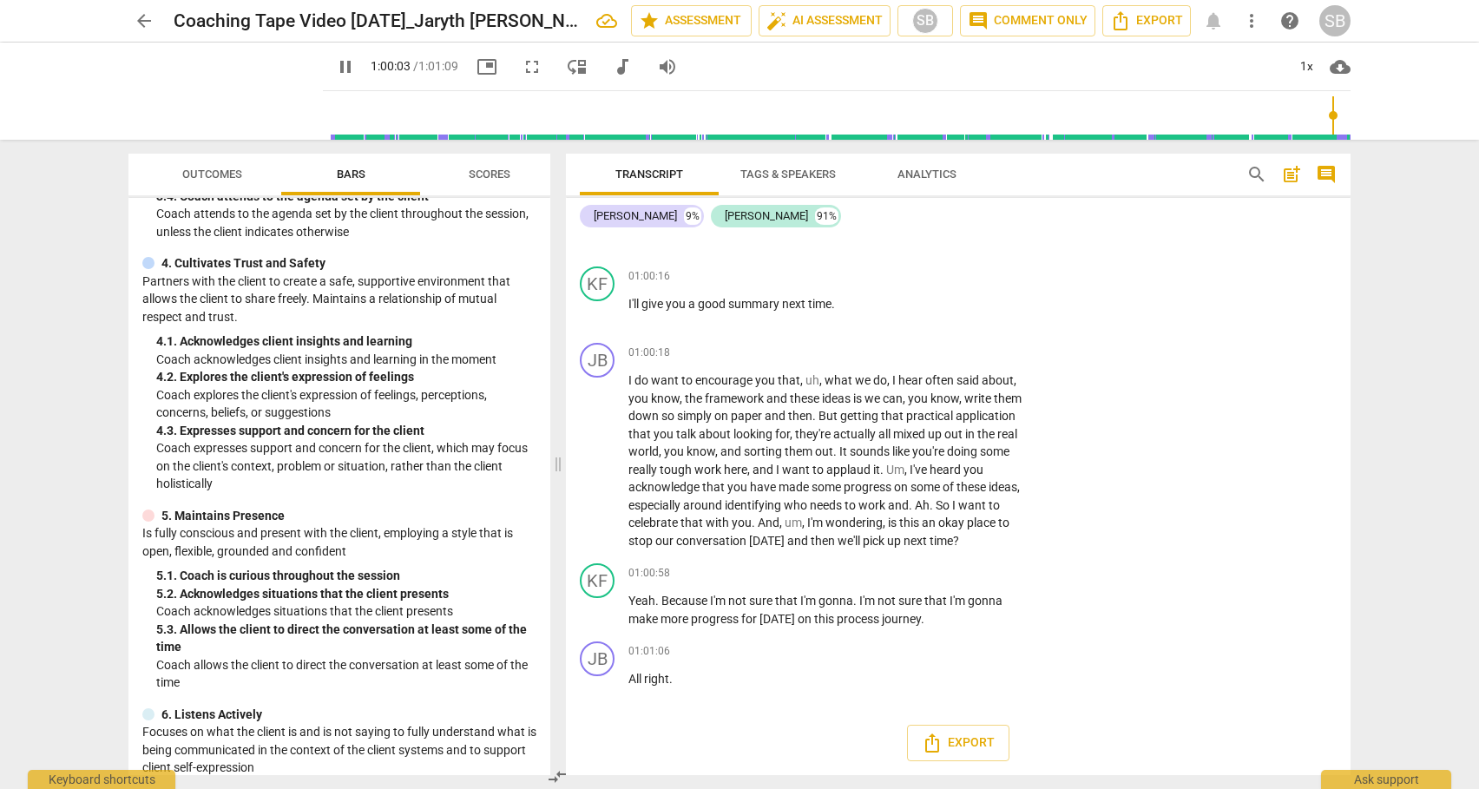
scroll to position [16000, 0]
click at [926, 350] on div "+" at bounding box center [927, 352] width 17 height 17
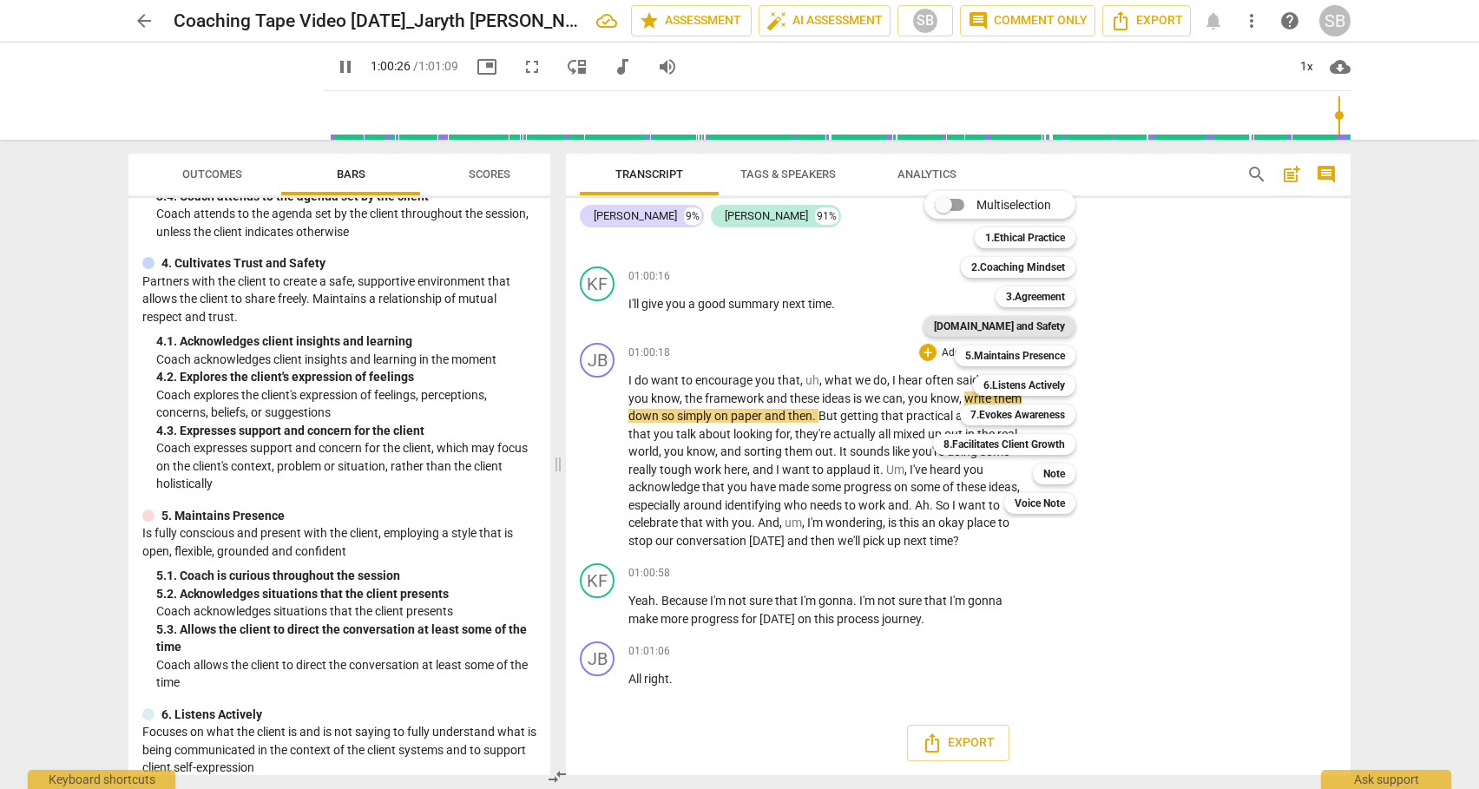
click at [1000, 329] on b "[DOMAIN_NAME] and Safety" at bounding box center [999, 326] width 131 height 21
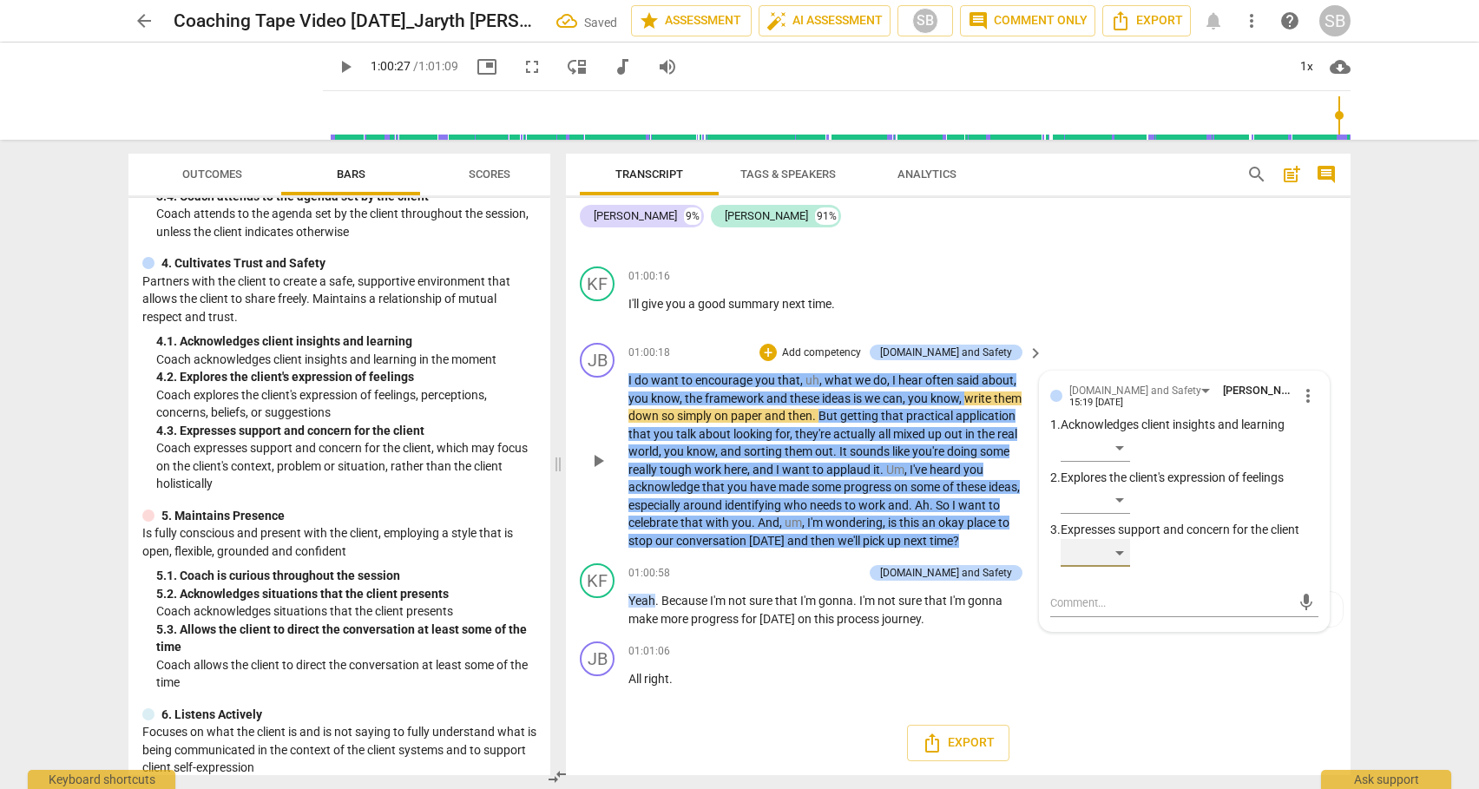
click at [1118, 549] on div "​" at bounding box center [1094, 553] width 69 height 28
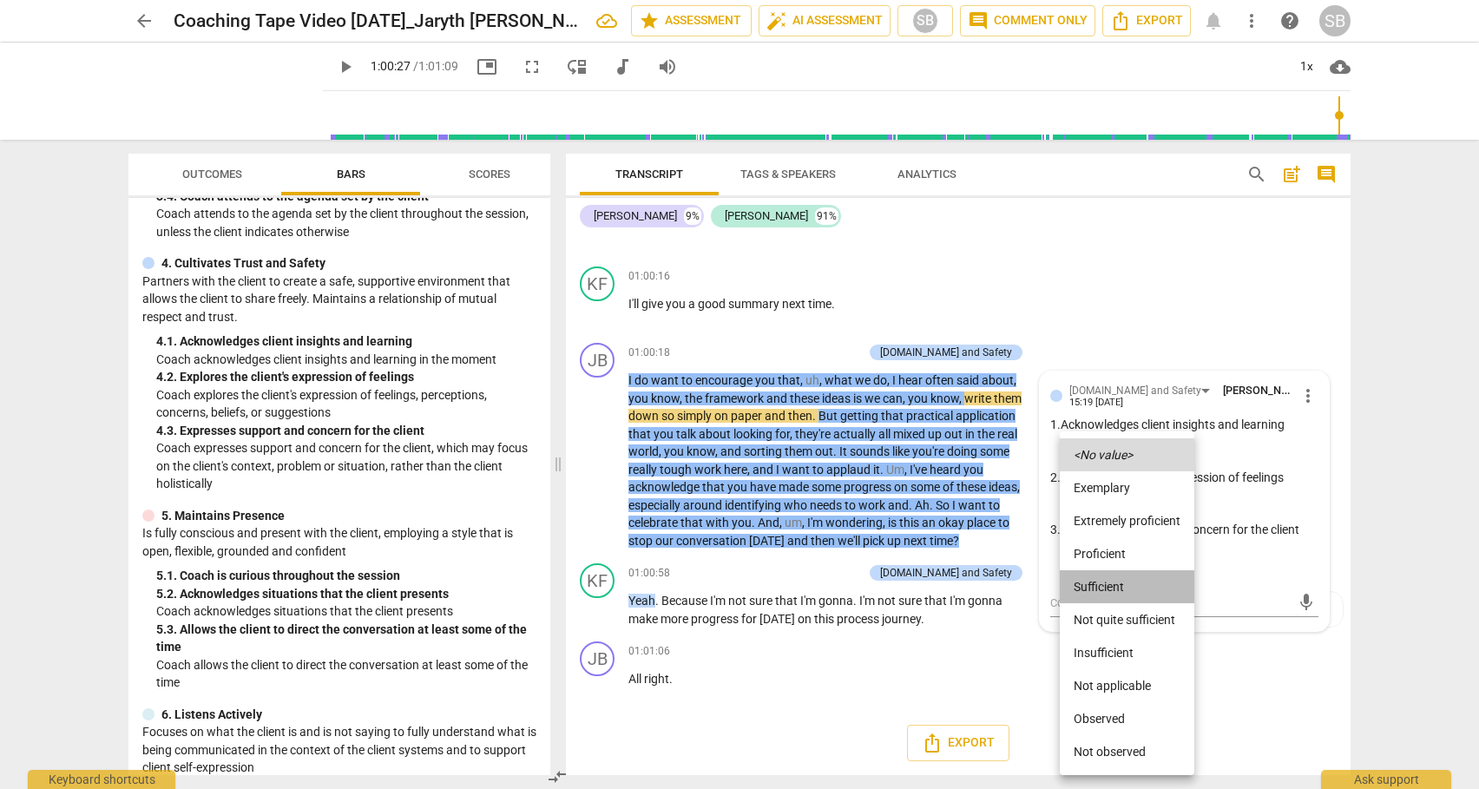
click at [1107, 591] on li "Sufficient" at bounding box center [1126, 586] width 134 height 33
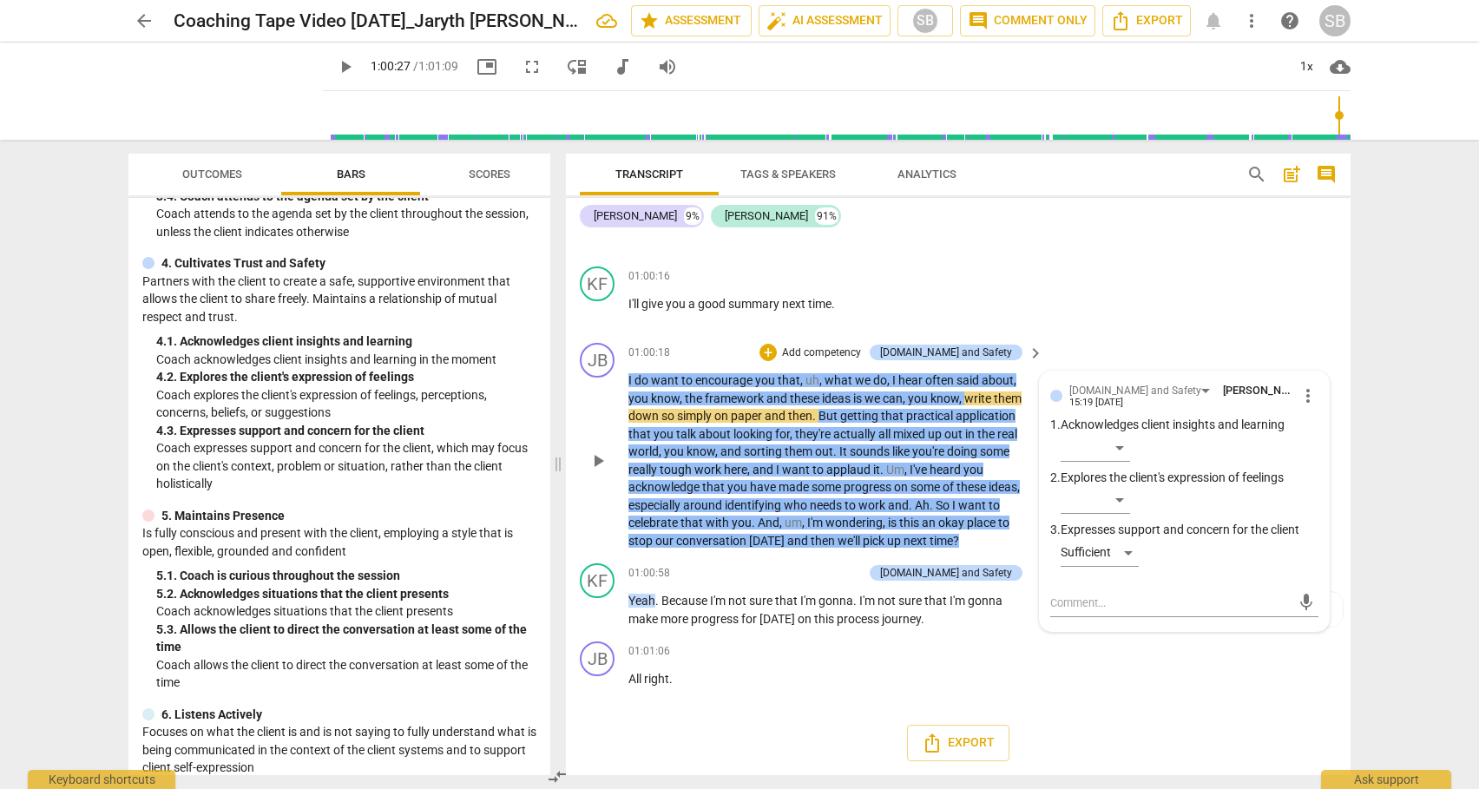
click at [831, 348] on p "Add competency" at bounding box center [821, 353] width 82 height 16
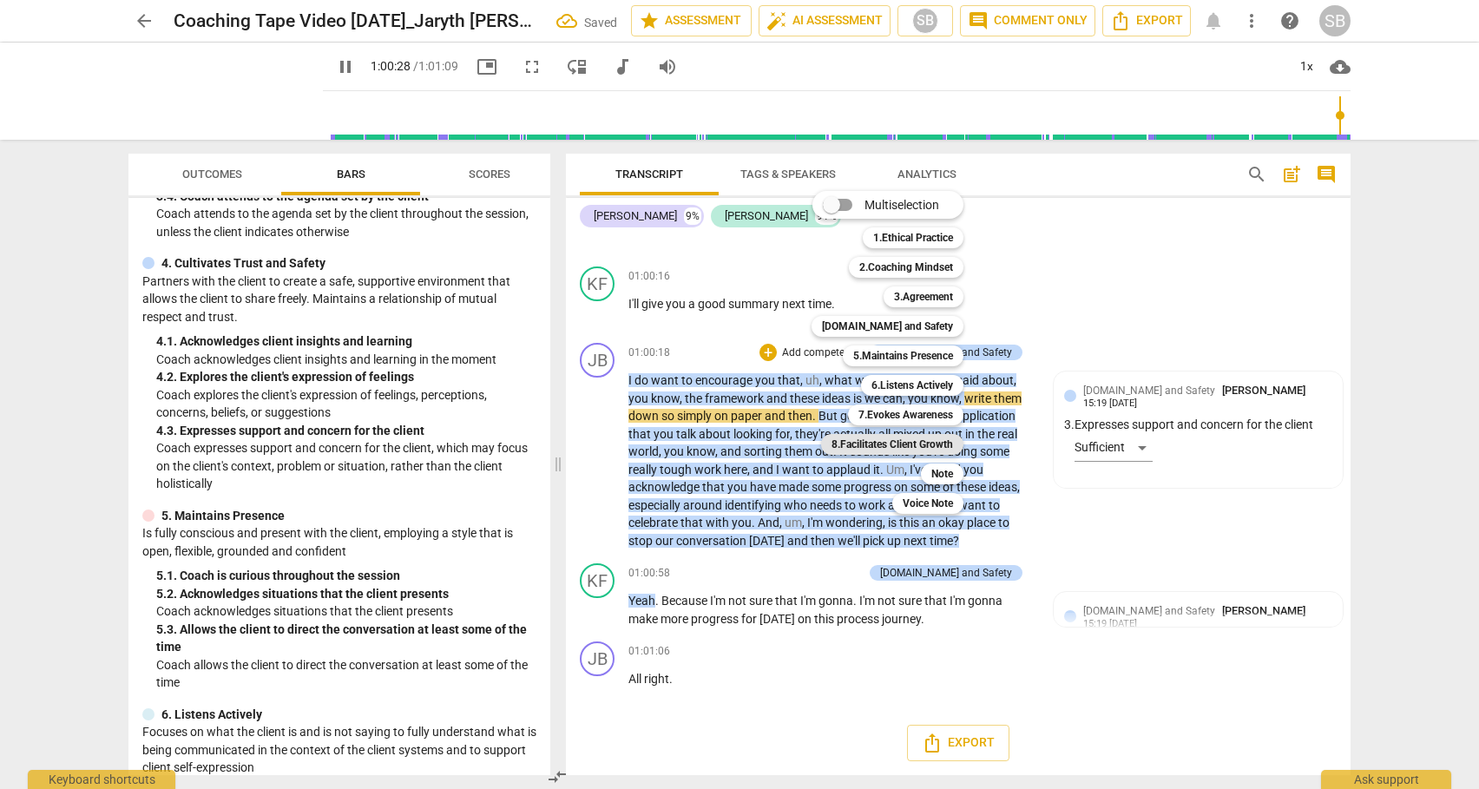
click at [933, 442] on b "8.Facilitates Client Growth" at bounding box center [891, 444] width 121 height 21
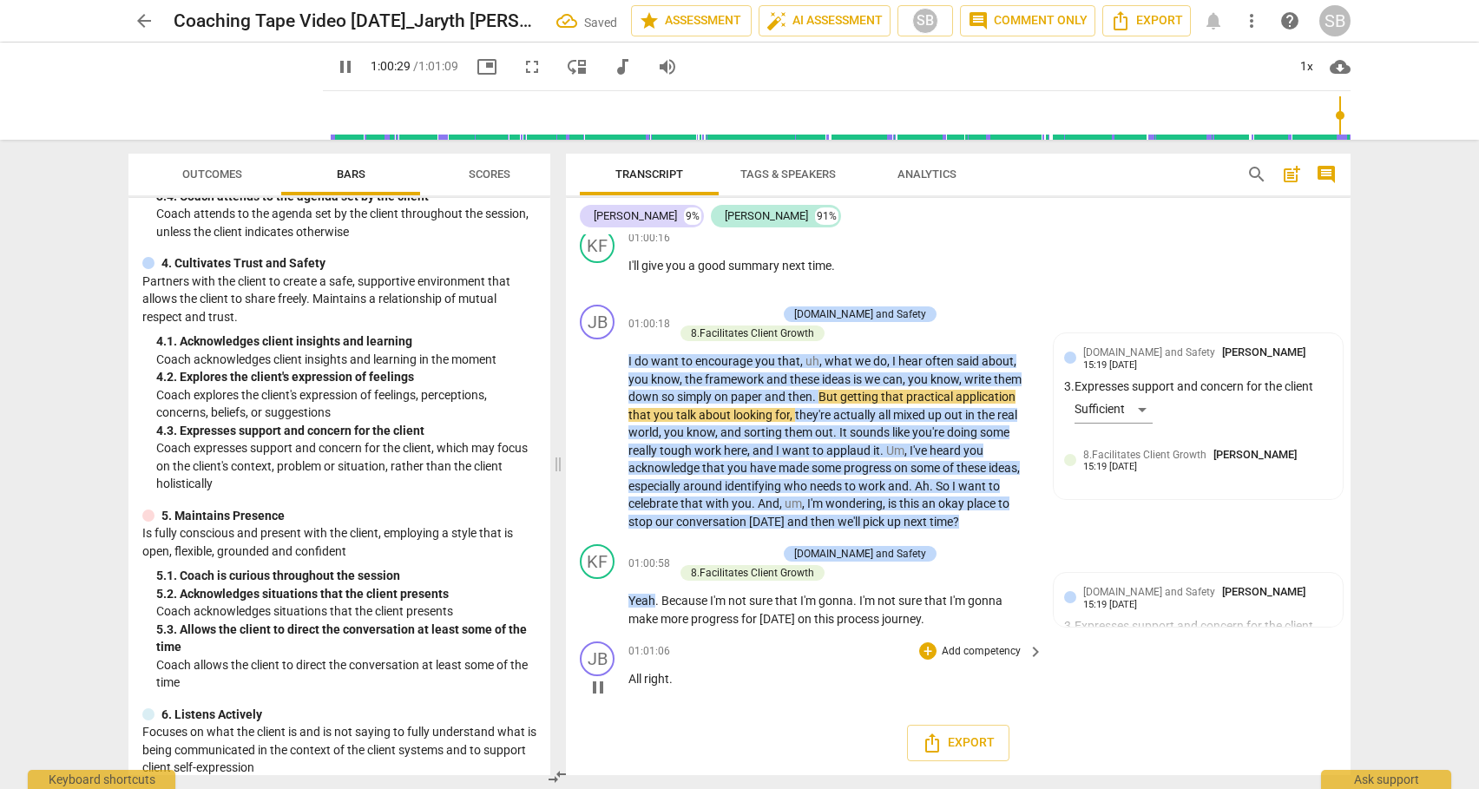
scroll to position [16038, 0]
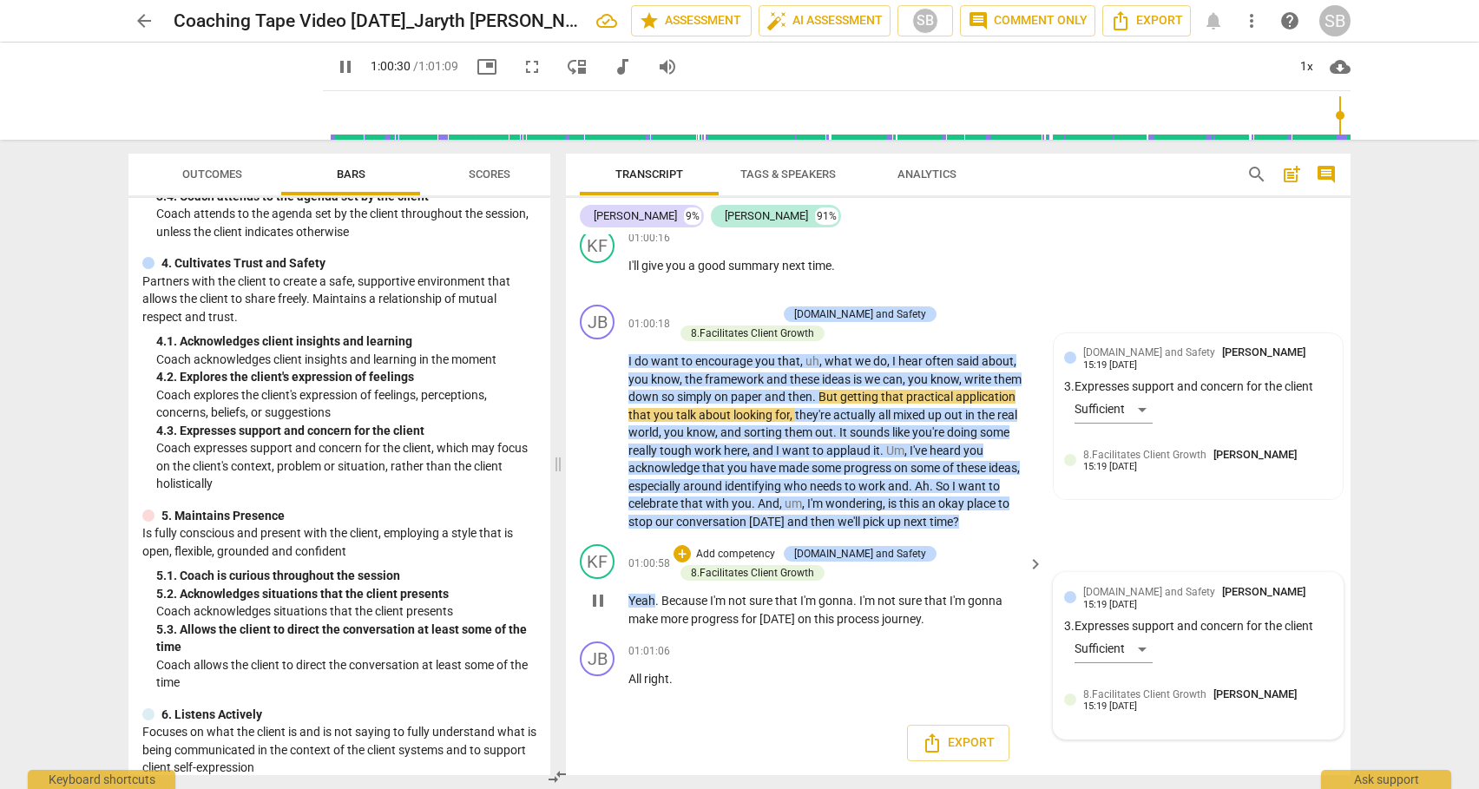
click at [1128, 621] on div "[DOMAIN_NAME] and Safety [PERSON_NAME] 15:19 [DATE] 3. Expresses support and co…" at bounding box center [1198, 630] width 268 height 95
click at [1145, 622] on div "[DOMAIN_NAME] and Safety [PERSON_NAME] 15:19 [DATE] 3. Expresses support and co…" at bounding box center [1198, 630] width 268 height 95
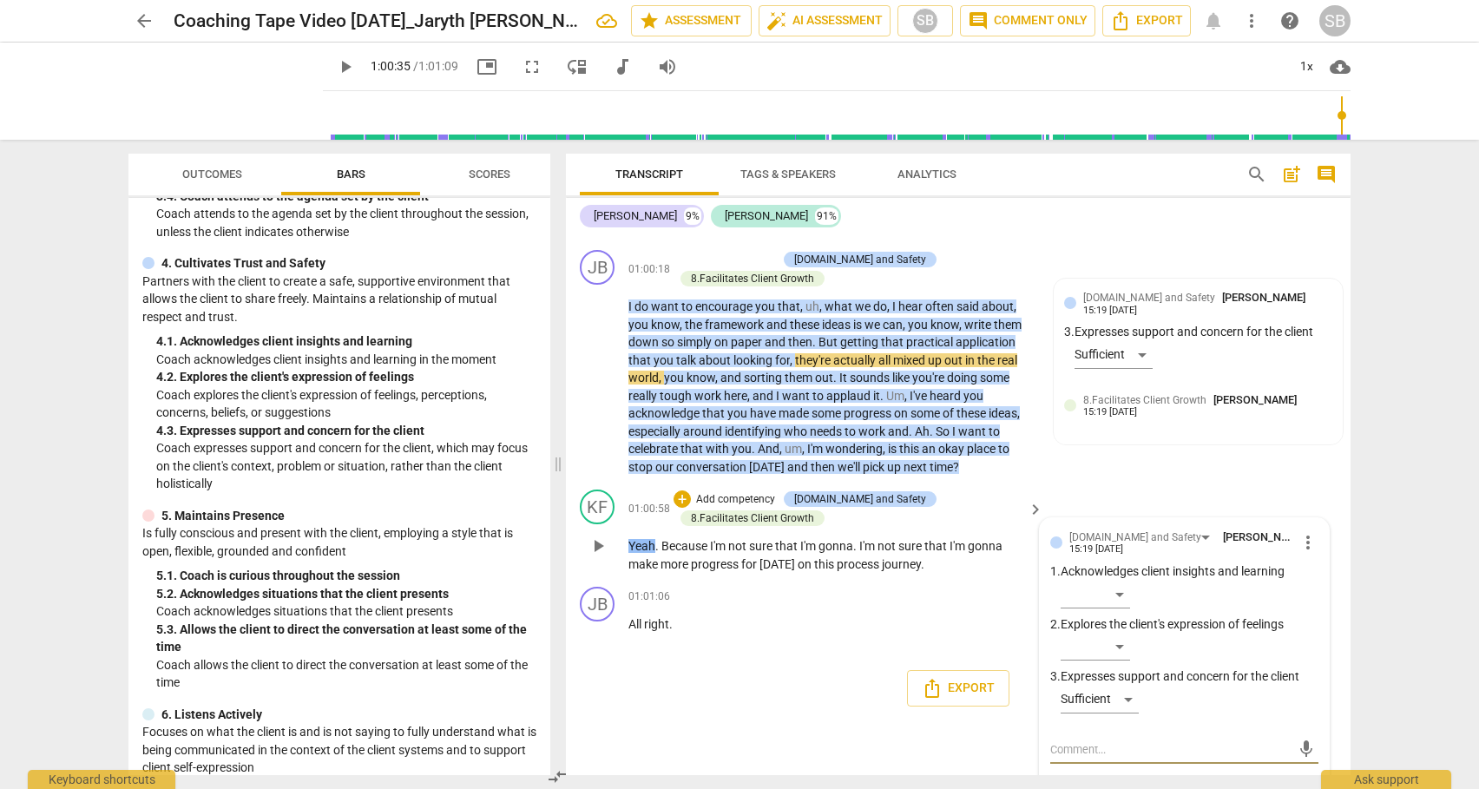
scroll to position [16366, 0]
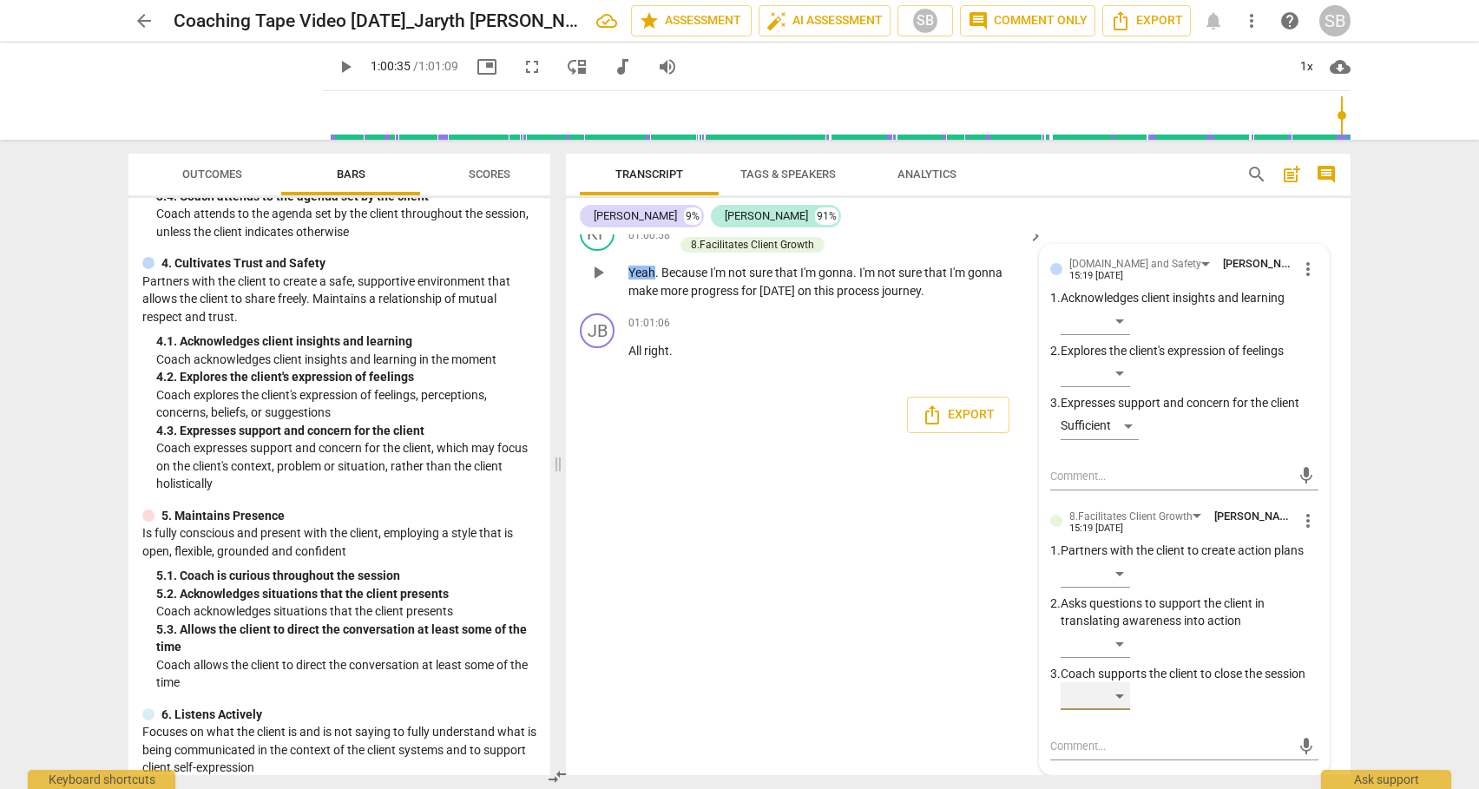
click at [1120, 702] on div "​" at bounding box center [1094, 696] width 69 height 28
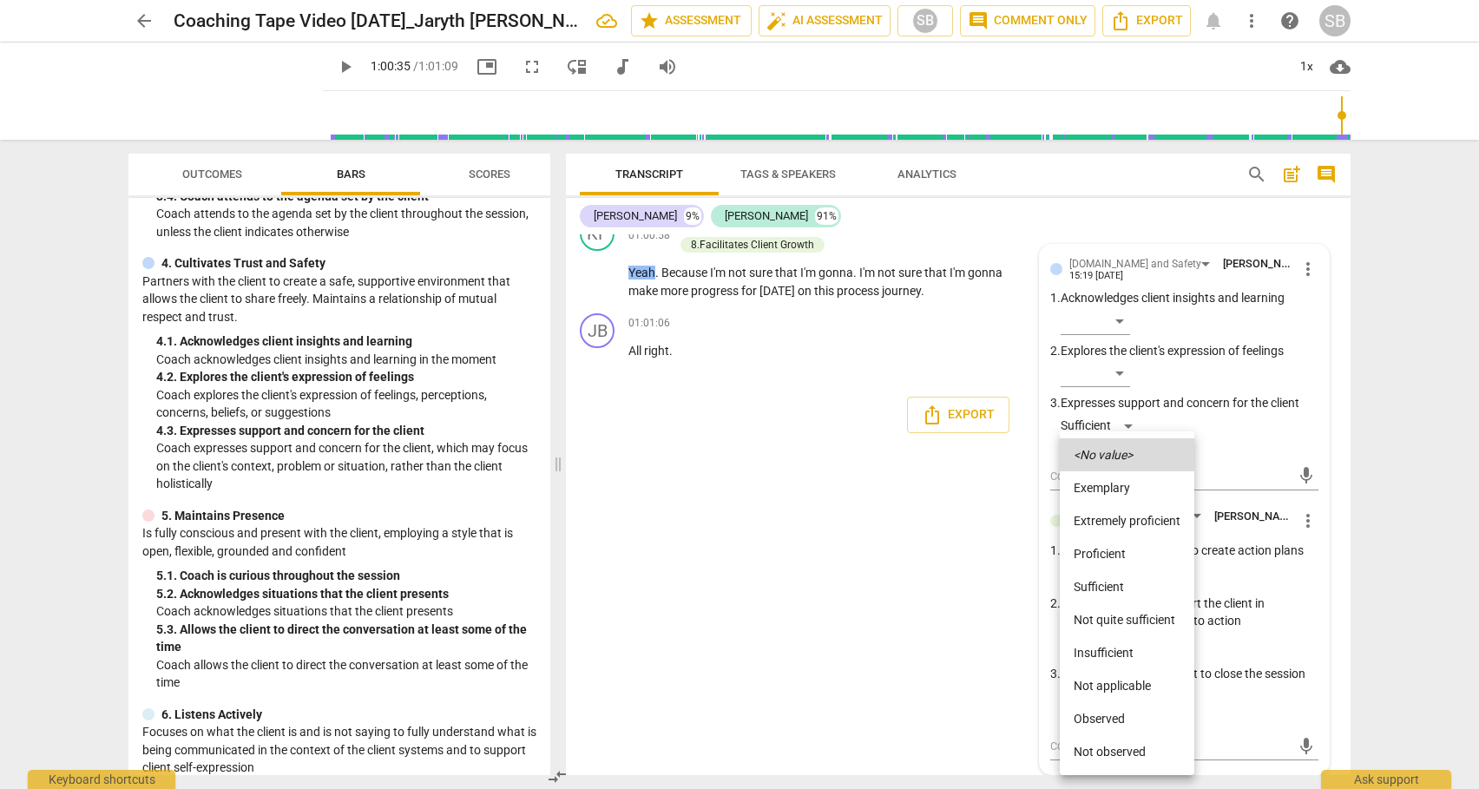
click at [1092, 583] on li "Sufficient" at bounding box center [1126, 586] width 134 height 33
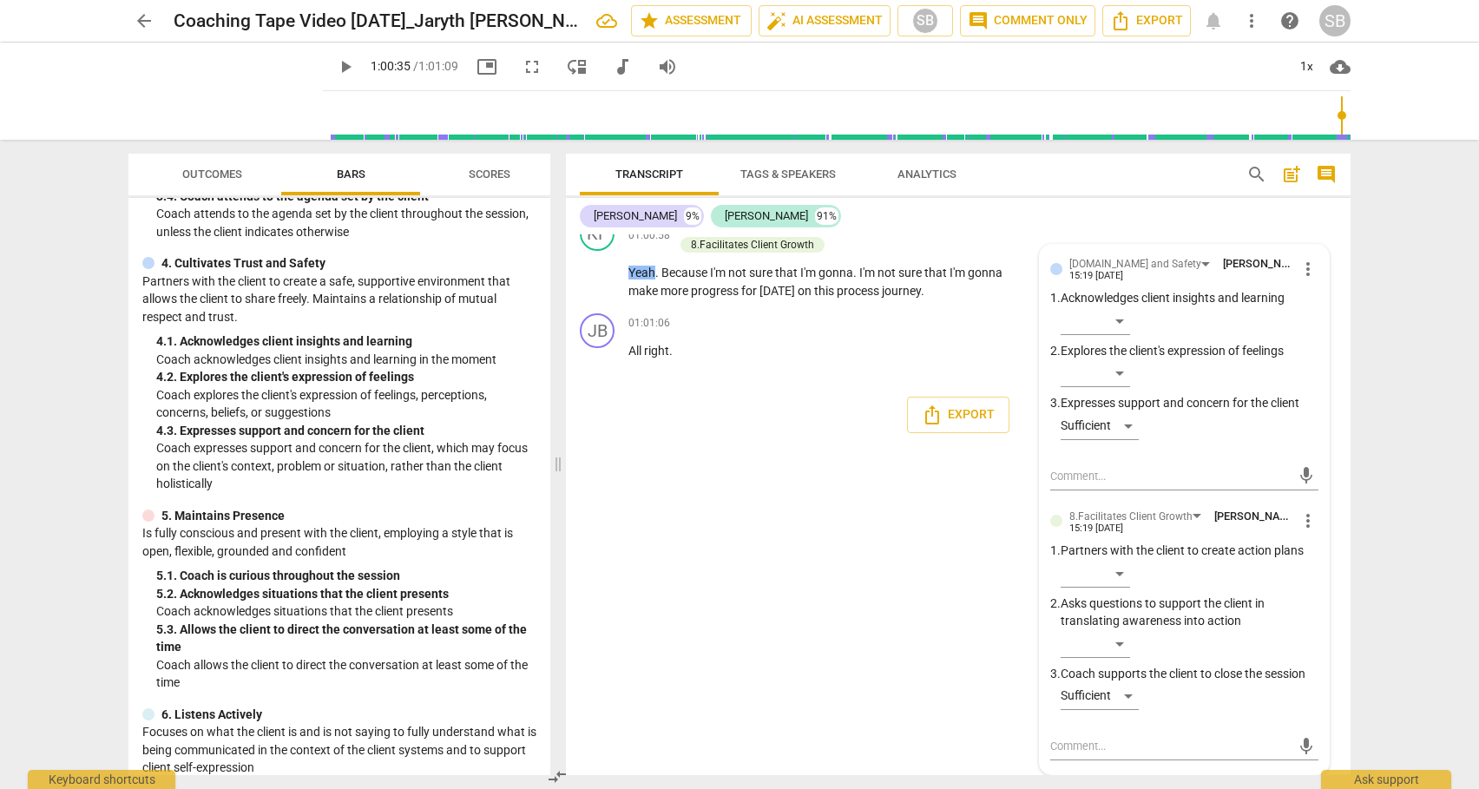
click at [895, 527] on div "JB play_arrow pause 00:03 + Add competency 3.Agreement keyboard_arrow_right All…" at bounding box center [958, 504] width 784 height 541
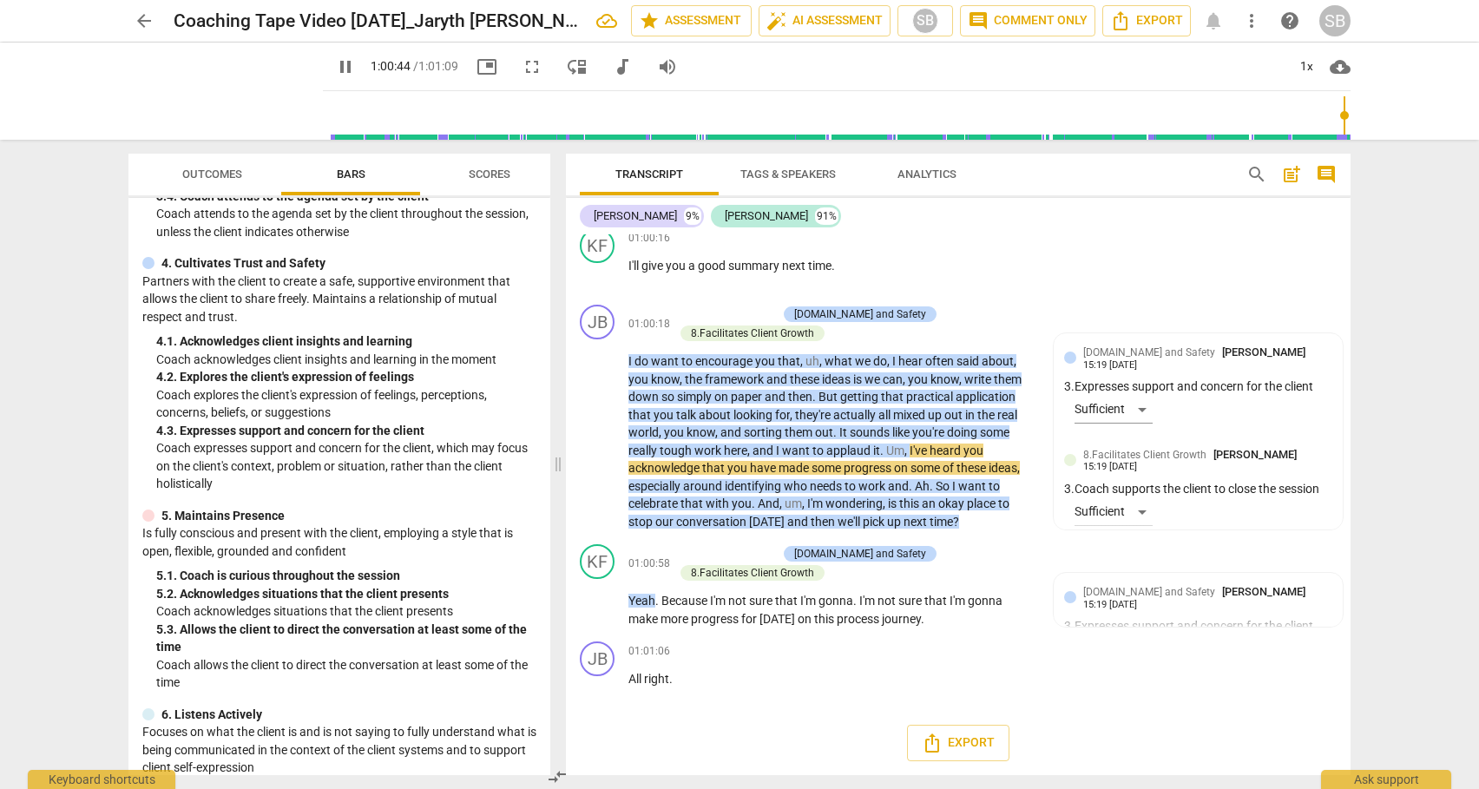
click at [764, 731] on div "Export" at bounding box center [958, 743] width 784 height 64
click at [143, 23] on span "arrow_back" at bounding box center [144, 20] width 21 height 21
